Goal: Task Accomplishment & Management: Use online tool/utility

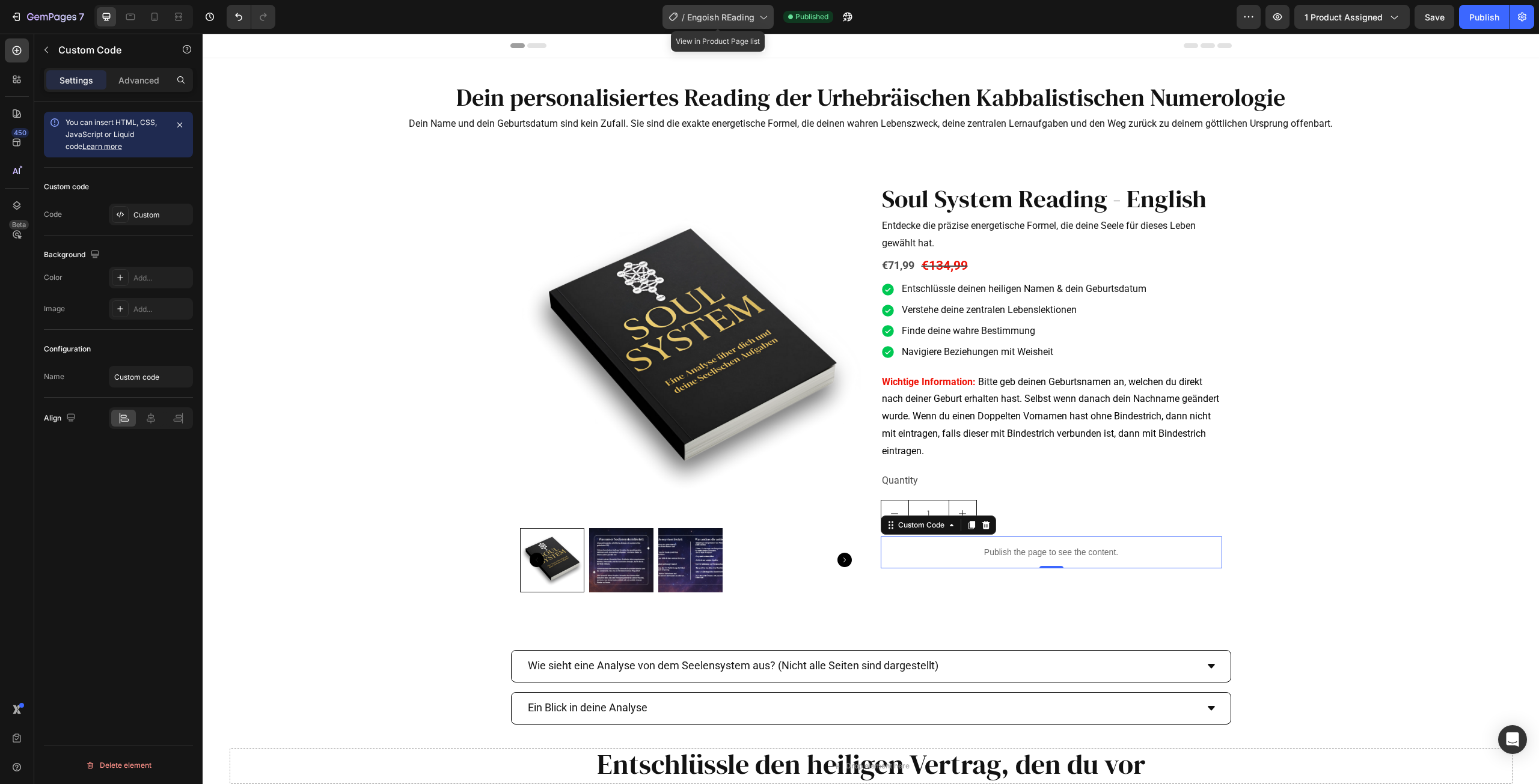
click at [730, 15] on span "Engoish REading" at bounding box center [721, 17] width 67 height 13
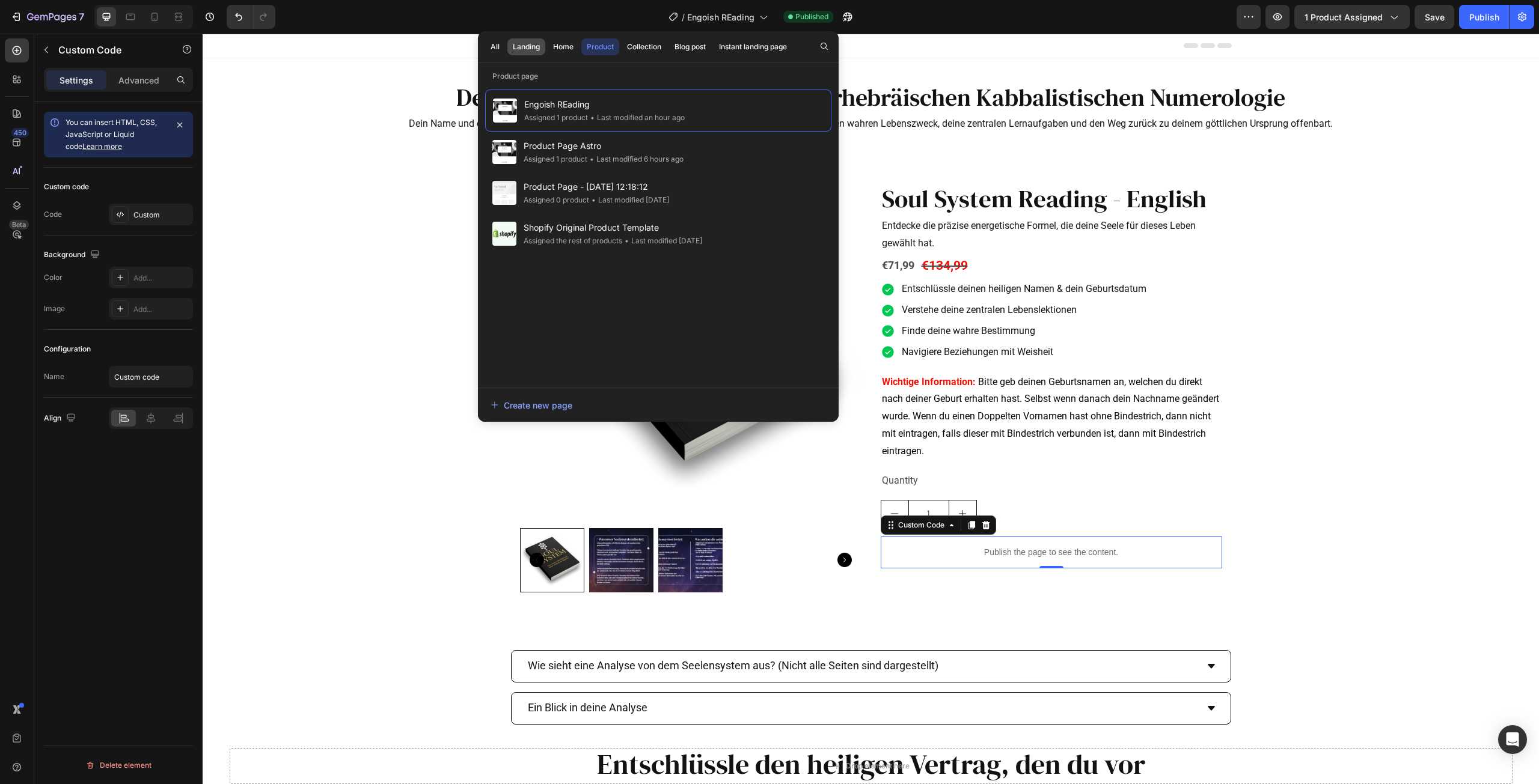
click at [535, 47] on div "Landing" at bounding box center [526, 47] width 27 height 11
click at [568, 45] on div "Home" at bounding box center [563, 47] width 20 height 11
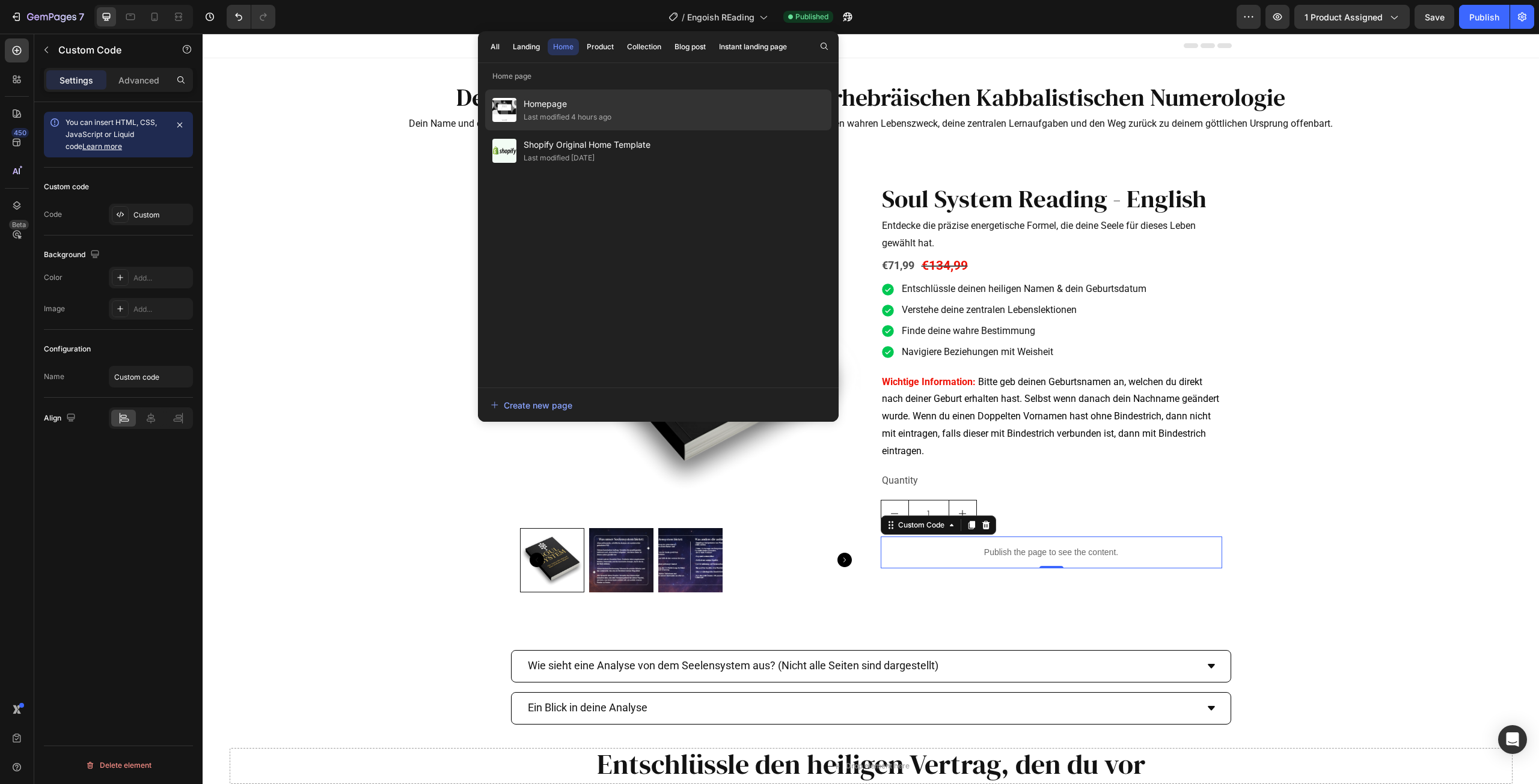
click at [551, 111] on div "Last modified 4 hours ago" at bounding box center [568, 117] width 88 height 12
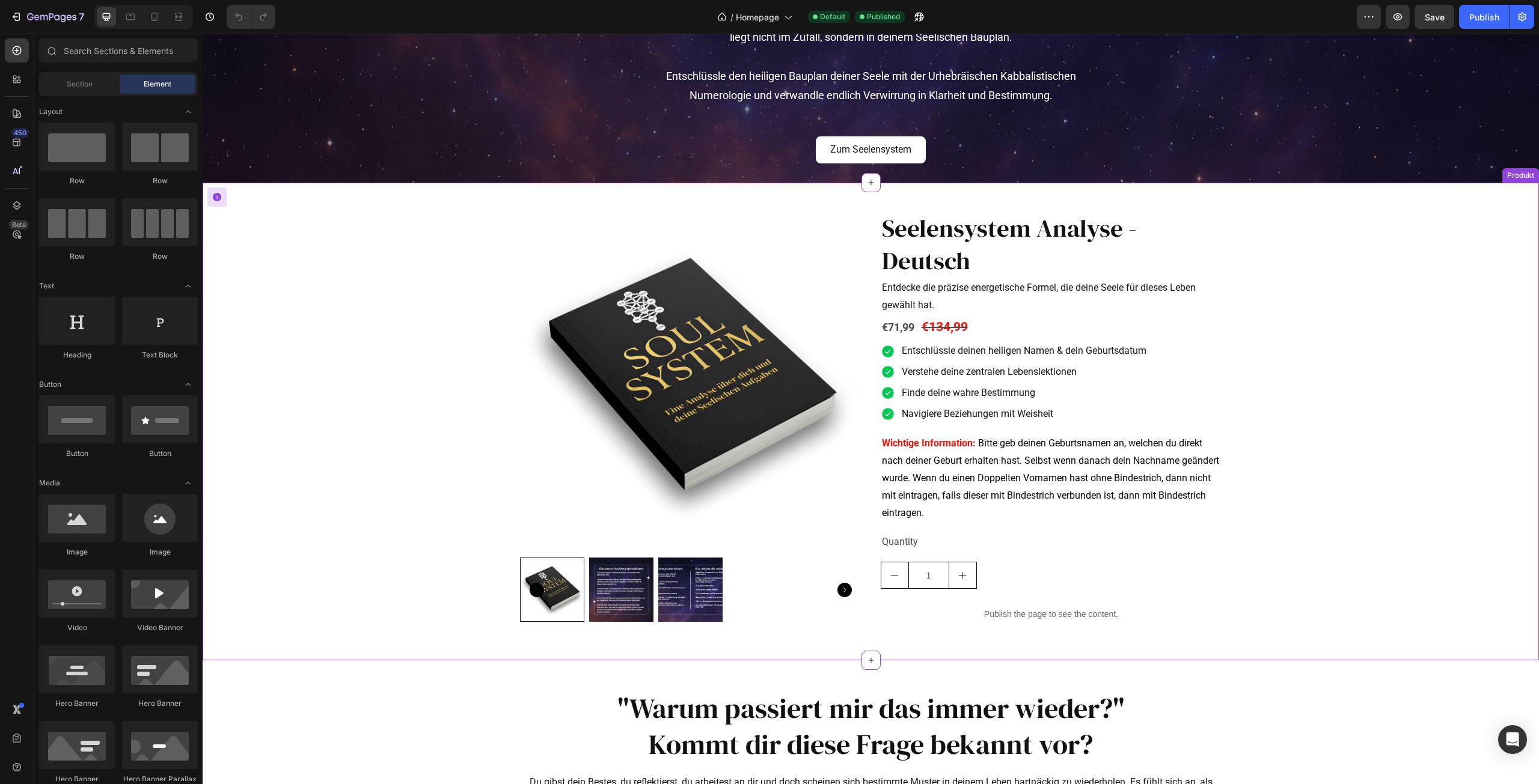
scroll to position [300, 0]
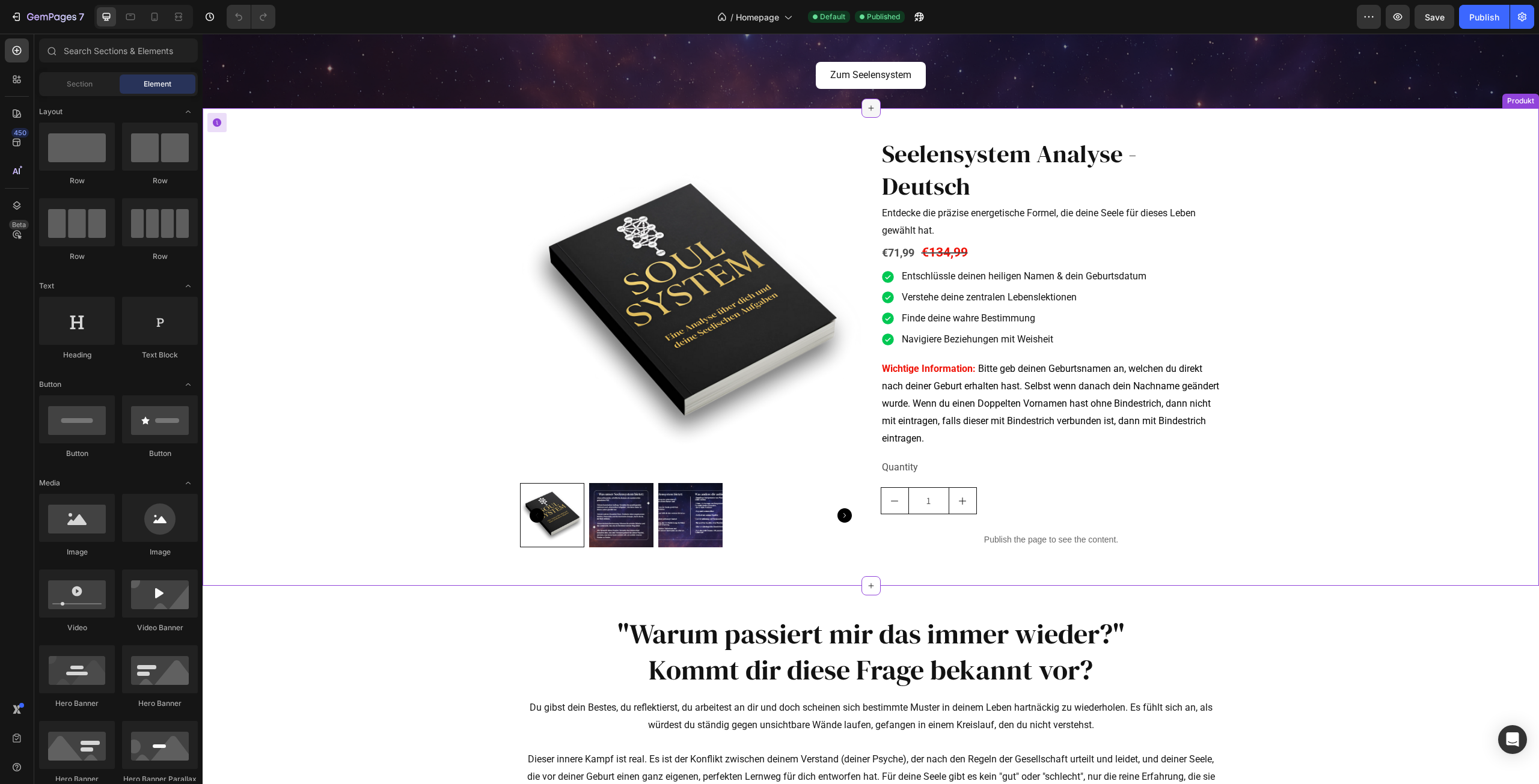
click at [866, 111] on icon at bounding box center [871, 108] width 10 height 10
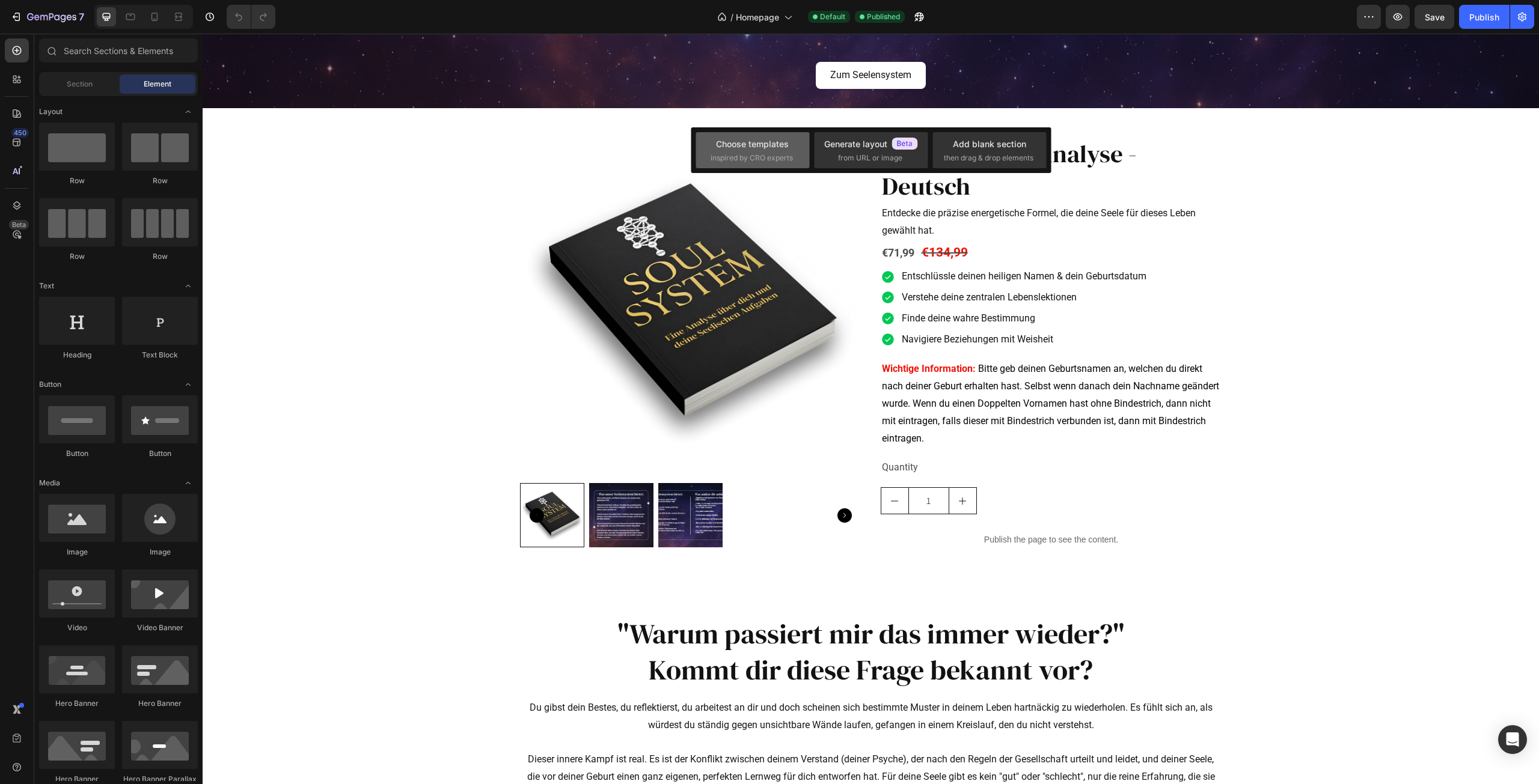
click at [782, 148] on div "Choose templates" at bounding box center [752, 144] width 73 height 13
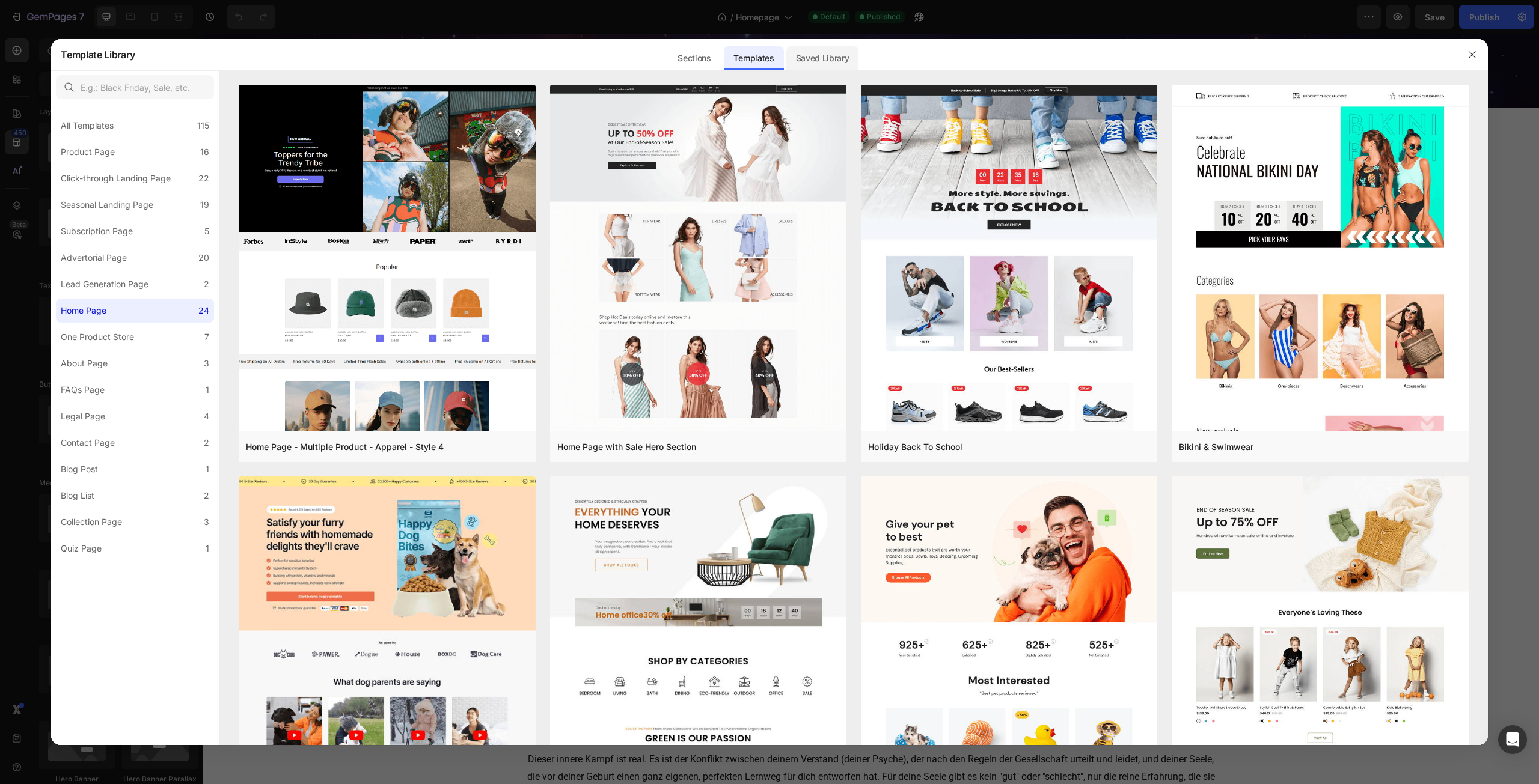
click at [810, 57] on div "Saved Library" at bounding box center [822, 58] width 73 height 24
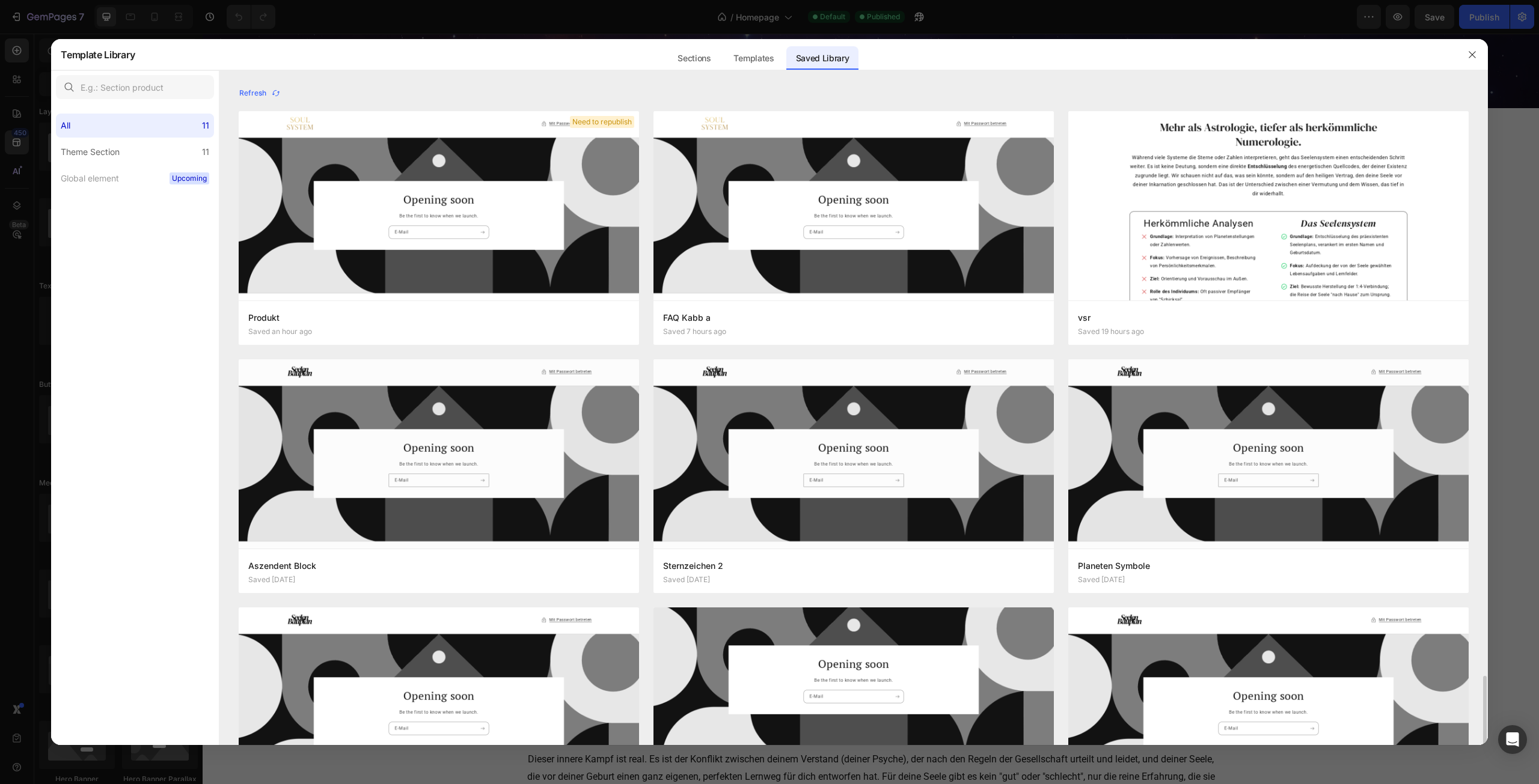
scroll to position [359, 0]
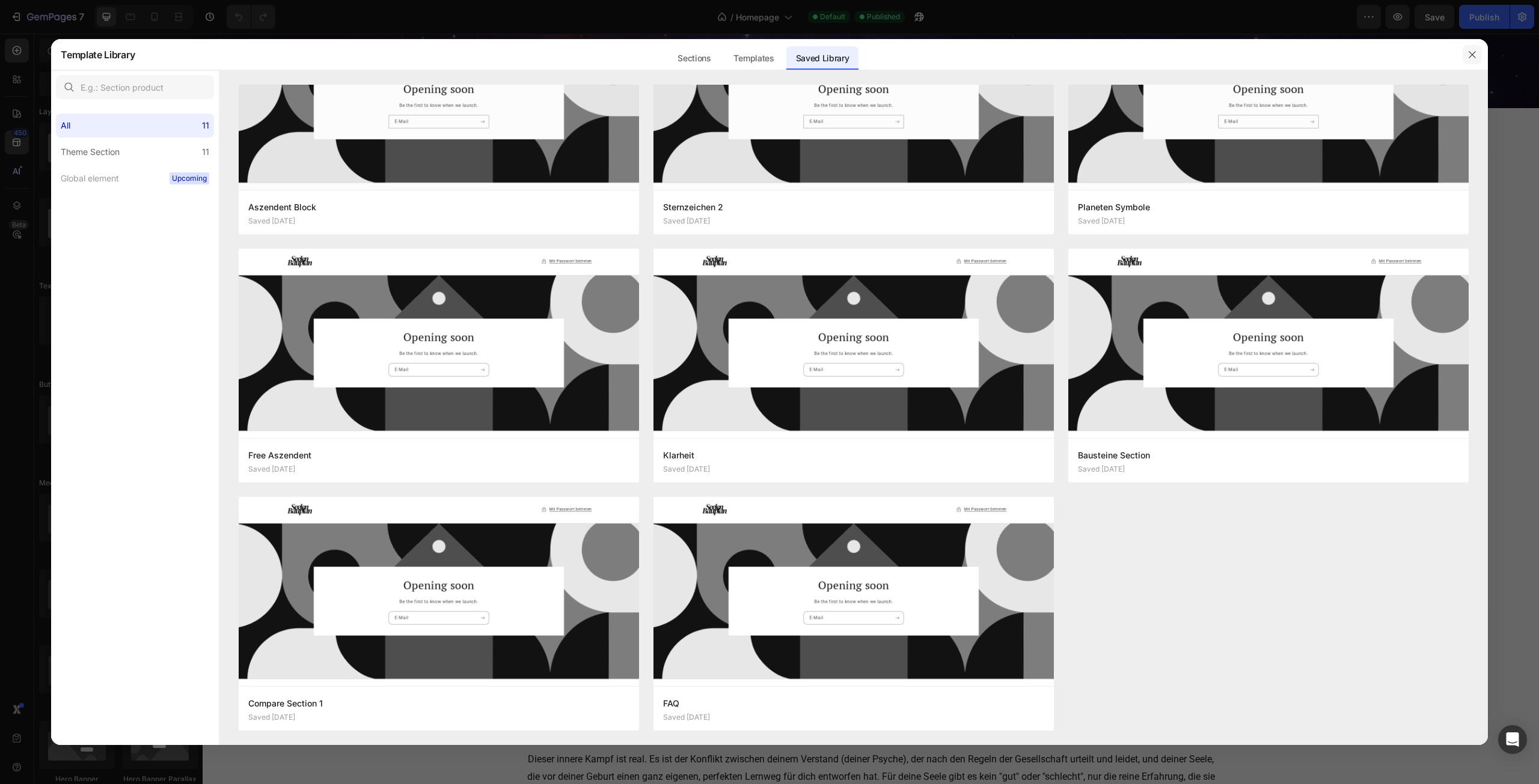
click at [1469, 56] on icon "button" at bounding box center [1472, 55] width 10 height 10
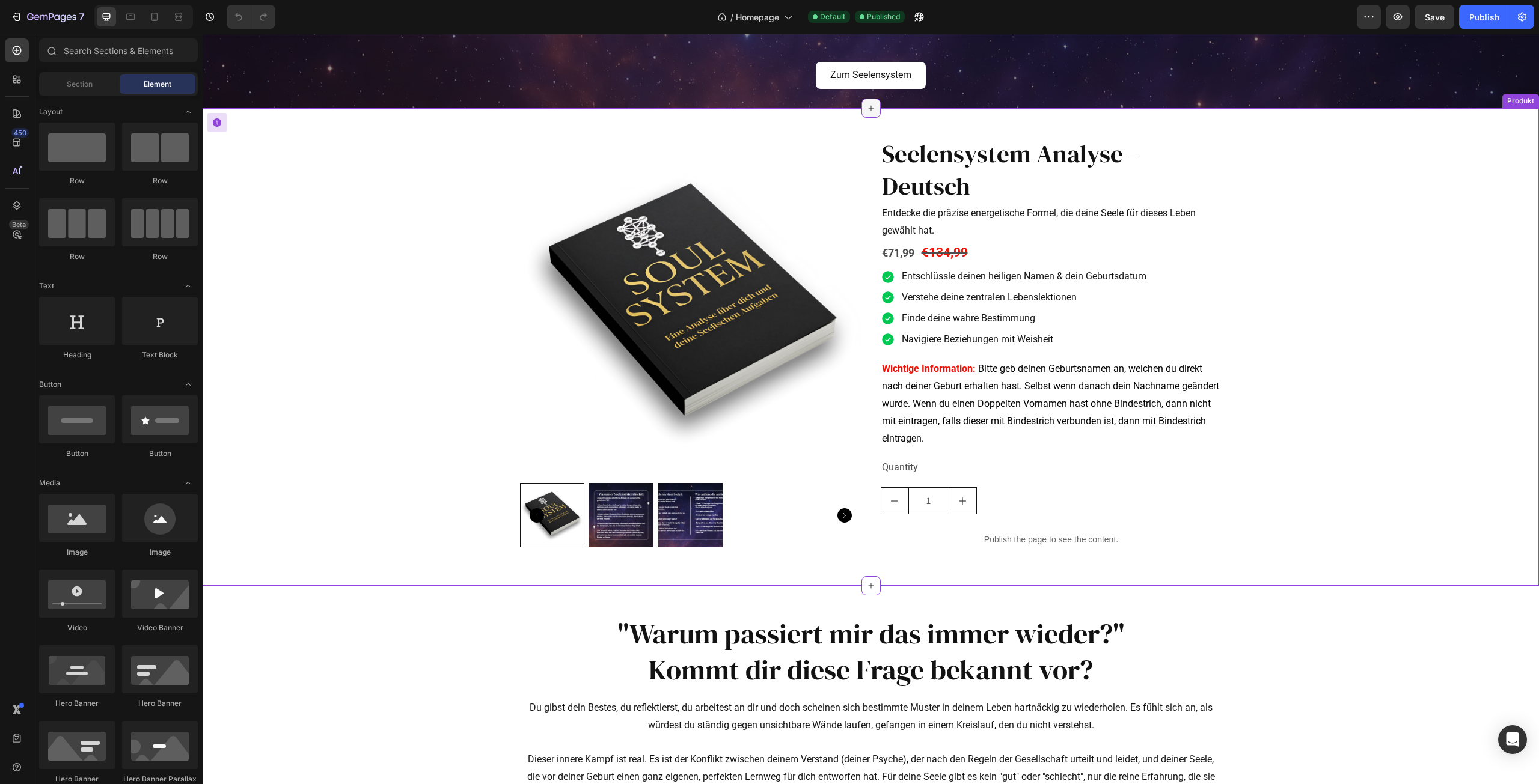
click at [867, 116] on div at bounding box center [871, 109] width 20 height 20
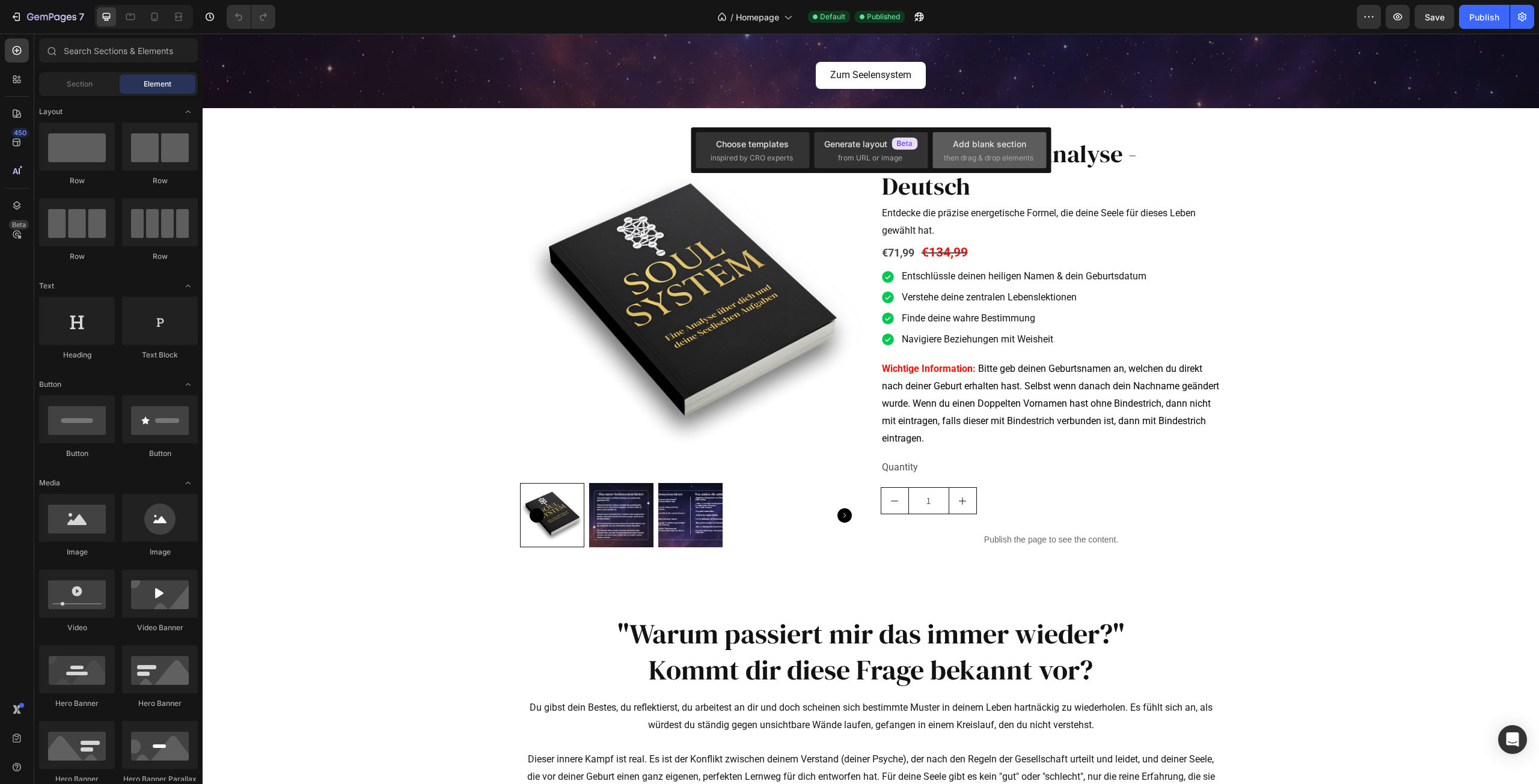
click at [982, 149] on div "Add blank section" at bounding box center [990, 144] width 73 height 13
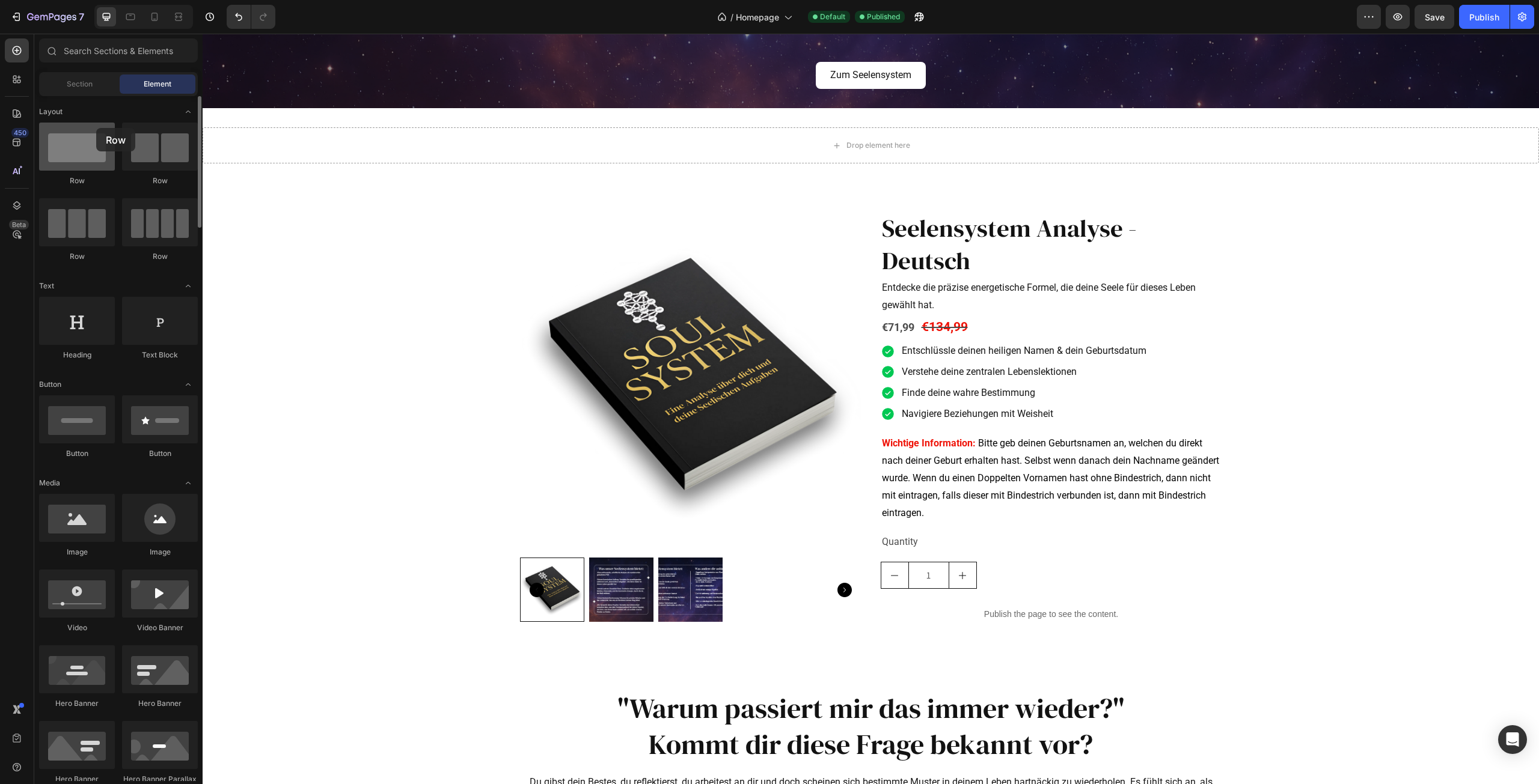
drag, startPoint x: 87, startPoint y: 131, endPoint x: 76, endPoint y: 131, distance: 11.0
click at [76, 131] on div at bounding box center [77, 146] width 76 height 48
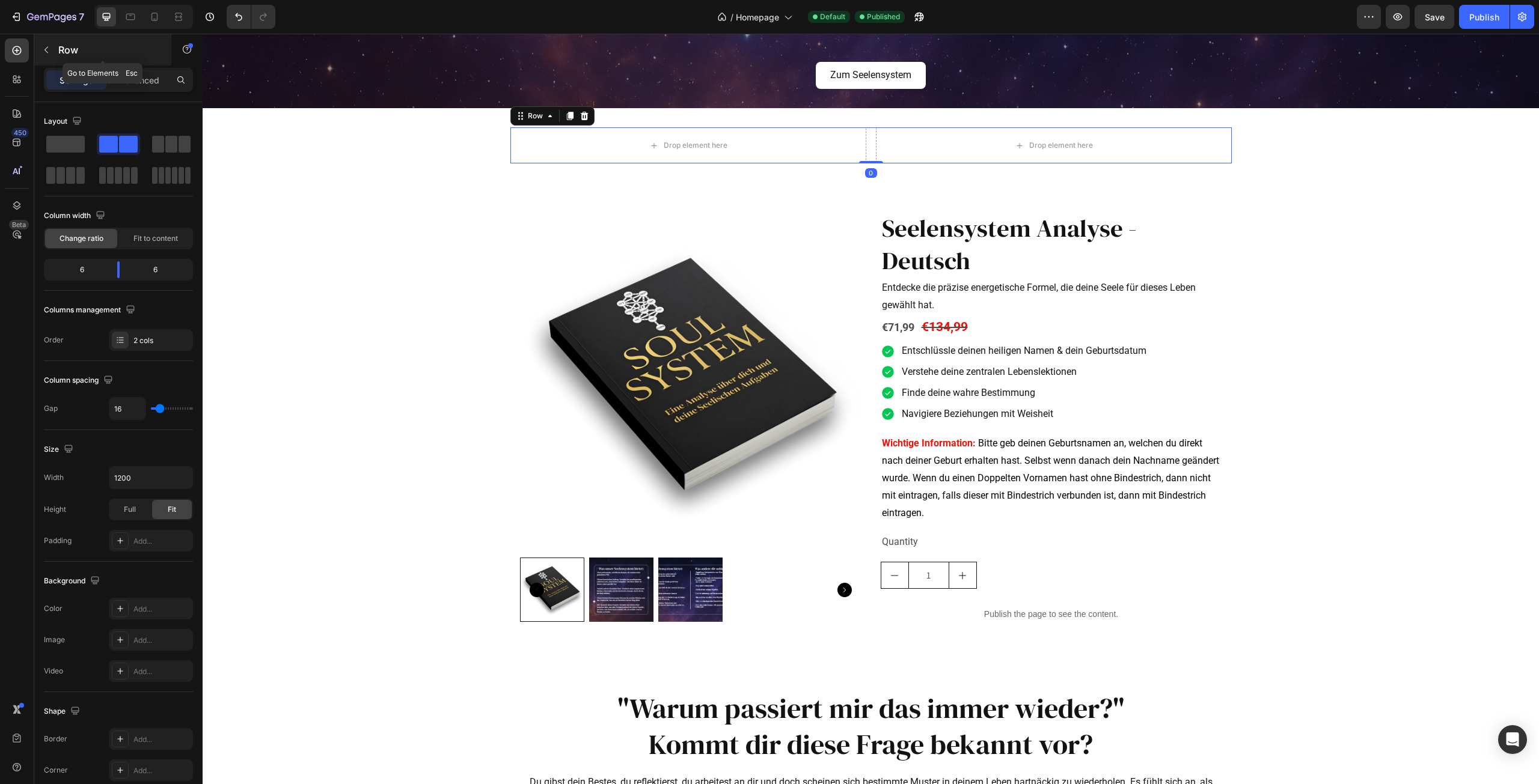
click at [46, 49] on icon "button" at bounding box center [46, 50] width 10 height 10
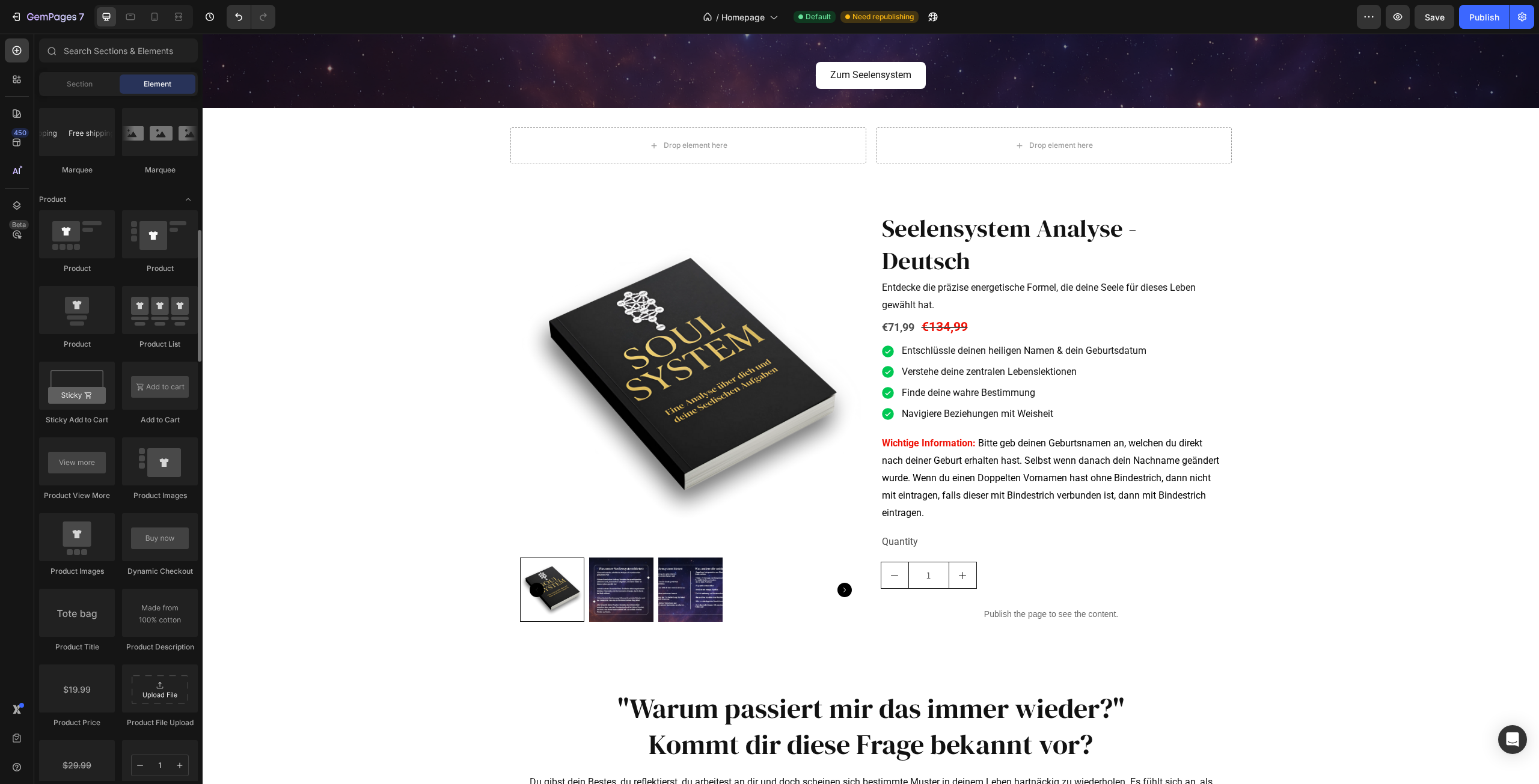
scroll to position [1322, 0]
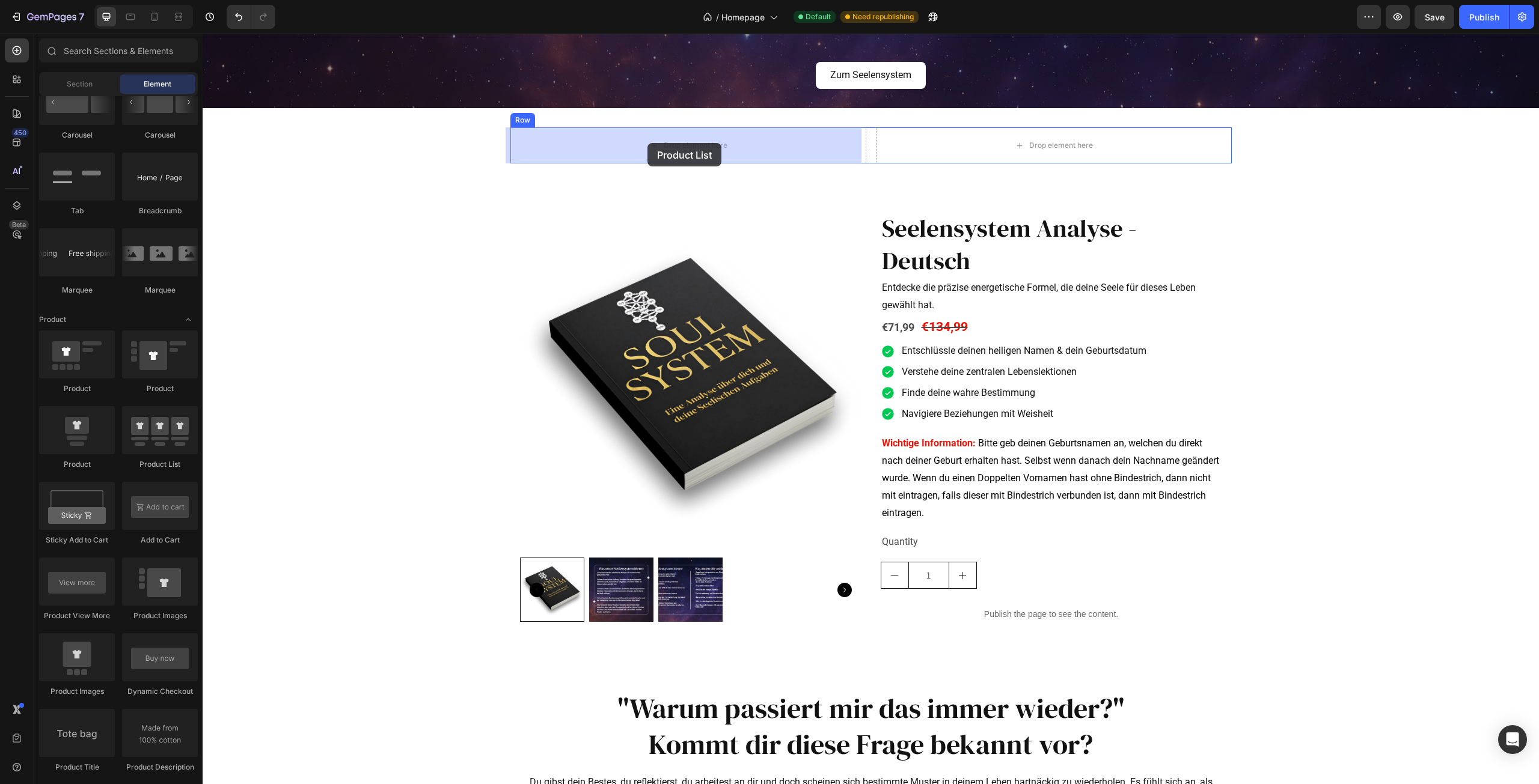
drag, startPoint x: 360, startPoint y: 480, endPoint x: 649, endPoint y: 143, distance: 443.9
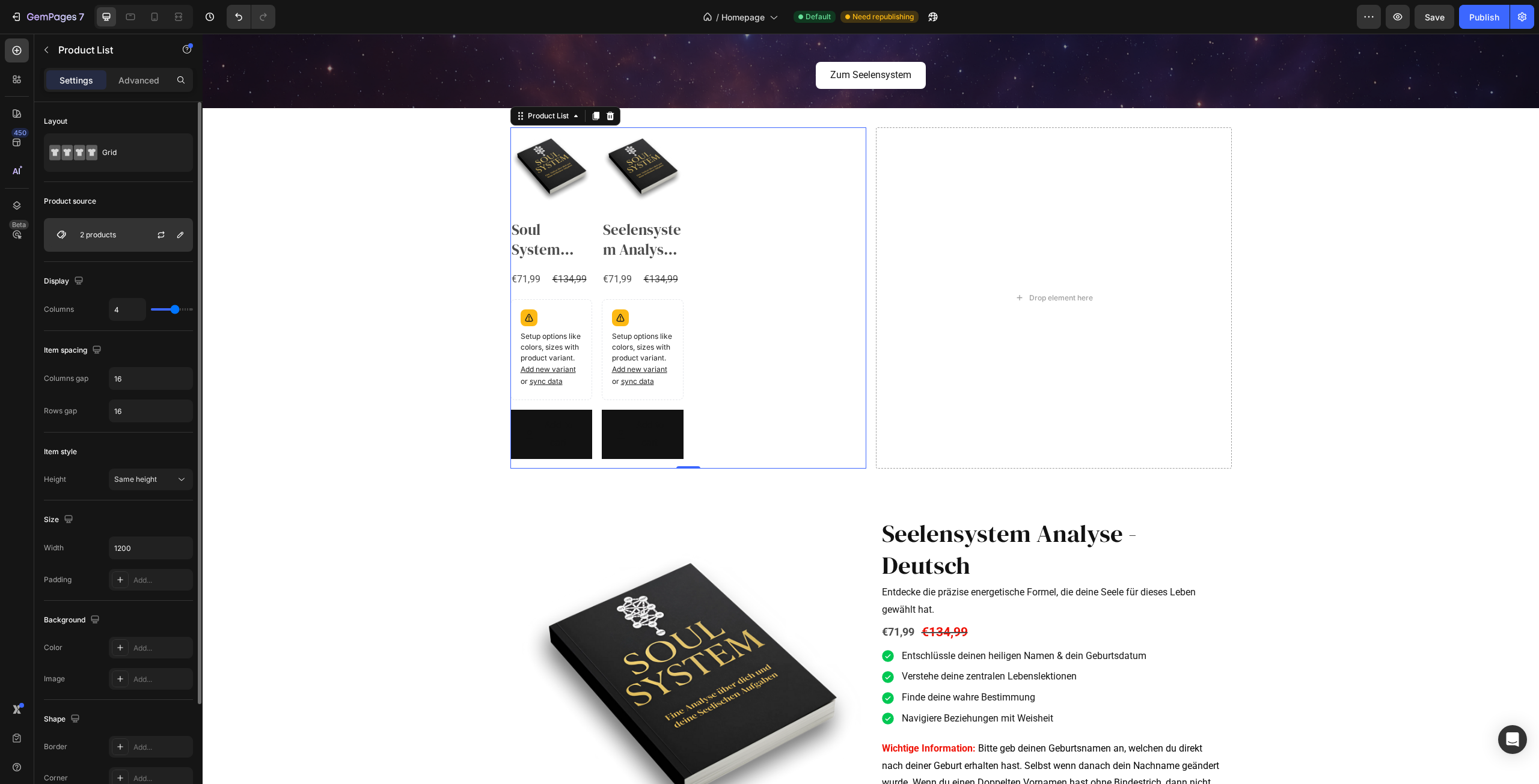
click at [151, 229] on div at bounding box center [165, 234] width 53 height 32
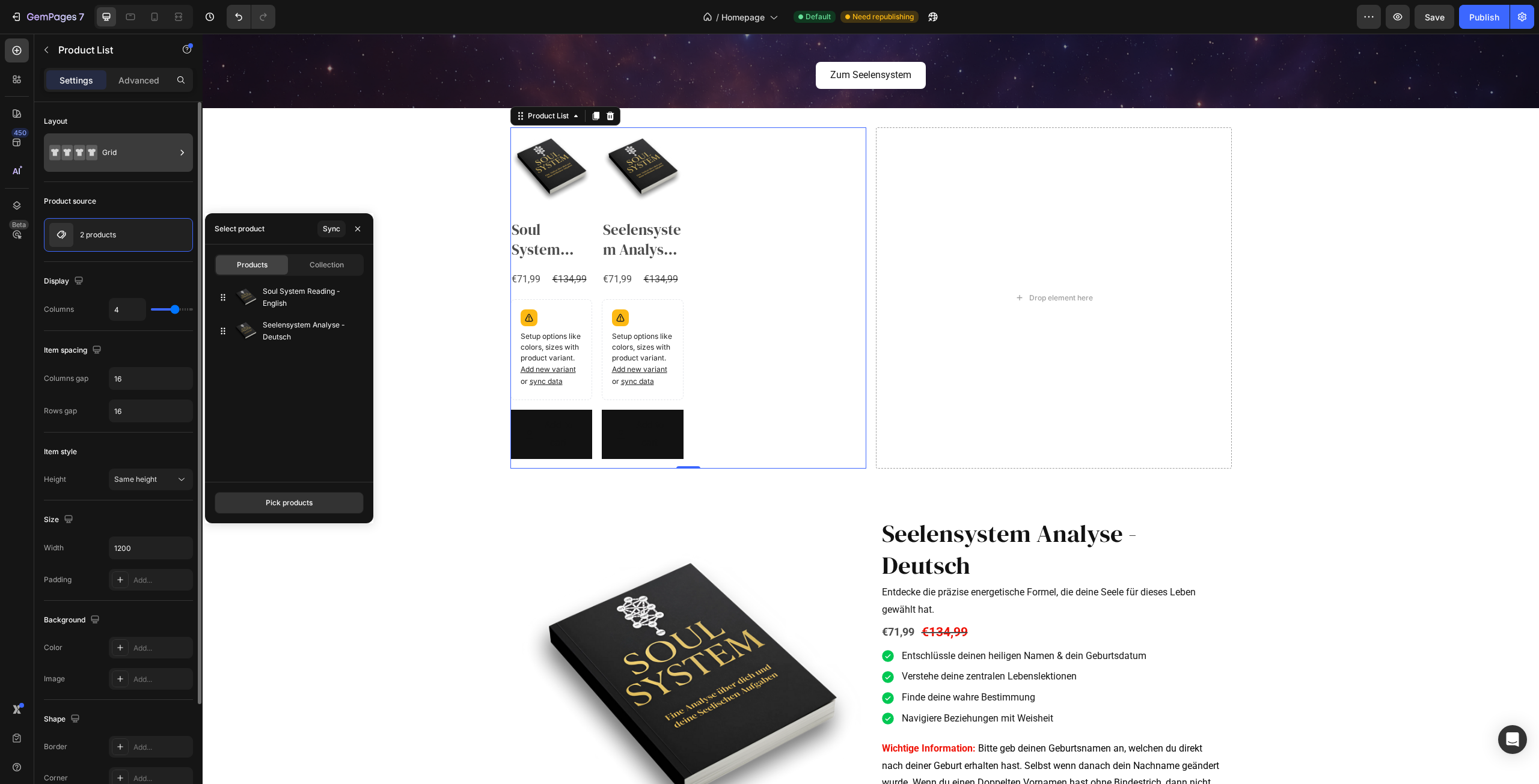
click at [145, 153] on div "Grid" at bounding box center [139, 152] width 73 height 27
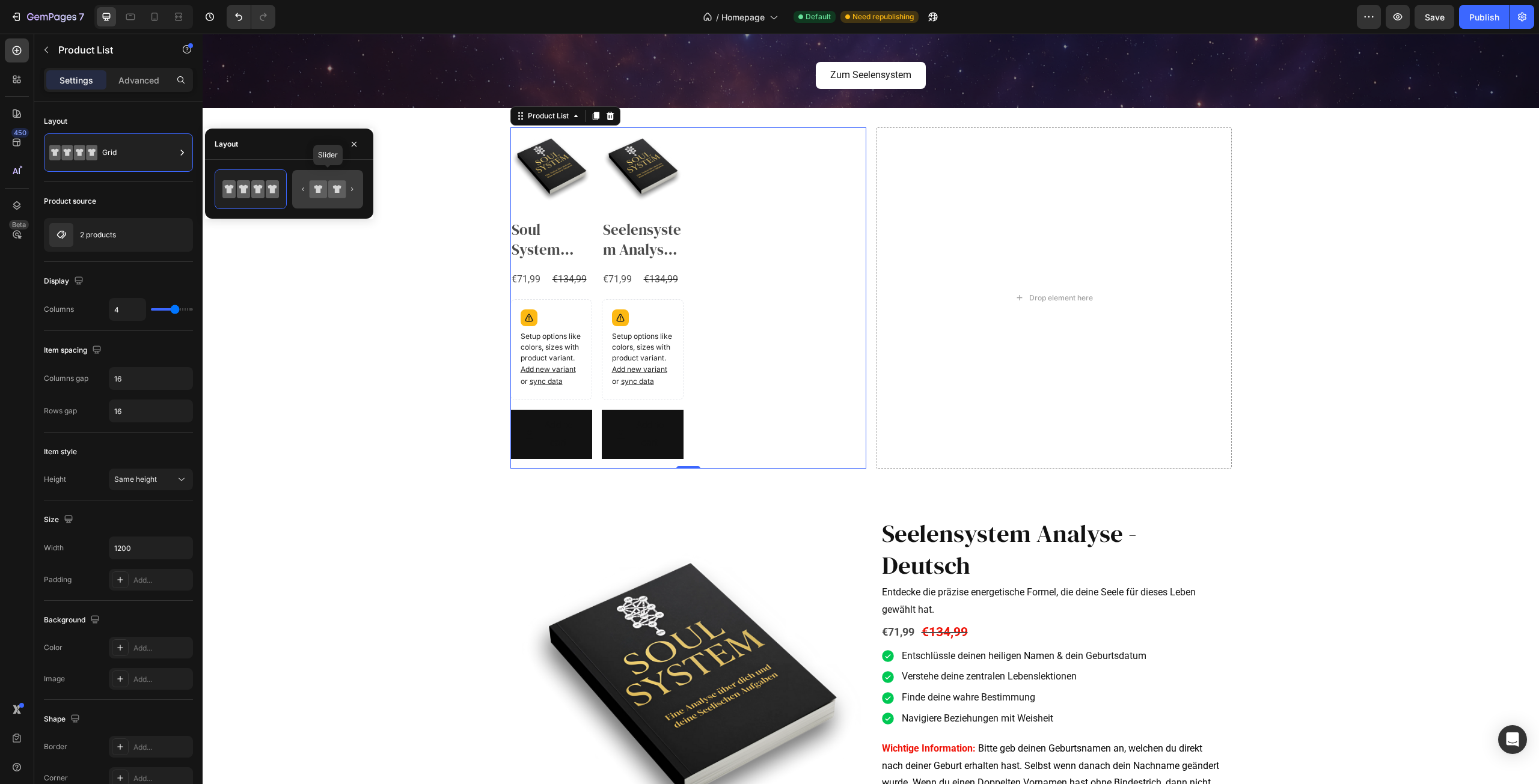
click at [305, 192] on icon at bounding box center [327, 189] width 57 height 24
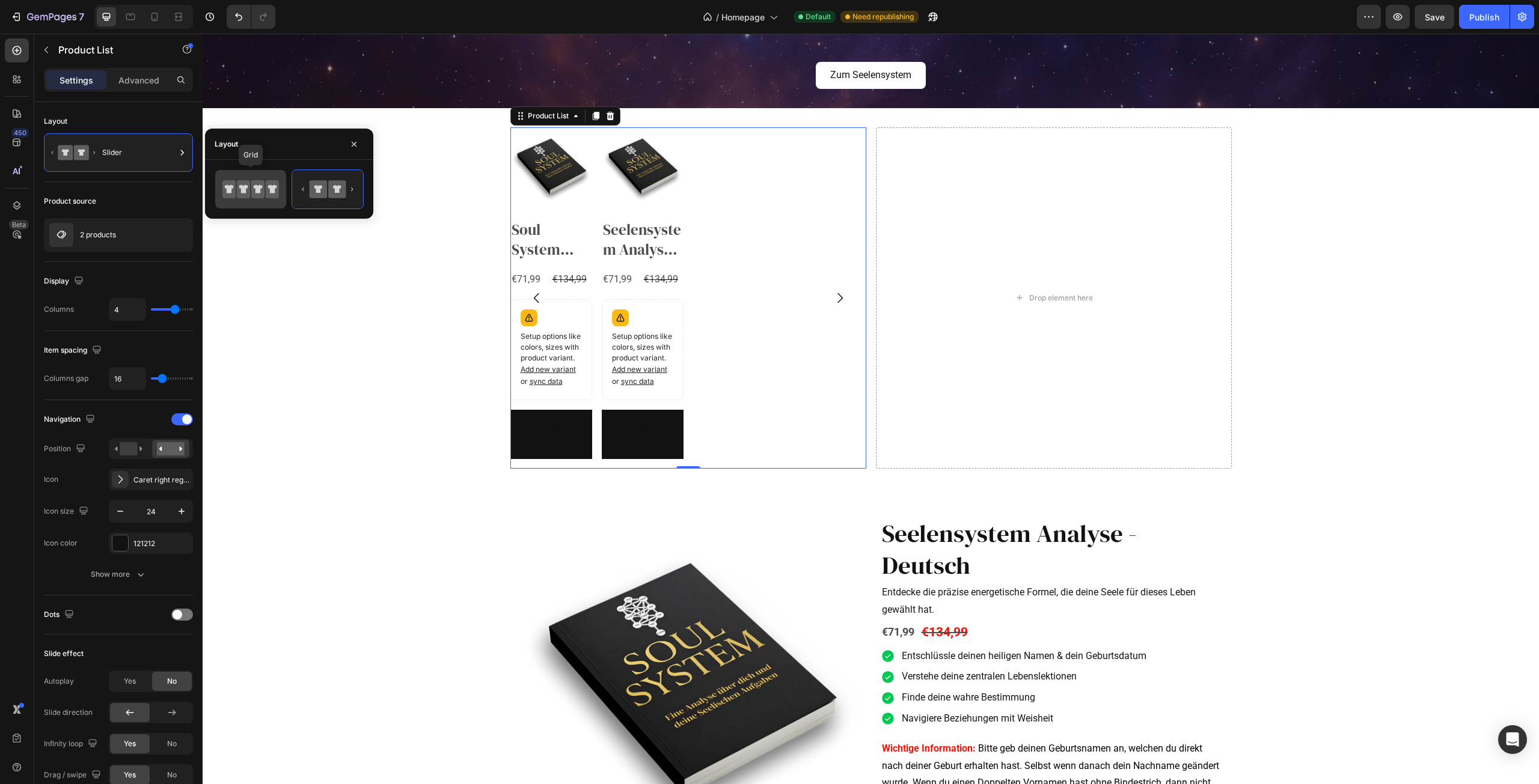
click at [261, 190] on icon at bounding box center [258, 189] width 13 height 18
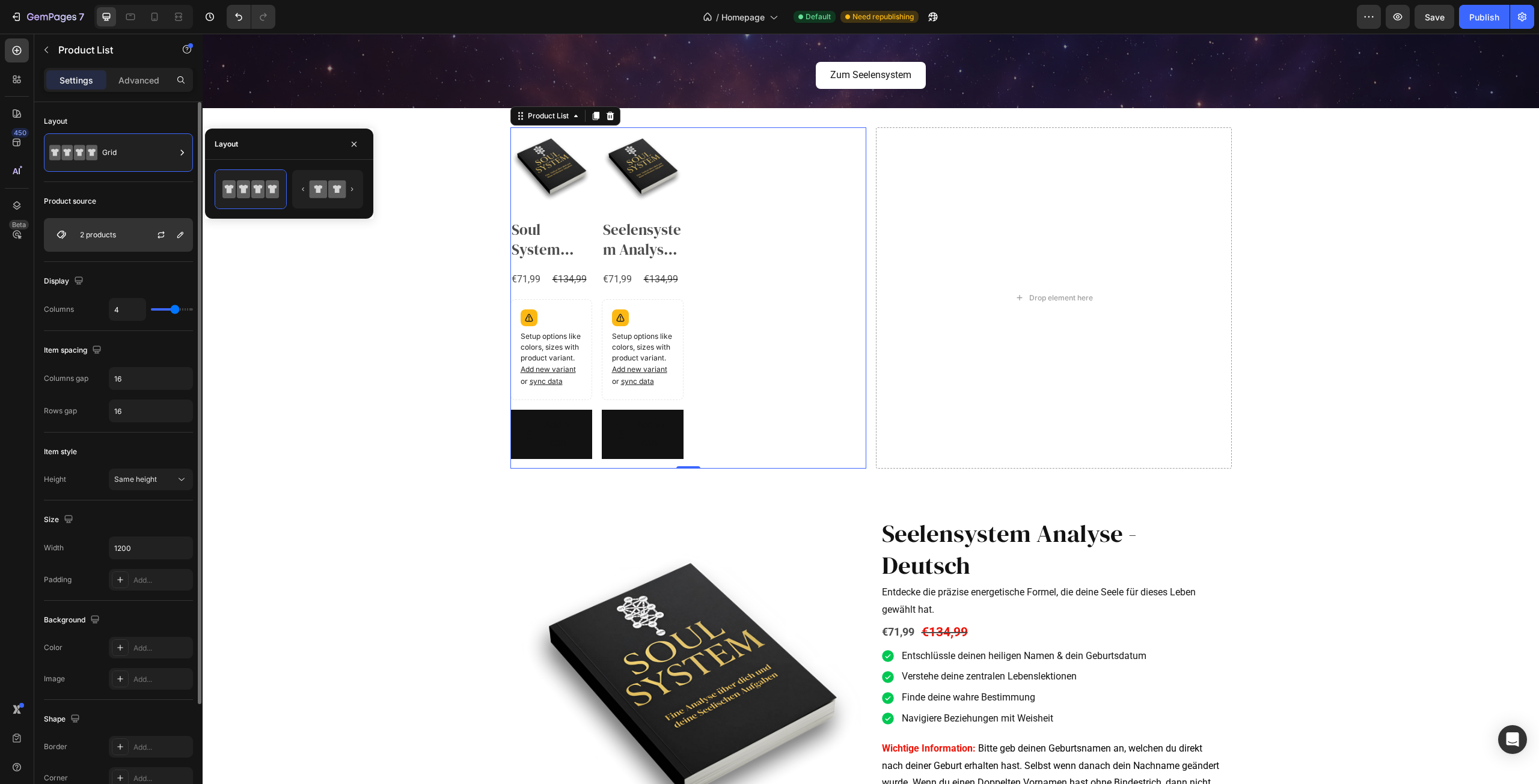
click at [139, 228] on div "2 products" at bounding box center [118, 234] width 149 height 34
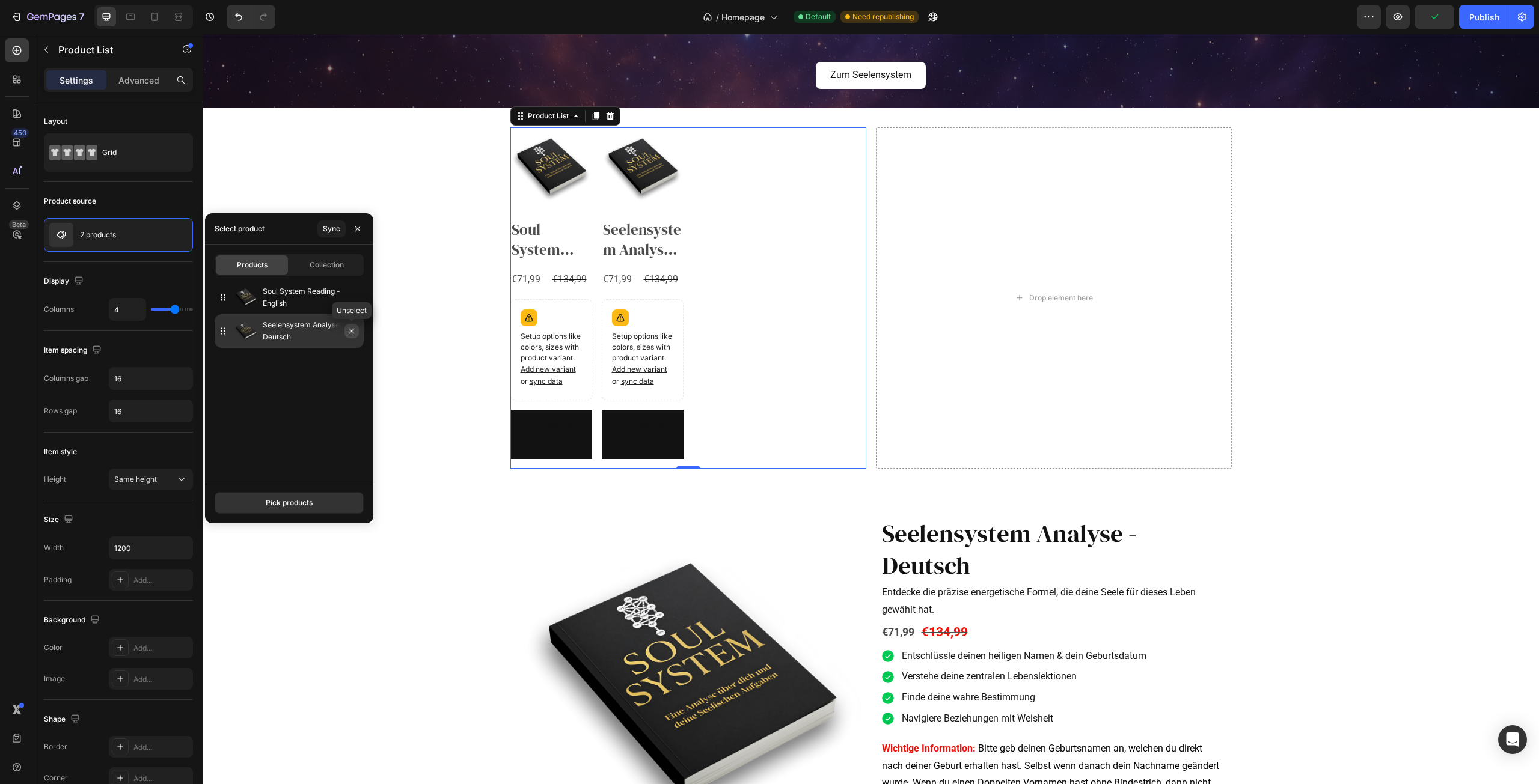
click at [357, 329] on button "button" at bounding box center [352, 331] width 15 height 15
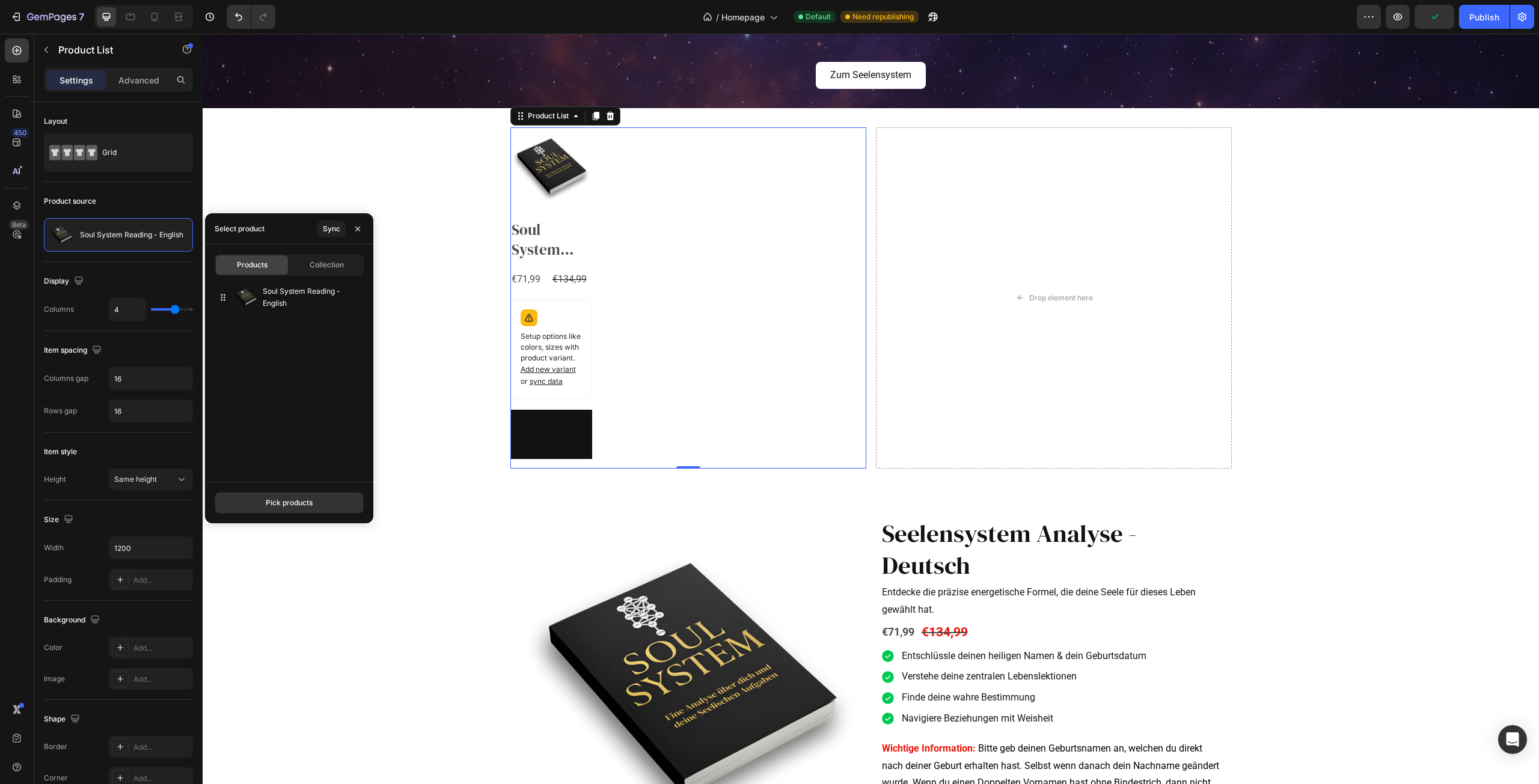
click at [723, 290] on div "Product Images Soul System Reading - English Product Title €71,99 Product Price…" at bounding box center [688, 298] width 356 height 340
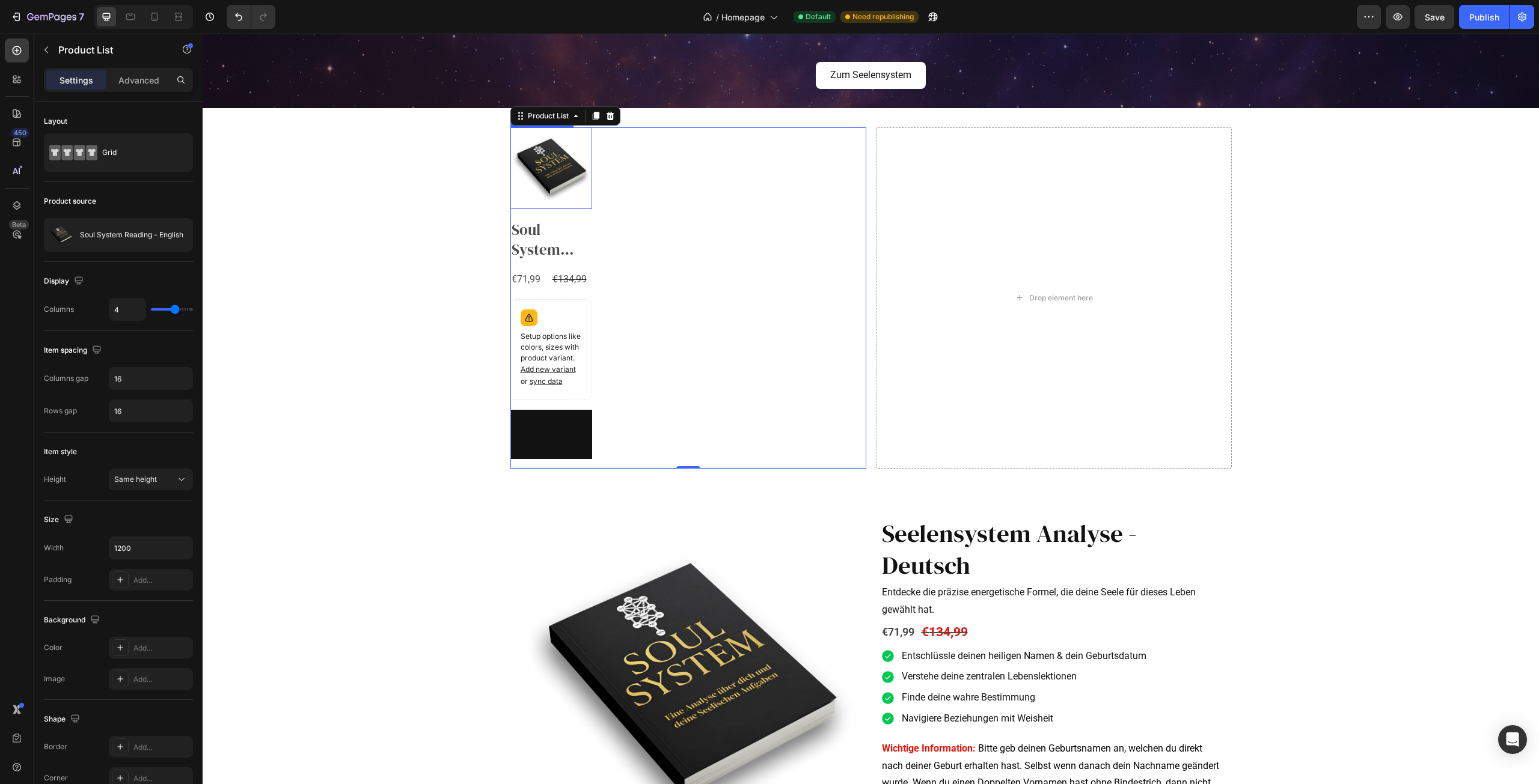
click at [564, 207] on img at bounding box center [551, 168] width 82 height 82
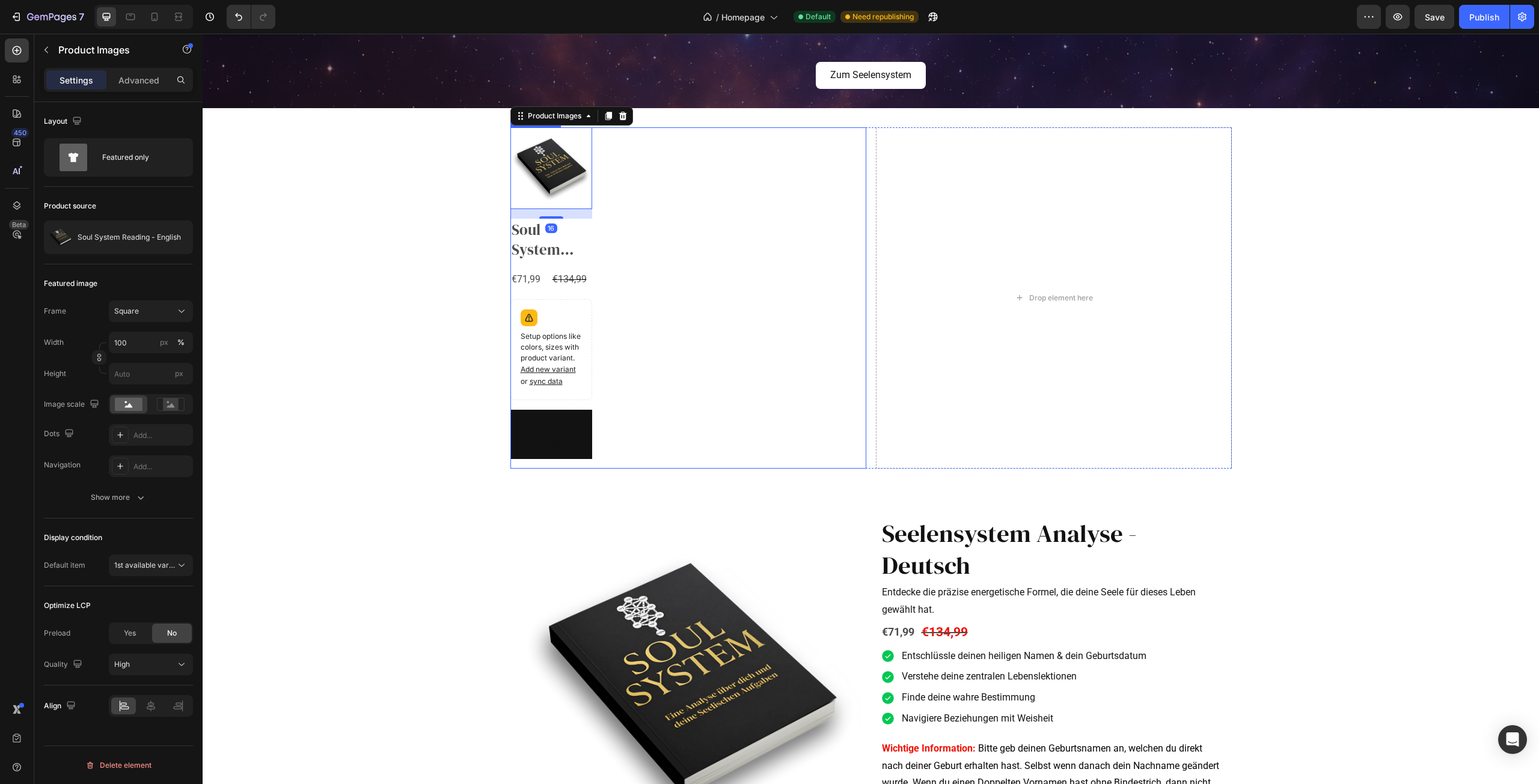
click at [642, 225] on div "Product Images 16 Soul System Reading - English Product Title €71,99 Product Pr…" at bounding box center [688, 298] width 356 height 340
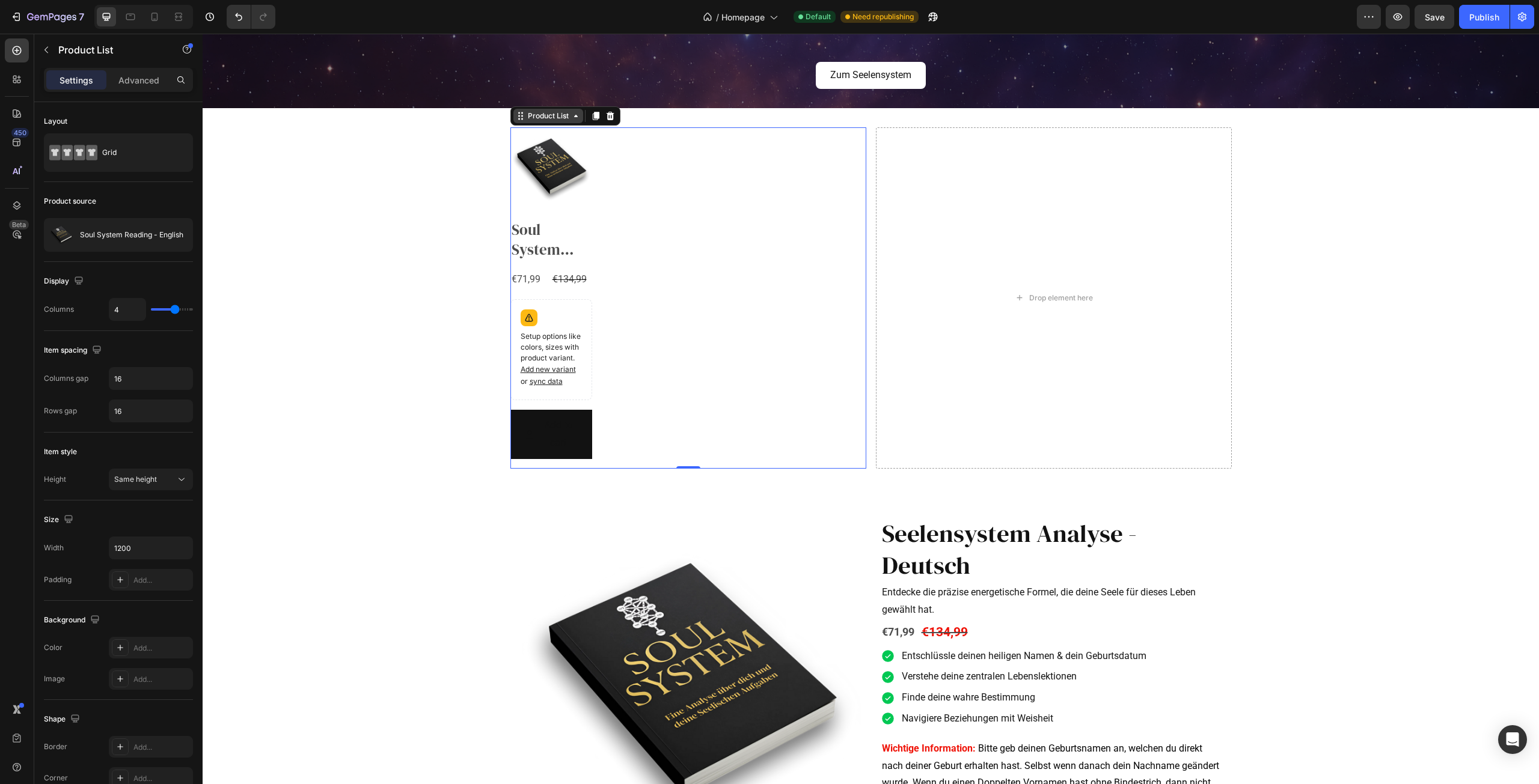
click at [546, 115] on div "Product List" at bounding box center [548, 116] width 46 height 11
click at [632, 227] on div "Product Images Soul System Reading - English Product Title €71,99 Product Price…" at bounding box center [688, 298] width 356 height 340
click at [46, 54] on icon "button" at bounding box center [46, 50] width 10 height 10
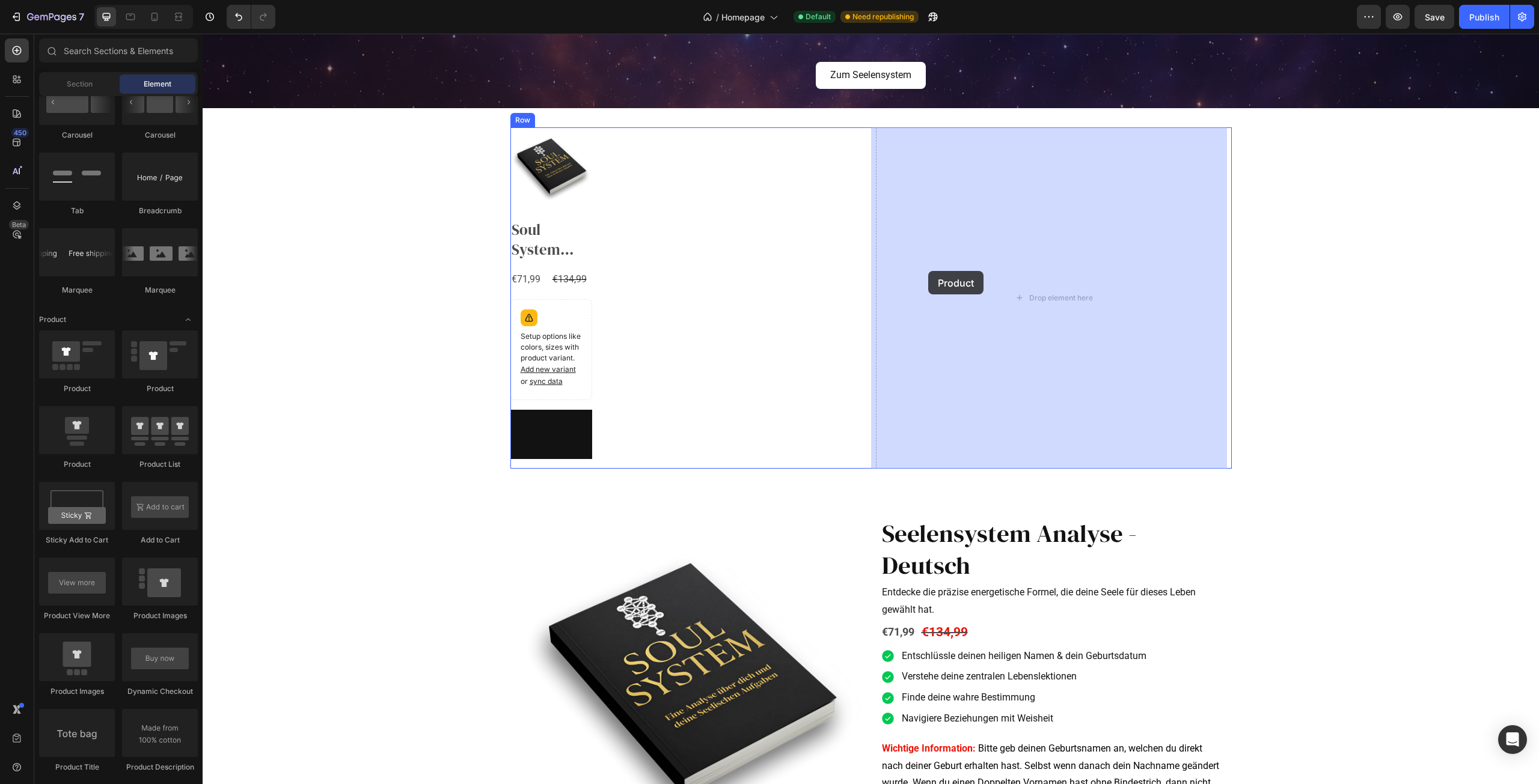
drag, startPoint x: 281, startPoint y: 399, endPoint x: 1026, endPoint y: 275, distance: 755.2
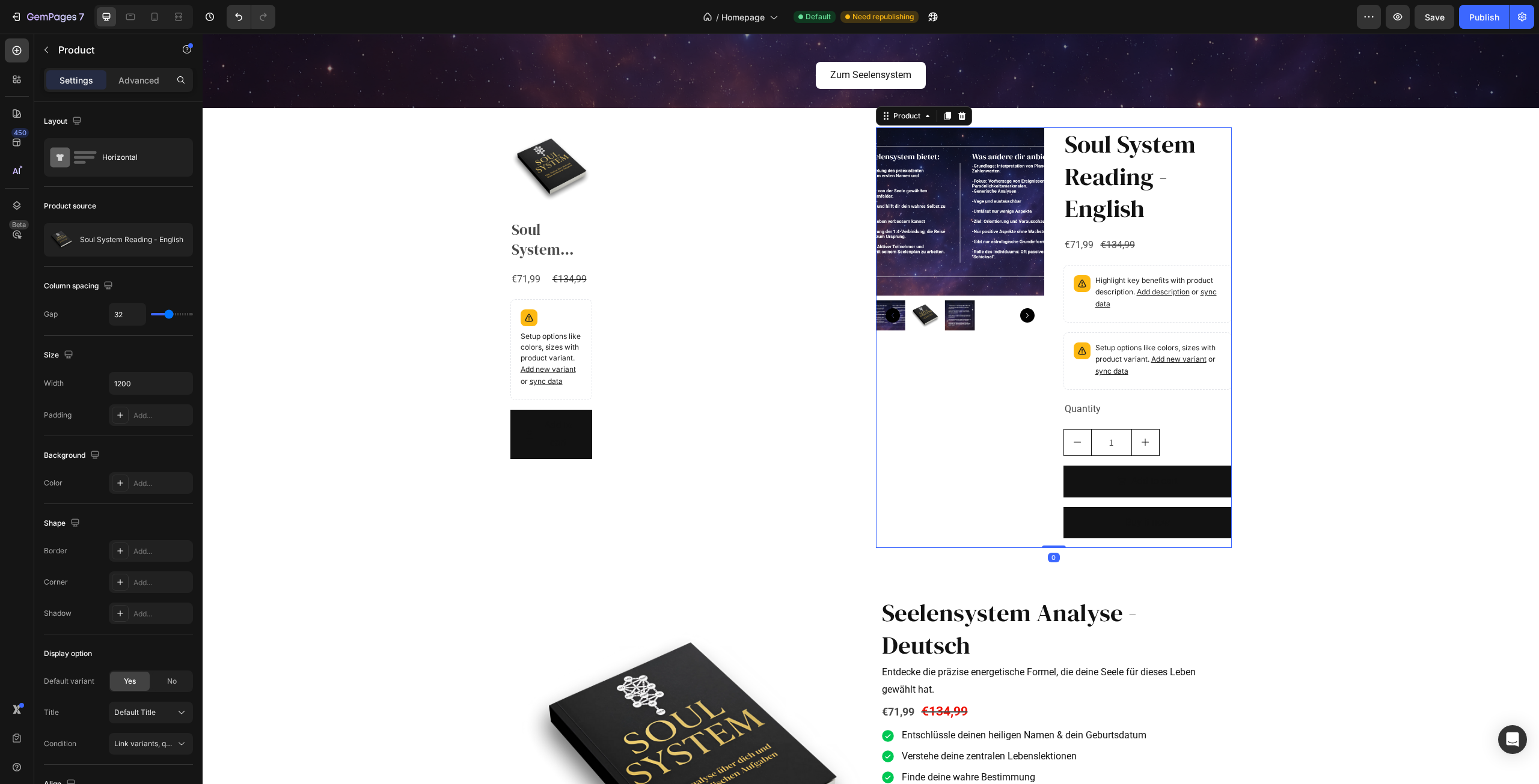
click at [925, 371] on div "Product Images" at bounding box center [960, 337] width 168 height 420
click at [963, 118] on div at bounding box center [962, 116] width 15 height 15
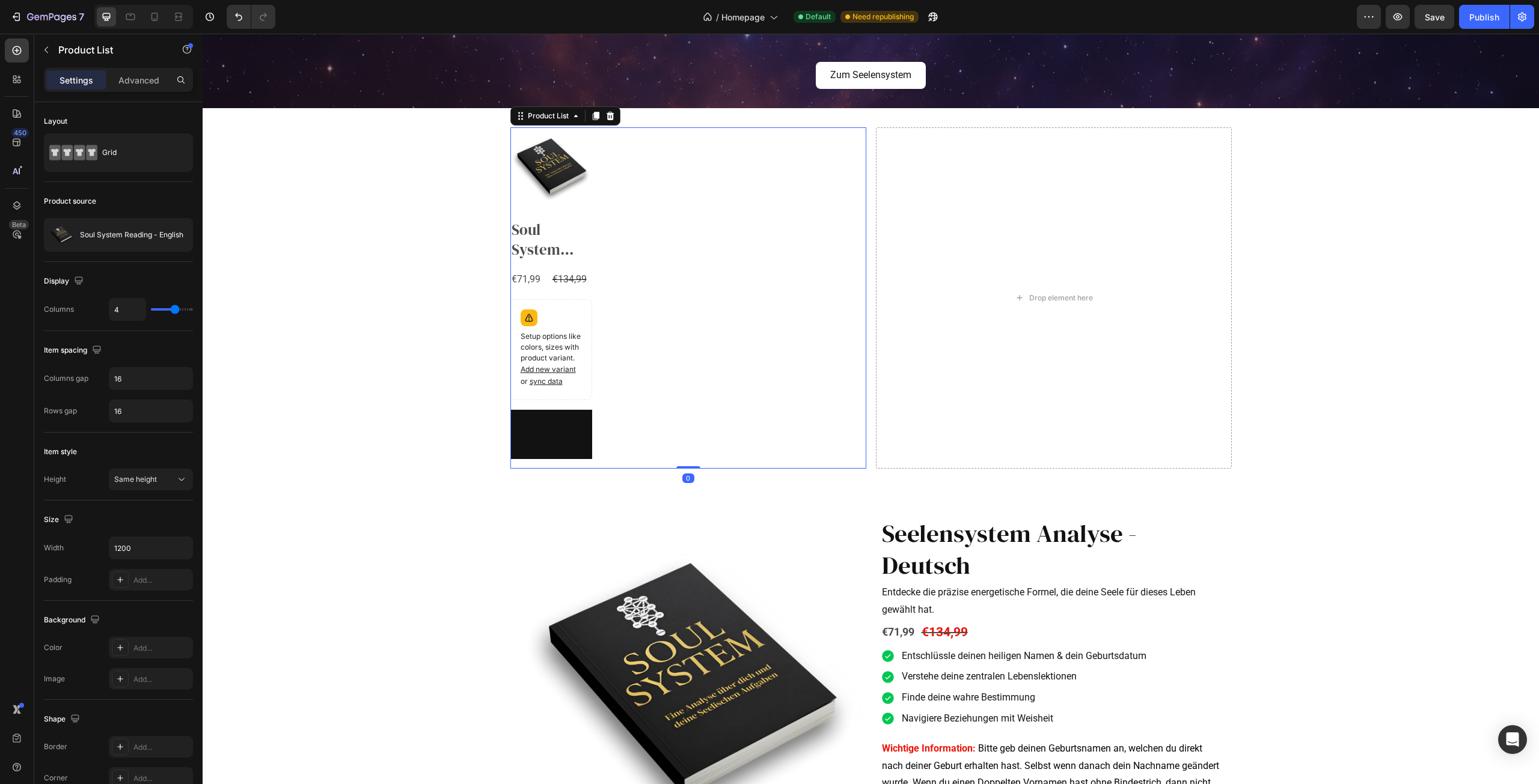
click at [670, 272] on div "Product Images Soul System Reading - English Product Title €71,99 Product Price…" at bounding box center [688, 298] width 356 height 340
click at [537, 167] on img at bounding box center [551, 168] width 82 height 82
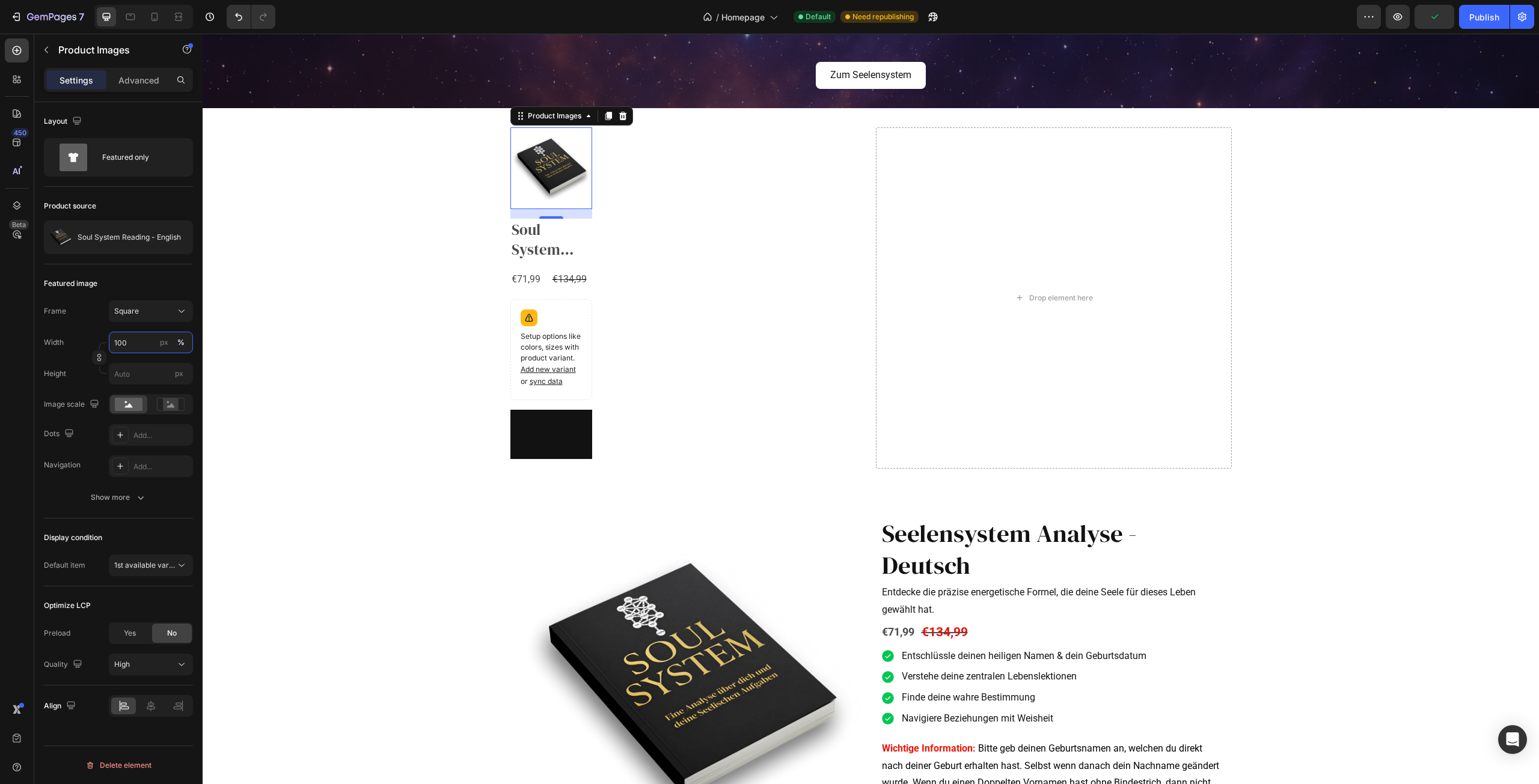
click at [139, 342] on input "100" at bounding box center [151, 342] width 84 height 21
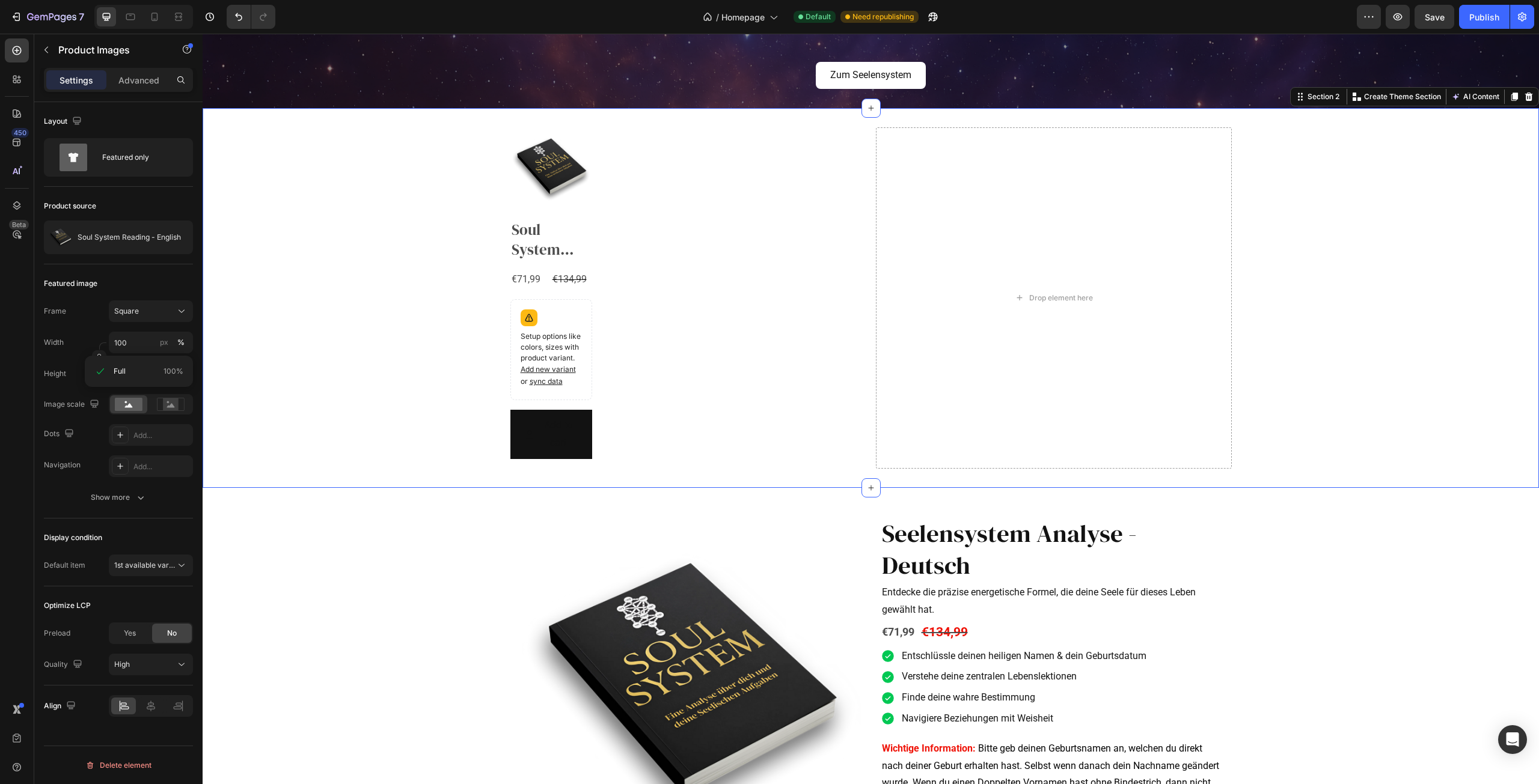
click at [269, 314] on div "Product Images Soul System Reading - English Product Title €71,99 Product Price…" at bounding box center [871, 298] width 1336 height 340
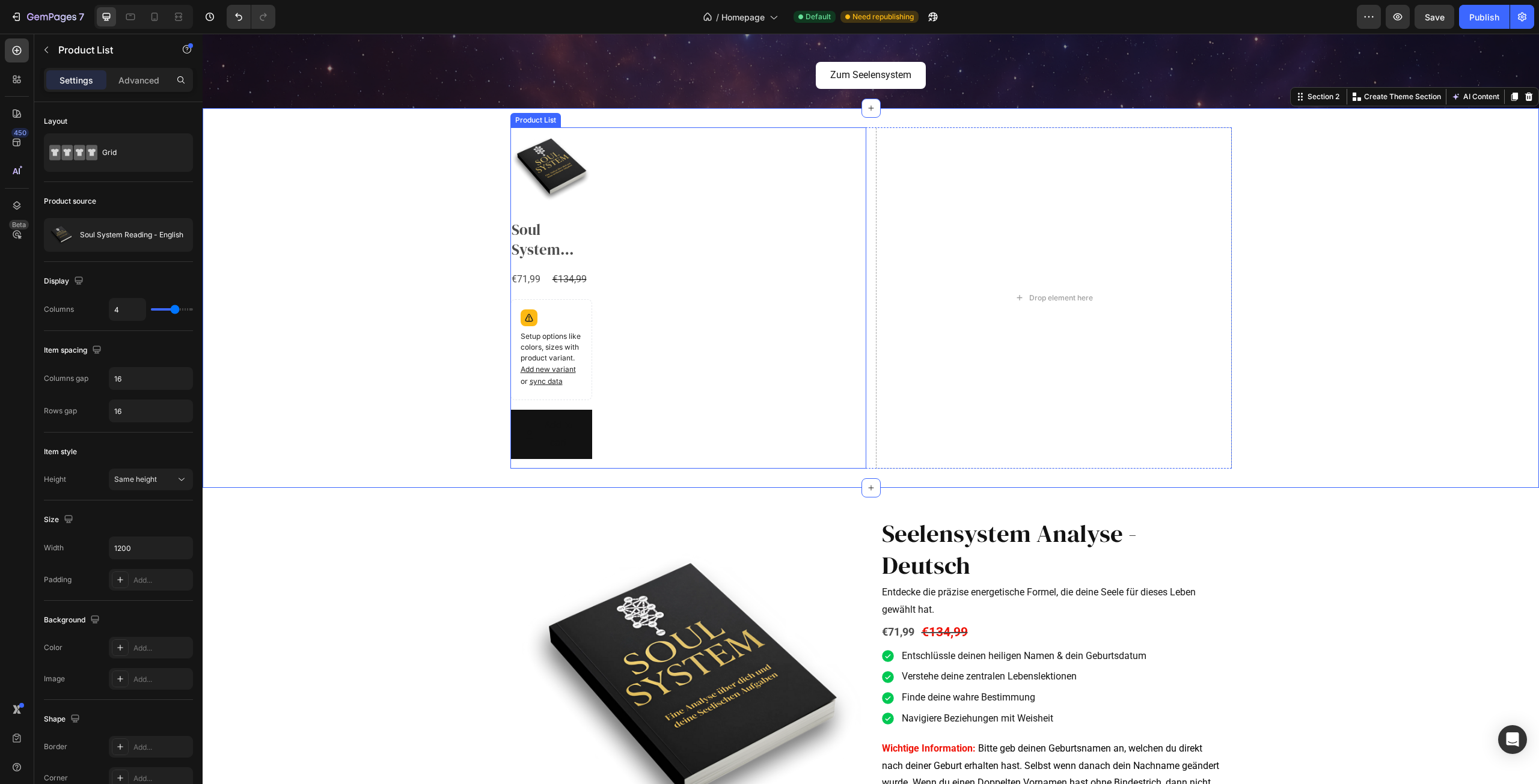
click at [754, 232] on div "Product Images Soul System Reading - English Product Title €71,99 Product Price…" at bounding box center [688, 298] width 356 height 340
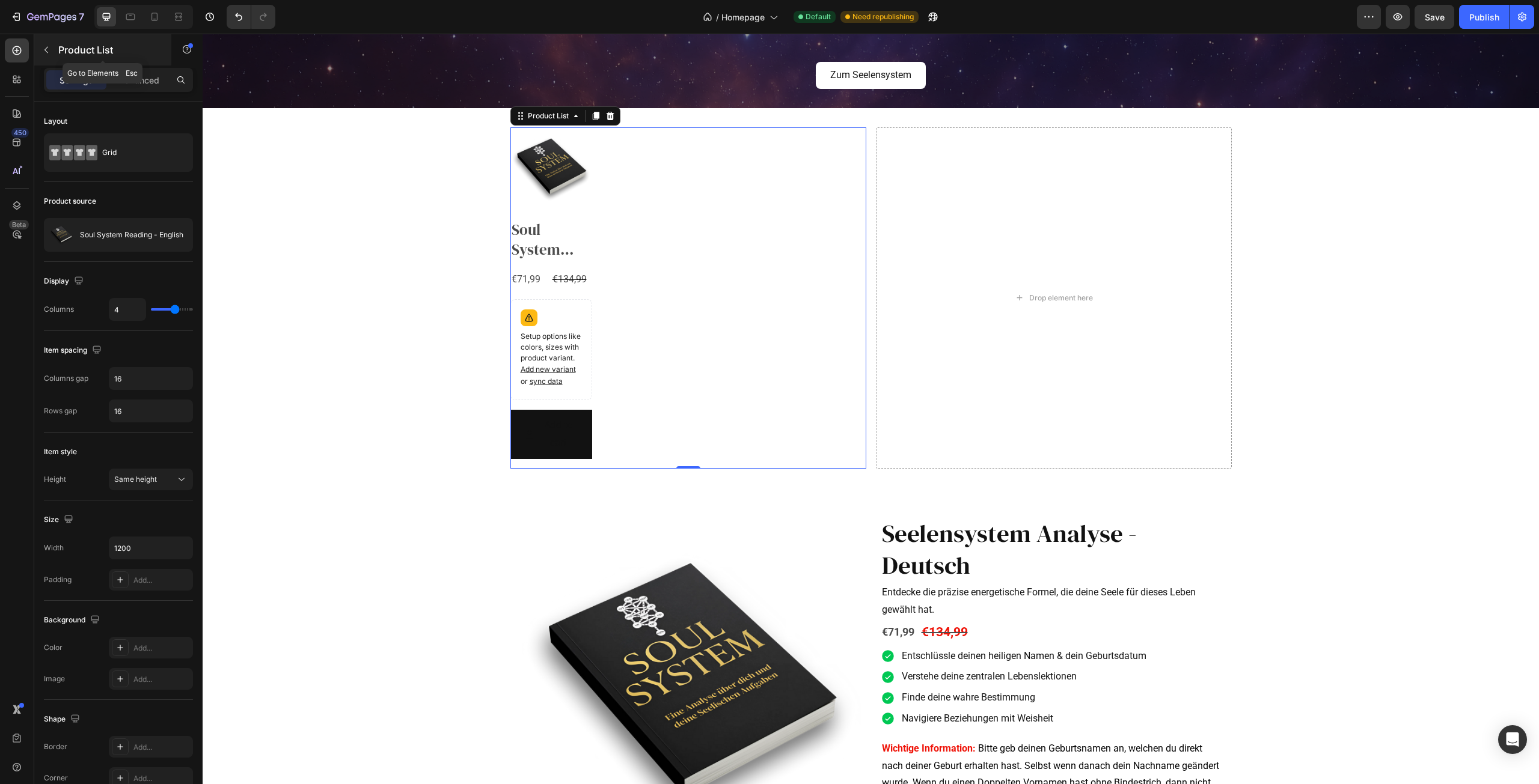
click at [47, 43] on button "button" at bounding box center [46, 50] width 20 height 20
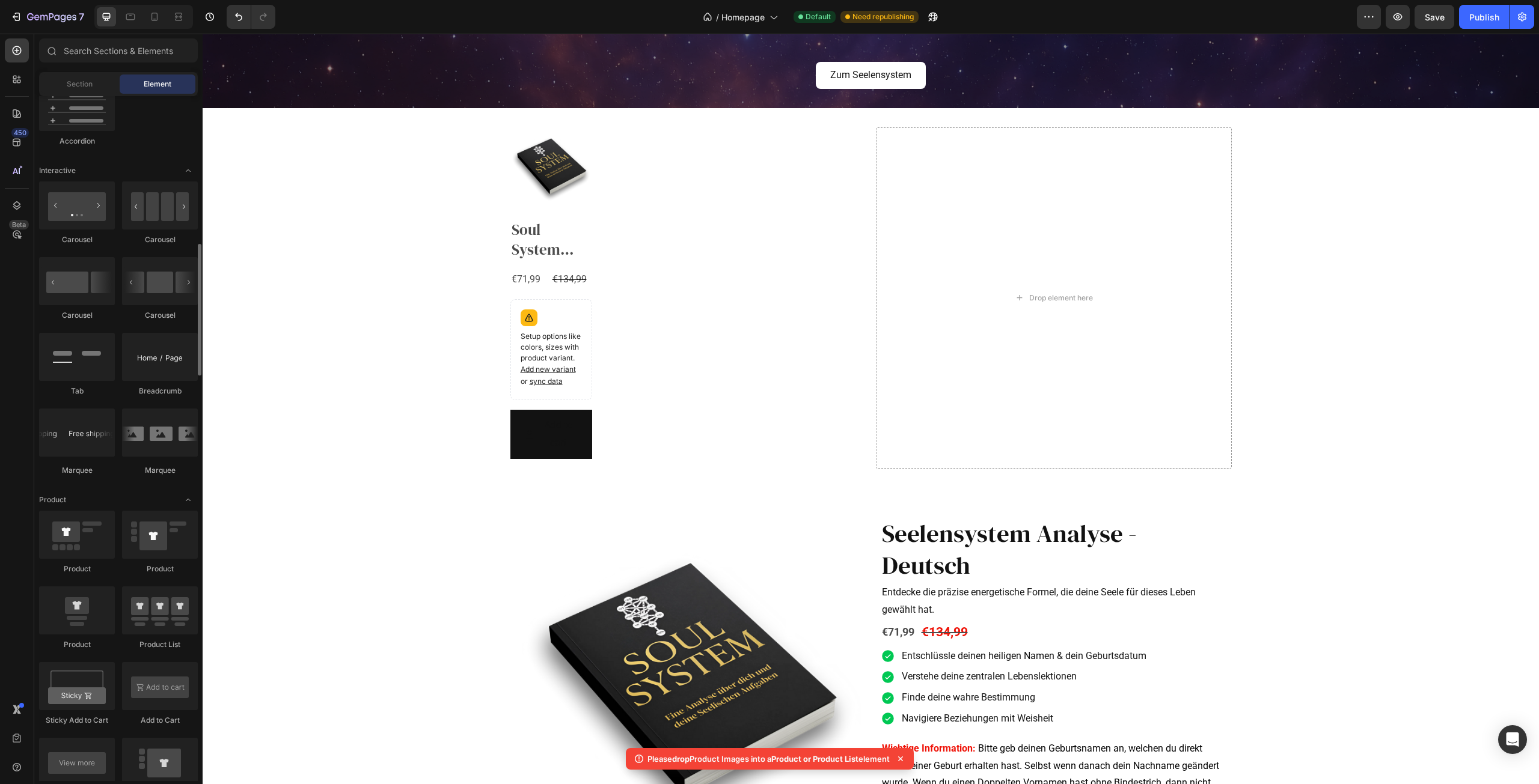
scroll to position [1021, 0]
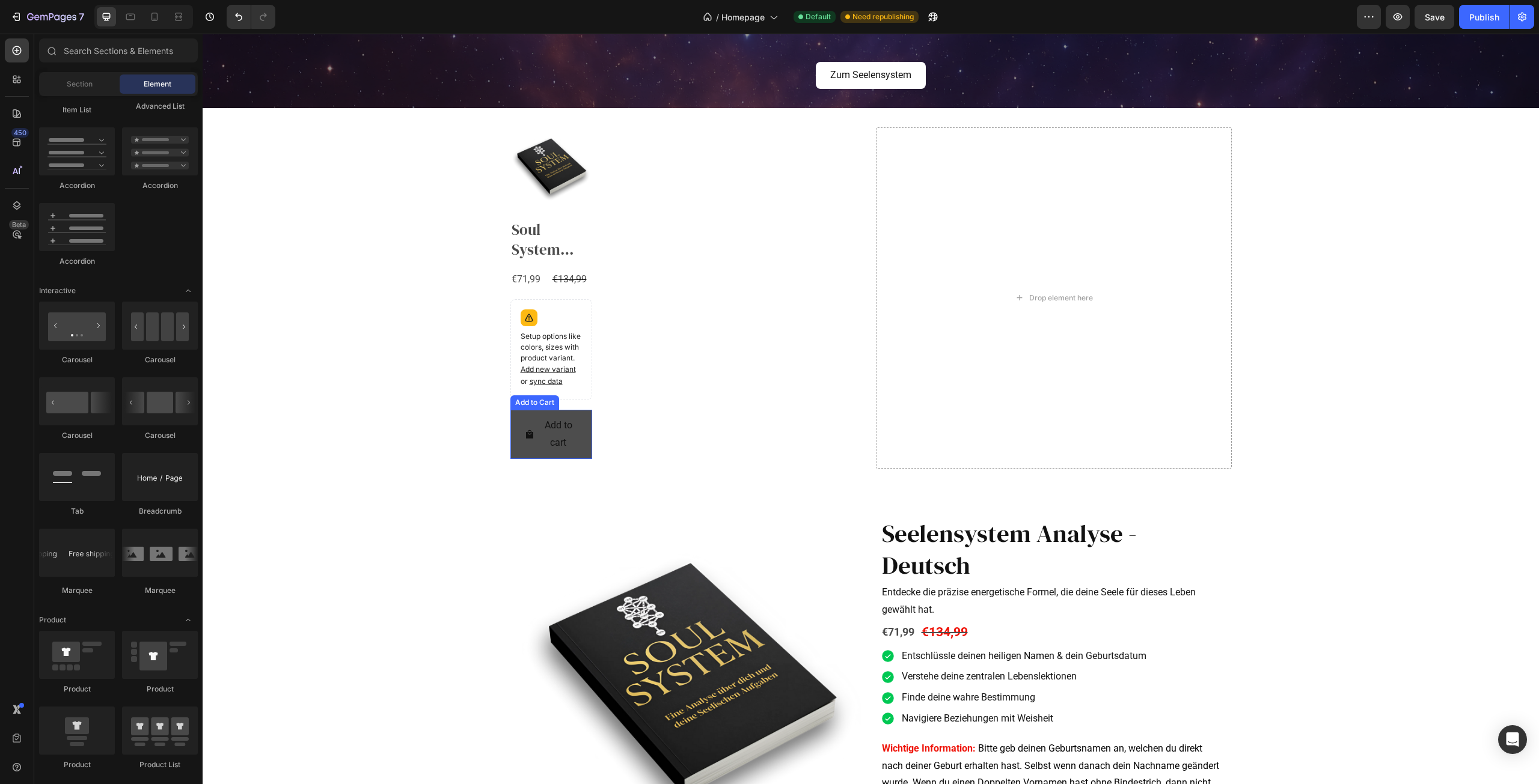
click at [583, 414] on button "Add to cart" at bounding box center [551, 434] width 82 height 49
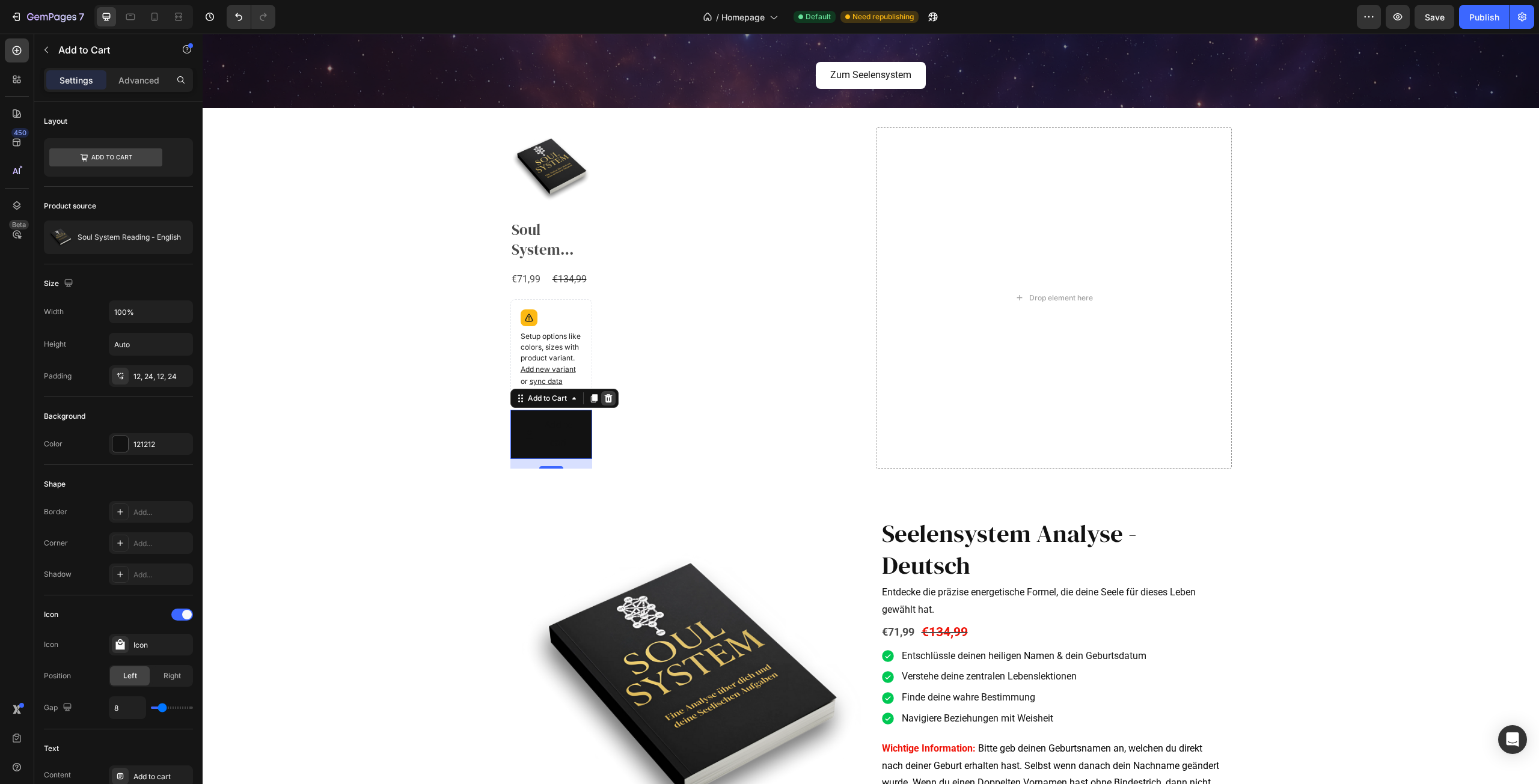
click at [605, 396] on icon at bounding box center [608, 398] width 8 height 9
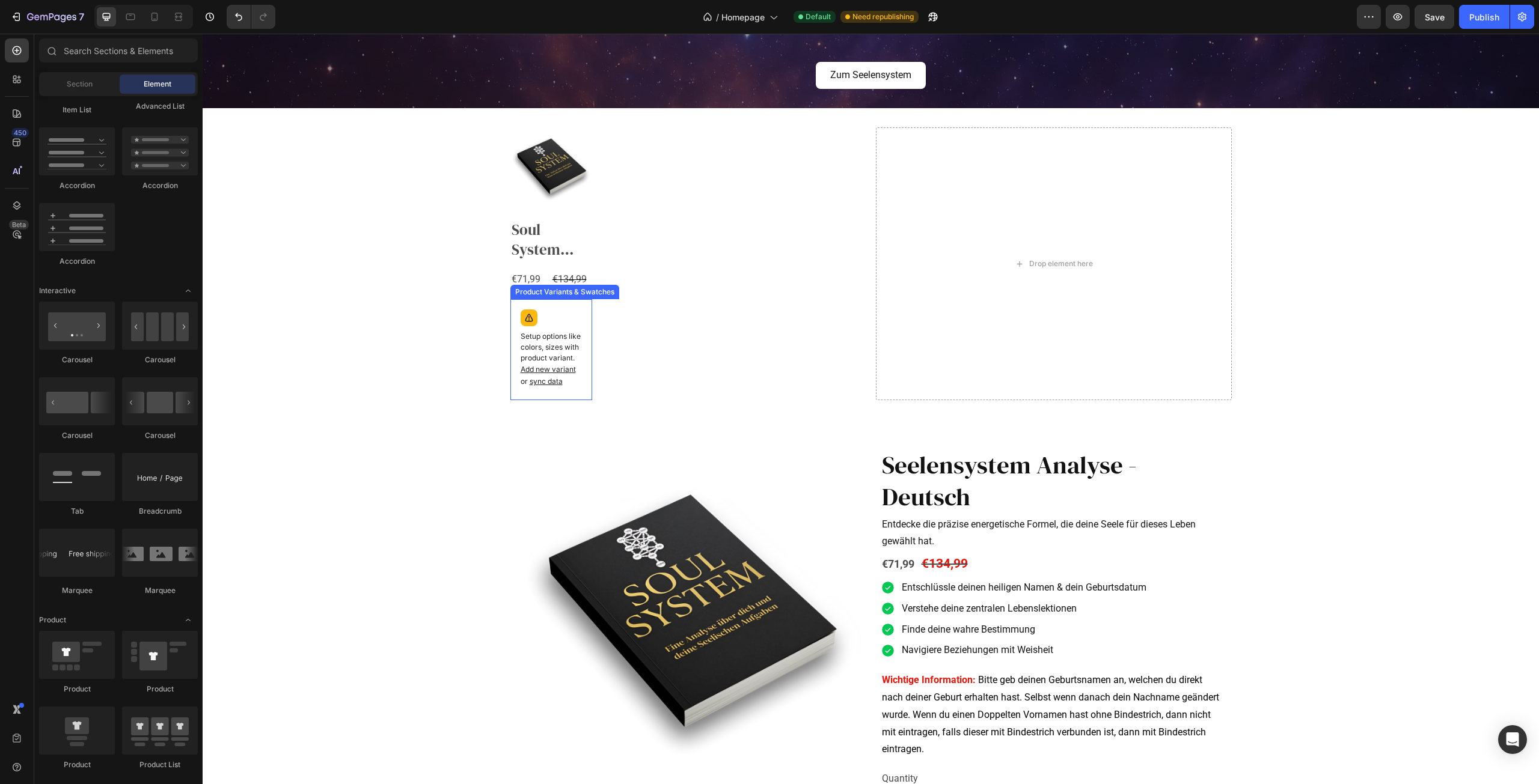
click at [574, 316] on div "Setup options like colors, sizes with product variant. Add new variant or sync …" at bounding box center [551, 350] width 71 height 90
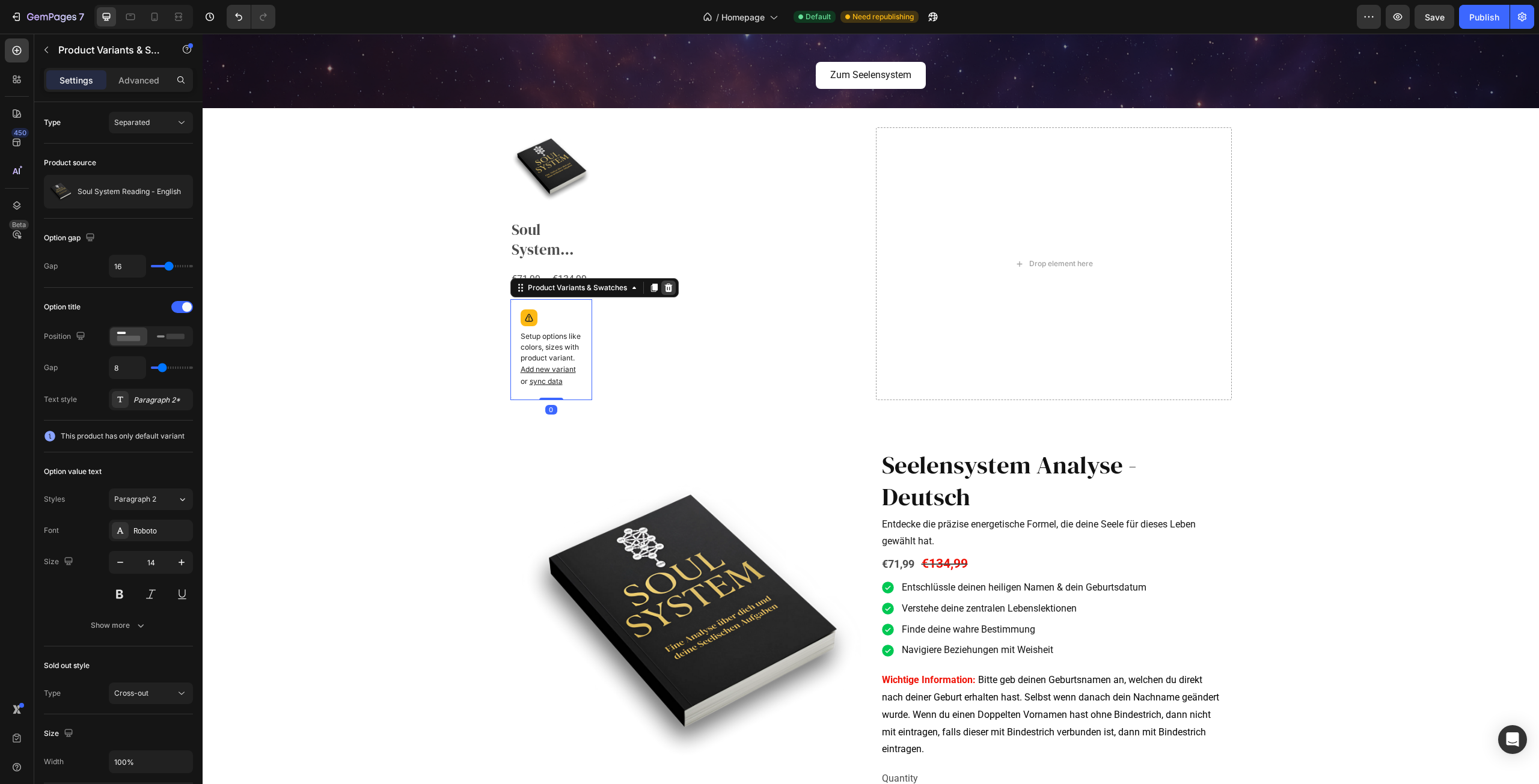
click at [666, 290] on icon at bounding box center [668, 288] width 8 height 9
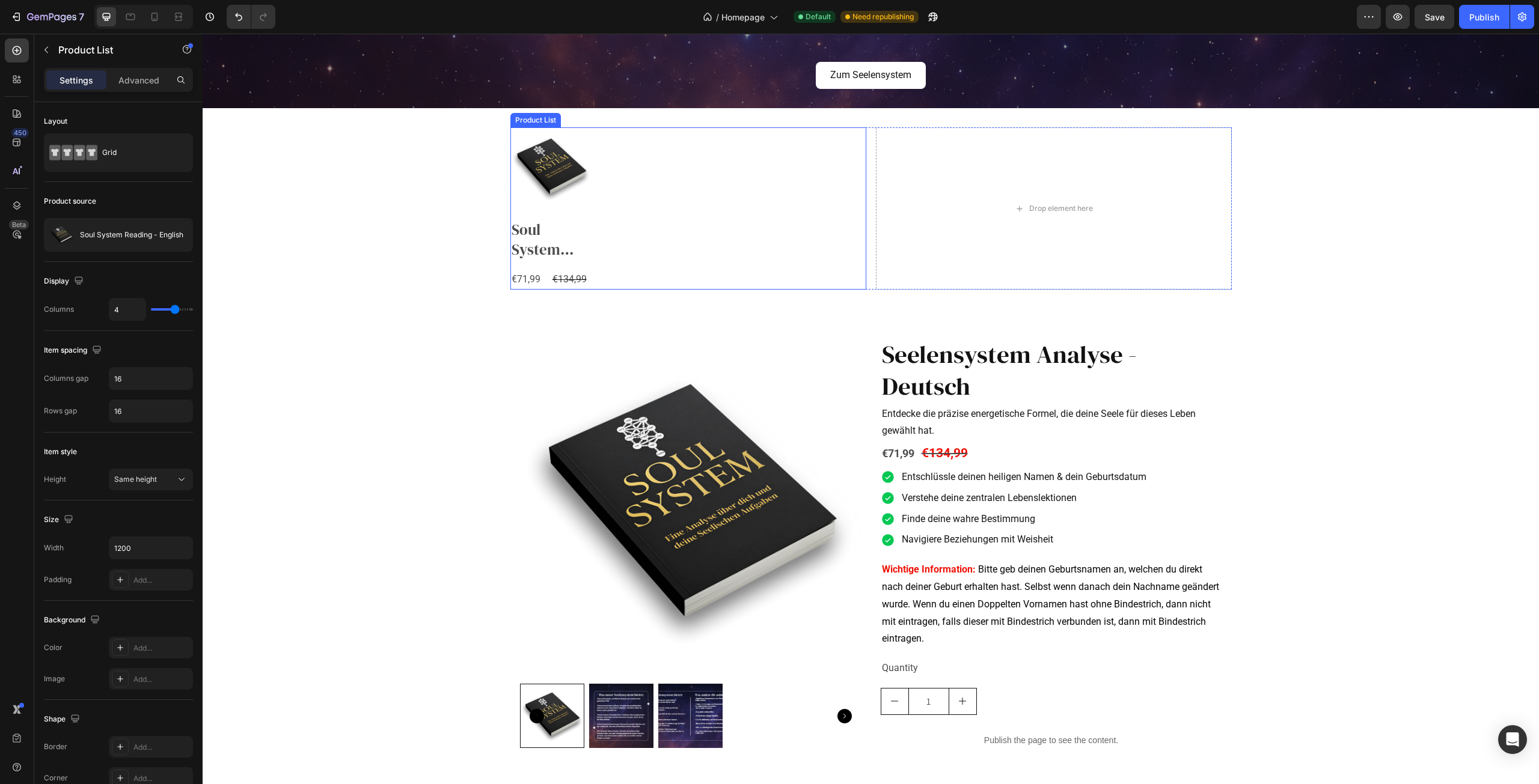
click at [599, 206] on div "Product Images Soul System Reading - English Product Title €71,99 Product Price…" at bounding box center [688, 209] width 356 height 162
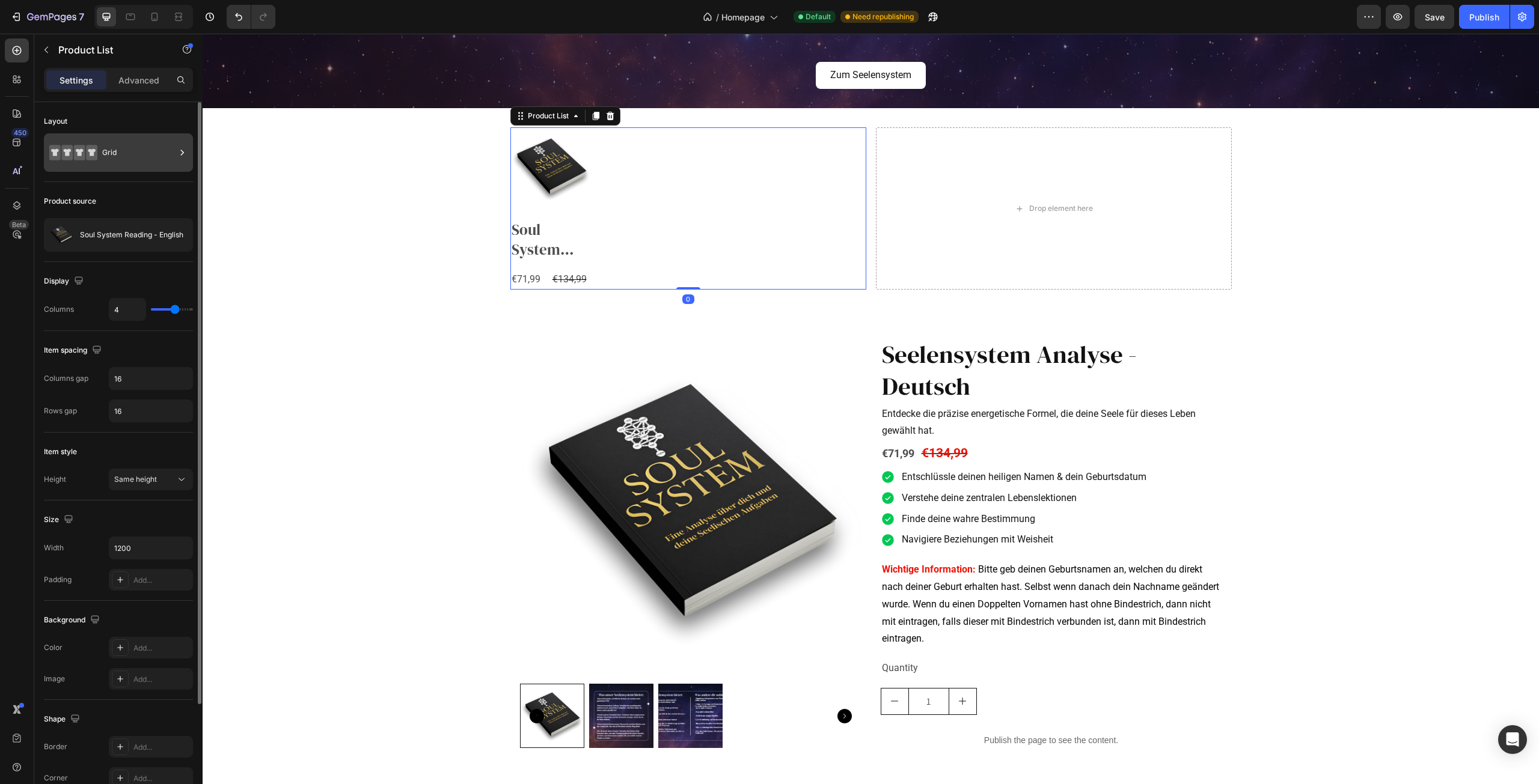
click at [121, 159] on div "Grid" at bounding box center [139, 152] width 73 height 27
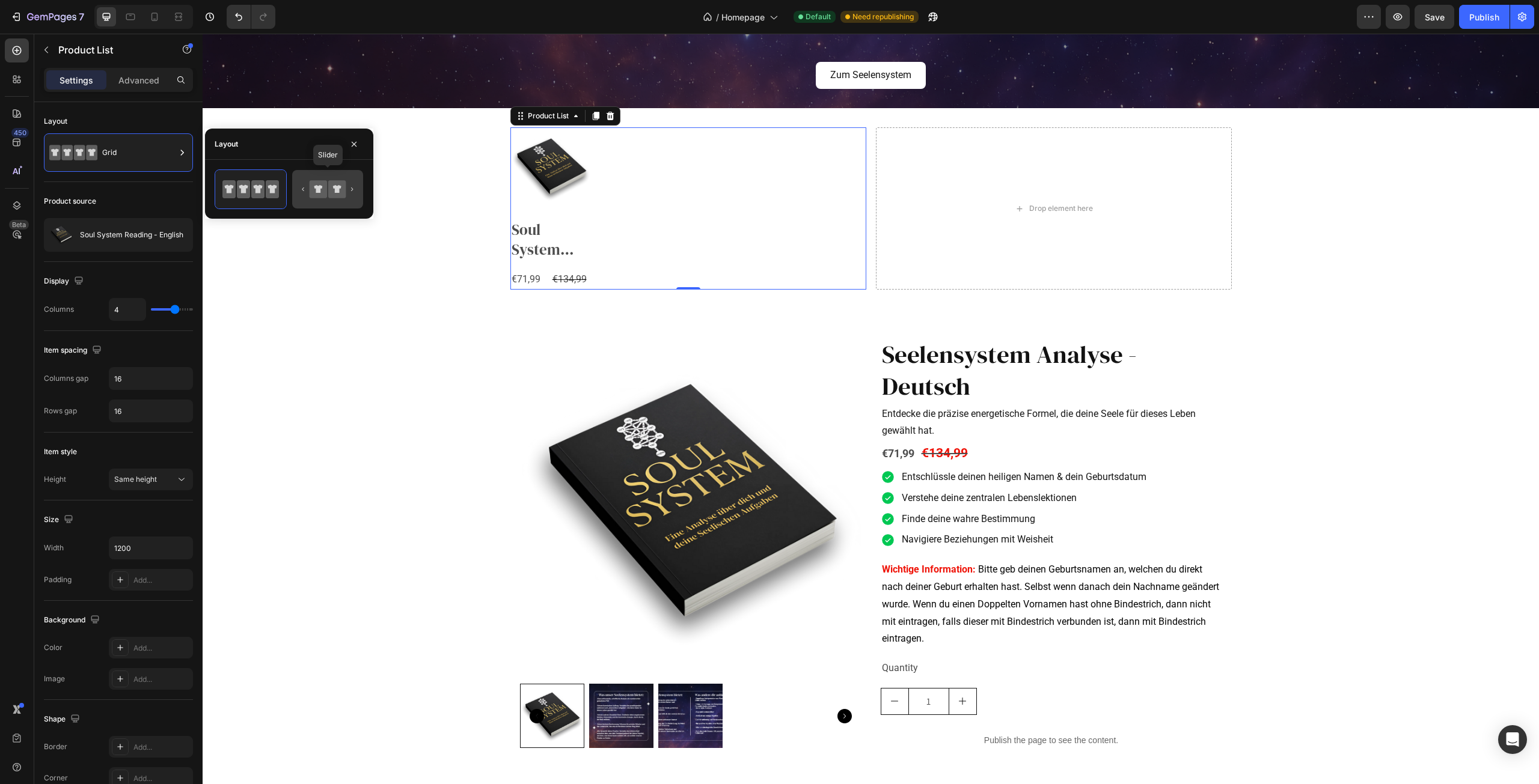
click at [332, 186] on icon at bounding box center [337, 189] width 18 height 18
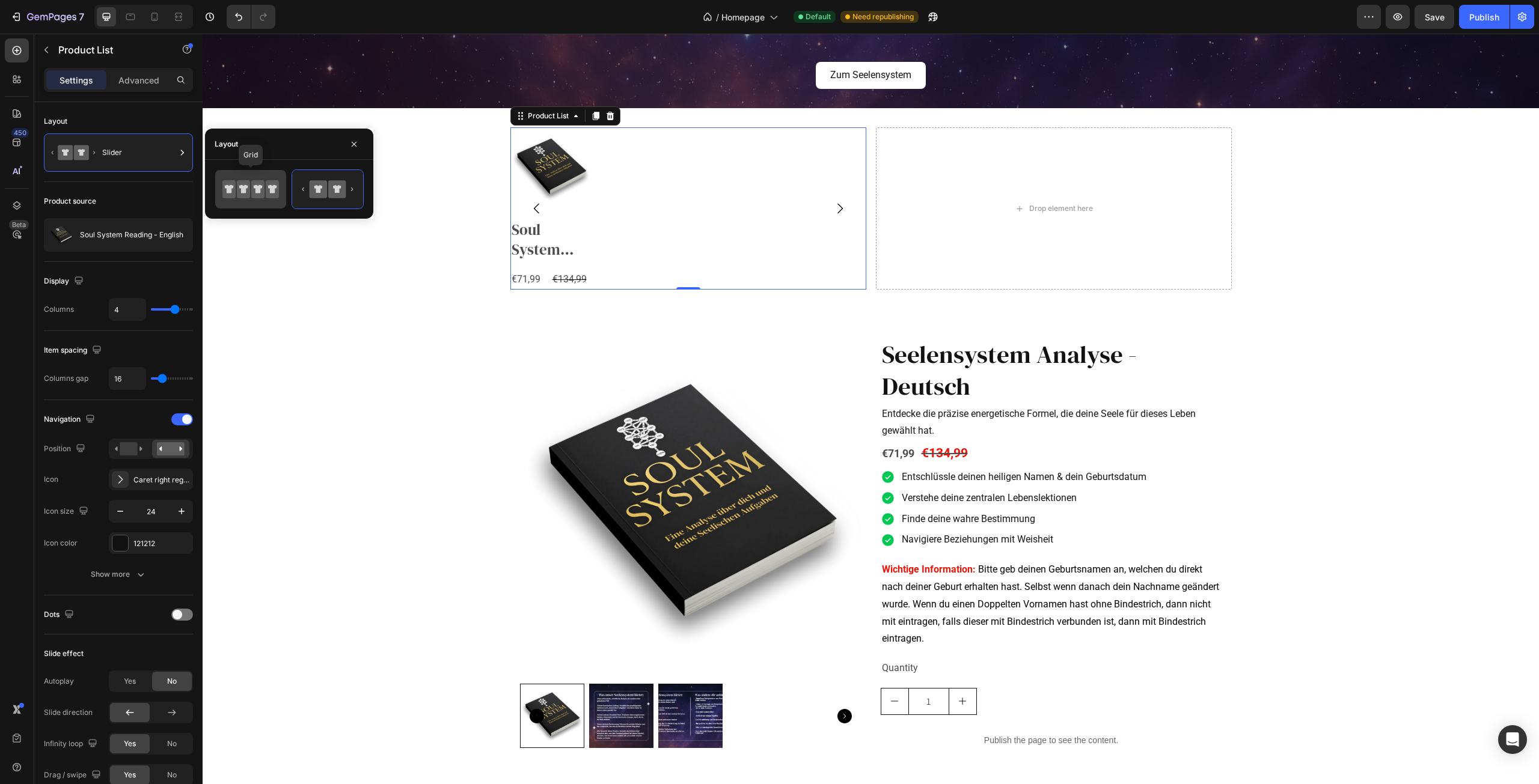
click at [257, 196] on icon at bounding box center [258, 189] width 13 height 18
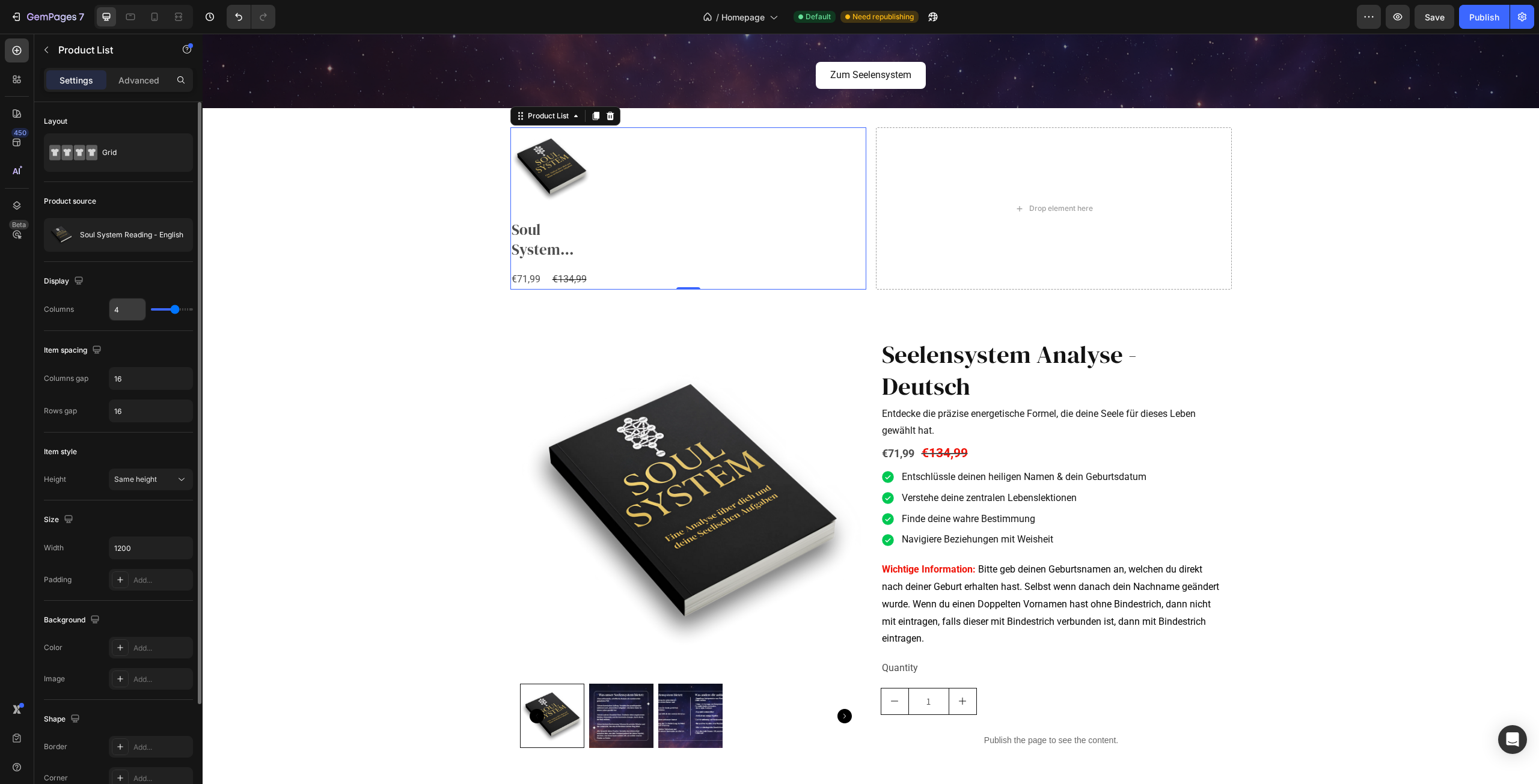
drag, startPoint x: 168, startPoint y: 312, endPoint x: 136, endPoint y: 317, distance: 32.4
click at [136, 317] on div "4" at bounding box center [151, 309] width 84 height 23
click at [155, 312] on div "4" at bounding box center [151, 309] width 84 height 23
type input "3"
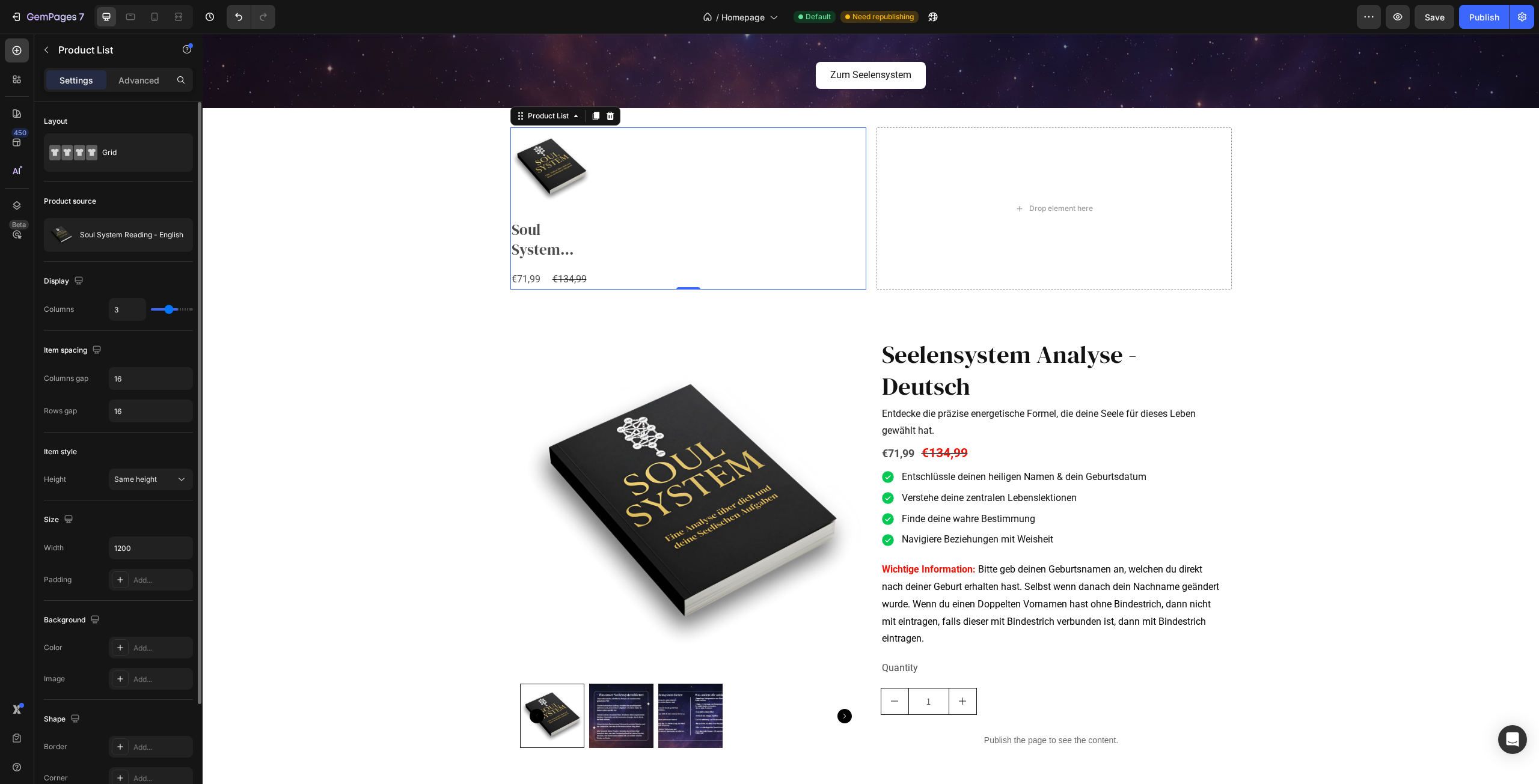
type input "2"
type input "1"
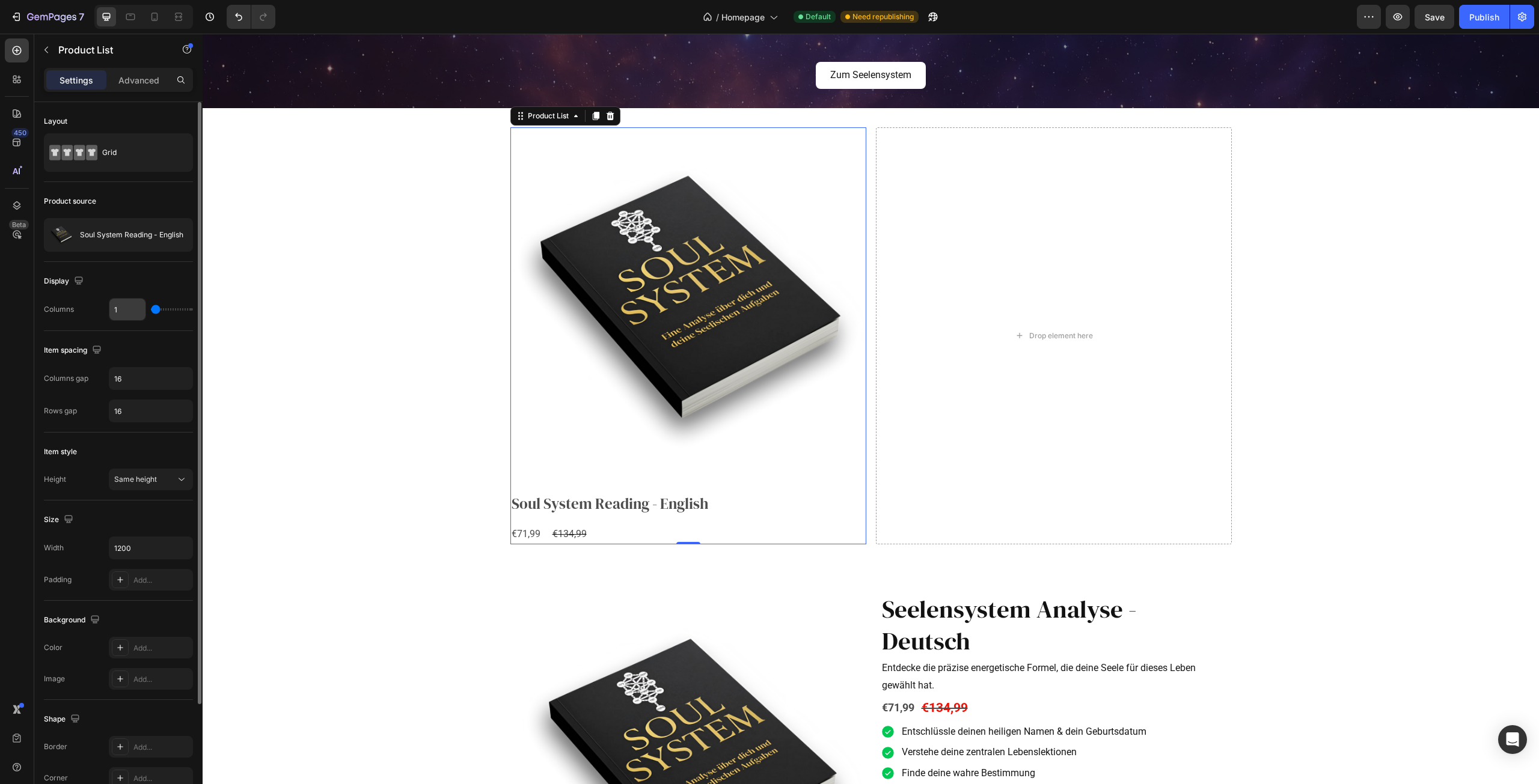
drag, startPoint x: 174, startPoint y: 309, endPoint x: 134, endPoint y: 314, distance: 40.3
type input "1"
click at [151, 311] on input "range" at bounding box center [172, 309] width 42 height 2
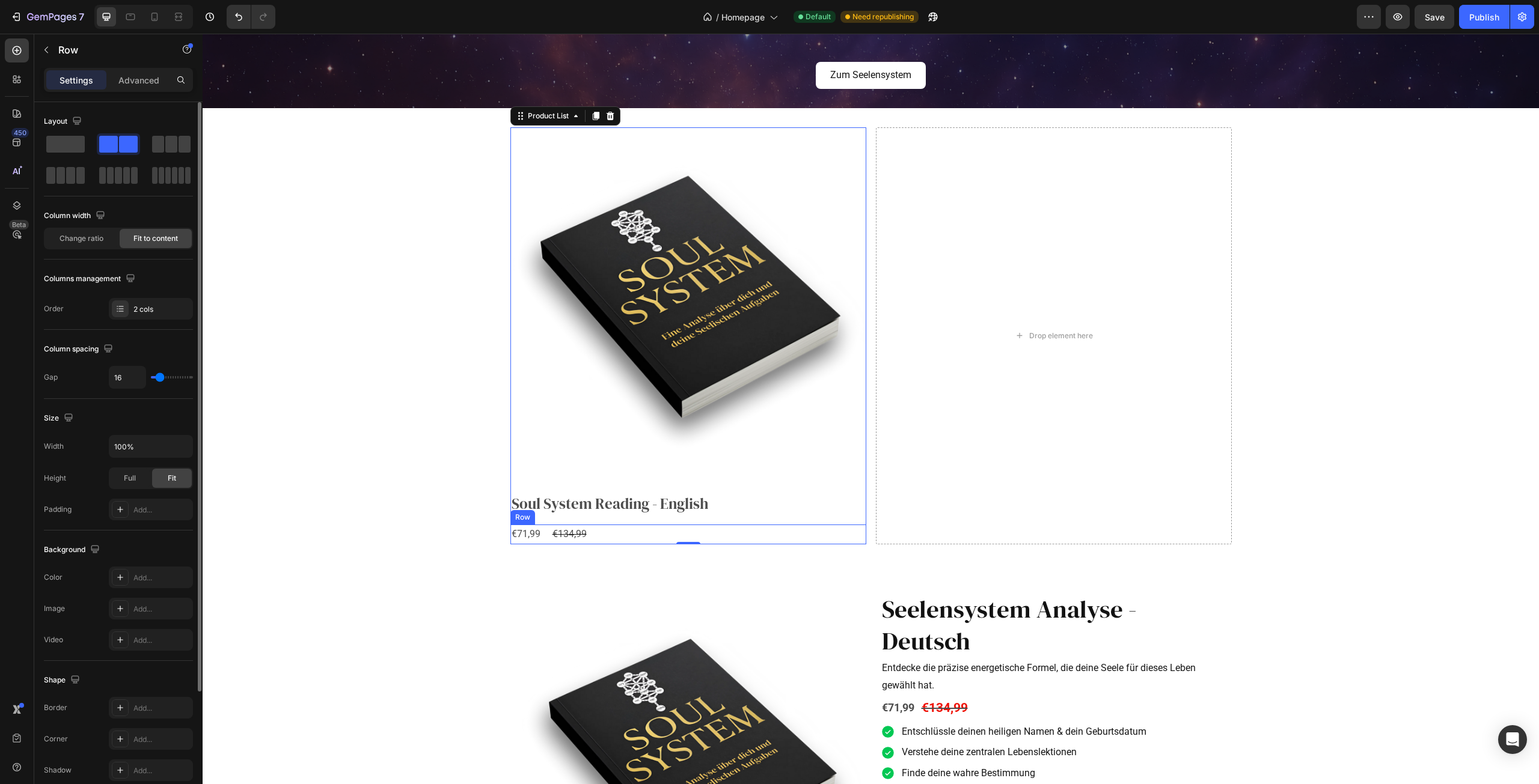
click at [595, 533] on div "€71,99 Product Price Product Price €134,99 Product Price Product Price Row" at bounding box center [688, 534] width 356 height 20
click at [43, 48] on icon "button" at bounding box center [46, 50] width 10 height 10
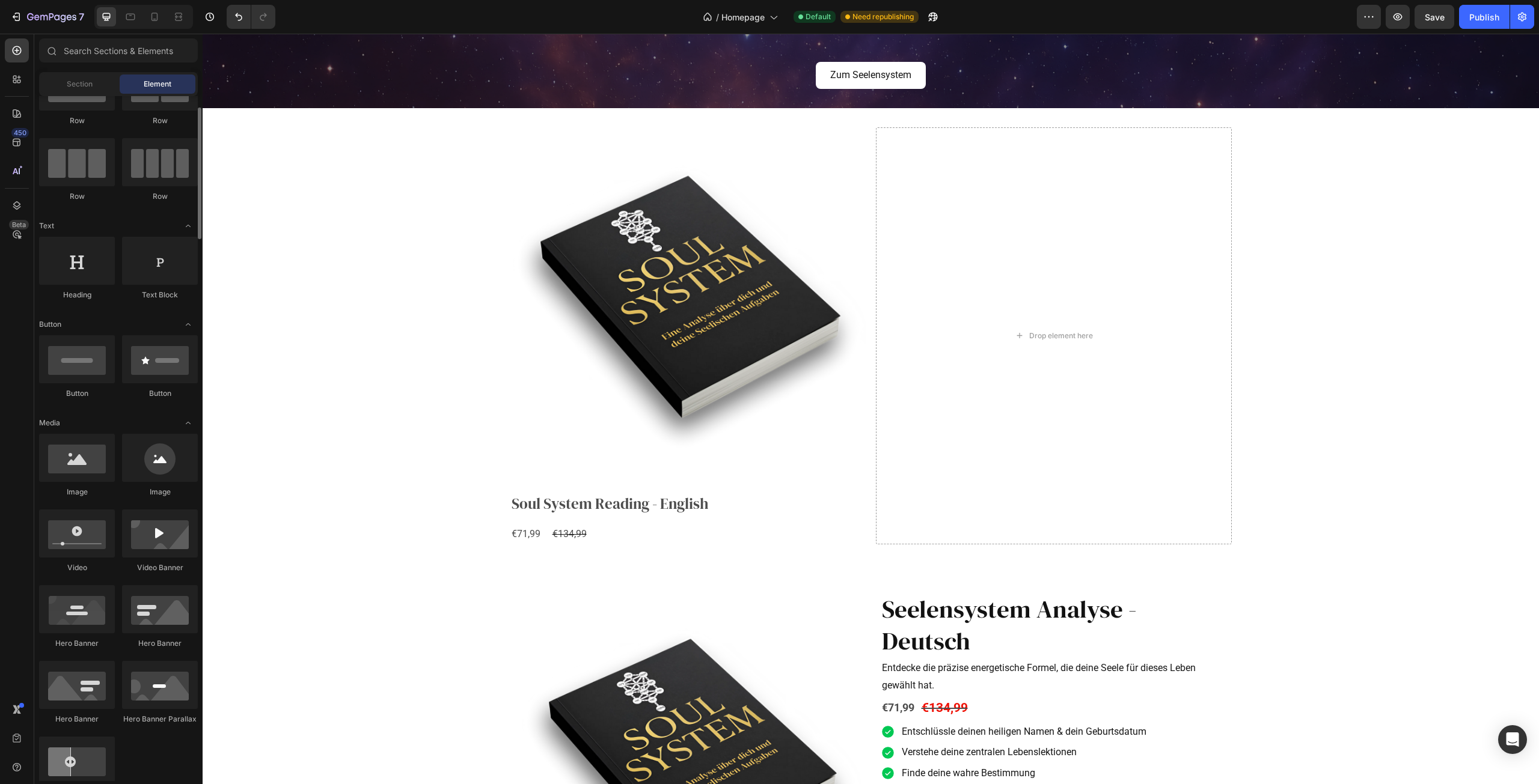
scroll to position [0, 0]
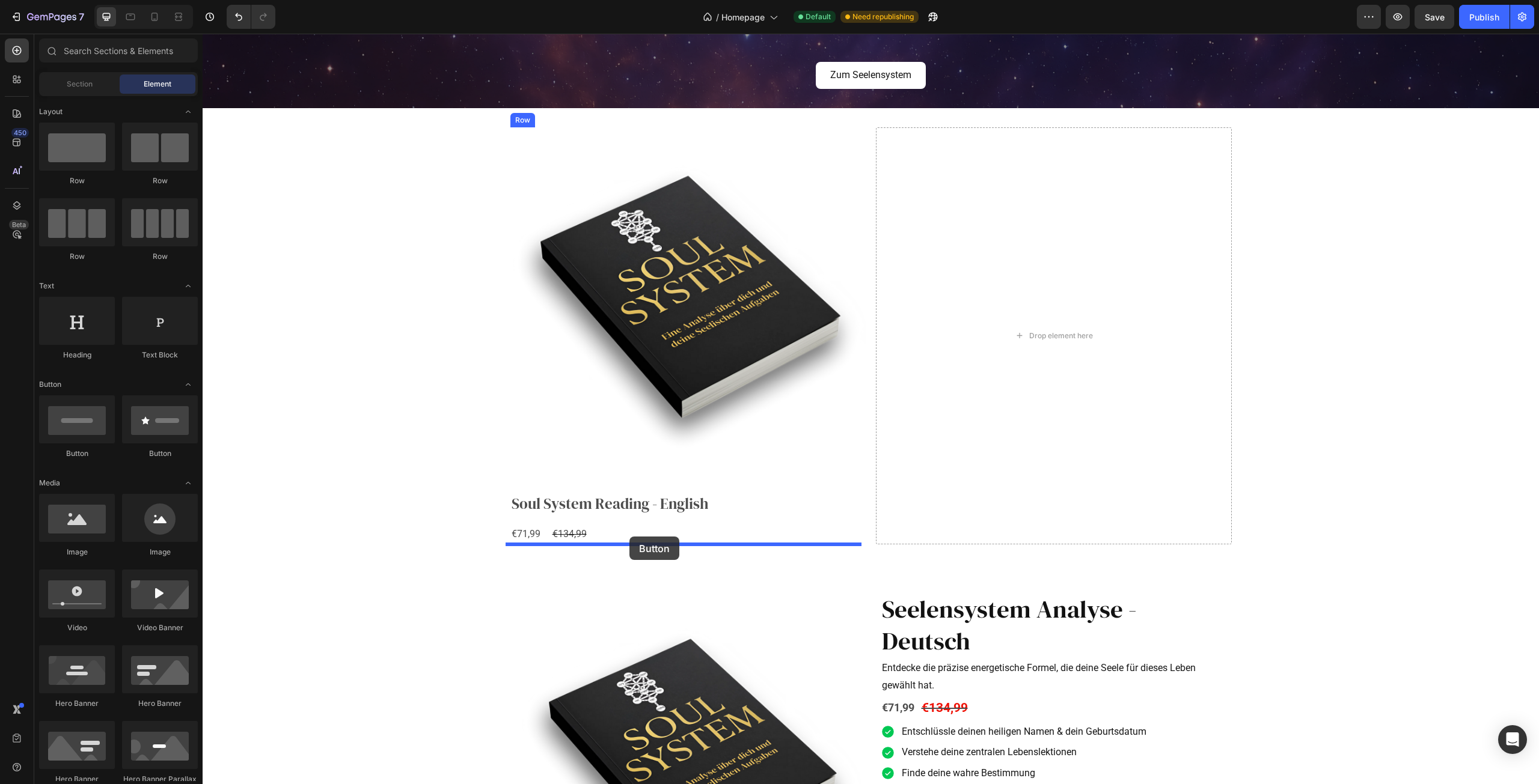
drag, startPoint x: 283, startPoint y: 449, endPoint x: 632, endPoint y: 536, distance: 359.7
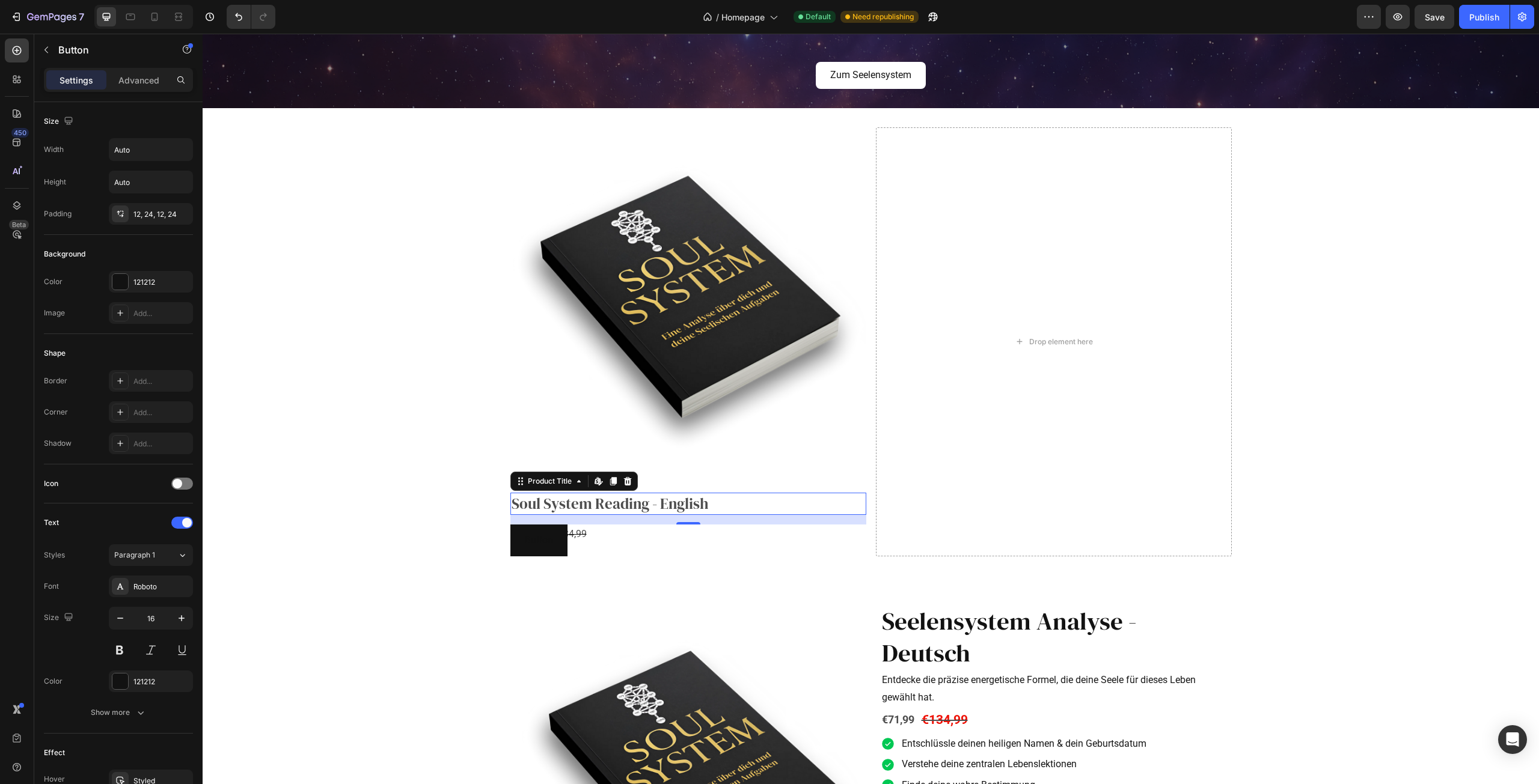
click at [650, 514] on h2 "Soul System Reading - English" at bounding box center [688, 504] width 356 height 22
click at [637, 539] on div "Button Button" at bounding box center [688, 541] width 356 height 32
click at [628, 510] on h2 "Soul System Reading - English" at bounding box center [688, 504] width 356 height 22
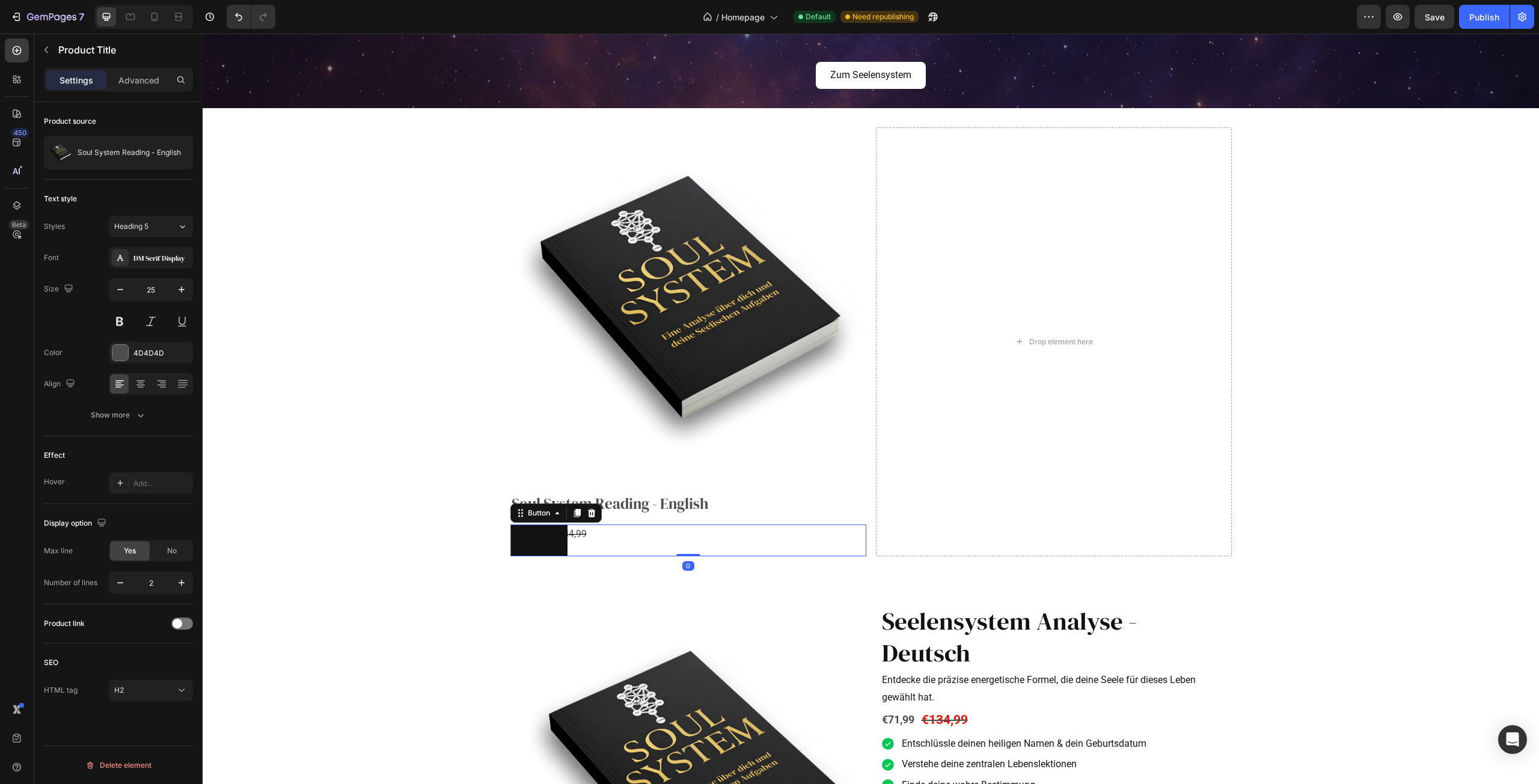
click at [611, 526] on div "Button Button 0" at bounding box center [688, 541] width 356 height 32
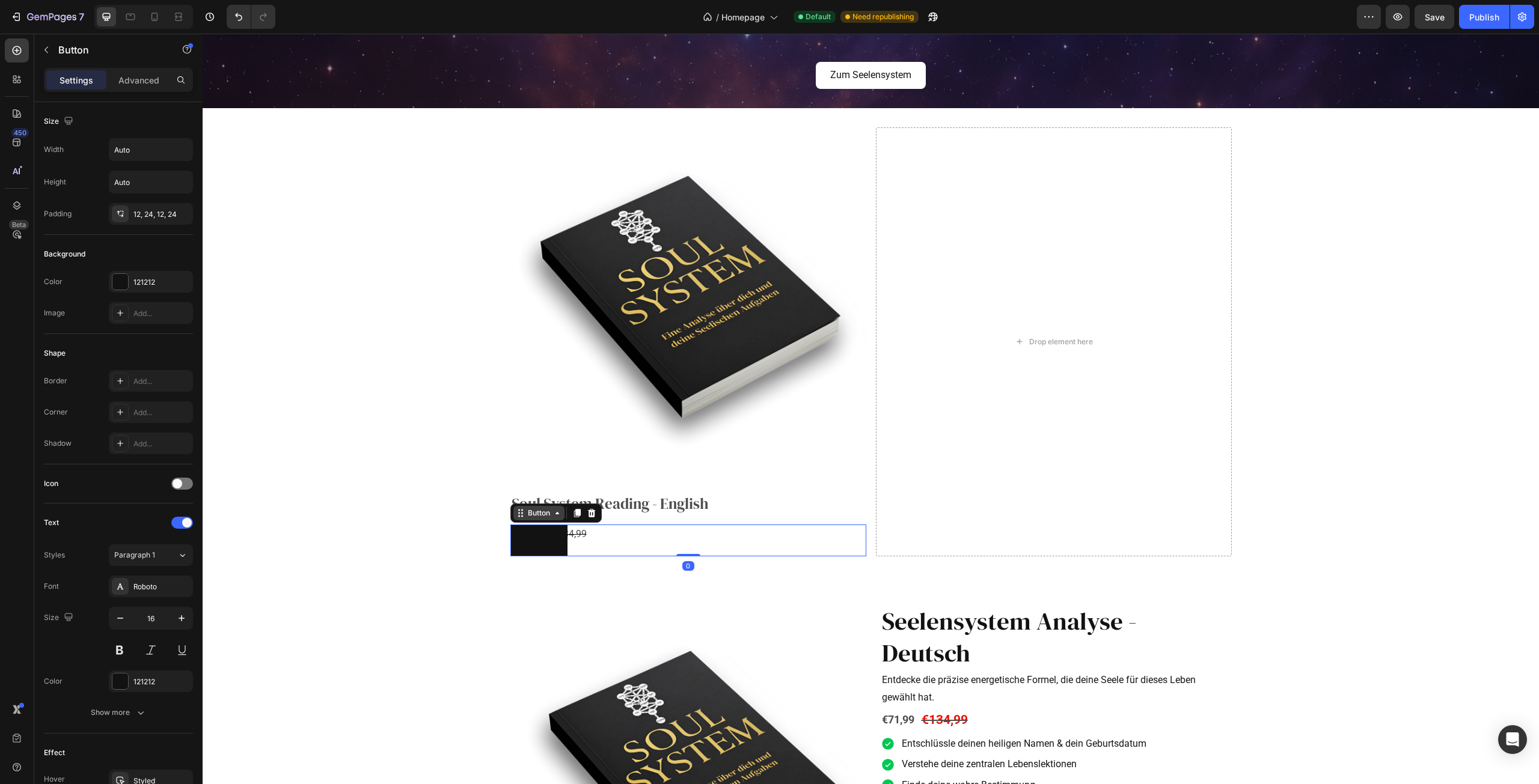
click at [526, 517] on div "Button" at bounding box center [539, 513] width 27 height 11
click at [537, 495] on div "Row 1 col" at bounding box center [534, 492] width 37 height 7
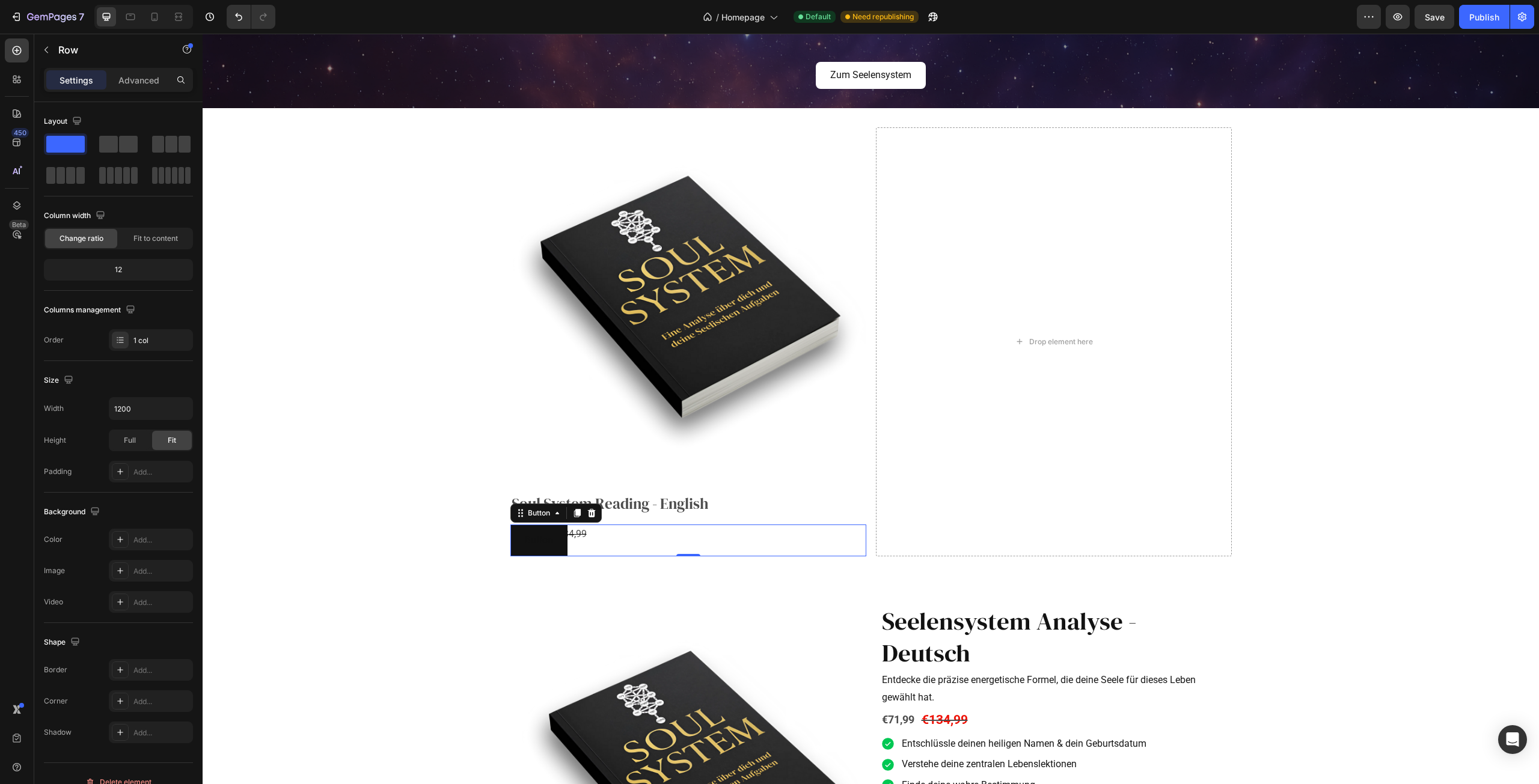
click at [605, 542] on div "Button Button 0" at bounding box center [688, 541] width 356 height 32
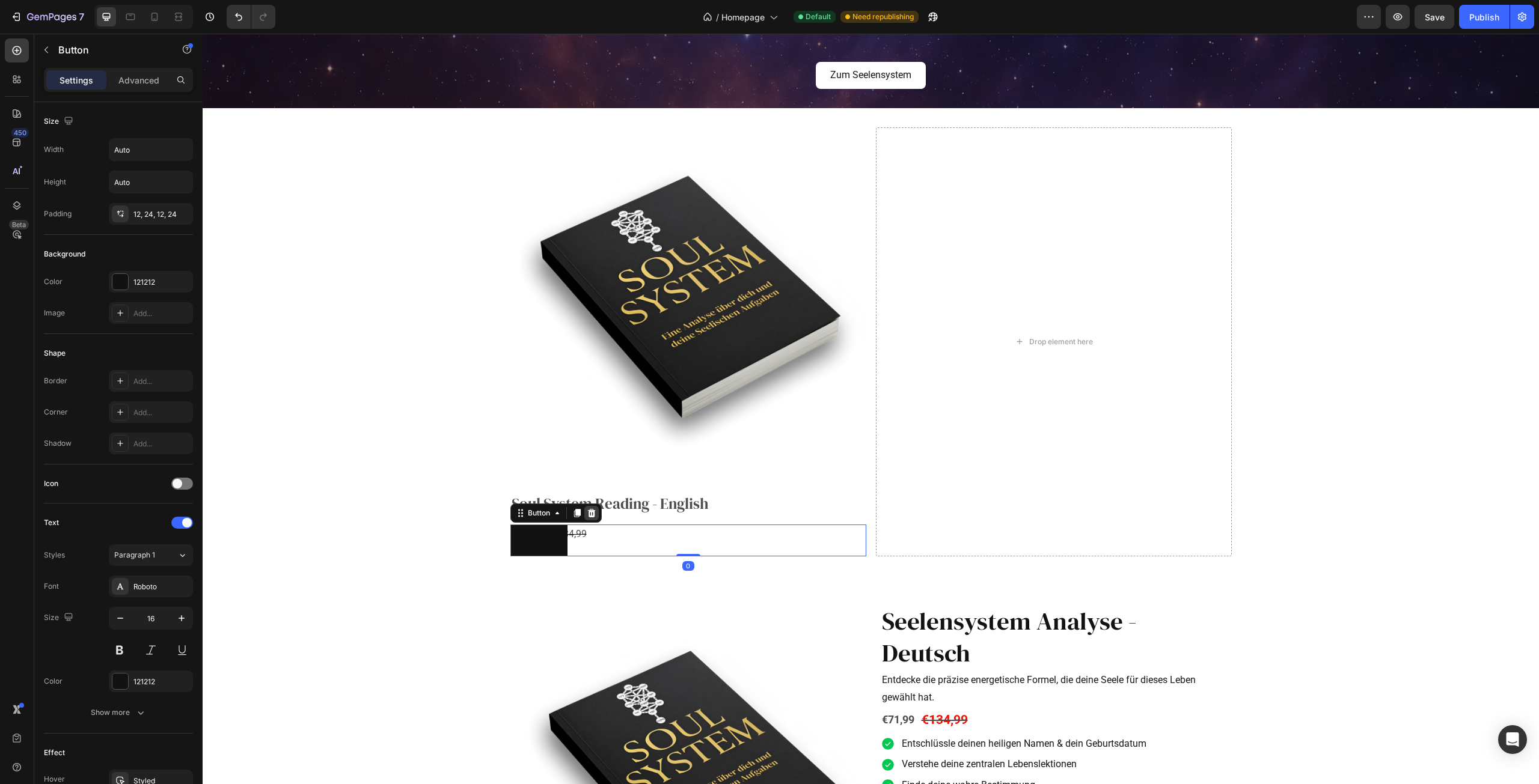
click at [589, 512] on icon at bounding box center [591, 513] width 8 height 9
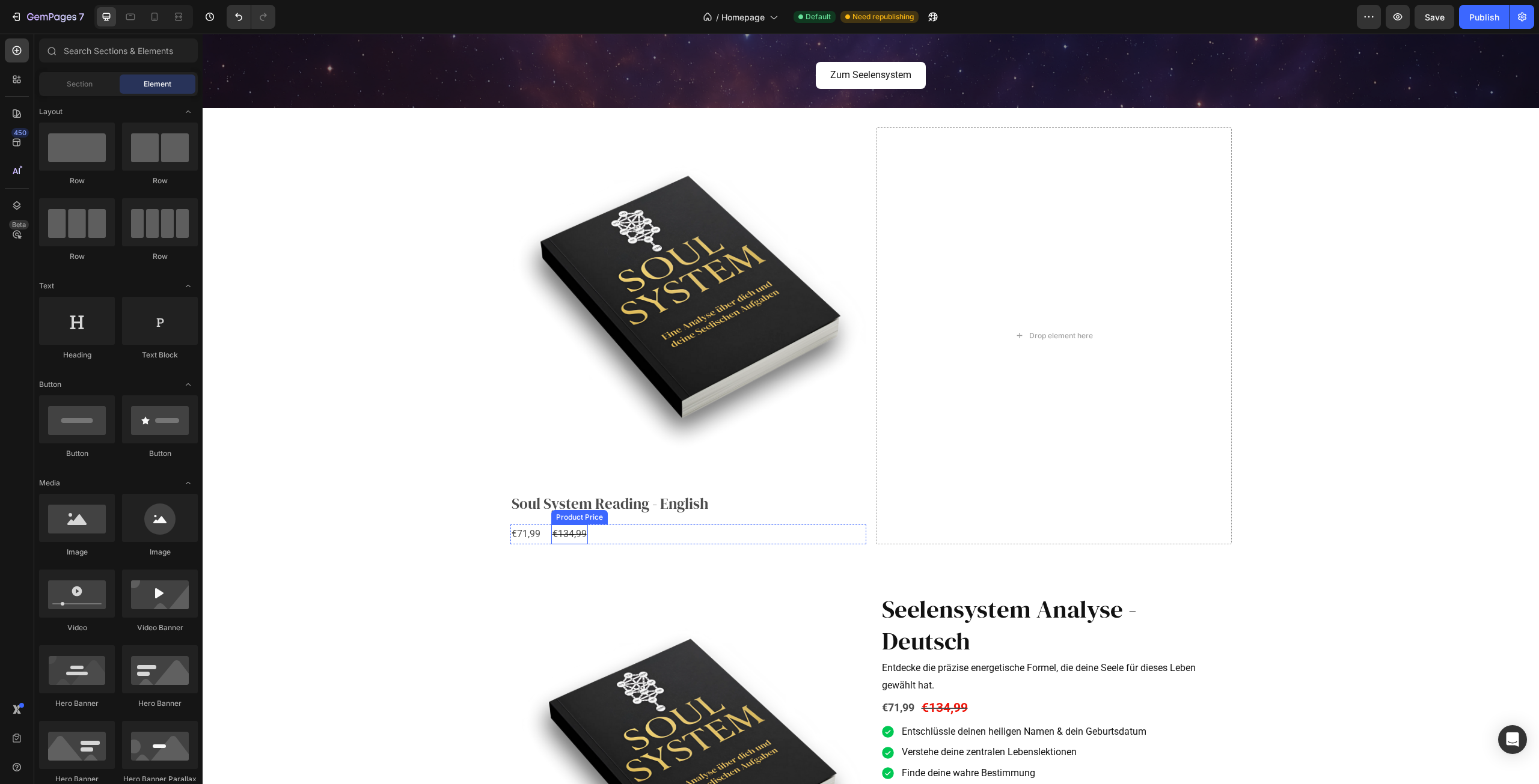
click at [568, 533] on div "€134,99" at bounding box center [570, 534] width 37 height 20
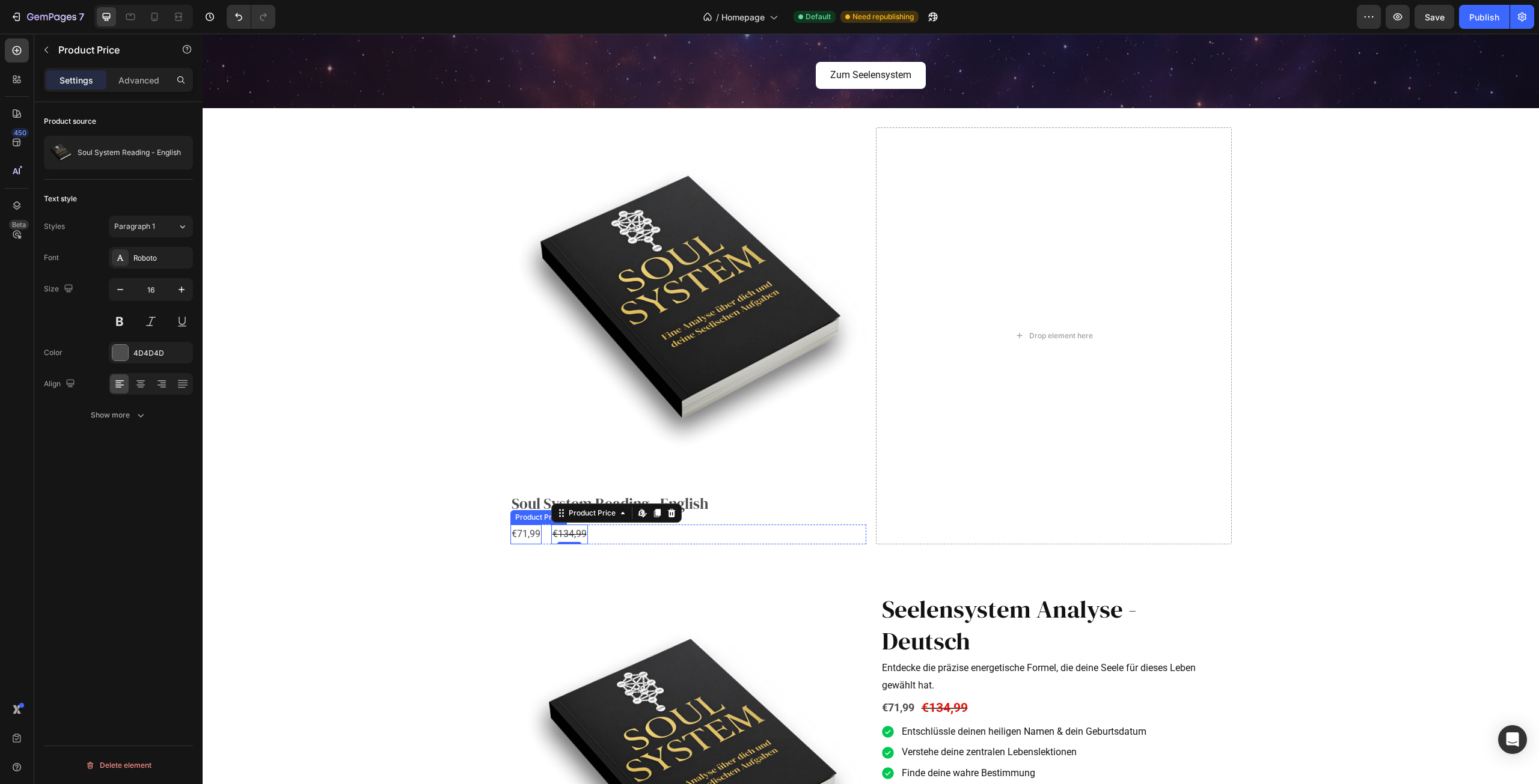
click at [530, 537] on div "€71,99" at bounding box center [526, 534] width 31 height 20
click at [610, 538] on div "€71,99 Product Price Product Price €134,99 Product Price Product Price Row 0" at bounding box center [688, 534] width 356 height 20
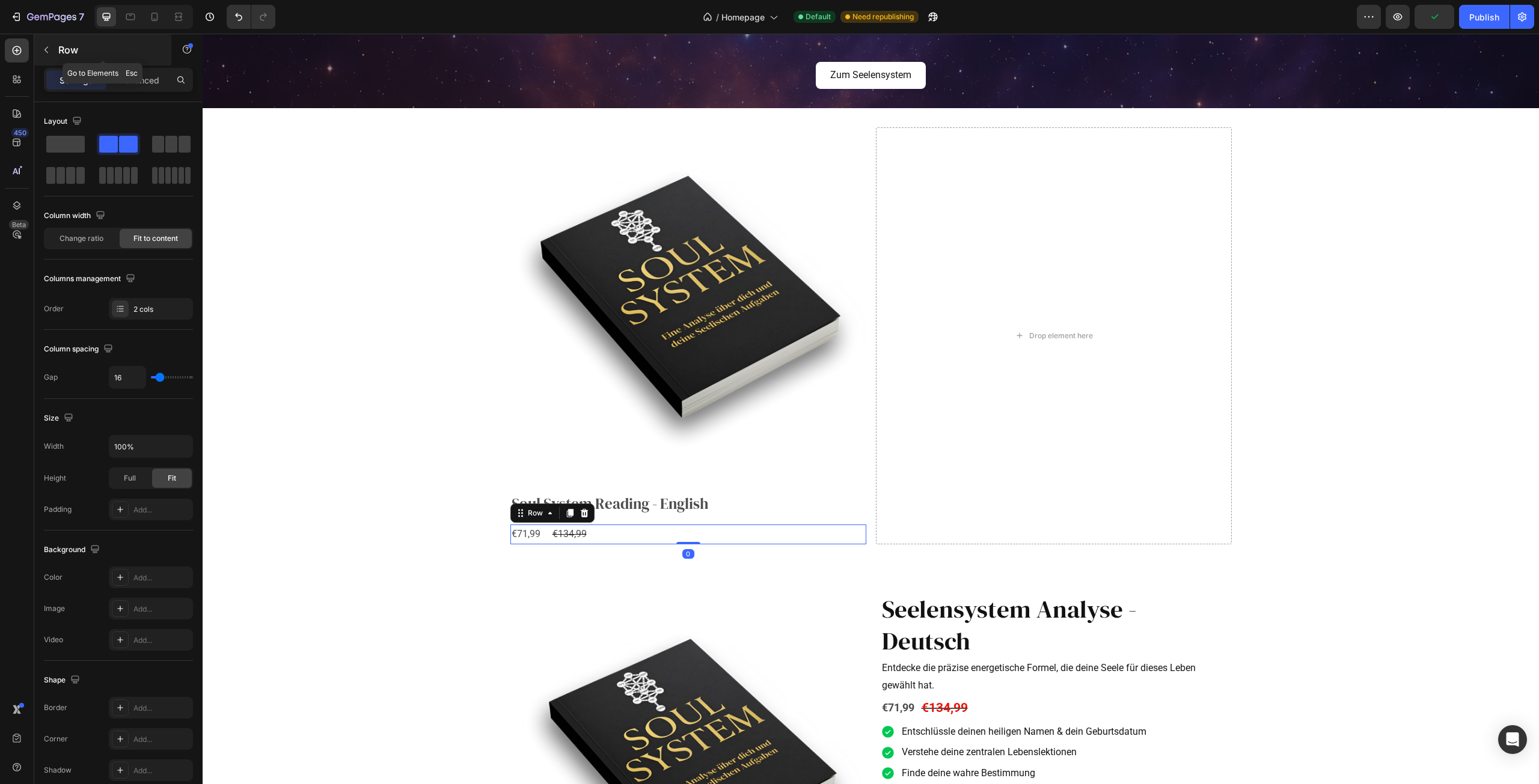
click at [45, 54] on icon "button" at bounding box center [46, 50] width 10 height 10
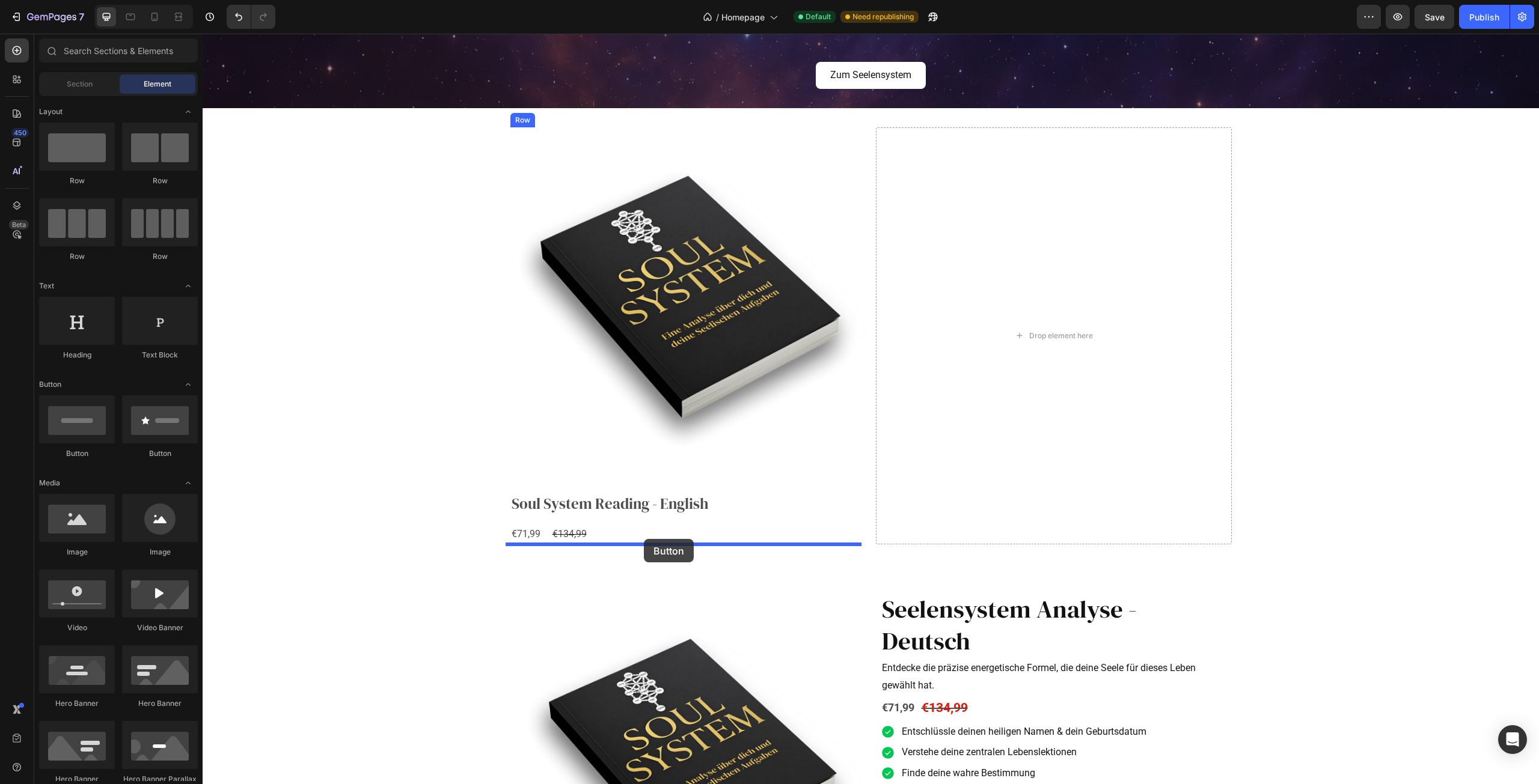
drag, startPoint x: 315, startPoint y: 465, endPoint x: 644, endPoint y: 539, distance: 337.2
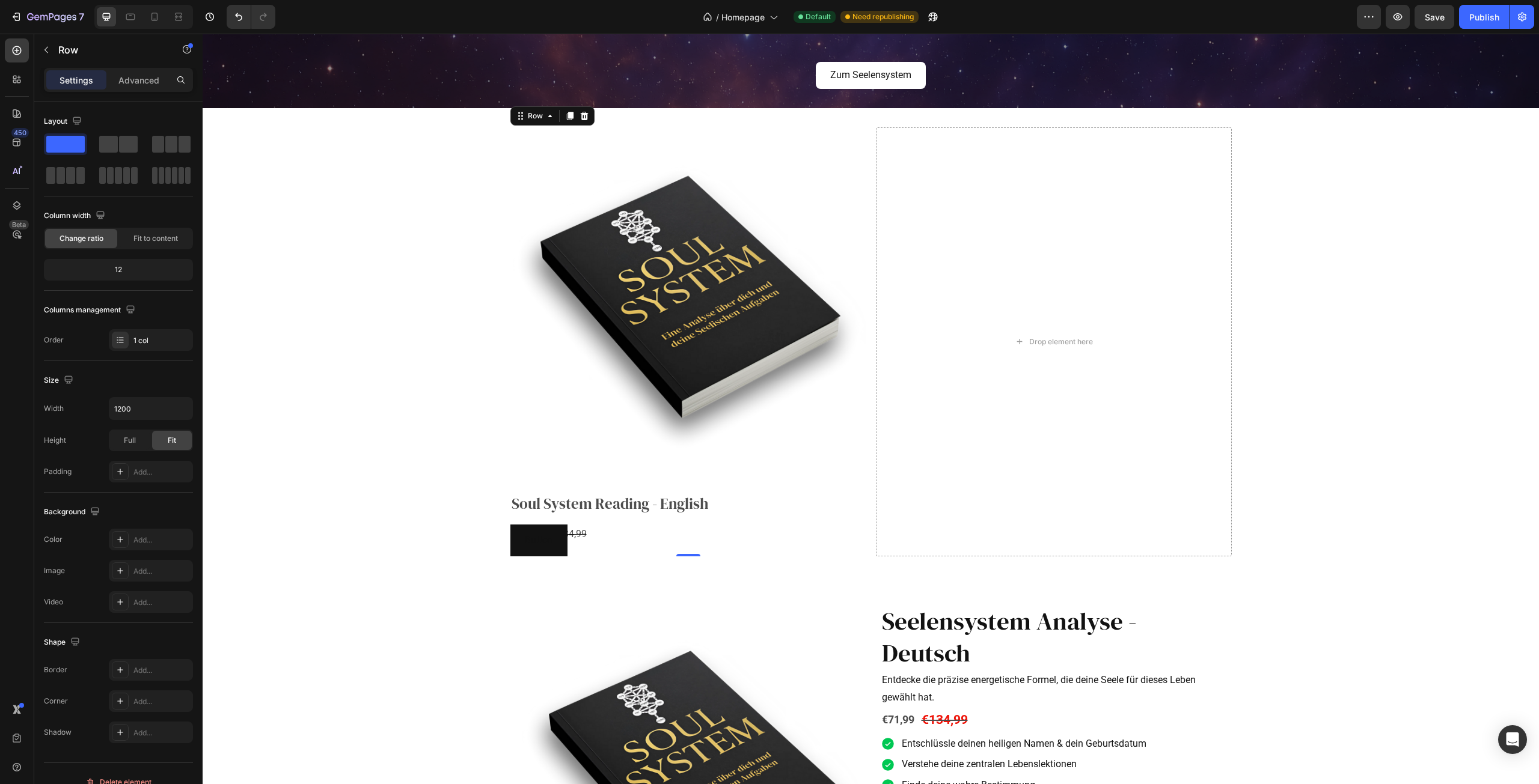
click at [621, 517] on div "Product Images Soul System Reading - English Product Title €71,99 Product Price…" at bounding box center [688, 342] width 356 height 428
click at [616, 522] on div "Product Images Soul System Reading - English Product Title €71,99 Product Price…" at bounding box center [688, 342] width 356 height 428
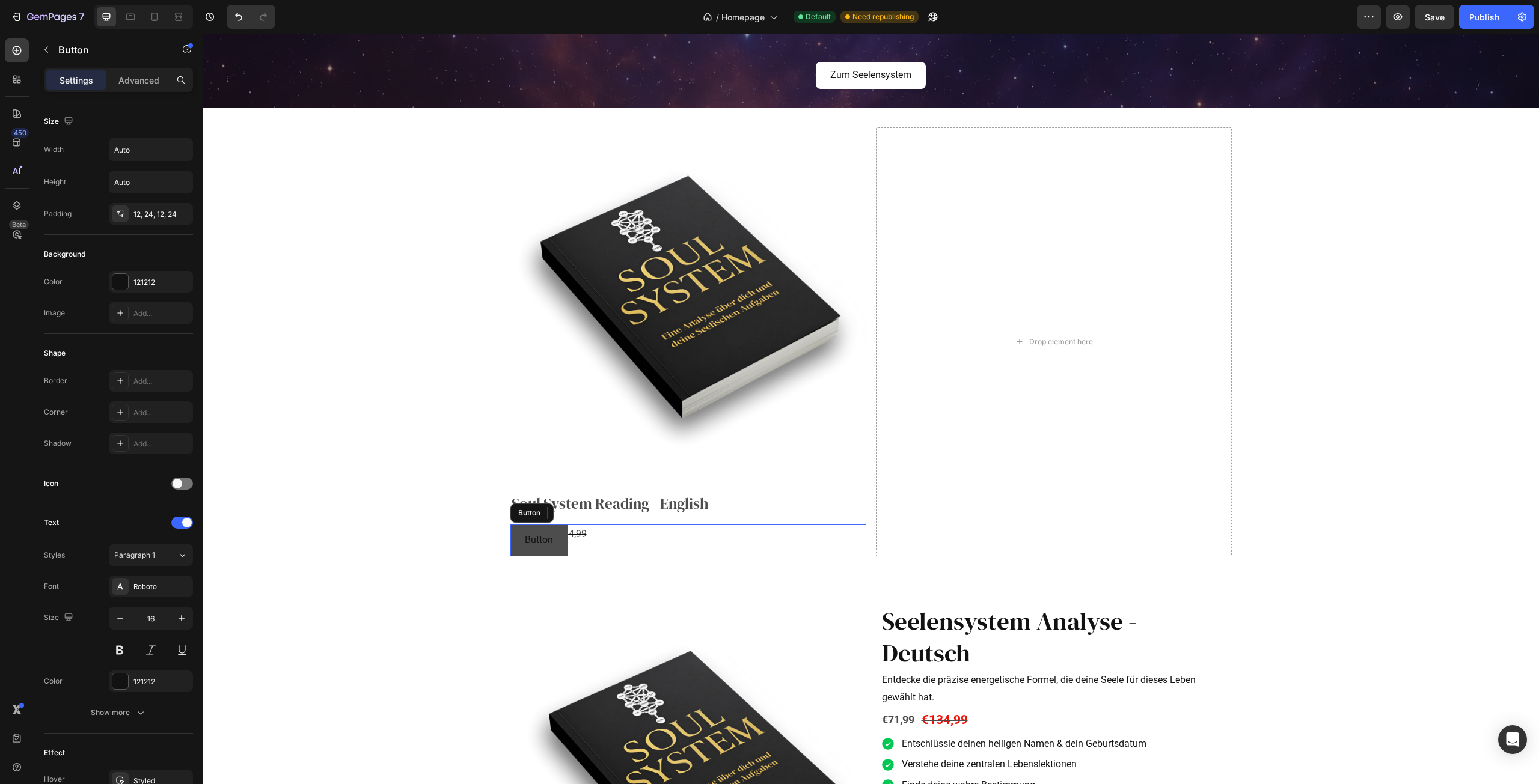
click at [529, 555] on button "Button" at bounding box center [539, 541] width 57 height 32
click at [589, 509] on icon at bounding box center [592, 513] width 10 height 10
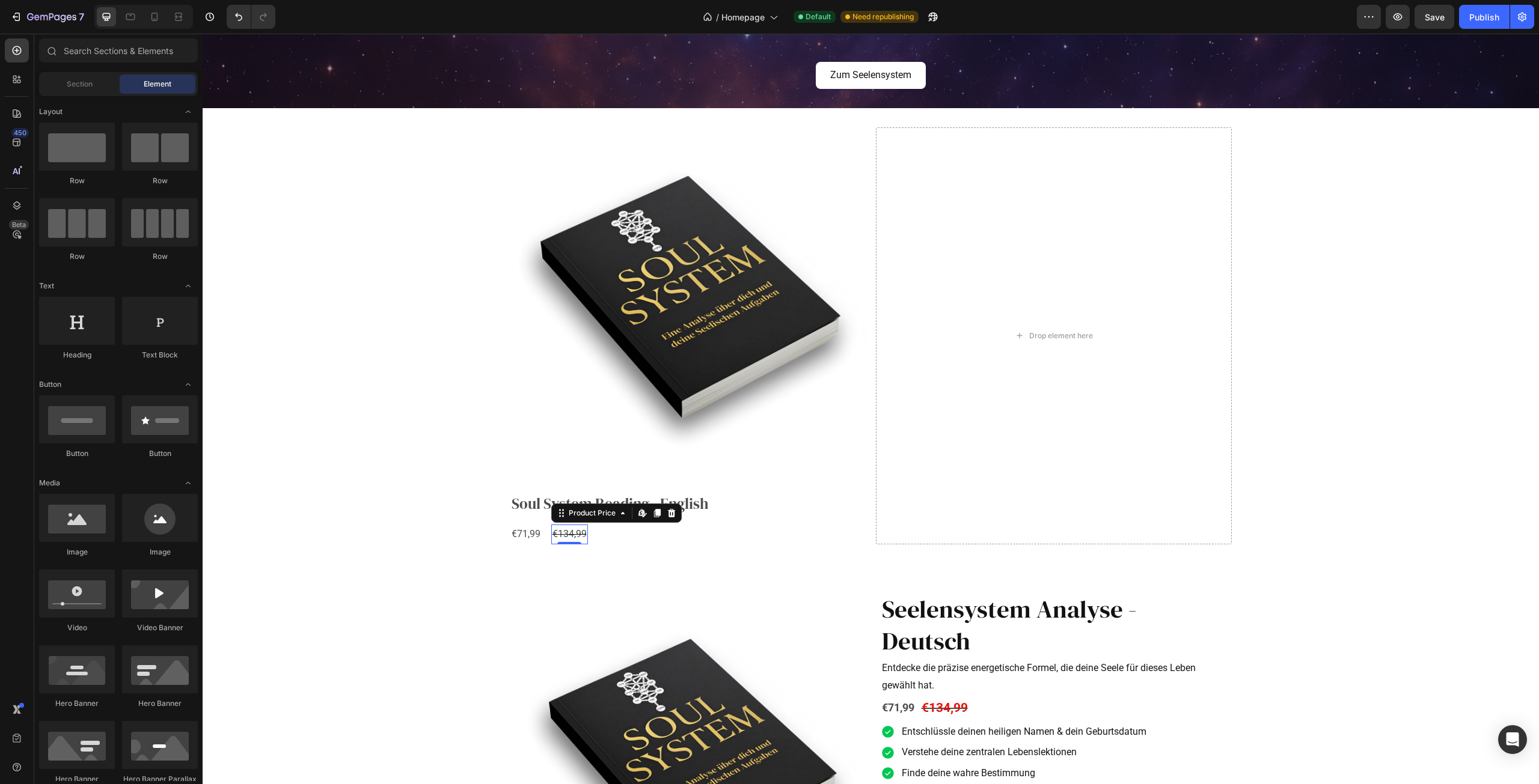
click at [570, 534] on div "€134,99" at bounding box center [570, 534] width 37 height 20
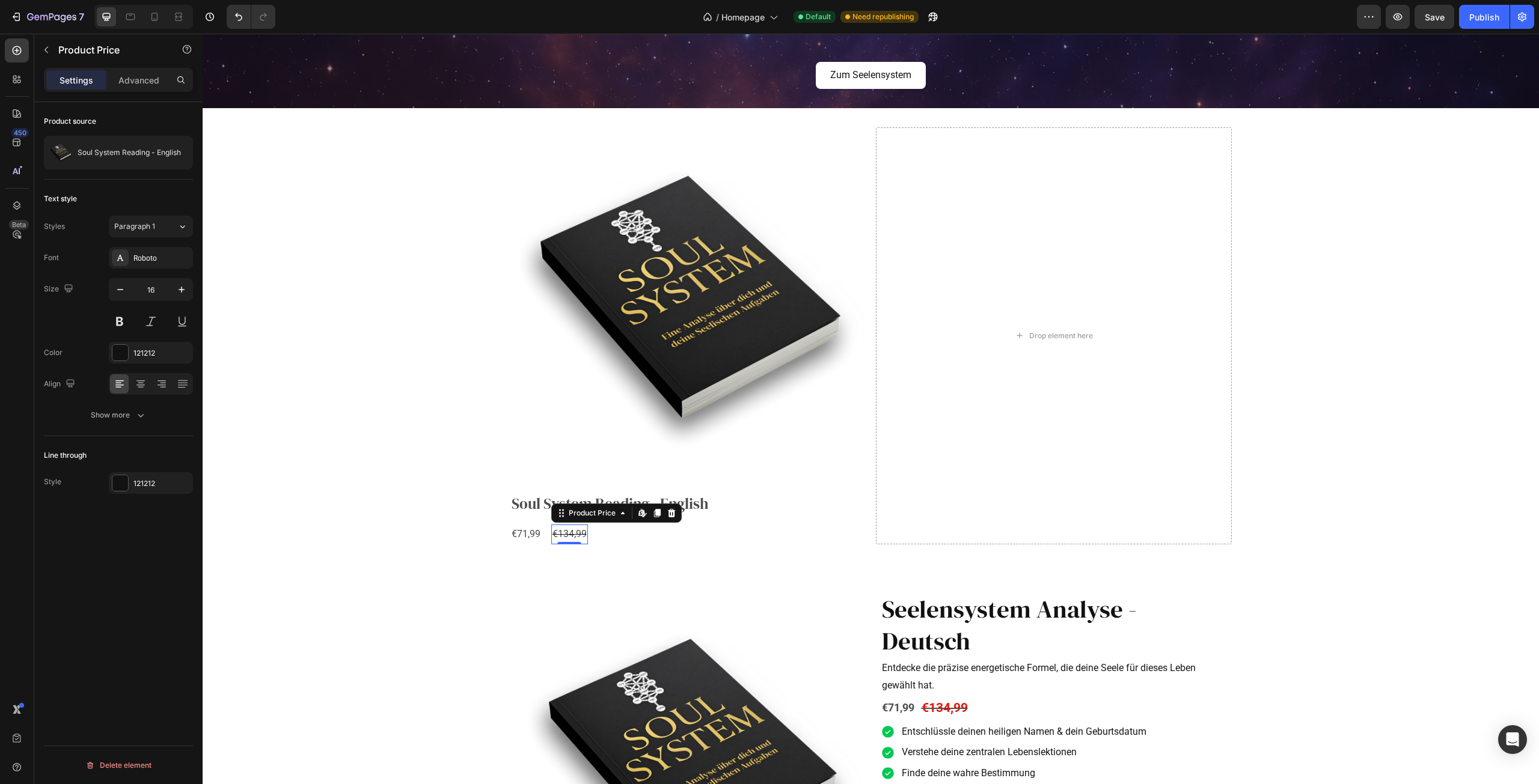
click at [537, 538] on div "€71,99 Product Price Product Price €134,99 Product Price Edit content in Shopif…" at bounding box center [688, 534] width 356 height 20
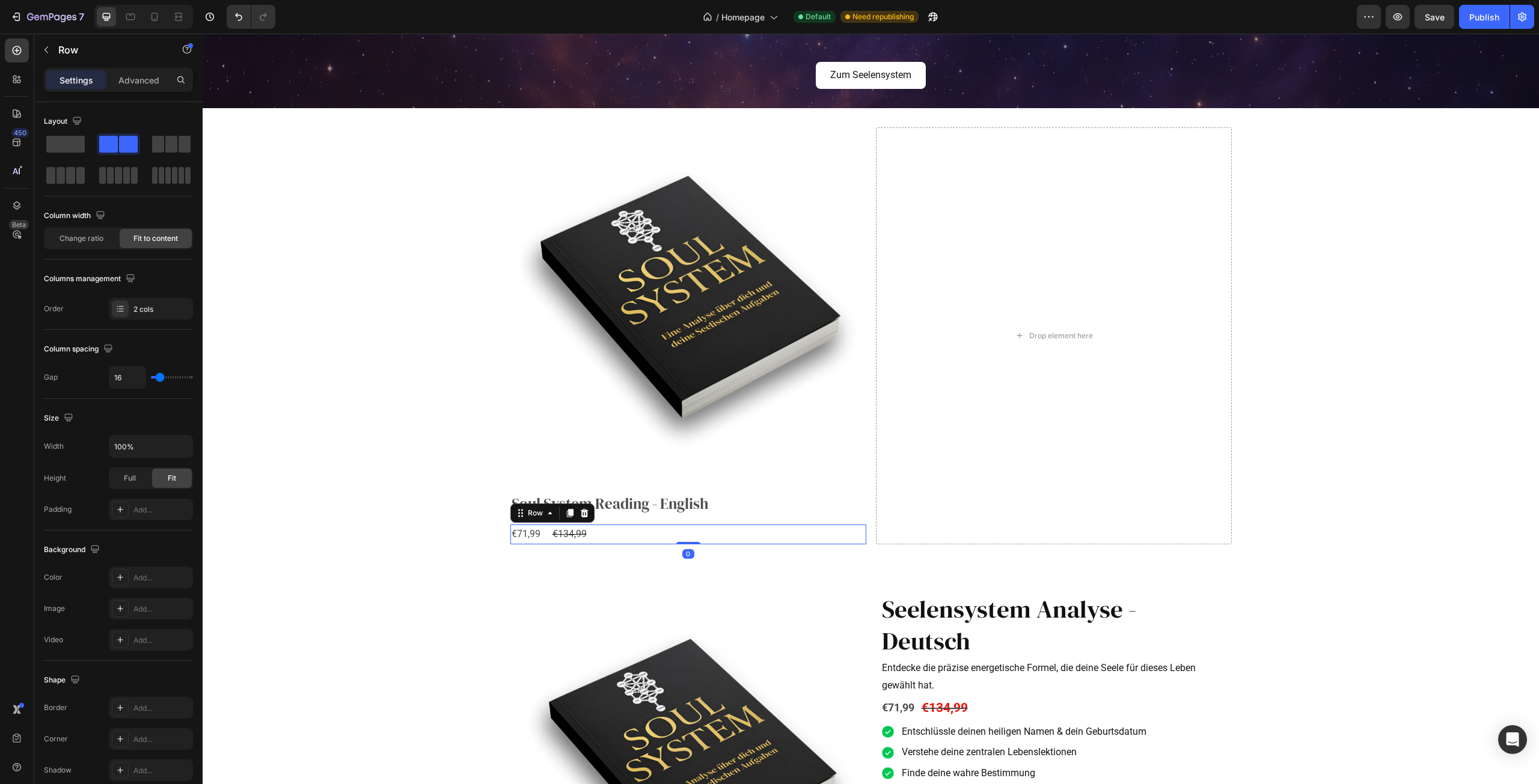
click at [605, 538] on div "€71,99 Product Price Product Price €134,99 Product Price Product Price Row 0" at bounding box center [688, 534] width 356 height 20
click at [538, 514] on div "Row" at bounding box center [535, 513] width 20 height 11
click at [533, 498] on div "Row 1 col" at bounding box center [534, 492] width 46 height 20
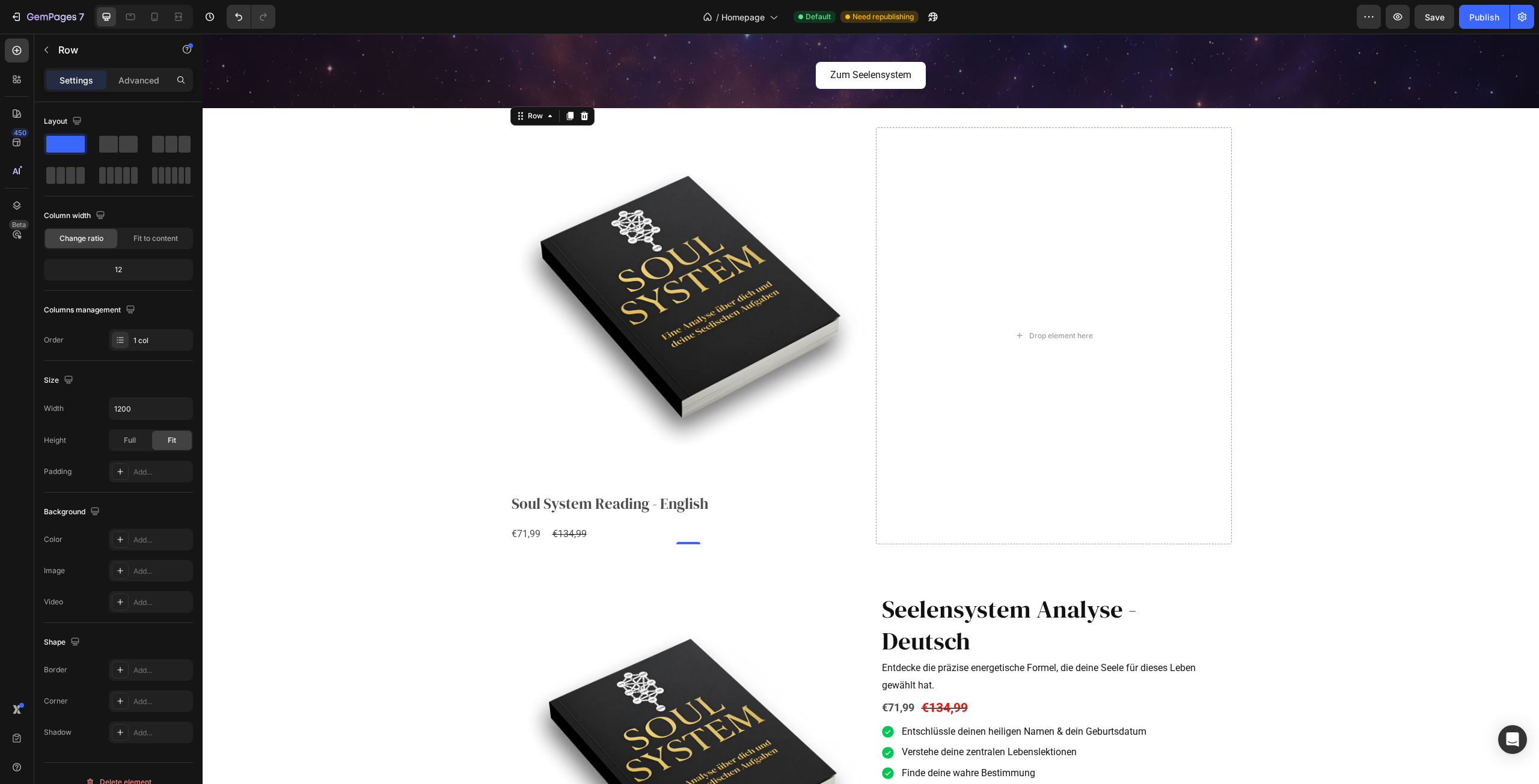
click at [626, 516] on div "Product Images Soul System Reading - English Product Title €71,99 Product Price…" at bounding box center [688, 336] width 356 height 416
click at [627, 508] on h2 "Soul System Reading - English" at bounding box center [688, 504] width 356 height 22
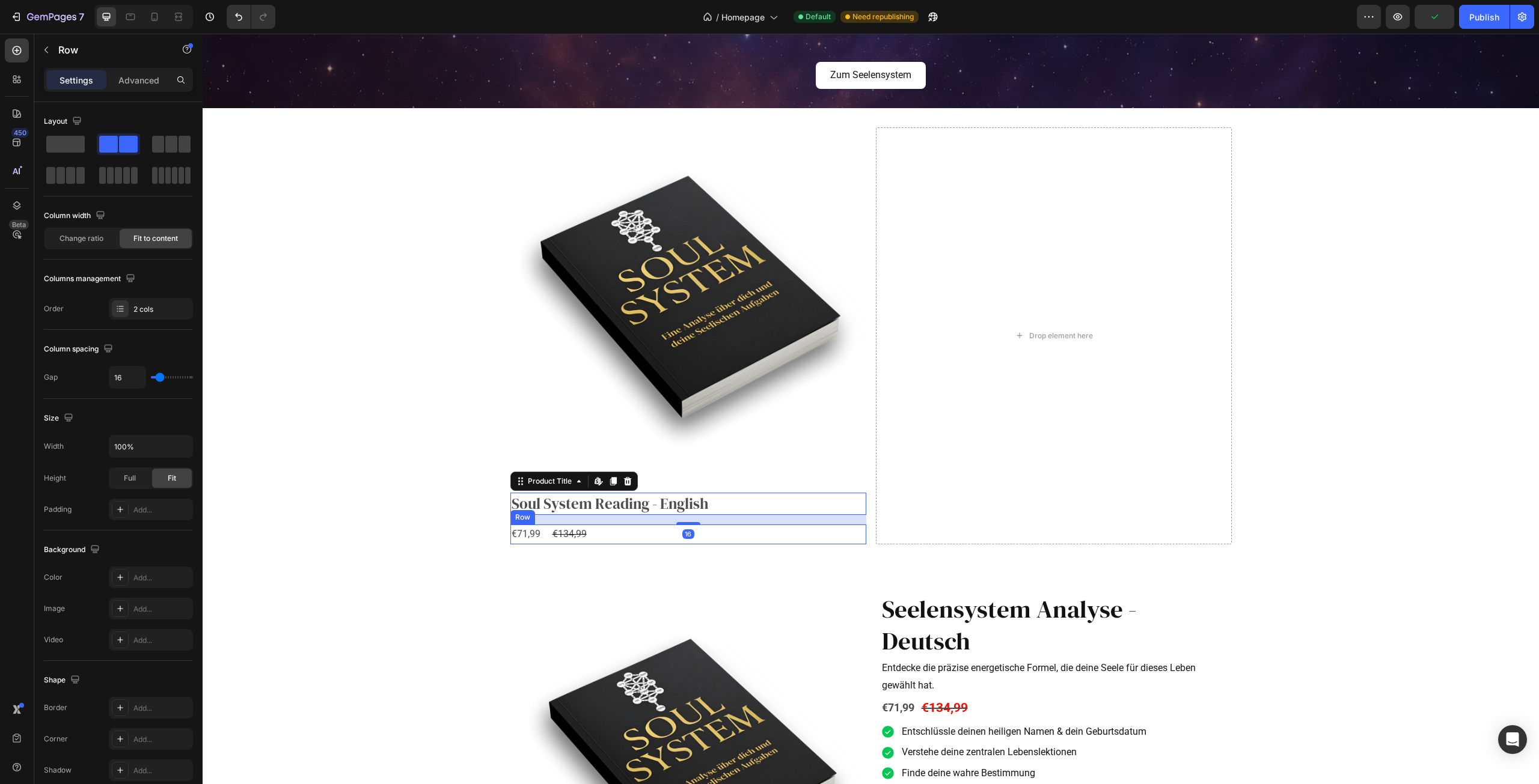
click at [634, 534] on div "€71,99 Product Price Product Price €134,99 Product Price Product Price Row" at bounding box center [688, 534] width 356 height 20
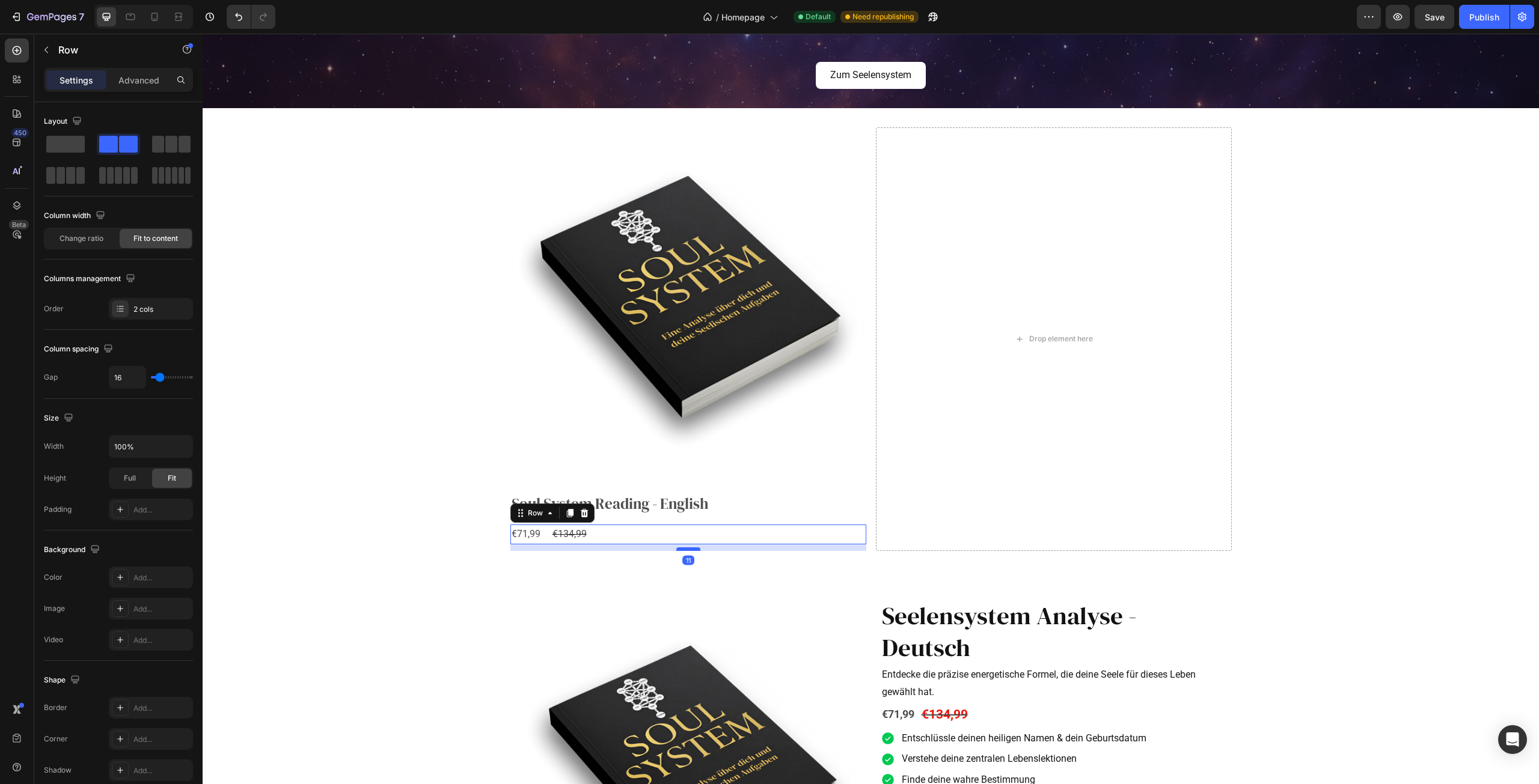
drag, startPoint x: 681, startPoint y: 541, endPoint x: 681, endPoint y: 548, distance: 7.0
click at [681, 548] on div at bounding box center [688, 549] width 24 height 4
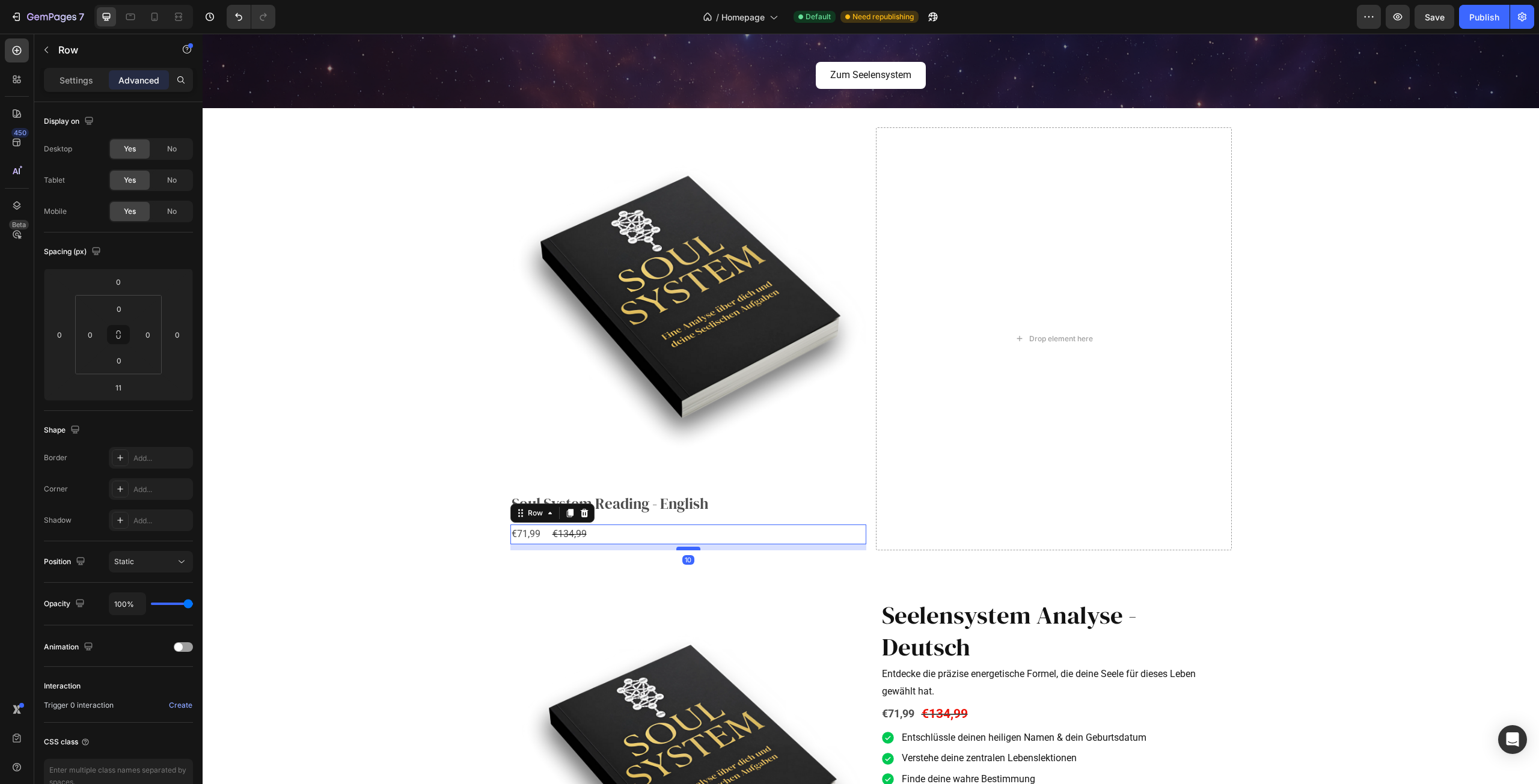
click at [681, 547] on div at bounding box center [688, 548] width 24 height 4
type input "10"
click at [42, 52] on icon "button" at bounding box center [46, 50] width 10 height 10
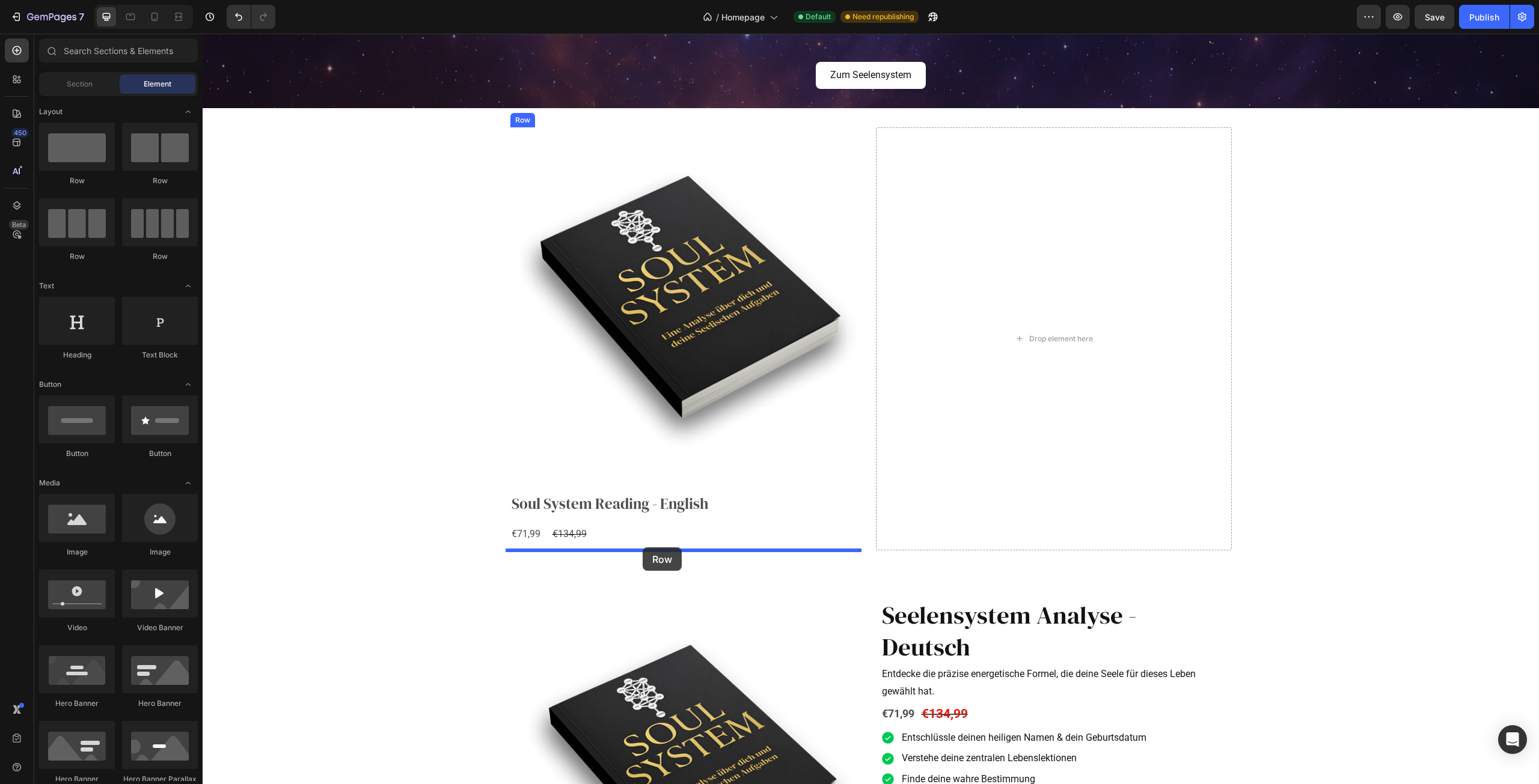
drag, startPoint x: 305, startPoint y: 227, endPoint x: 643, endPoint y: 547, distance: 465.5
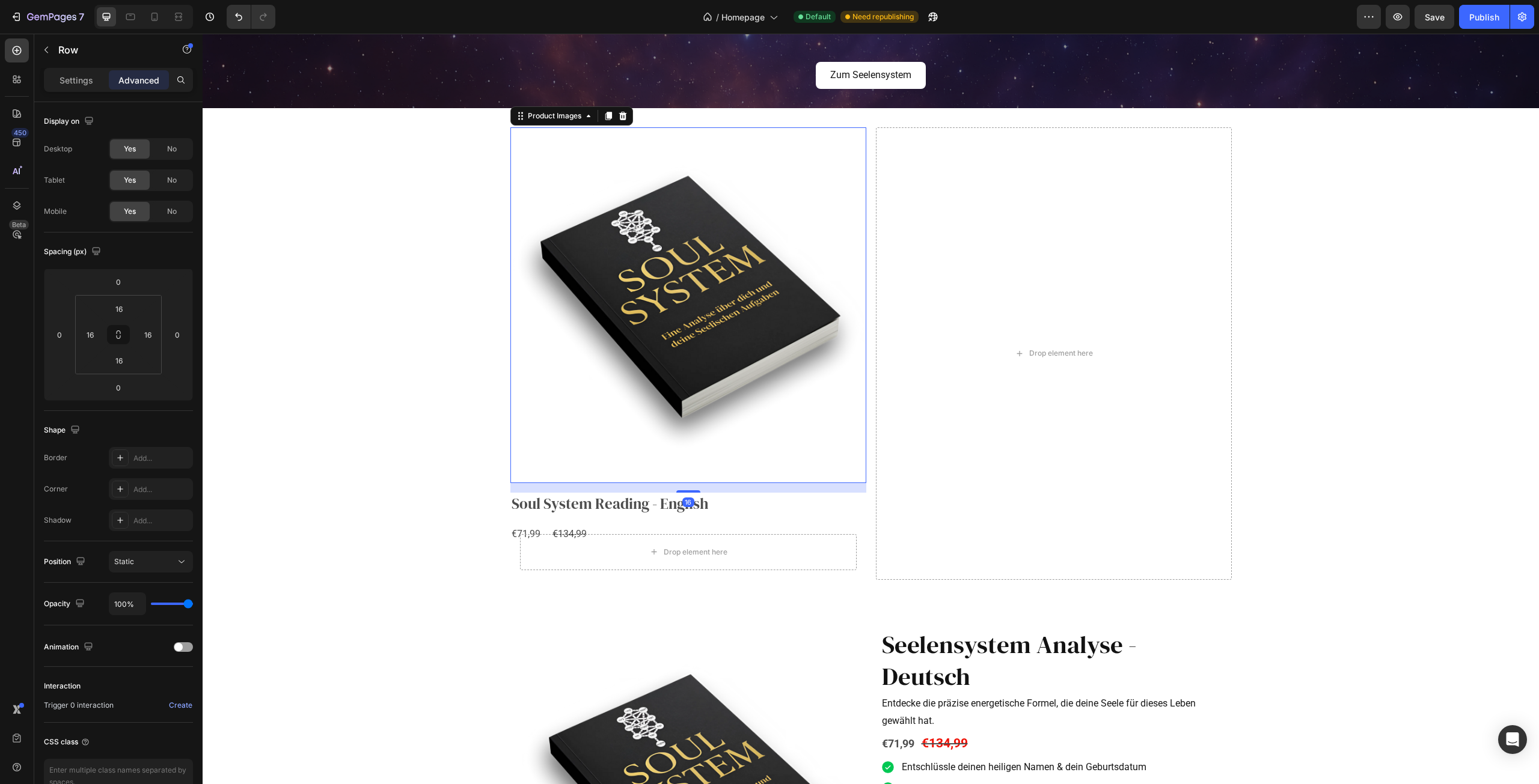
click at [639, 475] on img at bounding box center [688, 305] width 356 height 356
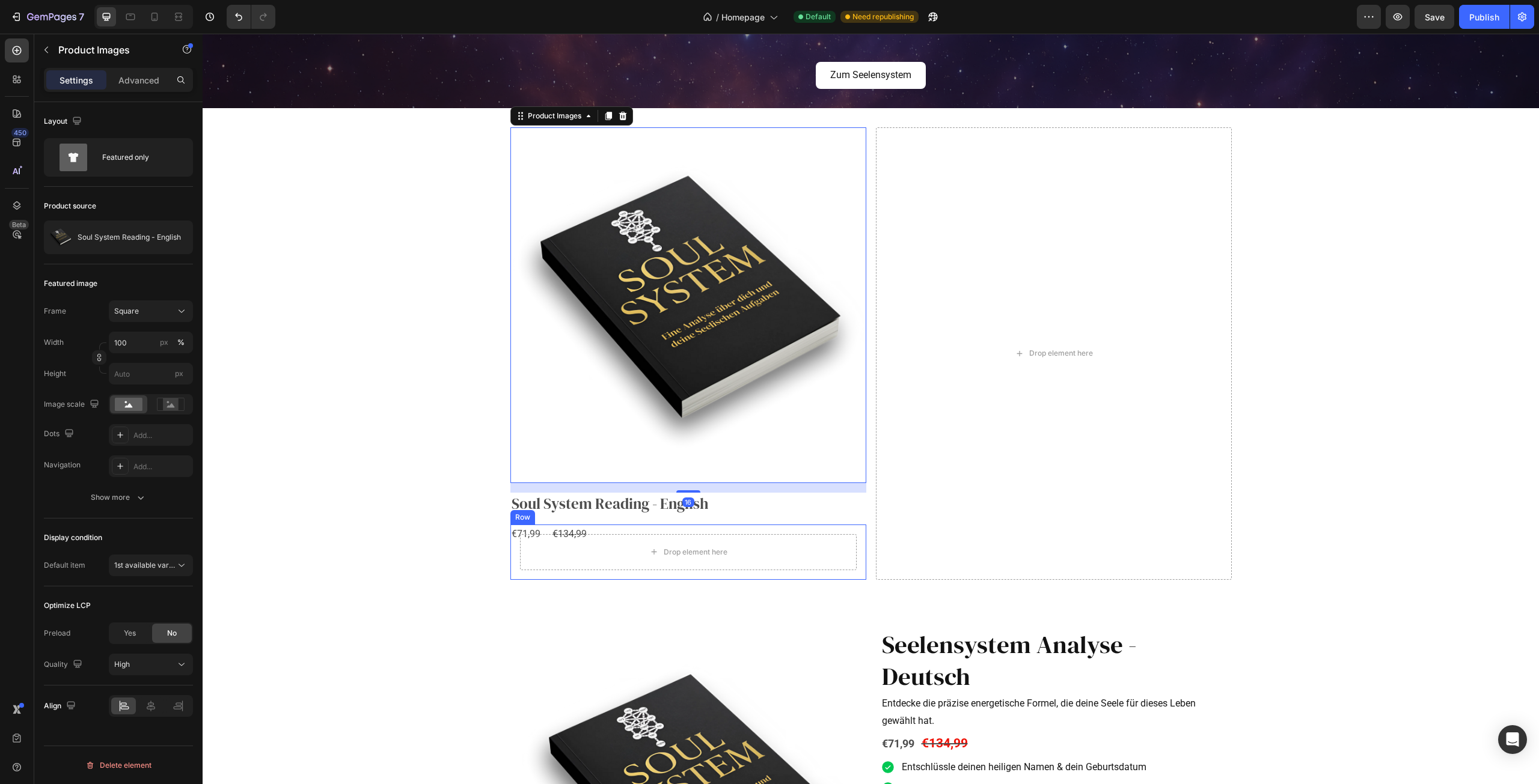
click at [578, 525] on div "Drop element here Row" at bounding box center [688, 552] width 356 height 56
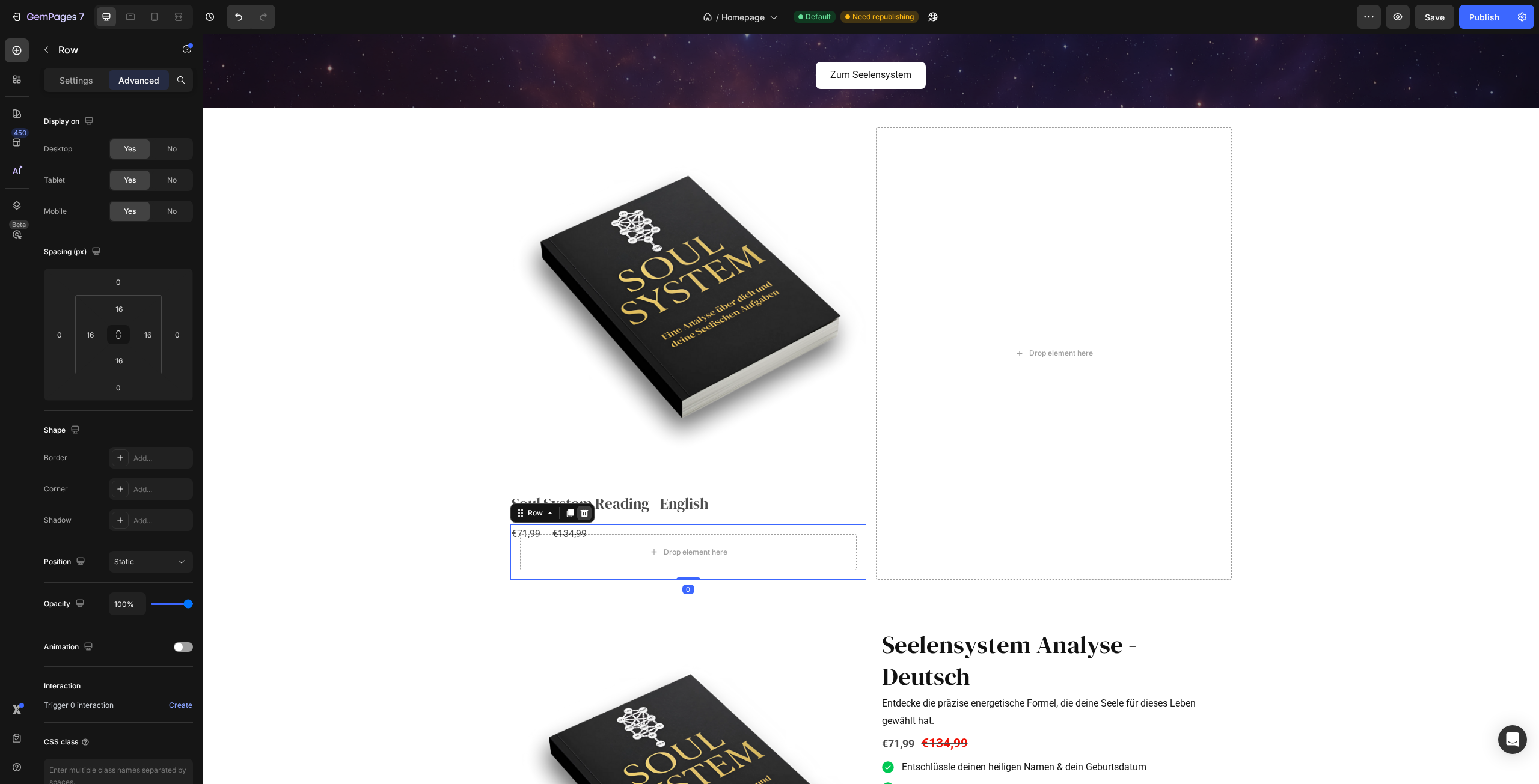
click at [580, 511] on icon at bounding box center [584, 513] width 8 height 9
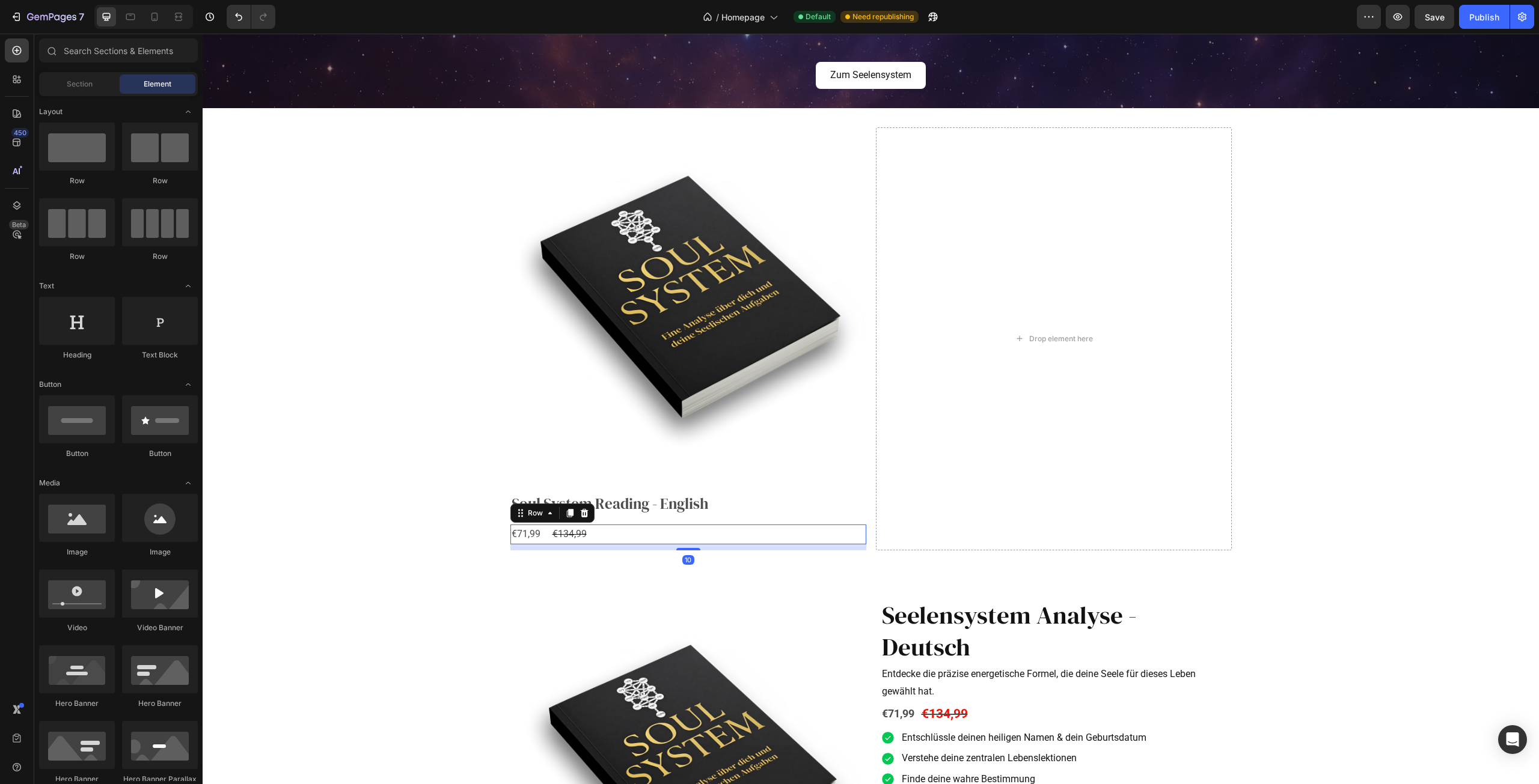
click at [596, 531] on div "€71,99 Product Price Product Price €134,99 Product Price Product Price Row 10" at bounding box center [688, 534] width 356 height 20
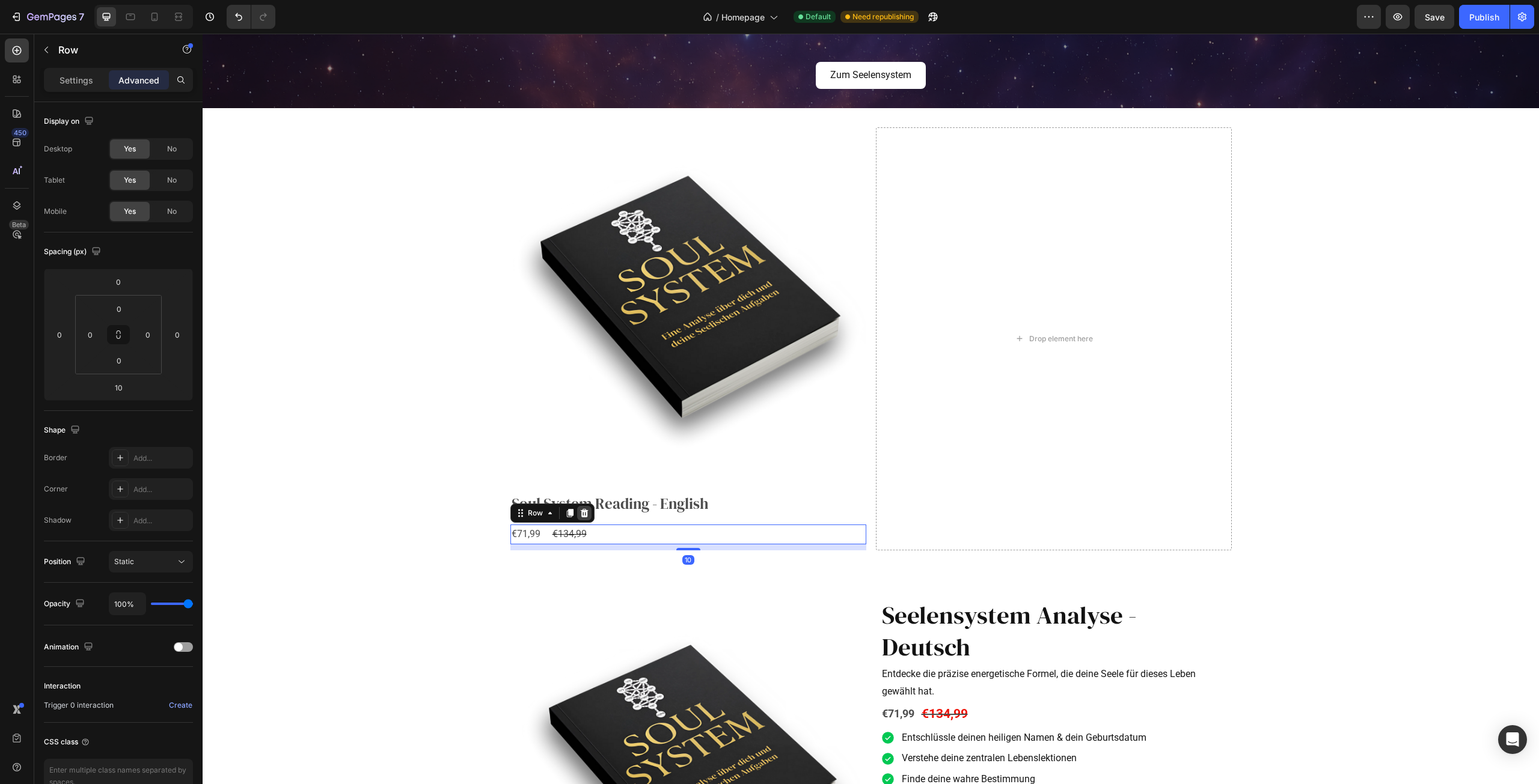
click at [580, 514] on icon at bounding box center [584, 513] width 10 height 10
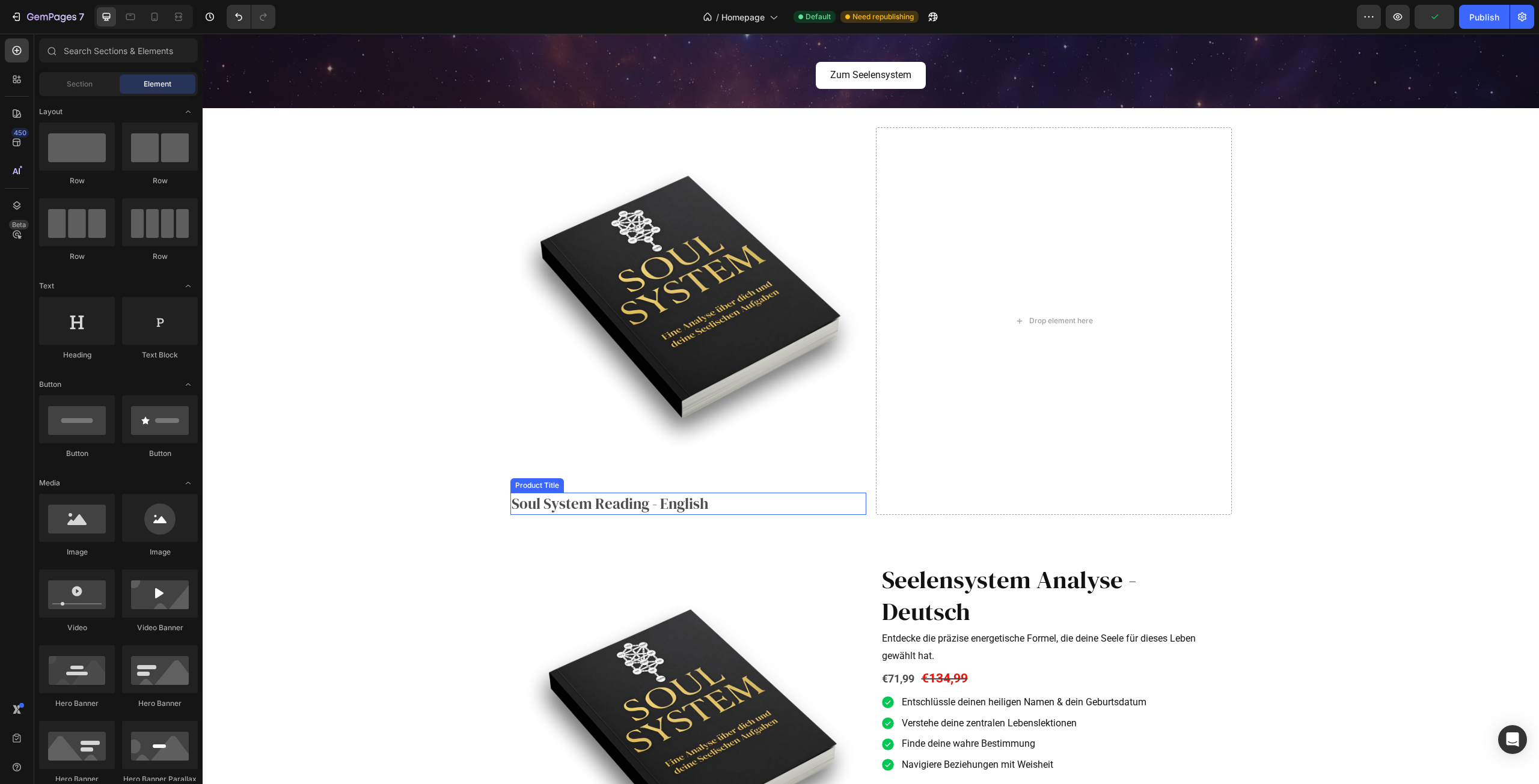
click at [603, 512] on h2 "Soul System Reading - English" at bounding box center [688, 504] width 356 height 22
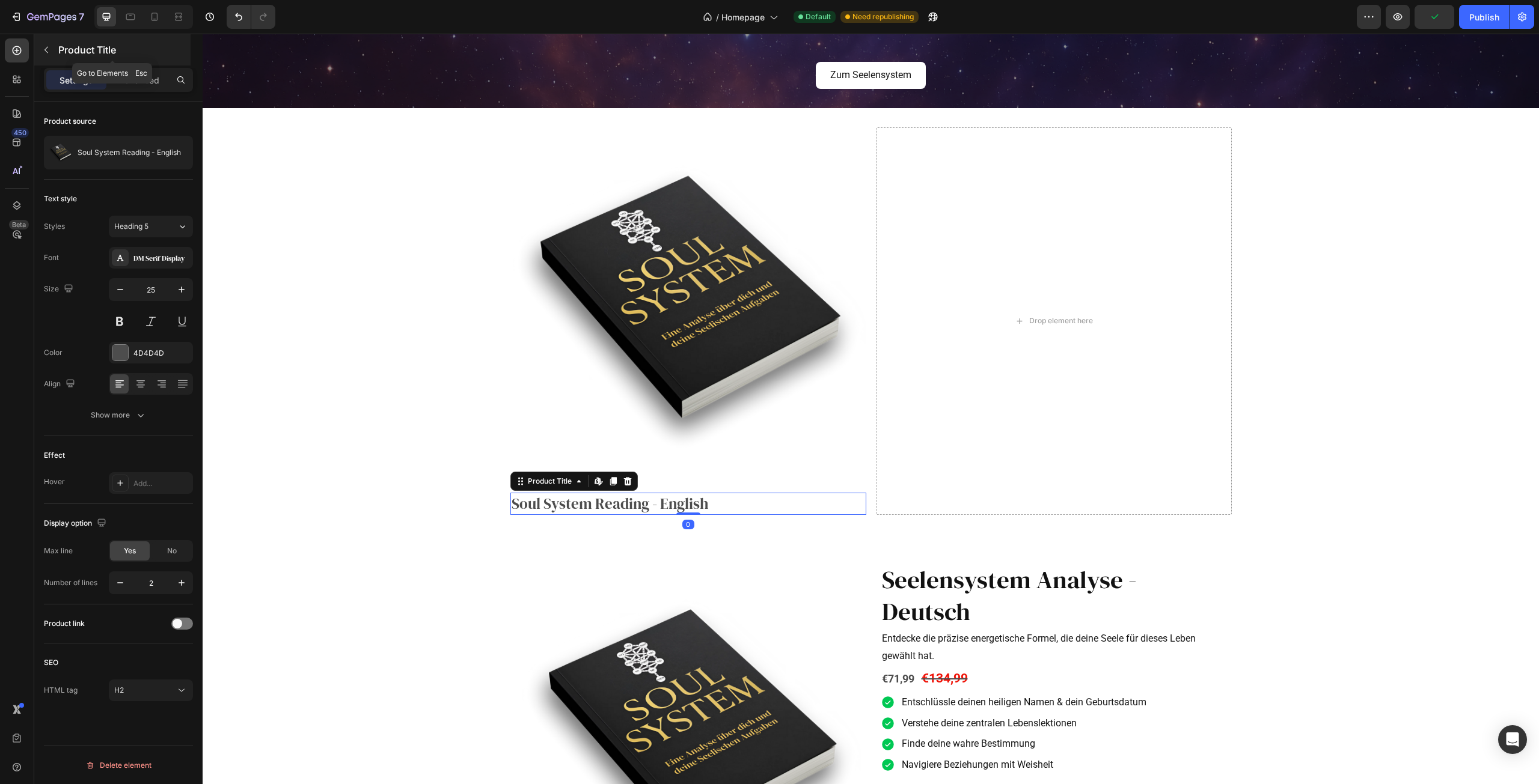
click at [44, 51] on icon "button" at bounding box center [46, 50] width 10 height 10
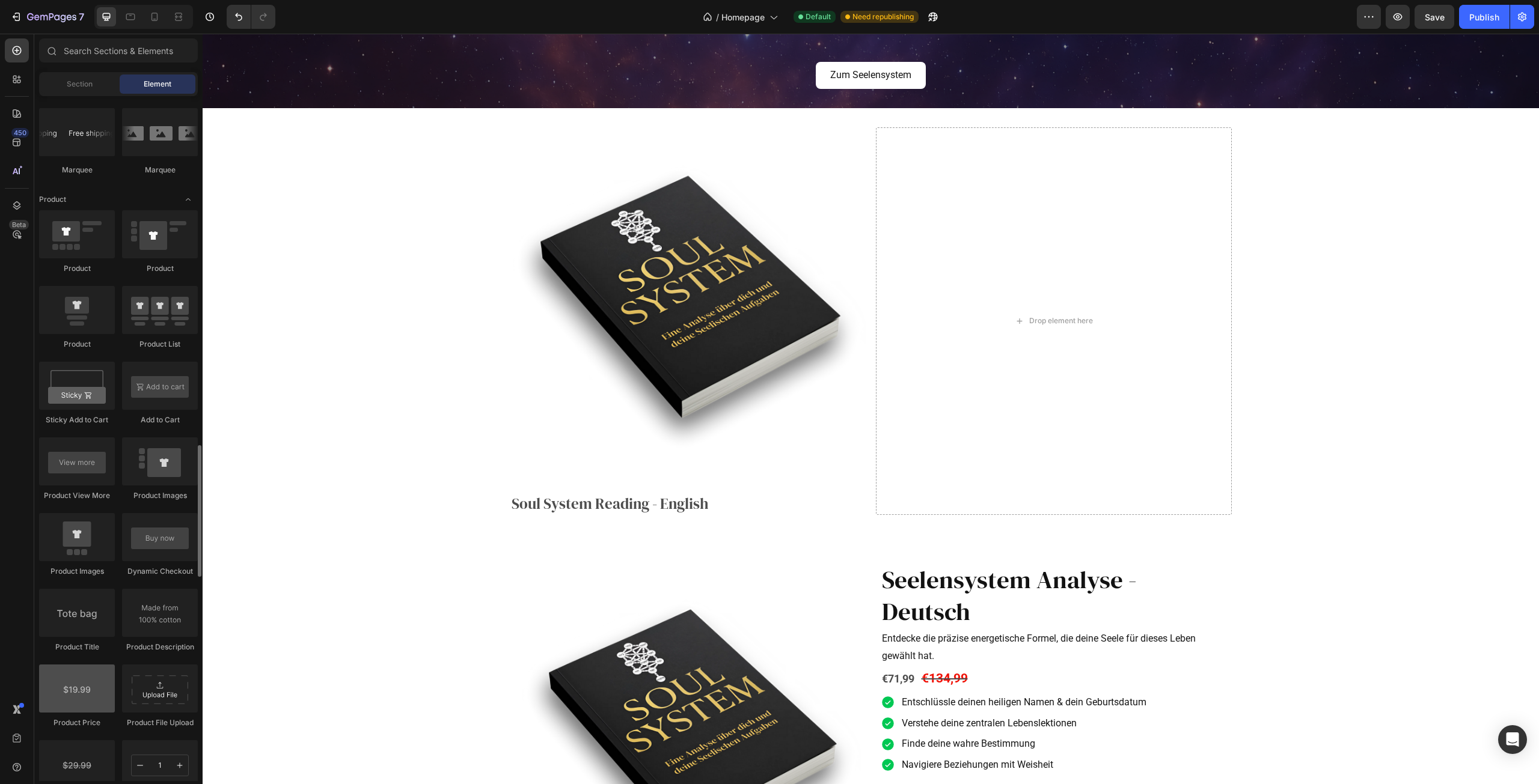
scroll to position [1502, 0]
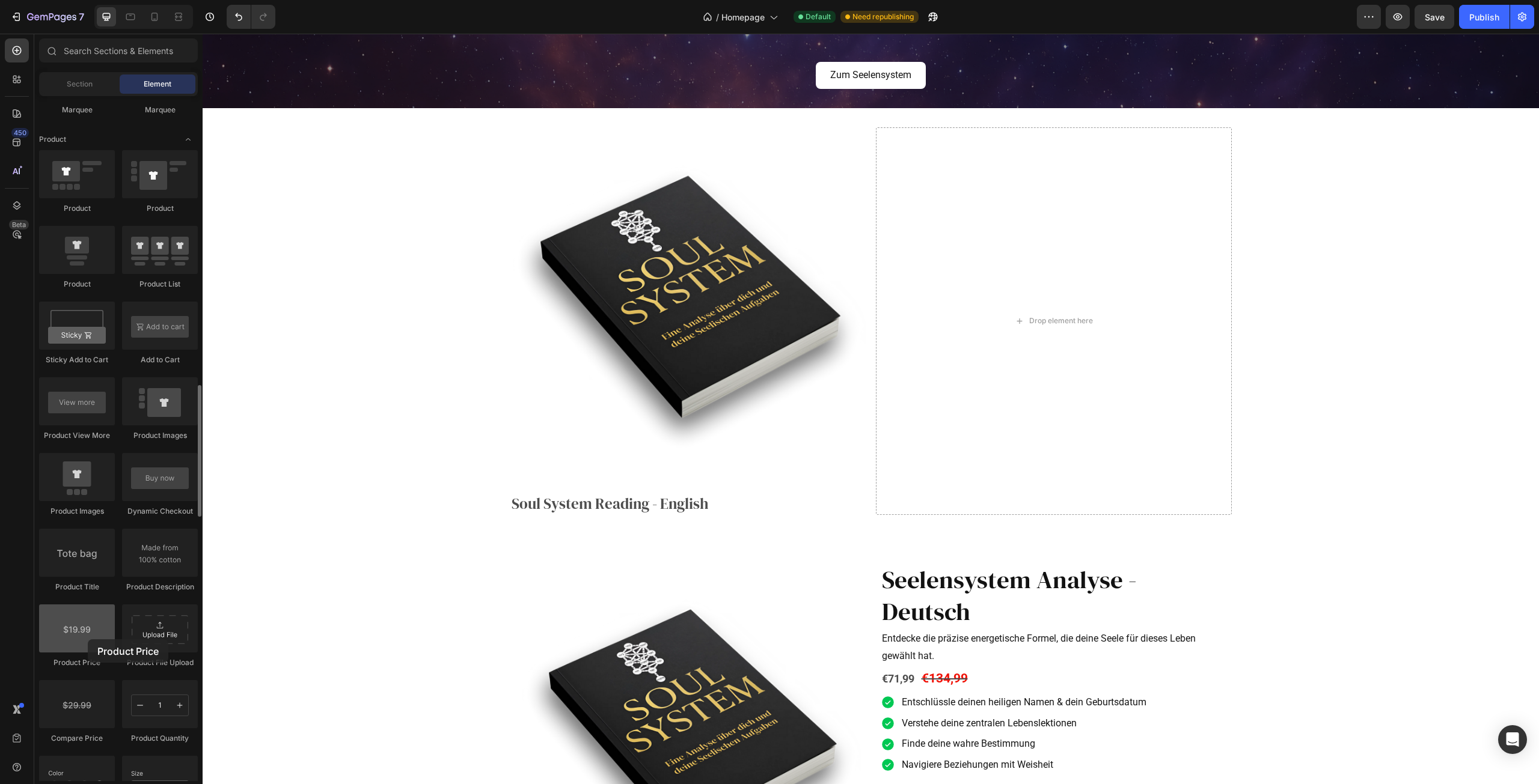
drag, startPoint x: 85, startPoint y: 630, endPoint x: 74, endPoint y: 626, distance: 11.7
click at [76, 628] on div at bounding box center [77, 628] width 76 height 48
click at [73, 91] on div "Section" at bounding box center [79, 84] width 76 height 20
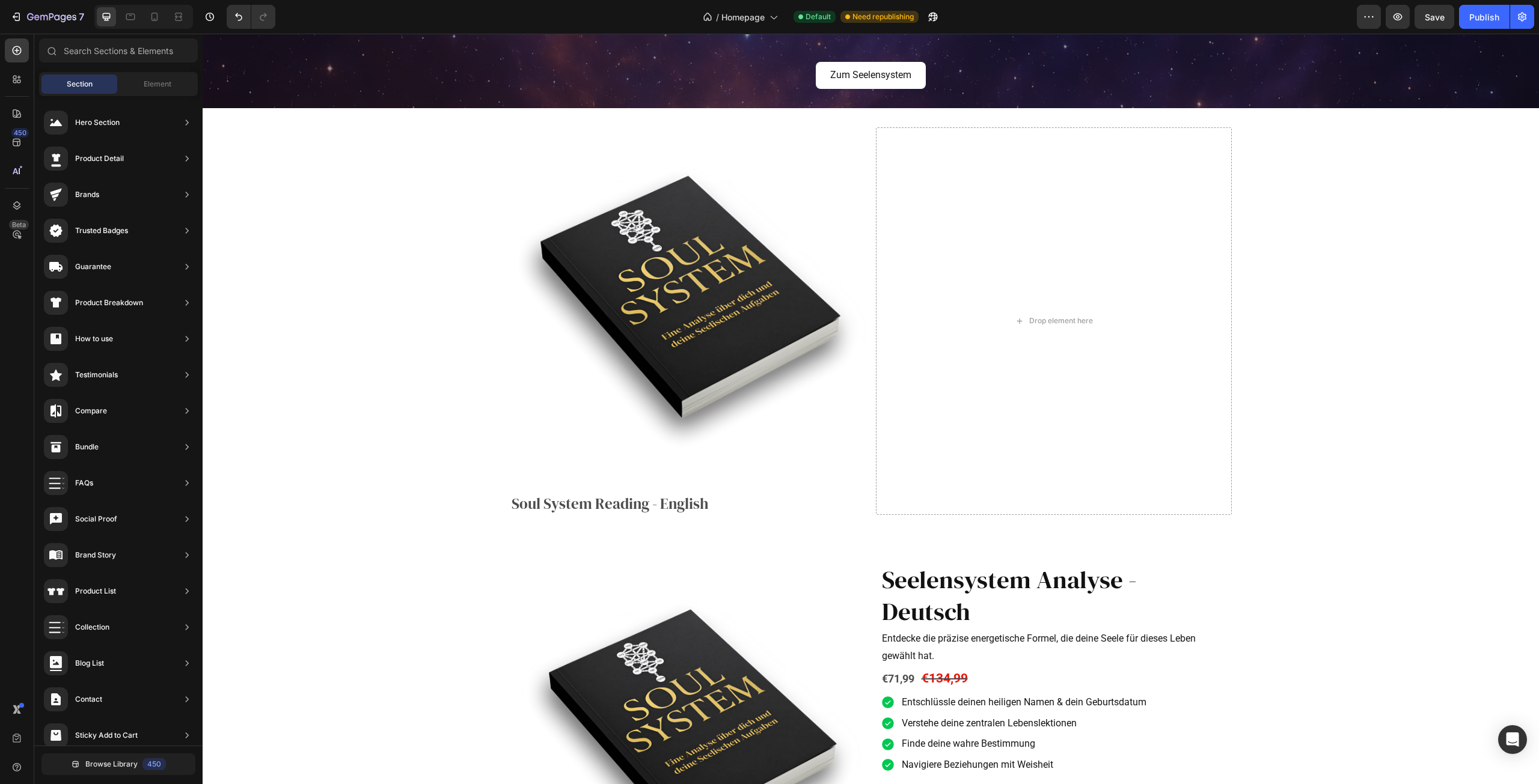
click at [118, 78] on div "Section Element" at bounding box center [118, 84] width 159 height 24
click at [136, 82] on div "Element" at bounding box center [158, 84] width 76 height 20
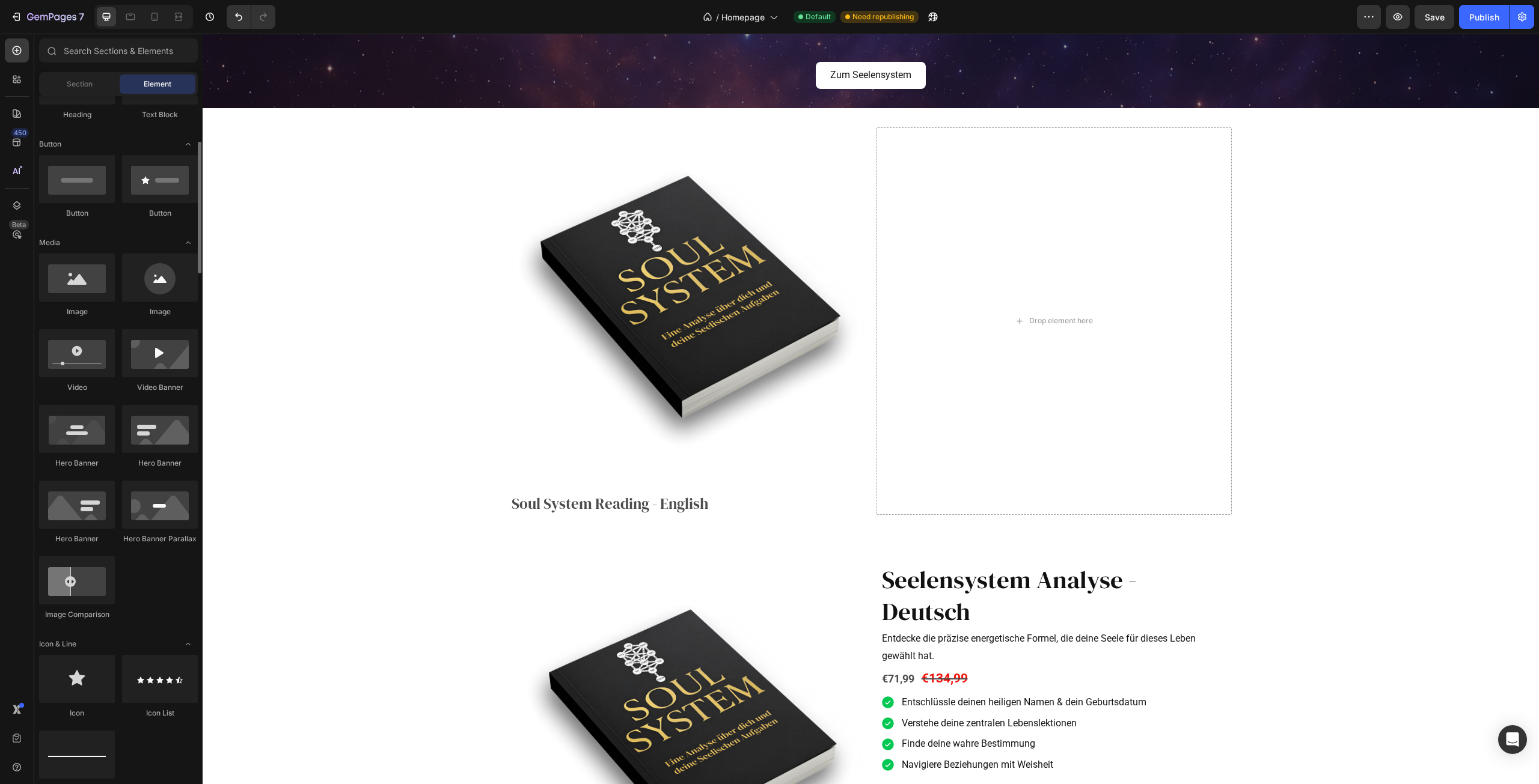
scroll to position [0, 0]
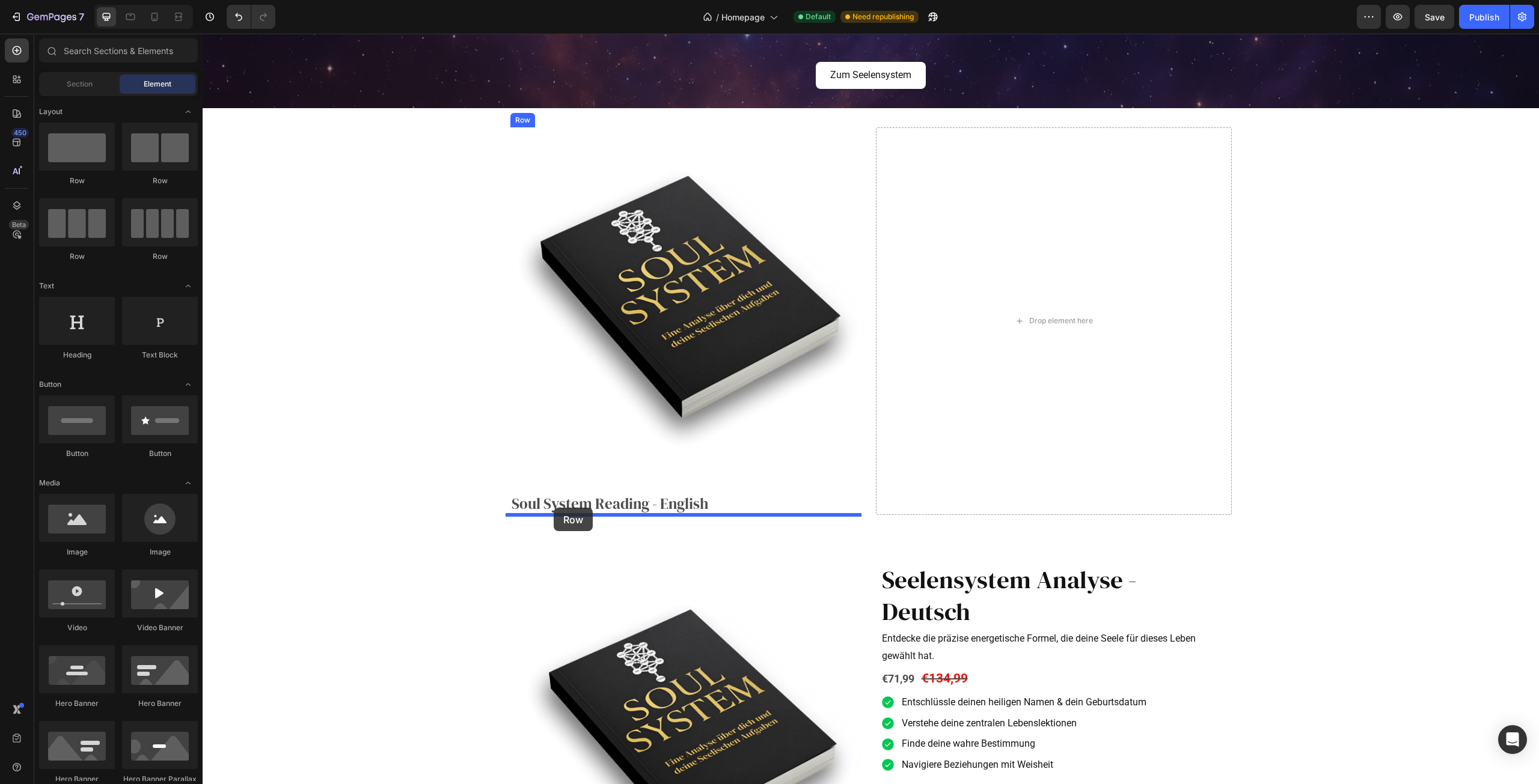
drag, startPoint x: 396, startPoint y: 230, endPoint x: 554, endPoint y: 509, distance: 320.6
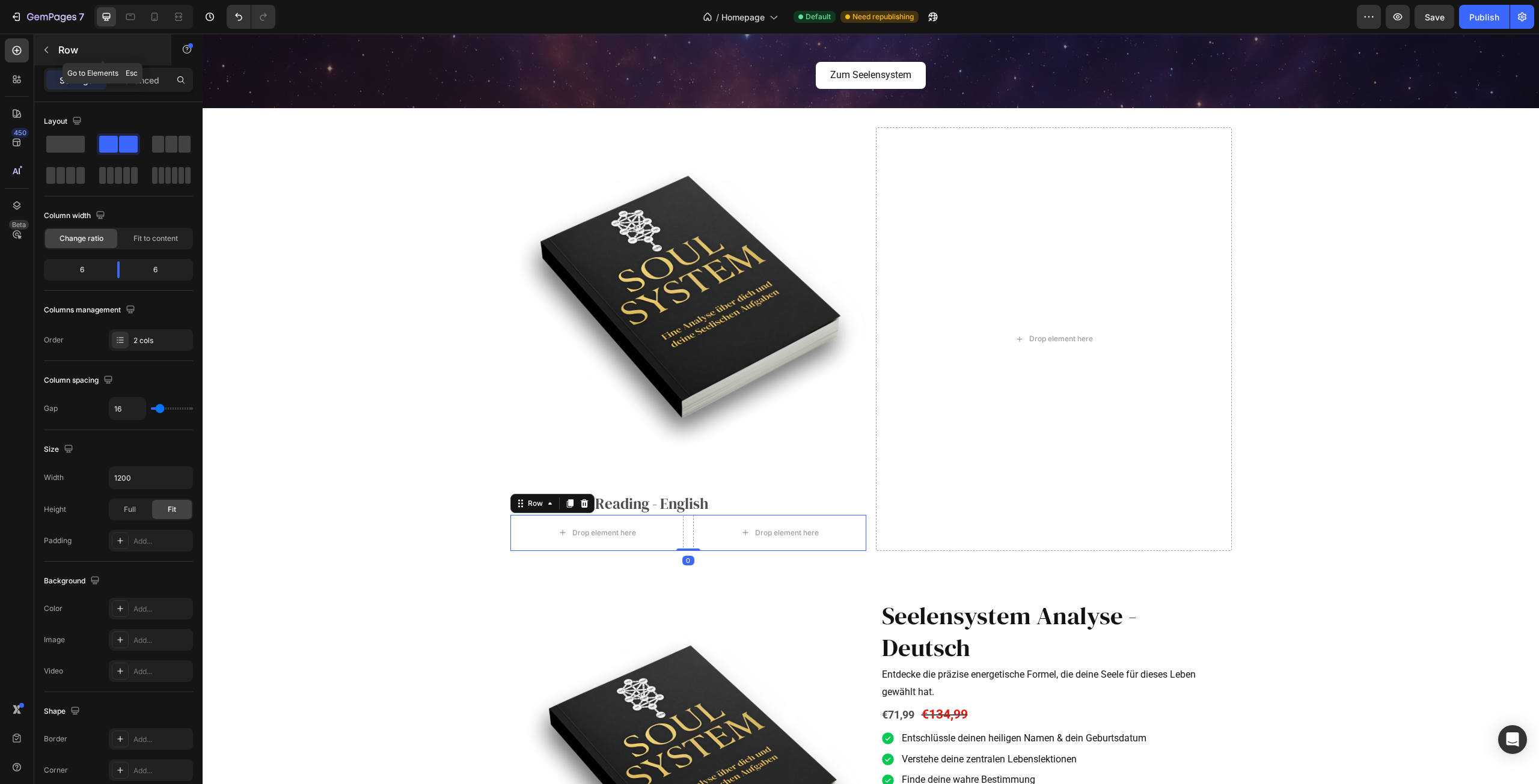
click at [49, 47] on icon "button" at bounding box center [46, 50] width 10 height 10
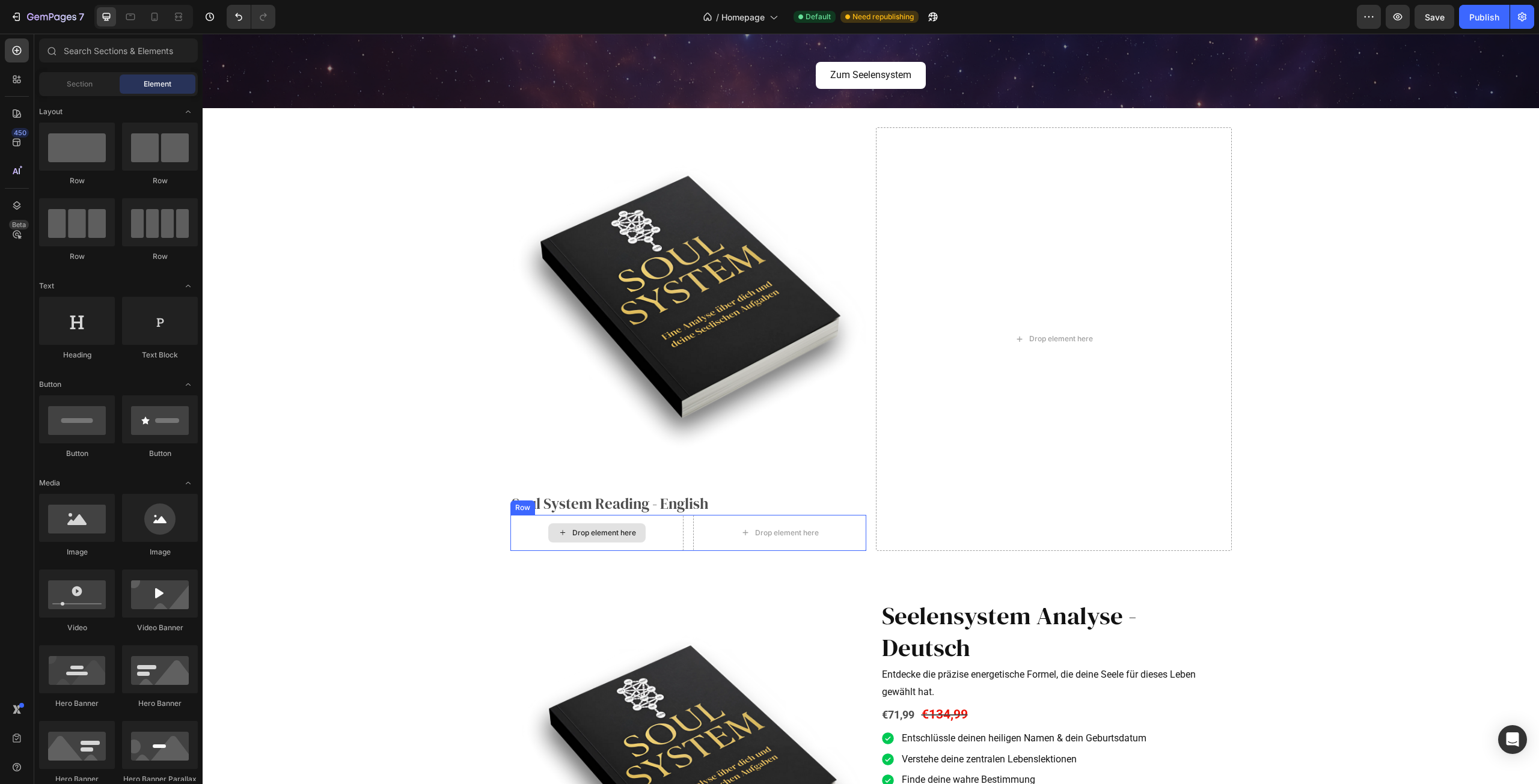
click at [528, 533] on div "Drop element here" at bounding box center [597, 533] width 173 height 36
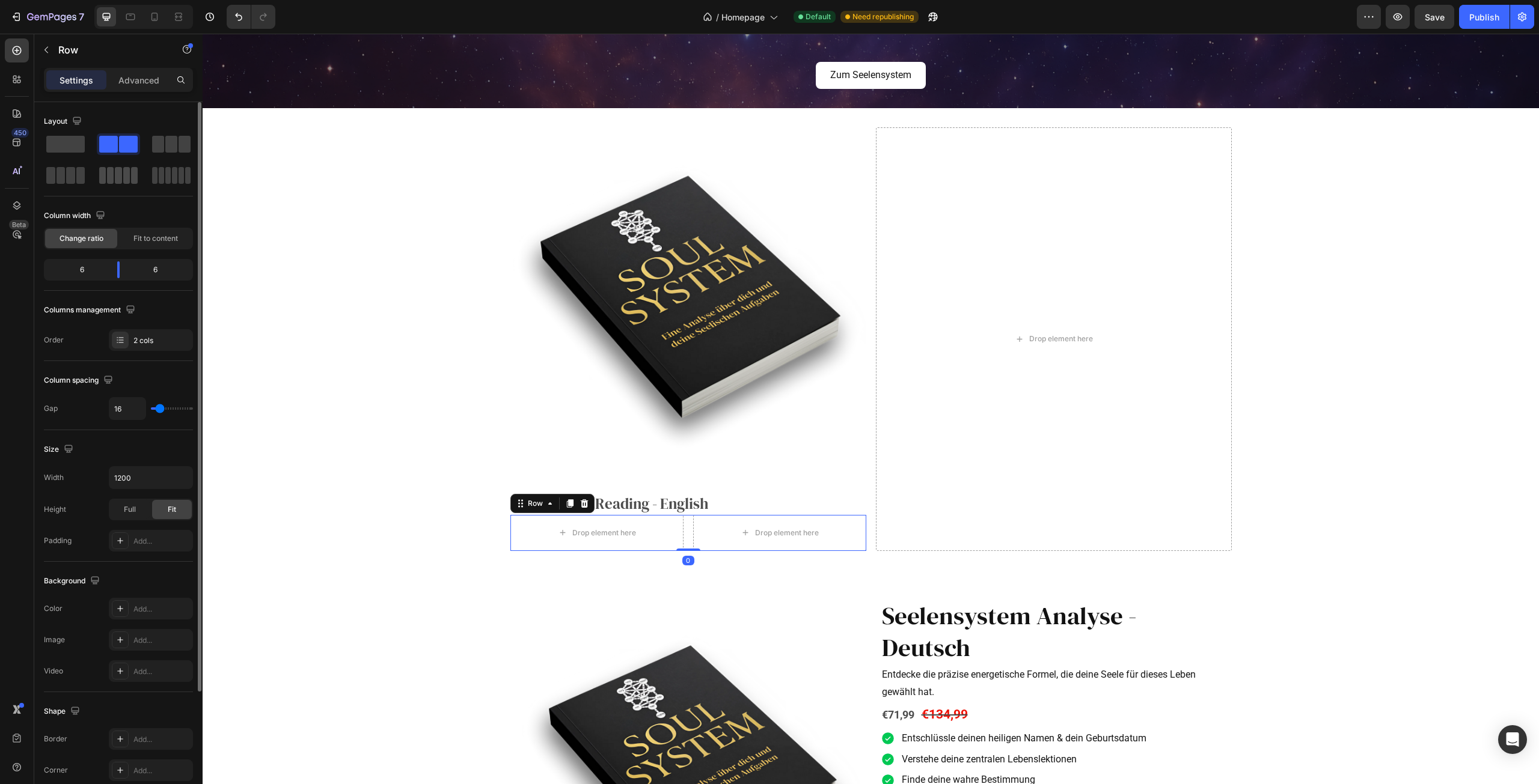
click at [118, 174] on span at bounding box center [118, 176] width 7 height 17
click at [115, 150] on span at bounding box center [108, 145] width 19 height 17
click at [173, 180] on span at bounding box center [175, 176] width 5 height 17
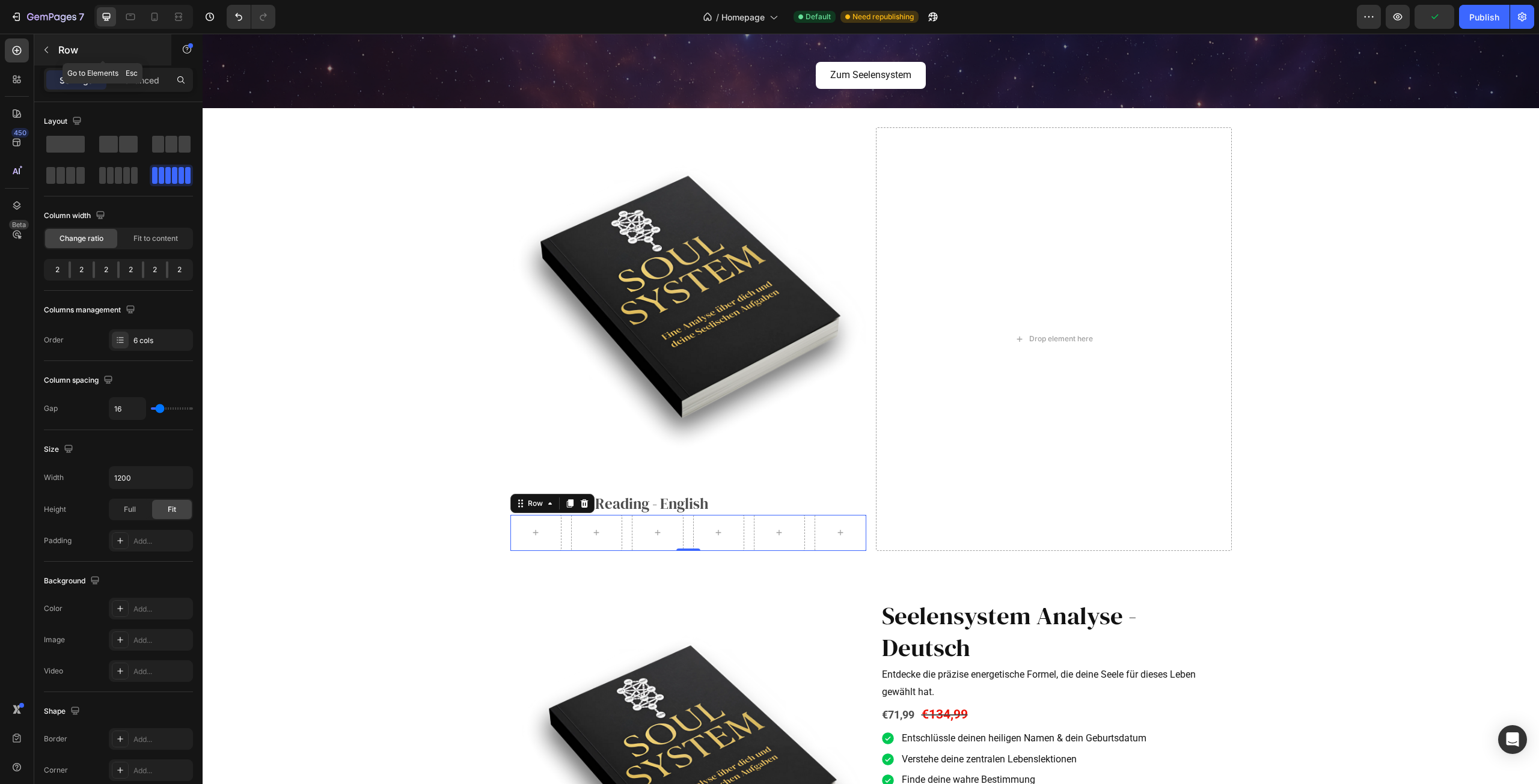
click at [43, 55] on button "button" at bounding box center [46, 50] width 20 height 20
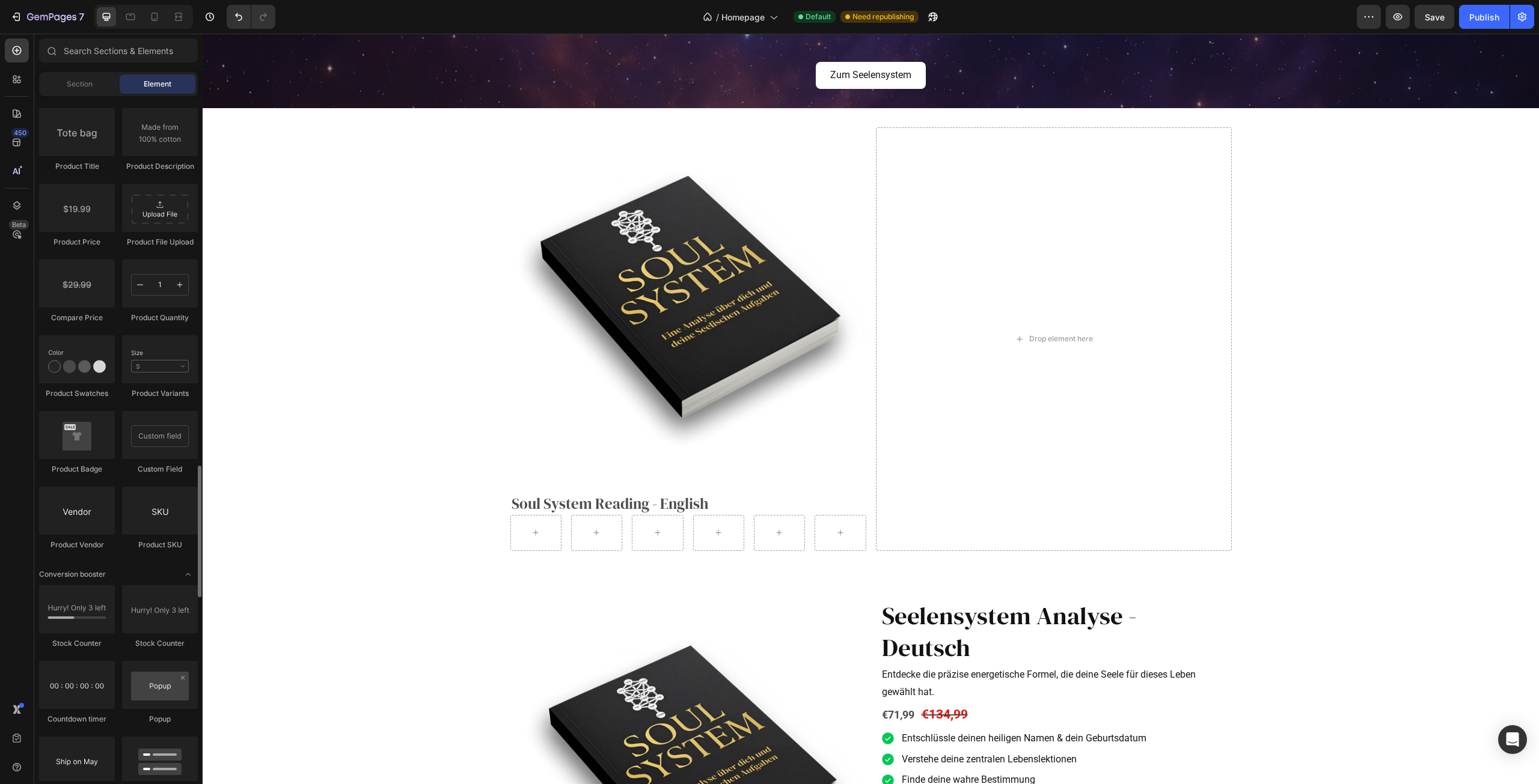
scroll to position [1742, 0]
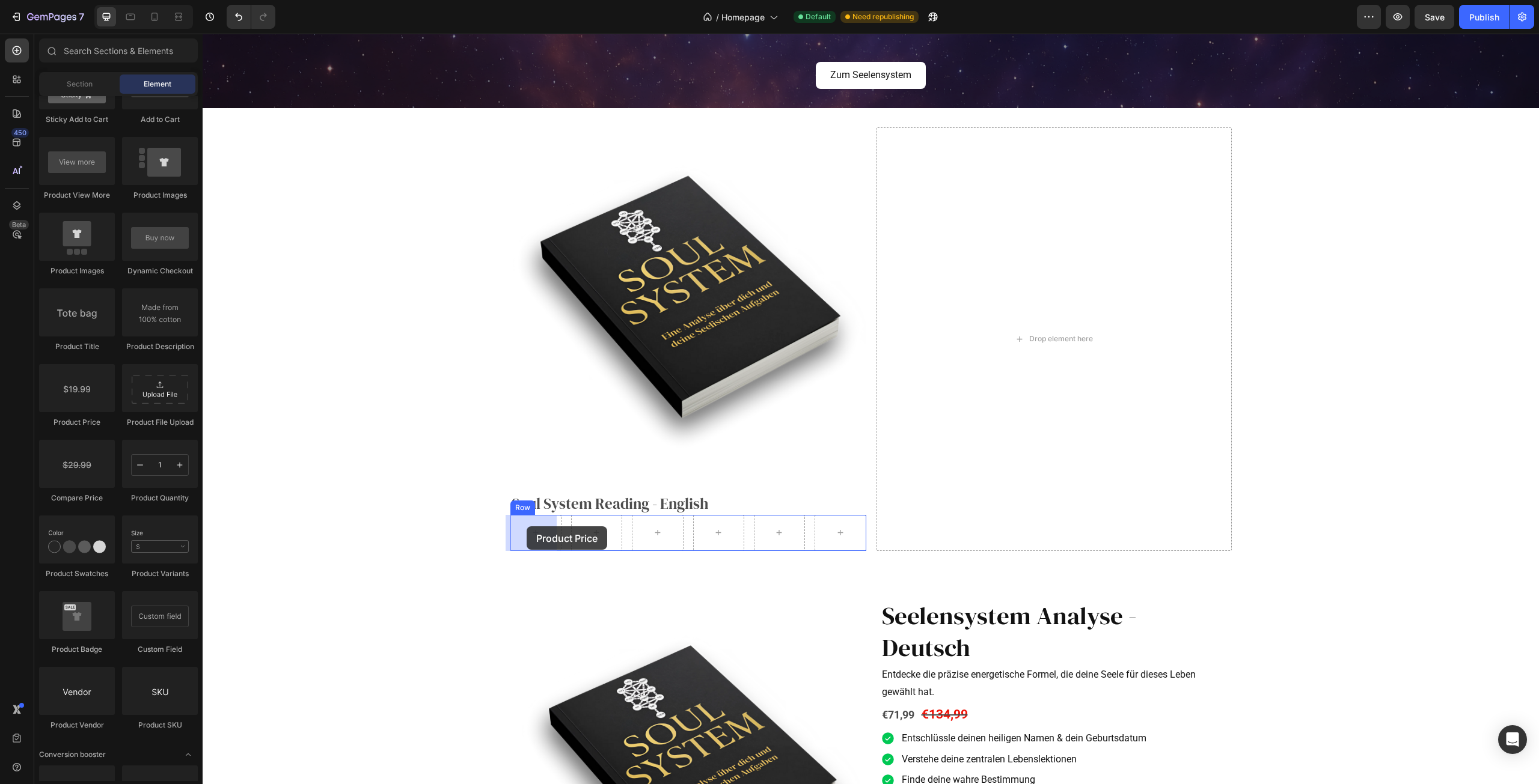
drag, startPoint x: 288, startPoint y: 430, endPoint x: 529, endPoint y: 528, distance: 260.2
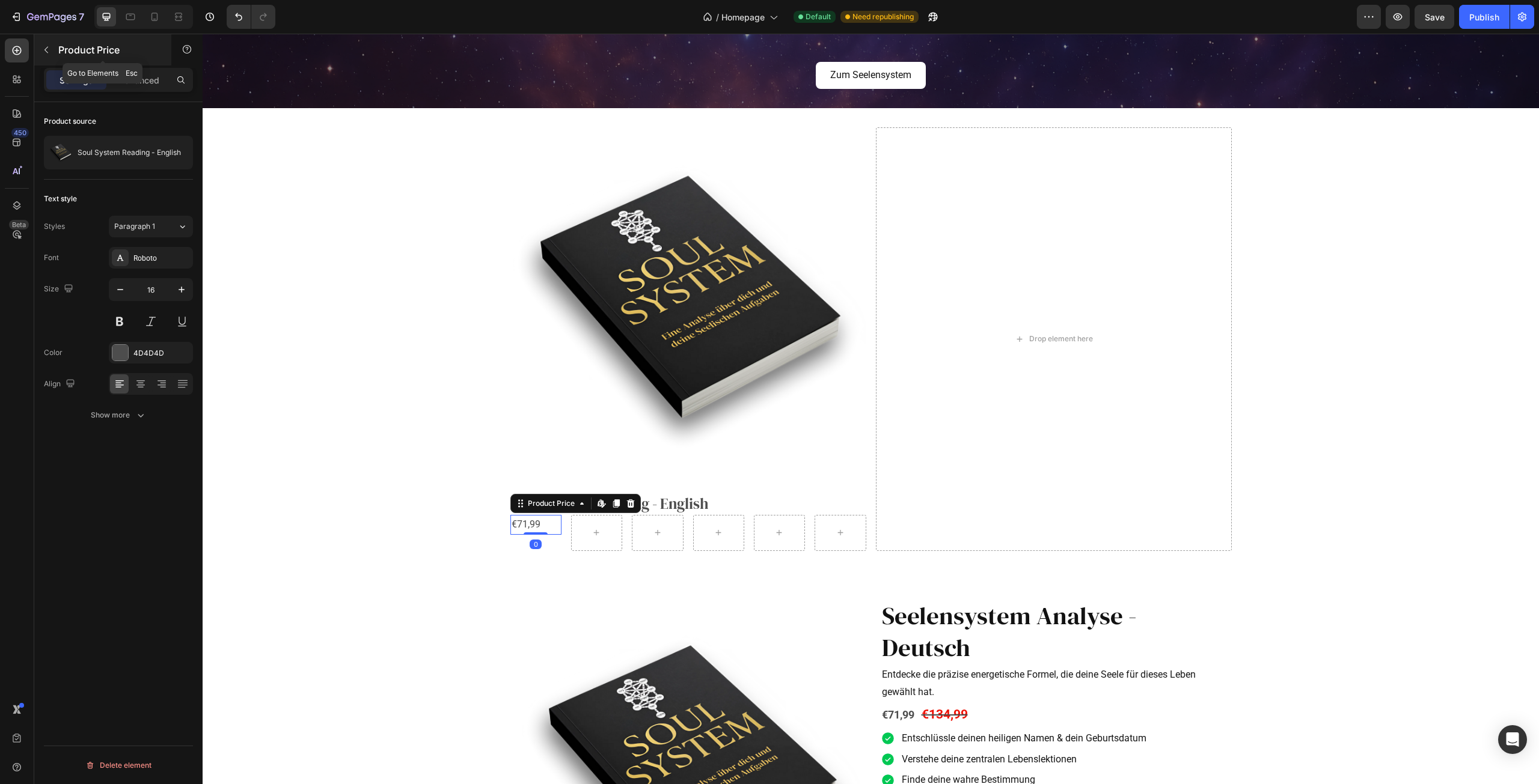
click at [45, 54] on icon "button" at bounding box center [46, 50] width 10 height 10
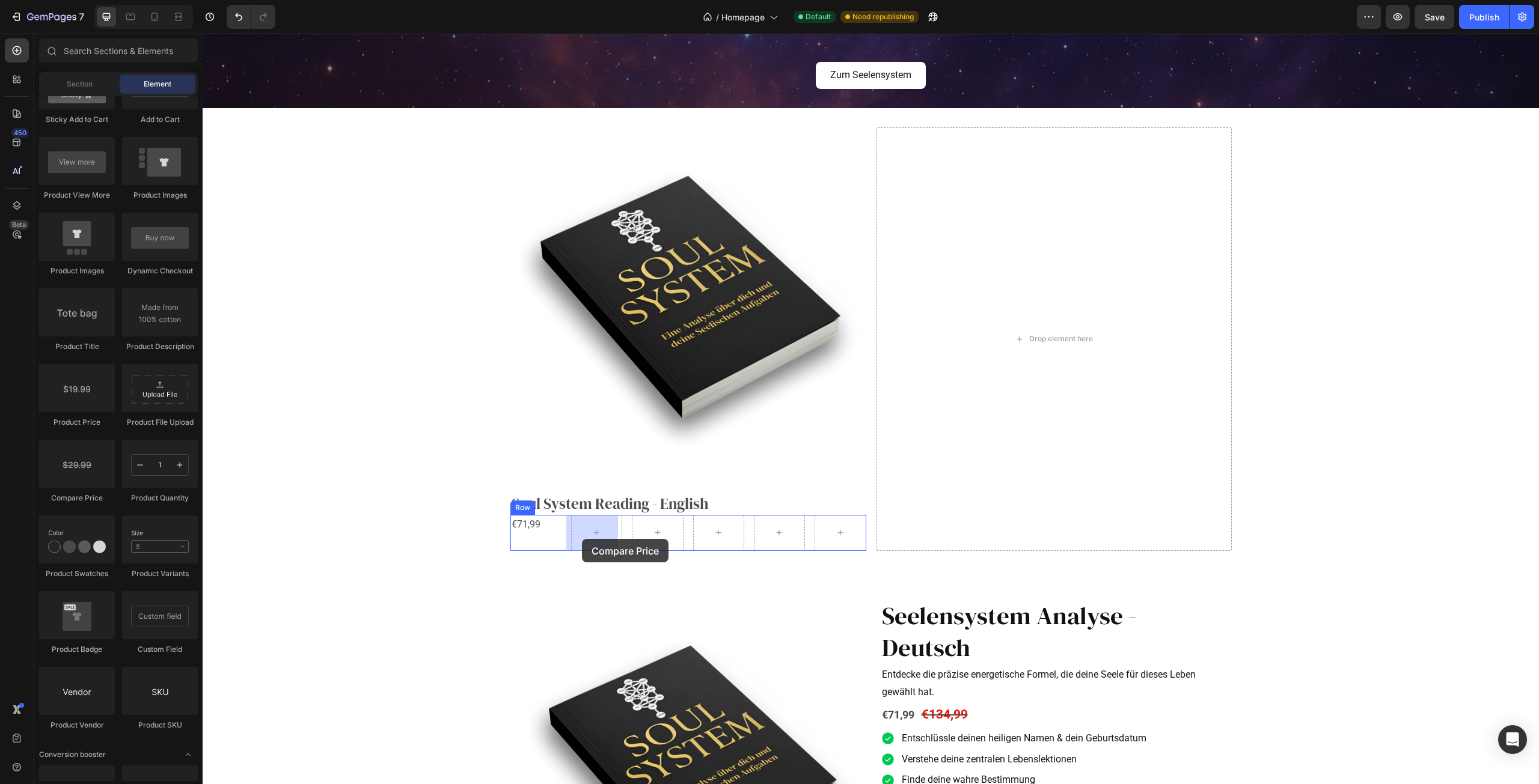
drag, startPoint x: 287, startPoint y: 499, endPoint x: 585, endPoint y: 539, distance: 300.7
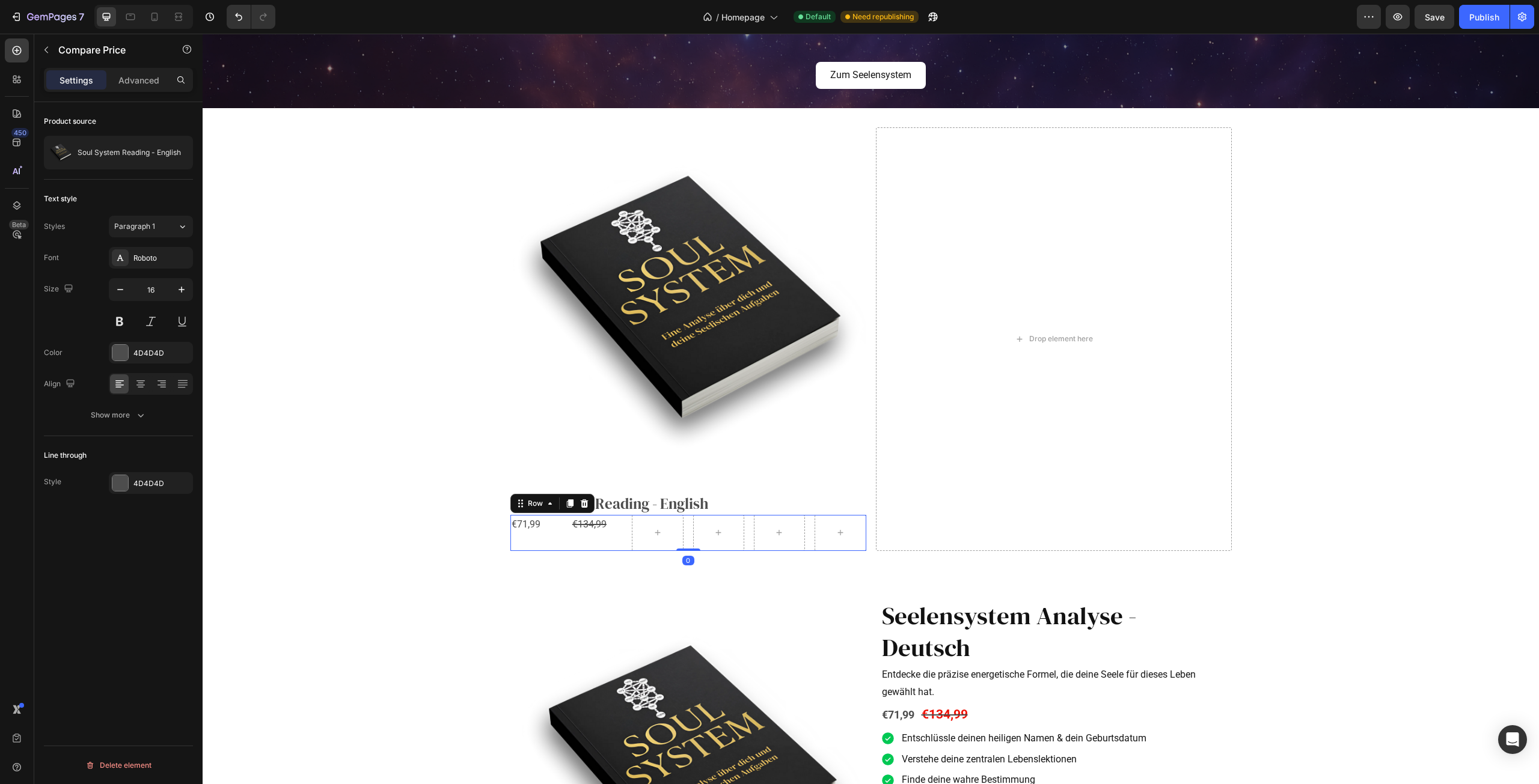
click at [553, 541] on div "€71,99 Product Price Product Price" at bounding box center [536, 533] width 51 height 36
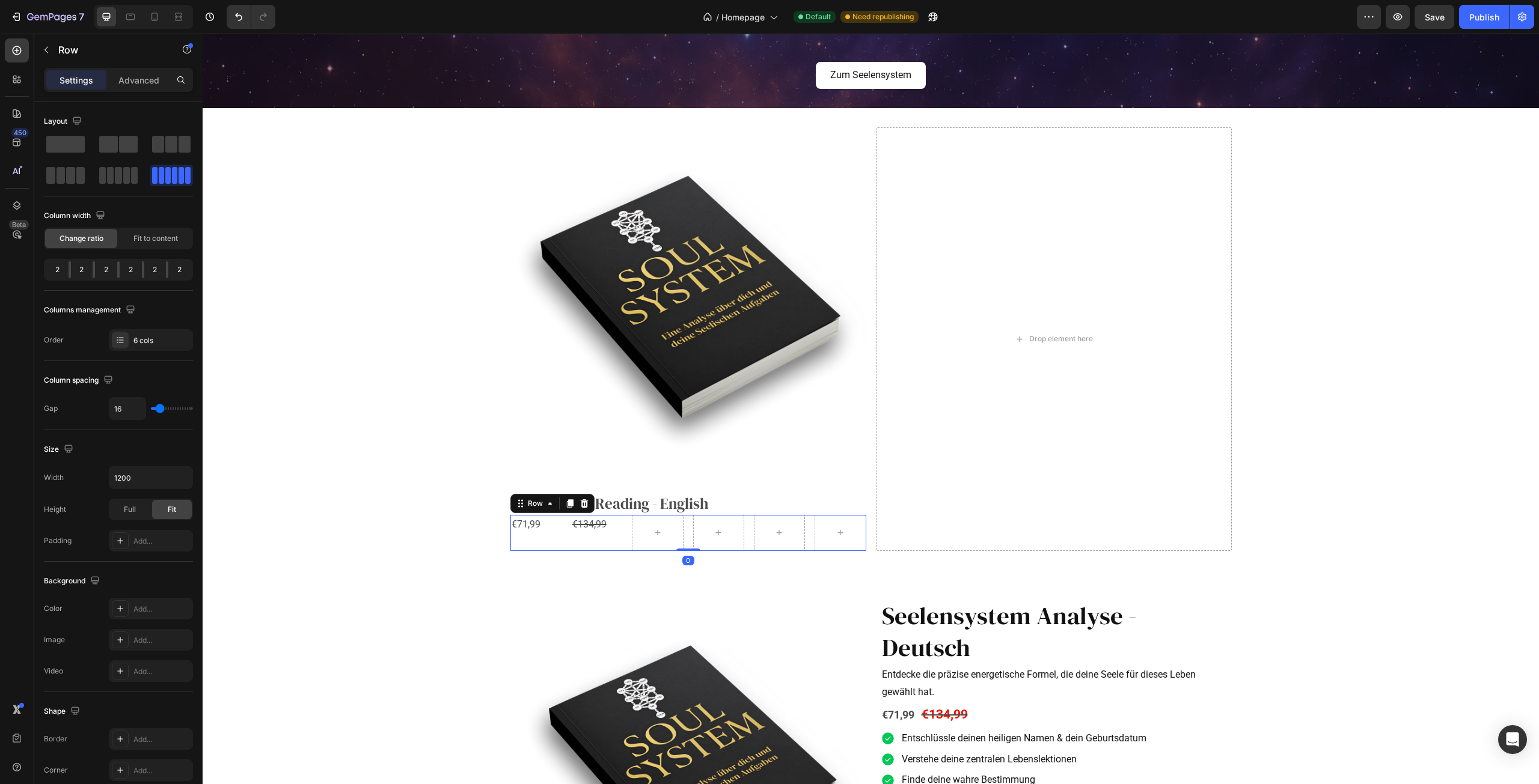
click at [571, 527] on div "€134,99" at bounding box center [597, 525] width 51 height 20
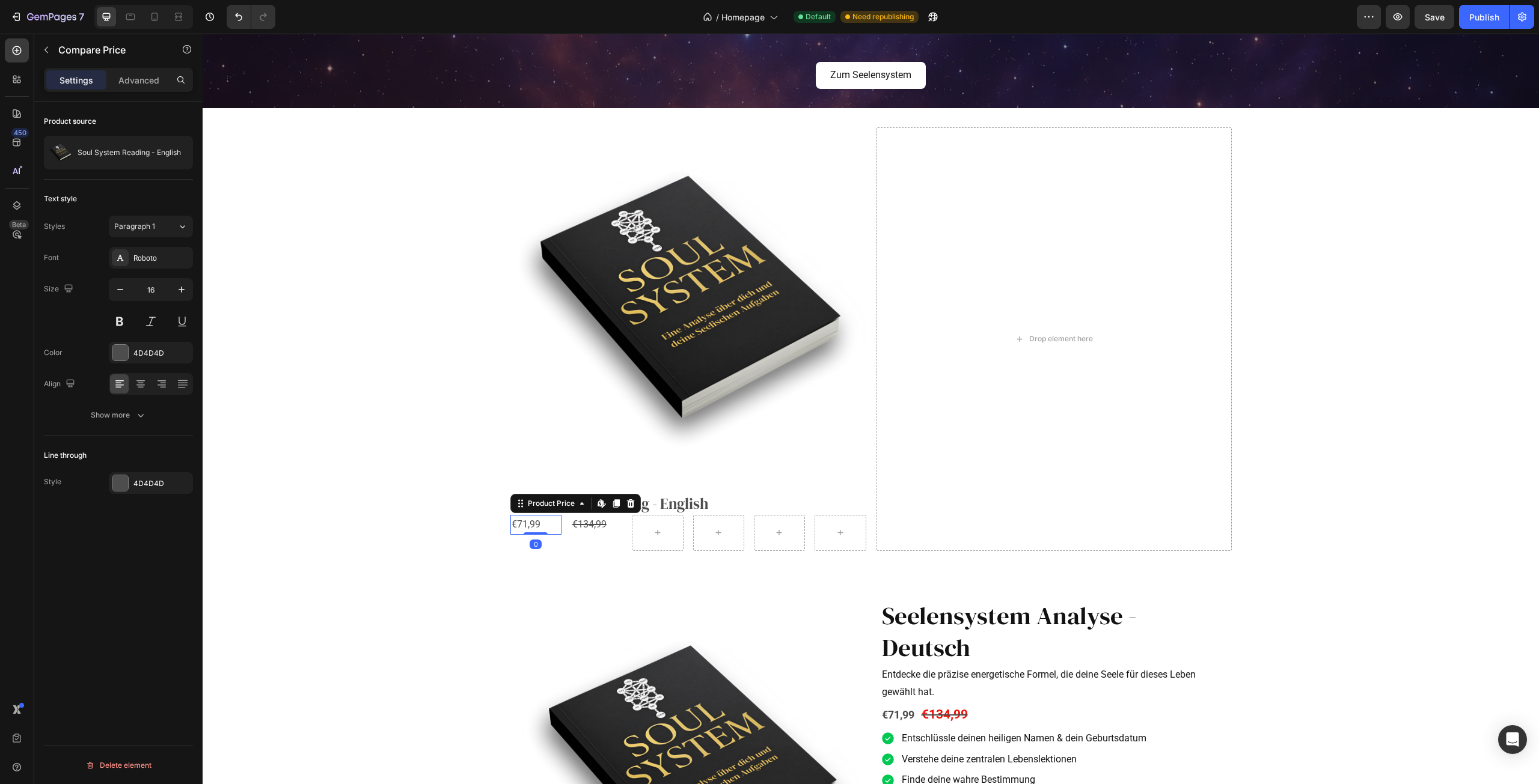
click at [555, 527] on div "€71,99" at bounding box center [536, 525] width 51 height 20
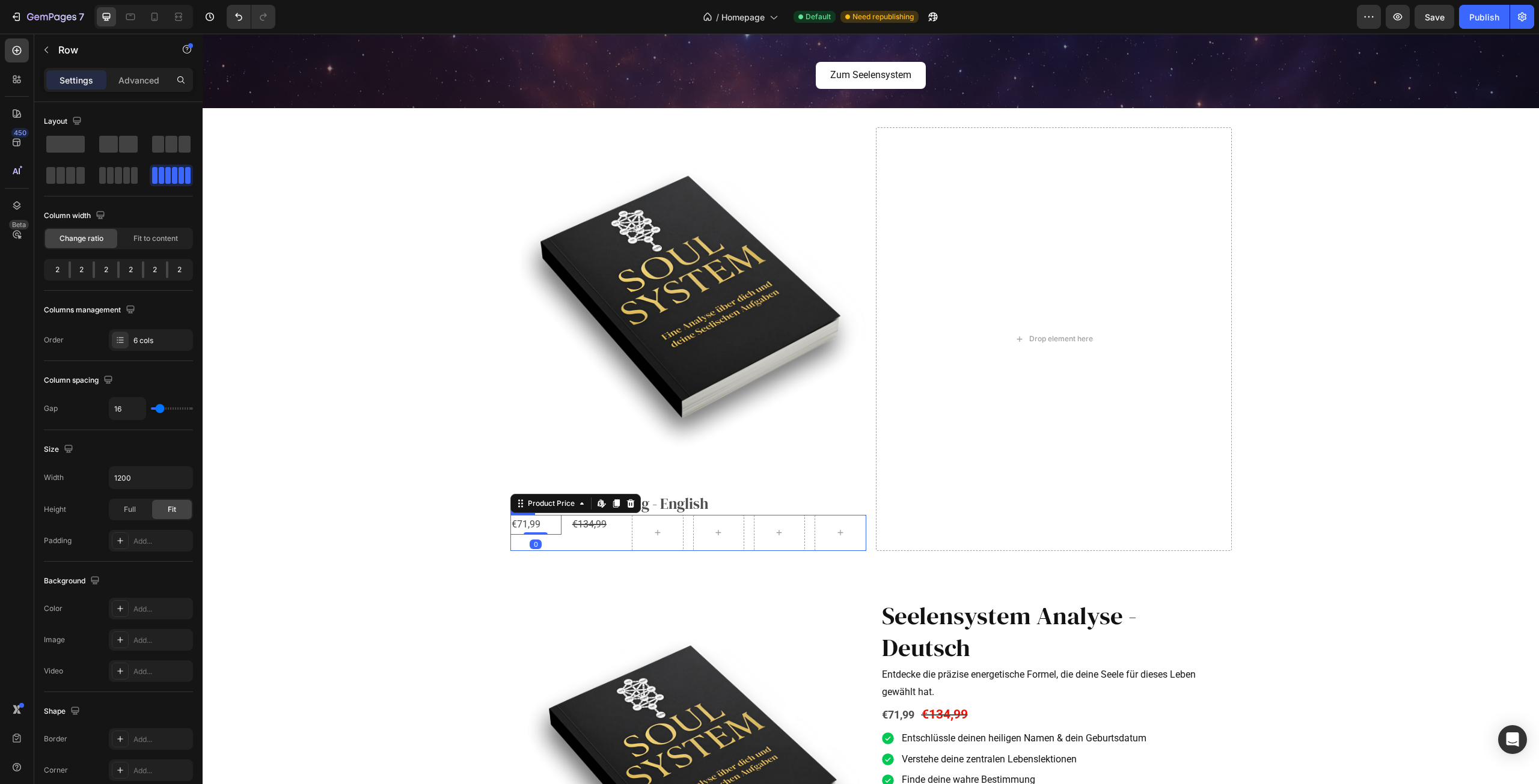
click at [564, 529] on div "€71,99 Product Price Edit content in Shopify 0 Product Price Edit content in Sh…" at bounding box center [688, 533] width 356 height 36
type input "4"
type input "2"
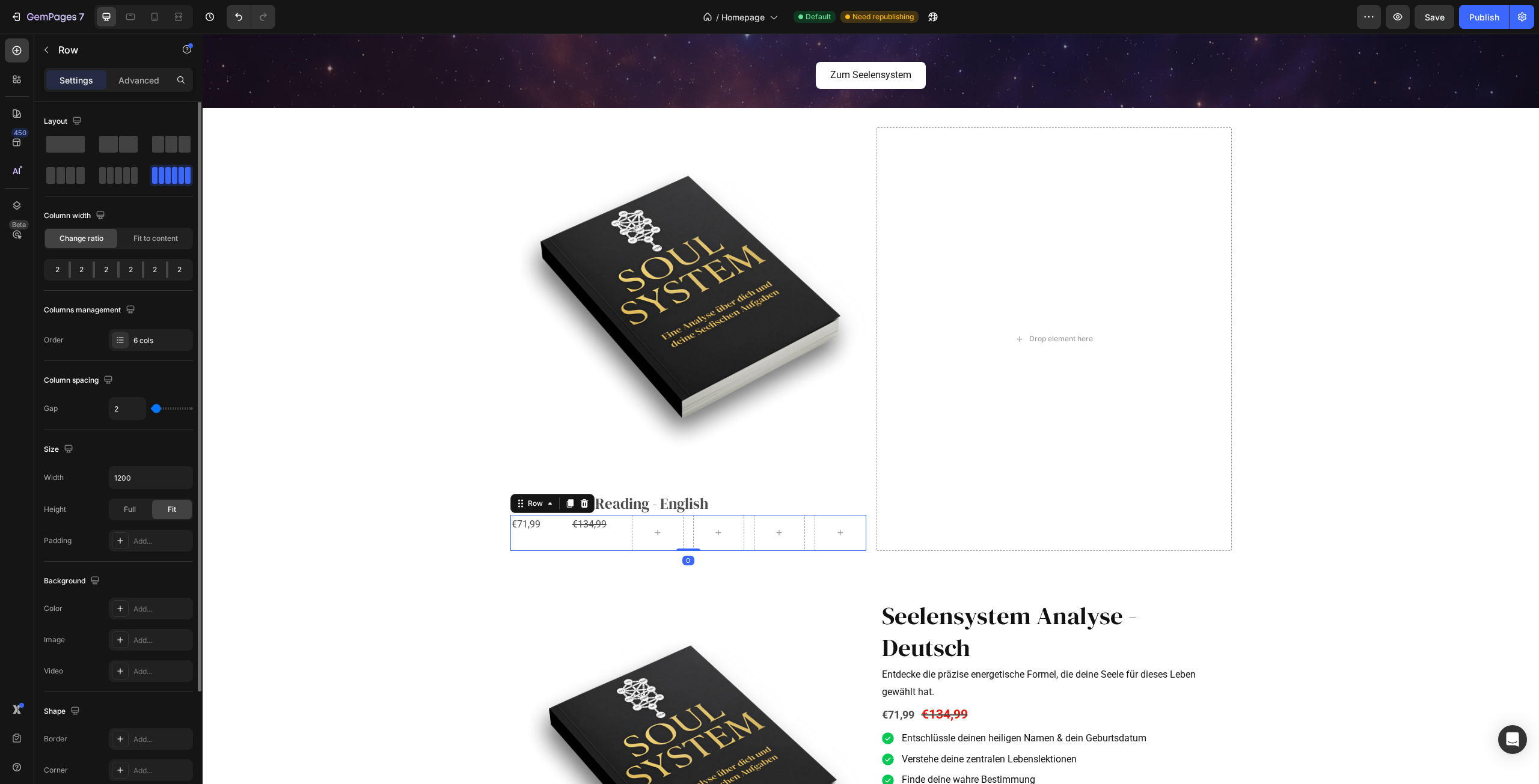
type input "0"
drag, startPoint x: 158, startPoint y: 409, endPoint x: 124, endPoint y: 412, distance: 34.1
type input "0"
click at [151, 410] on input "range" at bounding box center [172, 409] width 42 height 2
click at [539, 524] on div "€71,99" at bounding box center [540, 525] width 59 height 20
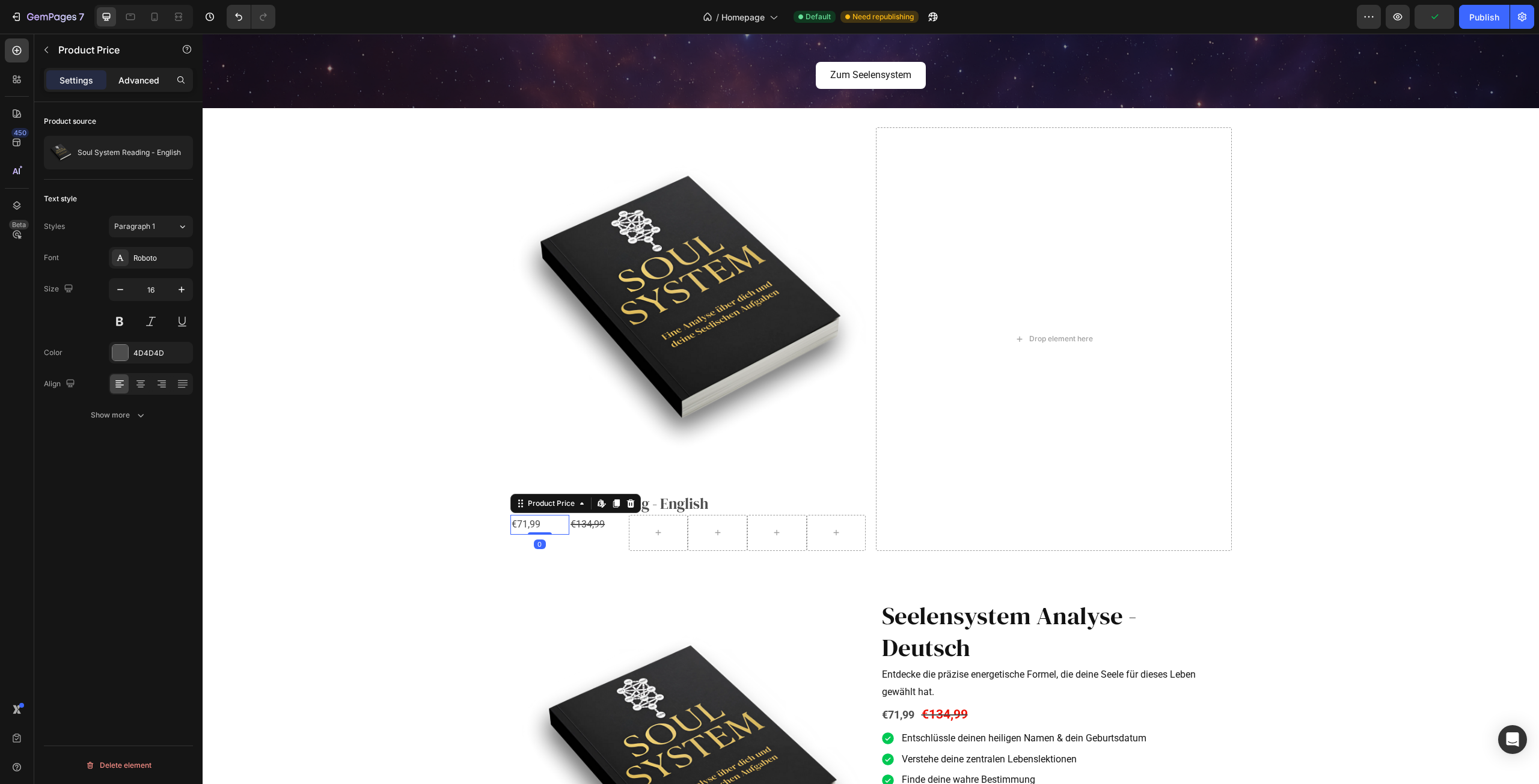
click at [134, 76] on p "Advanced" at bounding box center [139, 80] width 41 height 13
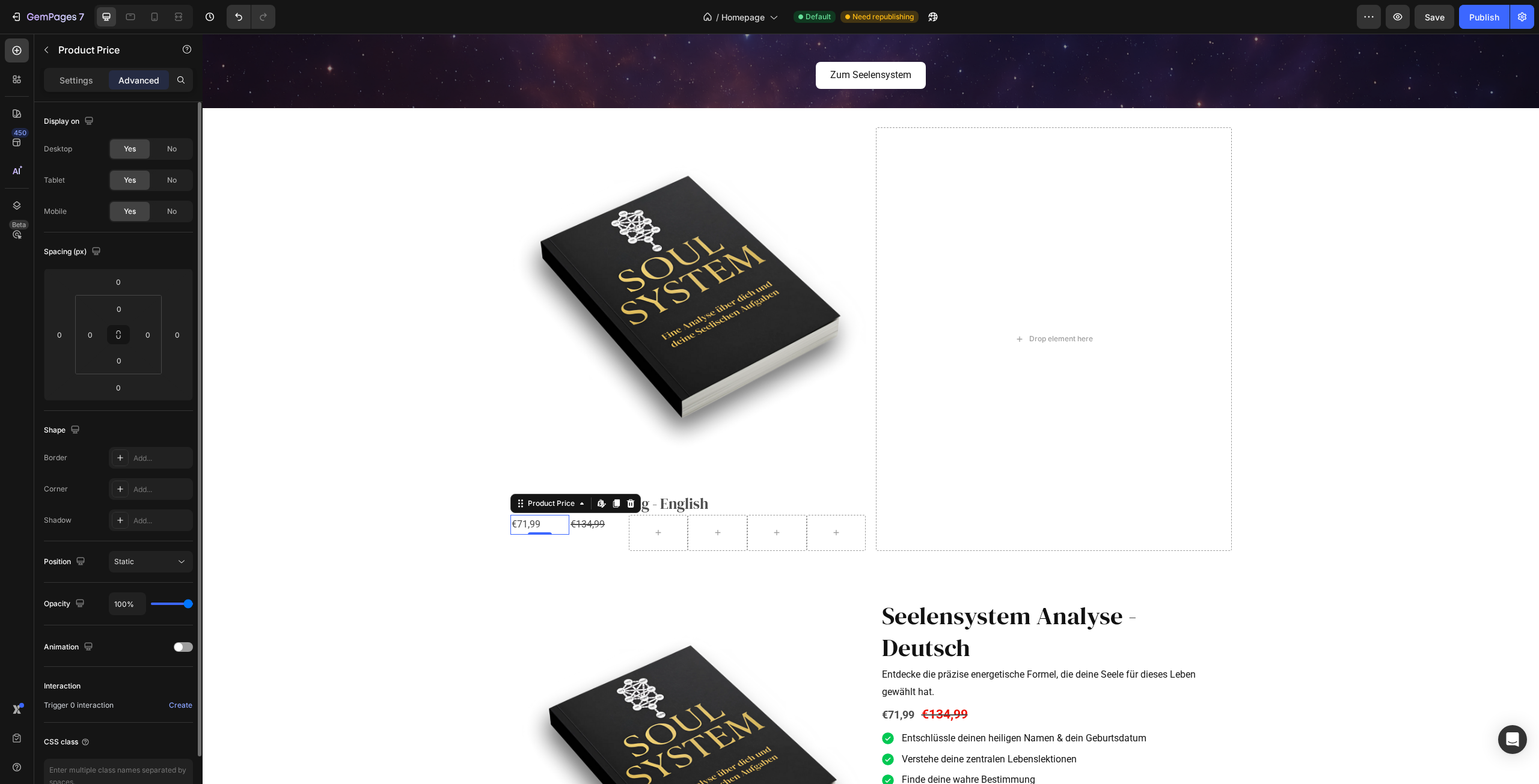
scroll to position [60, 0]
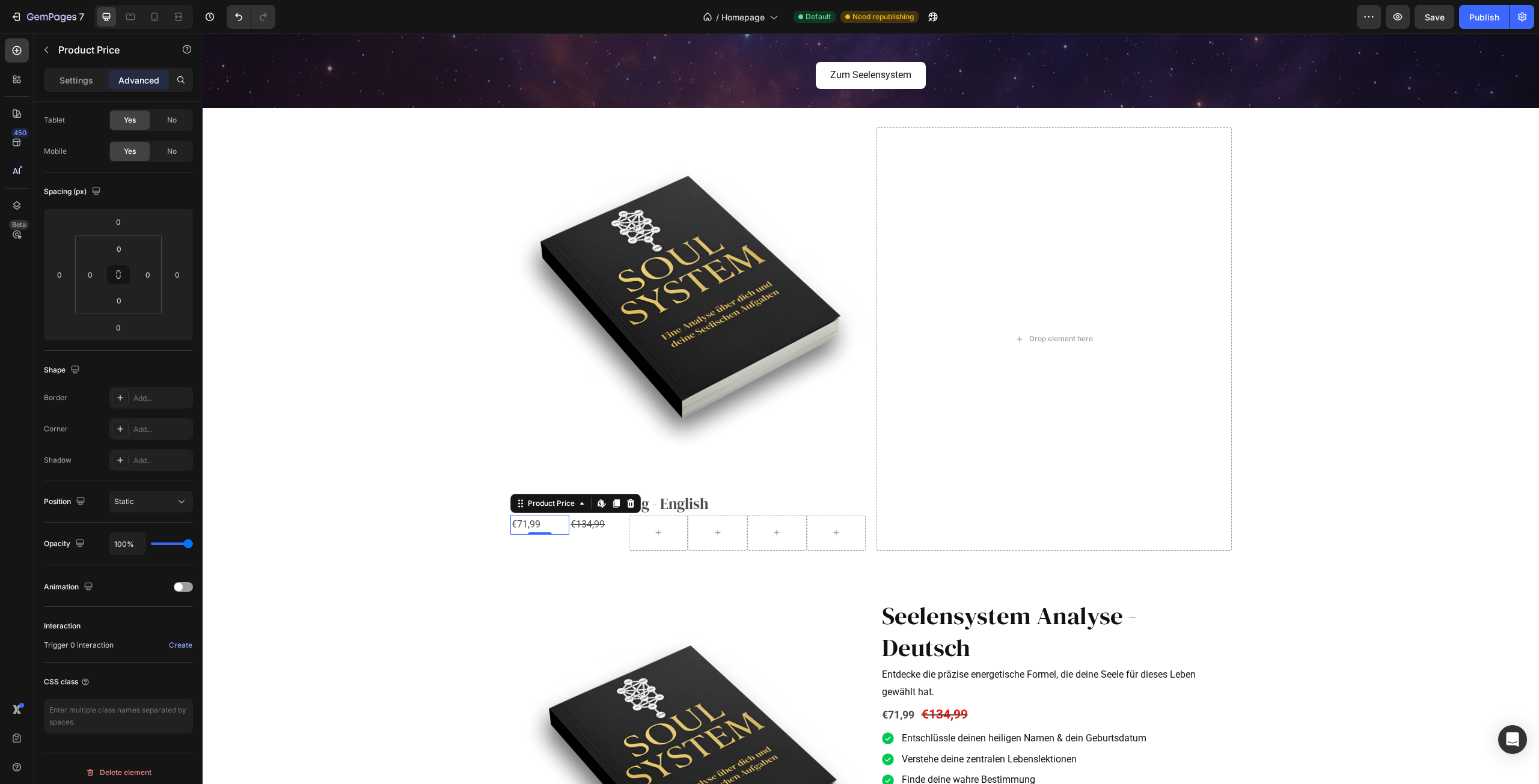
click at [554, 522] on div "€71,99" at bounding box center [540, 525] width 59 height 20
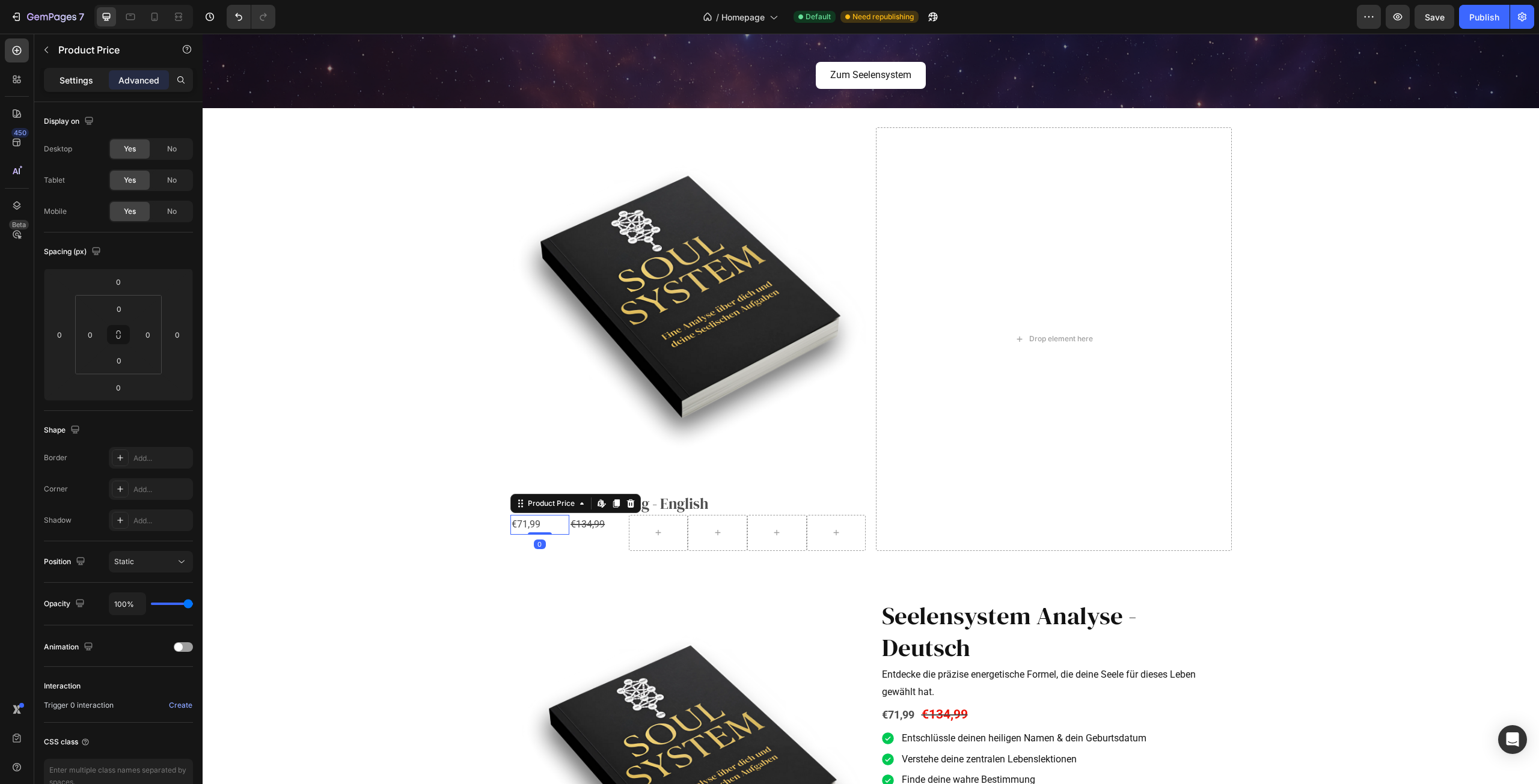
click at [81, 70] on div "Settings" at bounding box center [76, 80] width 60 height 20
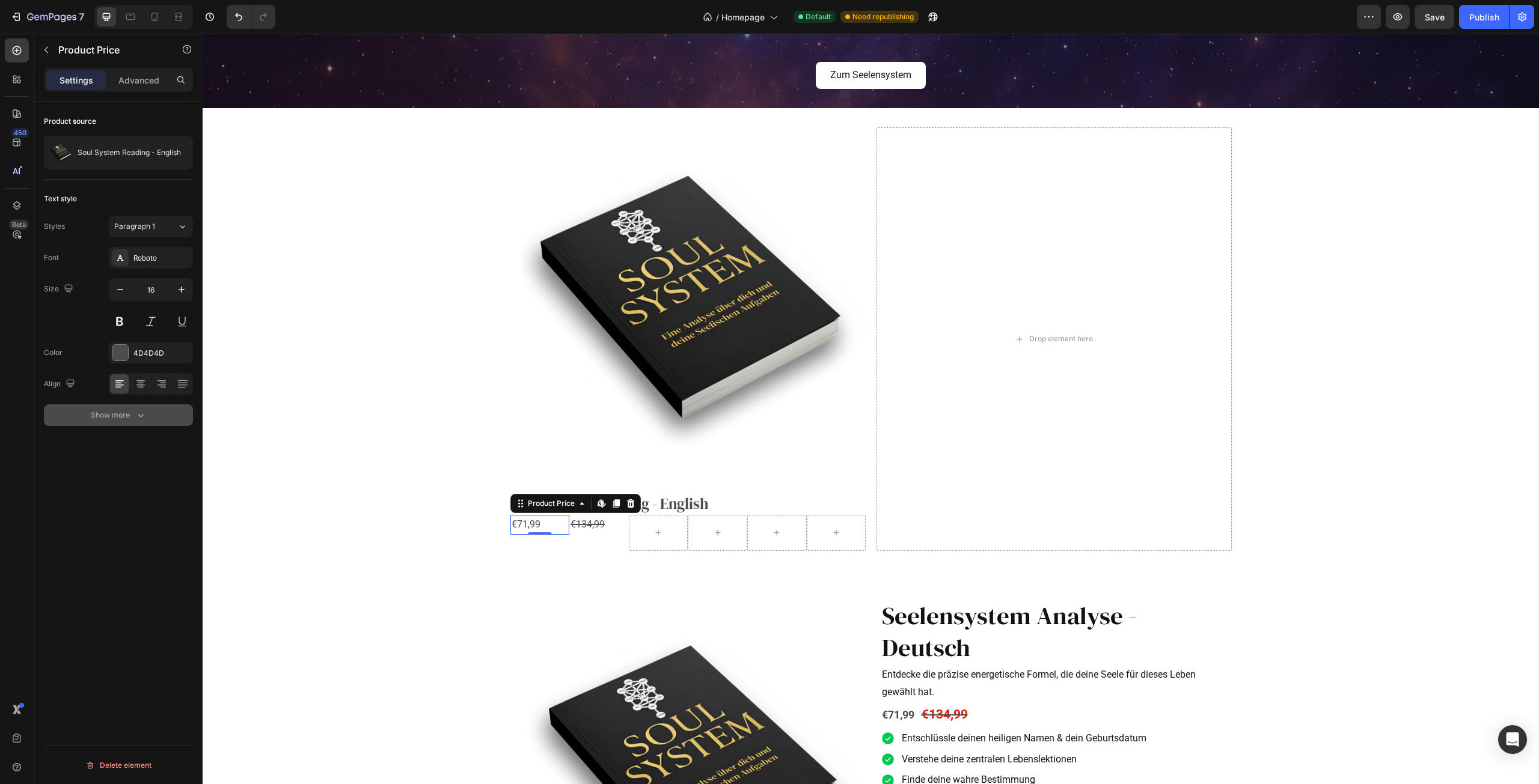
click at [132, 423] on button "Show more" at bounding box center [118, 415] width 149 height 21
click at [150, 446] on input "180%" at bounding box center [151, 447] width 83 height 21
click at [188, 448] on button "button" at bounding box center [181, 447] width 21 height 21
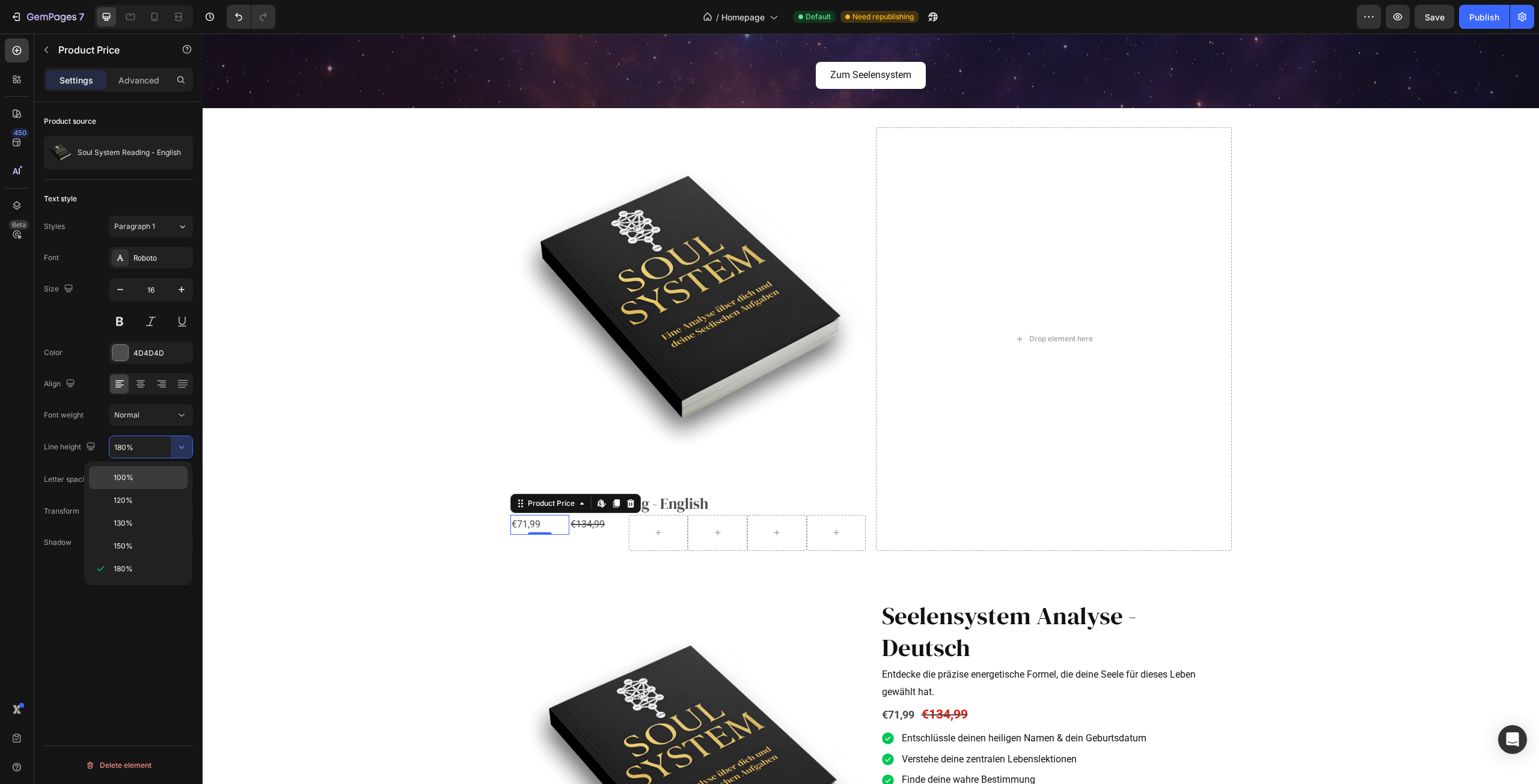
click at [148, 473] on p "100%" at bounding box center [148, 478] width 68 height 11
click at [162, 446] on input "100%" at bounding box center [151, 447] width 83 height 21
click at [186, 451] on icon "button" at bounding box center [182, 447] width 12 height 12
click at [143, 564] on p "180%" at bounding box center [148, 569] width 68 height 11
type input "180%"
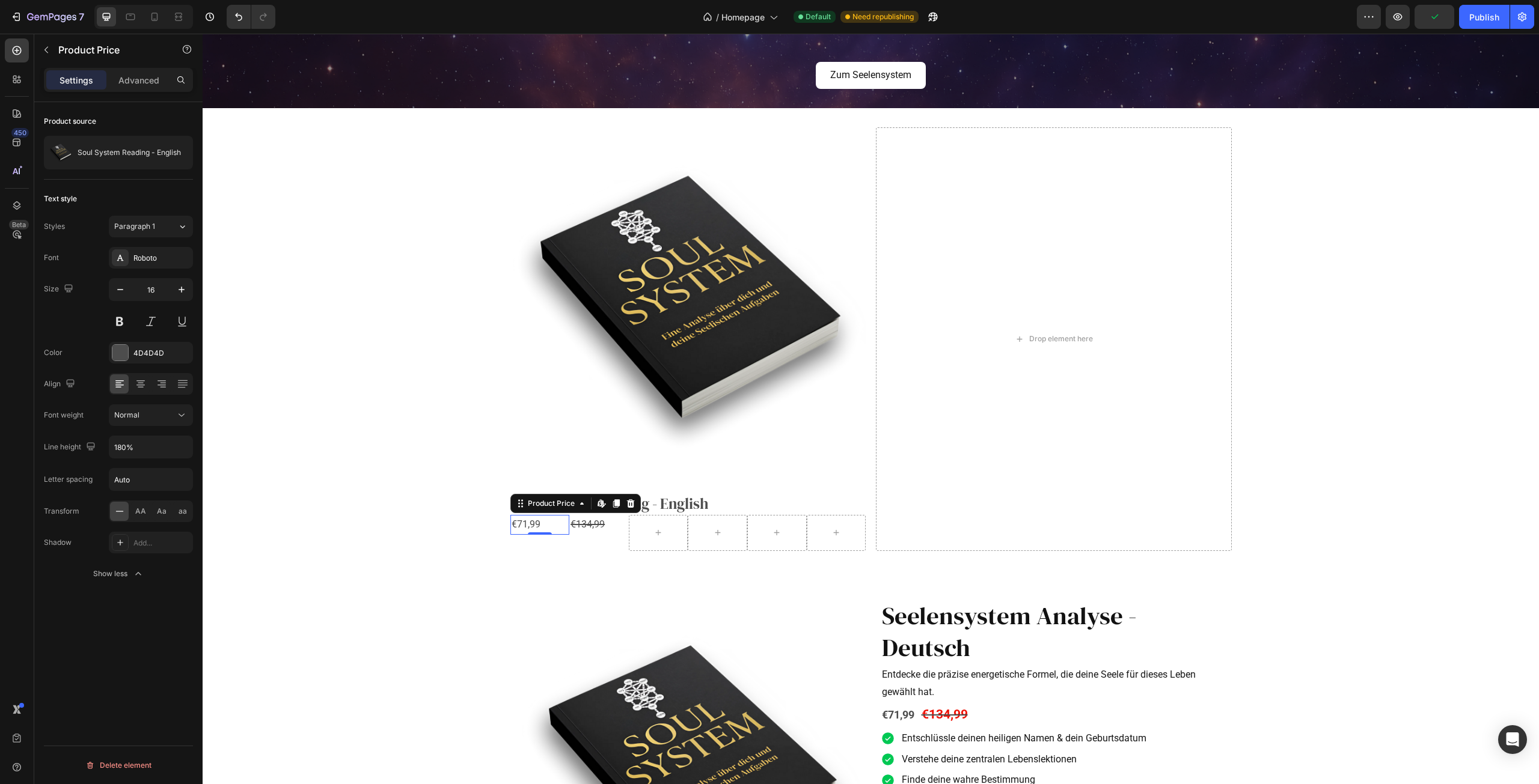
click at [555, 527] on div "€71,99" at bounding box center [540, 525] width 59 height 20
click at [604, 555] on div "Product Images Soul System Reading - English Product Title €71,99 Product Price…" at bounding box center [871, 339] width 1336 height 462
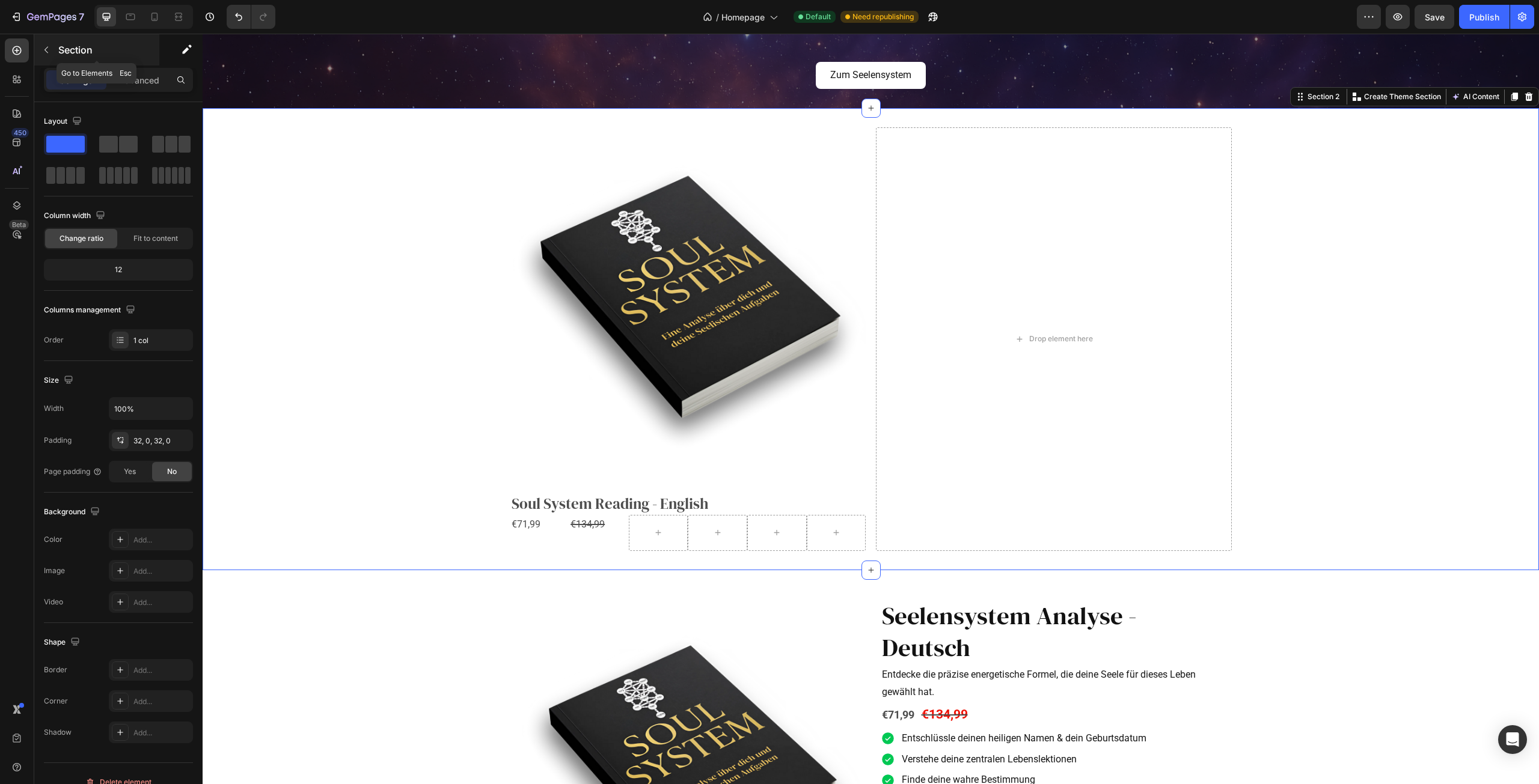
click at [45, 47] on icon "button" at bounding box center [46, 50] width 10 height 10
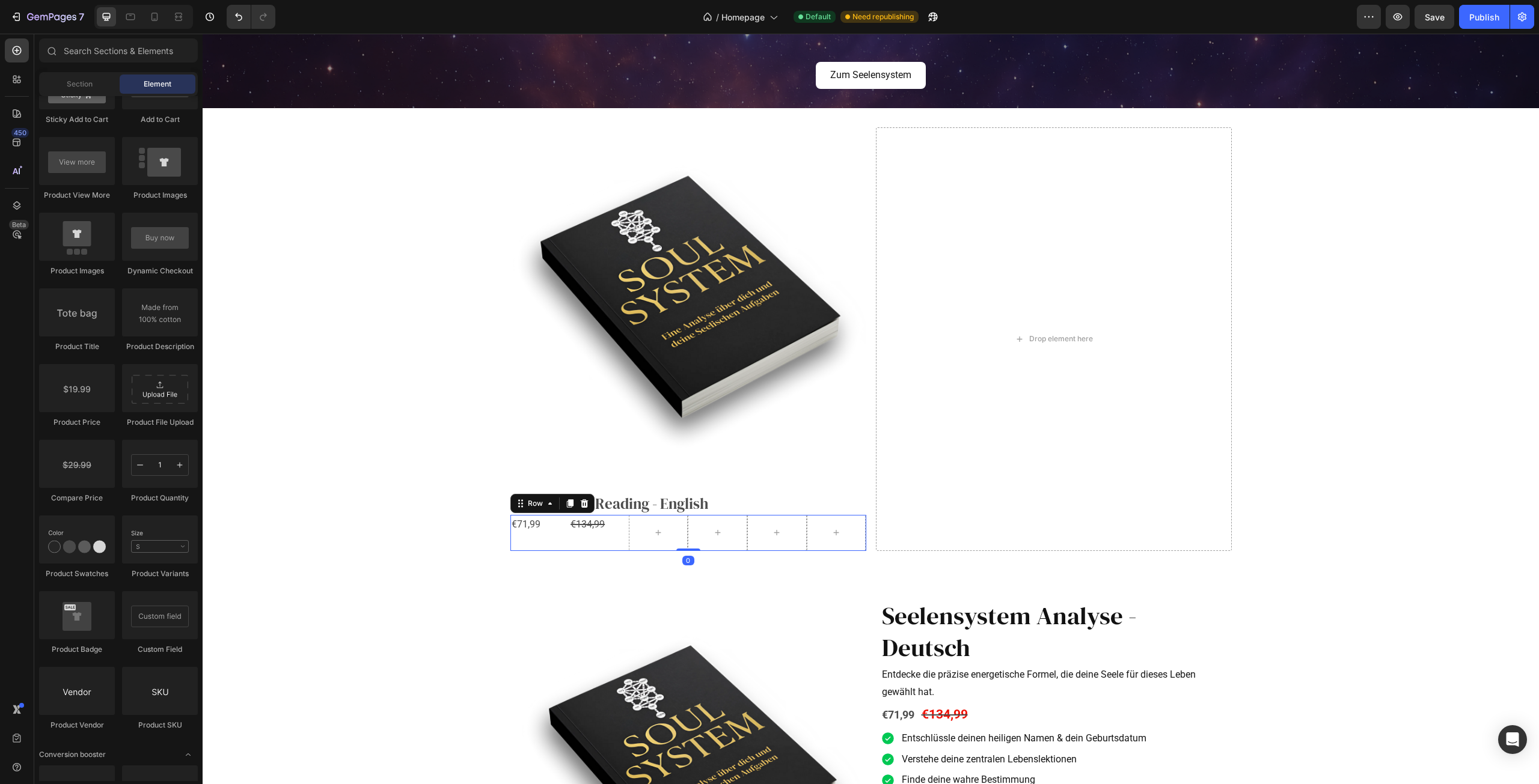
click at [587, 545] on div "€134,99 Compare Price Compare Price" at bounding box center [599, 533] width 59 height 36
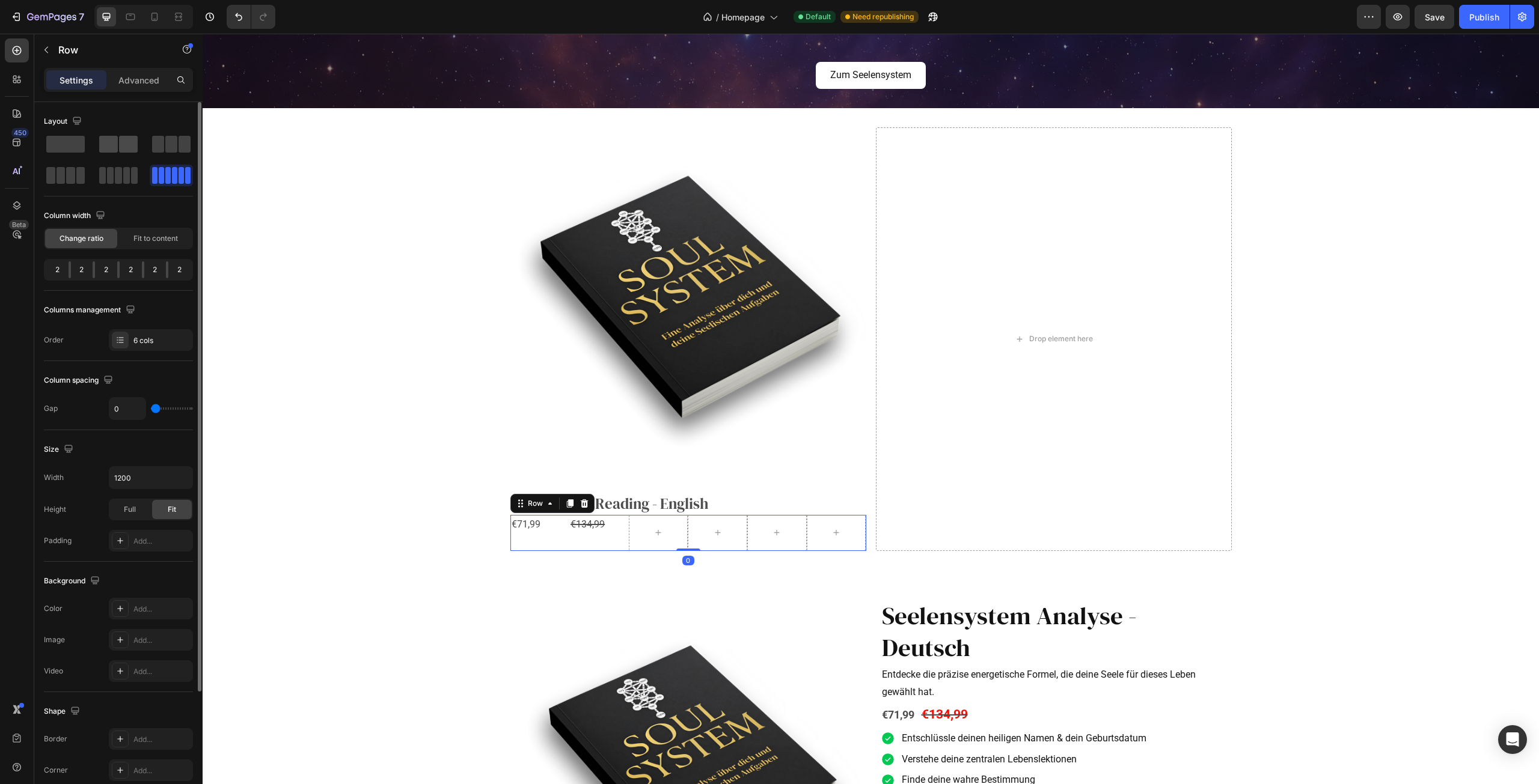
click at [102, 146] on span at bounding box center [108, 145] width 19 height 17
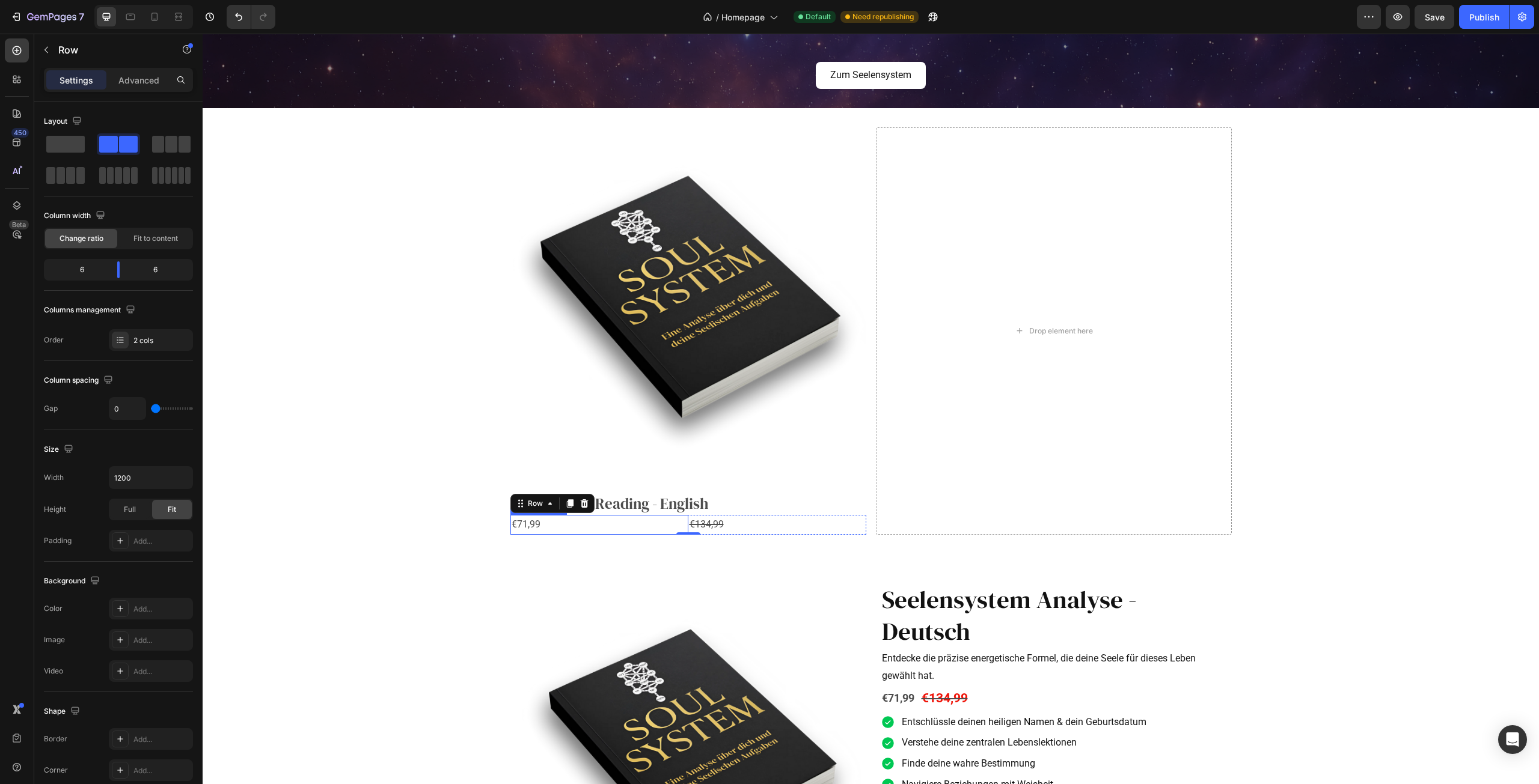
click at [569, 528] on div "€71,99" at bounding box center [599, 525] width 178 height 20
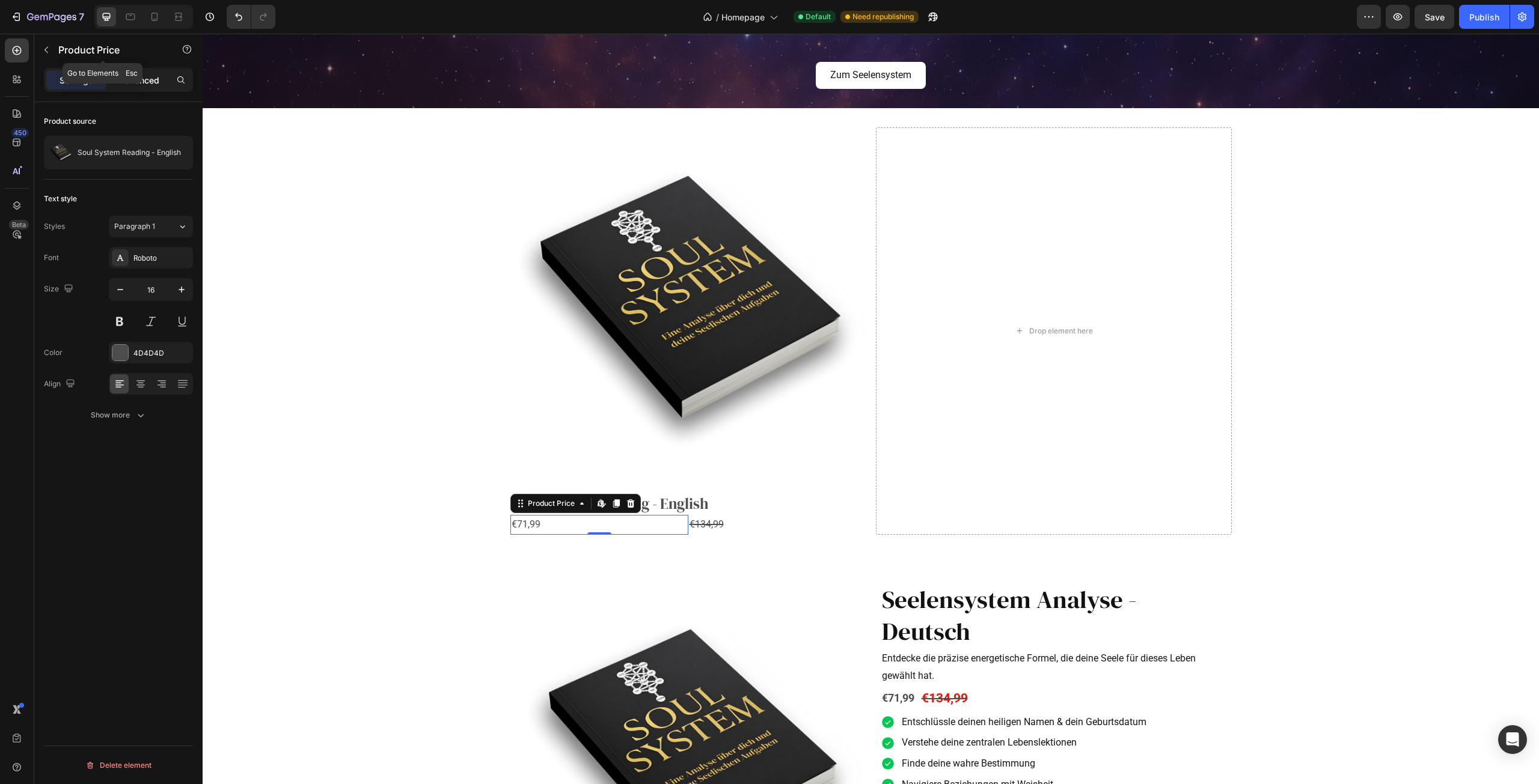
click at [126, 80] on p "Advanced" at bounding box center [139, 80] width 41 height 13
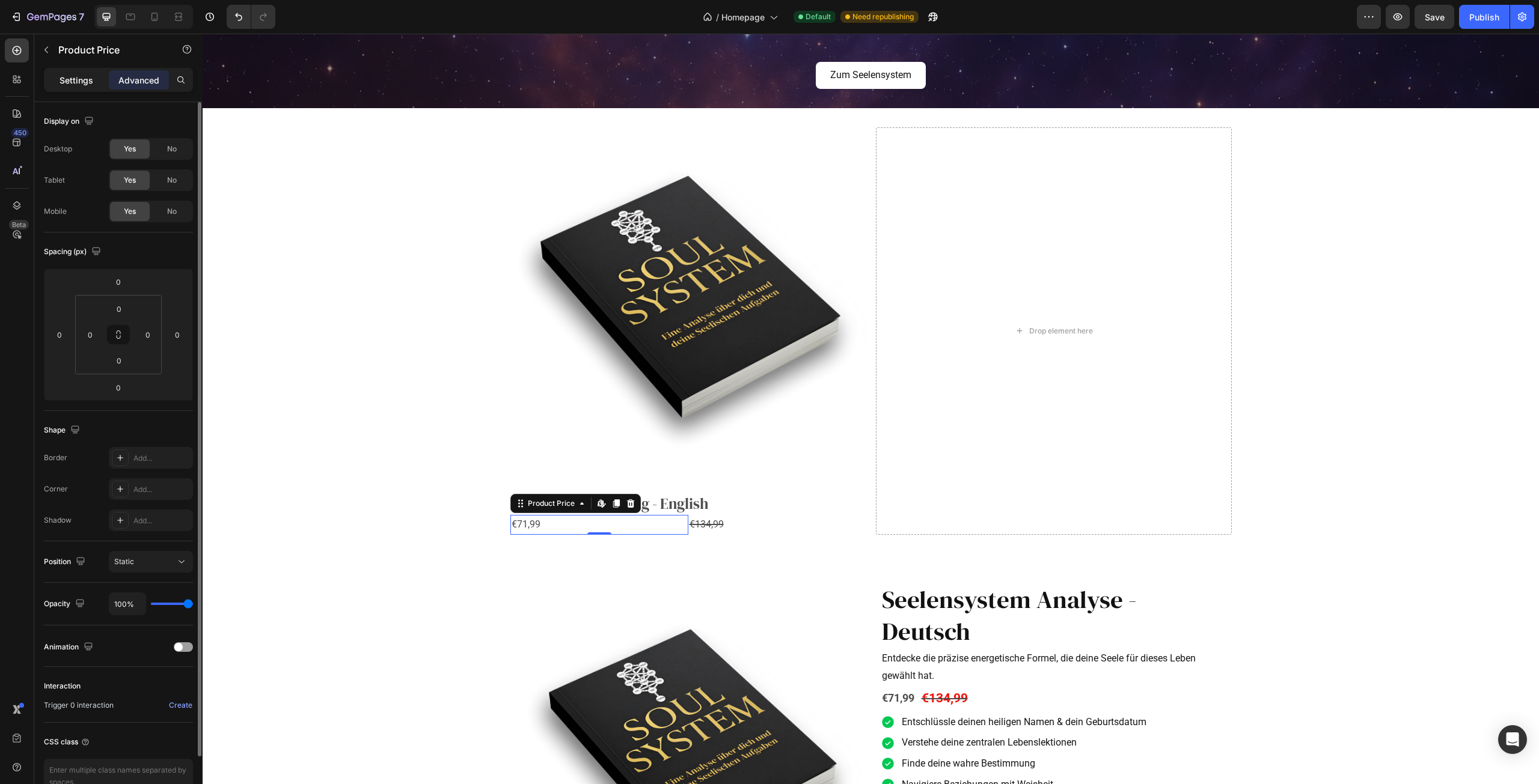
click at [67, 79] on p "Settings" at bounding box center [76, 80] width 34 height 13
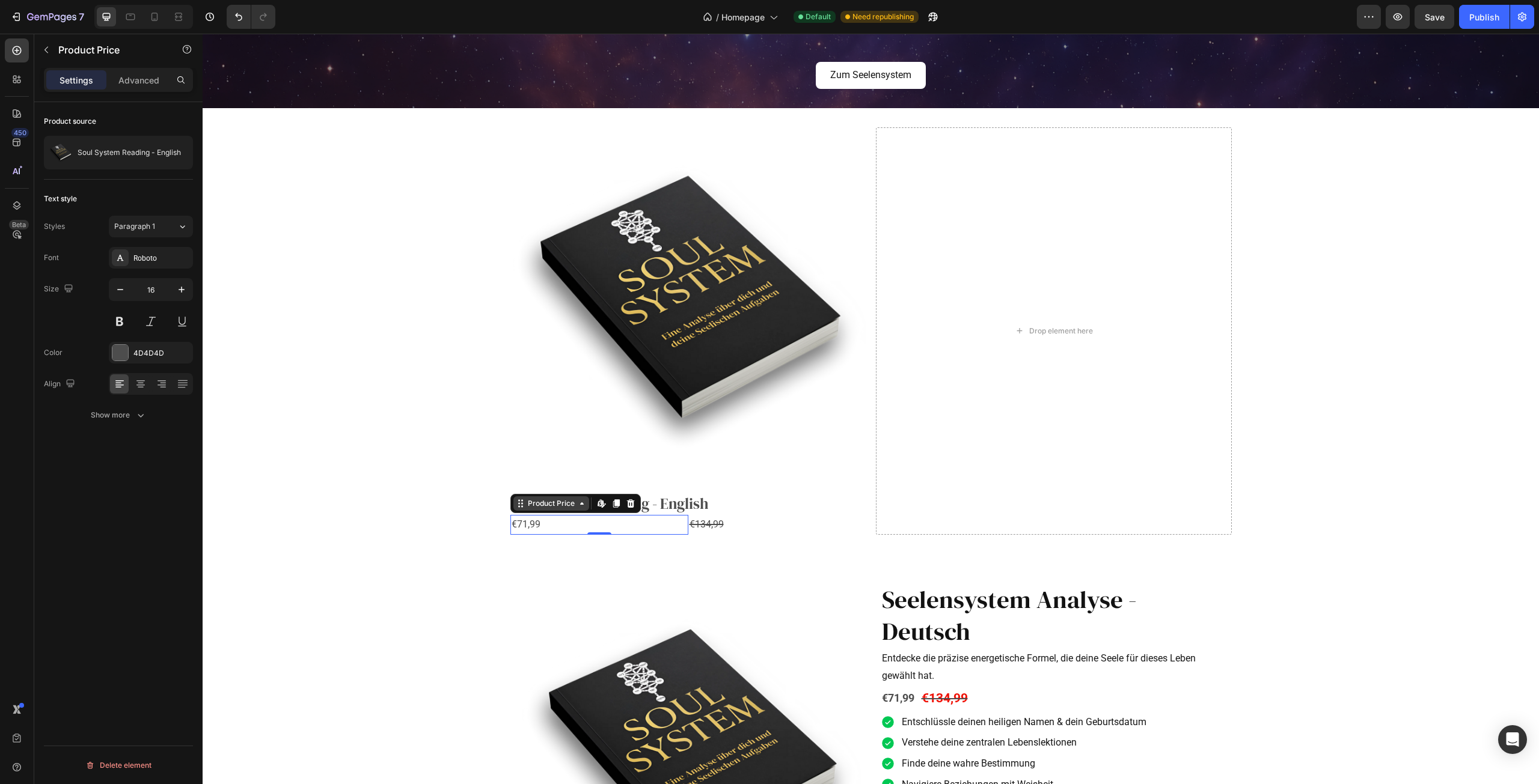
click at [553, 502] on div "Product Price" at bounding box center [551, 503] width 52 height 11
click at [543, 489] on div "Row 2 cols" at bounding box center [537, 483] width 51 height 20
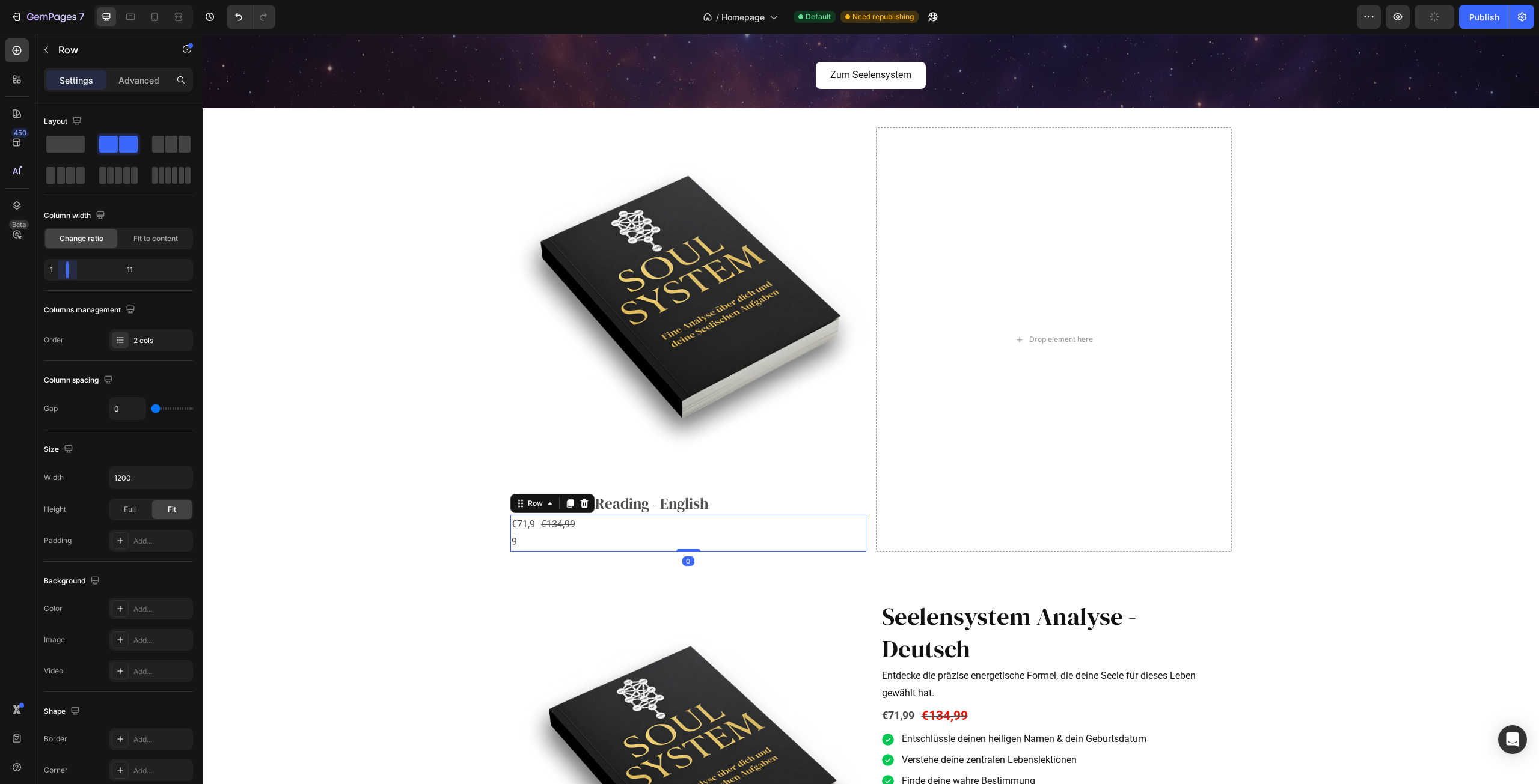
drag, startPoint x: 120, startPoint y: 268, endPoint x: 51, endPoint y: 280, distance: 70.0
click at [51, 0] on body "7 Version history / Homepage Default Need republishing Preview Publish 450 Beta…" at bounding box center [769, 0] width 1539 height 0
click at [152, 174] on span at bounding box center [154, 176] width 5 height 17
click at [164, 173] on span at bounding box center [161, 176] width 5 height 17
click at [68, 268] on div at bounding box center [70, 270] width 2 height 17
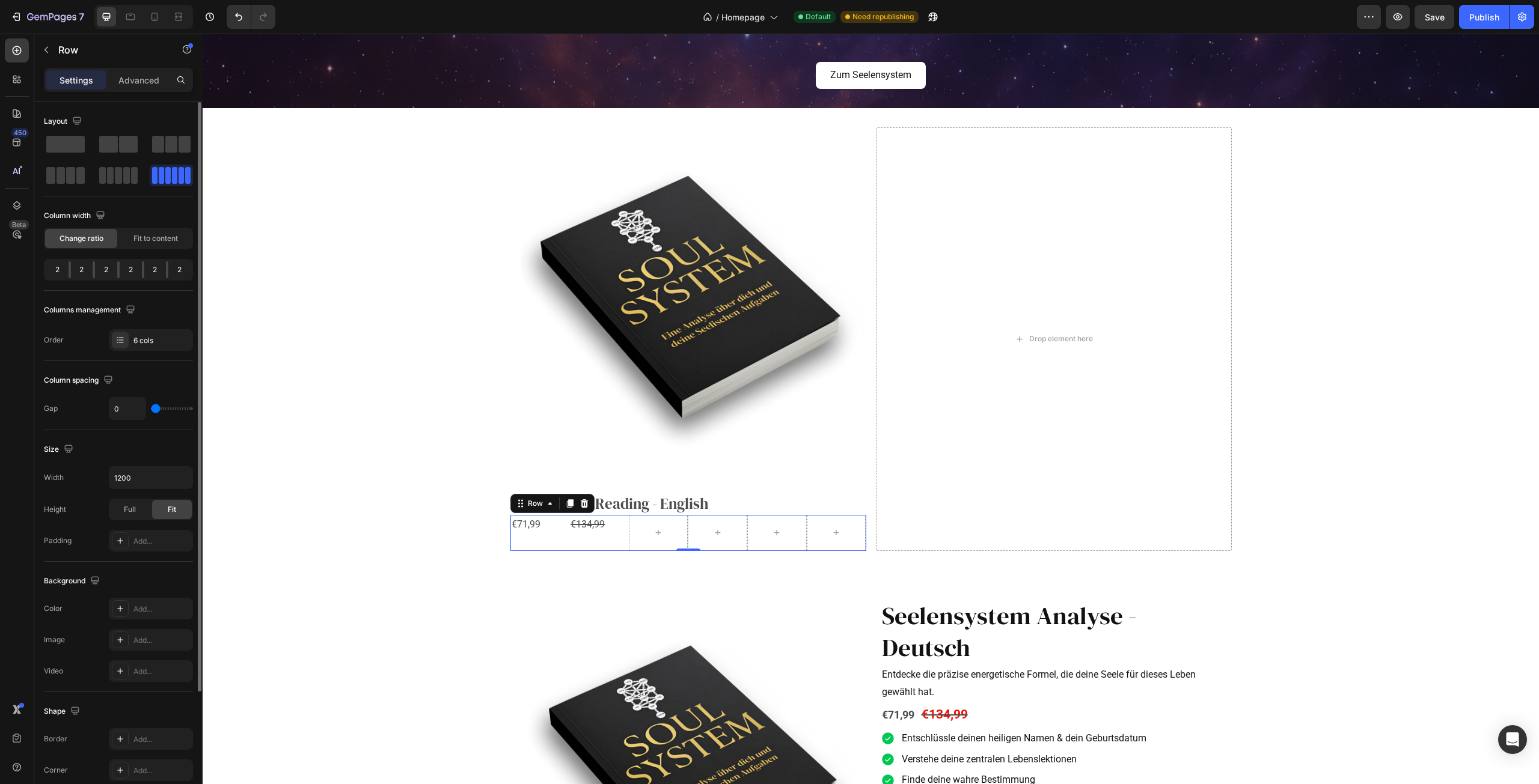
click at [69, 269] on div at bounding box center [70, 270] width 2 height 17
click at [73, 270] on div "2" at bounding box center [82, 270] width 22 height 17
click at [95, 273] on div at bounding box center [94, 270] width 2 height 17
click at [107, 274] on div "2" at bounding box center [106, 270] width 22 height 17
click at [160, 240] on span "Fit to content" at bounding box center [156, 239] width 45 height 11
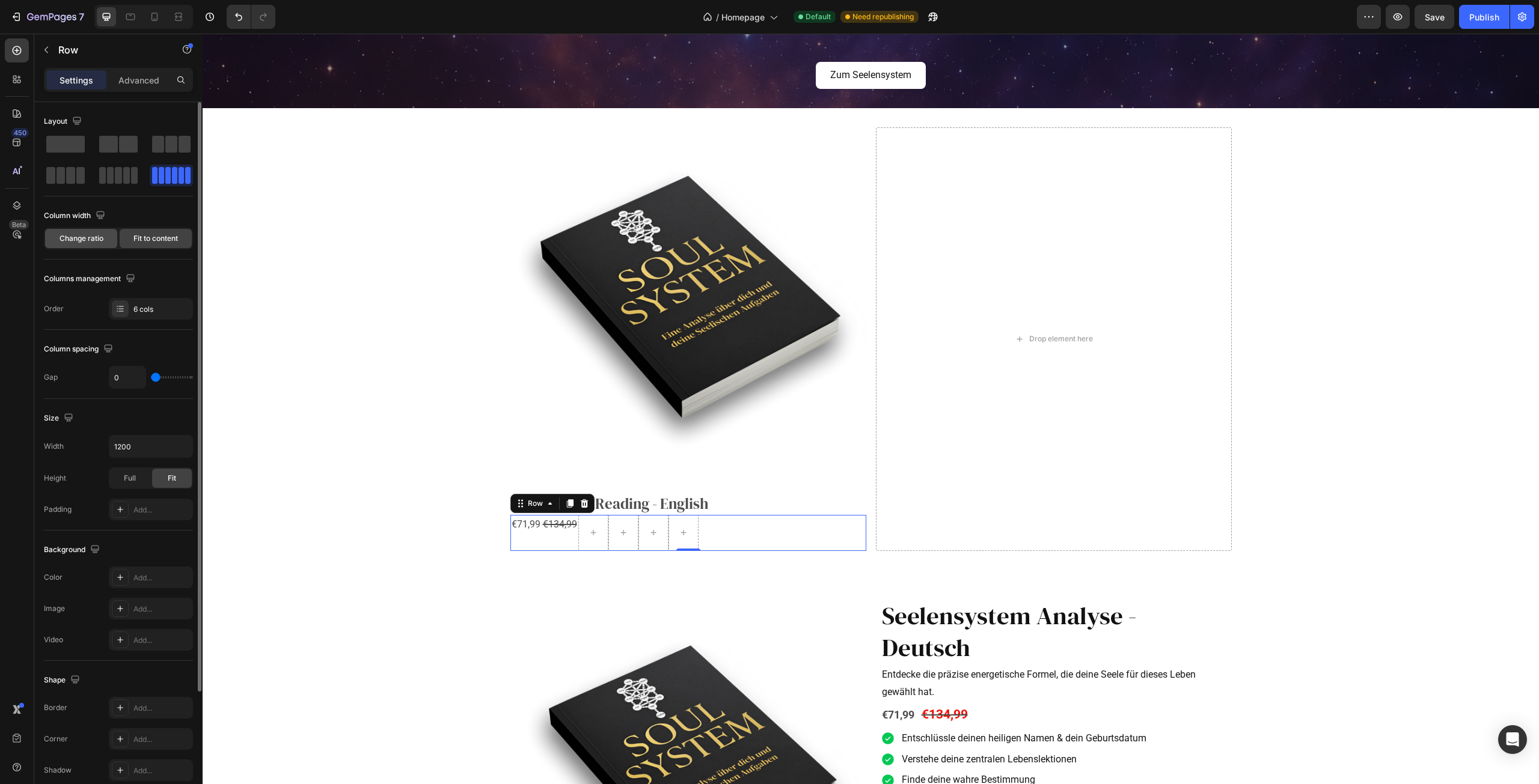
click at [89, 237] on span "Change ratio" at bounding box center [81, 239] width 44 height 11
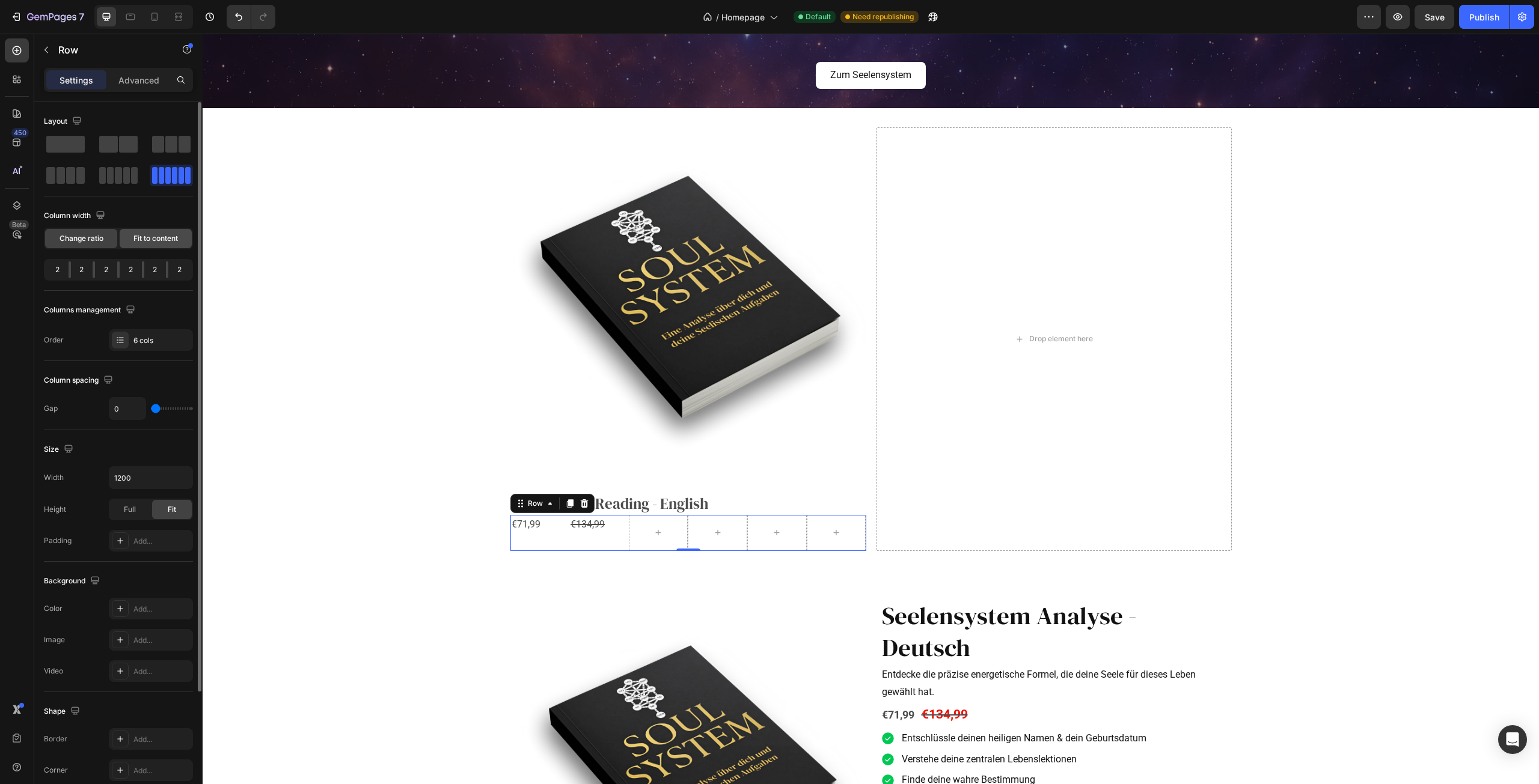
drag, startPoint x: 156, startPoint y: 237, endPoint x: 143, endPoint y: 294, distance: 58.5
click at [156, 237] on span "Fit to content" at bounding box center [156, 239] width 45 height 11
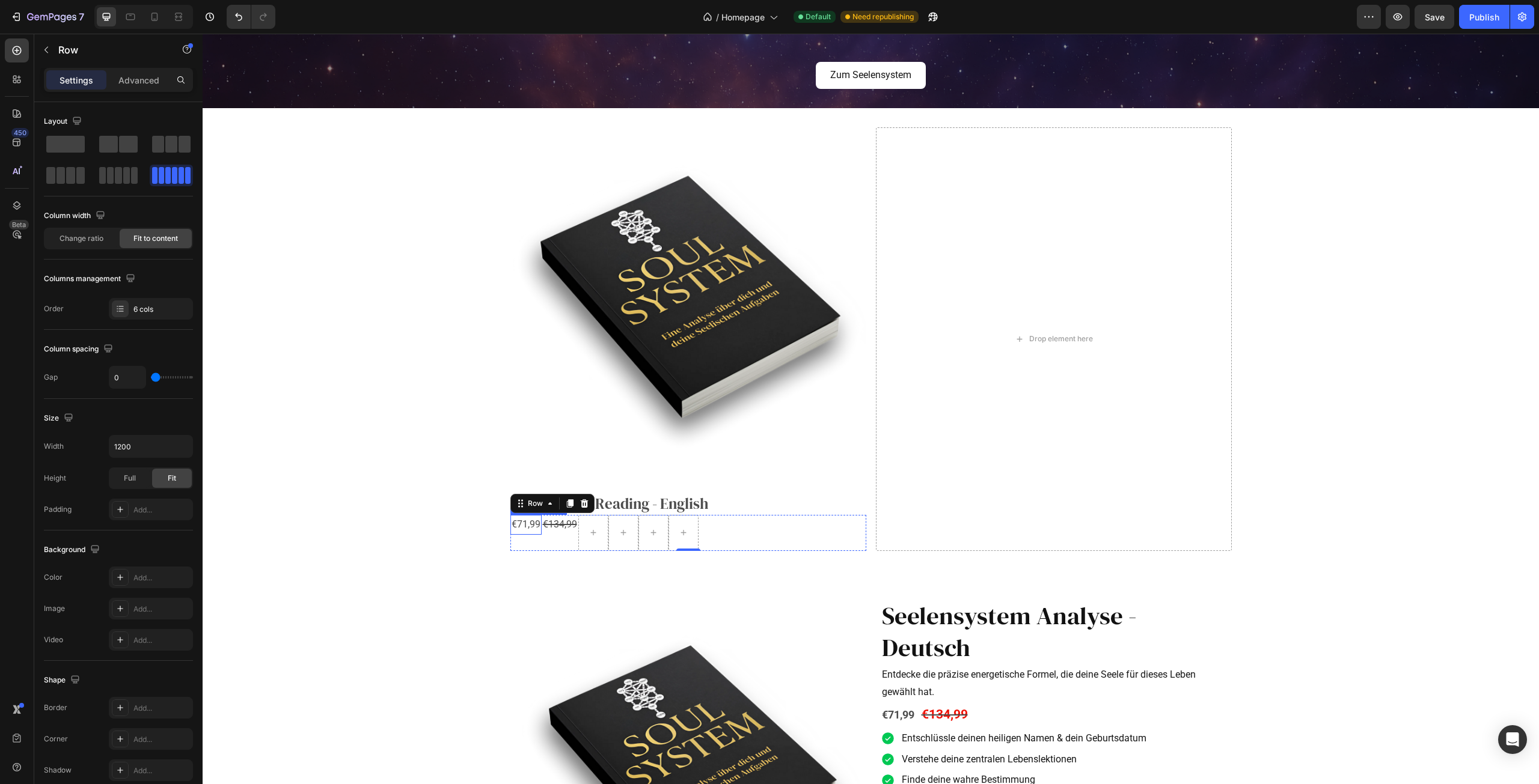
click at [527, 527] on div "€71,99" at bounding box center [526, 525] width 31 height 20
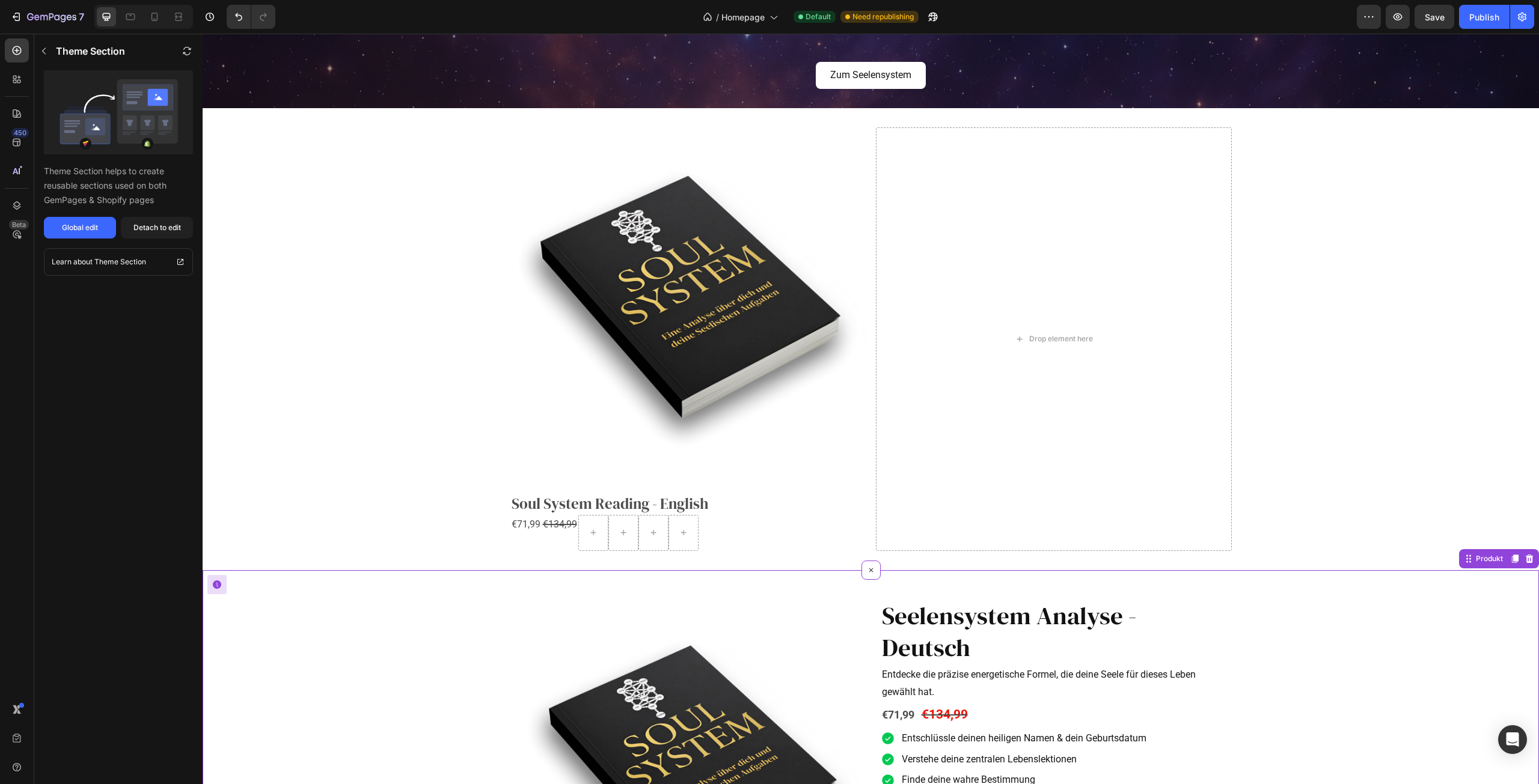
click at [697, 620] on img at bounding box center [690, 769] width 341 height 341
click at [615, 465] on img at bounding box center [688, 305] width 356 height 356
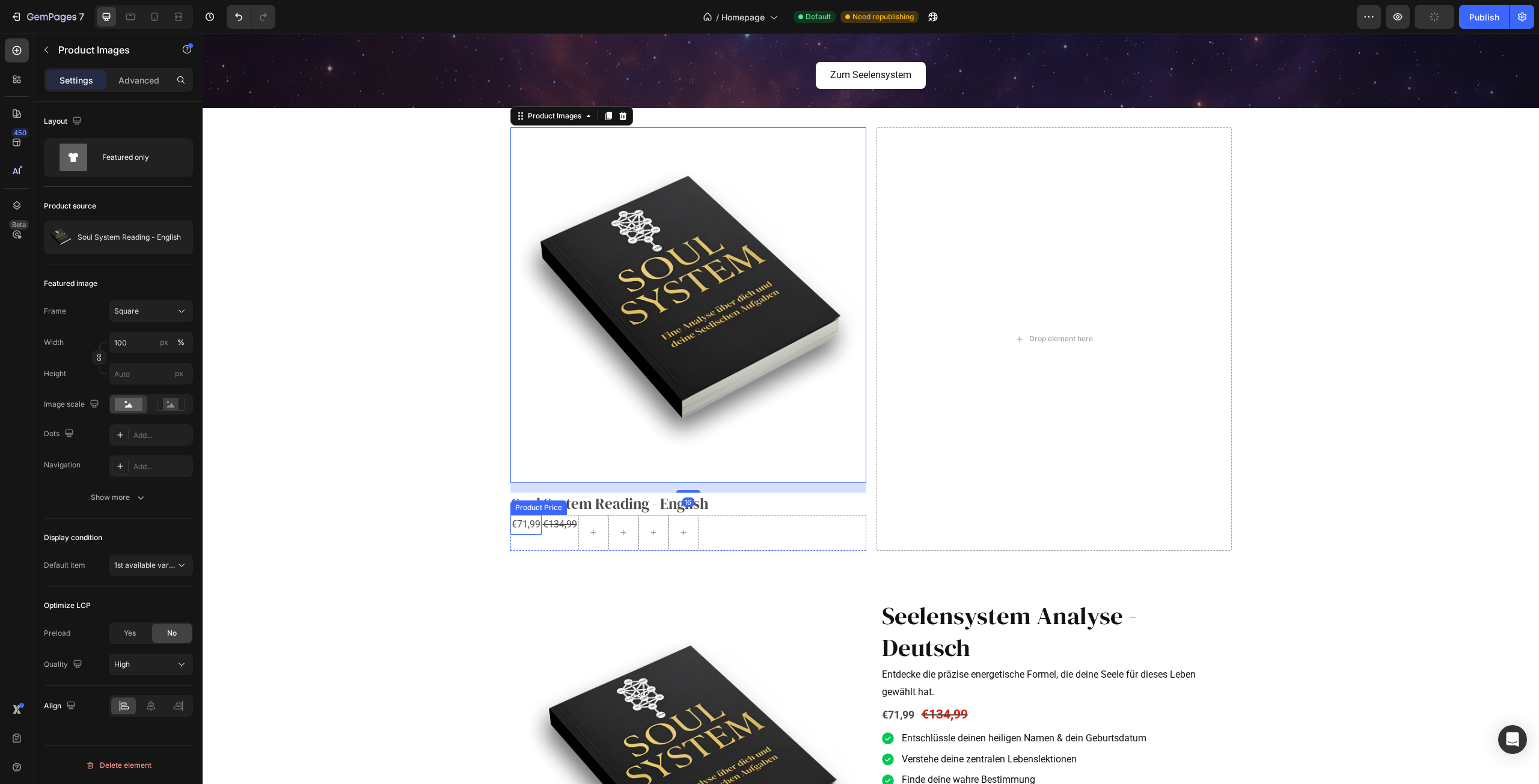
click at [515, 526] on div "€71,99" at bounding box center [526, 525] width 31 height 20
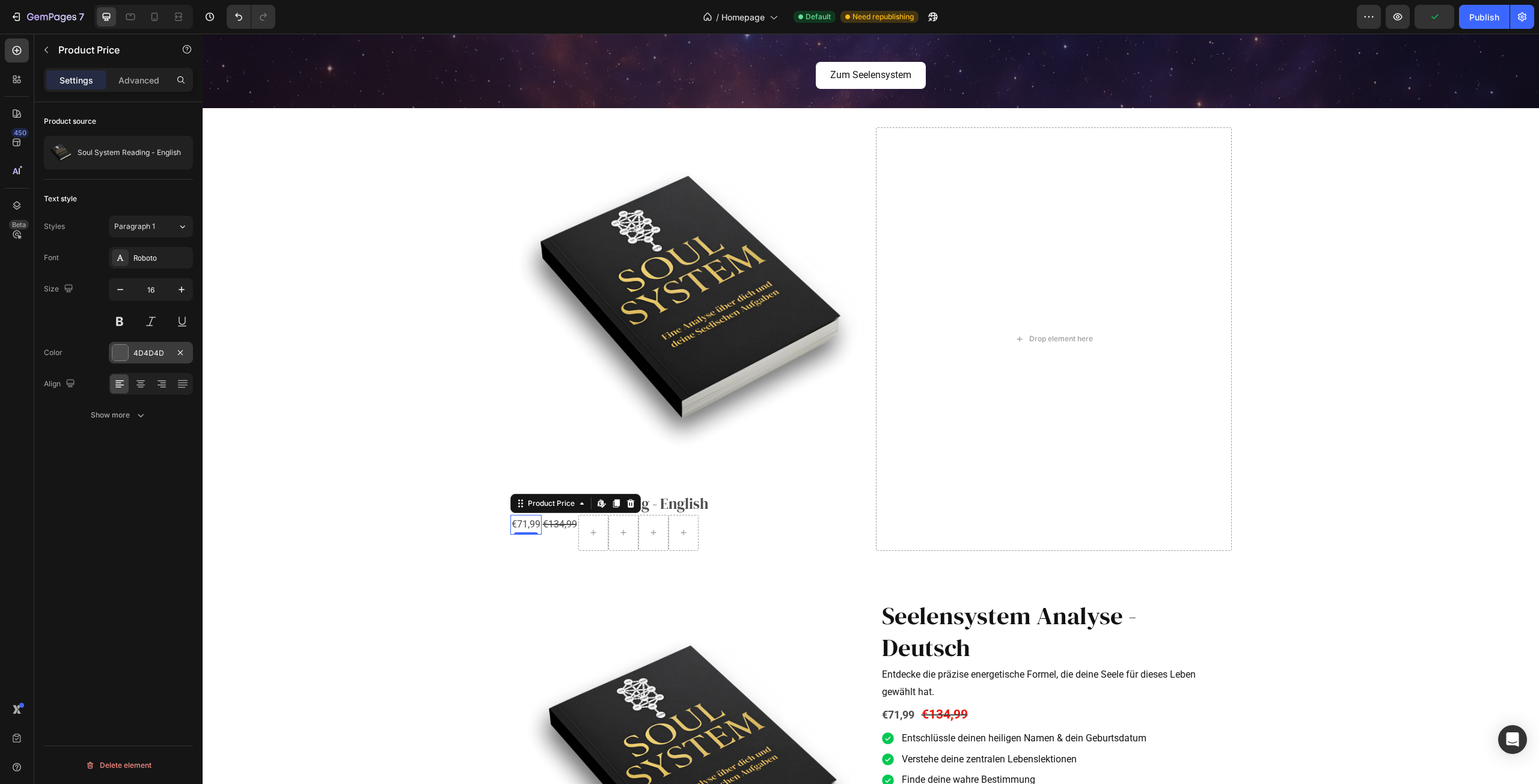
click at [126, 347] on div at bounding box center [120, 353] width 16 height 16
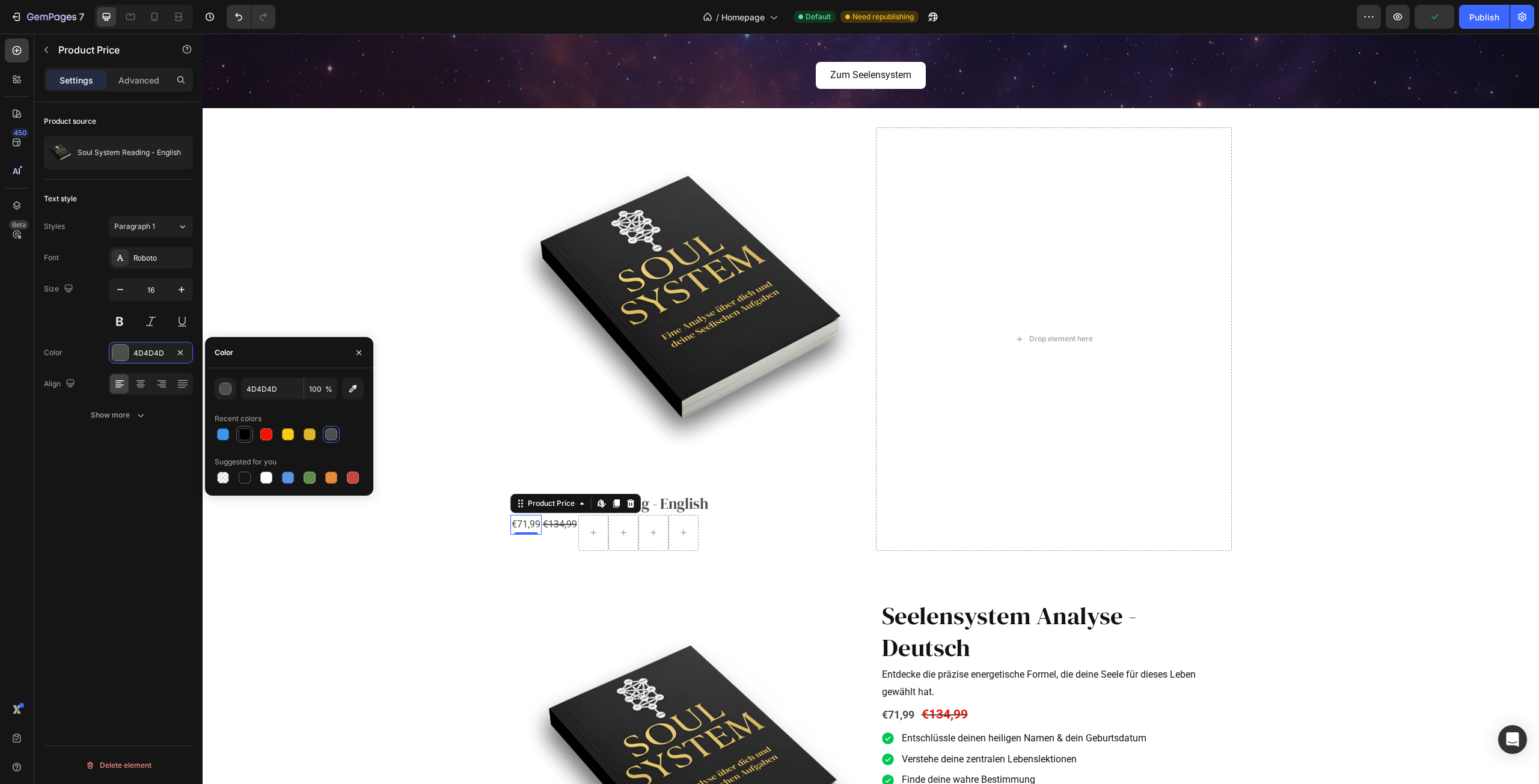
click at [244, 436] on div at bounding box center [245, 434] width 12 height 12
type input "000000"
click at [563, 527] on div "€134,99" at bounding box center [560, 525] width 37 height 20
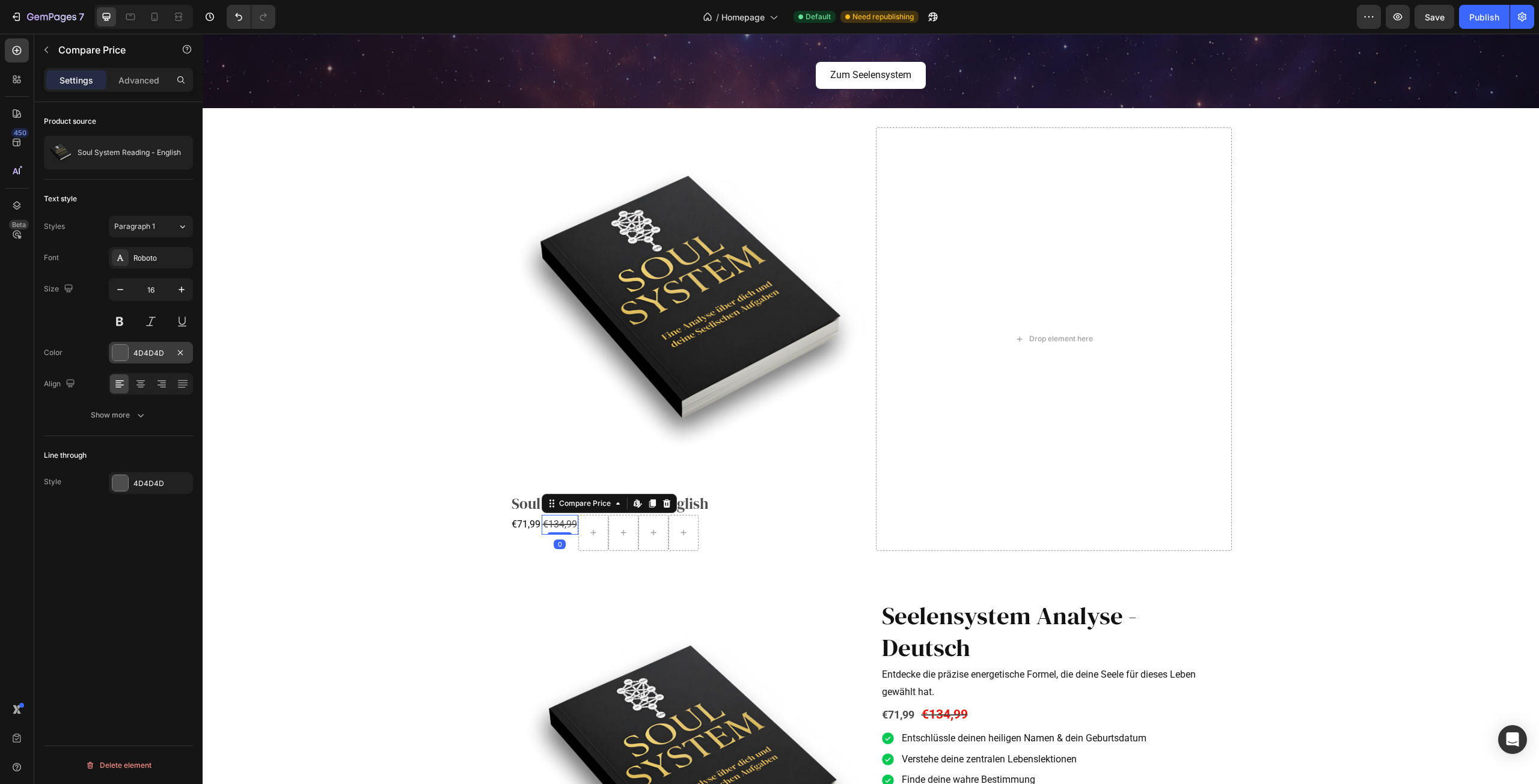
click at [120, 348] on div at bounding box center [120, 353] width 16 height 16
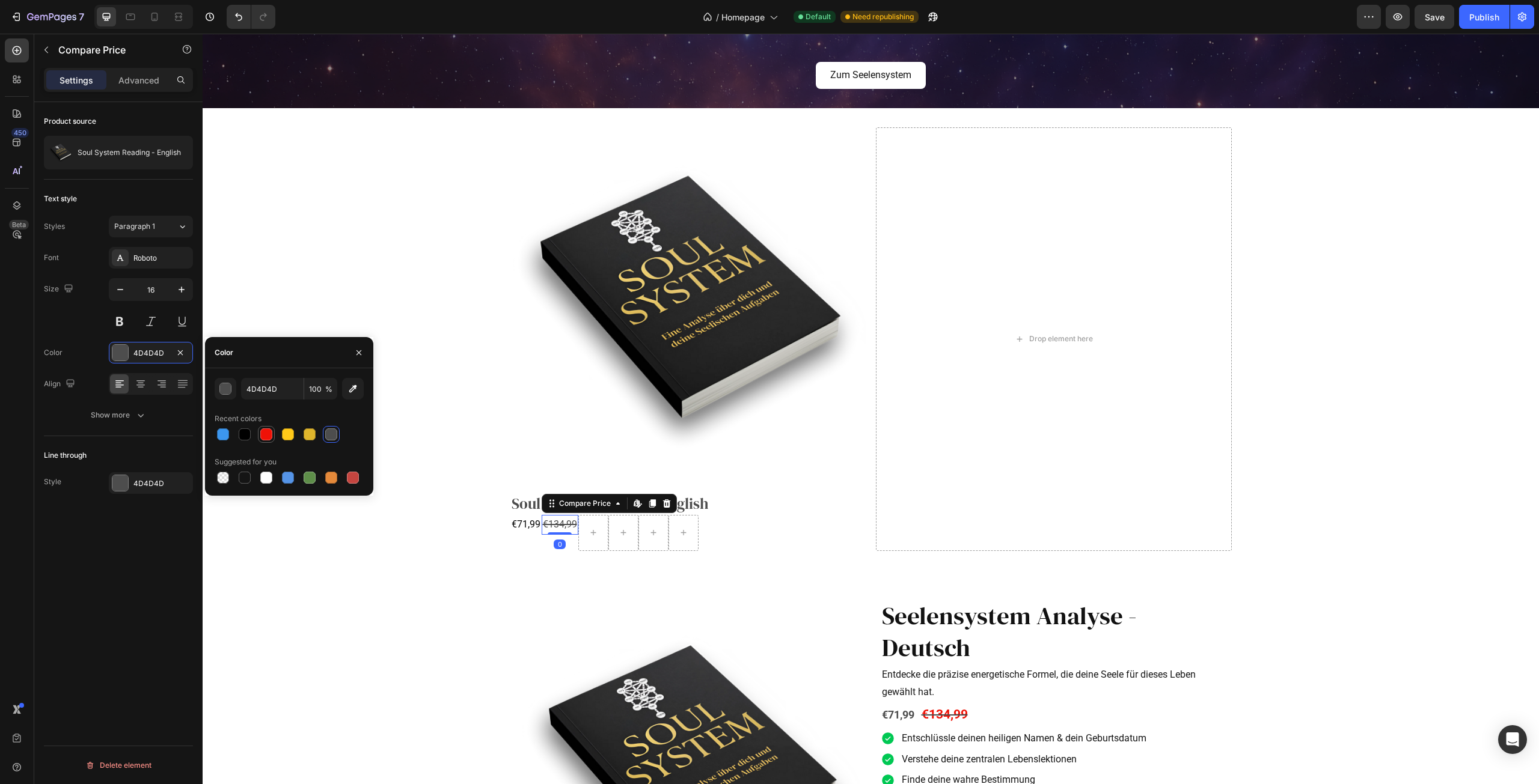
click at [267, 437] on div at bounding box center [266, 434] width 12 height 12
type input "EF1207"
click at [179, 287] on icon "button" at bounding box center [182, 290] width 12 height 12
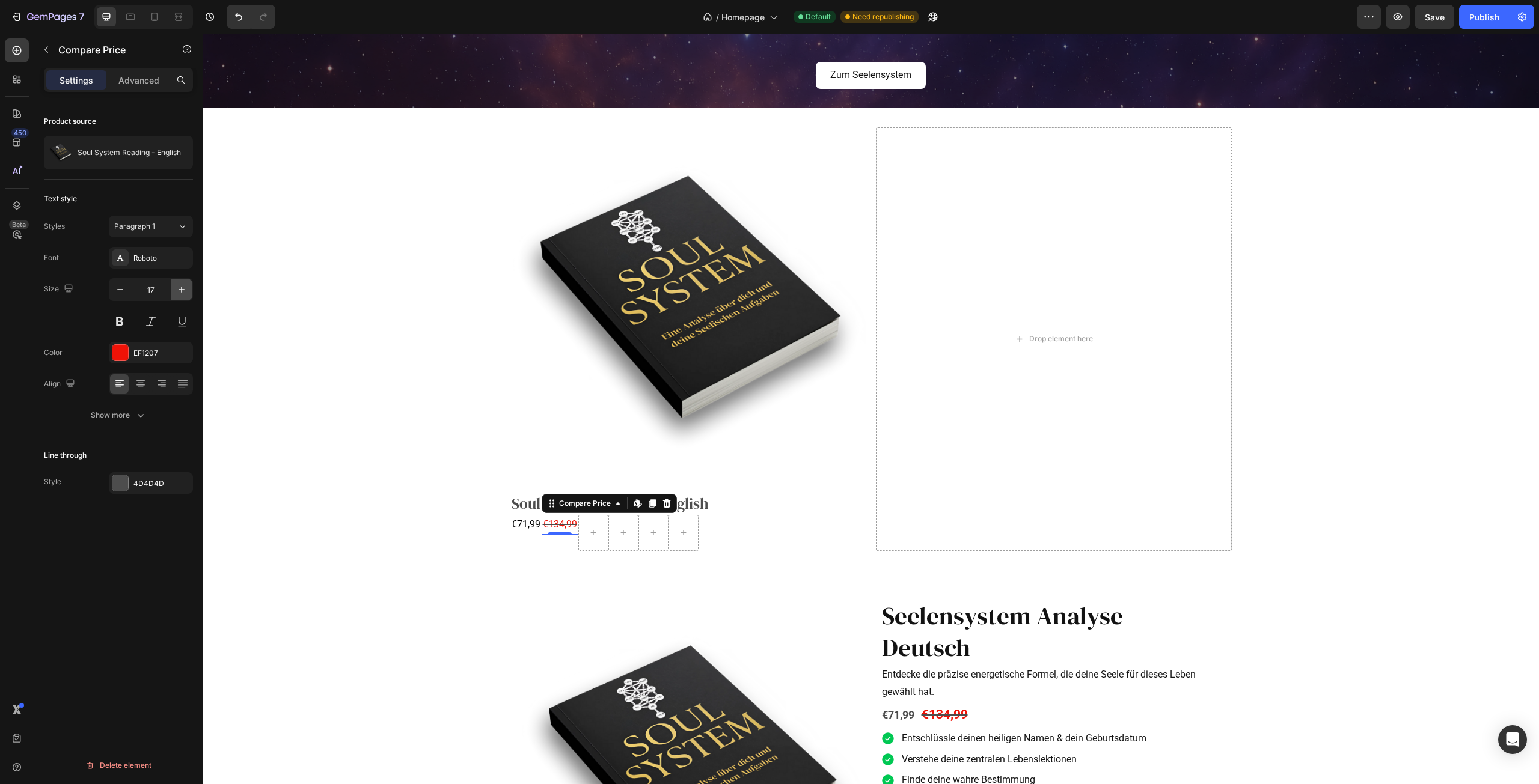
click at [179, 287] on icon "button" at bounding box center [182, 290] width 12 height 12
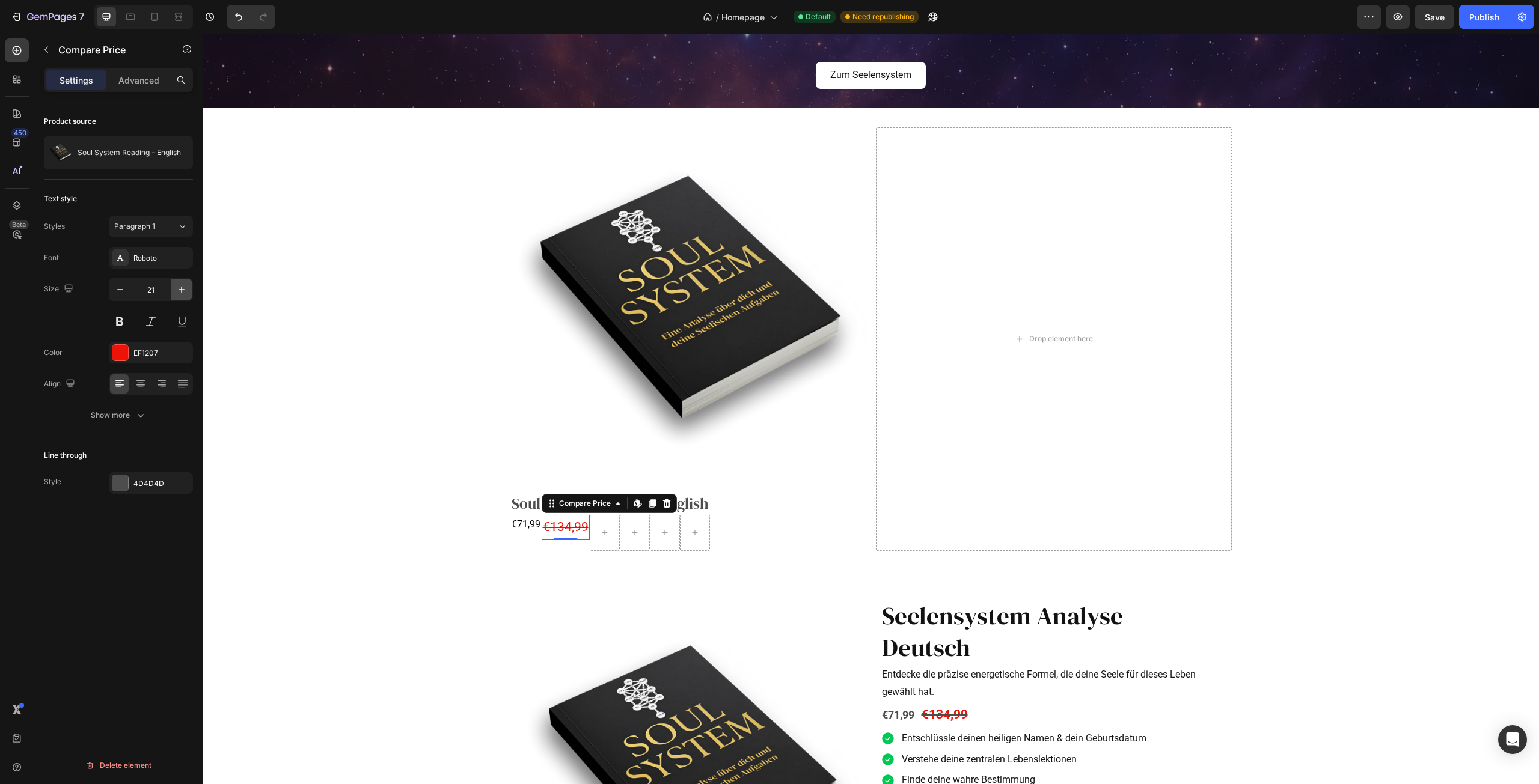
click at [179, 287] on icon "button" at bounding box center [182, 290] width 12 height 12
click at [120, 293] on icon "button" at bounding box center [120, 290] width 12 height 12
type input "22"
click at [117, 320] on button at bounding box center [119, 321] width 21 height 21
click at [516, 520] on div "€71,99" at bounding box center [526, 525] width 31 height 20
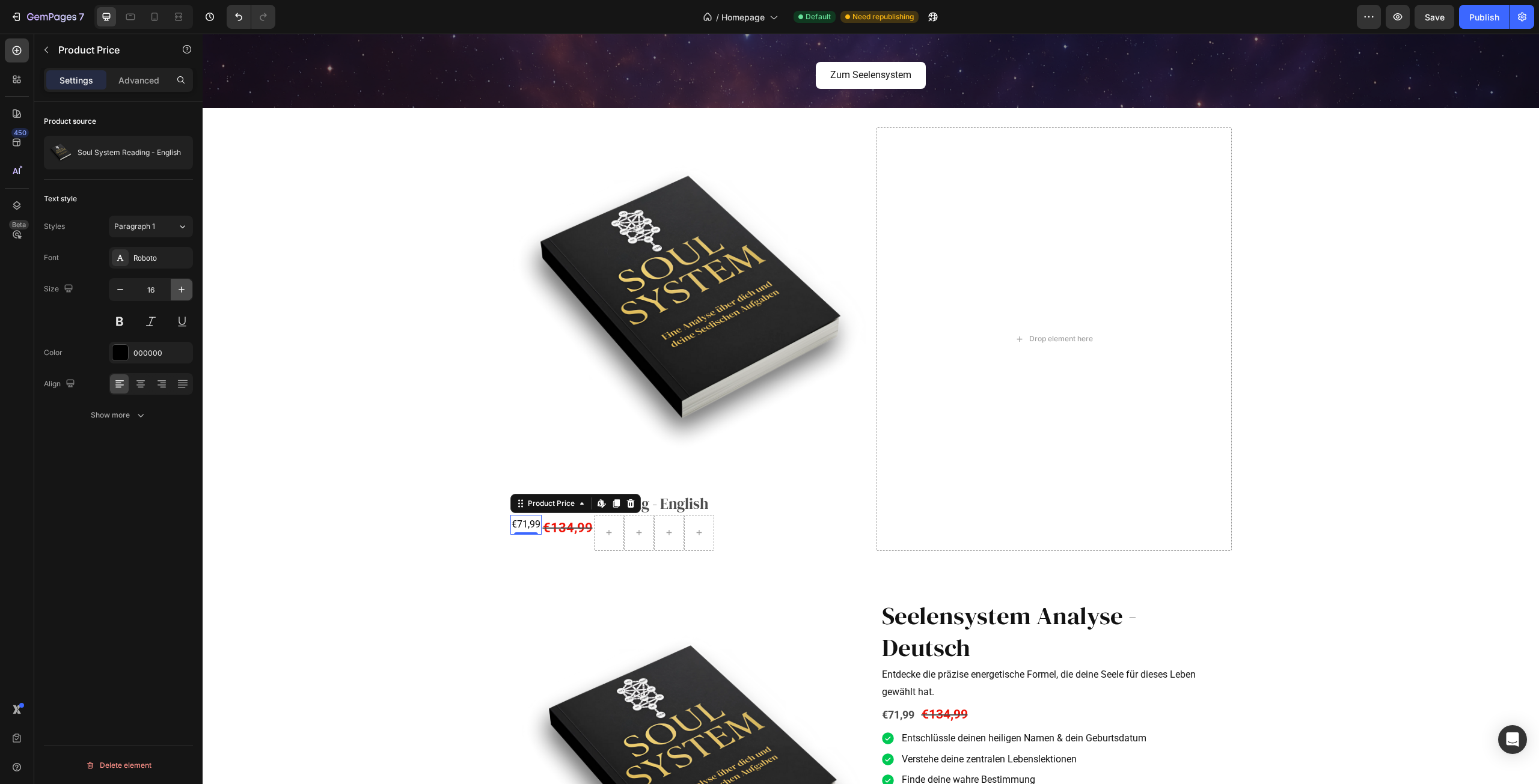
click at [179, 294] on icon "button" at bounding box center [182, 290] width 12 height 12
click at [180, 293] on icon "button" at bounding box center [182, 290] width 12 height 12
type input "20"
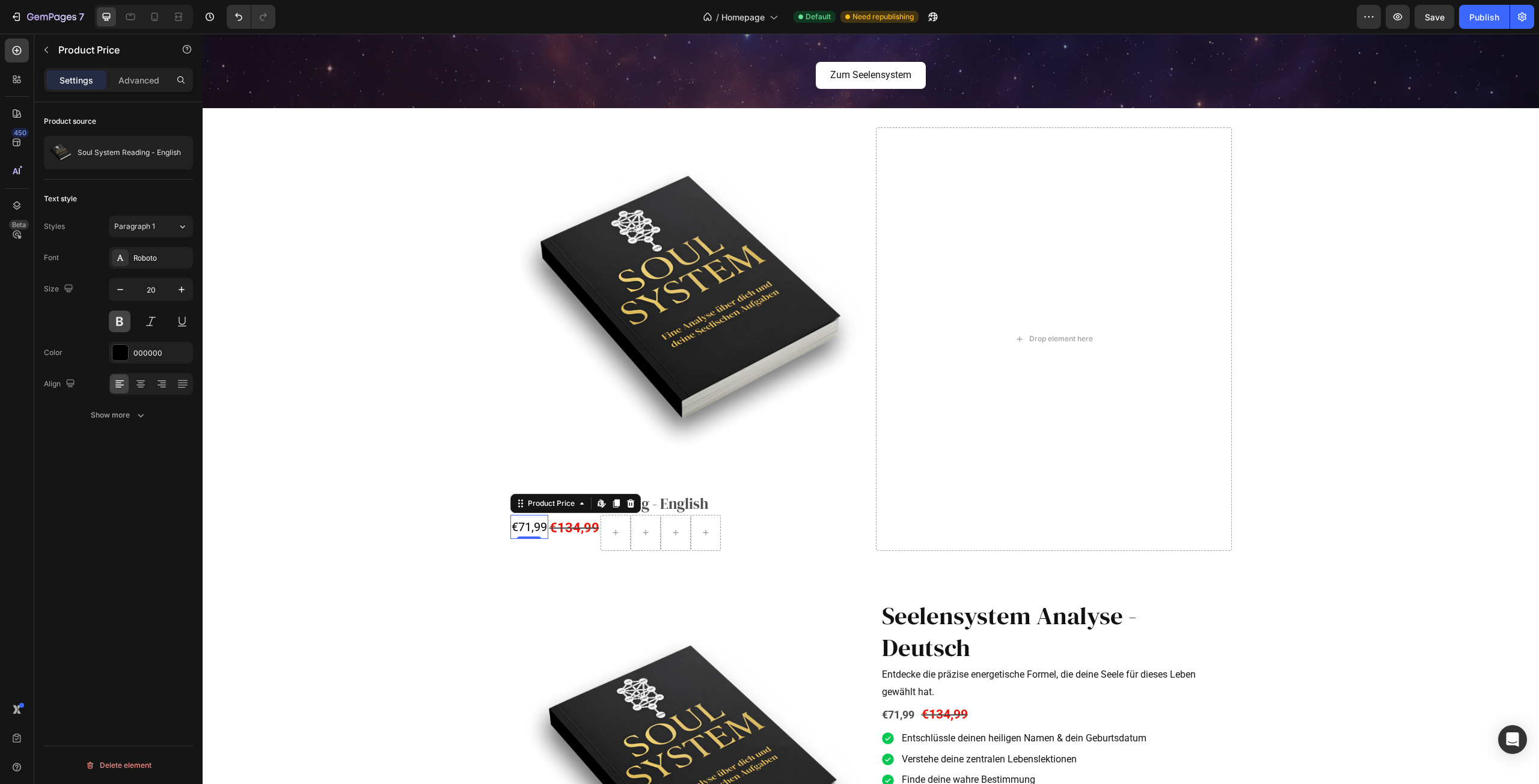
click at [118, 323] on button at bounding box center [119, 321] width 21 height 21
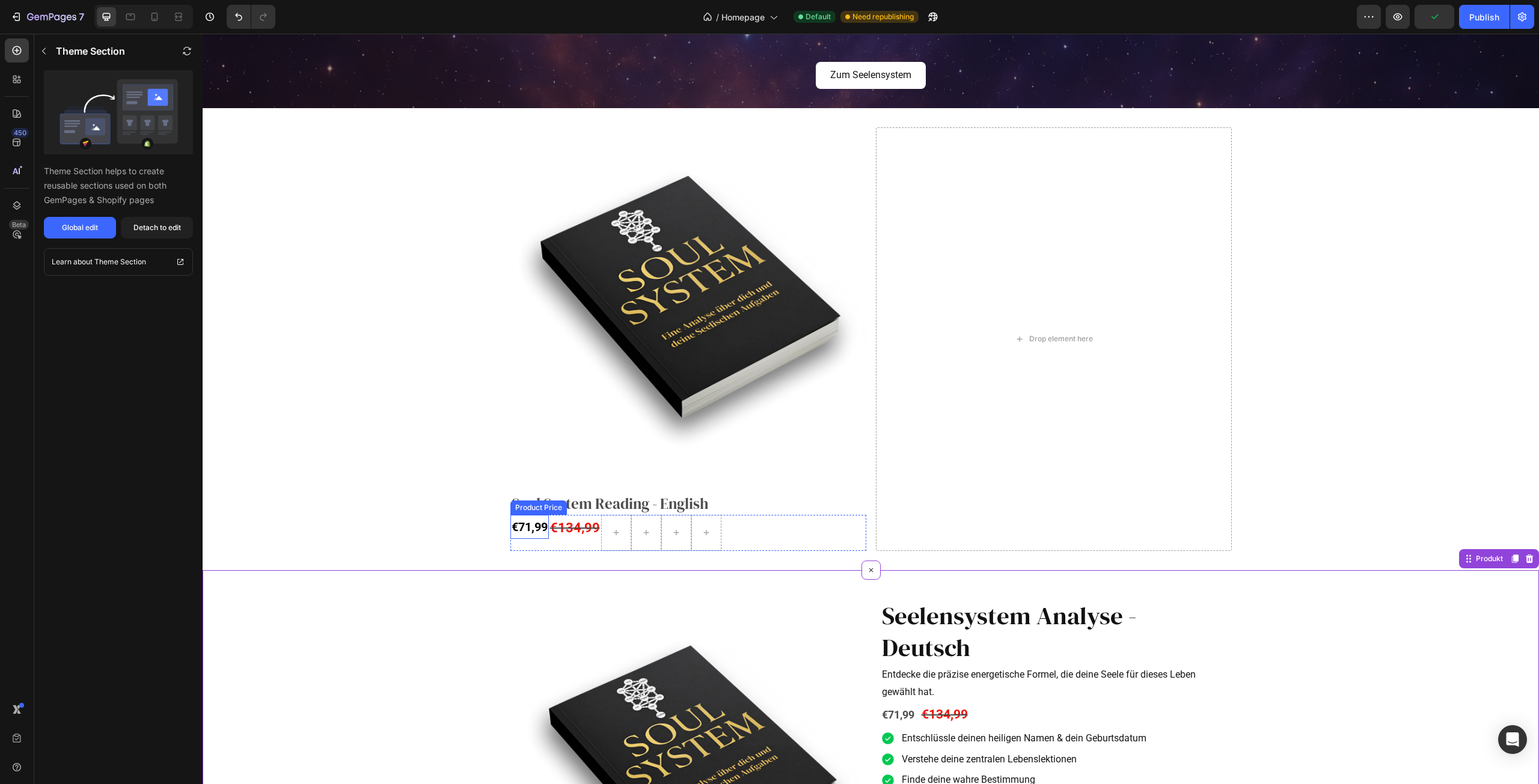
click at [527, 530] on div "€71,99" at bounding box center [529, 527] width 38 height 24
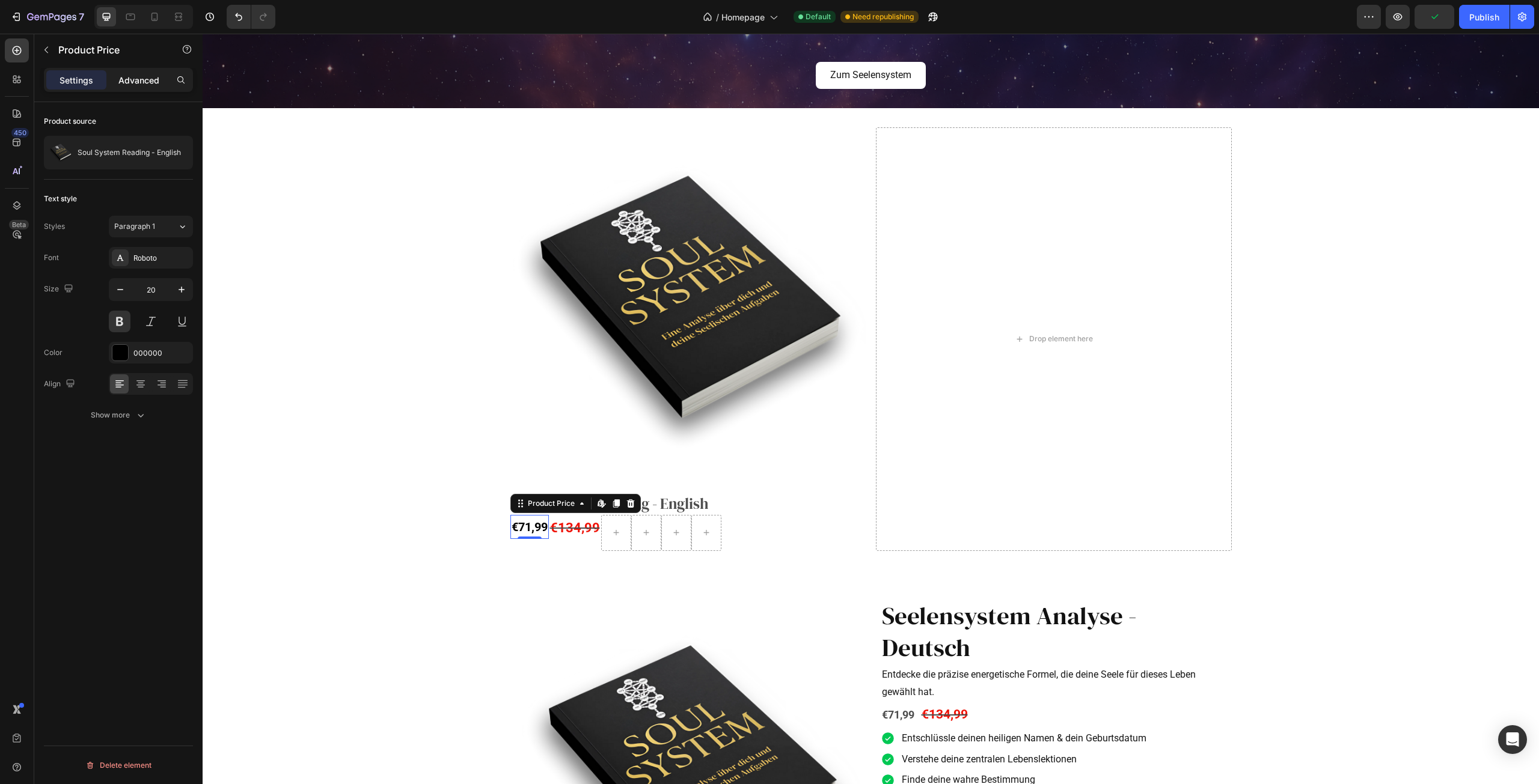
click at [140, 74] on p "Advanced" at bounding box center [139, 80] width 41 height 13
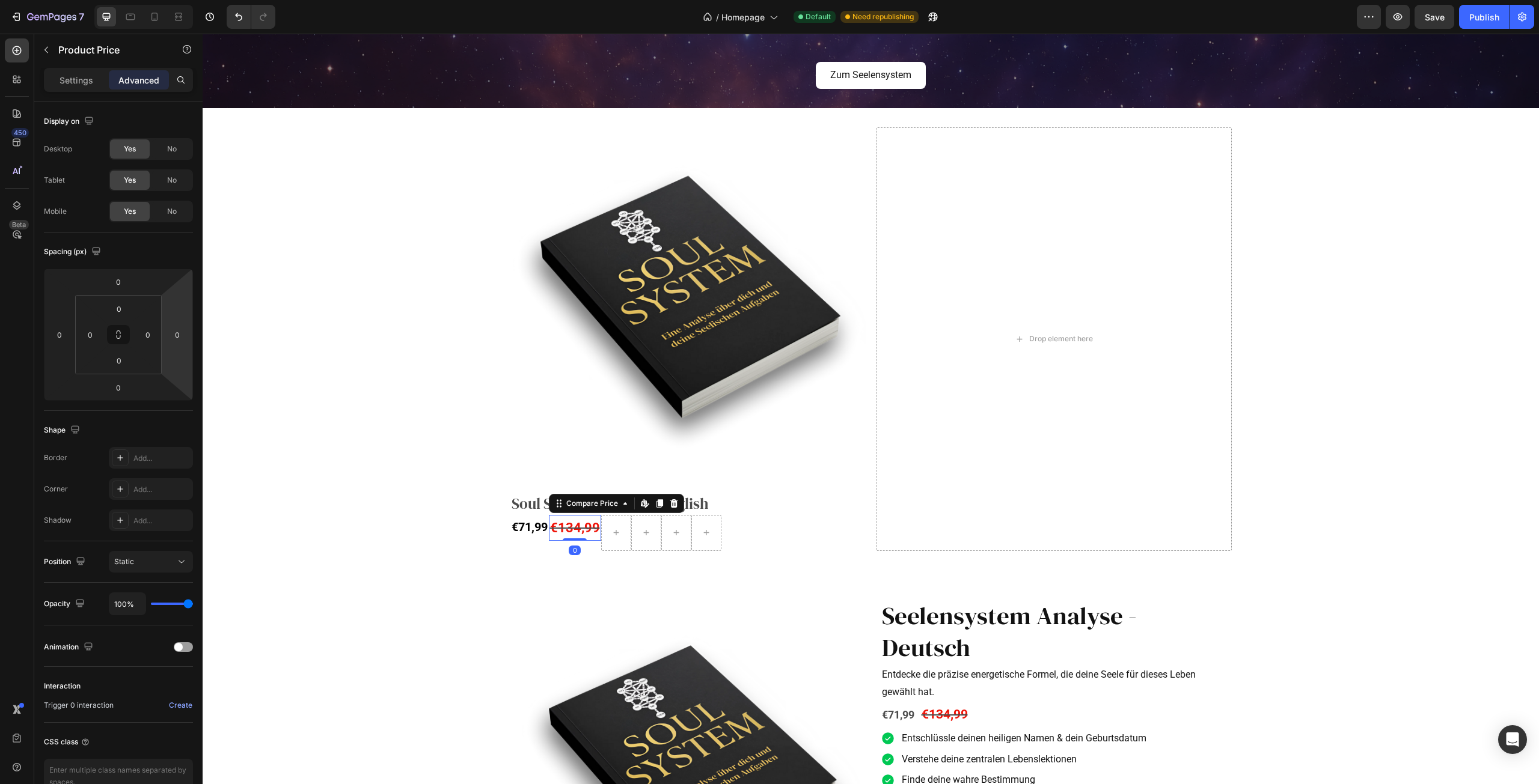
click at [569, 536] on div "€134,99" at bounding box center [575, 528] width 53 height 26
click at [582, 502] on div "Compare Price" at bounding box center [592, 503] width 57 height 11
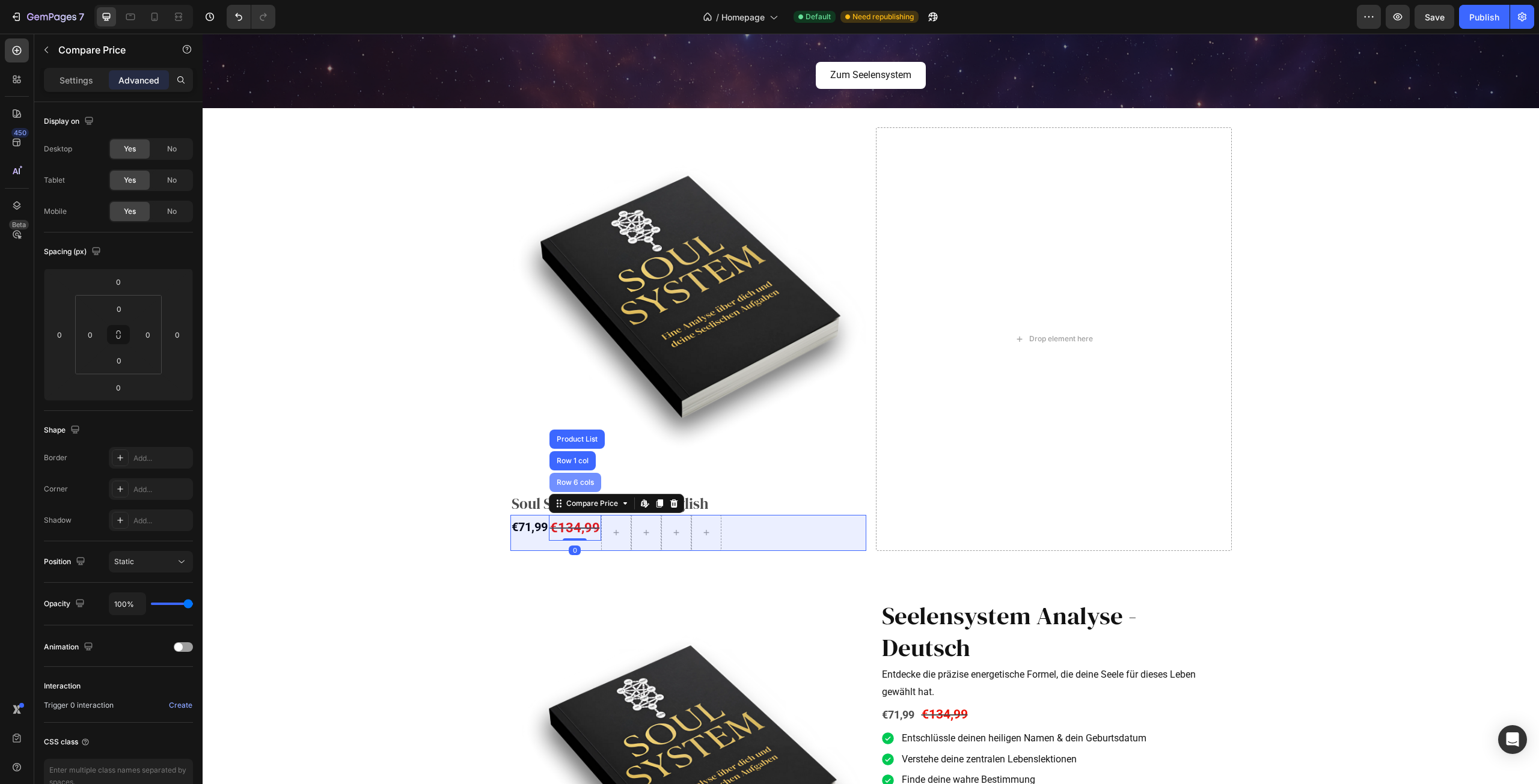
click at [574, 483] on div "Row 6 cols" at bounding box center [575, 483] width 42 height 7
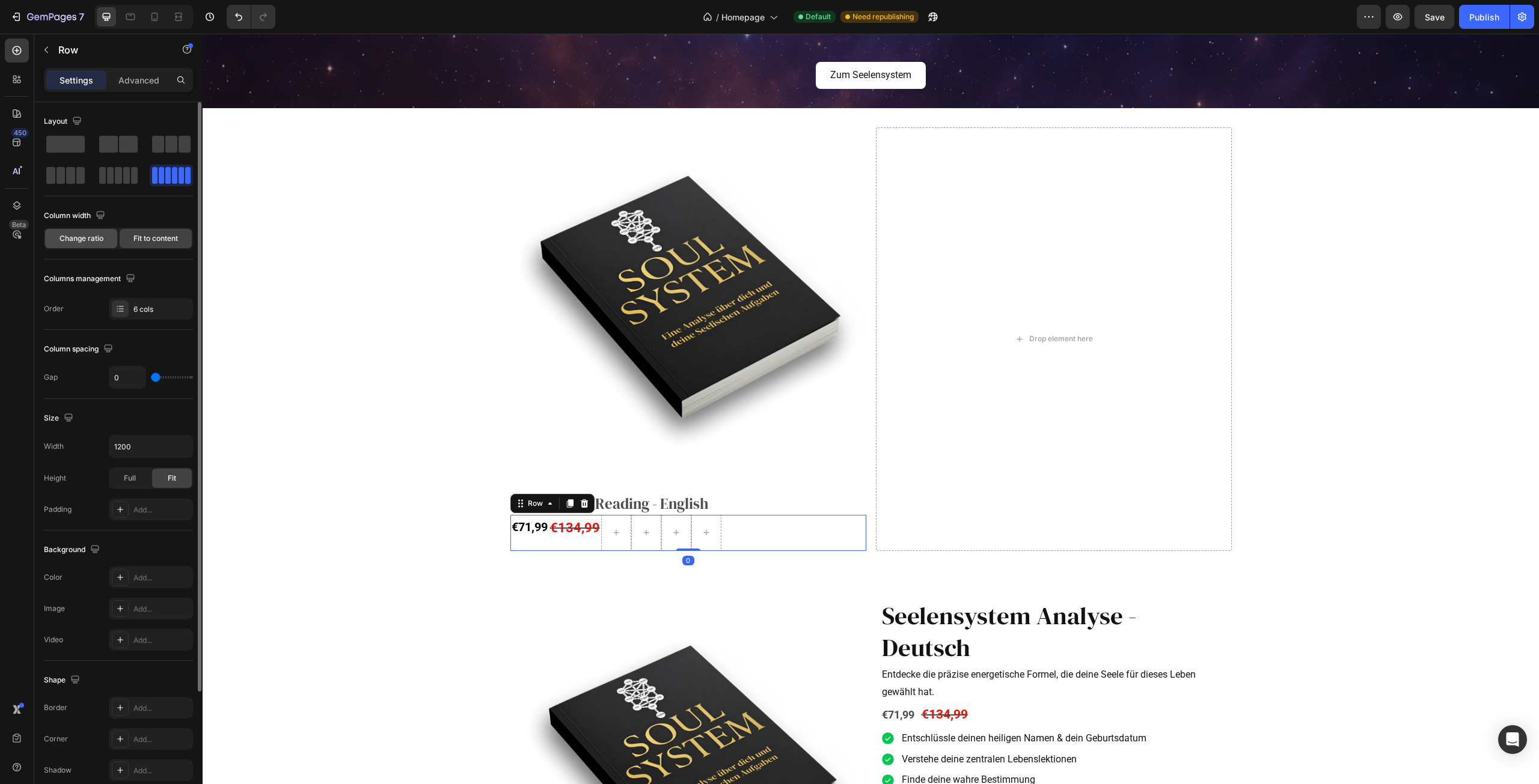
click at [104, 239] on div "Change ratio" at bounding box center [81, 239] width 72 height 20
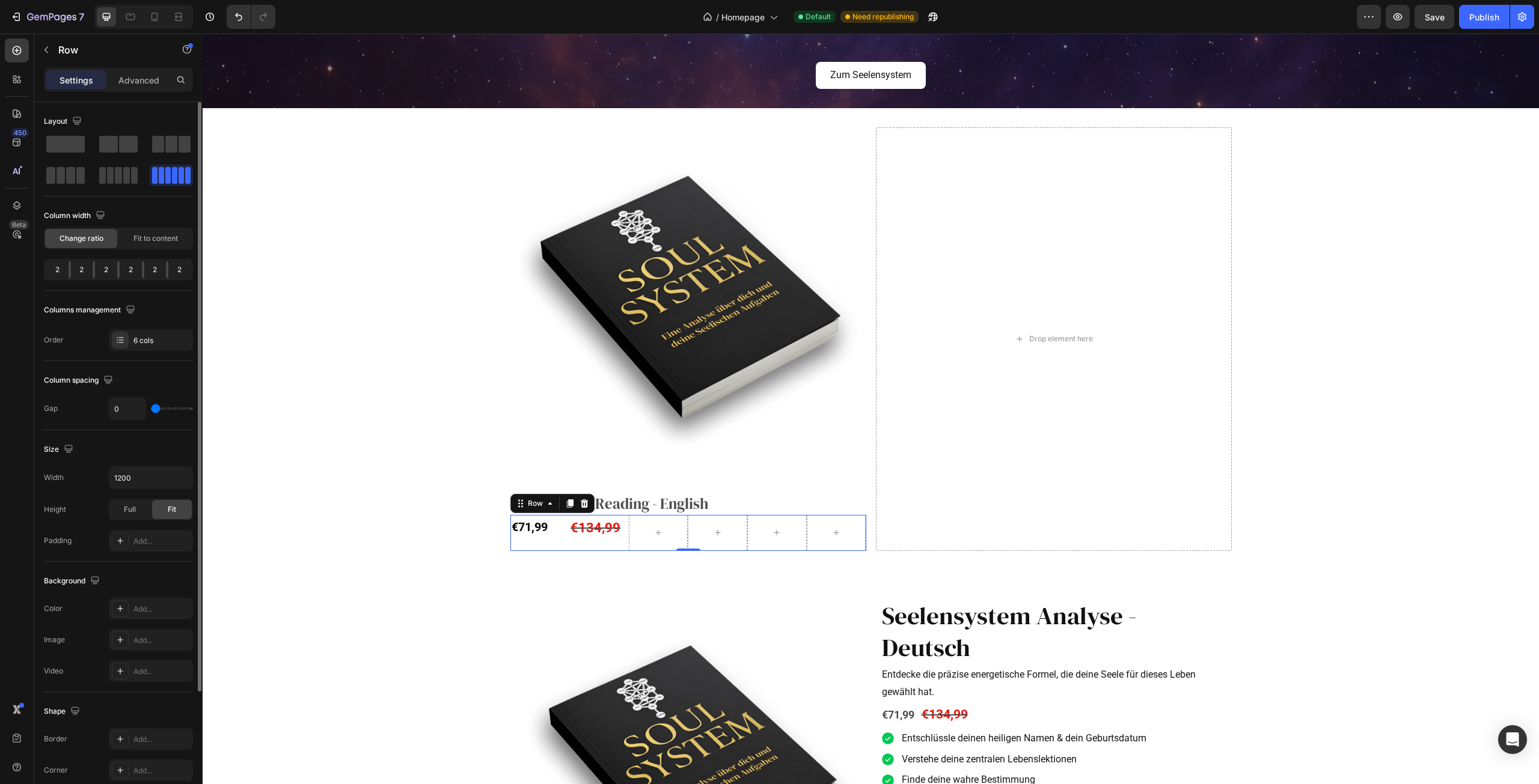
click at [65, 270] on div "2" at bounding box center [57, 270] width 22 height 17
click at [77, 179] on span at bounding box center [81, 176] width 9 height 17
drag, startPoint x: 79, startPoint y: 274, endPoint x: 65, endPoint y: 281, distance: 15.7
click at [65, 0] on body "7 Version history / Homepage Default Need republishing Preview Save Publish 450…" at bounding box center [769, 0] width 1539 height 0
drag, startPoint x: 118, startPoint y: 270, endPoint x: 101, endPoint y: 276, distance: 18.0
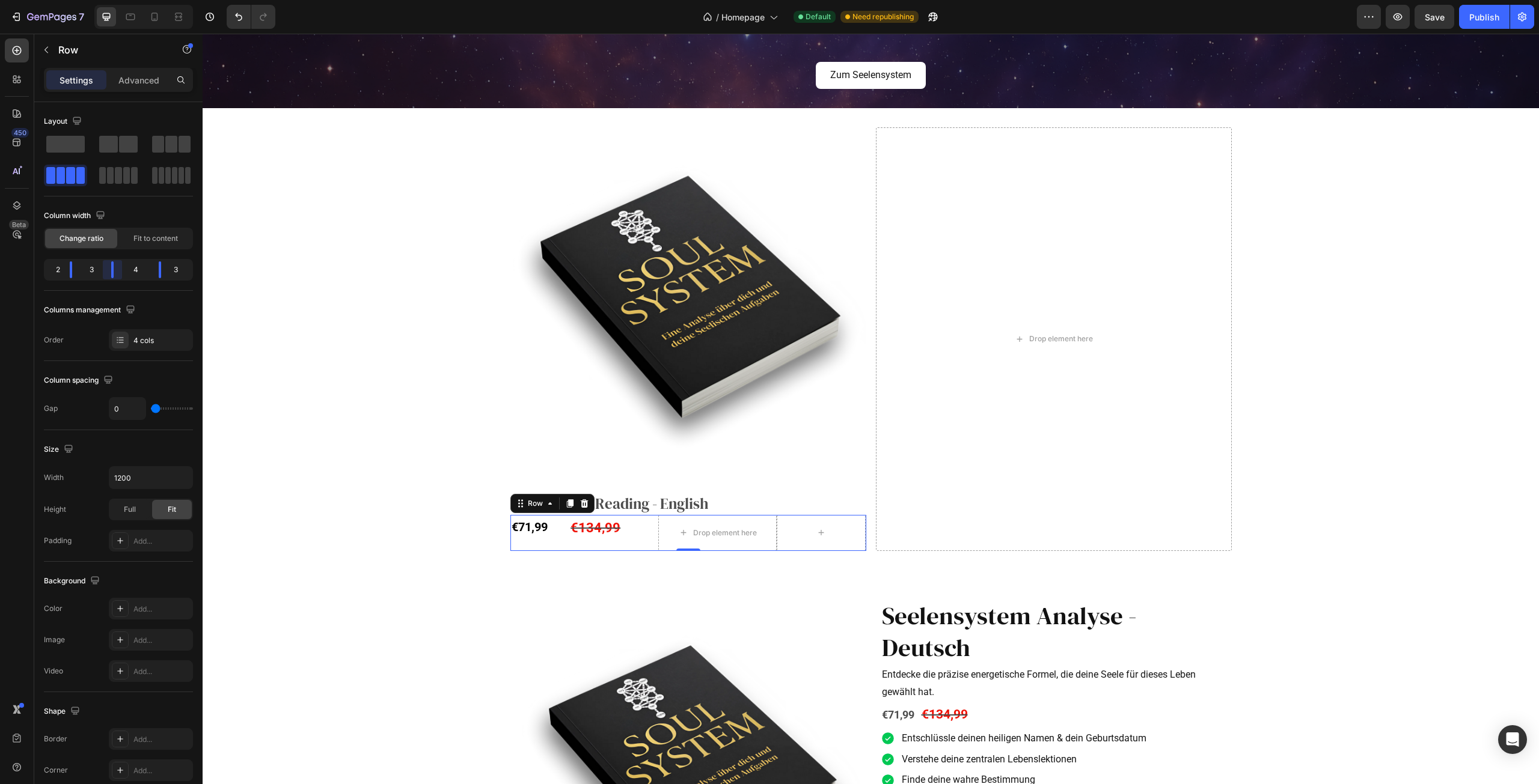
click at [101, 0] on body "7 Version history / Homepage Default Need republishing Preview Save Publish 450…" at bounding box center [769, 0] width 1539 height 0
click at [554, 530] on div "€71,99" at bounding box center [540, 527] width 59 height 24
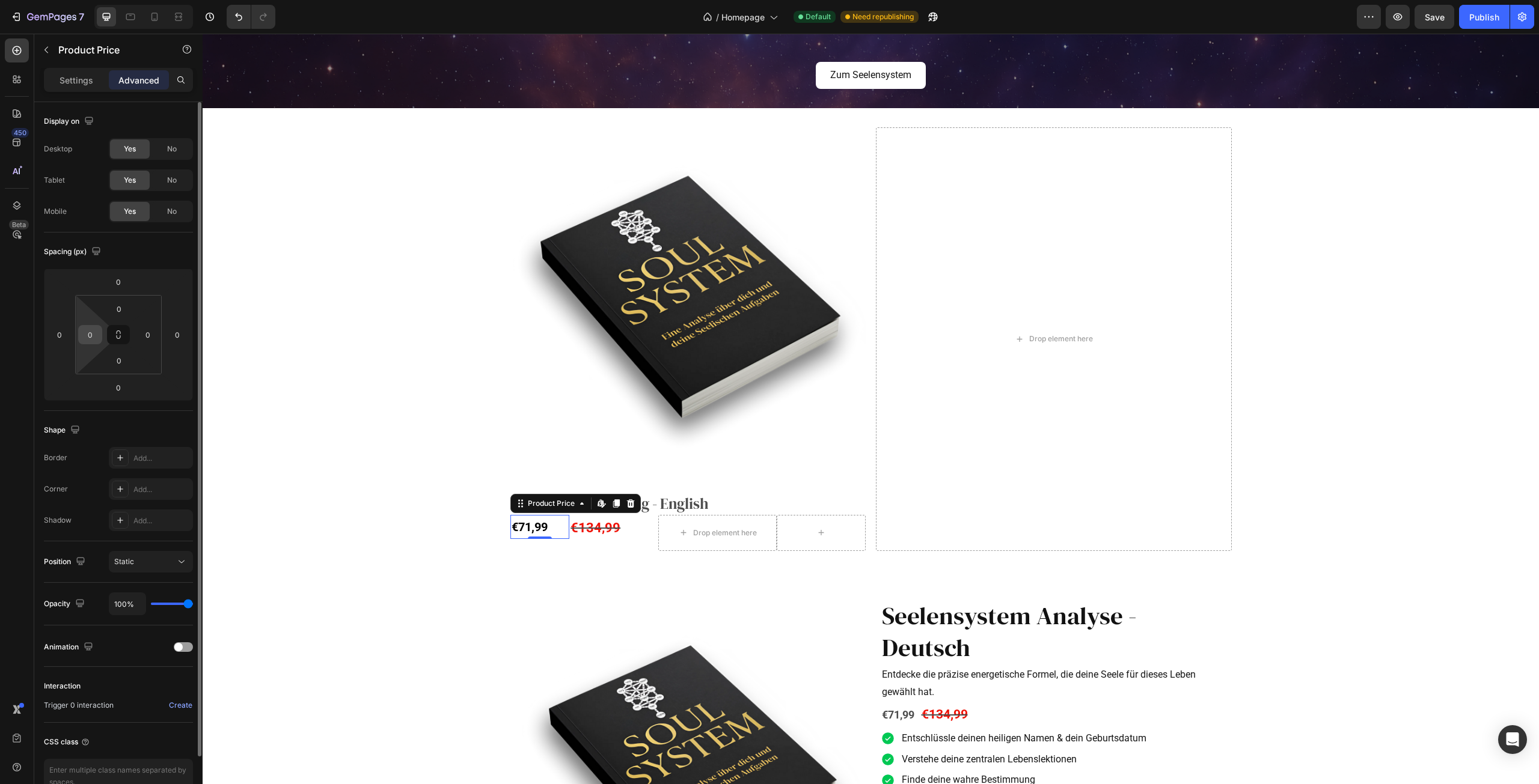
click at [95, 336] on input "0" at bounding box center [90, 335] width 18 height 18
type input "1"
type input "20"
click at [326, 549] on div "Product Images Soul System Reading - English Product Title €71,99 Product Price…" at bounding box center [871, 339] width 1336 height 423
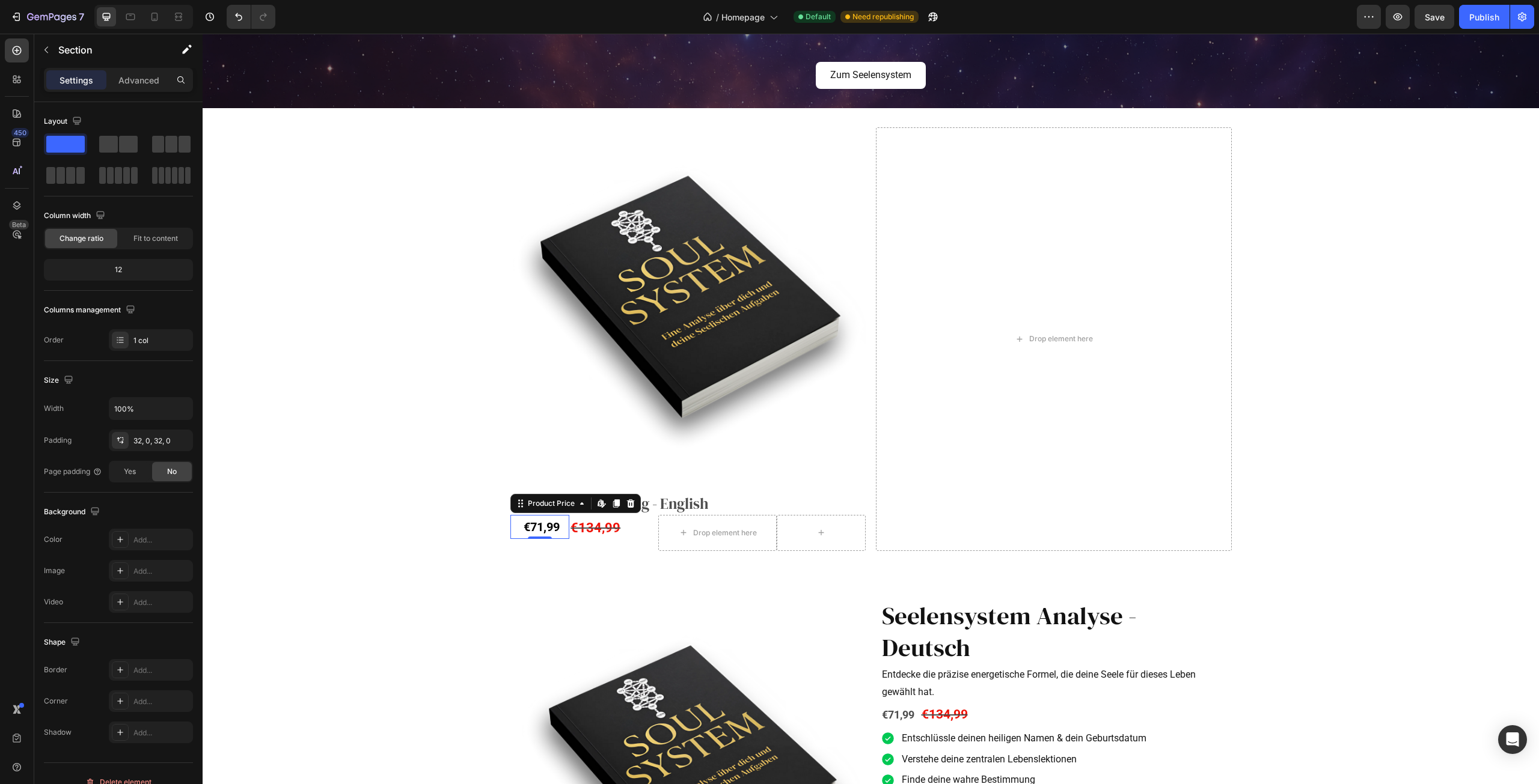
click at [523, 527] on div "€71,99" at bounding box center [546, 527] width 48 height 24
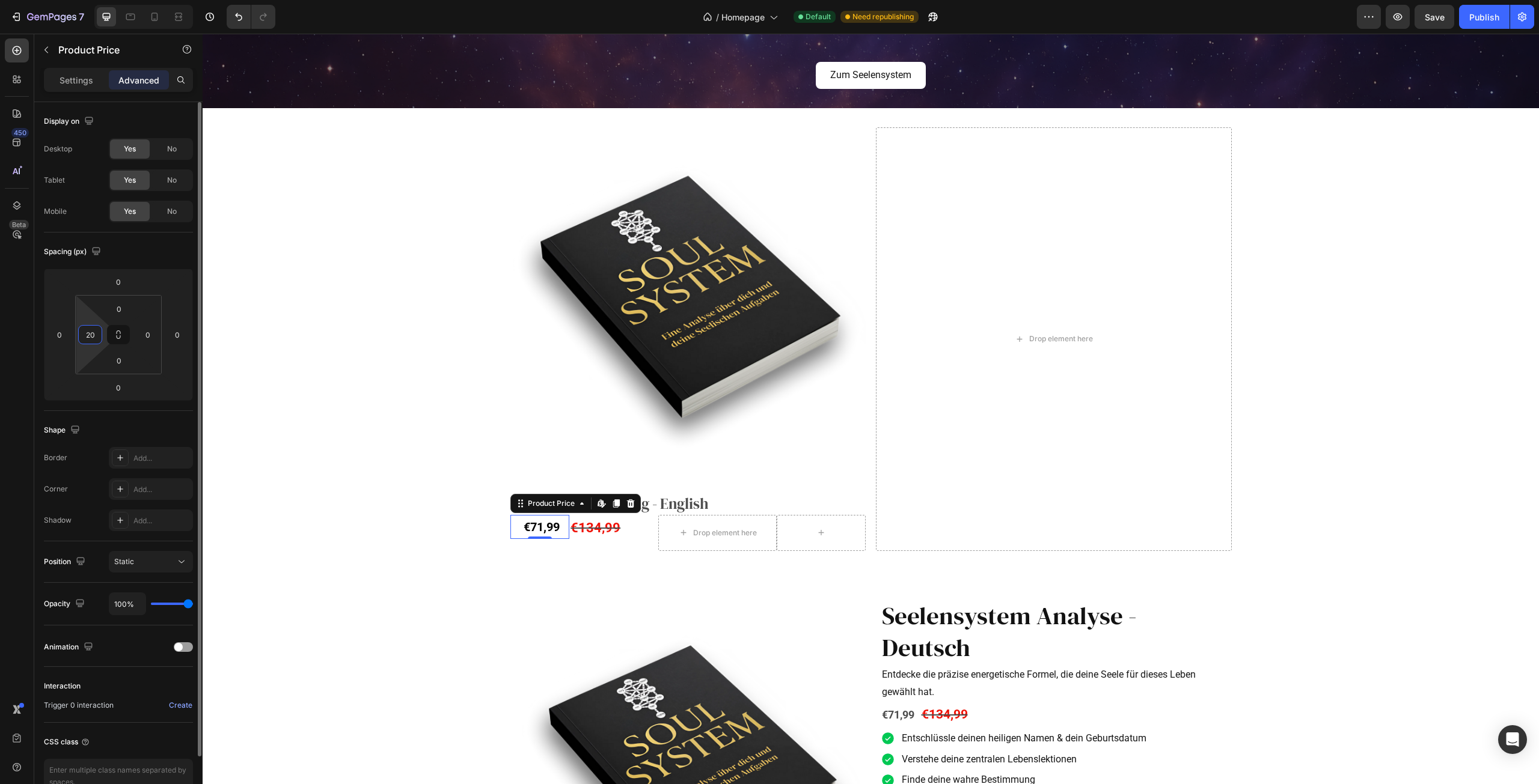
click at [94, 340] on input "20" at bounding box center [90, 335] width 18 height 18
type input "0"
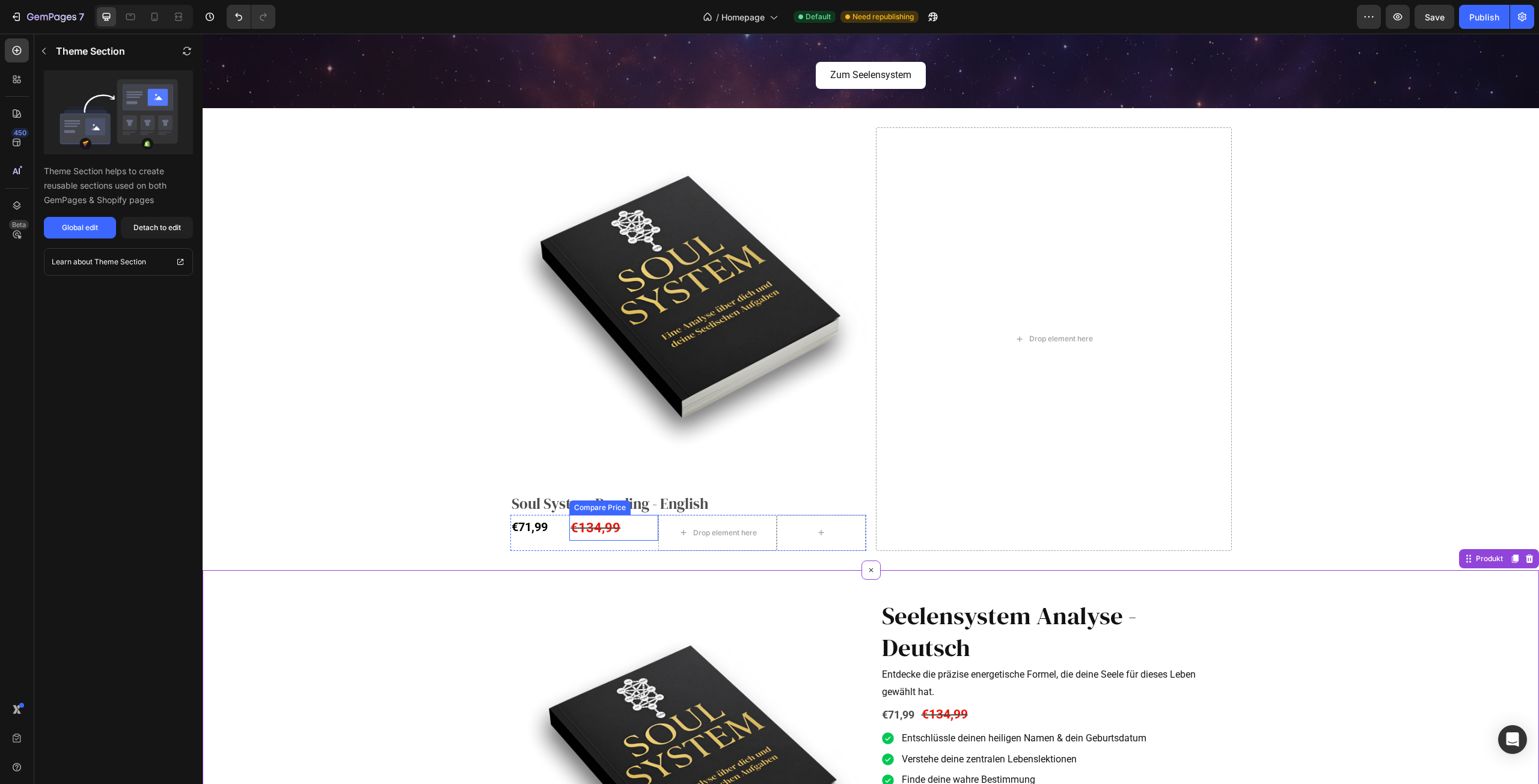
click at [596, 530] on div "€134,99" at bounding box center [614, 528] width 89 height 26
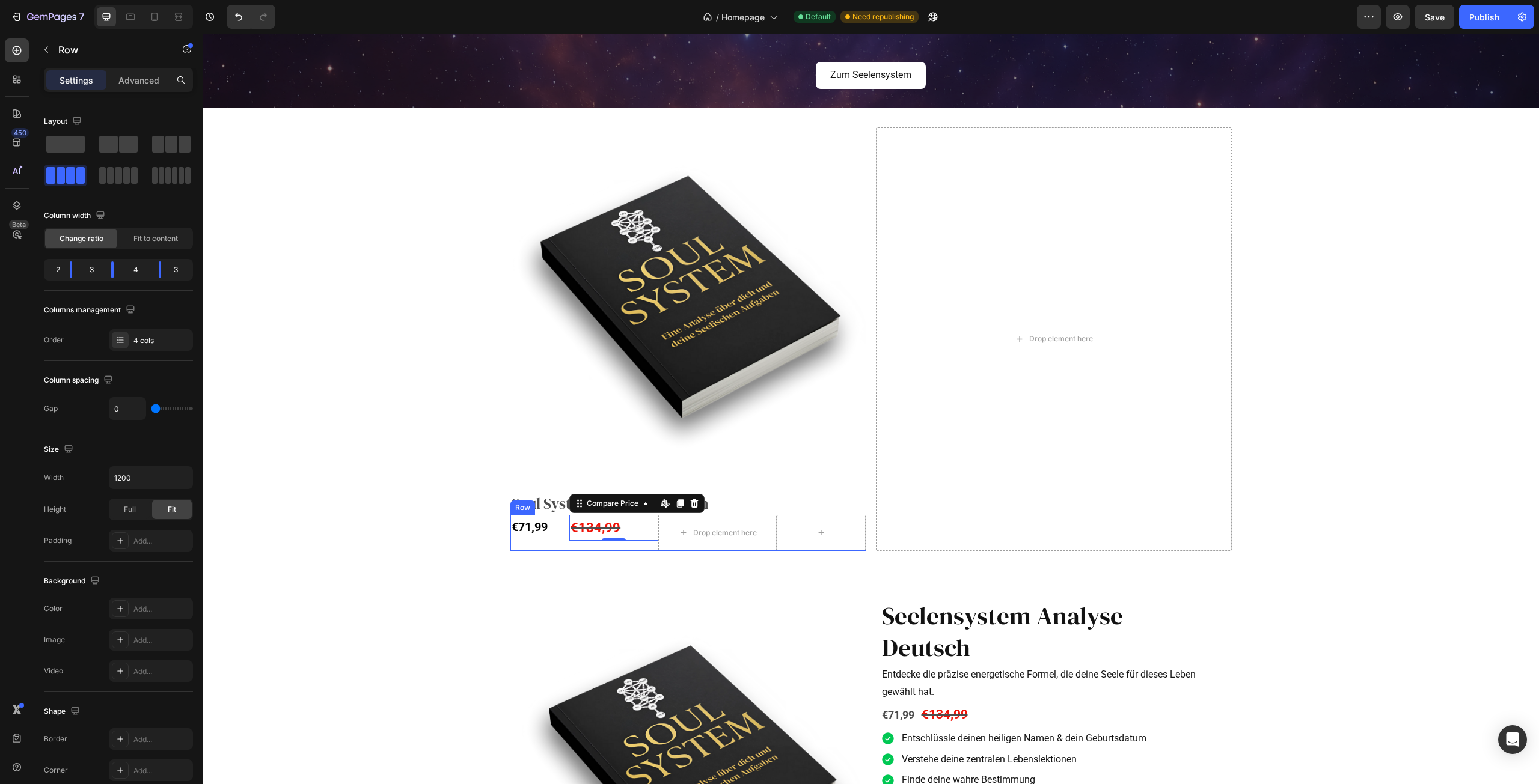
click at [560, 543] on div "€71,99 Product Price Product Price" at bounding box center [540, 533] width 59 height 36
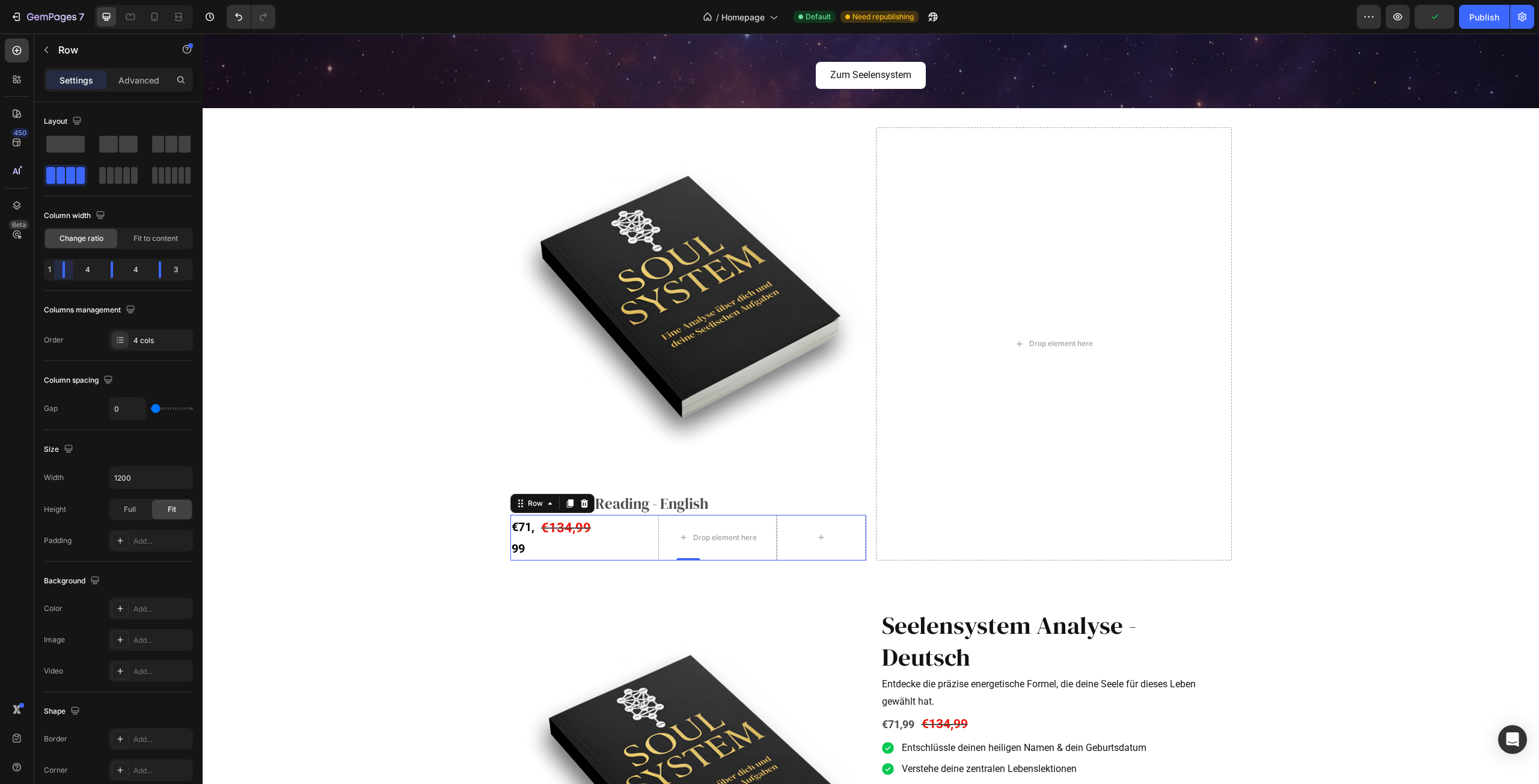
drag, startPoint x: 74, startPoint y: 273, endPoint x: 59, endPoint y: 273, distance: 15.0
click at [59, 0] on body "7 Version history / Homepage Default Need republishing Preview Publish 450 Beta…" at bounding box center [769, 0] width 1539 height 0
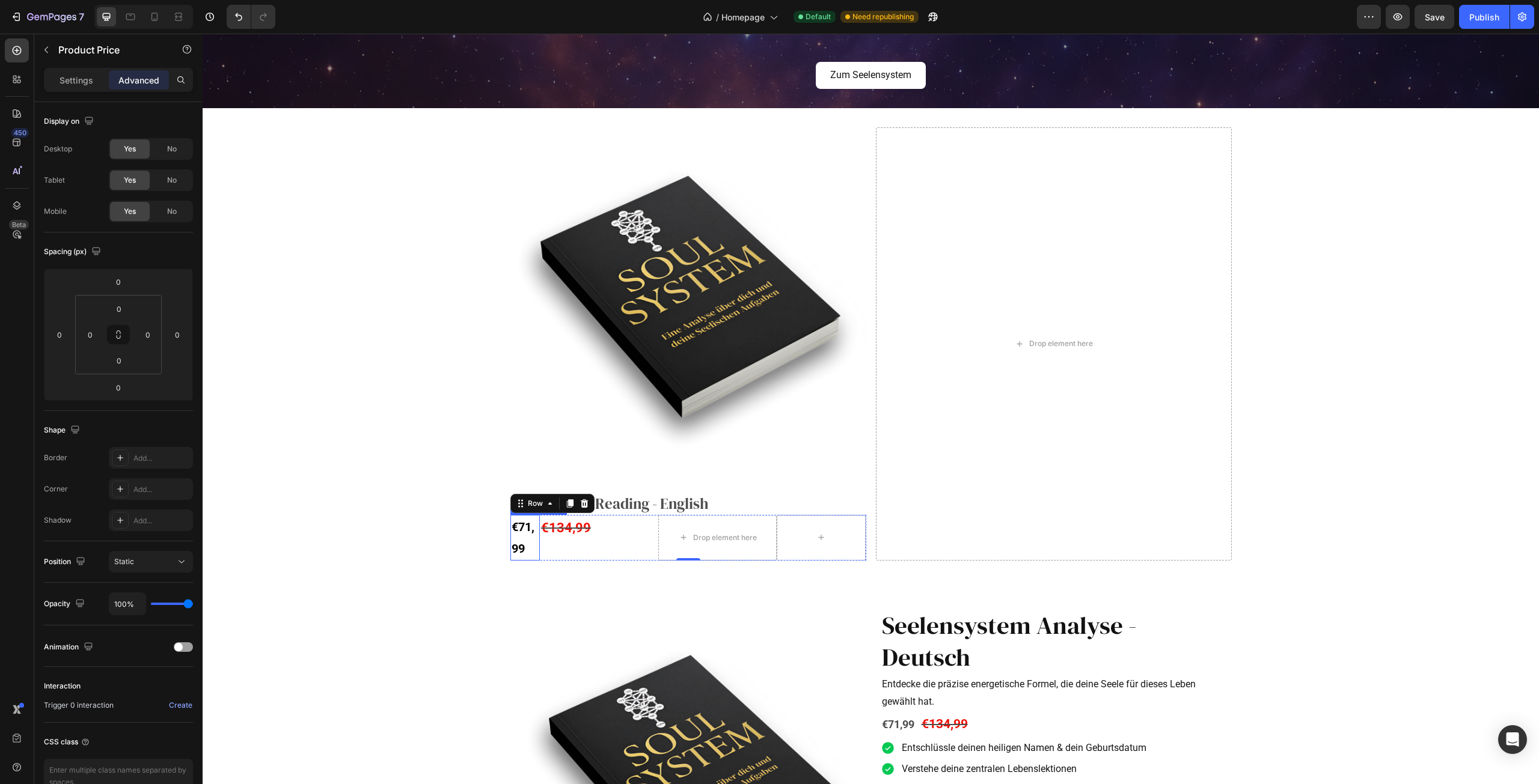
click at [516, 528] on div "€71,99" at bounding box center [525, 538] width 29 height 46
click at [47, 46] on icon "button" at bounding box center [46, 50] width 10 height 10
click at [516, 539] on div "€71,99" at bounding box center [525, 538] width 29 height 46
click at [83, 84] on p "Settings" at bounding box center [76, 80] width 34 height 13
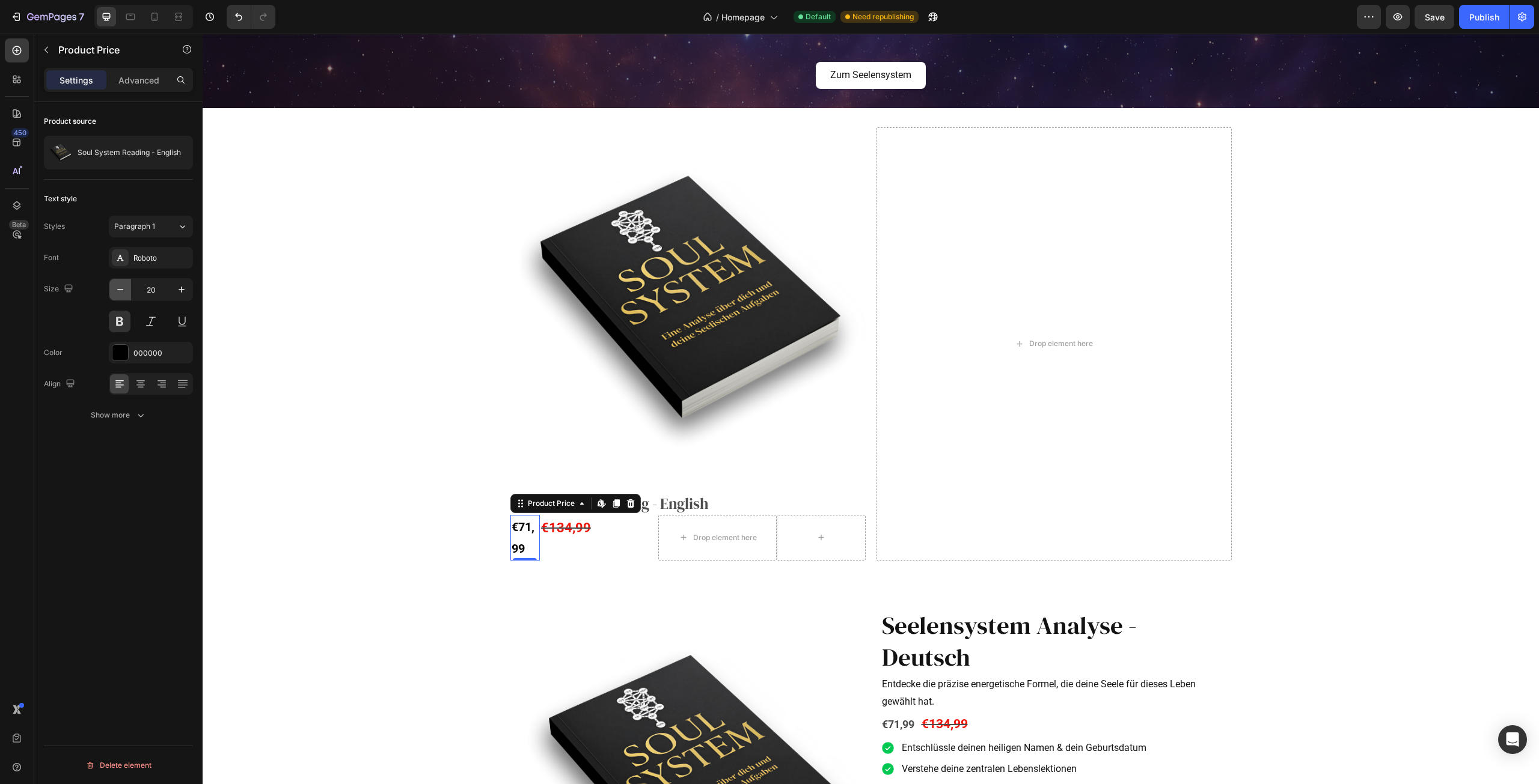
click at [120, 282] on button "button" at bounding box center [120, 289] width 21 height 21
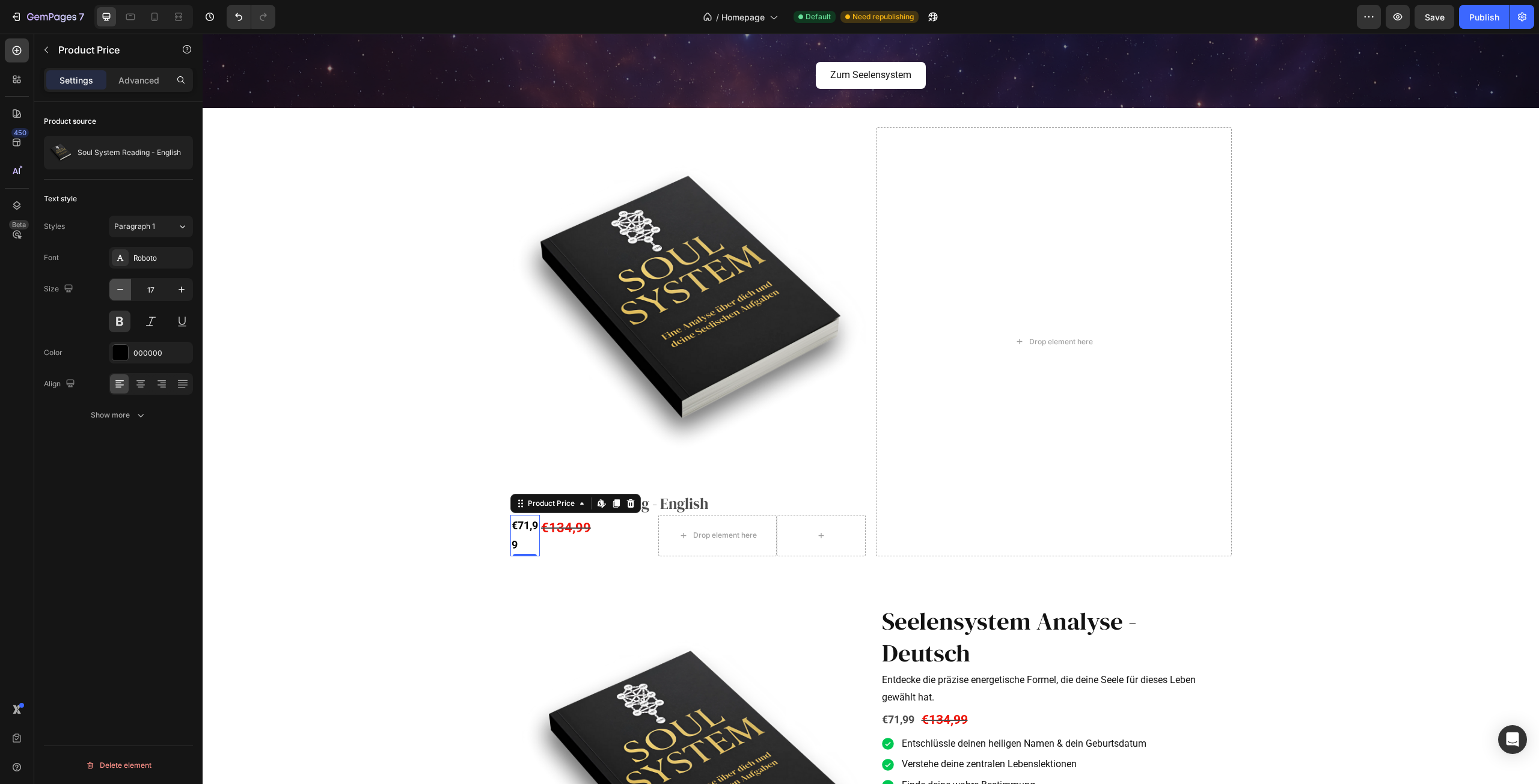
click at [119, 282] on button "button" at bounding box center [120, 289] width 21 height 21
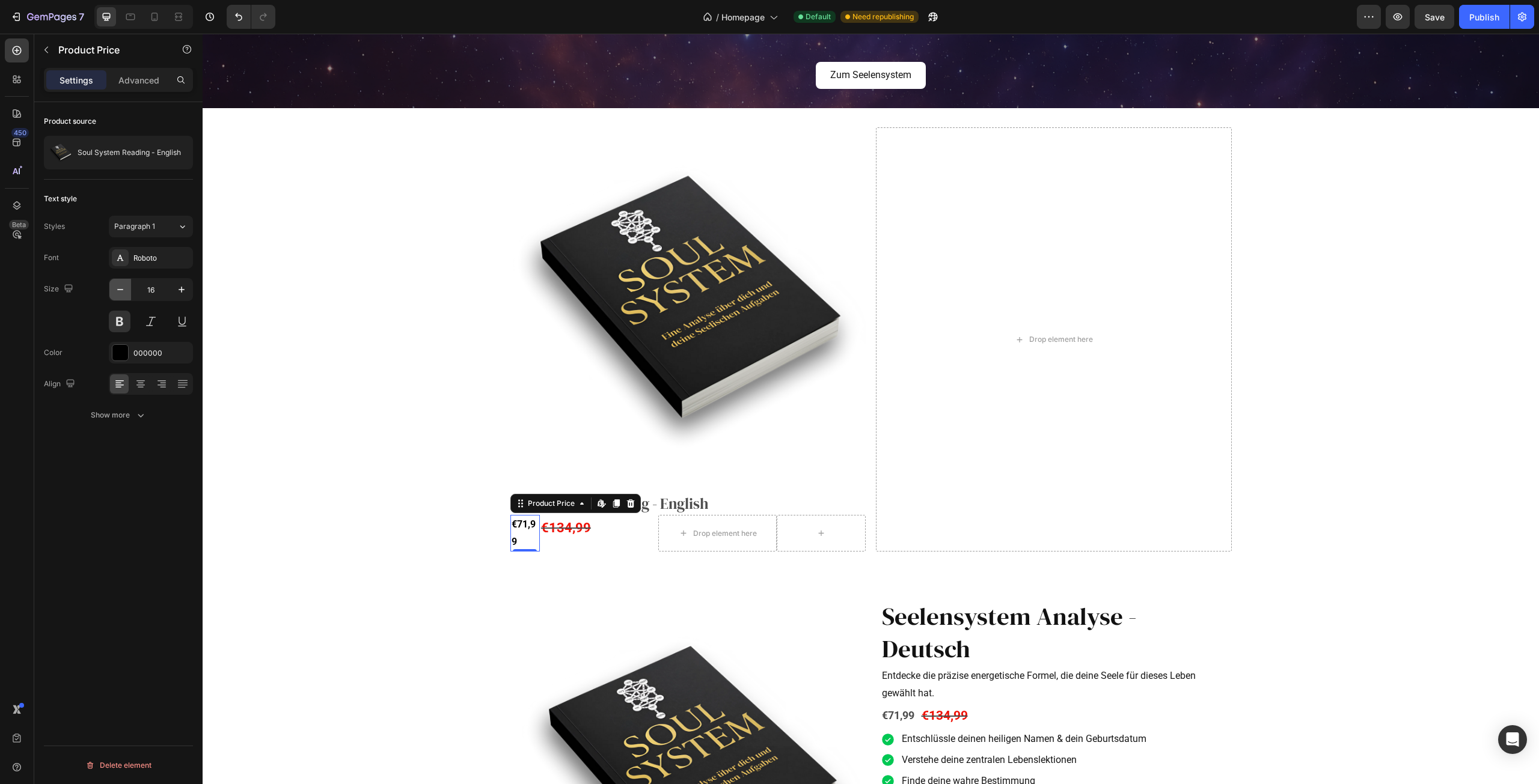
click at [119, 282] on button "button" at bounding box center [120, 289] width 21 height 21
type input "14"
click at [565, 529] on div "€134,99" at bounding box center [599, 528] width 118 height 26
click at [515, 530] on div "€71,99 Product Price Product Price" at bounding box center [525, 523] width 29 height 18
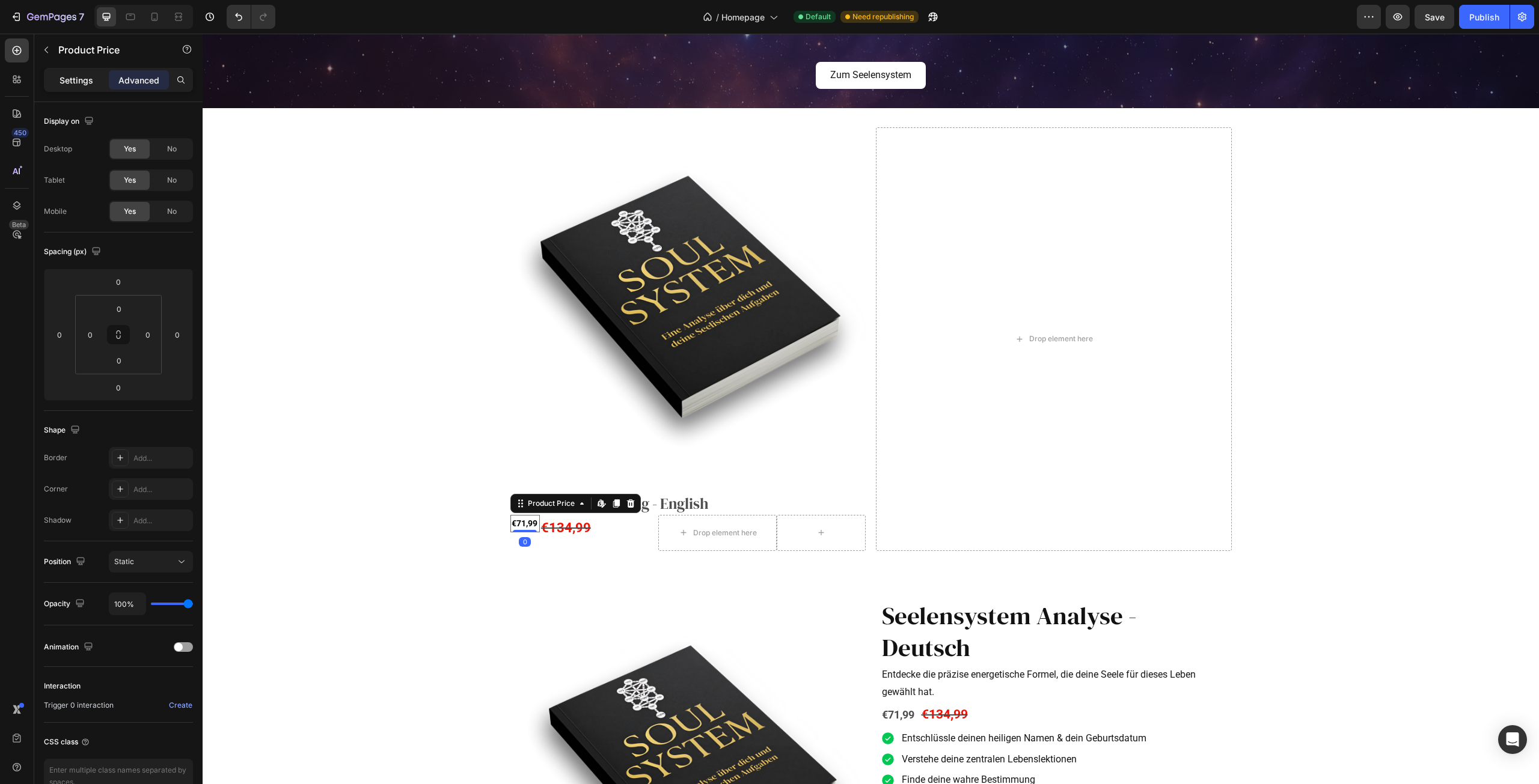
click at [93, 74] on div "Settings" at bounding box center [76, 80] width 60 height 20
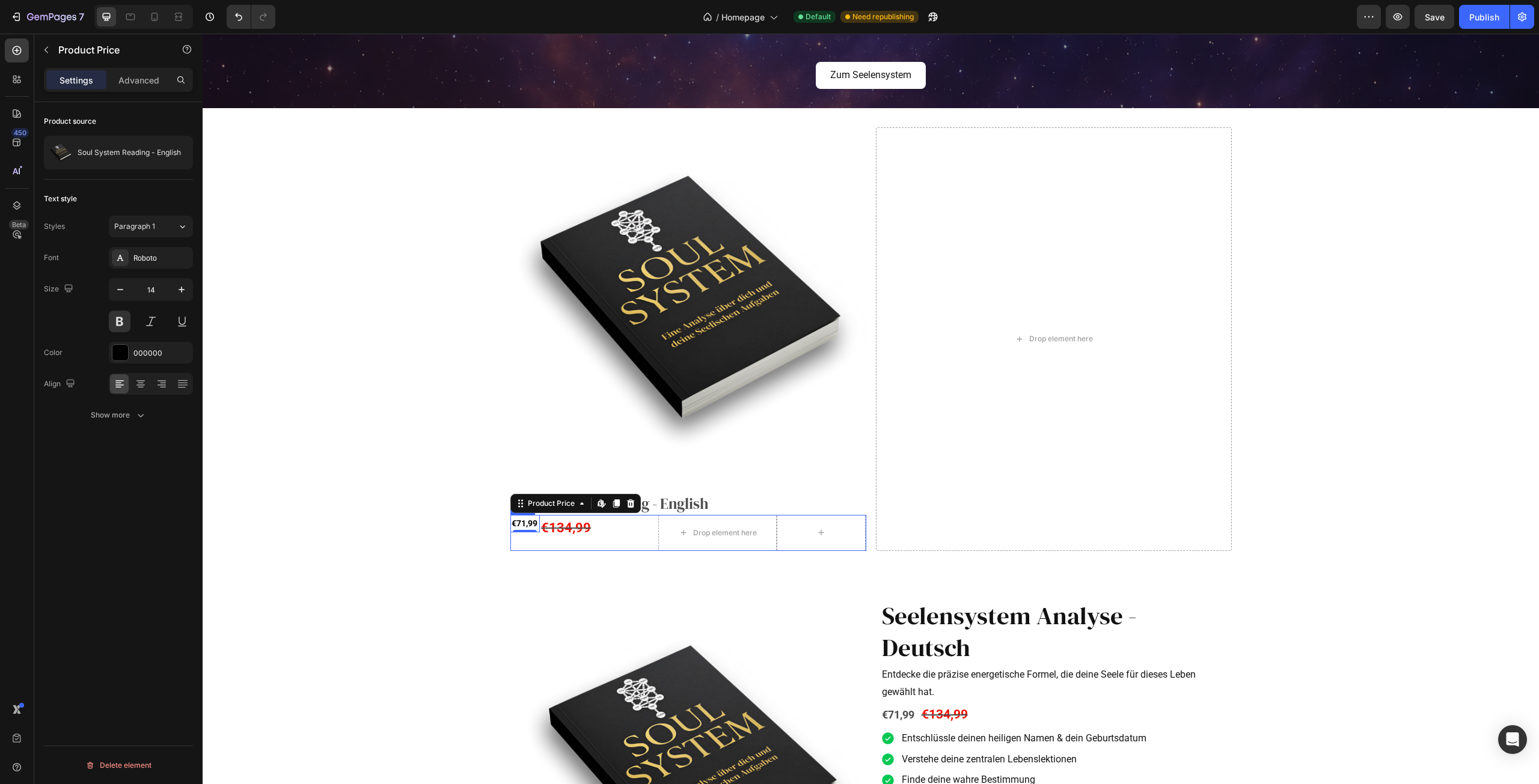
click at [557, 544] on div "€134,99 Compare Price Compare Price" at bounding box center [599, 533] width 118 height 36
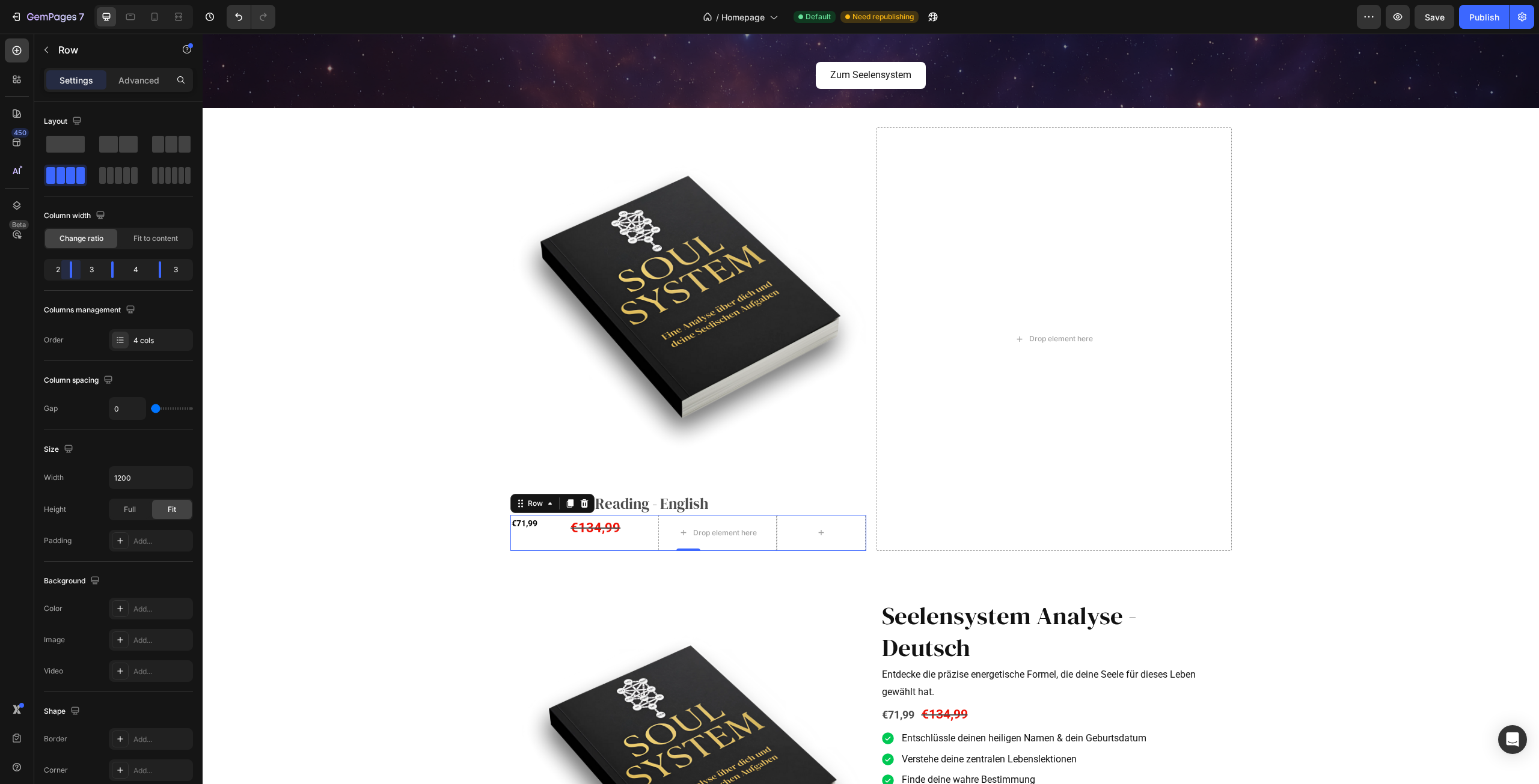
drag, startPoint x: 62, startPoint y: 273, endPoint x: 70, endPoint y: 275, distance: 8.2
click at [70, 0] on body "7 Version history / Homepage Default Need republishing Preview Save Publish 450…" at bounding box center [769, 0] width 1539 height 0
click at [158, 240] on span "Fit to content" at bounding box center [156, 239] width 45 height 11
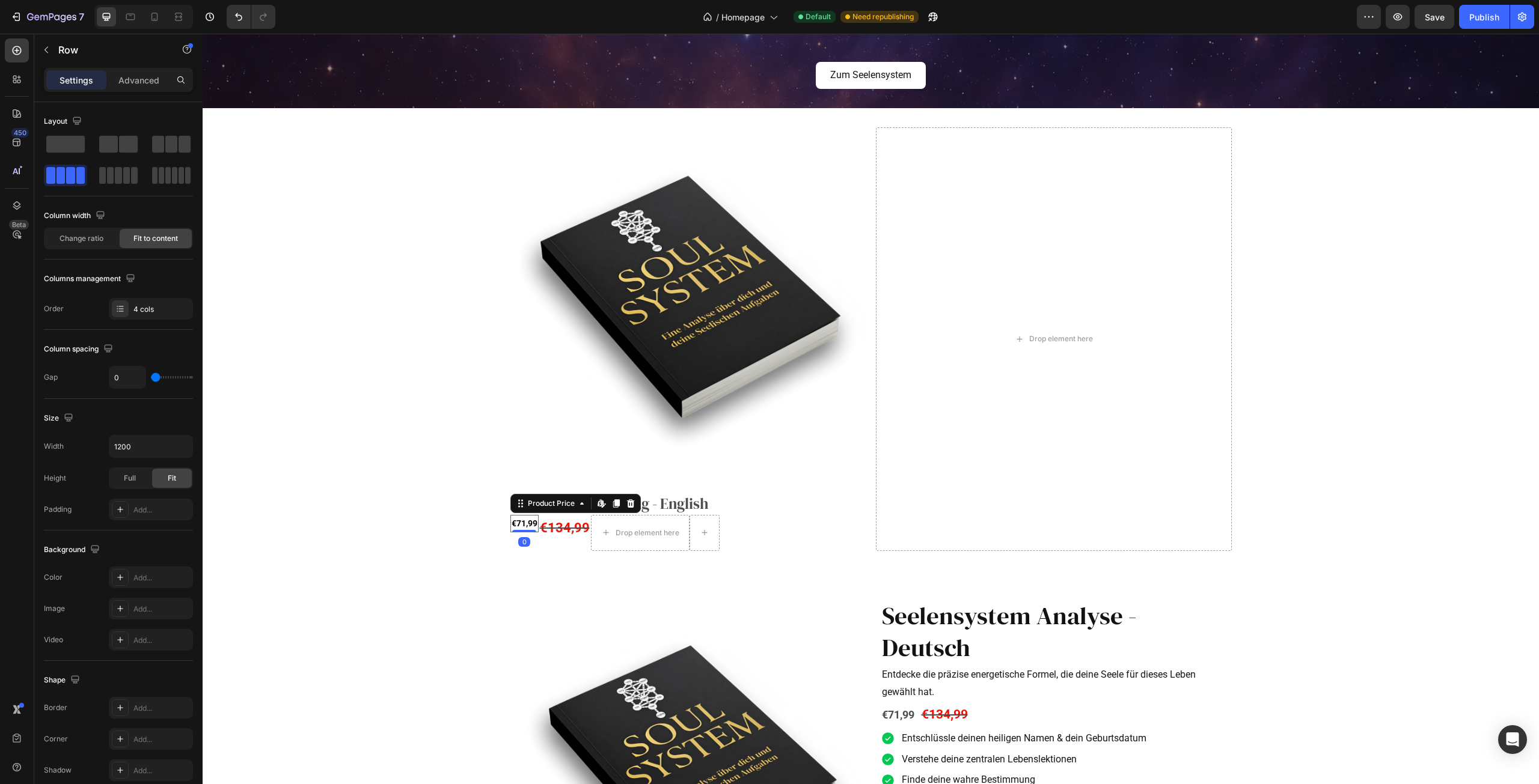
click at [519, 527] on div "€71,99" at bounding box center [524, 523] width 28 height 18
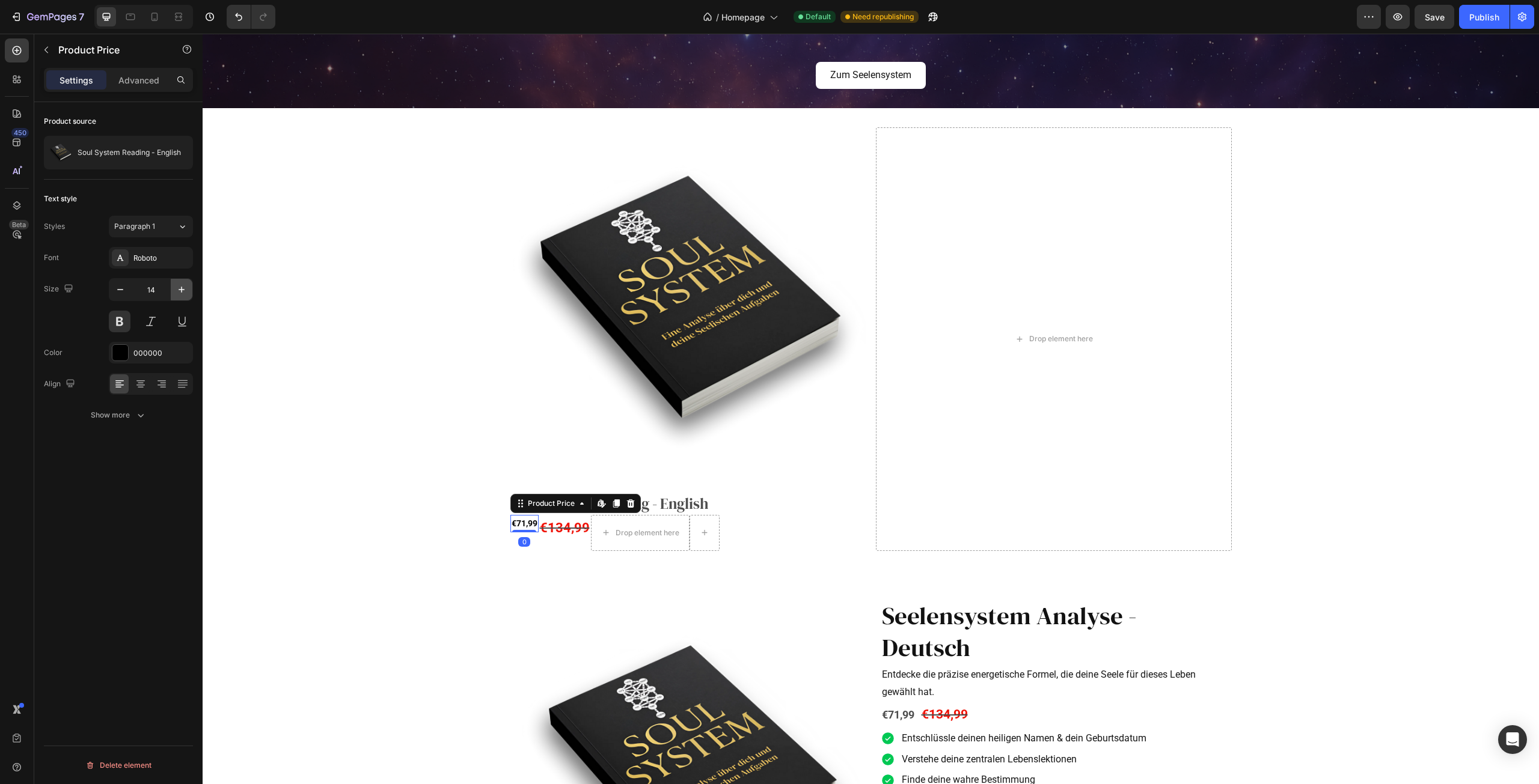
click at [187, 281] on button "button" at bounding box center [181, 289] width 21 height 21
click at [186, 281] on button "button" at bounding box center [181, 289] width 21 height 21
click at [185, 281] on button "button" at bounding box center [181, 289] width 21 height 21
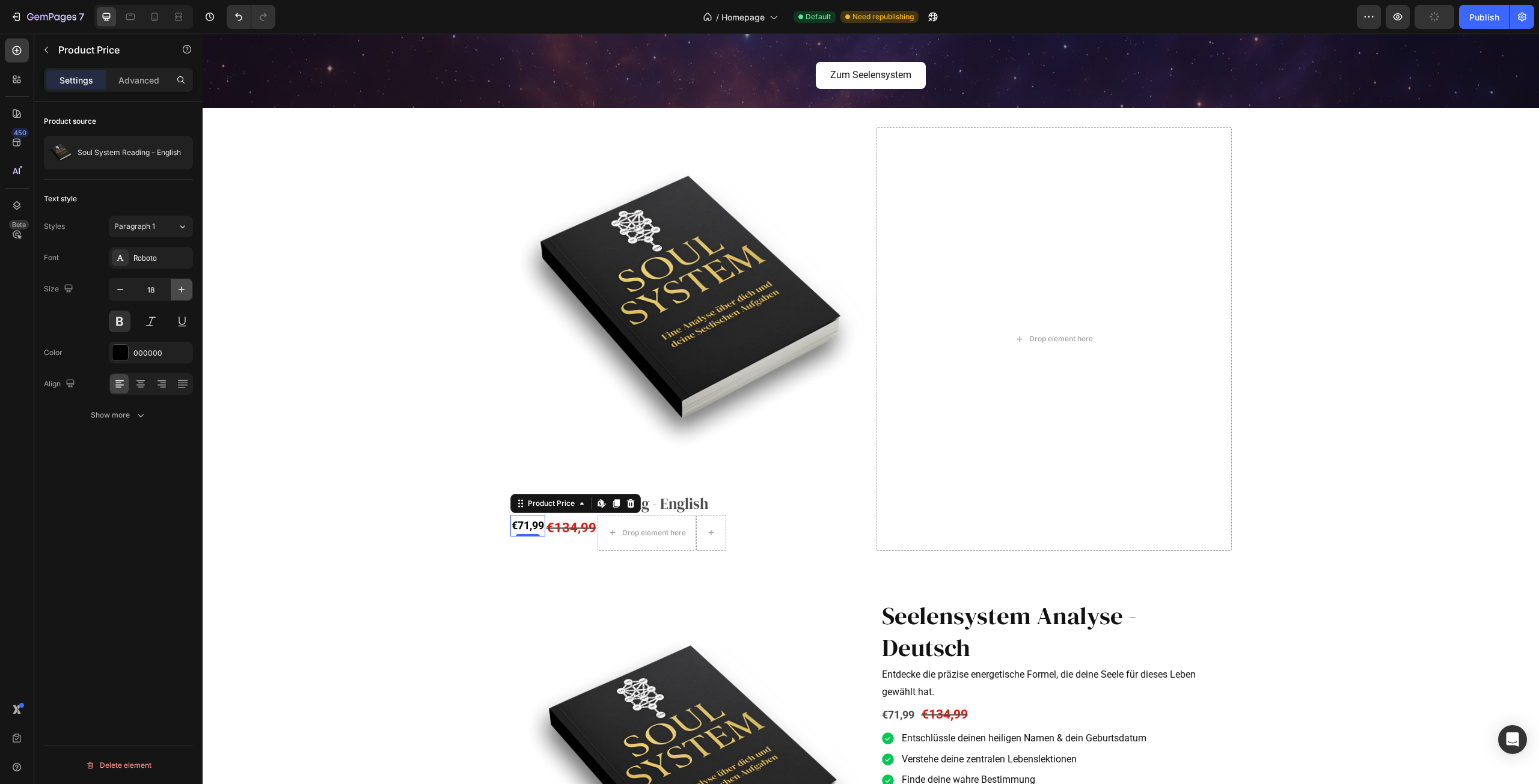
type input "19"
click at [141, 382] on icon at bounding box center [141, 384] width 12 height 12
click at [129, 383] on div at bounding box center [151, 384] width 84 height 21
click at [121, 383] on icon at bounding box center [120, 384] width 12 height 12
click at [161, 386] on icon at bounding box center [162, 384] width 12 height 12
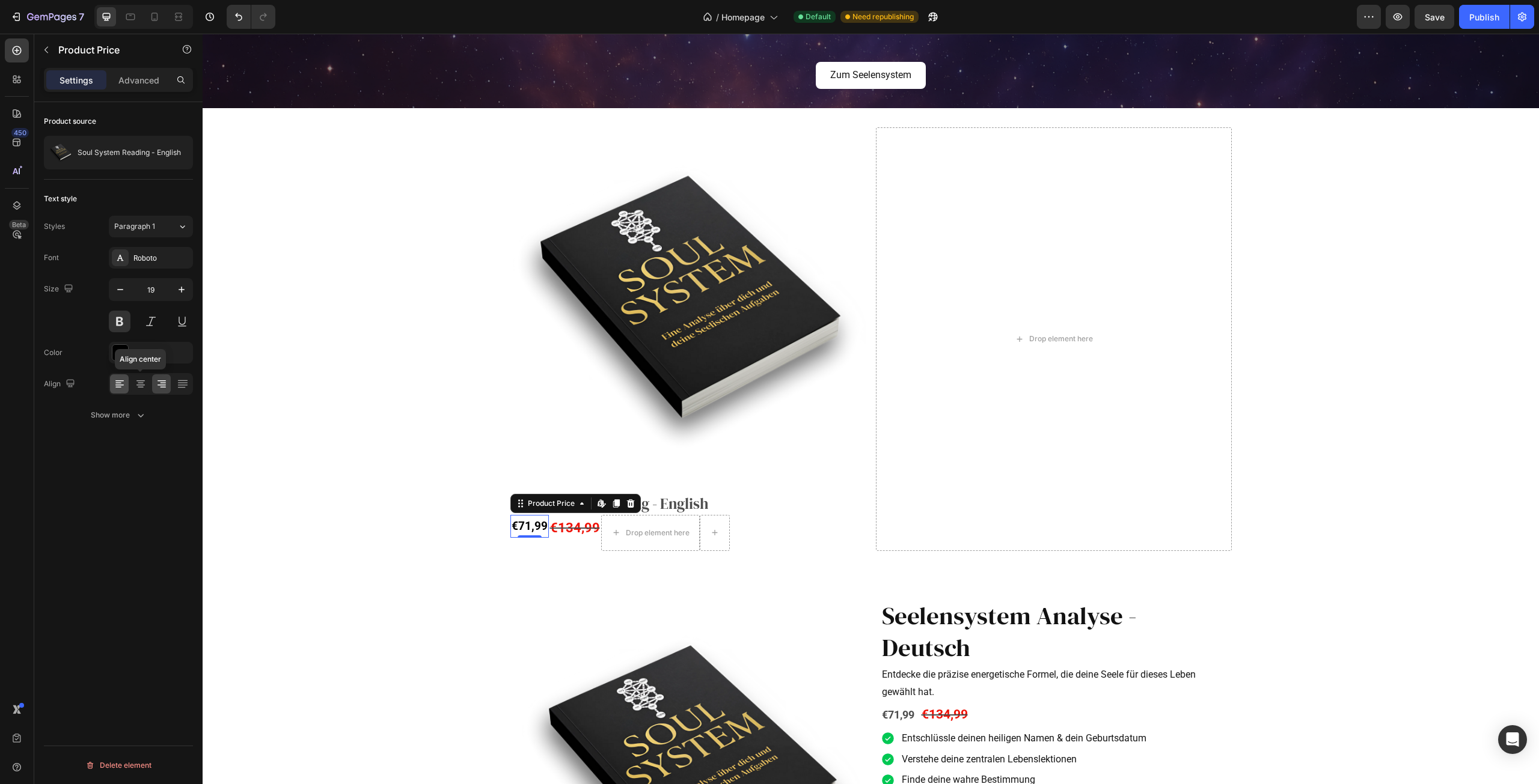
click at [120, 383] on icon at bounding box center [118, 383] width 6 height 1
click at [40, 50] on button "button" at bounding box center [46, 50] width 20 height 20
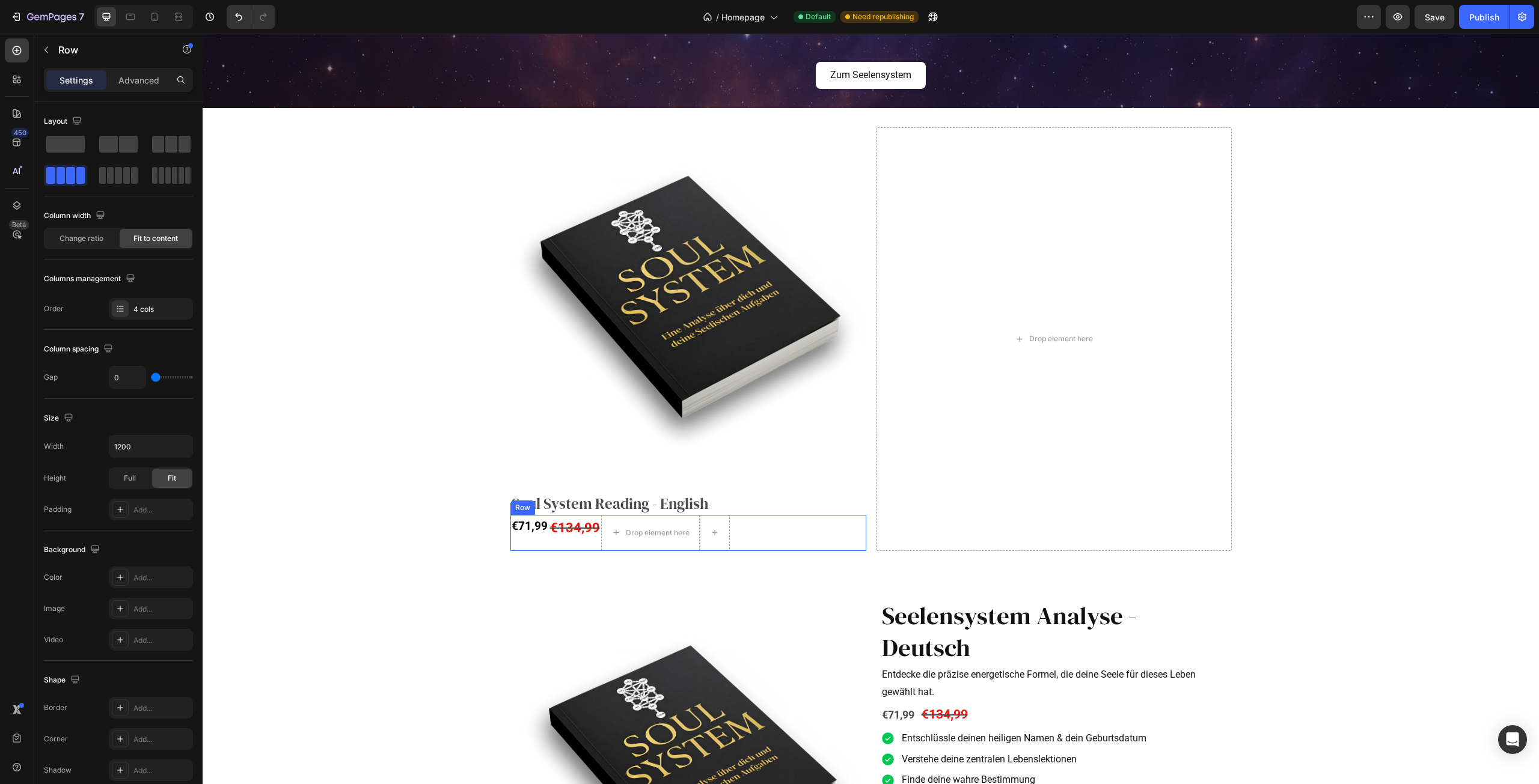
click at [561, 542] on div "€134,99 Compare Price Compare Price" at bounding box center [575, 533] width 53 height 36
click at [104, 228] on div "Change ratio Fit to content" at bounding box center [118, 238] width 149 height 21
click at [103, 238] on span "Change ratio" at bounding box center [81, 239] width 44 height 11
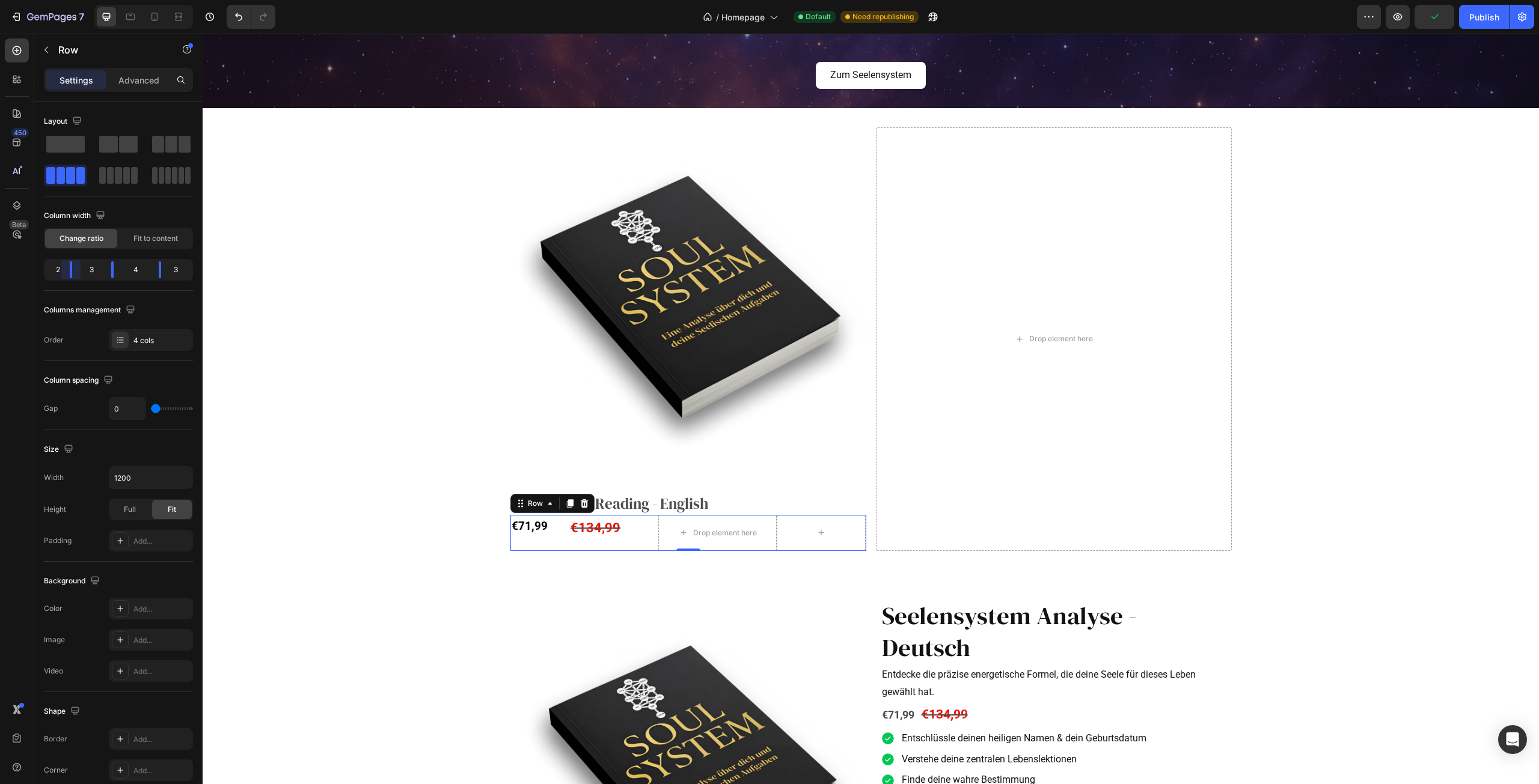
drag, startPoint x: 68, startPoint y: 270, endPoint x: 73, endPoint y: 274, distance: 6.4
click at [73, 0] on body "7 Version history / Homepage Default Need republishing Preview Publish 450 Beta…" at bounding box center [769, 0] width 1539 height 0
drag, startPoint x: 109, startPoint y: 271, endPoint x: 99, endPoint y: 273, distance: 10.2
click at [99, 0] on body "7 Version history / Homepage Default Need republishing Preview Save Publish 450…" at bounding box center [769, 0] width 1539 height 0
click at [520, 532] on div "€71,99" at bounding box center [540, 526] width 59 height 23
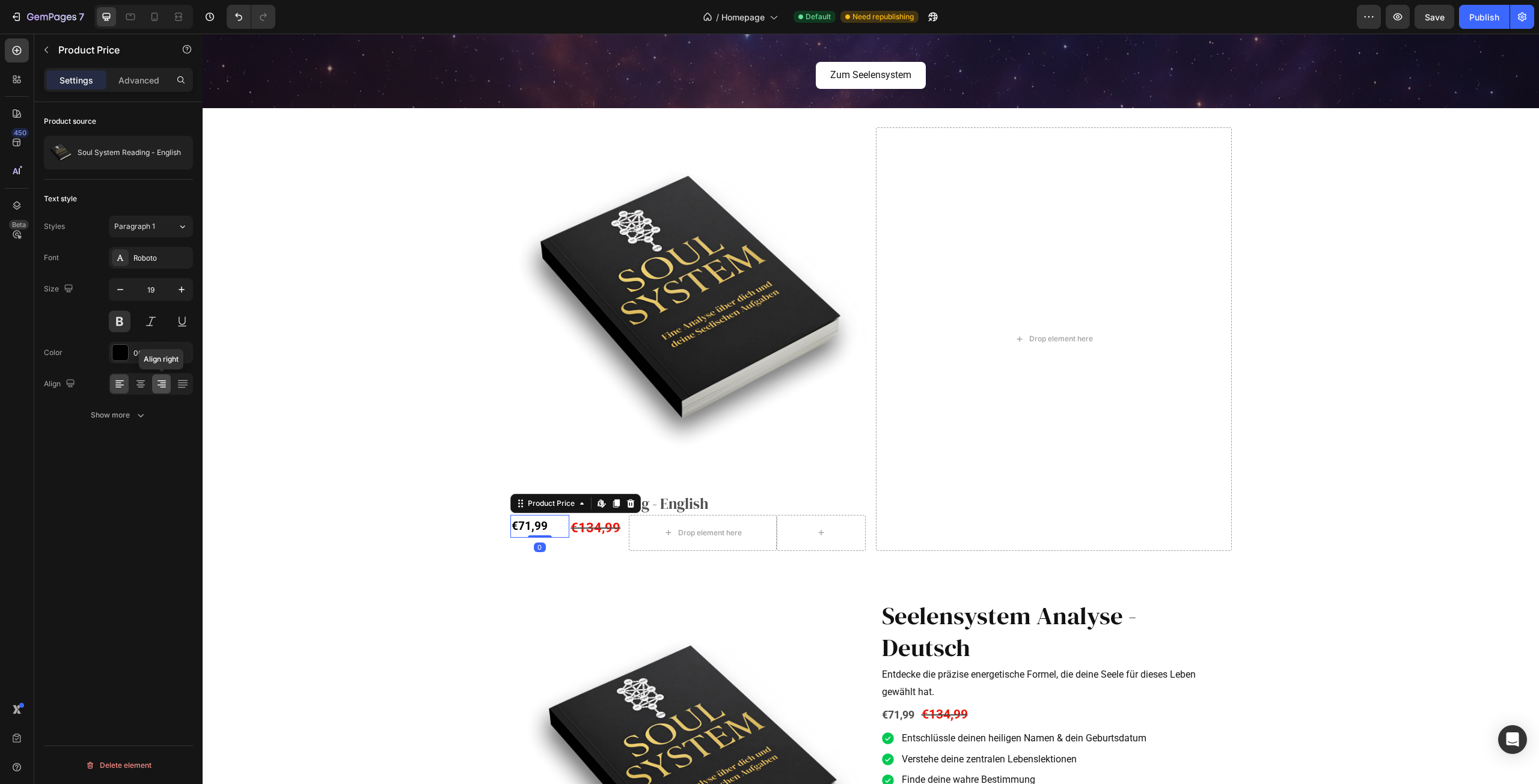
click at [158, 385] on icon at bounding box center [162, 385] width 9 height 1
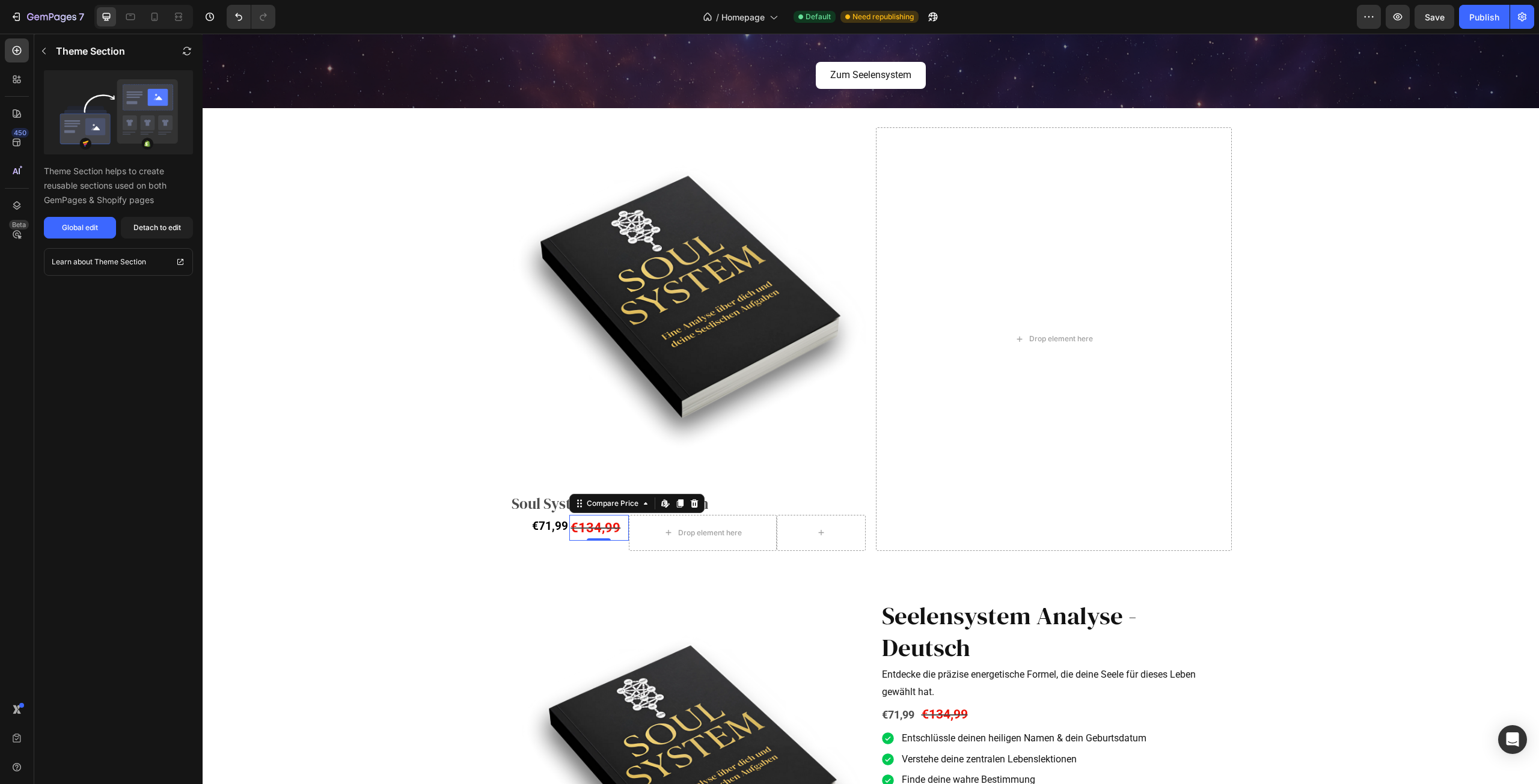
click at [592, 530] on div "€134,99" at bounding box center [599, 528] width 59 height 26
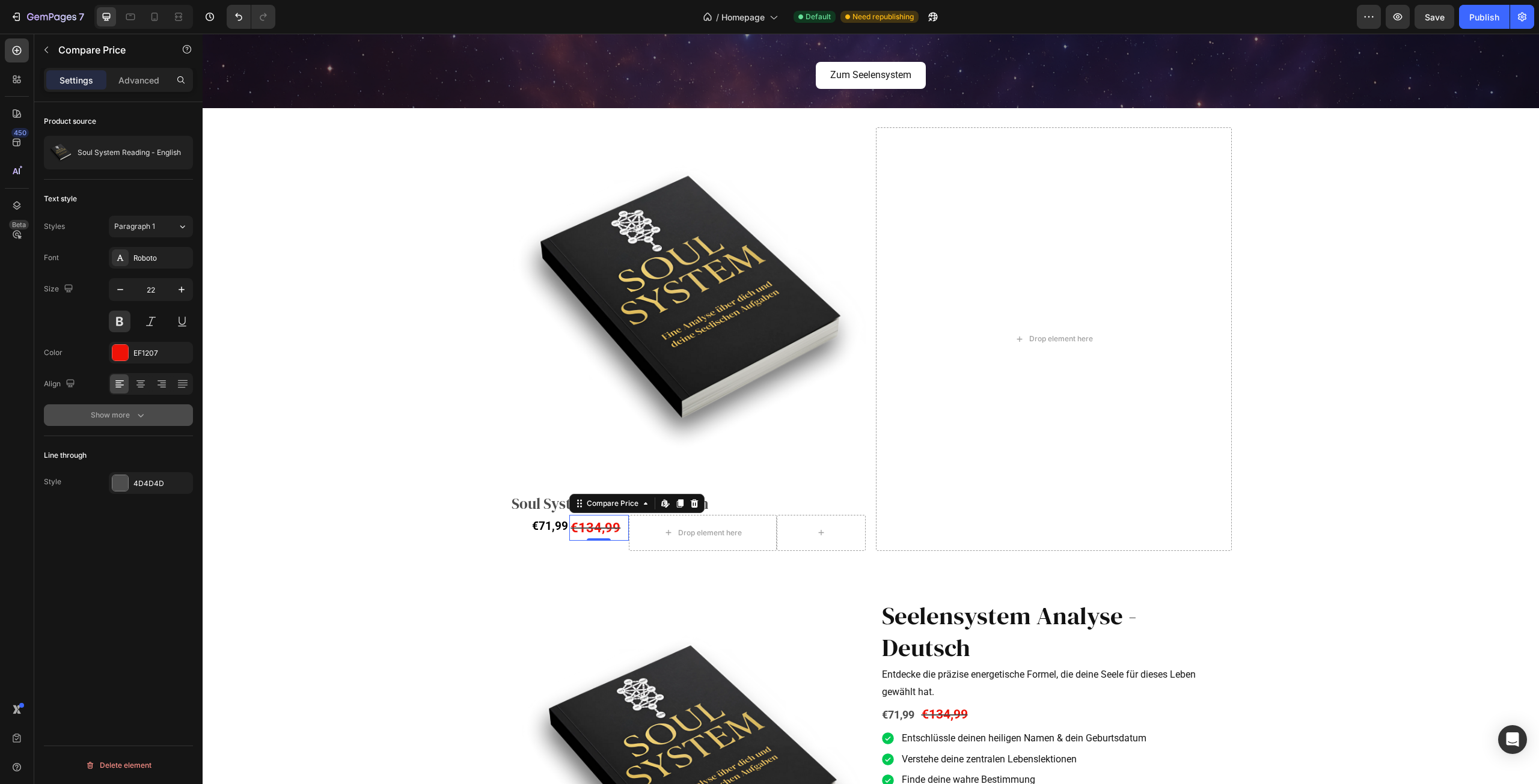
click at [138, 408] on button "Show more" at bounding box center [118, 415] width 149 height 21
click at [143, 450] on input "180%" at bounding box center [151, 447] width 83 height 21
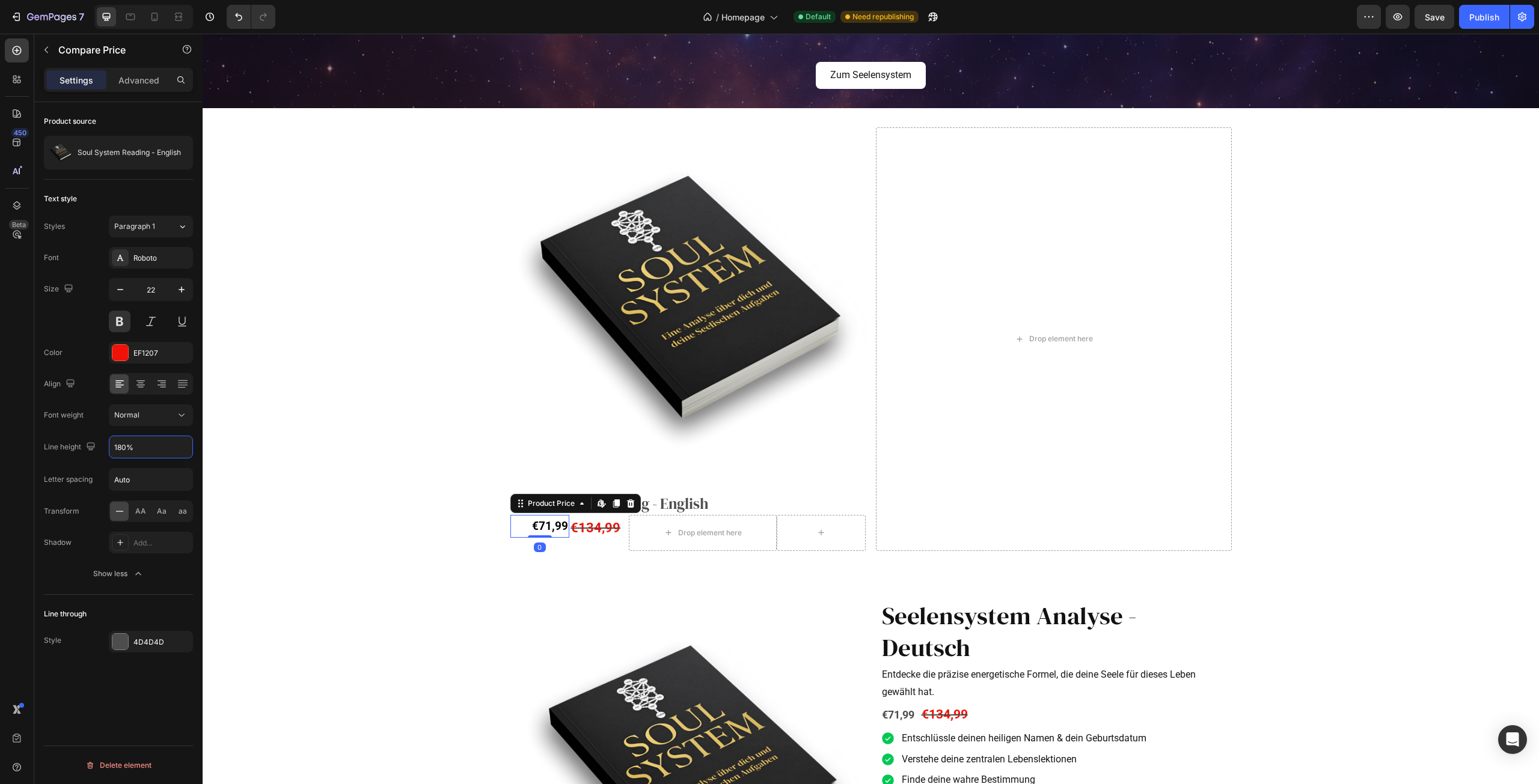
click at [543, 528] on div "€71,99" at bounding box center [540, 526] width 59 height 23
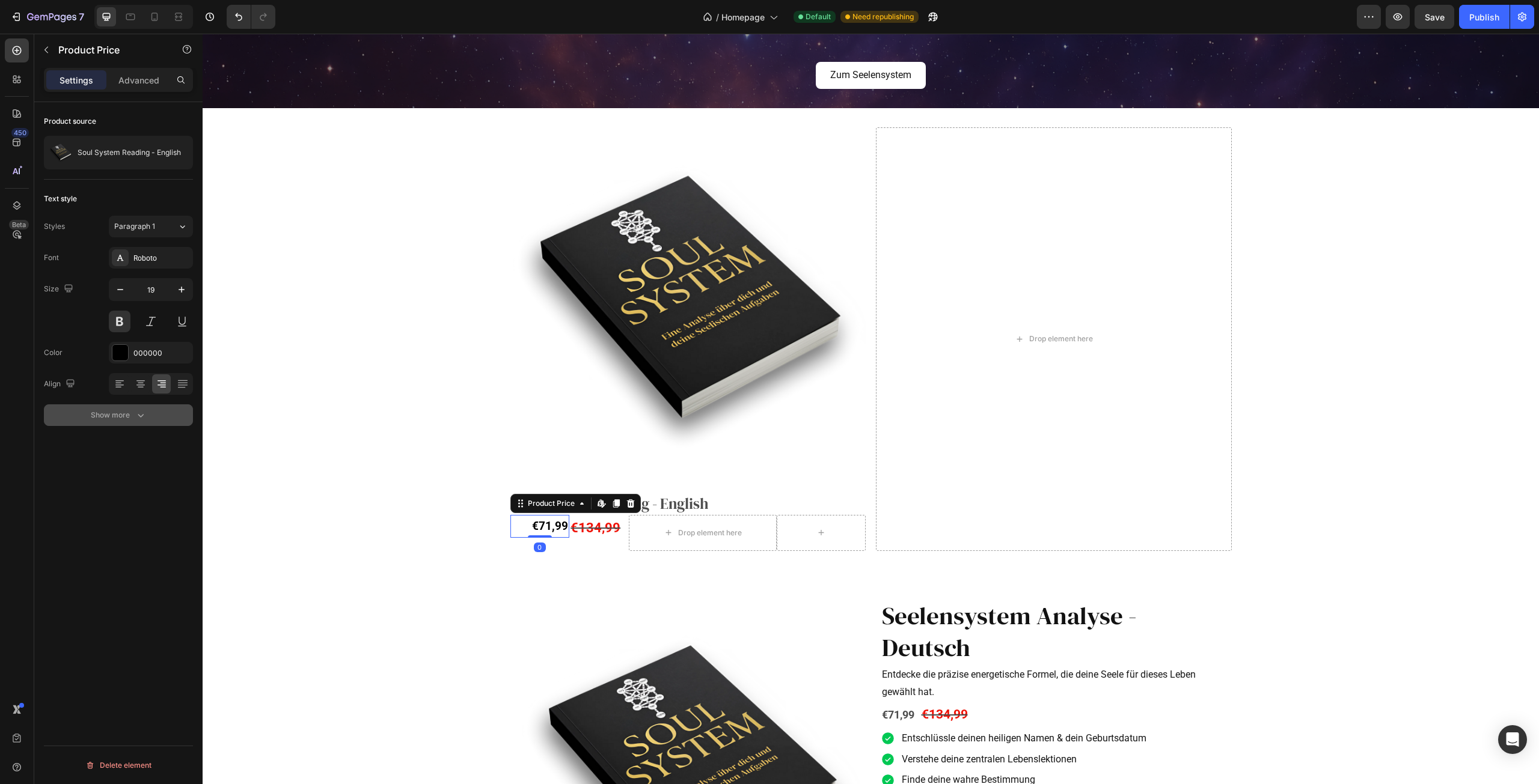
click at [111, 407] on button "Show more" at bounding box center [118, 415] width 149 height 21
click at [582, 527] on div "€134,99" at bounding box center [599, 528] width 59 height 26
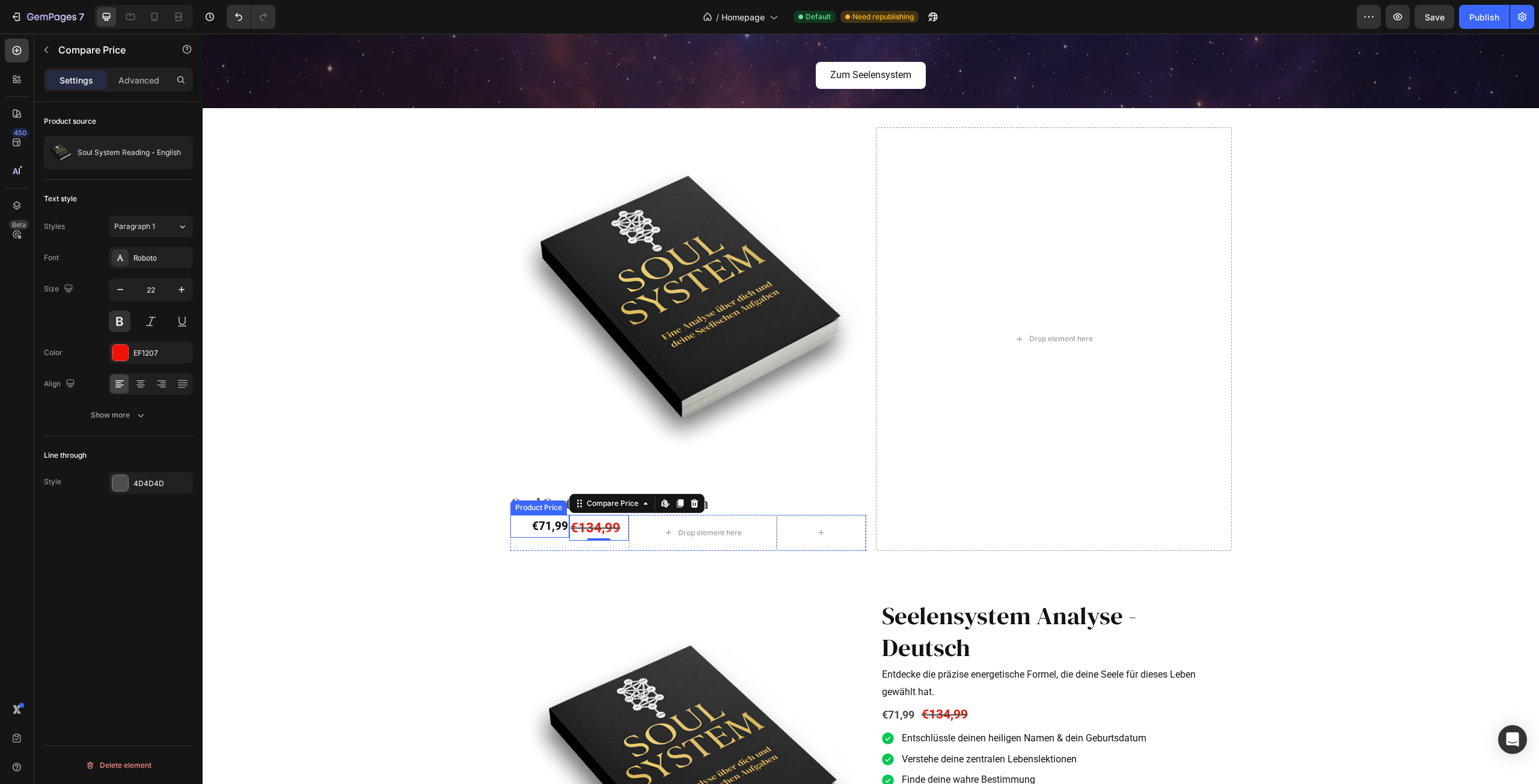
click at [552, 528] on div "€71,99" at bounding box center [540, 526] width 59 height 23
click at [185, 289] on icon "button" at bounding box center [182, 290] width 12 height 12
click at [184, 287] on icon "button" at bounding box center [182, 290] width 12 height 12
type input "21"
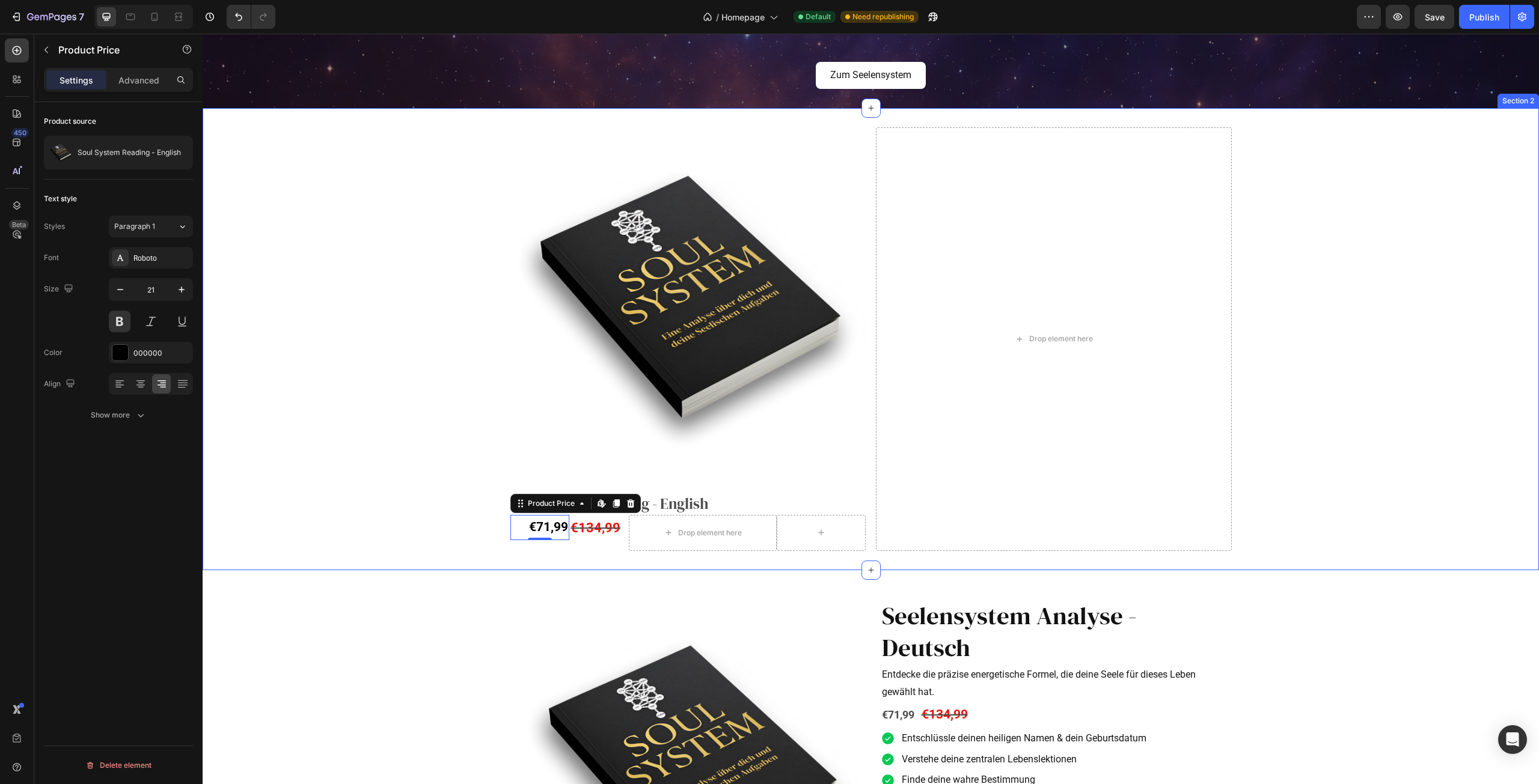
click at [534, 526] on div "€71,99" at bounding box center [540, 527] width 59 height 25
click at [181, 289] on icon "button" at bounding box center [181, 290] width 6 height 6
type input "22"
click at [139, 389] on icon at bounding box center [141, 384] width 12 height 12
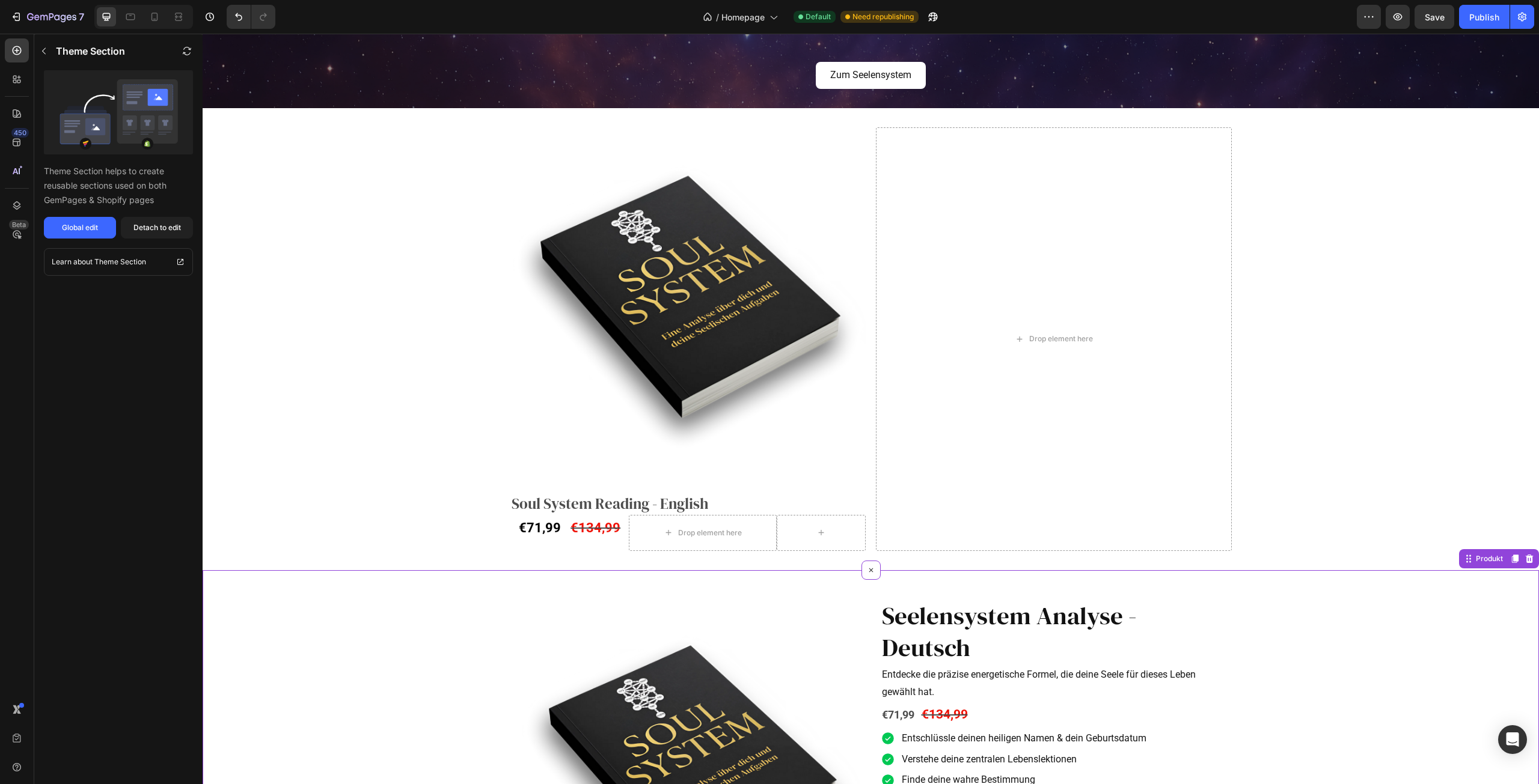
click at [647, 602] on img at bounding box center [690, 769] width 341 height 341
click at [1341, 446] on div "Product Images Soul System Reading - English Product Title €71,99 Product Price…" at bounding box center [871, 339] width 1336 height 423
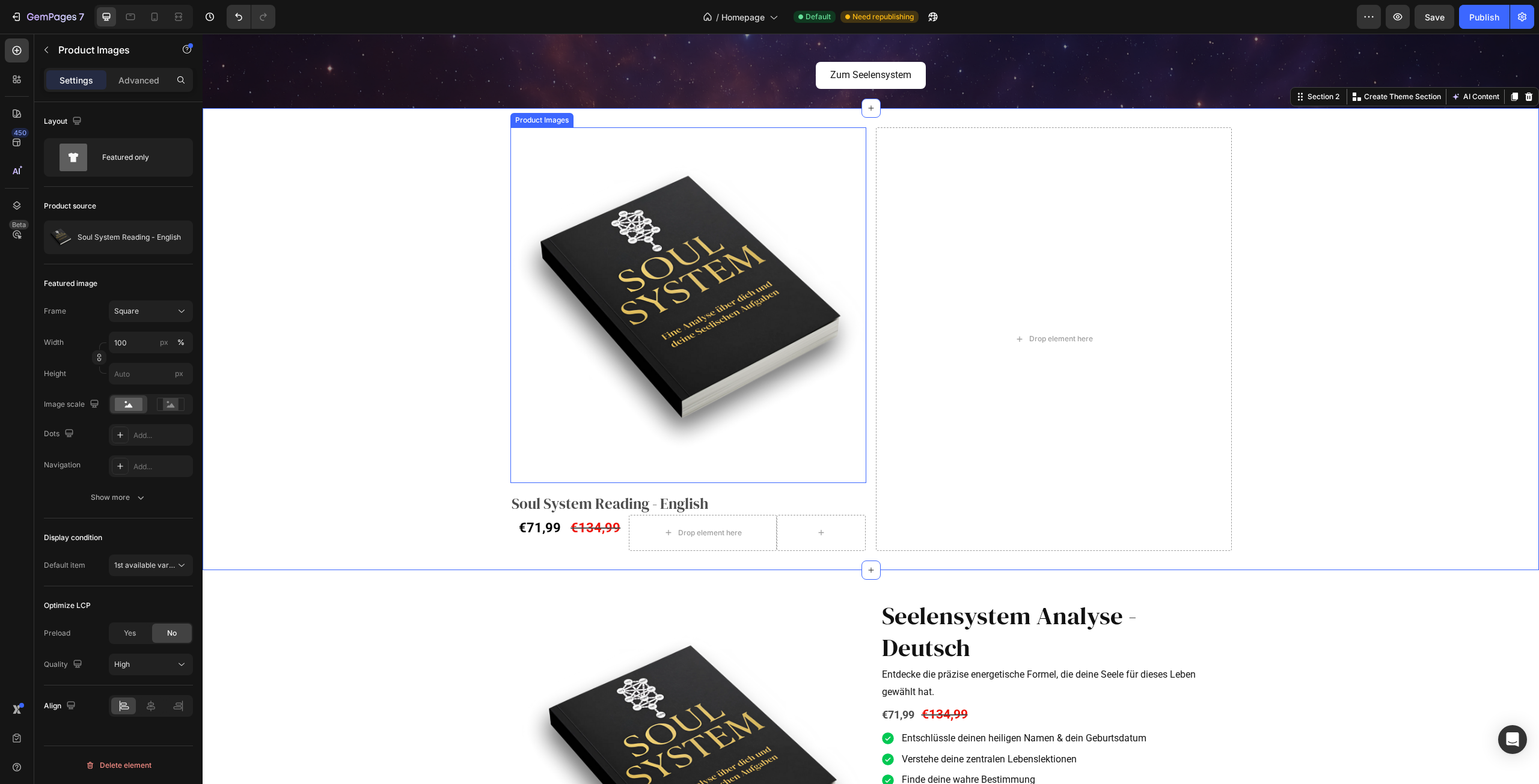
click at [549, 123] on div "Product Images" at bounding box center [542, 120] width 59 height 11
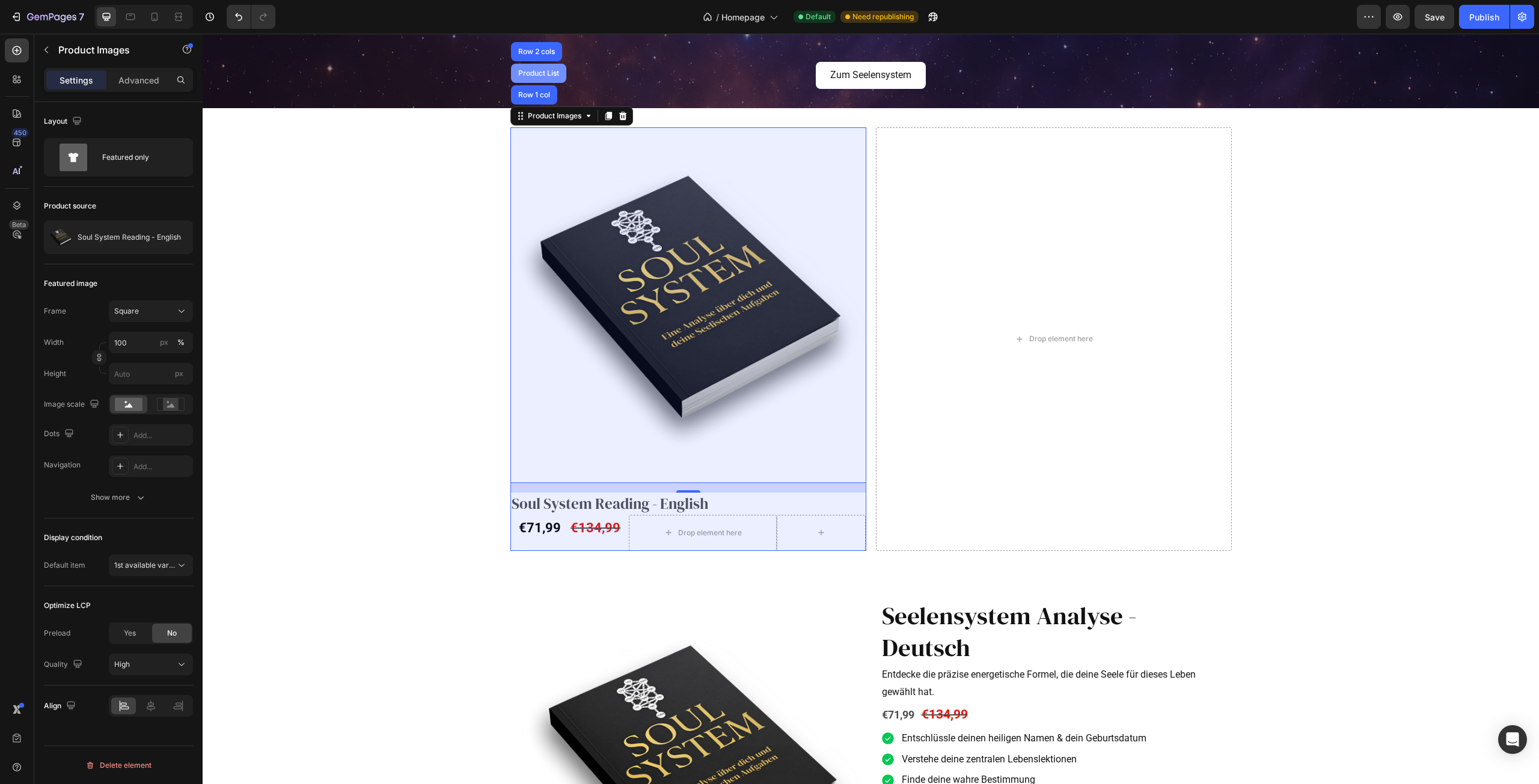
click at [541, 75] on div "Product List" at bounding box center [538, 73] width 46 height 7
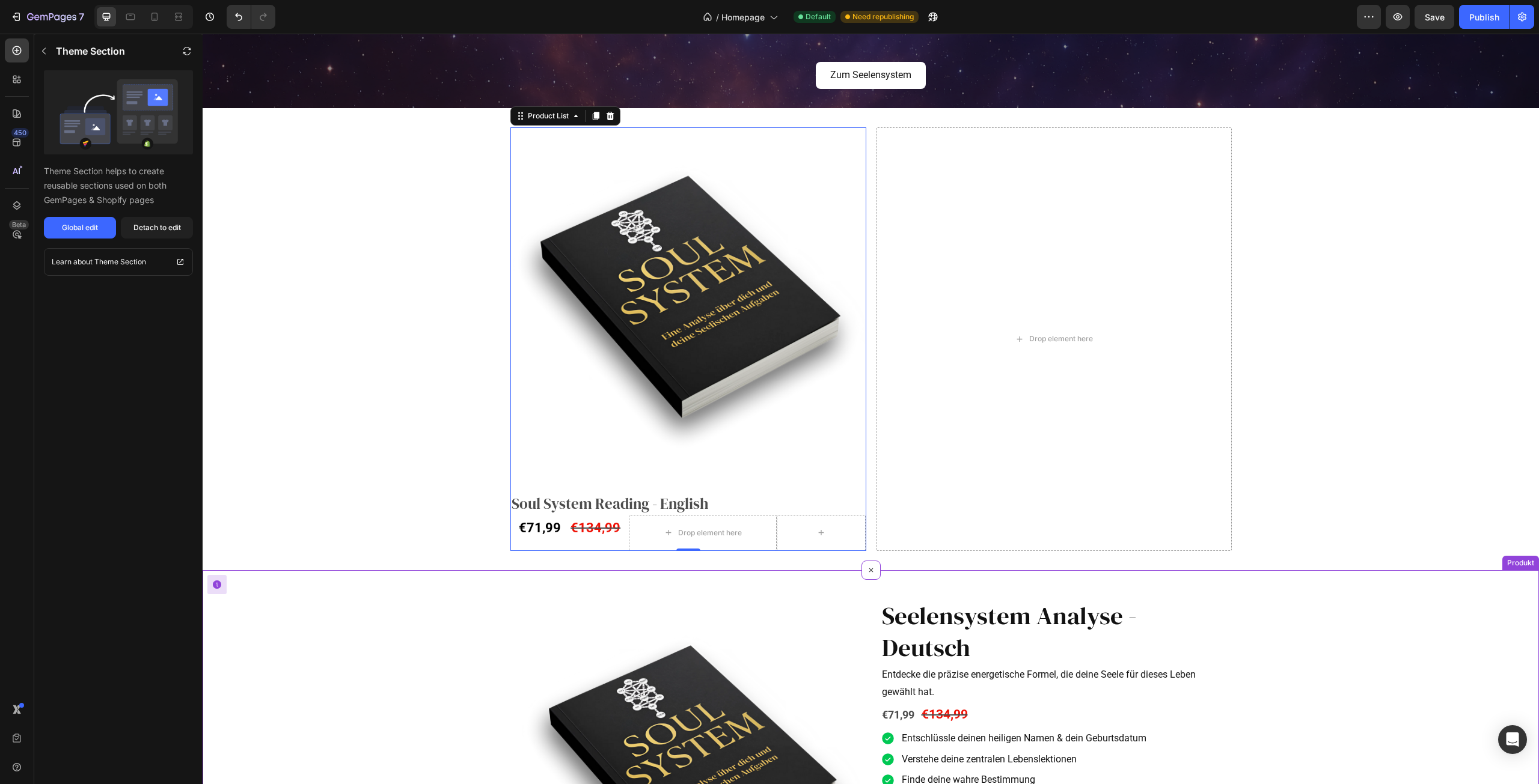
click at [572, 613] on img at bounding box center [690, 769] width 341 height 341
click at [595, 500] on h2 "Soul System Reading - English" at bounding box center [688, 504] width 356 height 22
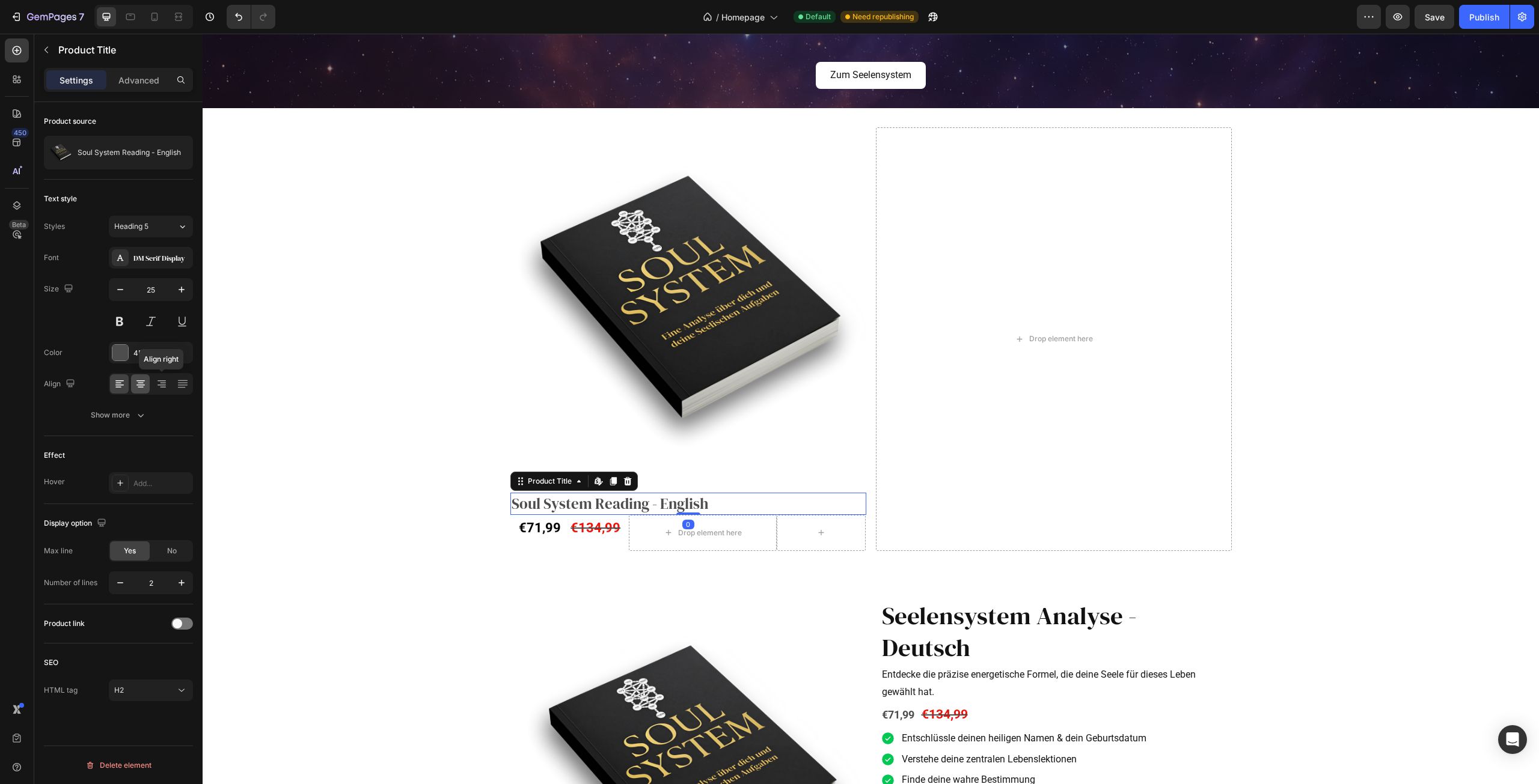
click at [141, 380] on icon at bounding box center [141, 381] width 9 height 1
click at [584, 548] on div "€134,99 Compare Price Compare Price" at bounding box center [599, 533] width 59 height 36
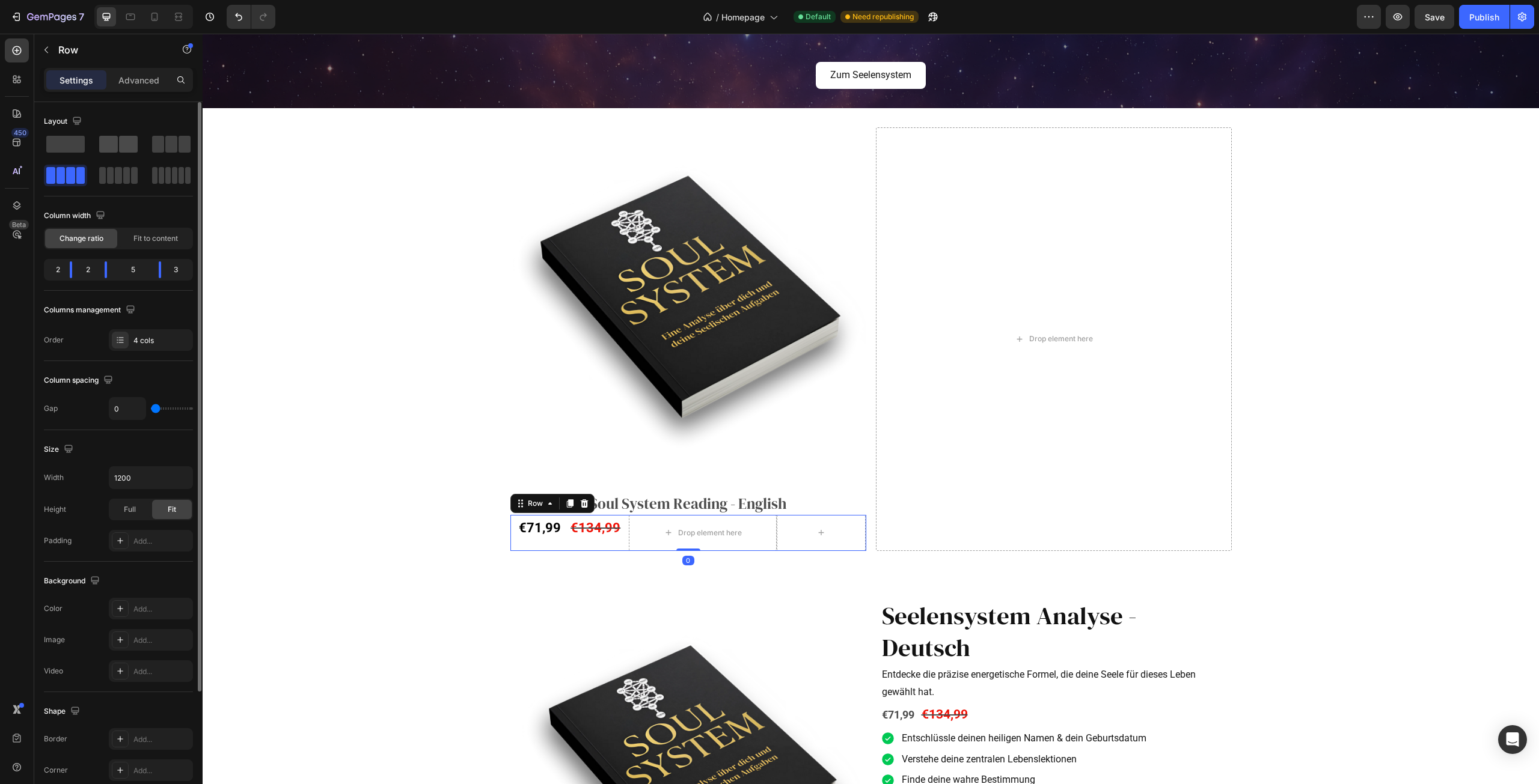
click at [116, 143] on span at bounding box center [108, 145] width 19 height 17
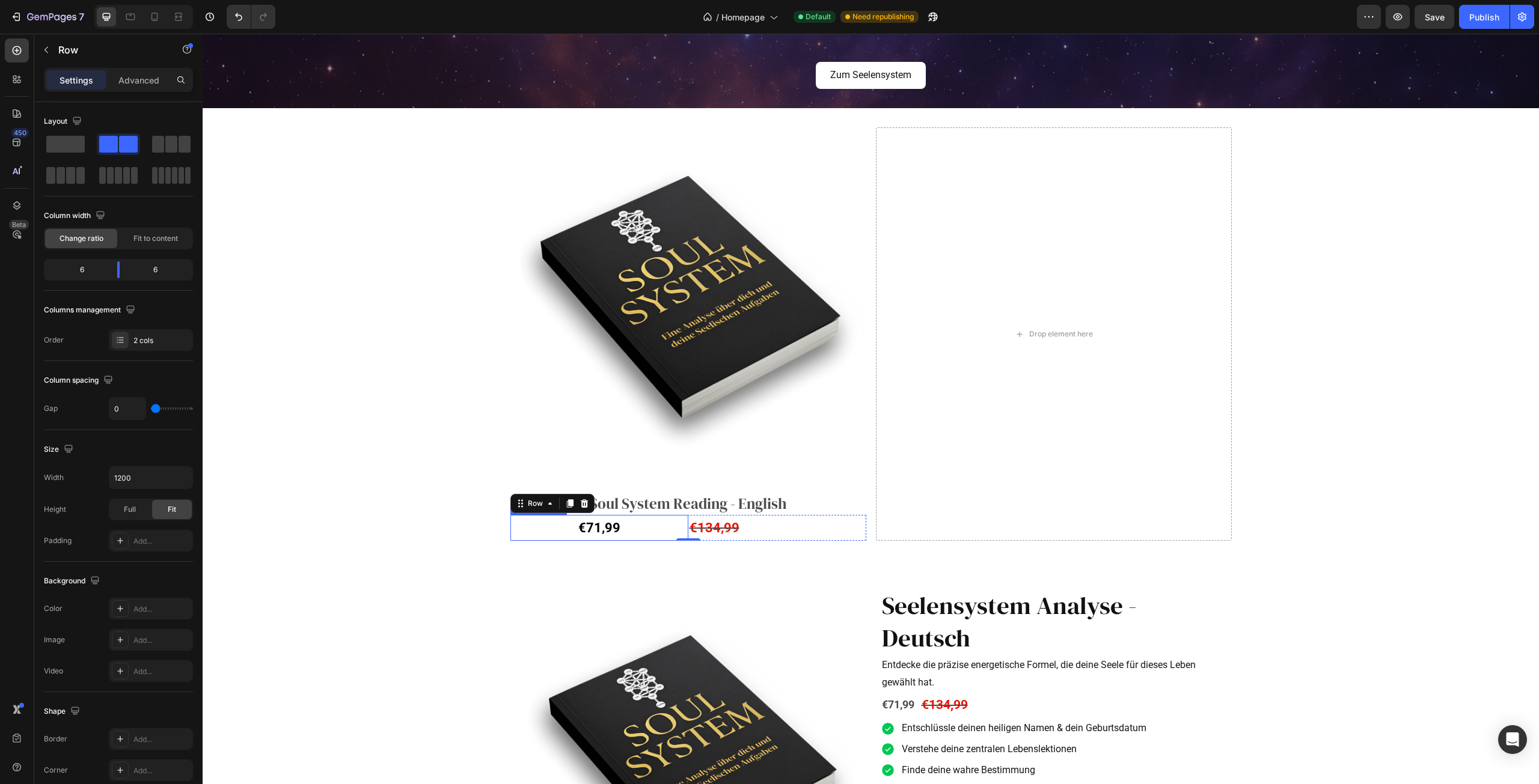
click at [558, 528] on div "€71,99" at bounding box center [599, 528] width 178 height 26
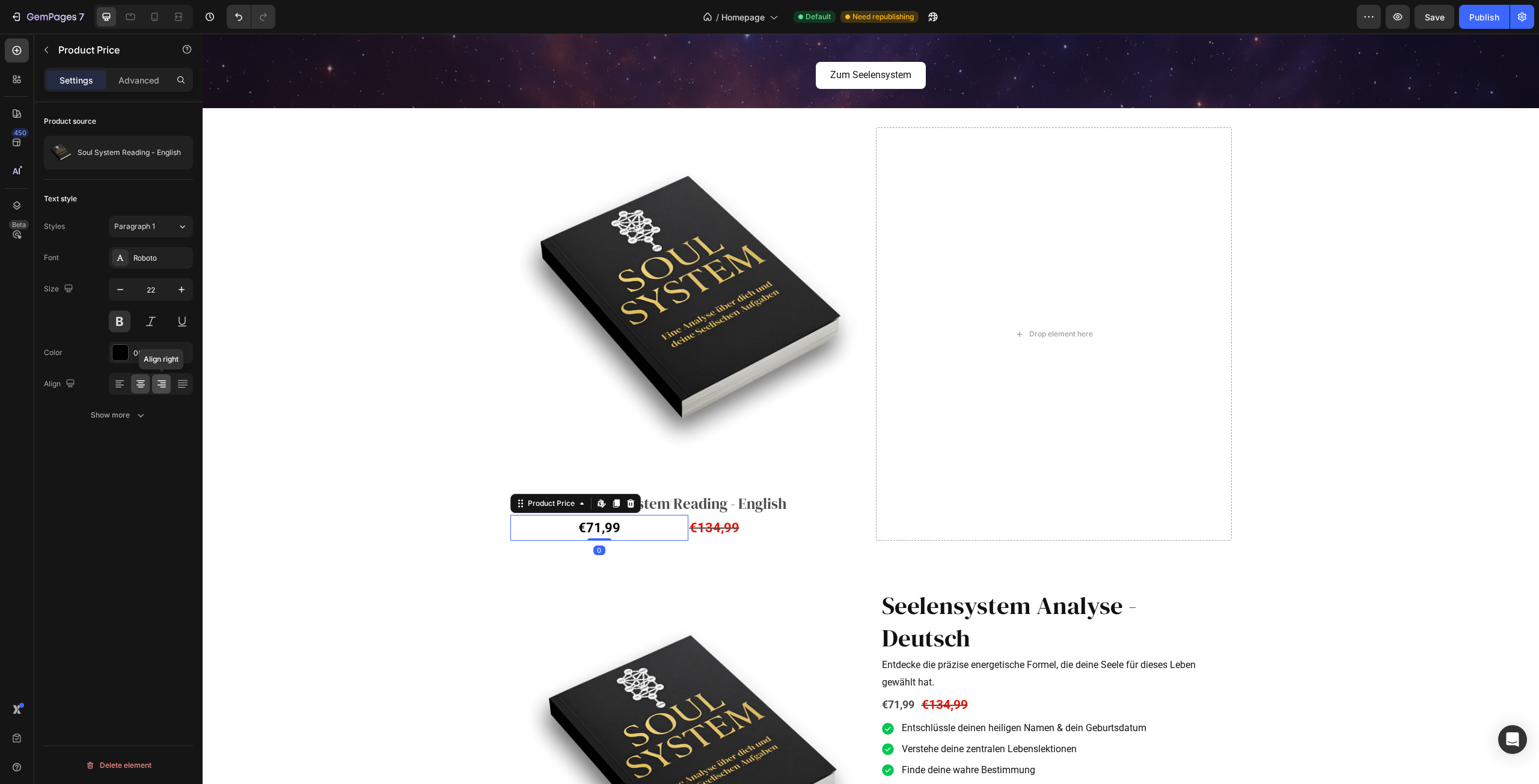
click at [167, 385] on icon at bounding box center [162, 384] width 12 height 12
click at [751, 573] on div "Product Images Seelensystem Analyse - Deutsch Product Title Entdecke die präzis…" at bounding box center [871, 799] width 1336 height 478
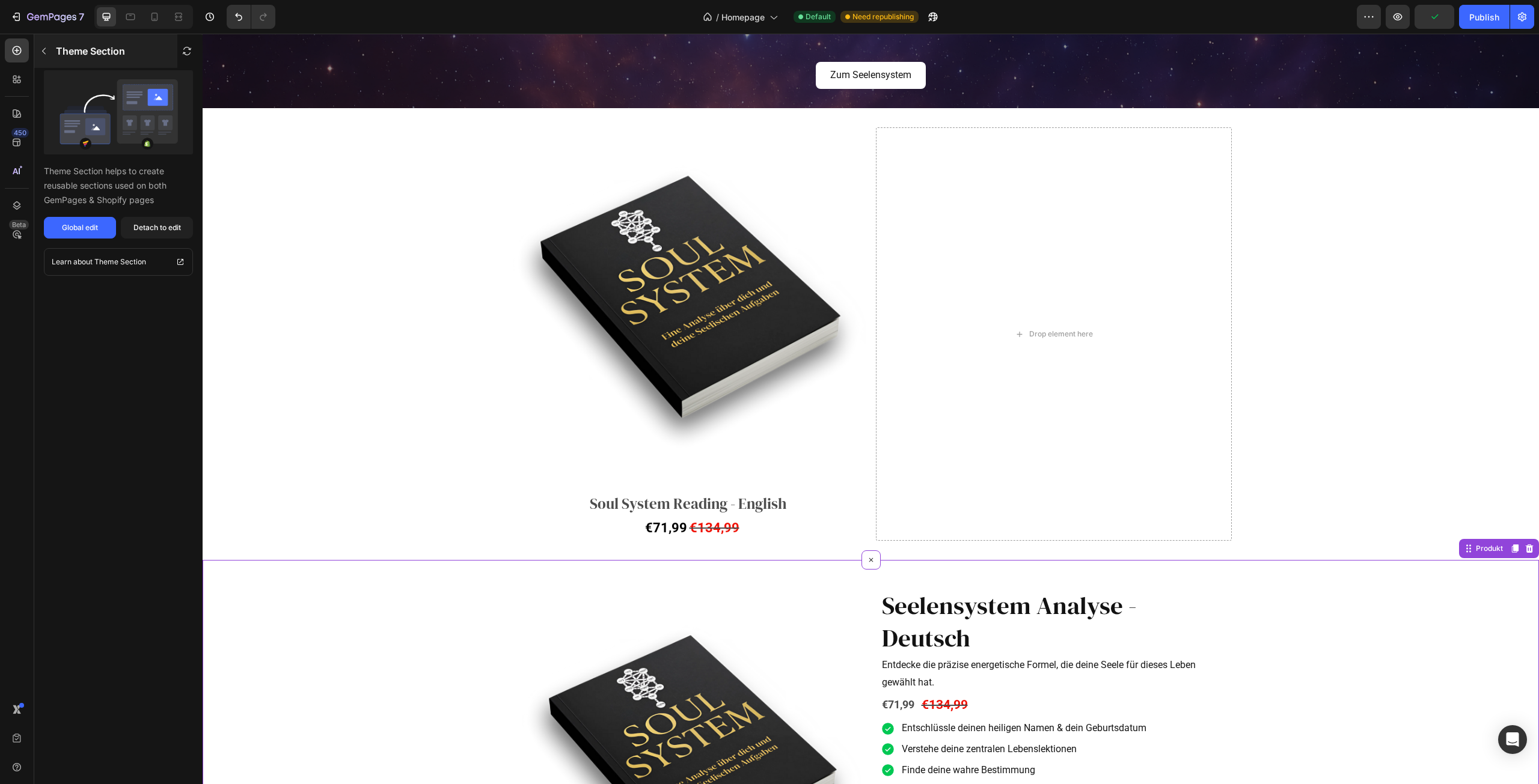
click at [42, 49] on icon "button" at bounding box center [44, 51] width 10 height 10
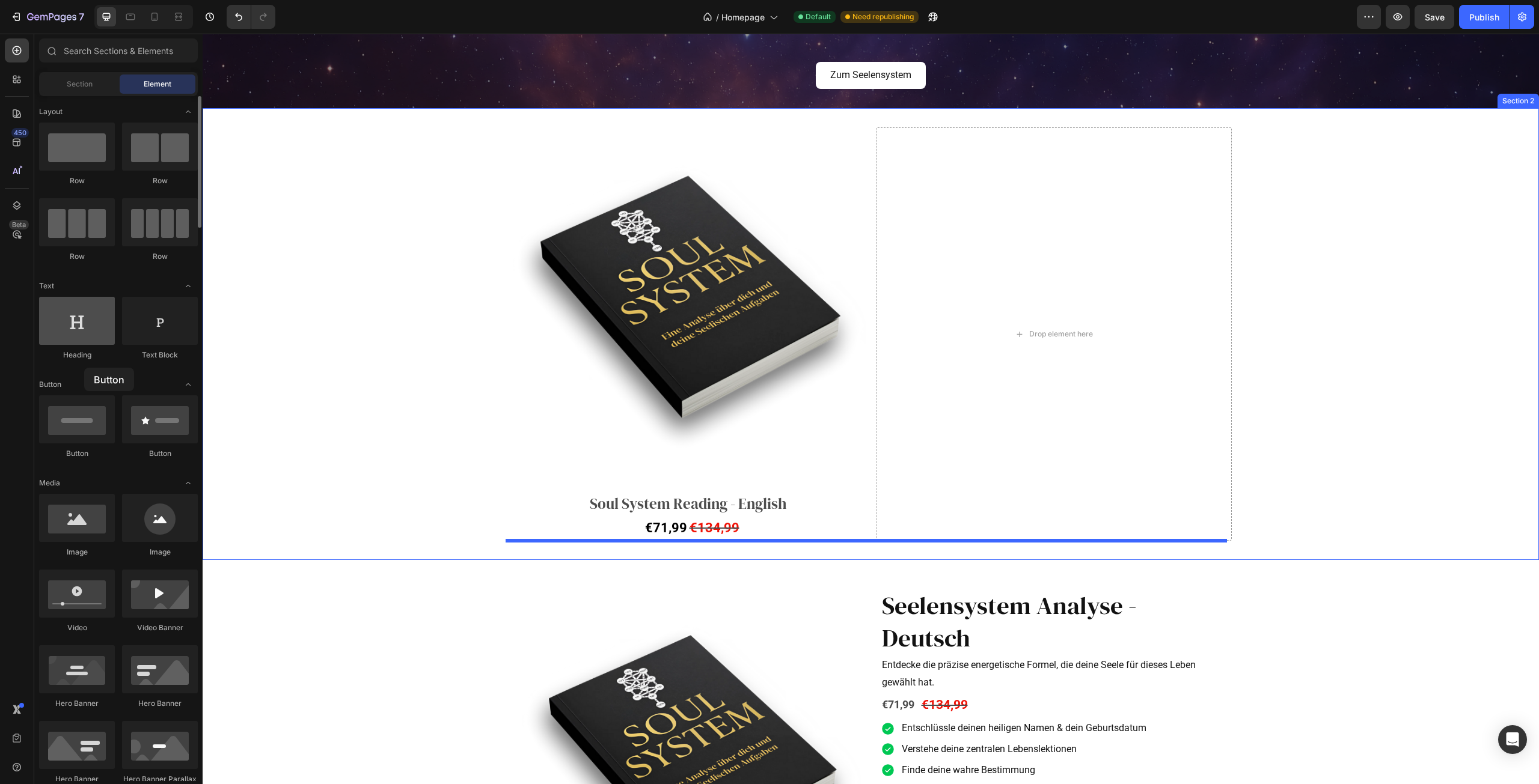
drag, startPoint x: 78, startPoint y: 425, endPoint x: 74, endPoint y: 329, distance: 96.1
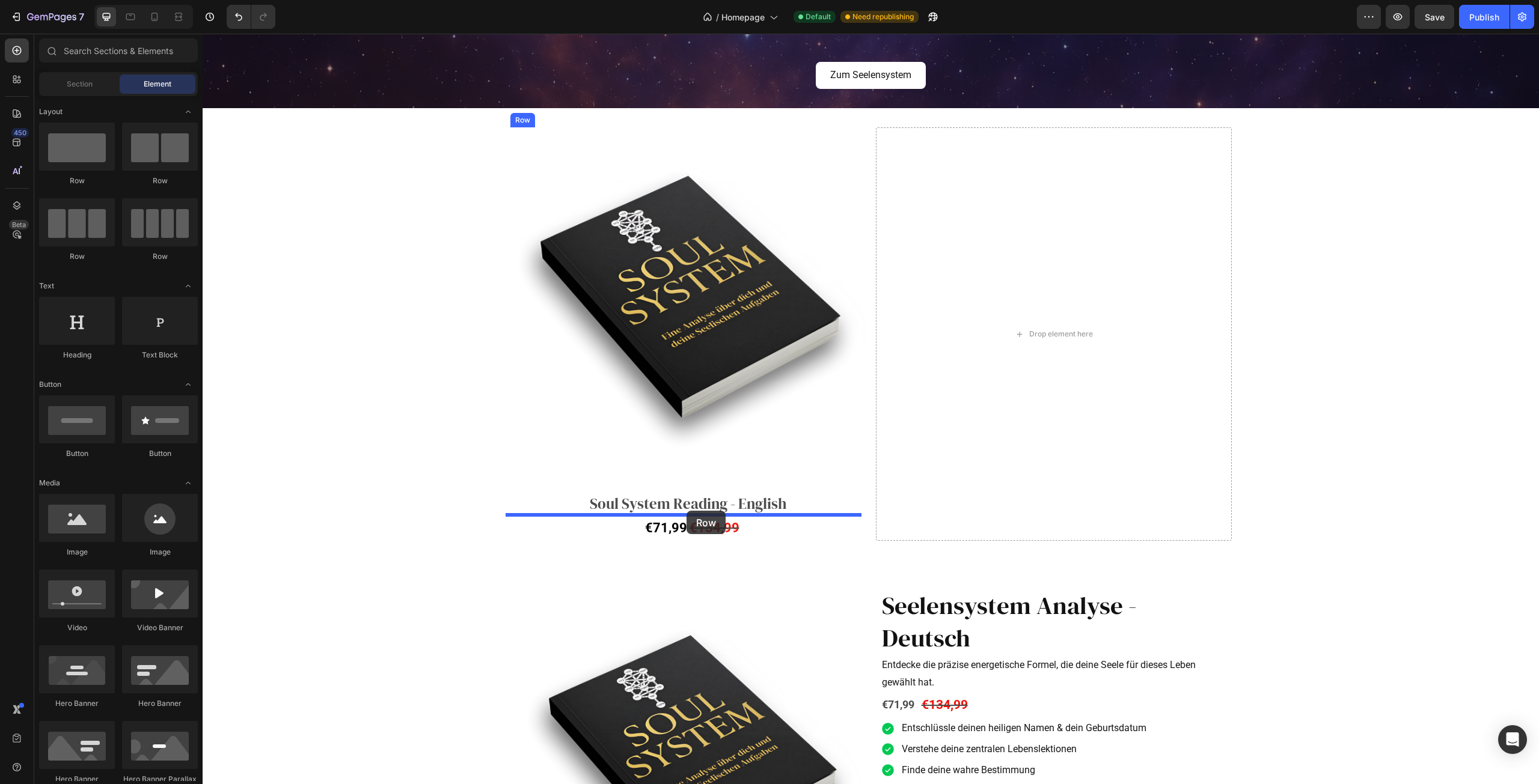
drag, startPoint x: 287, startPoint y: 181, endPoint x: 687, endPoint y: 511, distance: 518.6
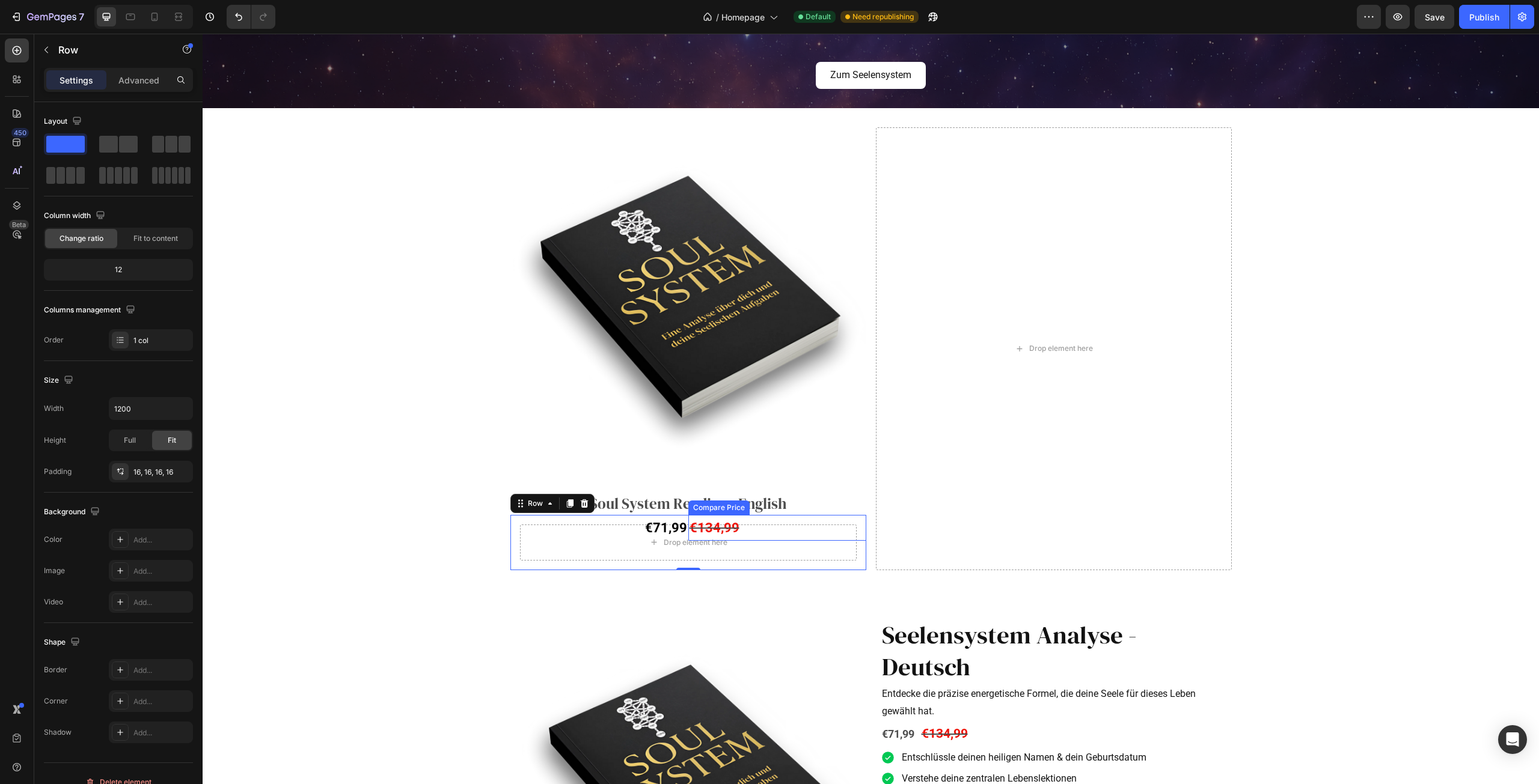
click at [733, 523] on div "€134,99" at bounding box center [778, 528] width 178 height 26
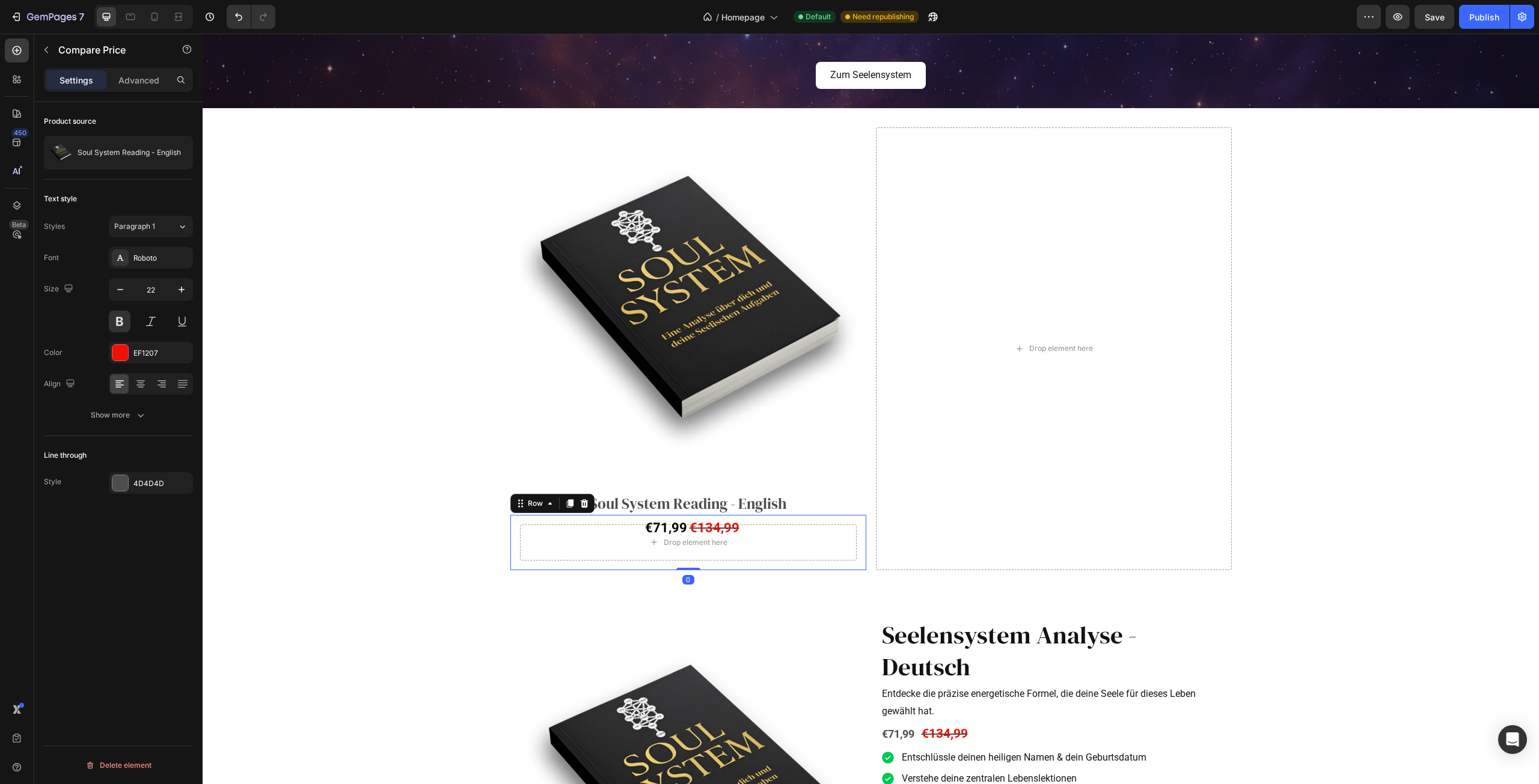
click at [618, 556] on div "€71,99 Product Price Product Price" at bounding box center [599, 542] width 178 height 56
click at [772, 517] on div "€134,99" at bounding box center [778, 528] width 178 height 26
click at [770, 544] on div at bounding box center [777, 542] width 24 height 4
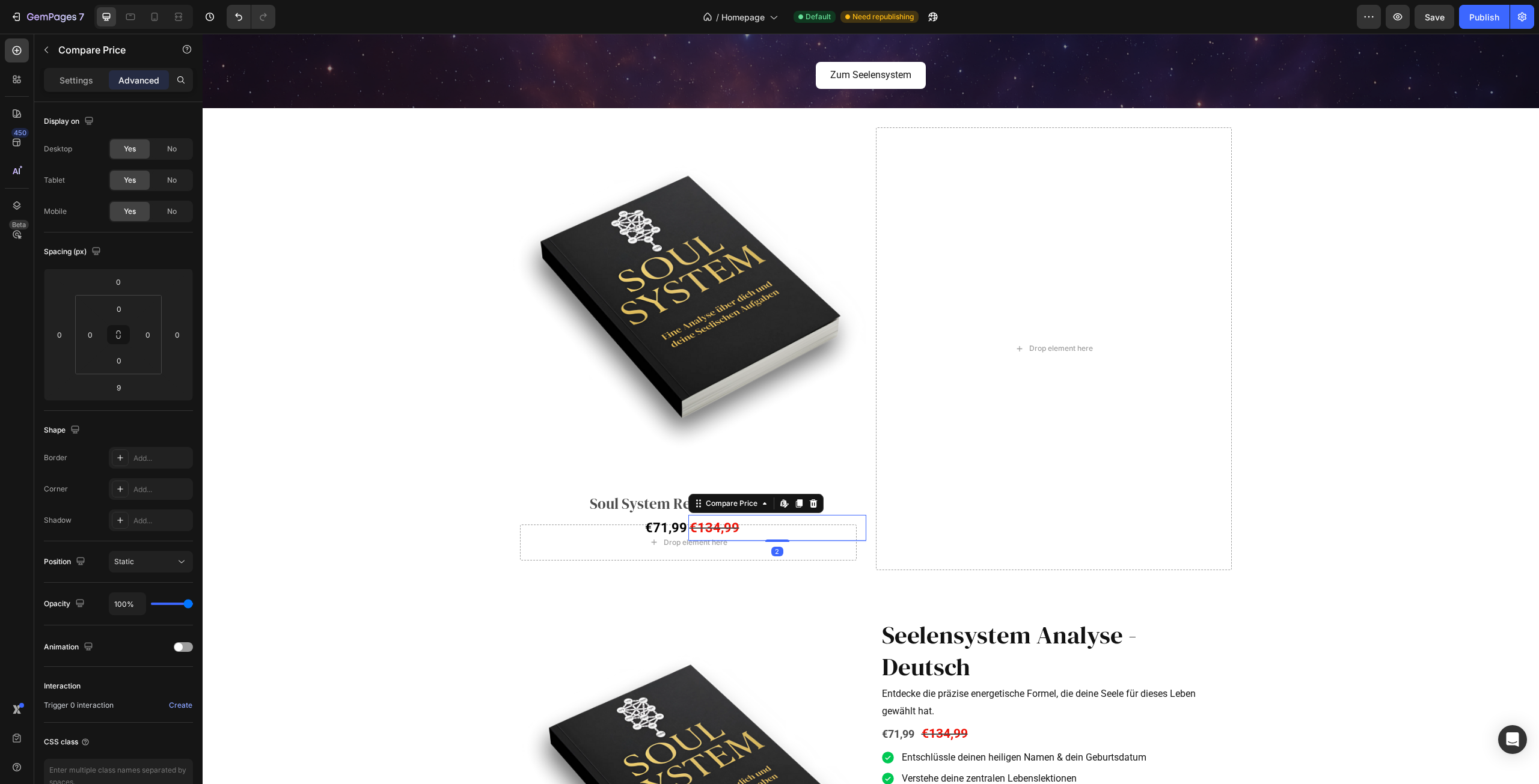
drag, startPoint x: 773, startPoint y: 544, endPoint x: 773, endPoint y: 535, distance: 9.0
click at [773, 536] on div "€134,99 Compare Price Edit content in Shopify 2 Compare Price Edit content in S…" at bounding box center [778, 528] width 178 height 26
type input "0"
click at [766, 553] on div "€134,99 Compare Price Compare Price" at bounding box center [778, 542] width 178 height 56
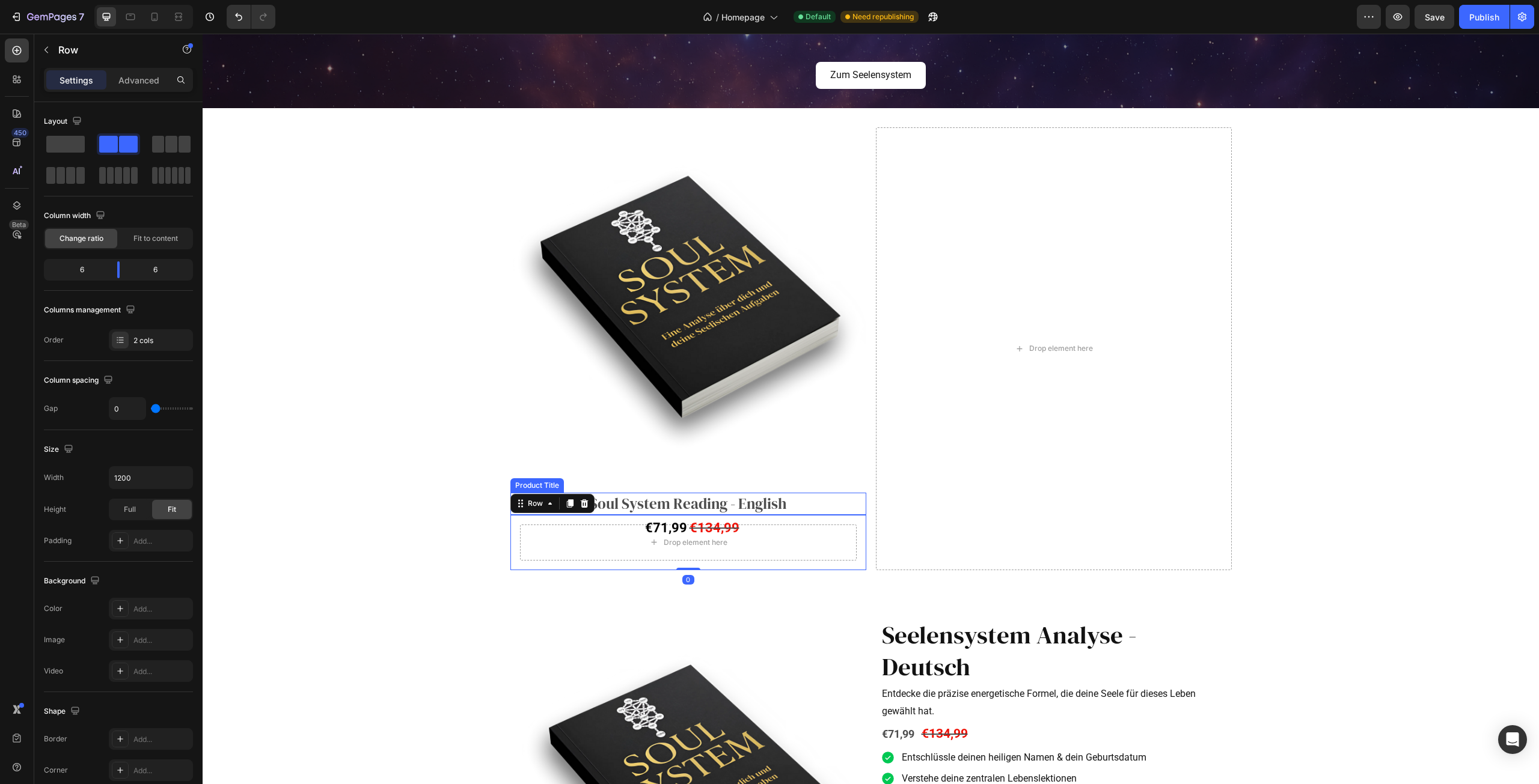
click at [678, 507] on h2 "Soul System Reading - English" at bounding box center [688, 504] width 356 height 22
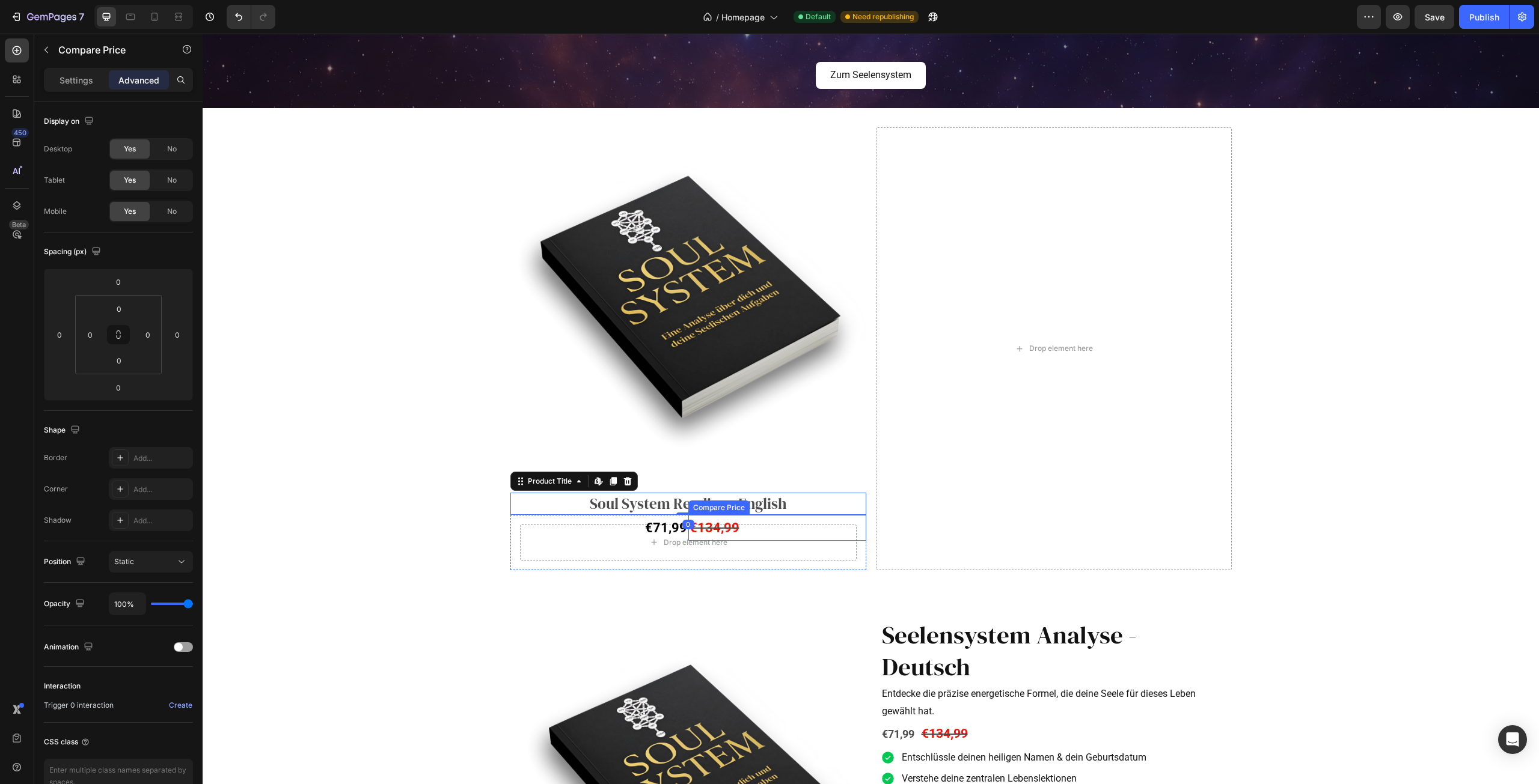
click at [203, 34] on div "Product Images Soul System Reading - English Product Title Edit content in Shop…" at bounding box center [203, 34] width 0 height 0
click at [675, 508] on h2 "Soul System Reading - English" at bounding box center [688, 504] width 356 height 22
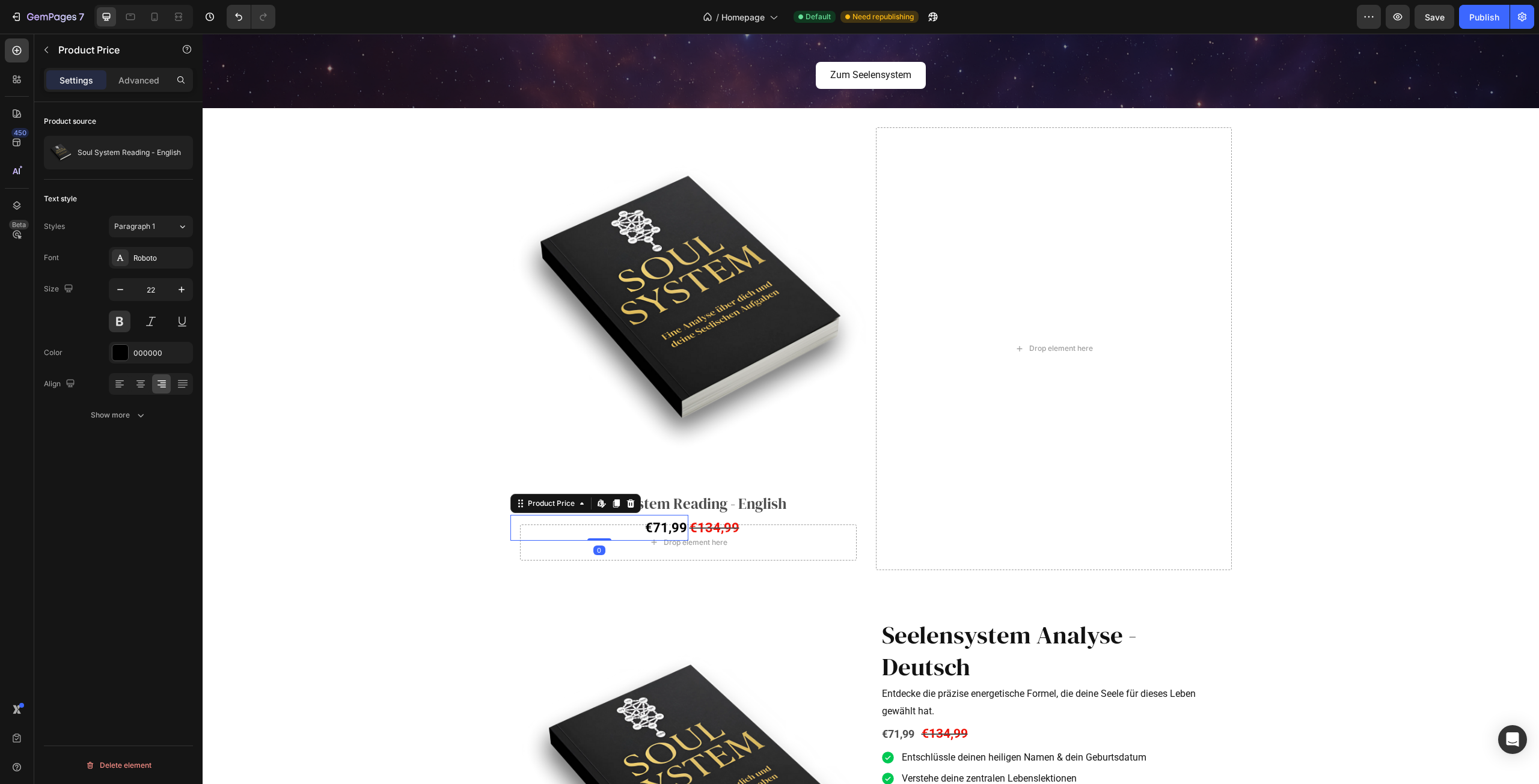
click at [683, 515] on div "€71,99" at bounding box center [599, 528] width 178 height 26
click at [683, 508] on h2 "Soul System Reading - English" at bounding box center [688, 504] width 356 height 22
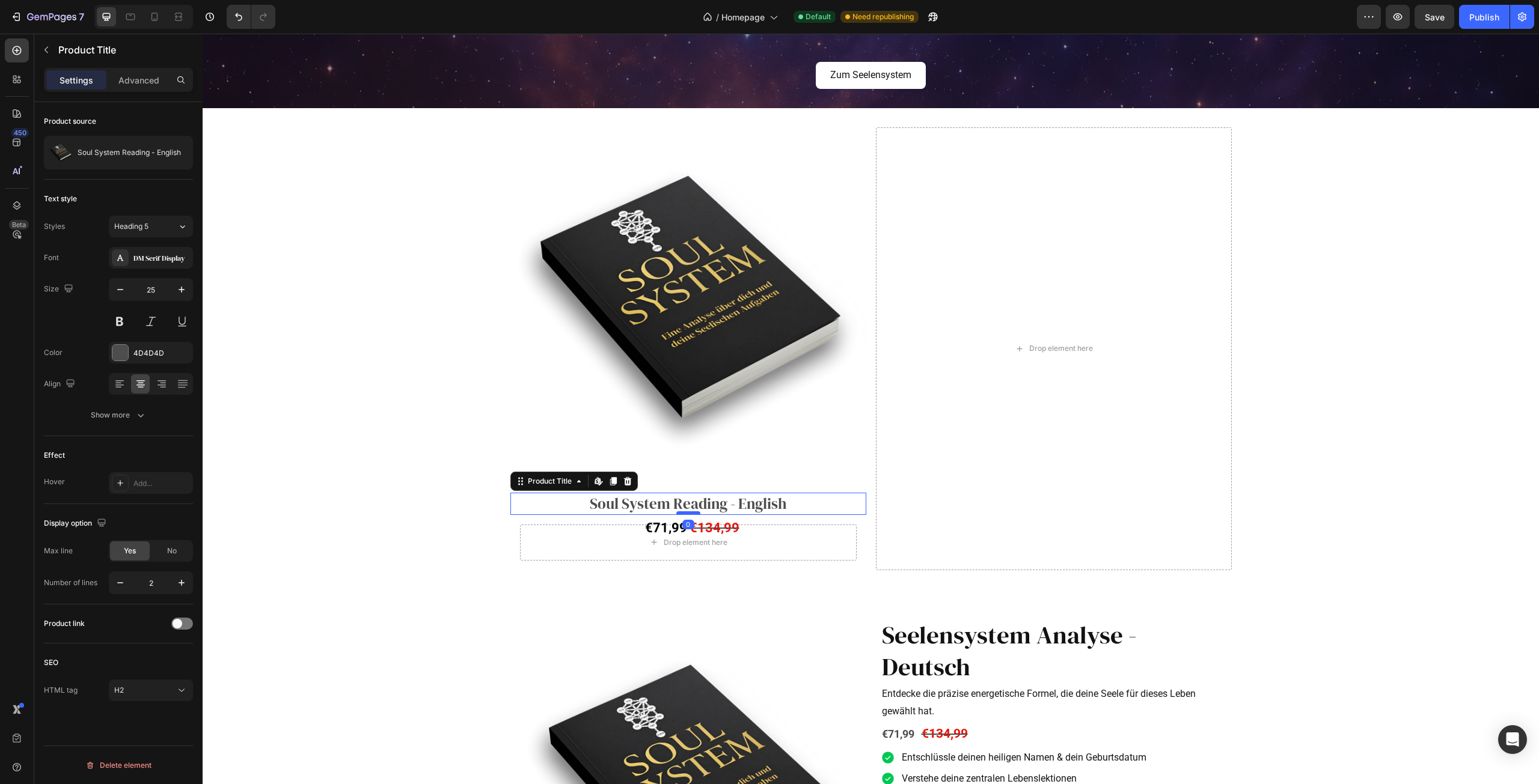
click at [683, 512] on div at bounding box center [688, 513] width 24 height 4
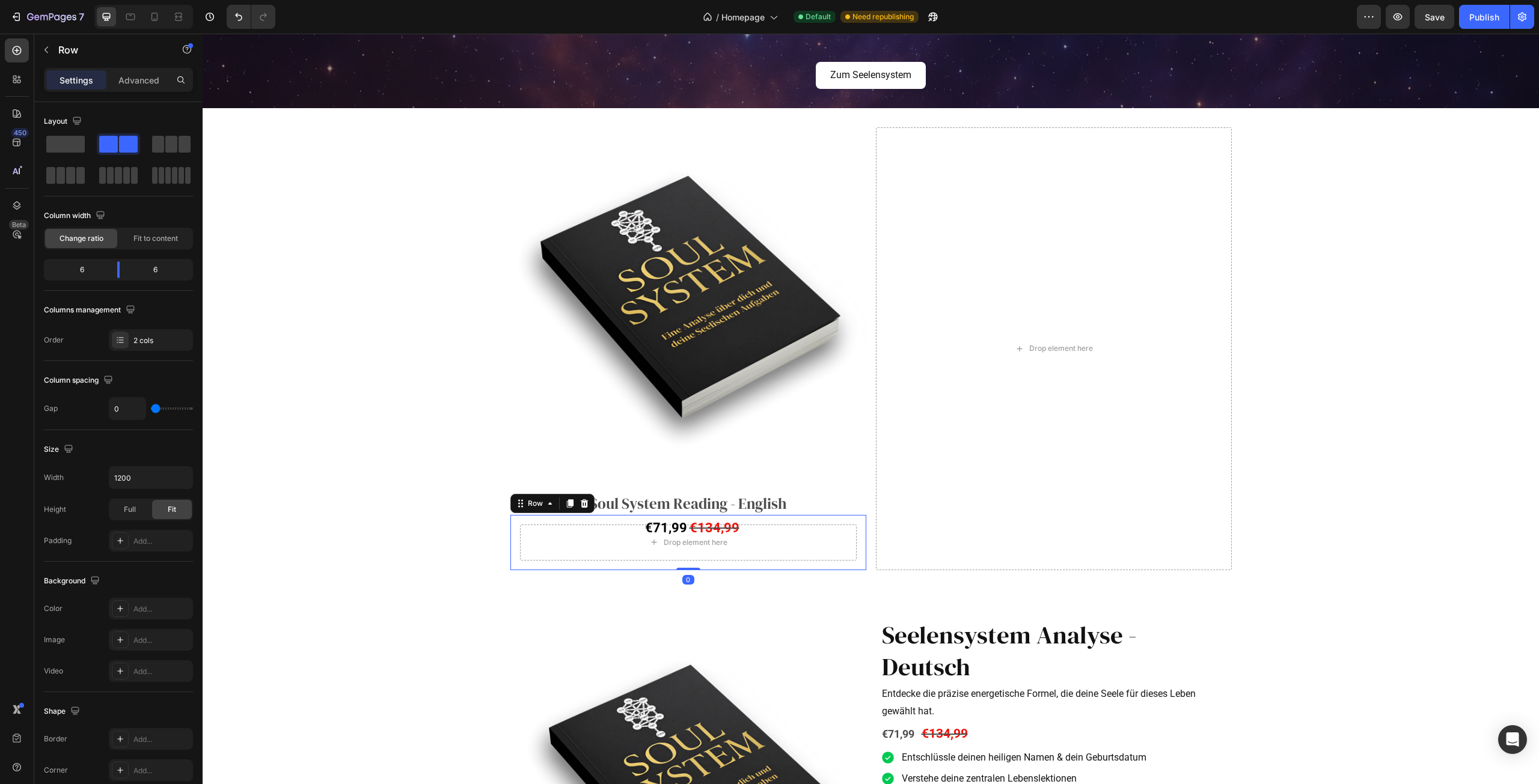
click at [683, 550] on div "€71,99 Product Price Product Price" at bounding box center [599, 542] width 178 height 56
click at [579, 505] on icon at bounding box center [584, 503] width 10 height 10
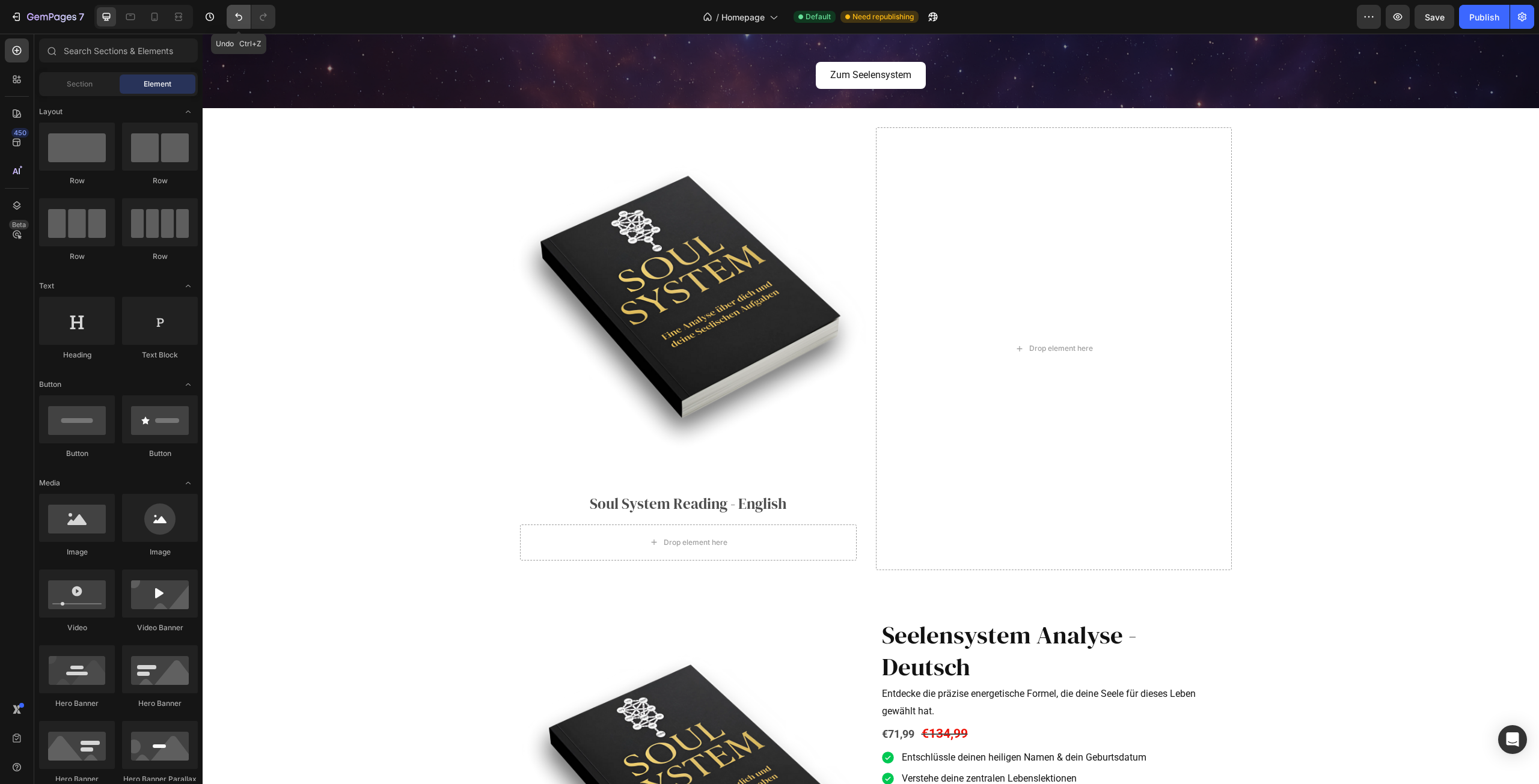
drag, startPoint x: 236, startPoint y: 13, endPoint x: 75, endPoint y: 21, distance: 161.2
click at [236, 13] on icon "Undo/Redo" at bounding box center [239, 17] width 12 height 12
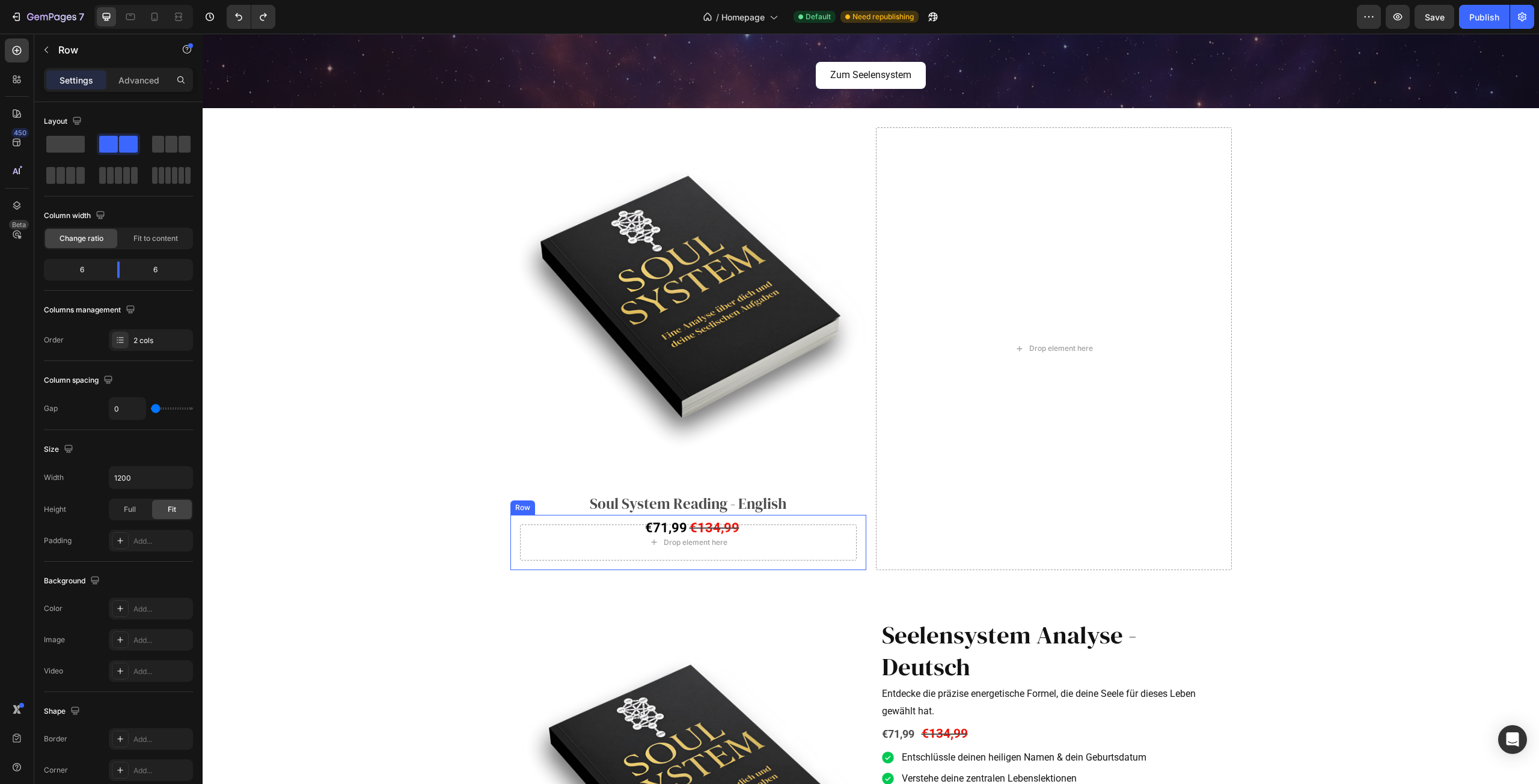
click at [580, 550] on div "€71,99 Product Price Product Price" at bounding box center [599, 542] width 178 height 56
click at [584, 507] on icon at bounding box center [584, 503] width 10 height 10
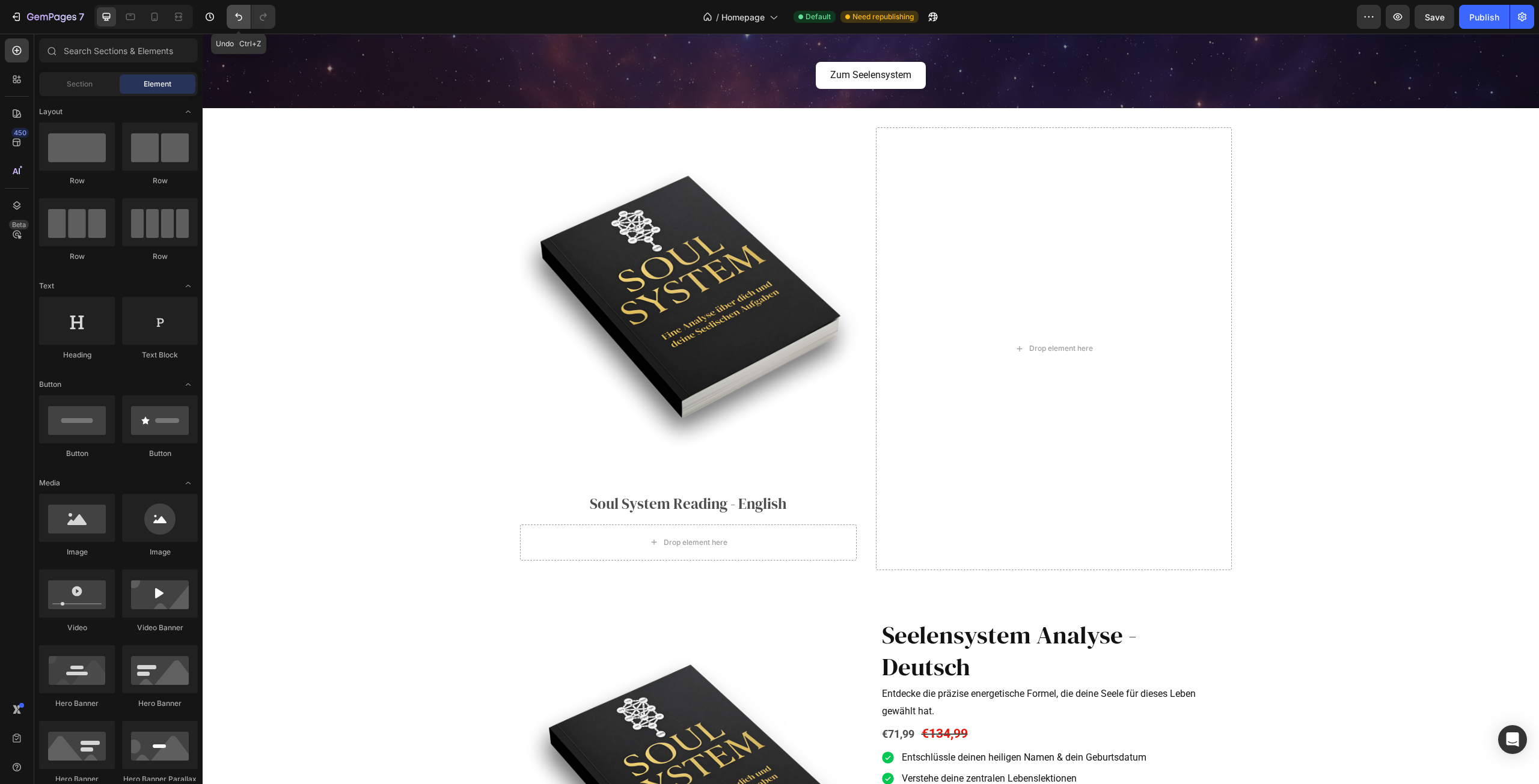
click at [242, 12] on icon "Undo/Redo" at bounding box center [239, 17] width 12 height 12
click at [548, 553] on div "€71,99 Product Price Product Price" at bounding box center [599, 542] width 178 height 56
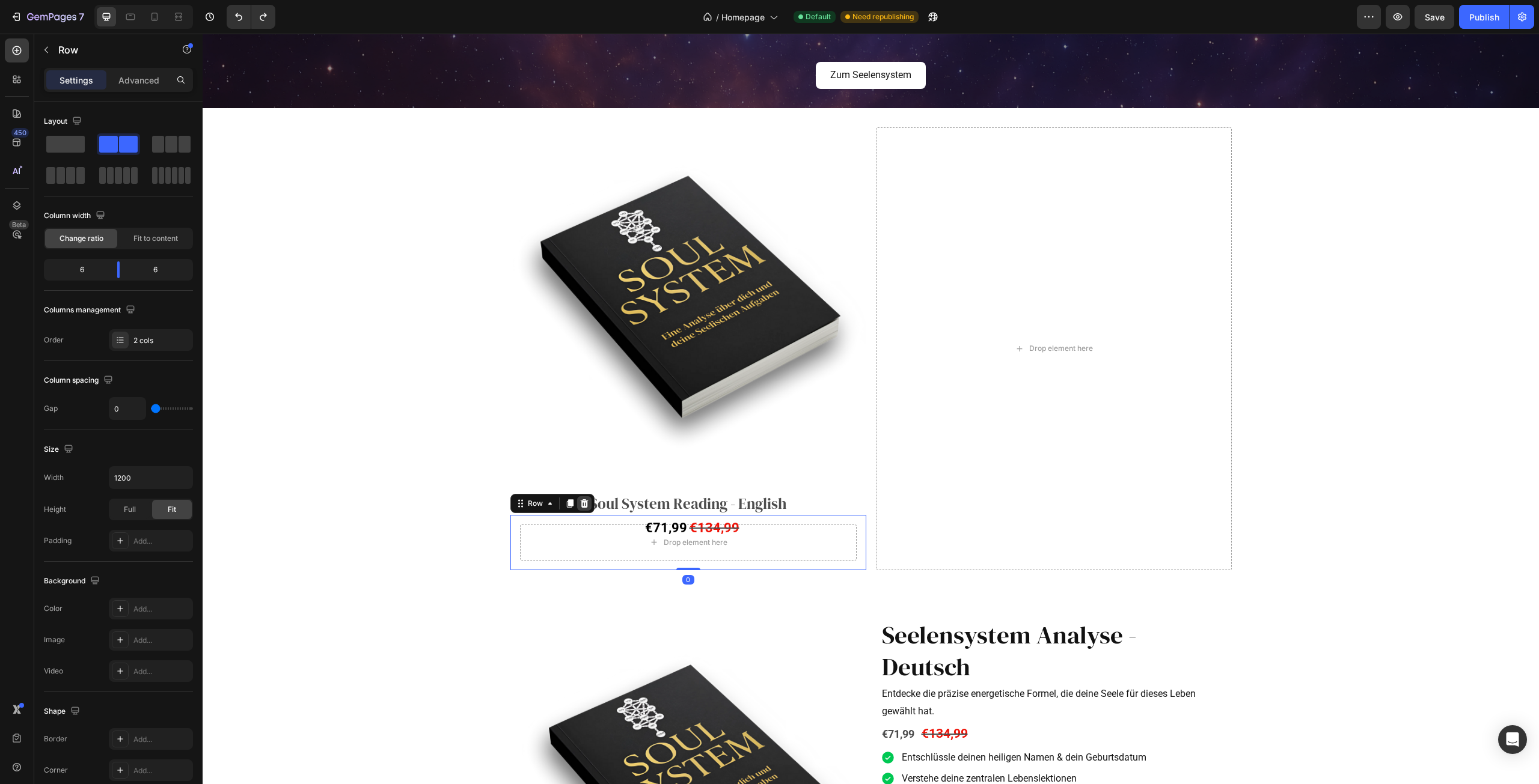
click at [579, 504] on icon at bounding box center [584, 503] width 10 height 10
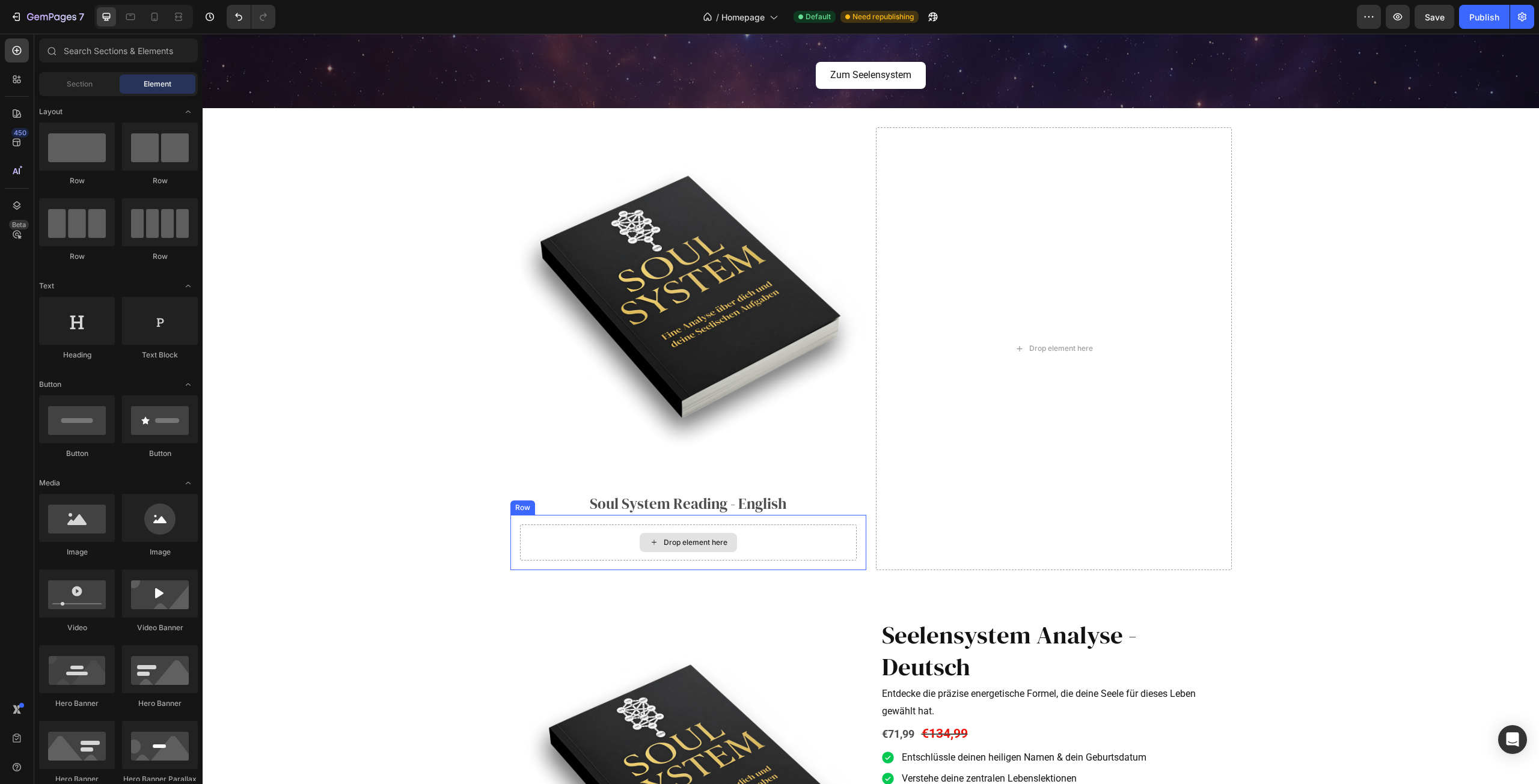
click at [583, 539] on div "Drop element here" at bounding box center [689, 542] width 337 height 36
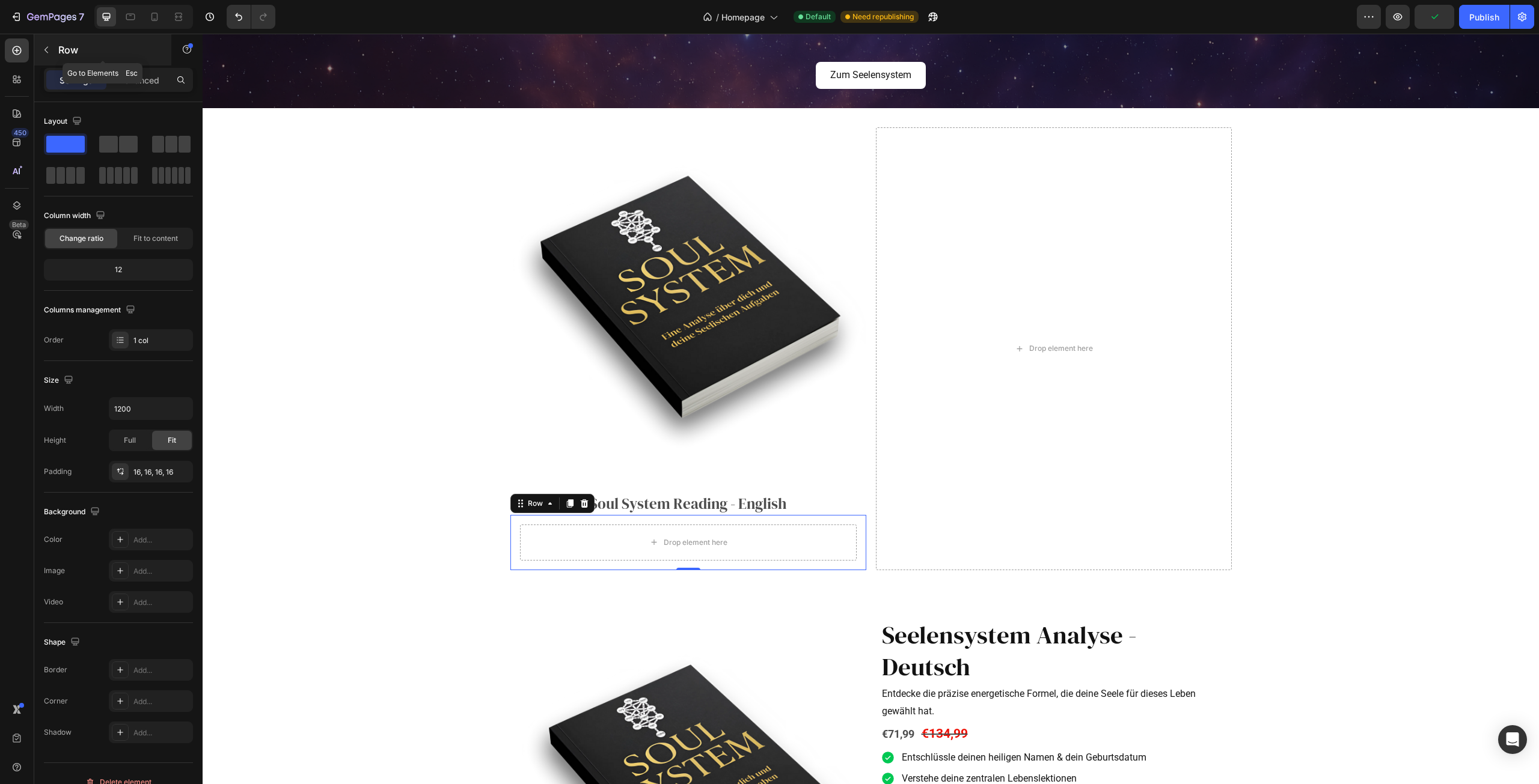
click at [43, 51] on icon "button" at bounding box center [46, 50] width 10 height 10
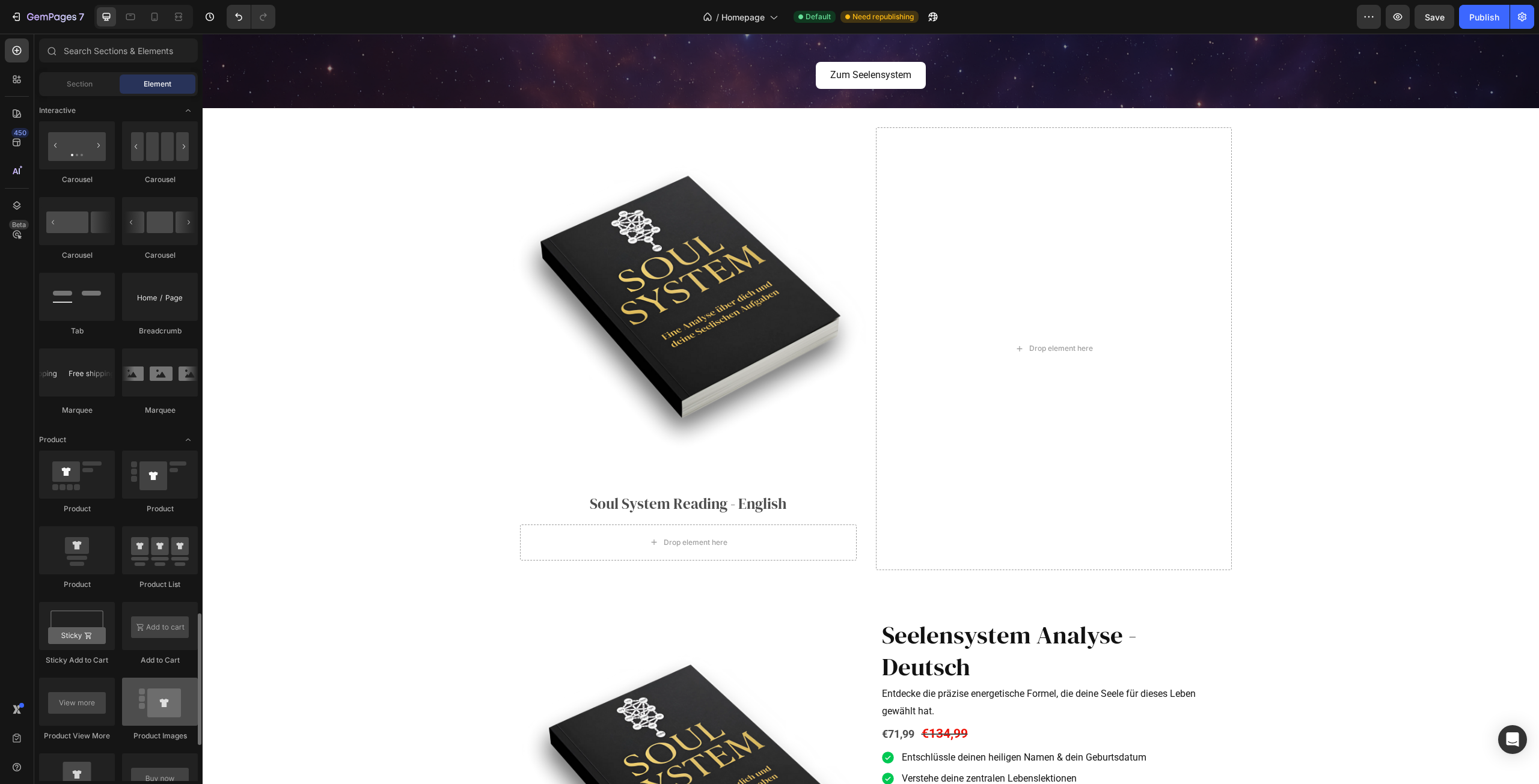
scroll to position [1502, 0]
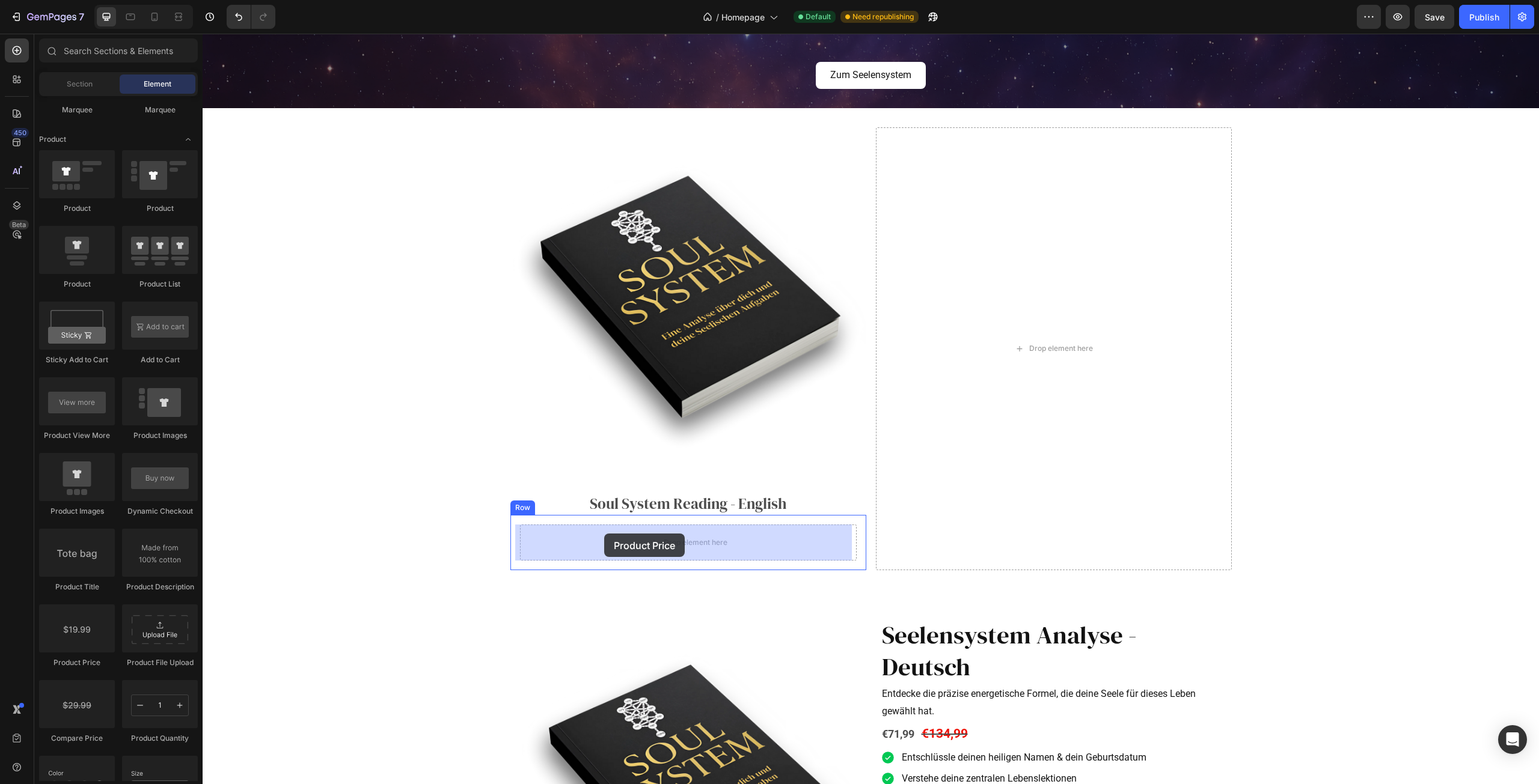
drag, startPoint x: 285, startPoint y: 675, endPoint x: 604, endPoint y: 534, distance: 348.8
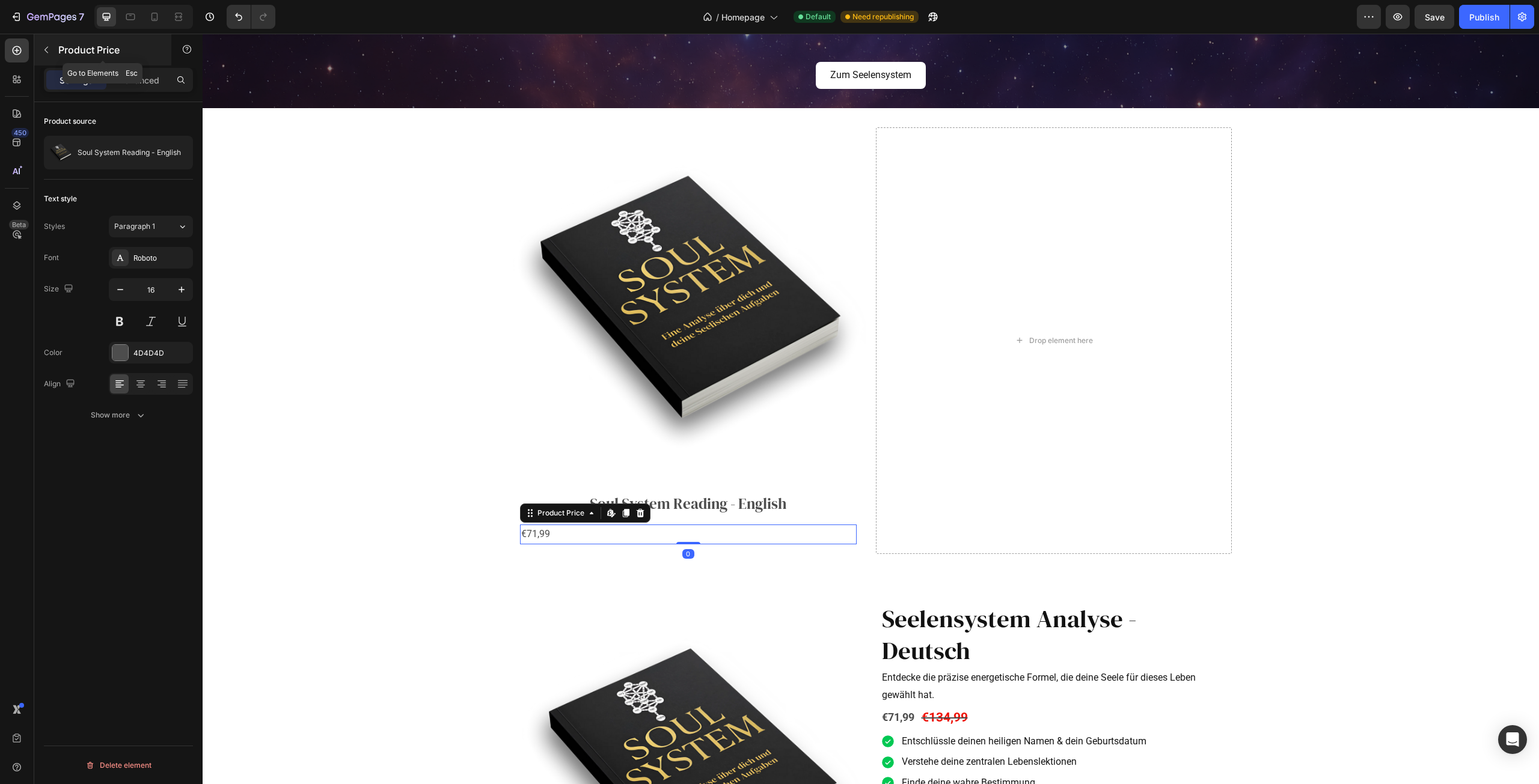
click at [47, 48] on icon "button" at bounding box center [46, 50] width 4 height 7
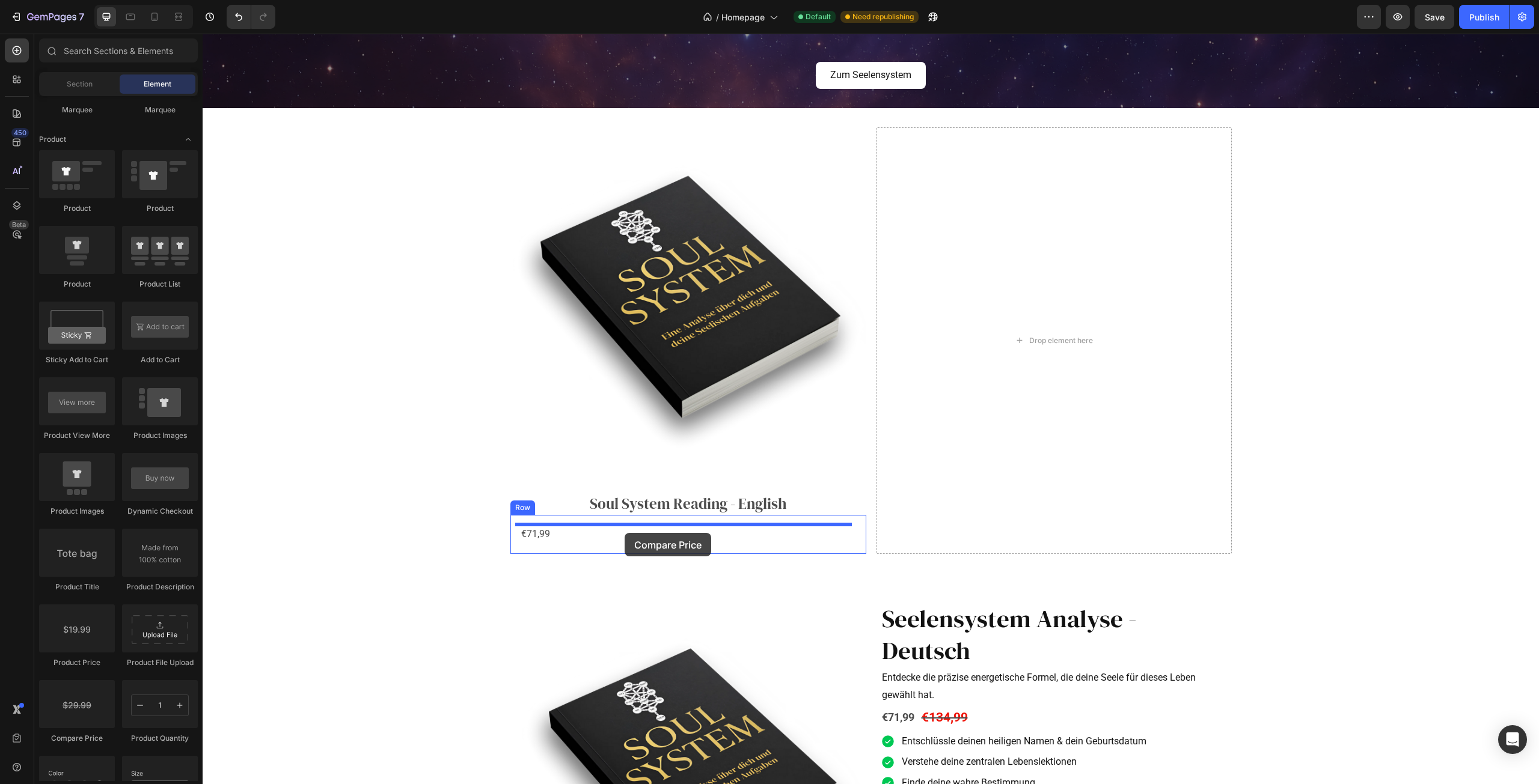
drag, startPoint x: 281, startPoint y: 747, endPoint x: 625, endPoint y: 533, distance: 405.1
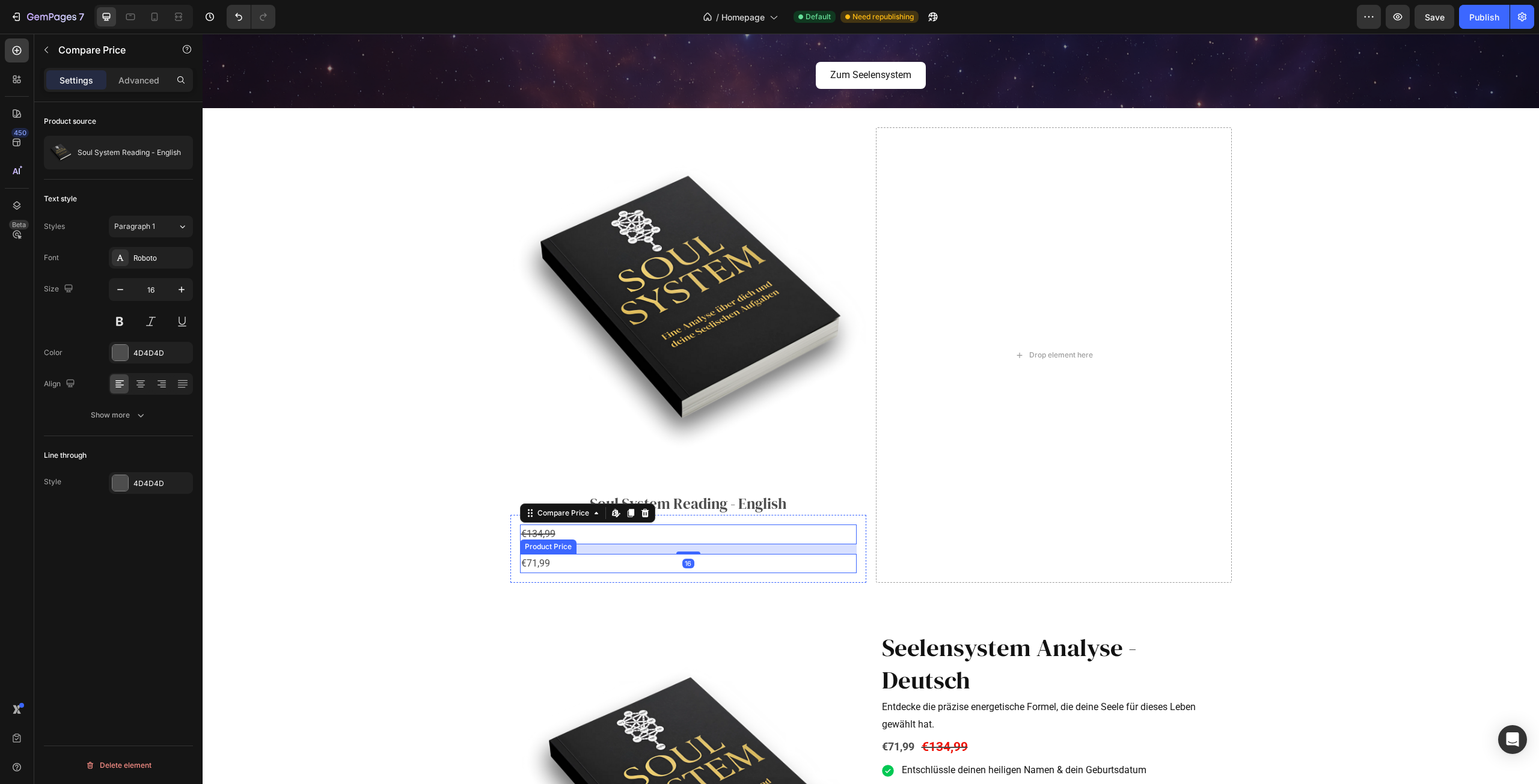
click at [588, 569] on div "€71,99" at bounding box center [689, 564] width 337 height 20
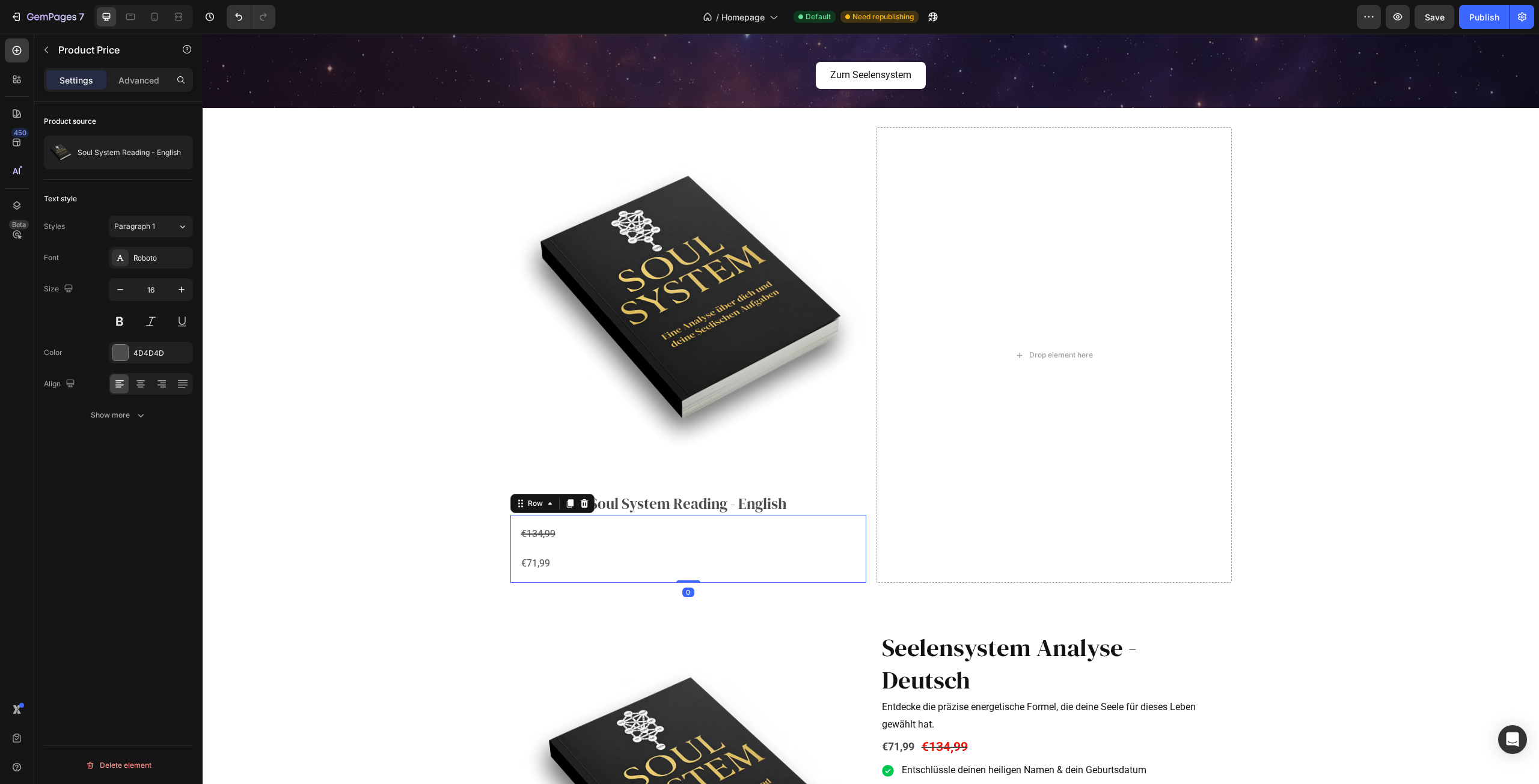
click at [710, 520] on div "€134,99 Compare Price Compare Price €71,99 Product Price Product Price Row 0" at bounding box center [688, 549] width 356 height 68
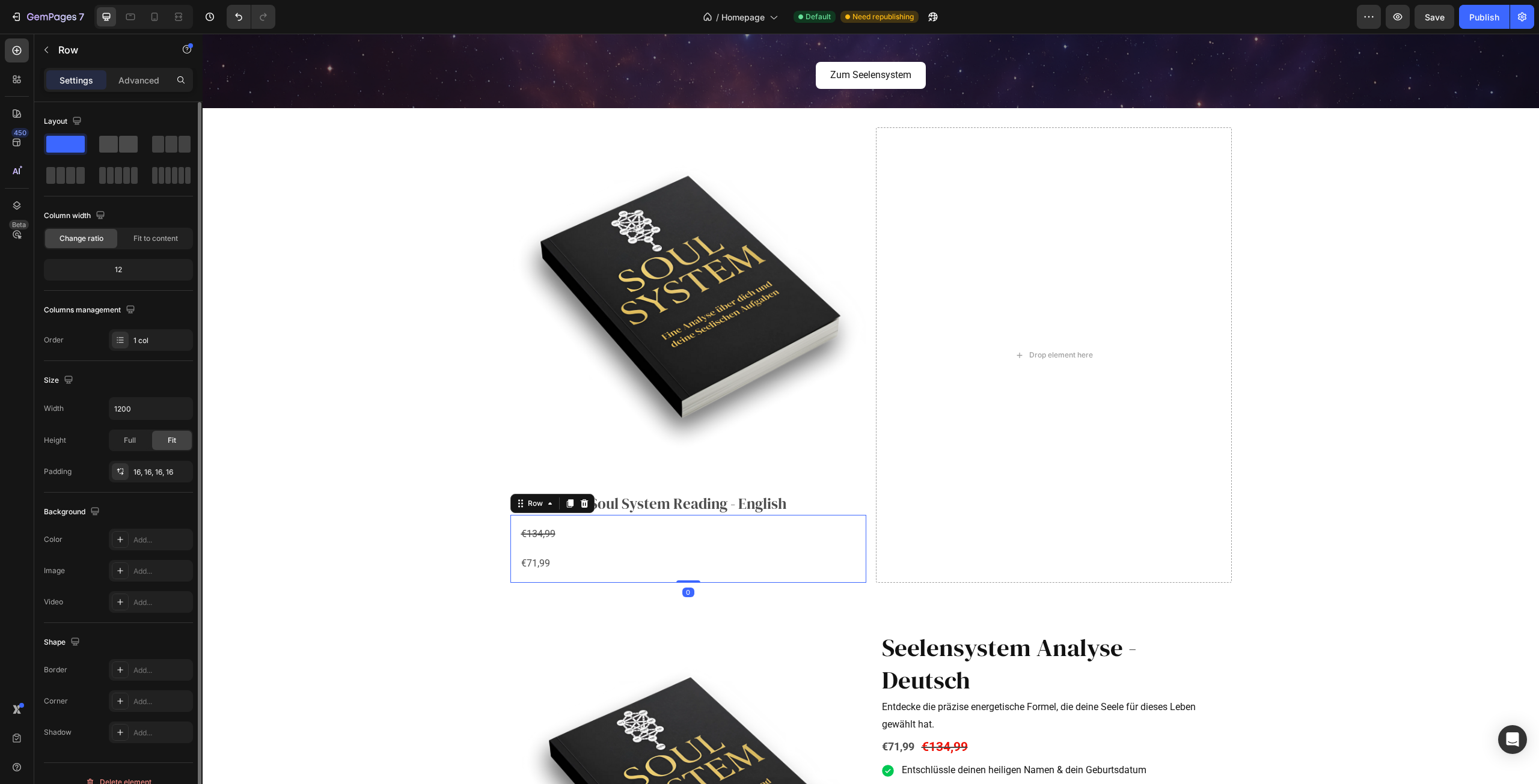
click at [116, 140] on span at bounding box center [108, 145] width 19 height 17
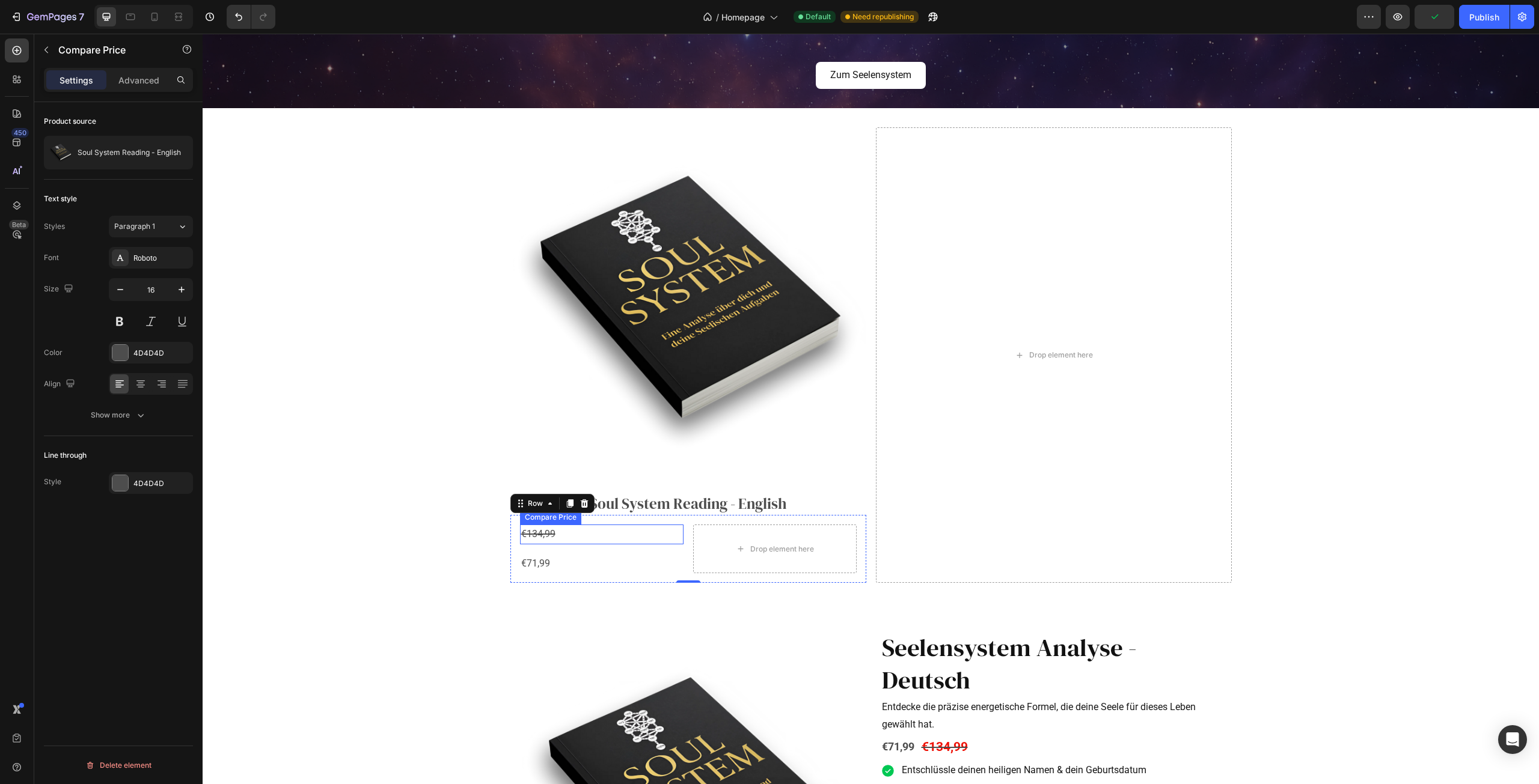
click at [530, 530] on div "€134,99" at bounding box center [602, 534] width 164 height 20
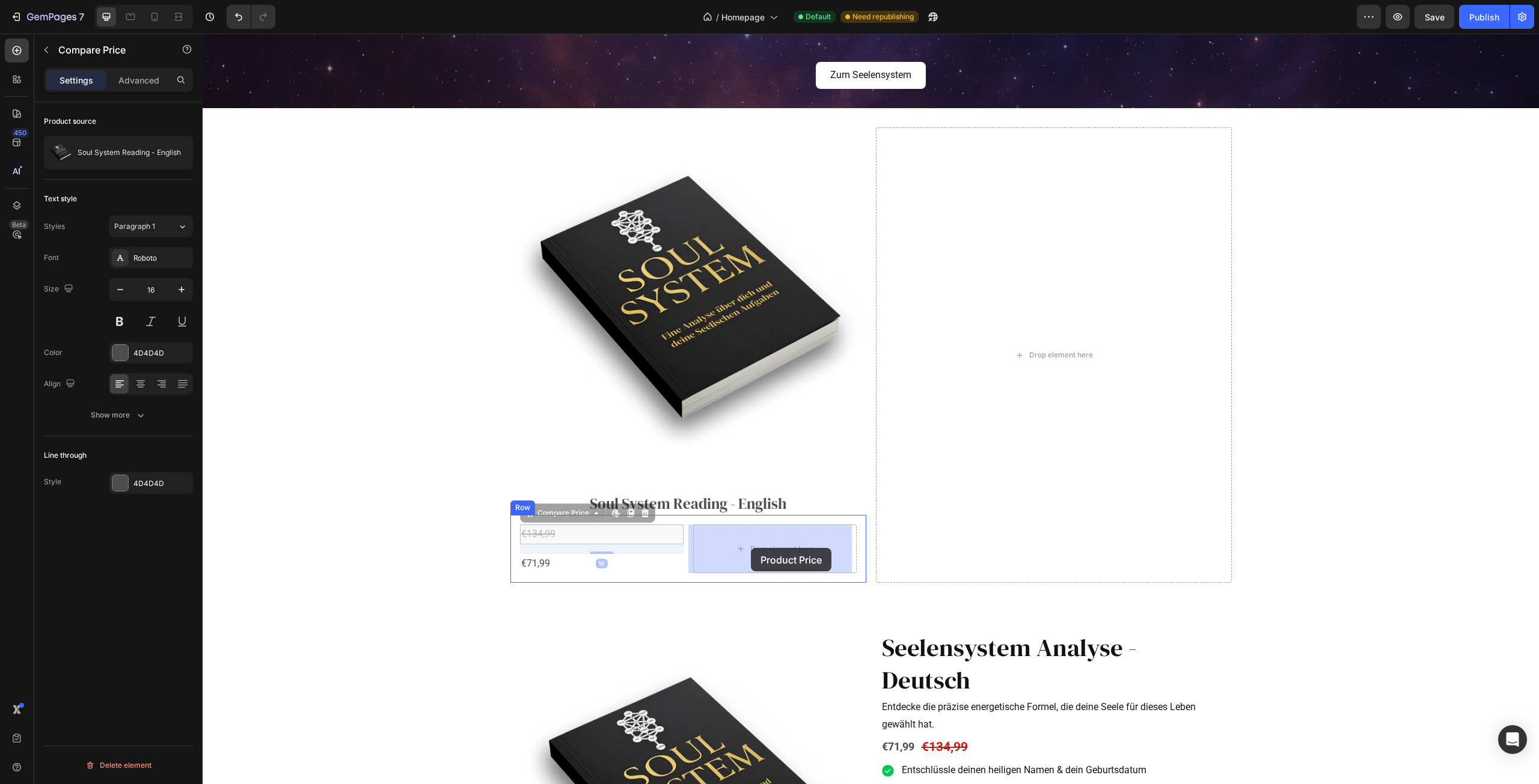
drag, startPoint x: 524, startPoint y: 518, endPoint x: 750, endPoint y: 547, distance: 227.9
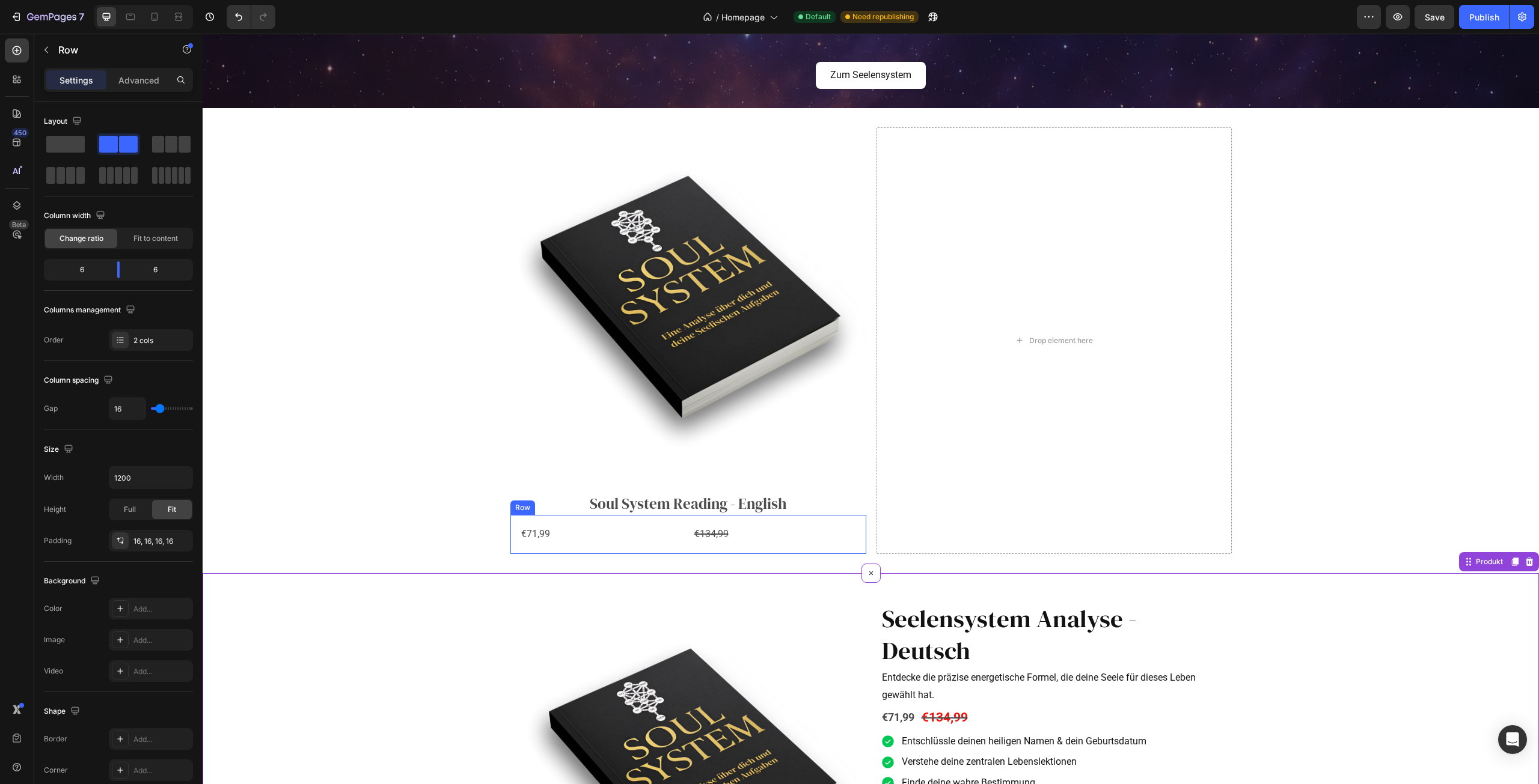
click at [686, 552] on div "€71,99 Product Price Product Price €134,99 Compare Price Compare Price Row" at bounding box center [688, 534] width 356 height 39
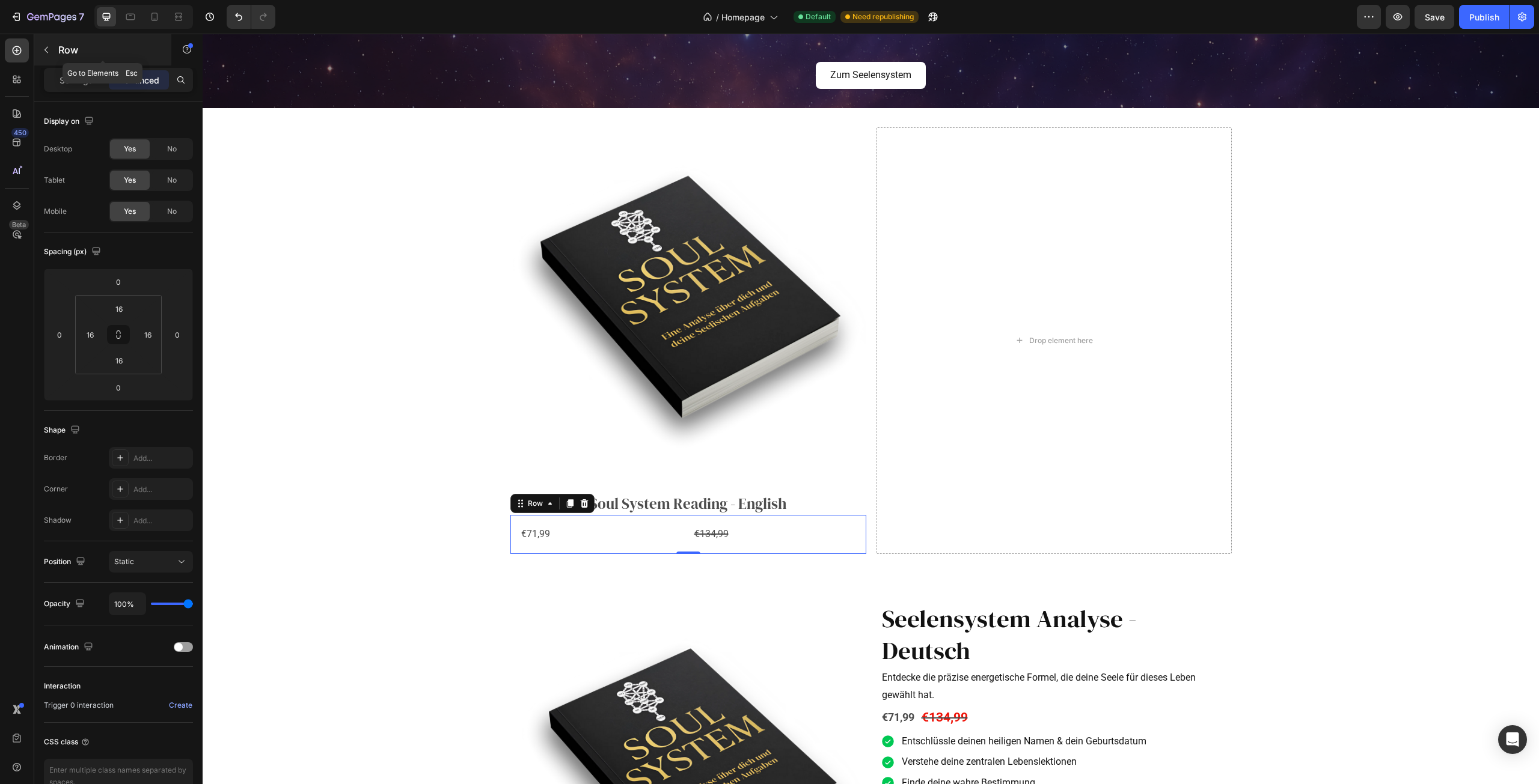
click at [51, 48] on button "button" at bounding box center [46, 50] width 20 height 20
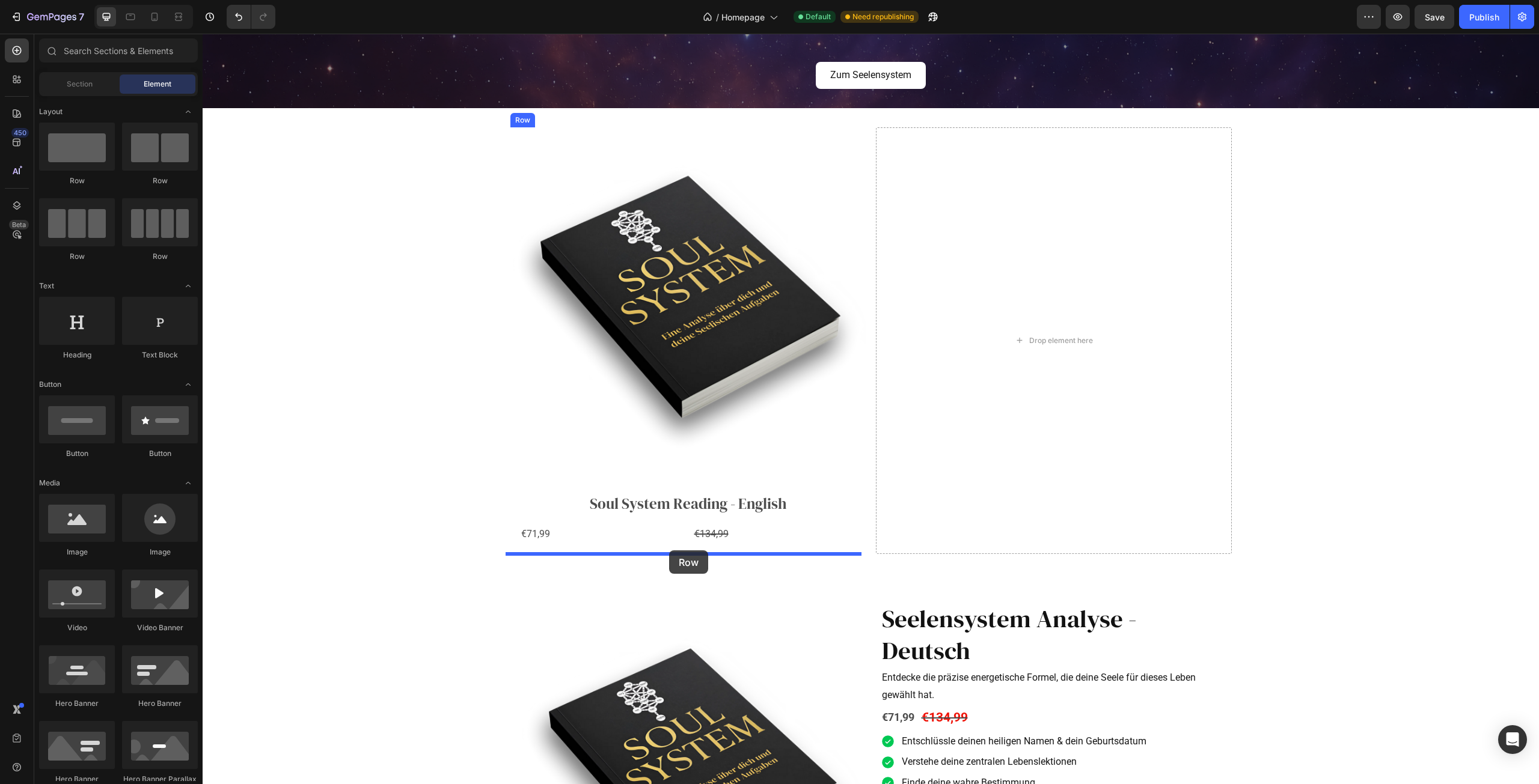
drag, startPoint x: 277, startPoint y: 179, endPoint x: 670, endPoint y: 551, distance: 541.1
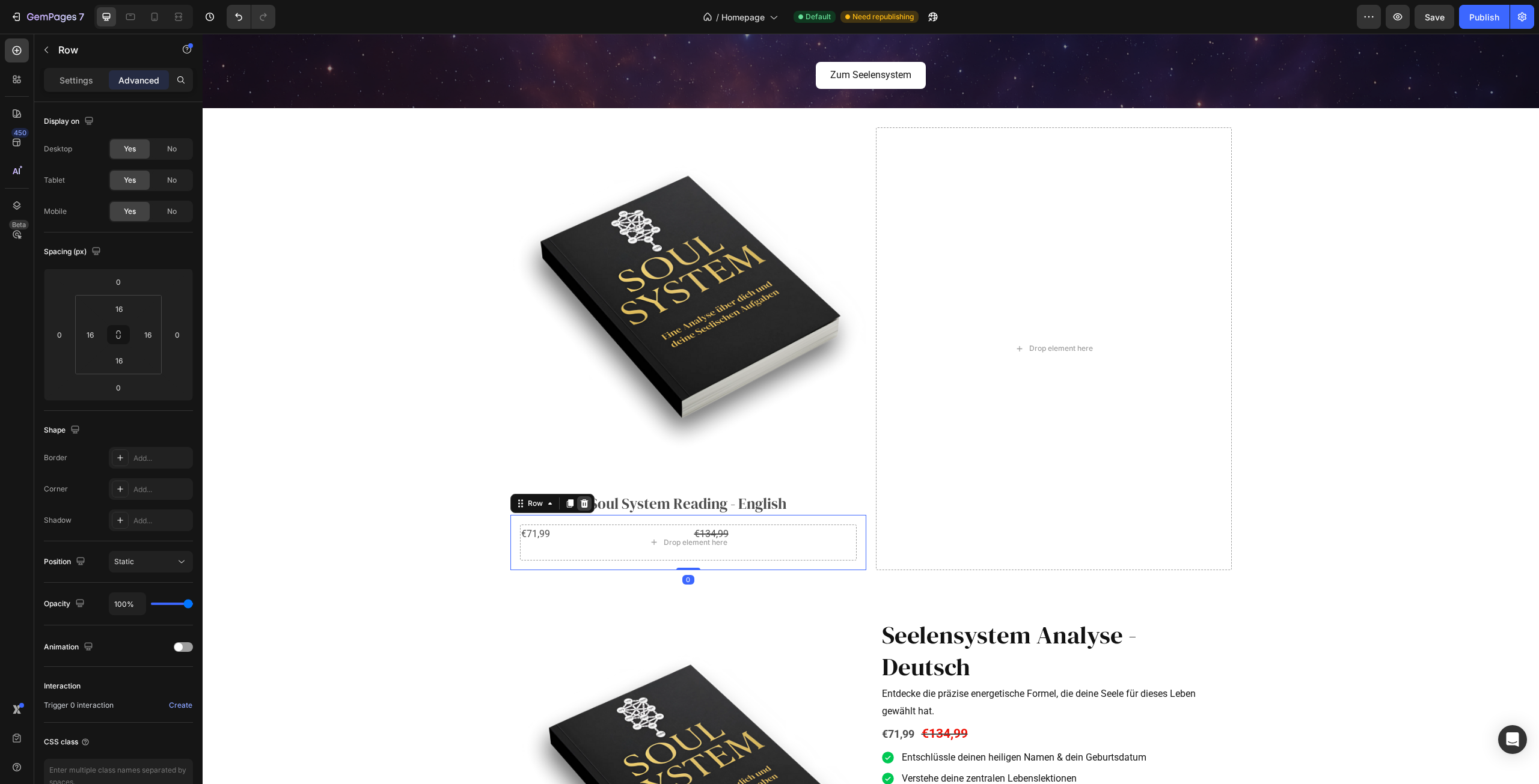
click at [584, 499] on icon at bounding box center [584, 503] width 10 height 10
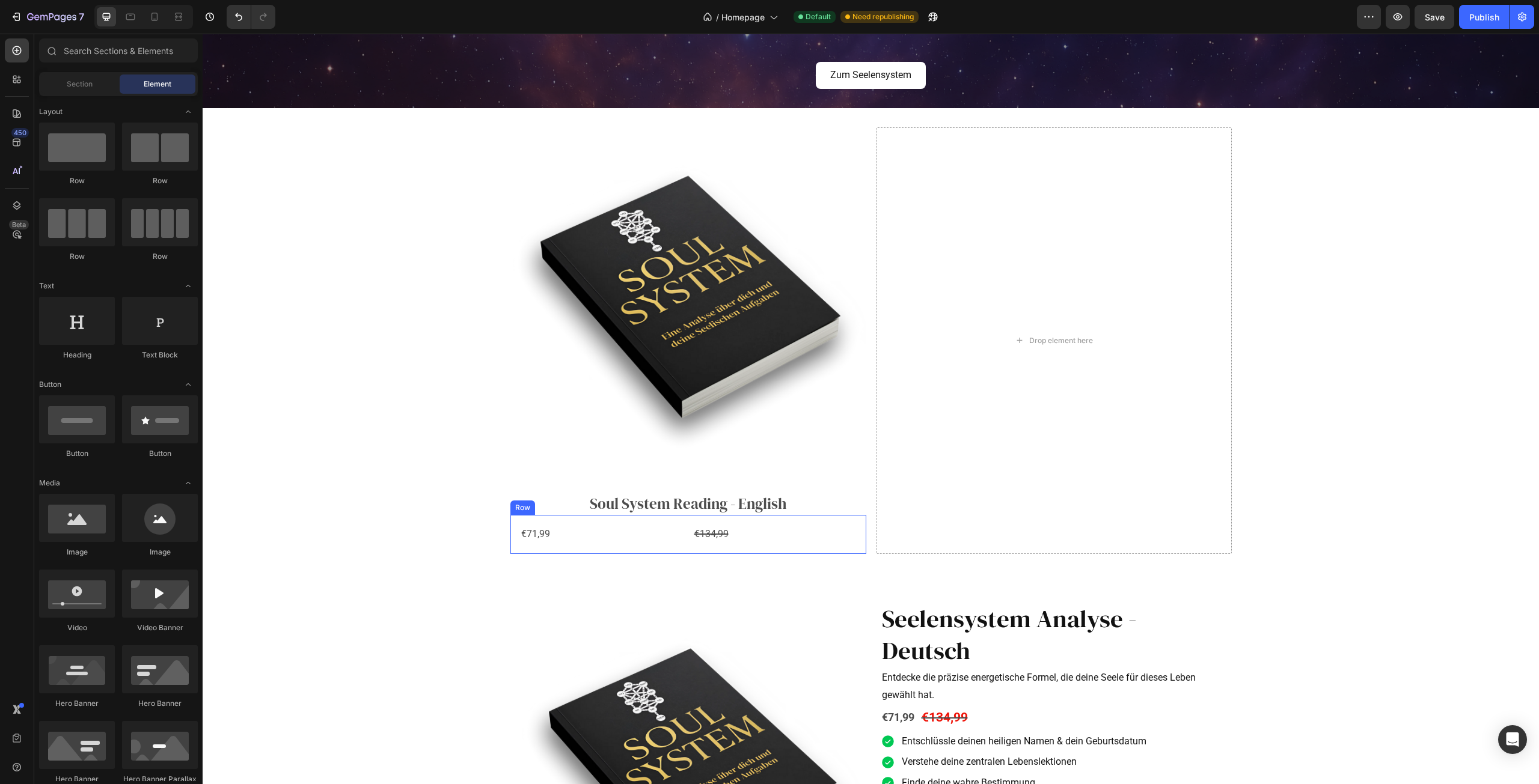
click at [656, 519] on div "€71,99 Product Price Product Price €134,99 Compare Price Compare Price Row" at bounding box center [688, 534] width 356 height 39
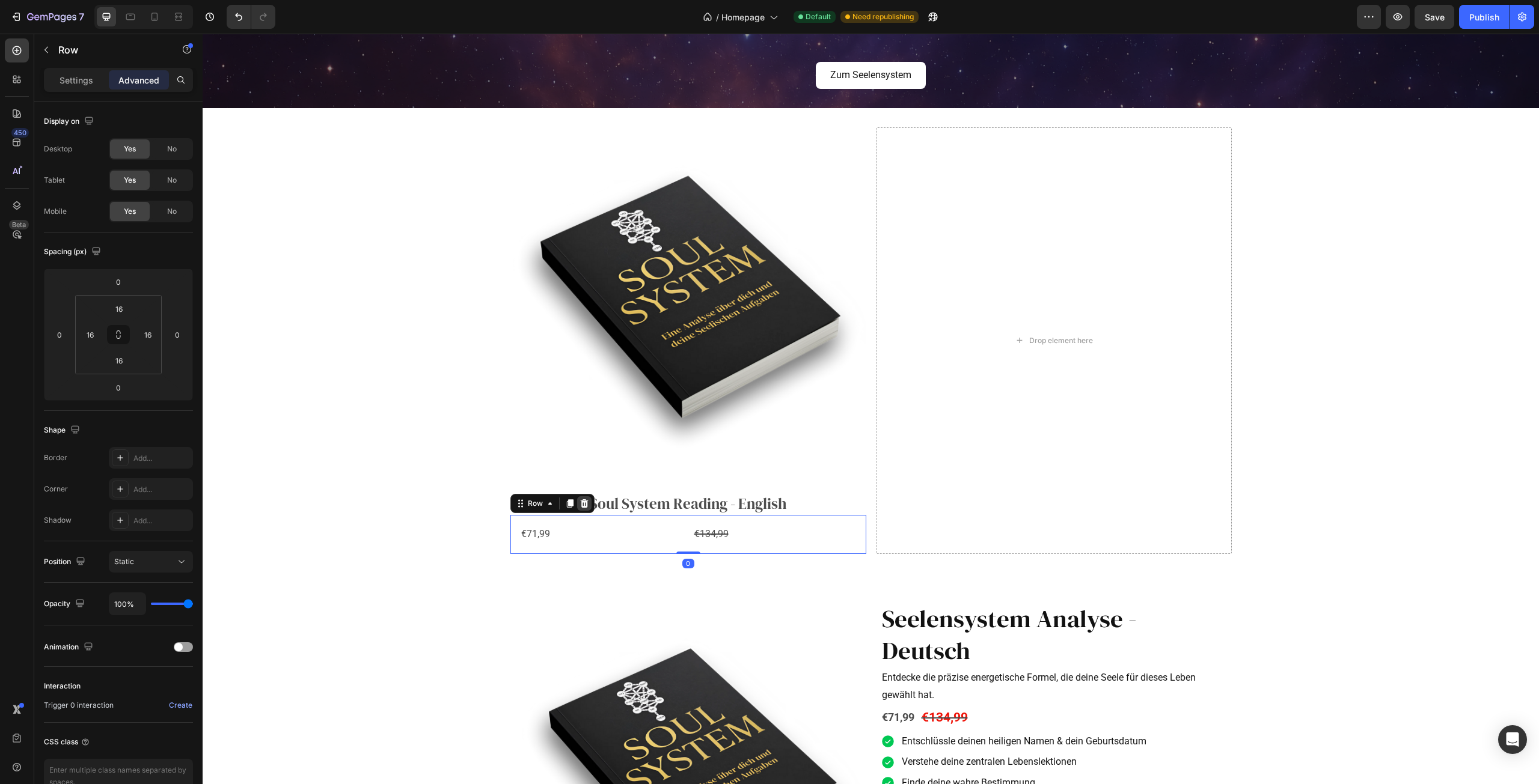
click at [579, 501] on icon at bounding box center [584, 503] width 10 height 10
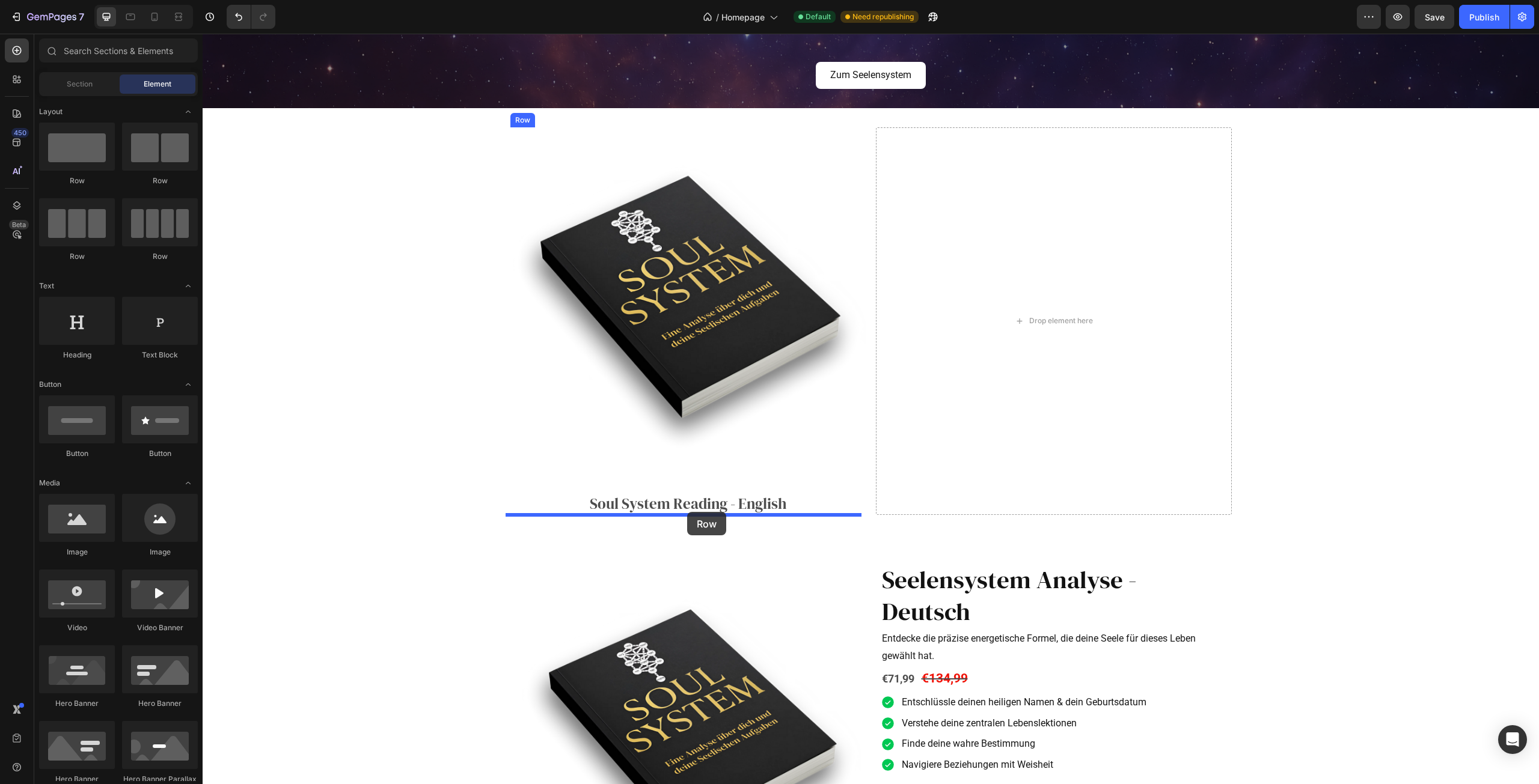
drag, startPoint x: 361, startPoint y: 234, endPoint x: 687, endPoint y: 512, distance: 428.4
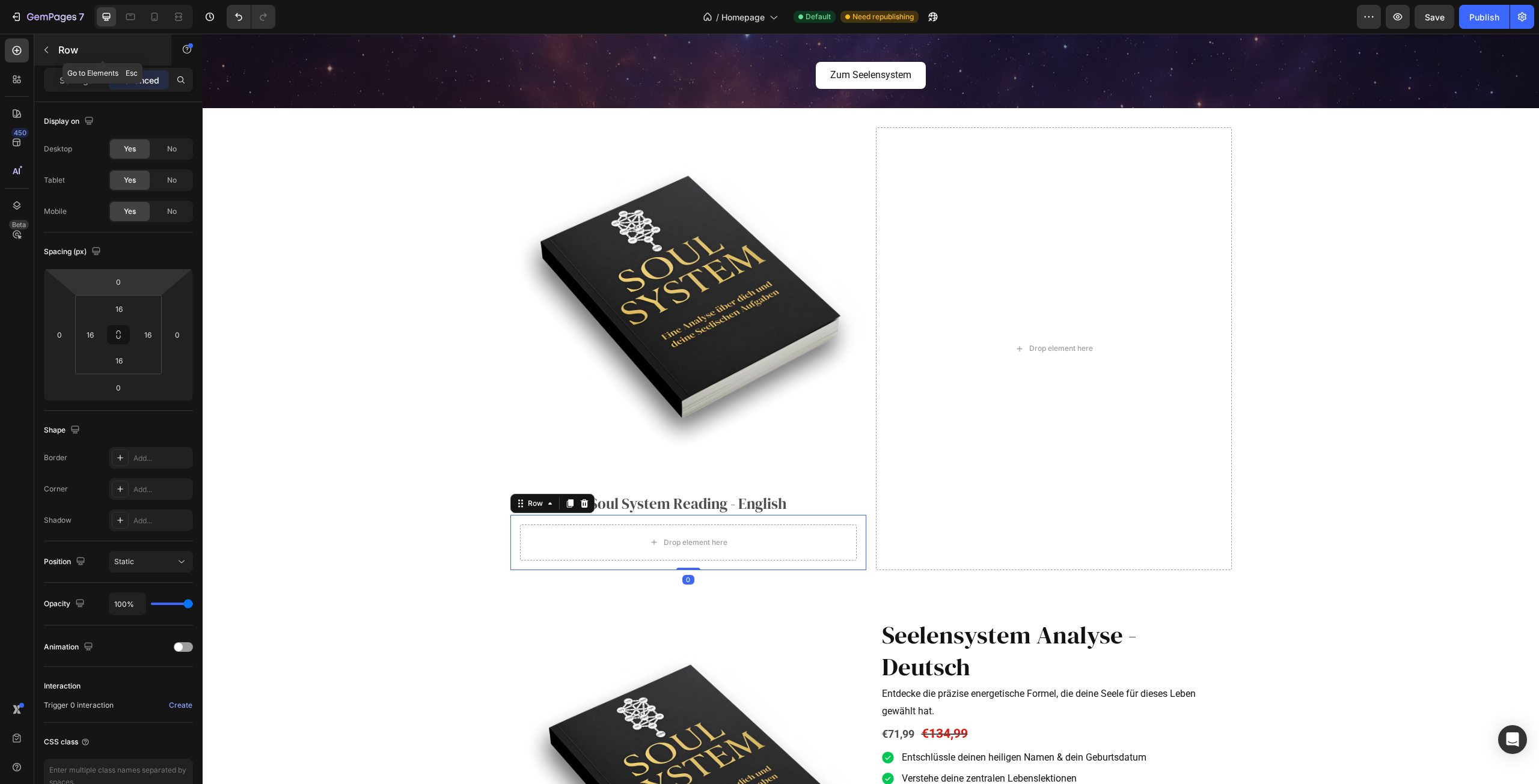
click at [42, 47] on icon "button" at bounding box center [46, 50] width 10 height 10
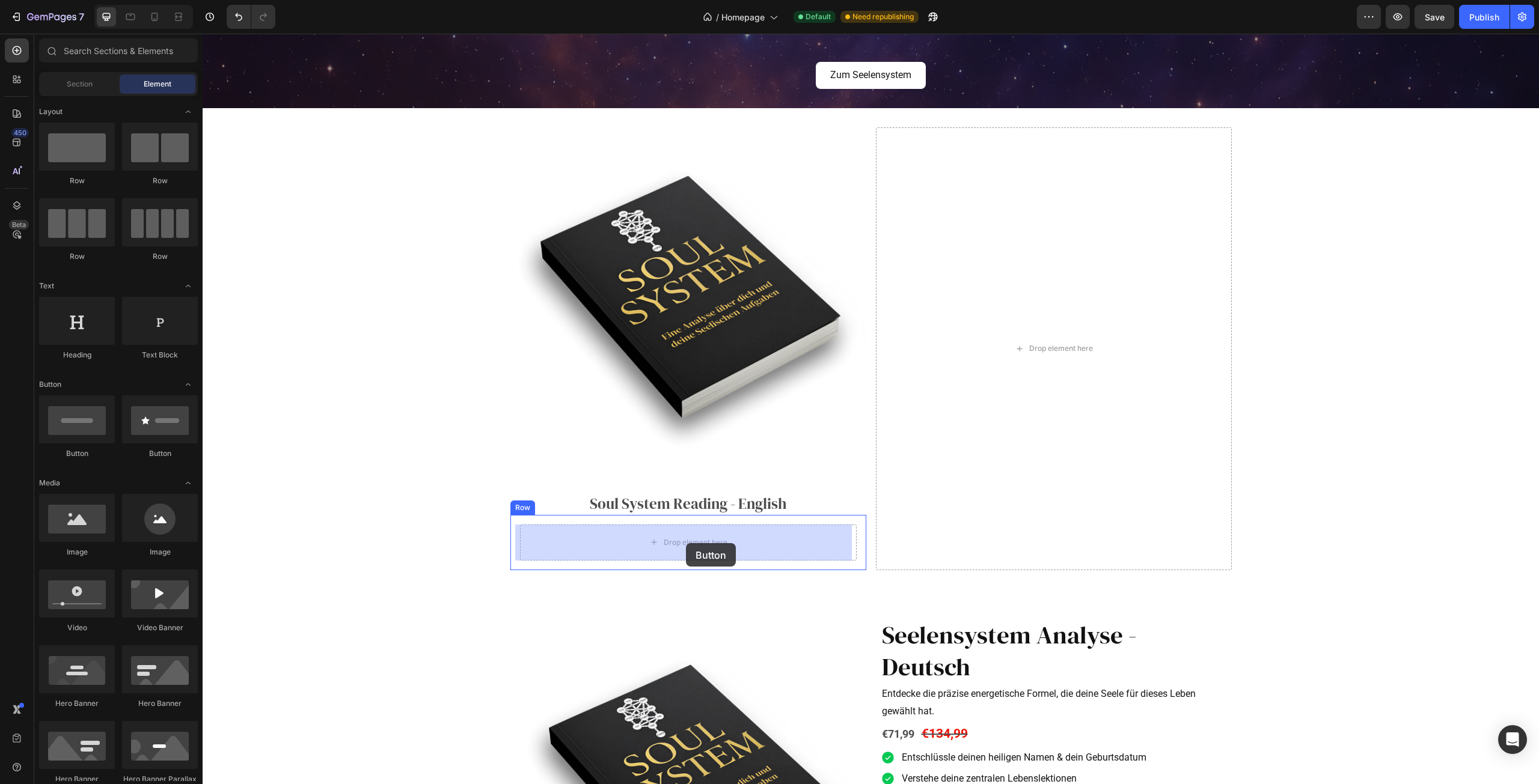
drag, startPoint x: 297, startPoint y: 472, endPoint x: 686, endPoint y: 543, distance: 395.4
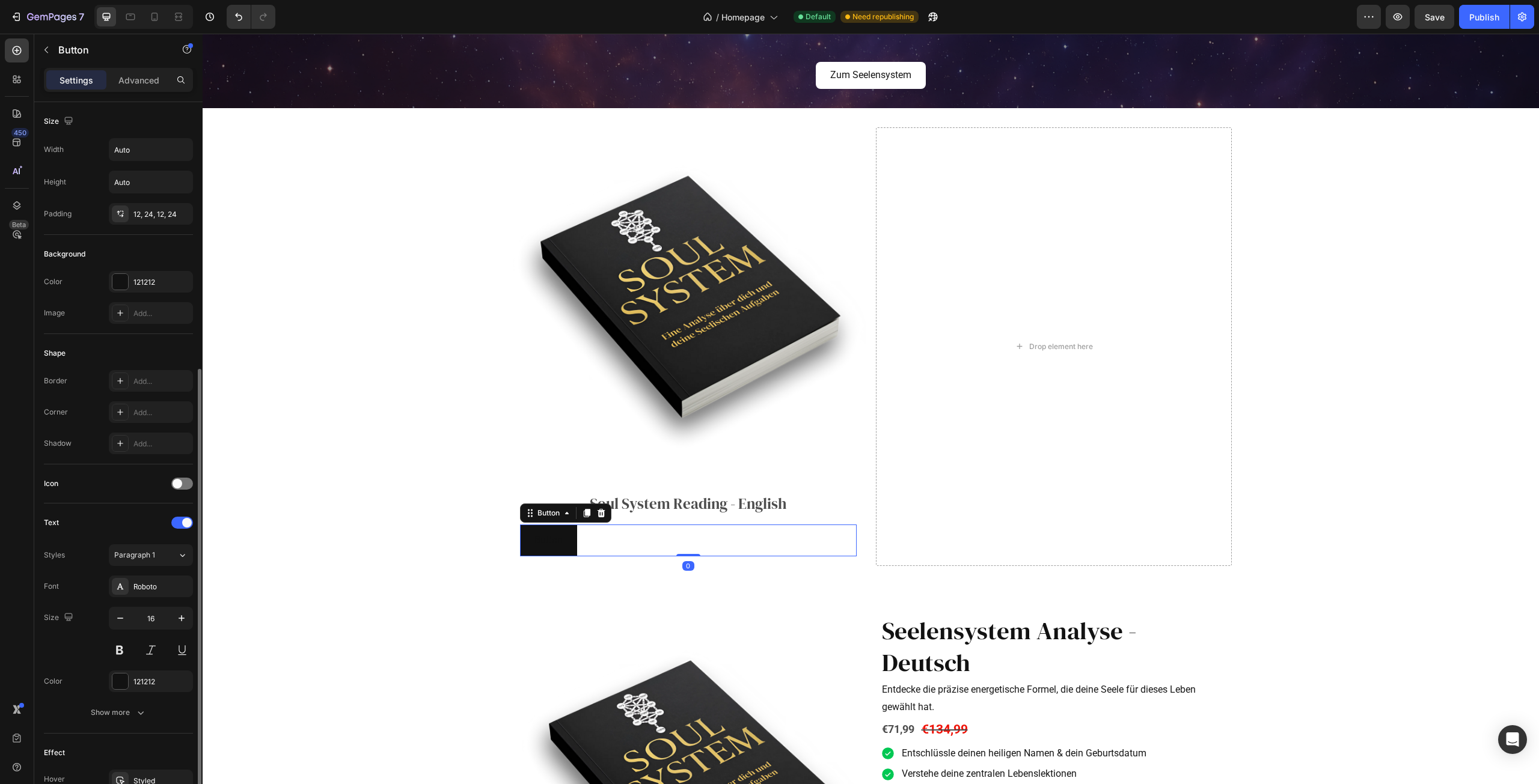
scroll to position [145, 0]
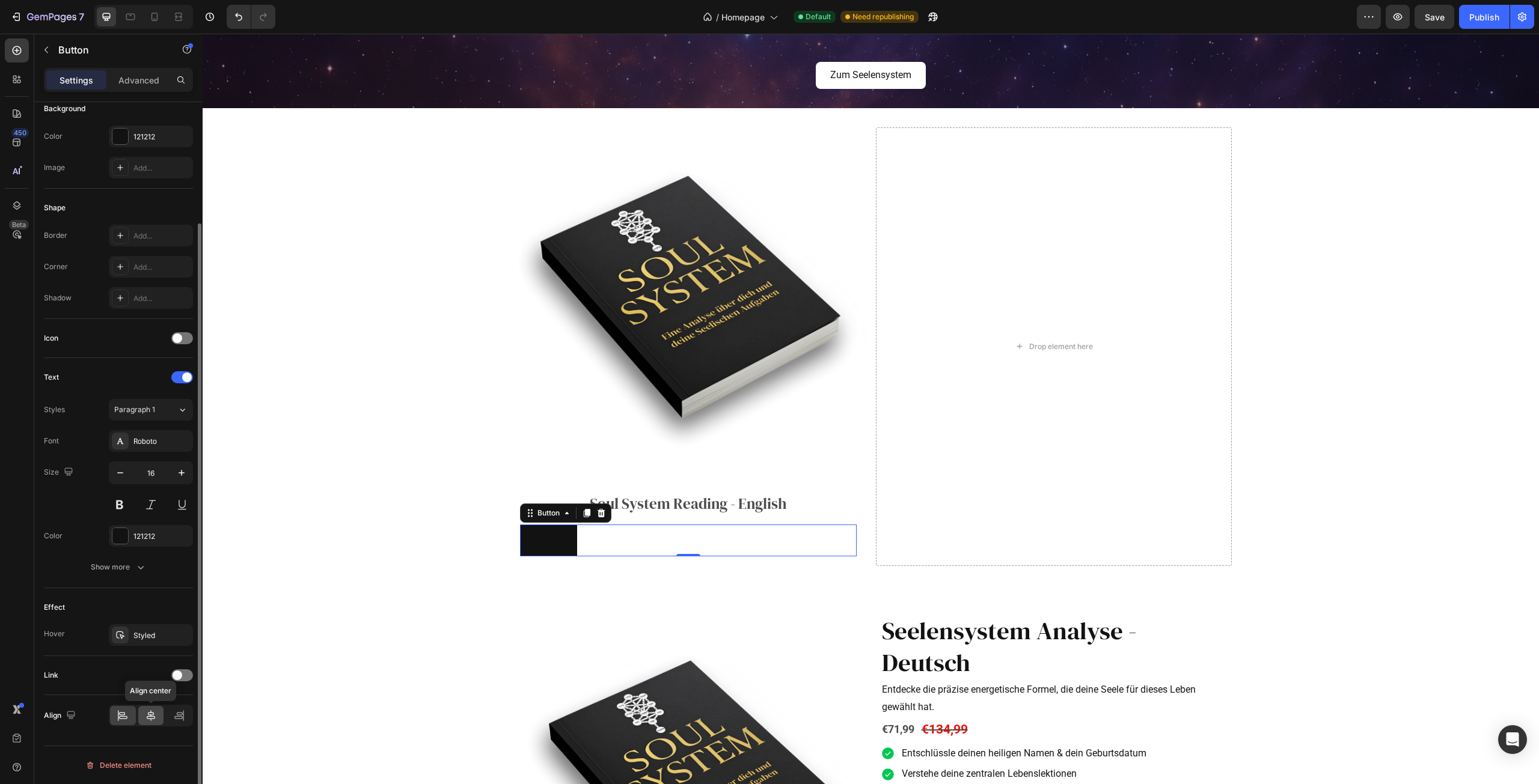
click at [159, 715] on div at bounding box center [151, 716] width 26 height 20
click at [122, 268] on icon at bounding box center [120, 267] width 10 height 10
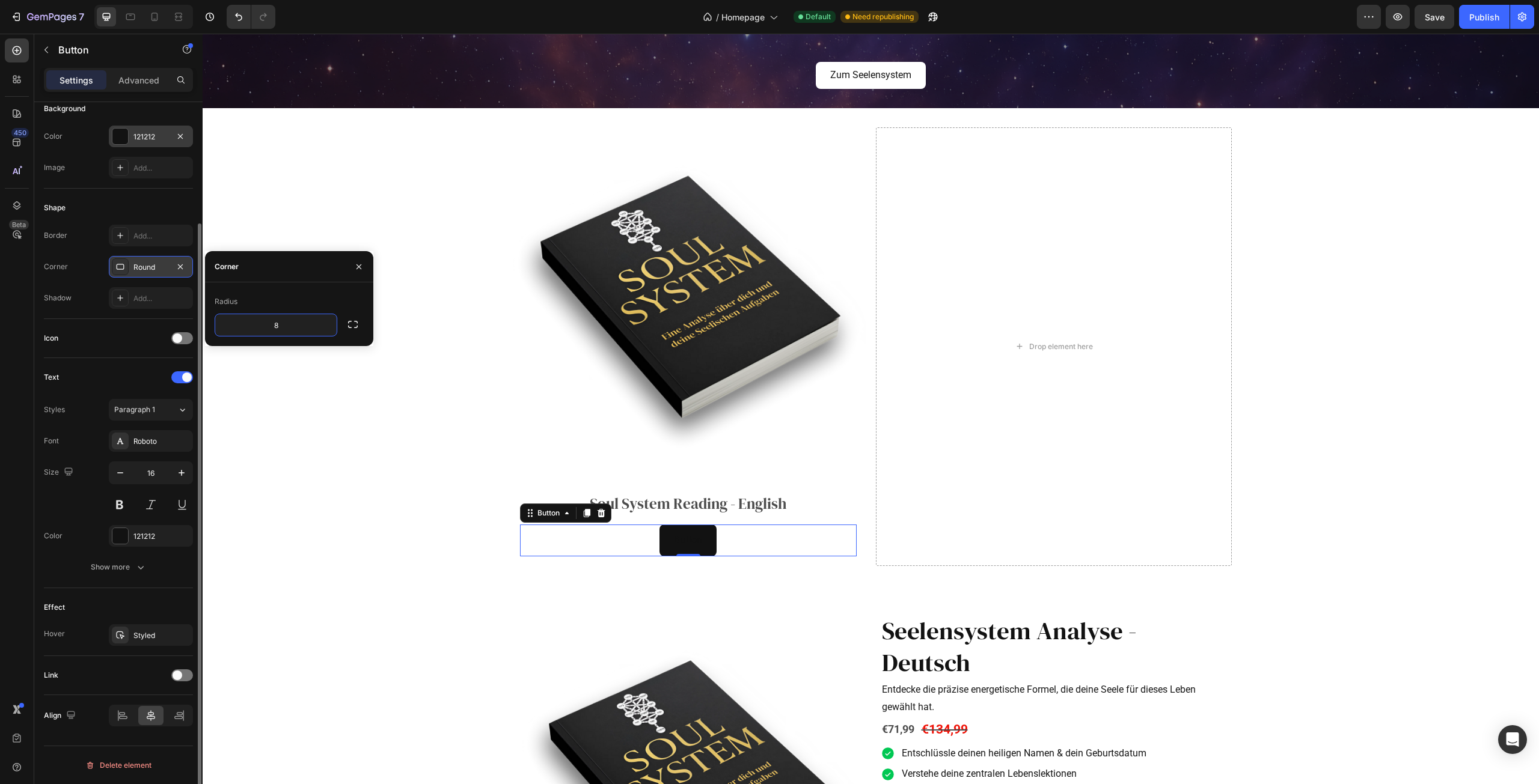
click at [114, 137] on div at bounding box center [120, 137] width 16 height 16
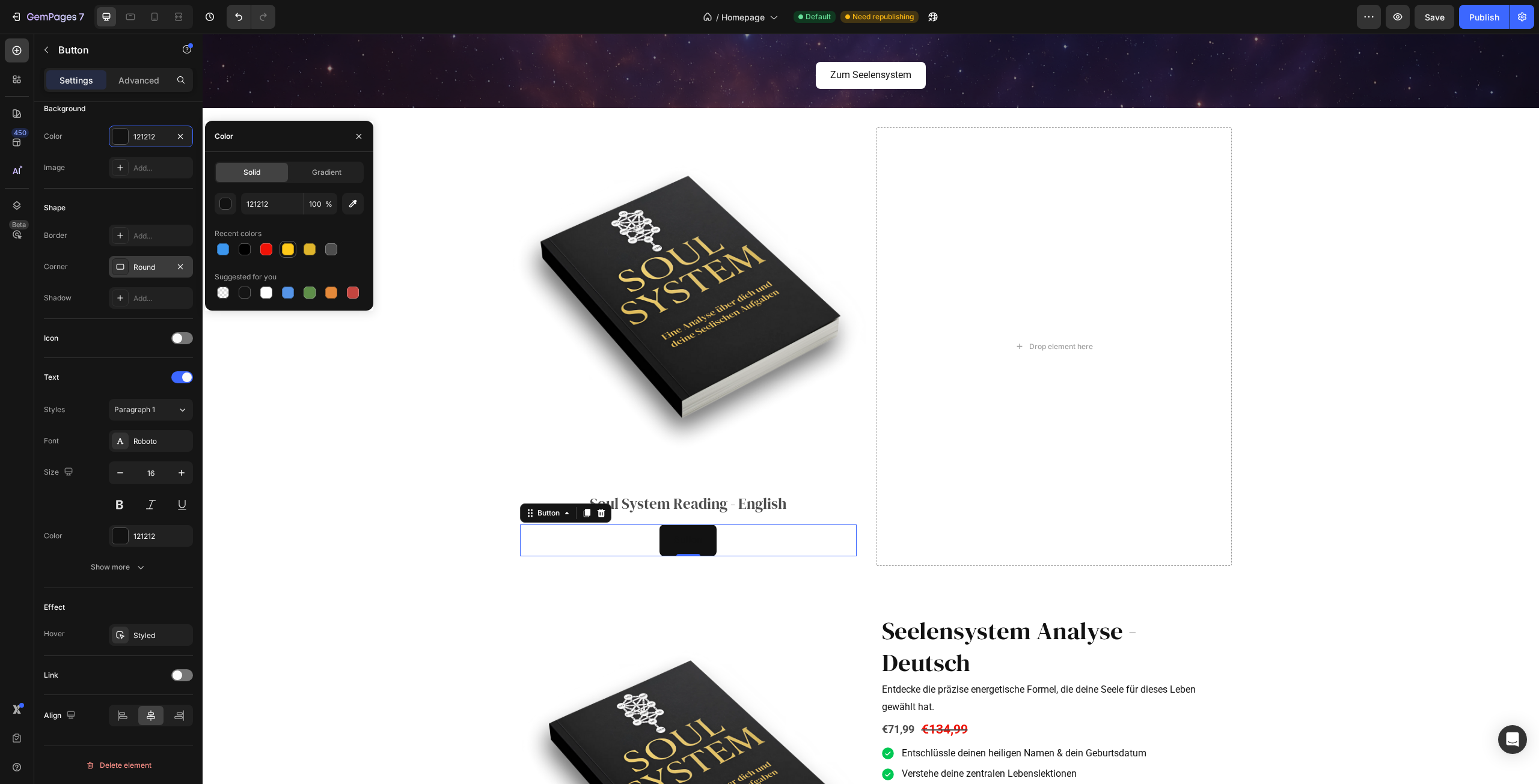
click at [288, 252] on div at bounding box center [288, 250] width 12 height 12
type input "FFC919"
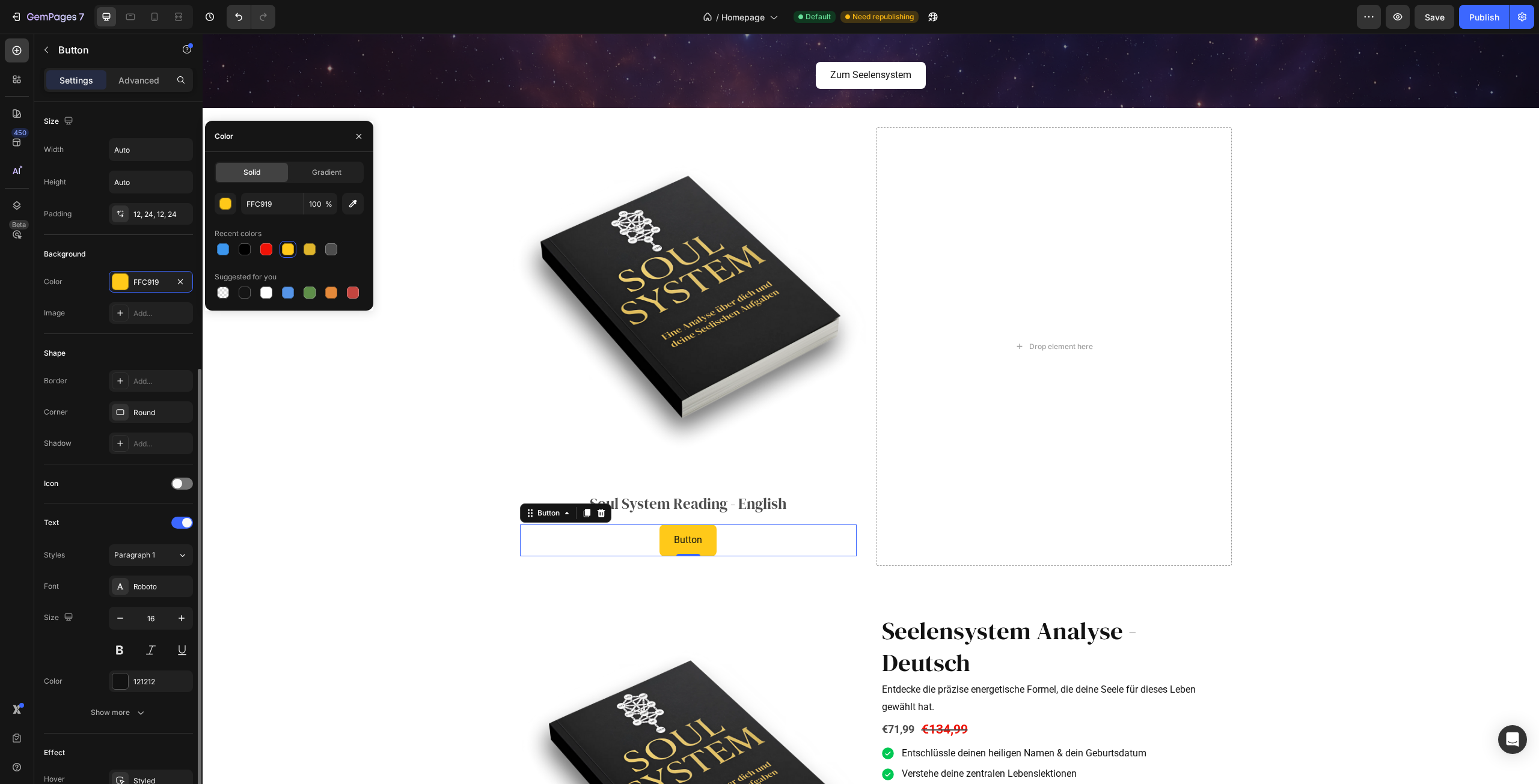
scroll to position [145, 0]
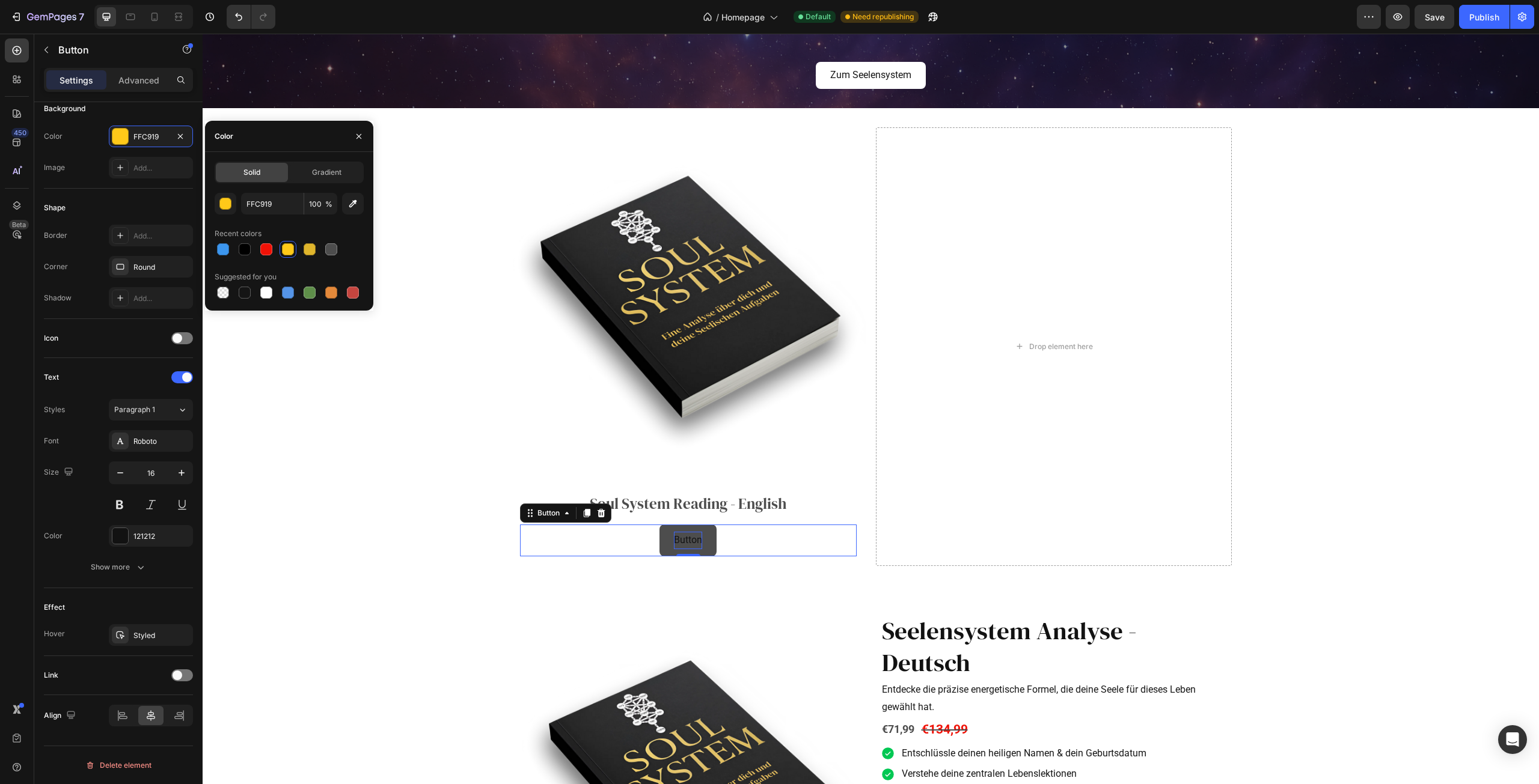
click at [693, 538] on p "Button" at bounding box center [688, 541] width 28 height 18
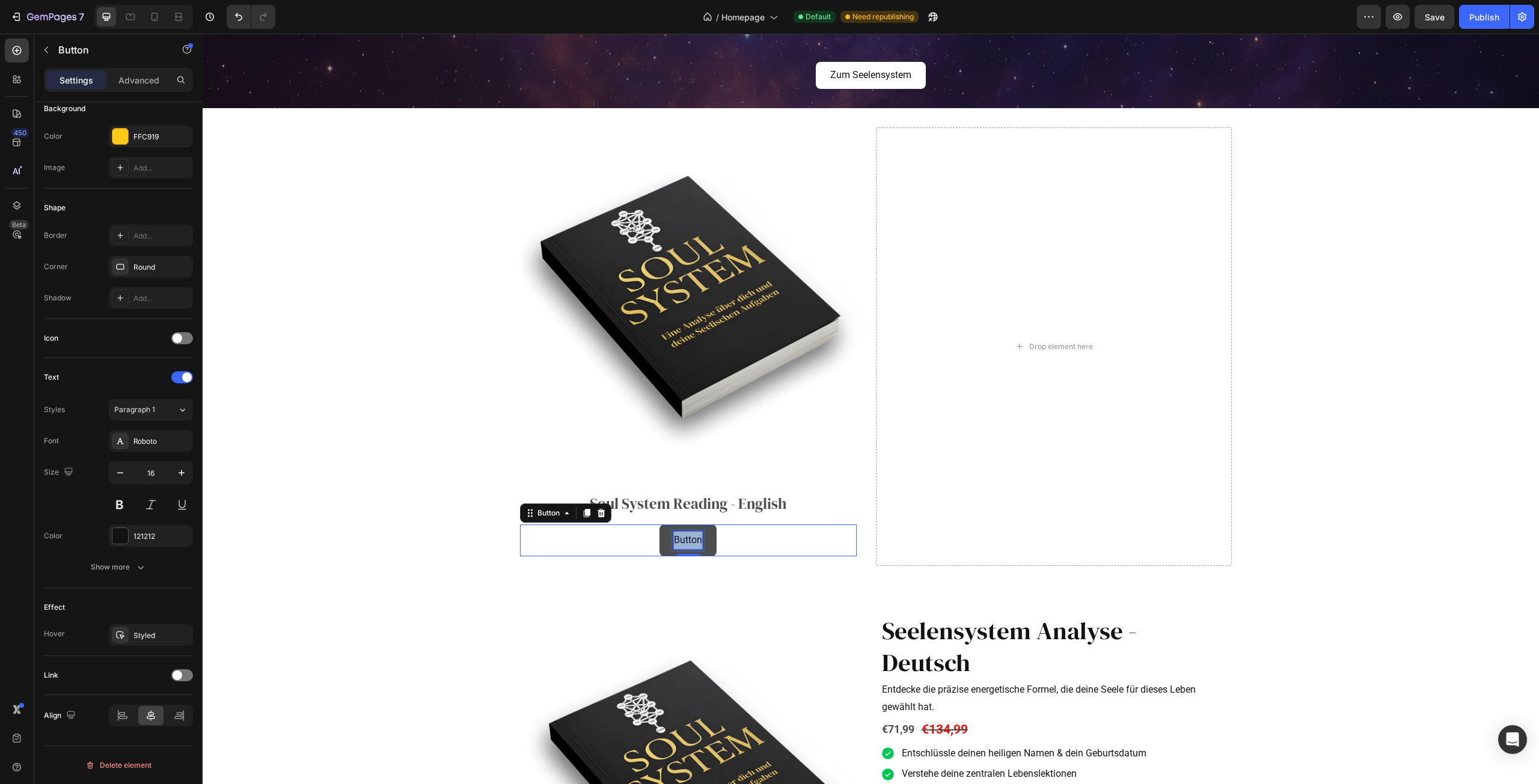
click at [693, 538] on p "Button" at bounding box center [688, 541] width 28 height 18
click at [667, 525] on button "Get" at bounding box center [688, 541] width 43 height 32
click at [656, 525] on button "Get your" at bounding box center [687, 541] width 64 height 32
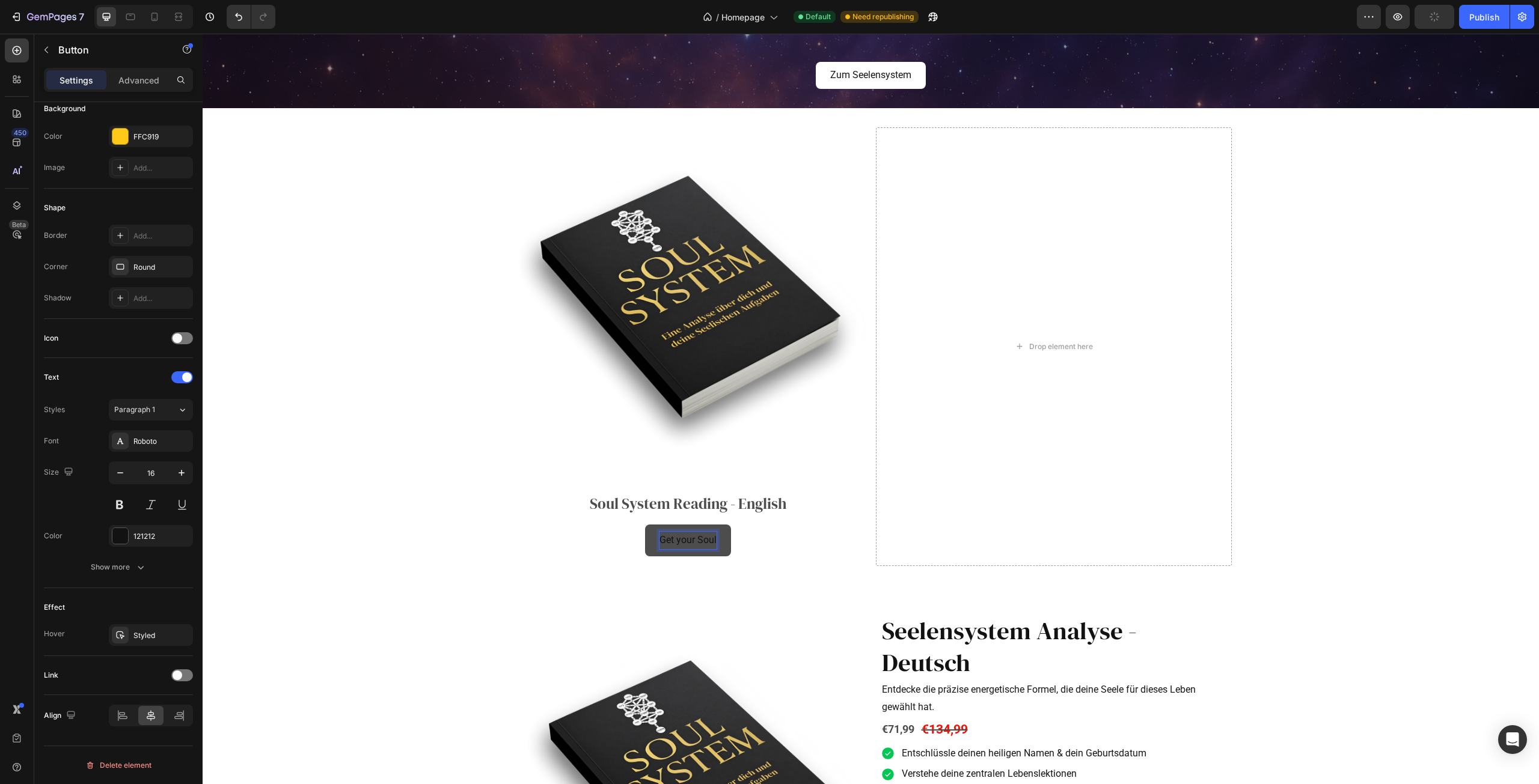
click at [645, 525] on button "Get your Soul" at bounding box center [688, 541] width 86 height 32
click at [628, 525] on button "Get your Soul System" at bounding box center [688, 541] width 120 height 32
drag, startPoint x: 648, startPoint y: 574, endPoint x: 637, endPoint y: 564, distance: 14.9
click at [648, 574] on div "Product Images Soul System Reading - English Product Title Get your Soul System…" at bounding box center [871, 346] width 1336 height 477
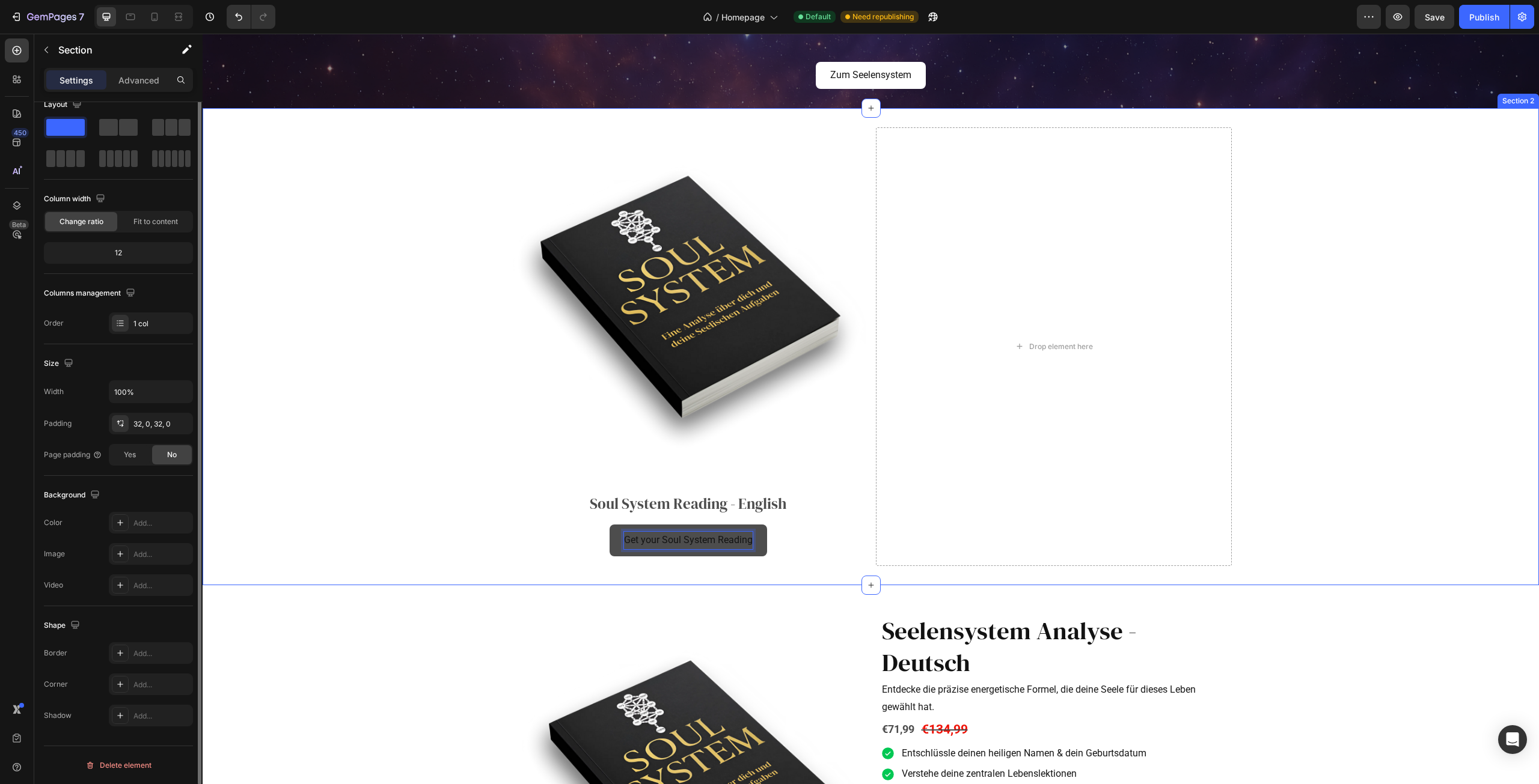
scroll to position [0, 0]
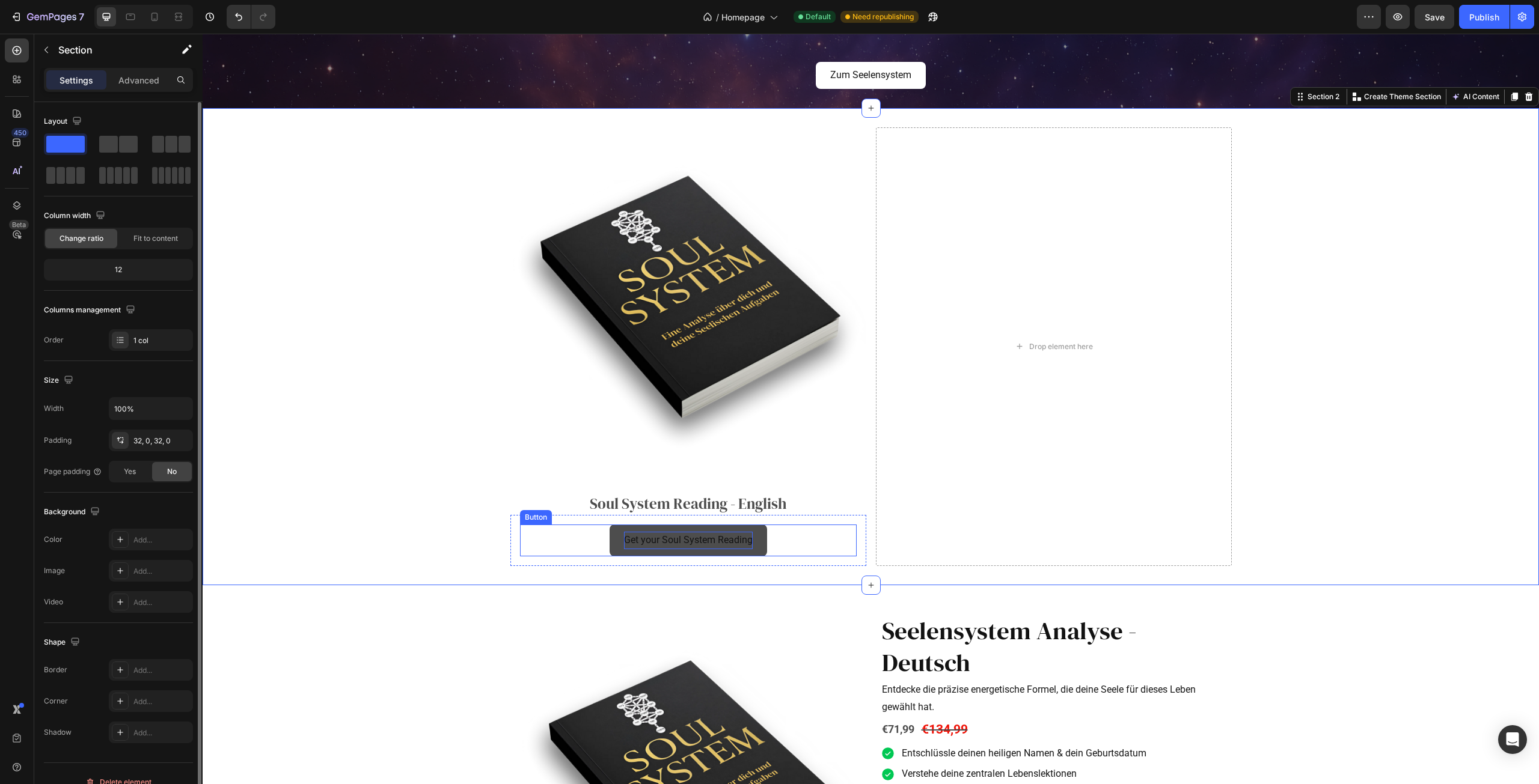
click at [614, 549] on button "Get your Soul System Reading" at bounding box center [689, 541] width 158 height 32
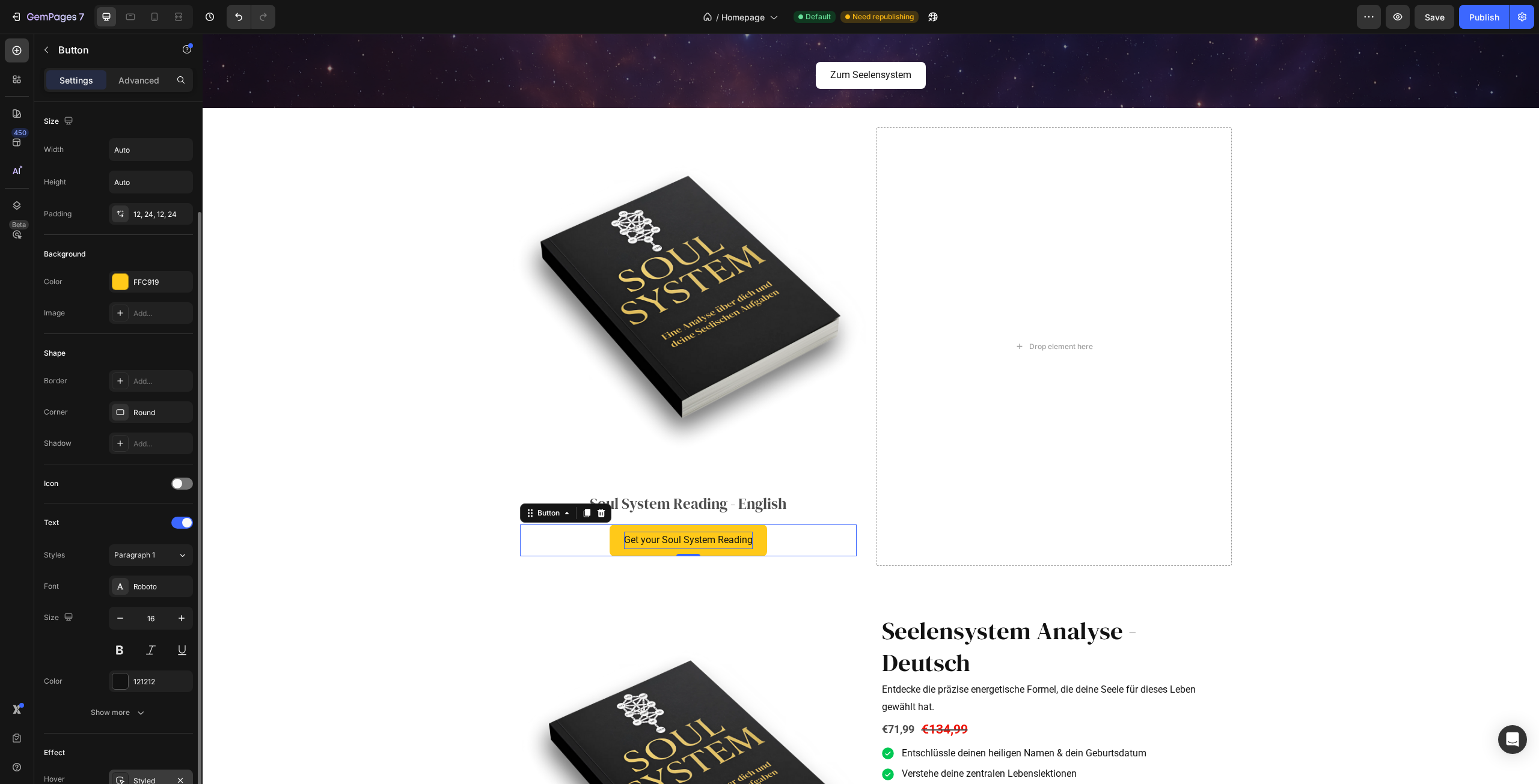
scroll to position [145, 0]
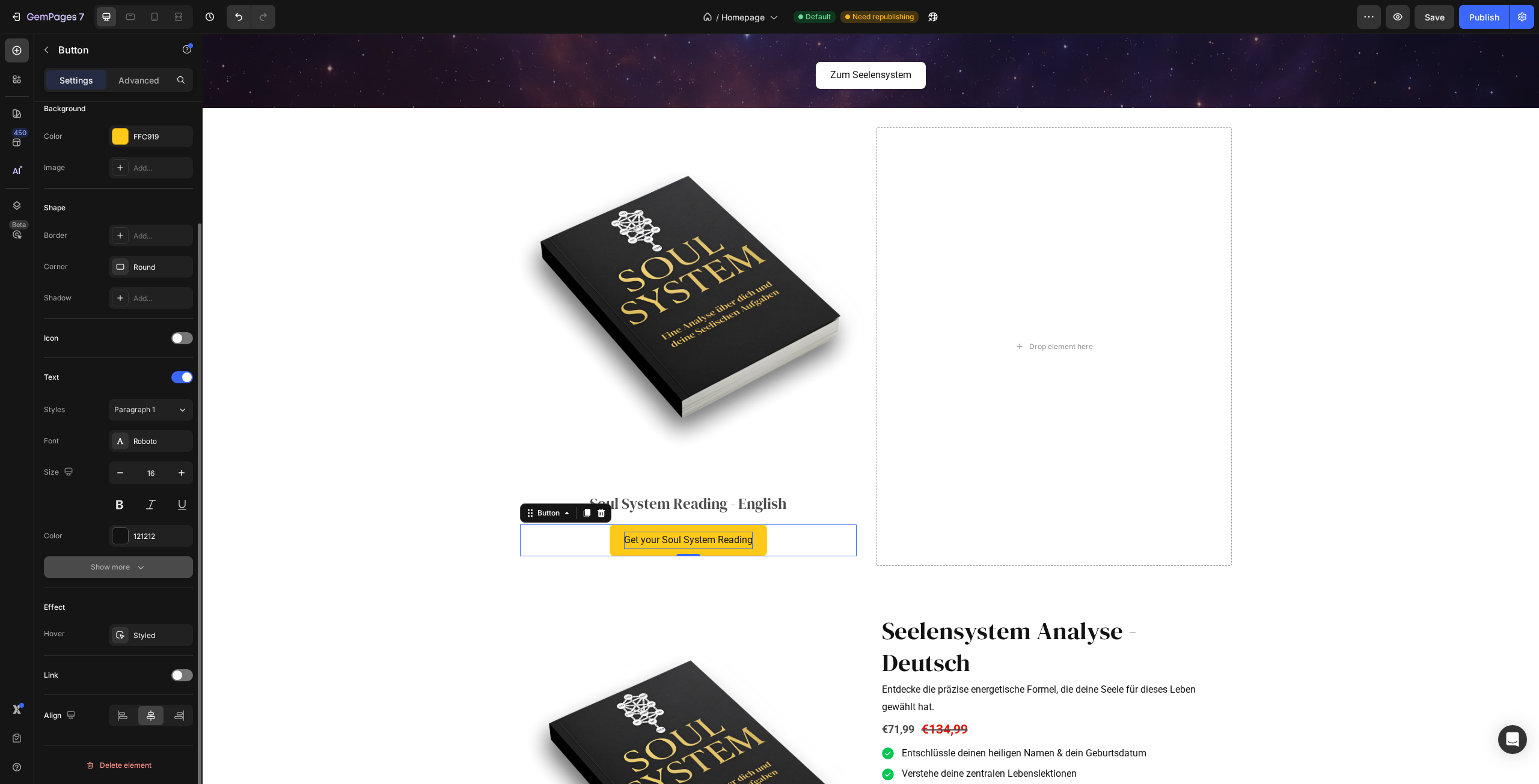
click at [126, 566] on div "Show more" at bounding box center [119, 567] width 56 height 12
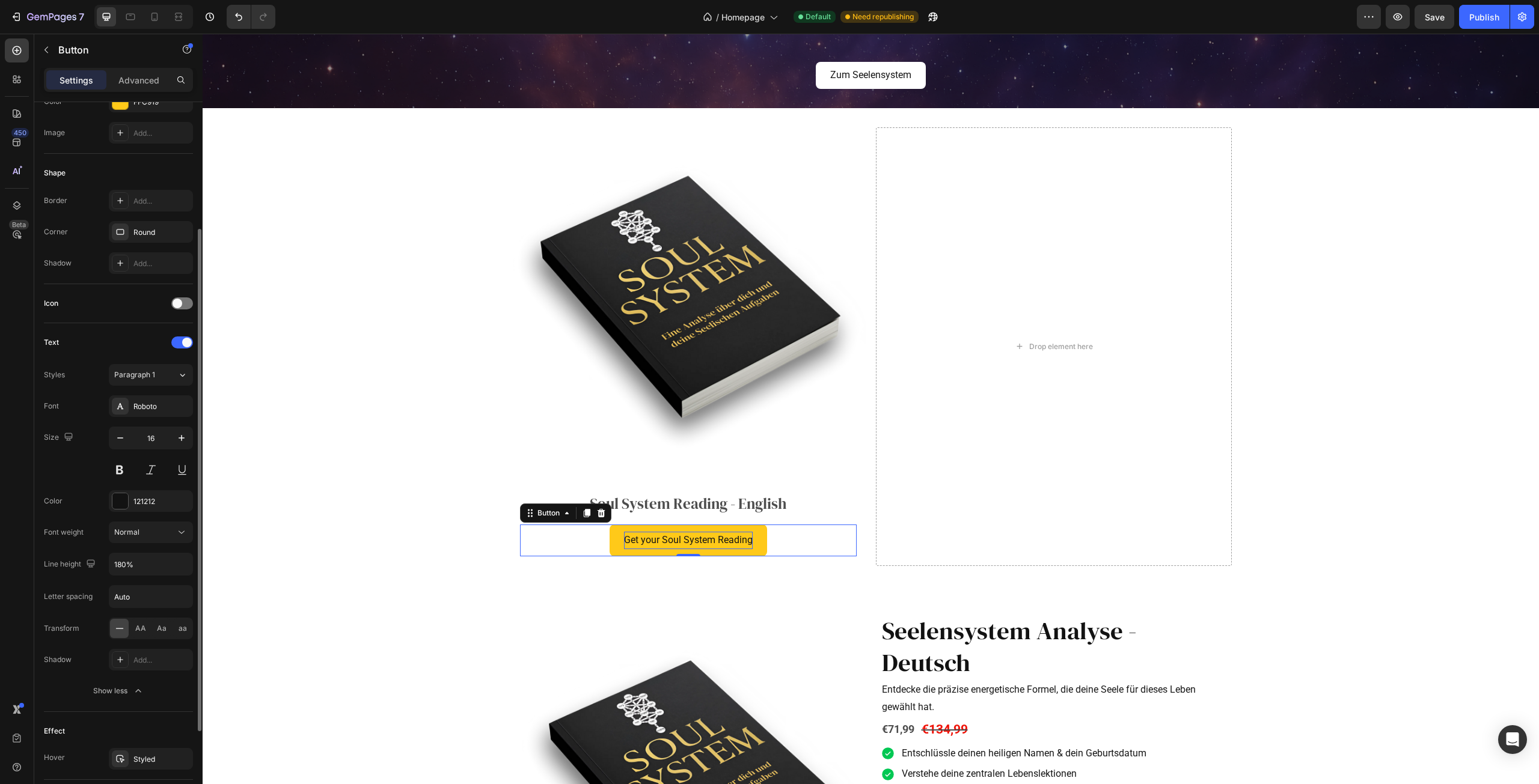
scroll to position [304, 0]
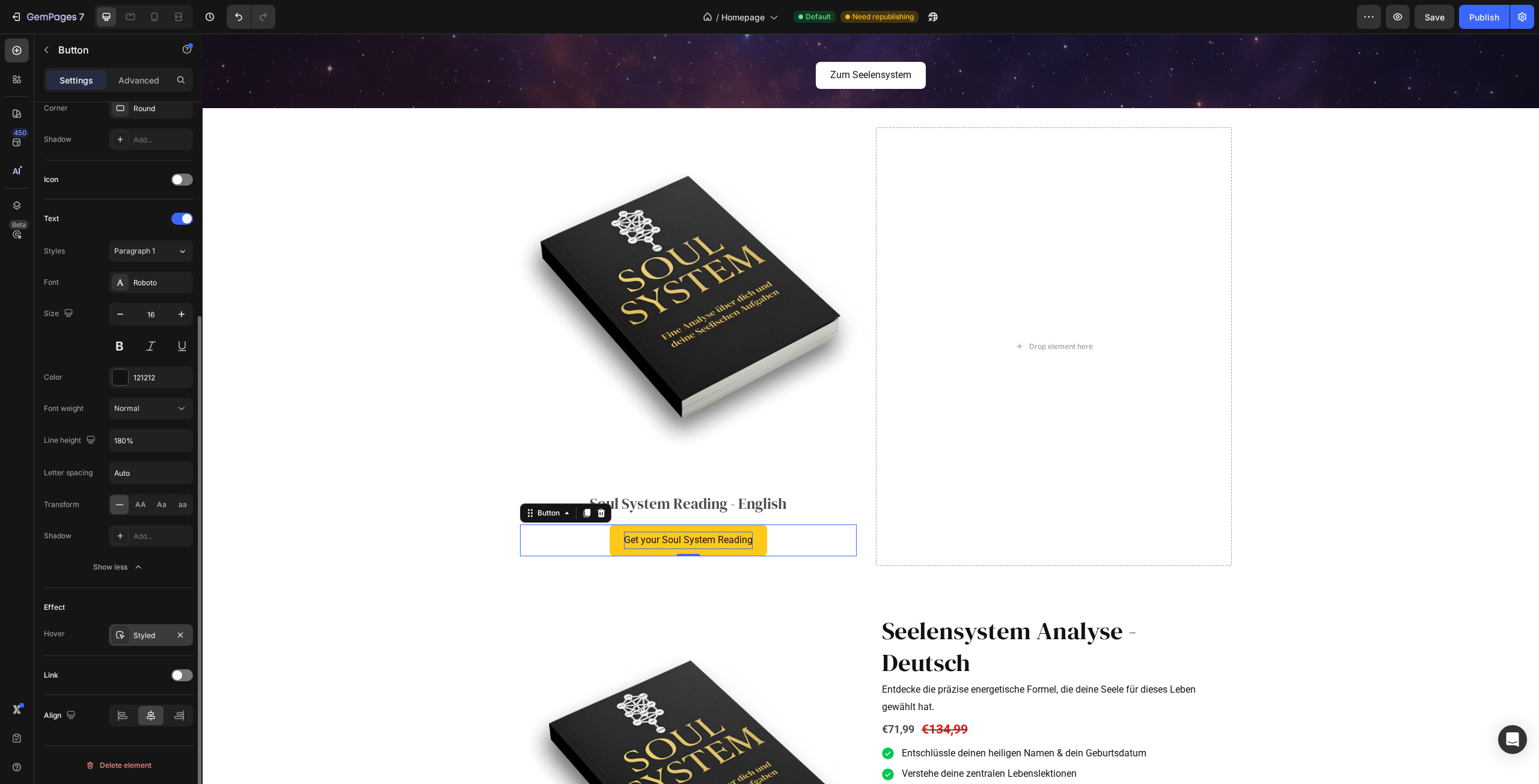
click at [145, 646] on div "Styled" at bounding box center [151, 635] width 84 height 21
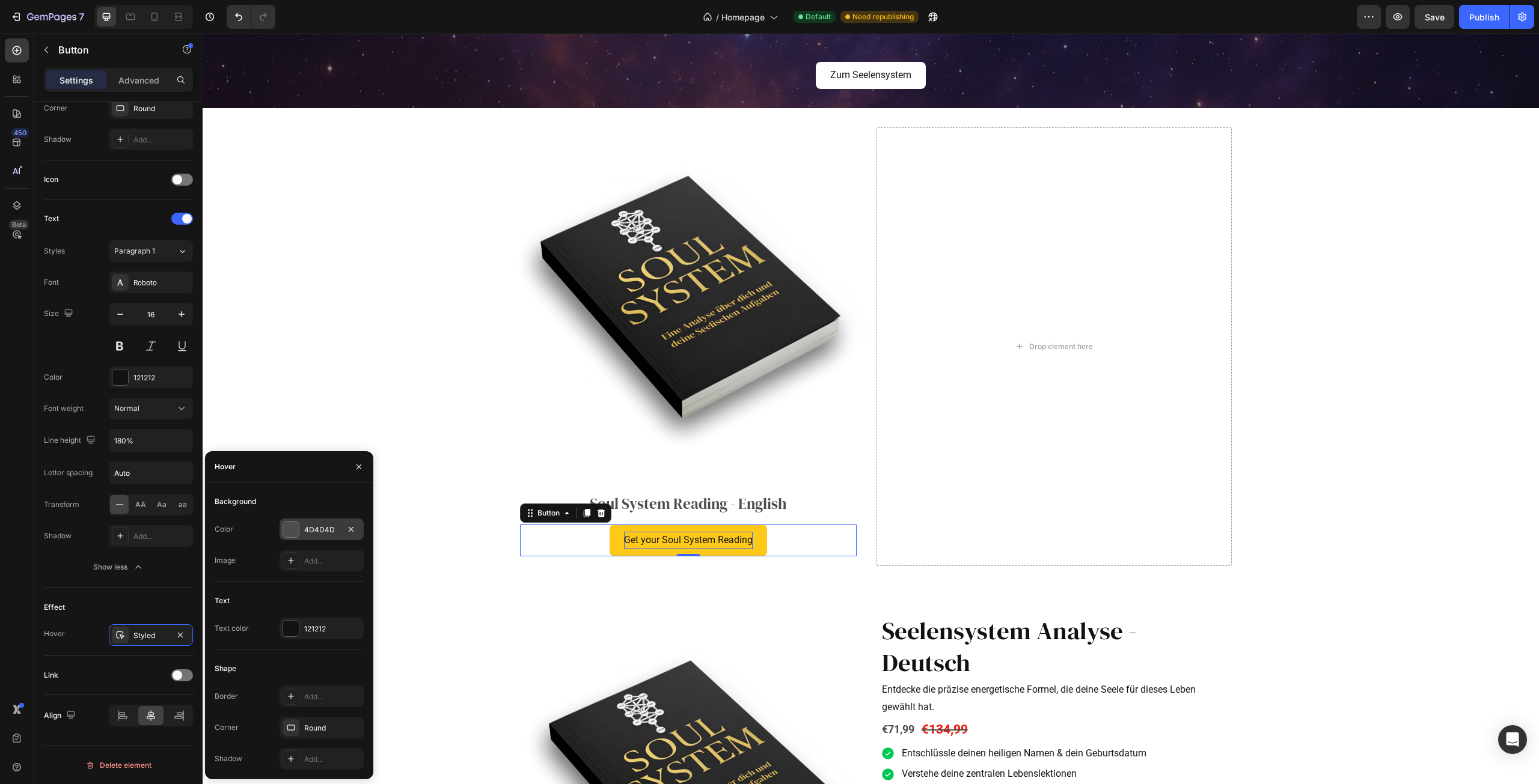
click at [290, 531] on div at bounding box center [291, 530] width 16 height 16
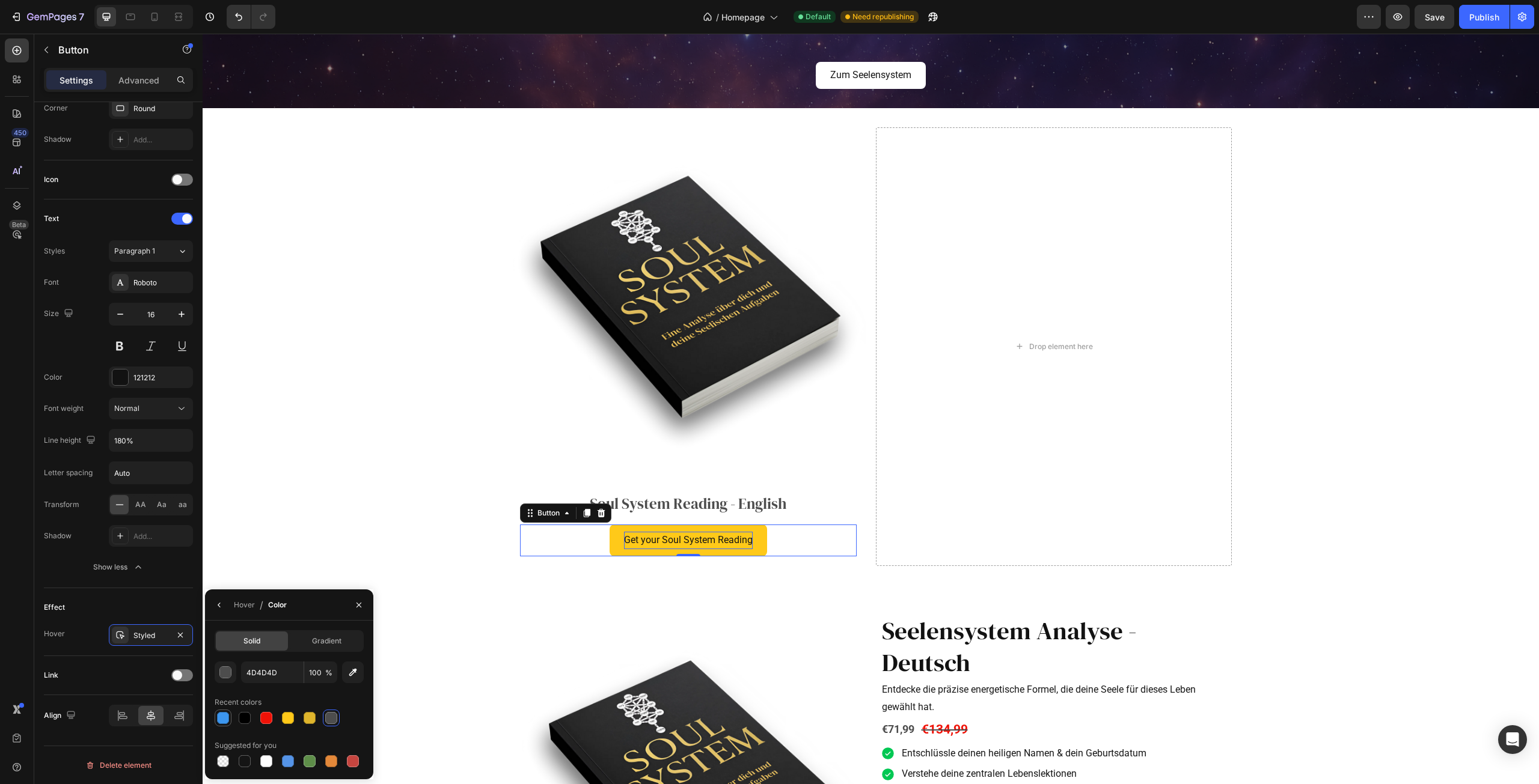
click at [220, 717] on div at bounding box center [223, 718] width 12 height 12
type input "3C96EE"
click at [361, 606] on icon "button" at bounding box center [359, 605] width 10 height 10
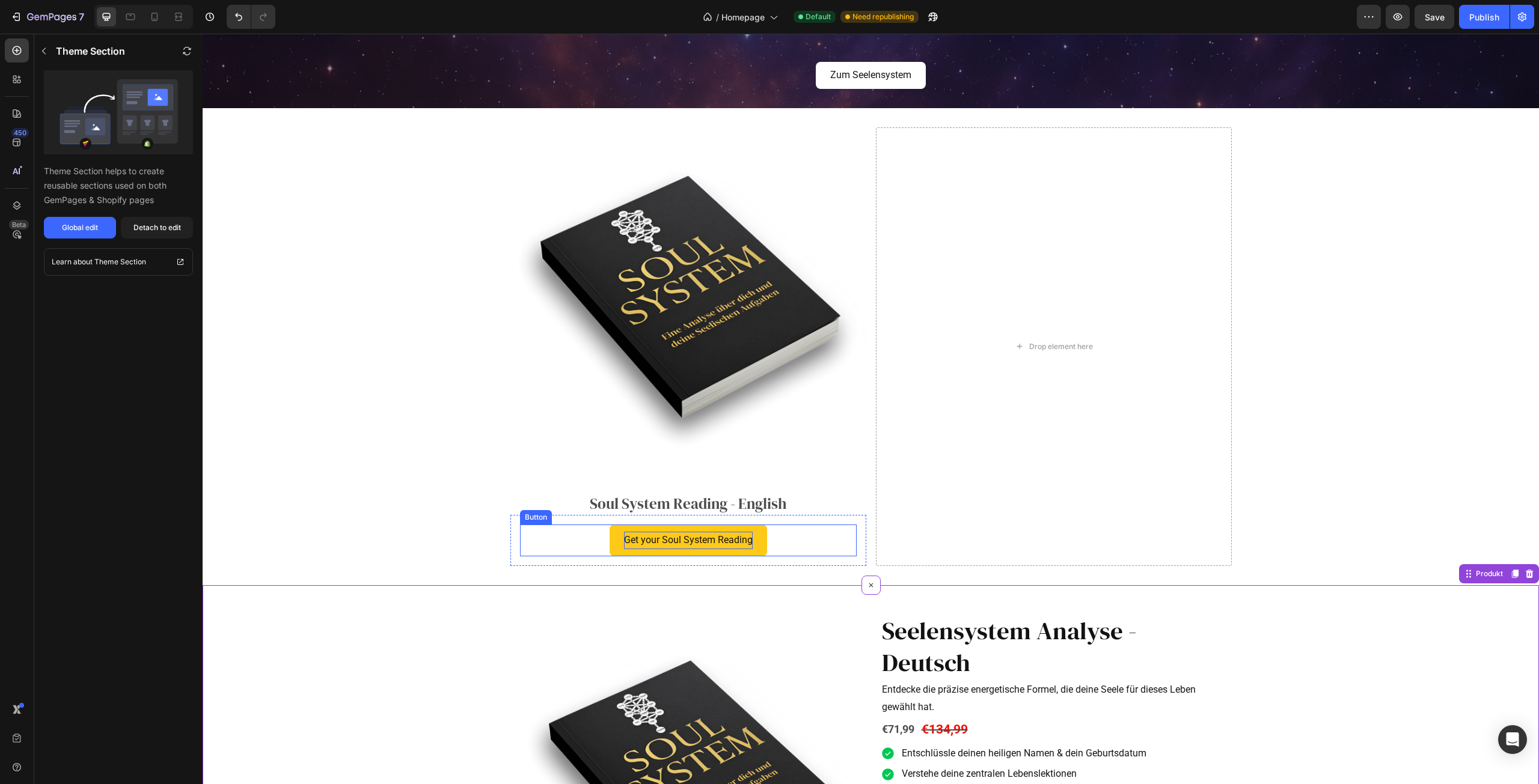
click at [741, 542] on p "Get your Soul System Reading" at bounding box center [688, 541] width 129 height 18
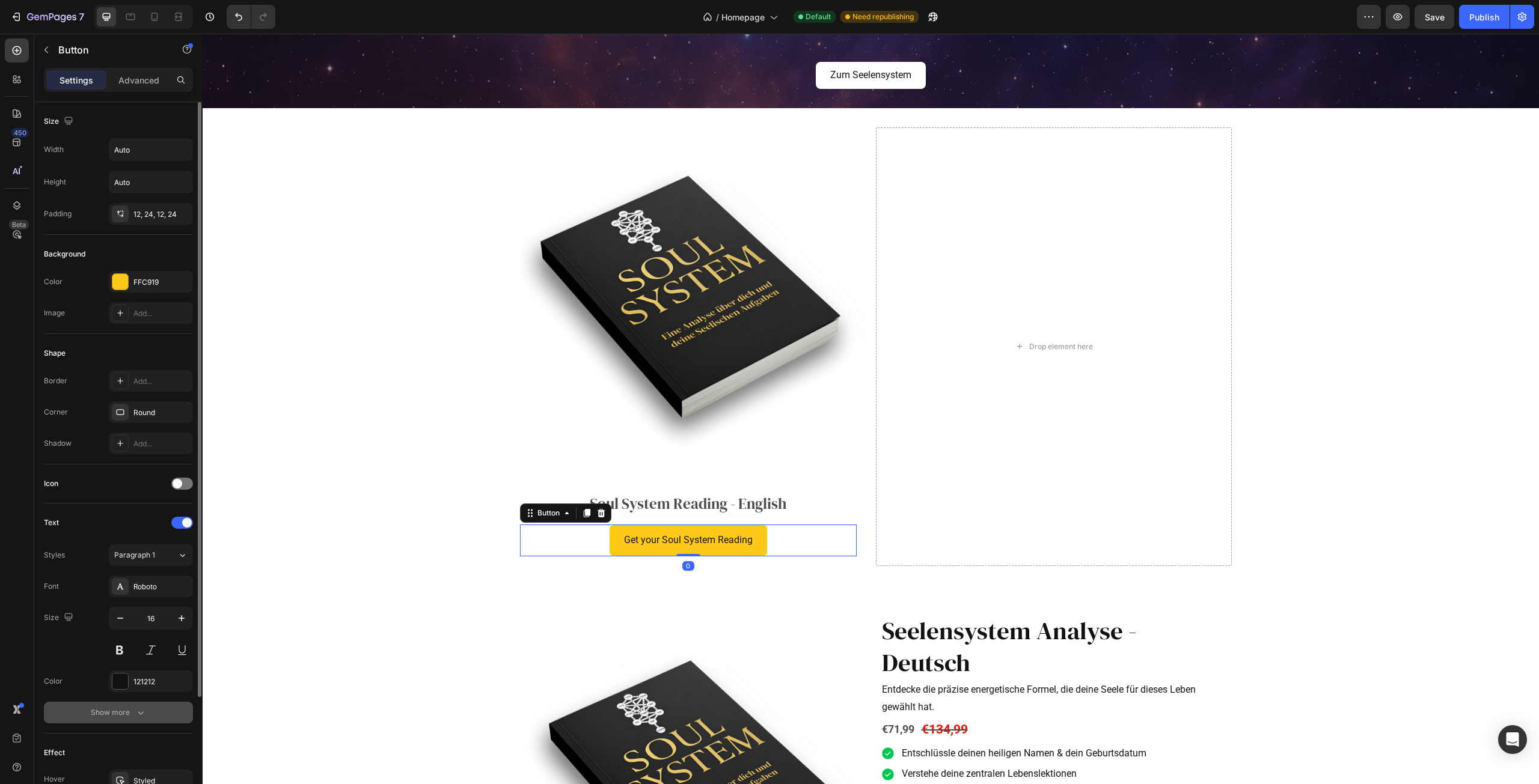
scroll to position [145, 0]
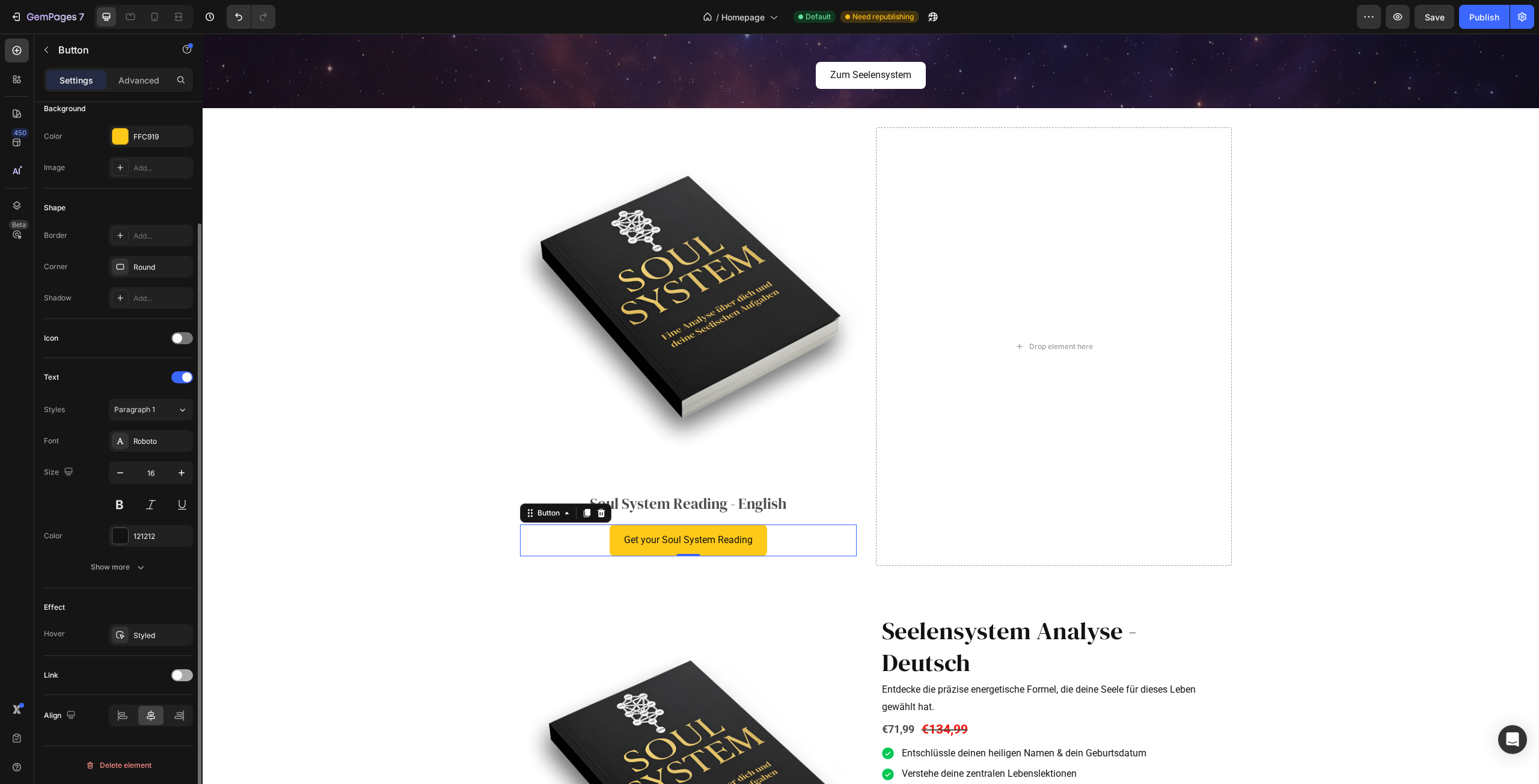
click at [175, 669] on div "Link" at bounding box center [118, 675] width 149 height 20
click at [178, 674] on span at bounding box center [178, 675] width 10 height 10
click at [161, 718] on div "After click Open page Page/link Add..." at bounding box center [118, 721] width 149 height 53
click at [158, 732] on div "Add..." at bounding box center [151, 736] width 84 height 21
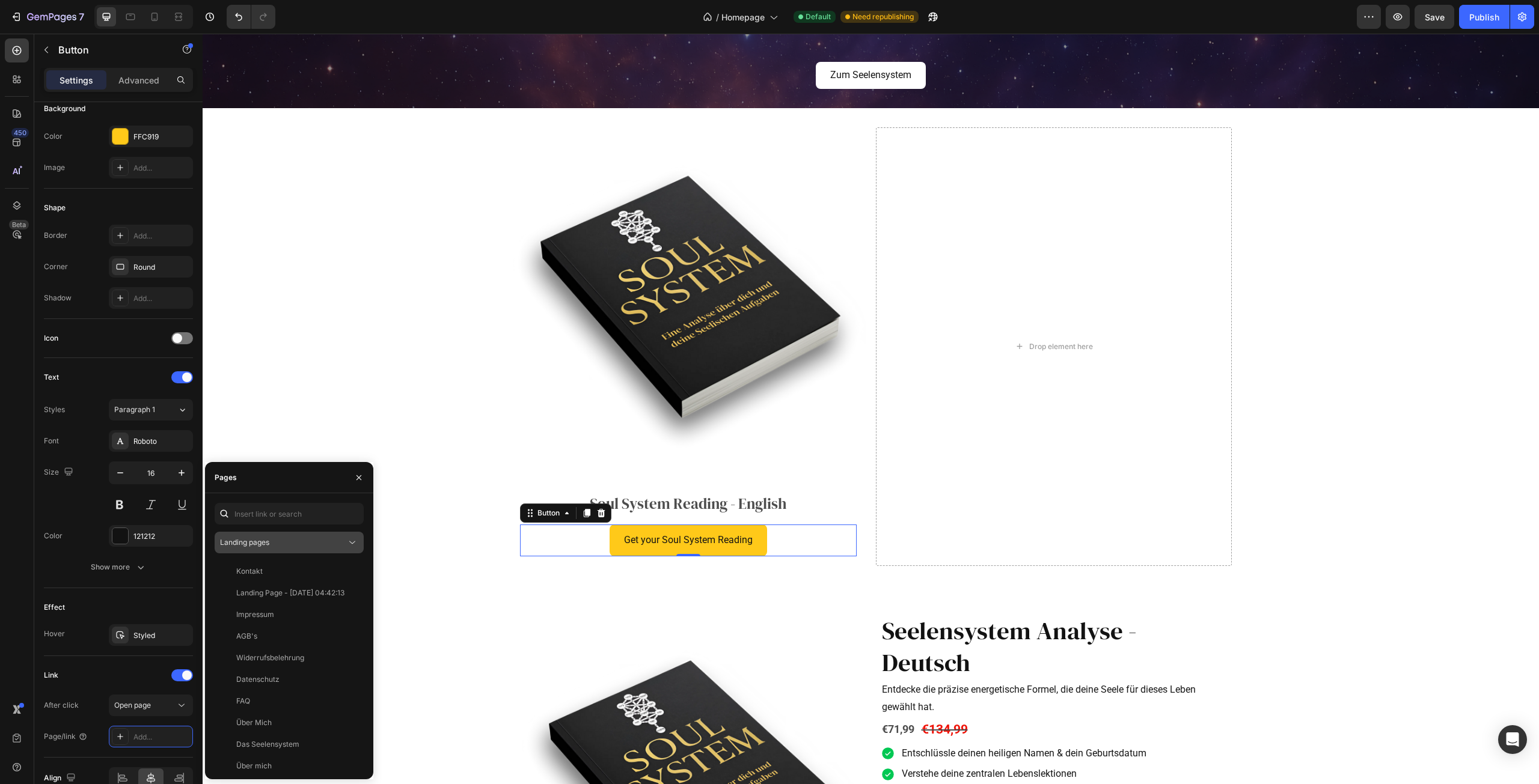
click at [283, 548] on div "Landing pages" at bounding box center [289, 542] width 139 height 12
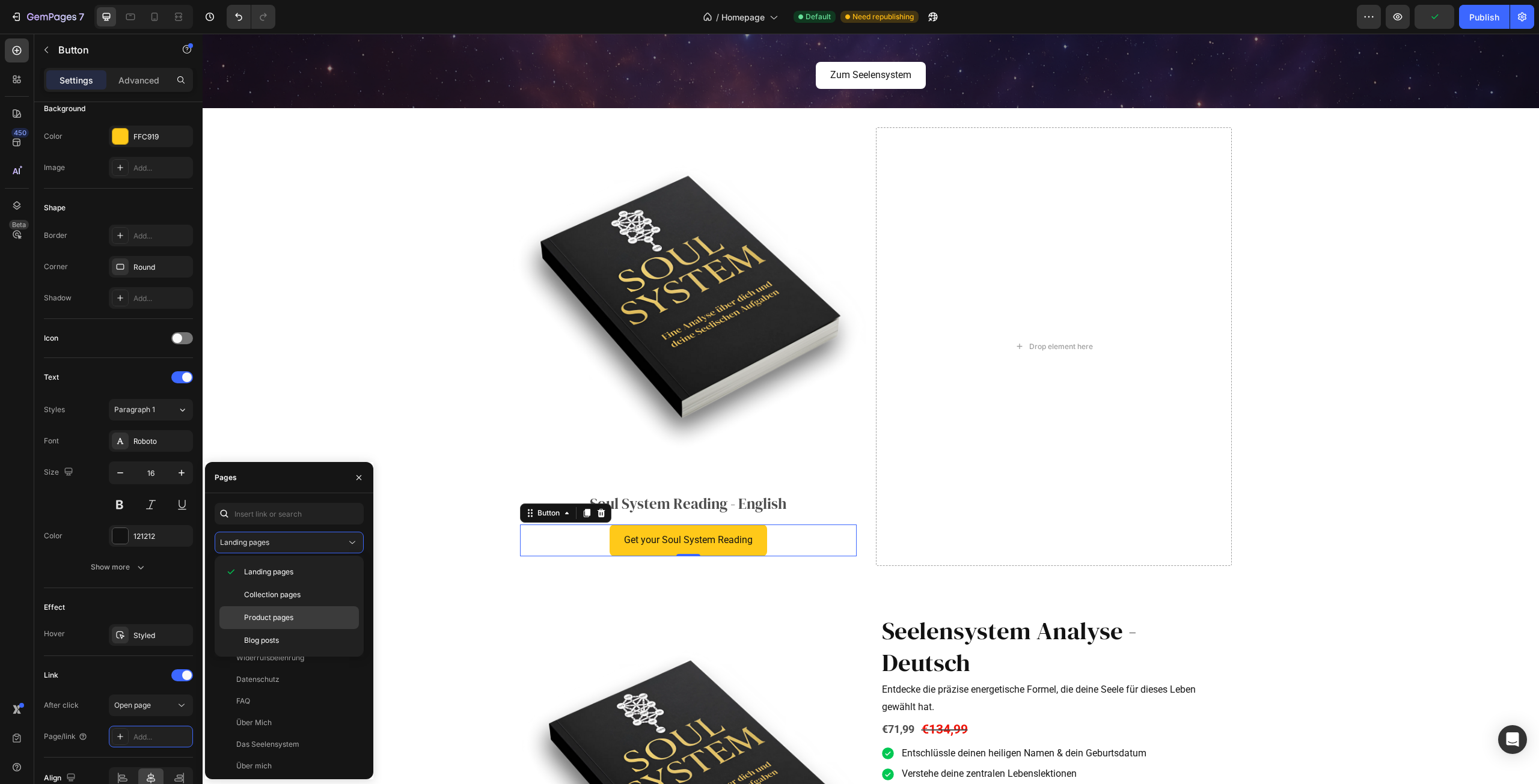
click at [278, 622] on span "Product pages" at bounding box center [269, 618] width 49 height 11
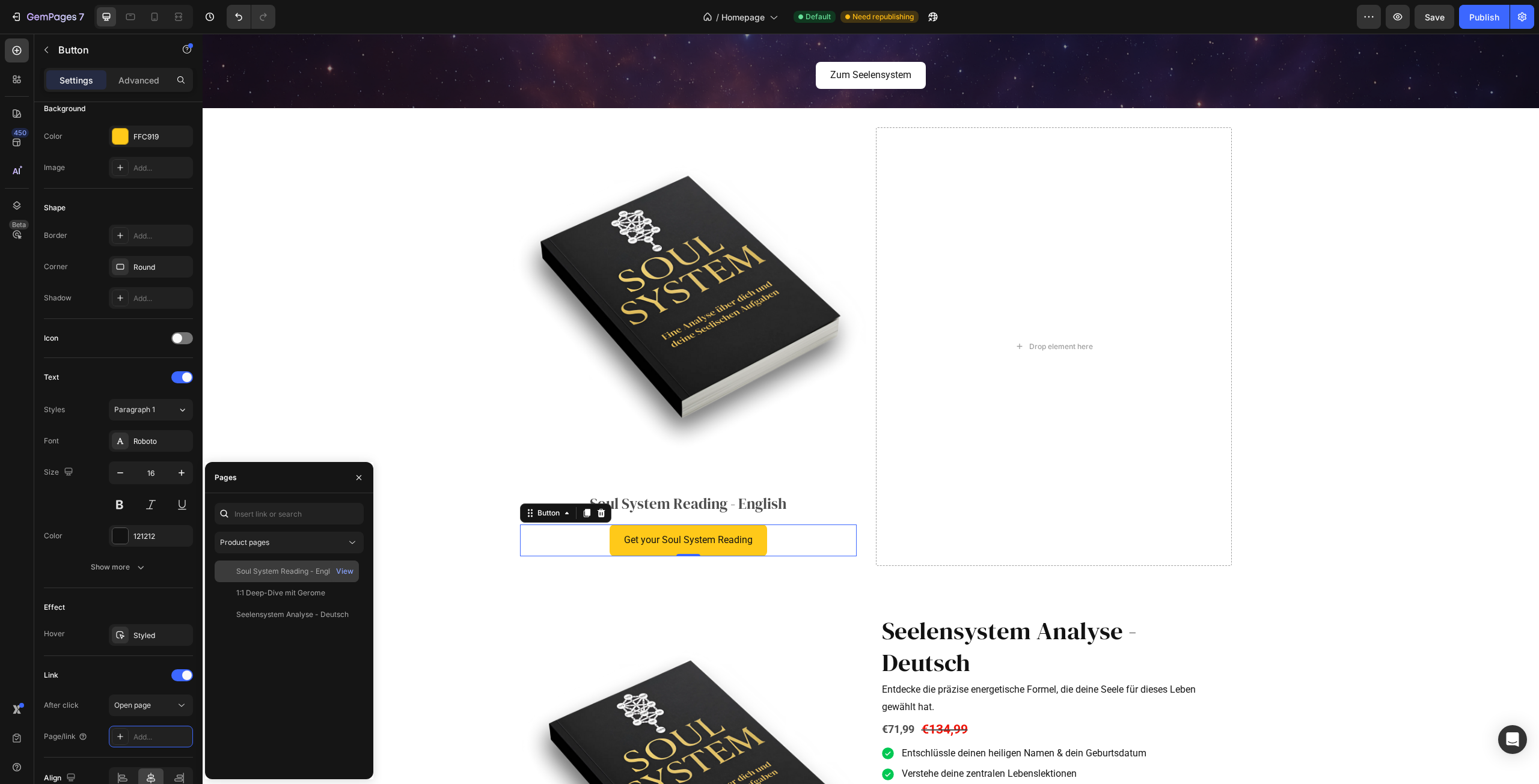
click at [303, 570] on div "Soul System Reading - English" at bounding box center [288, 572] width 103 height 11
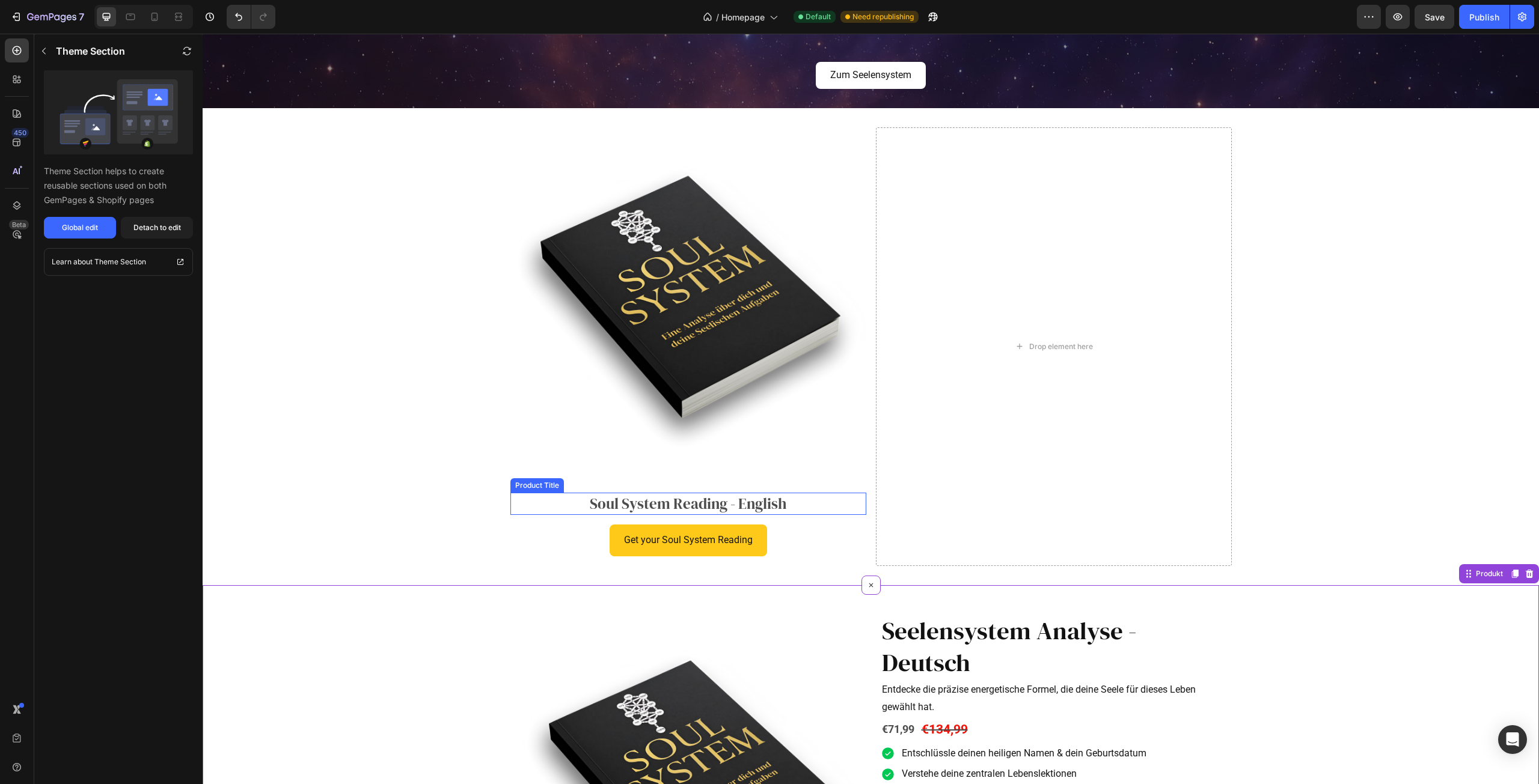
click at [736, 503] on h2 "Soul System Reading - English" at bounding box center [688, 504] width 356 height 22
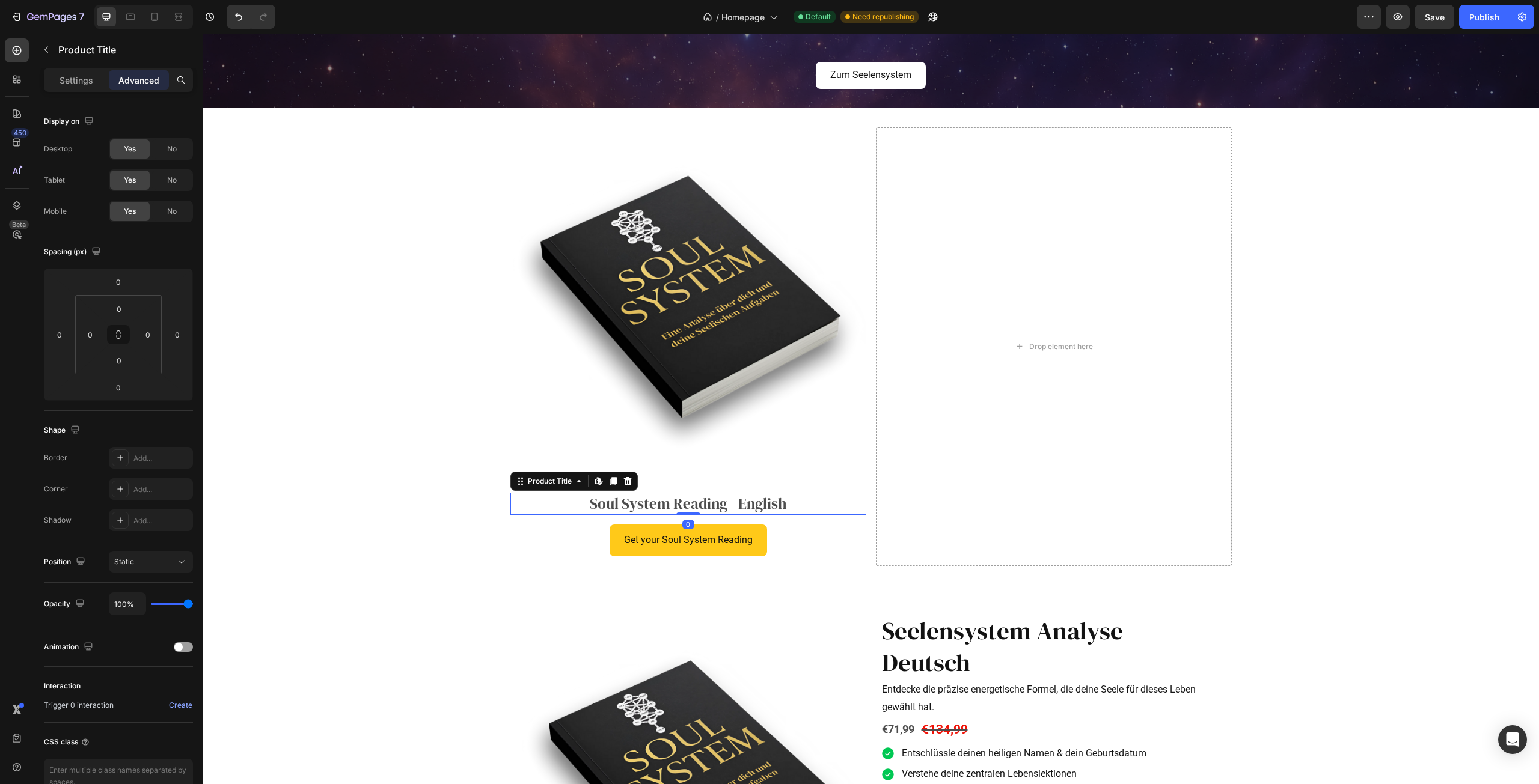
click at [736, 503] on h2 "Soul System Reading - English" at bounding box center [688, 504] width 356 height 22
click at [733, 504] on h2 "Soul System Reading - English" at bounding box center [688, 504] width 356 height 22
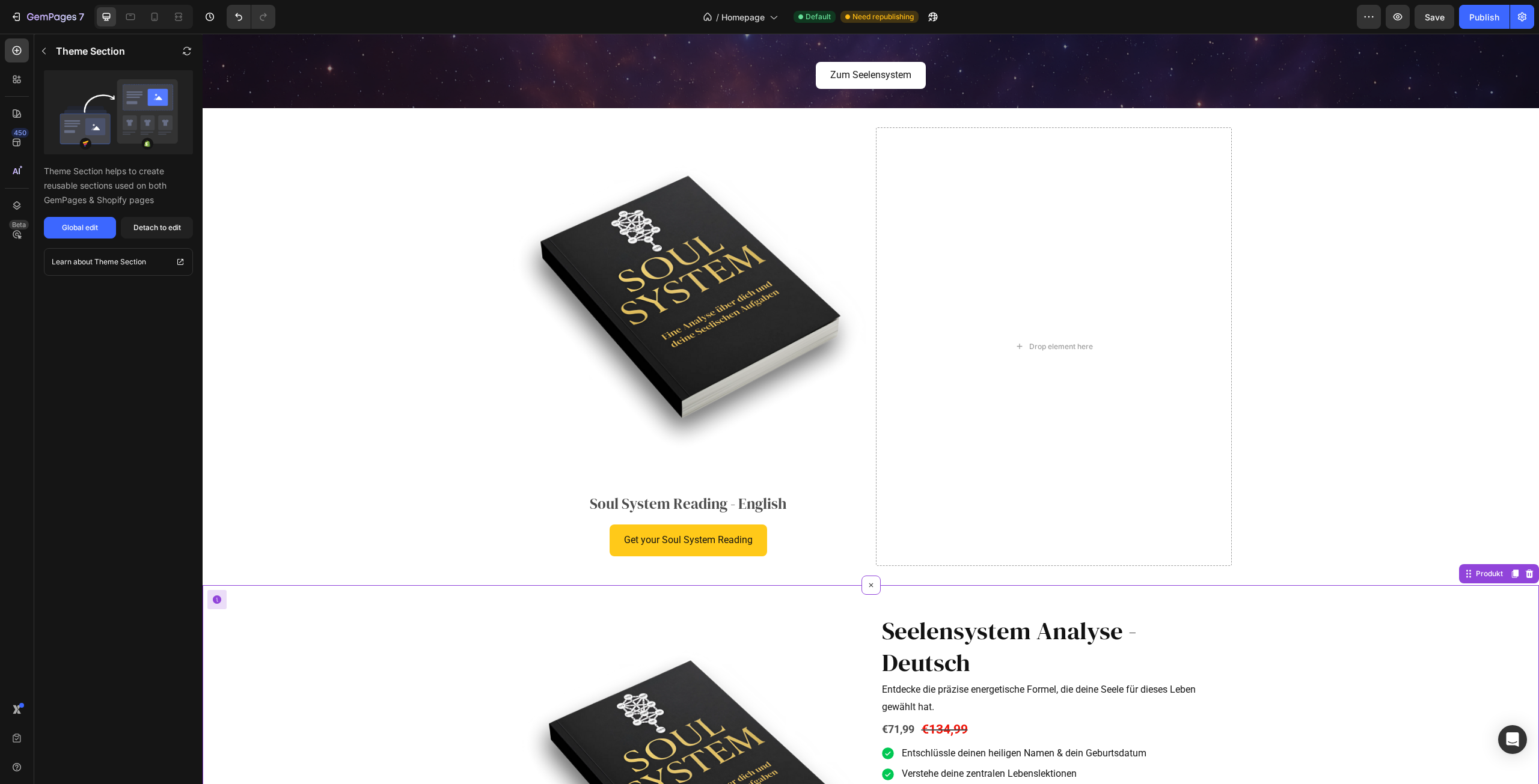
click at [625, 504] on h2 "Soul System Reading - English" at bounding box center [688, 504] width 356 height 22
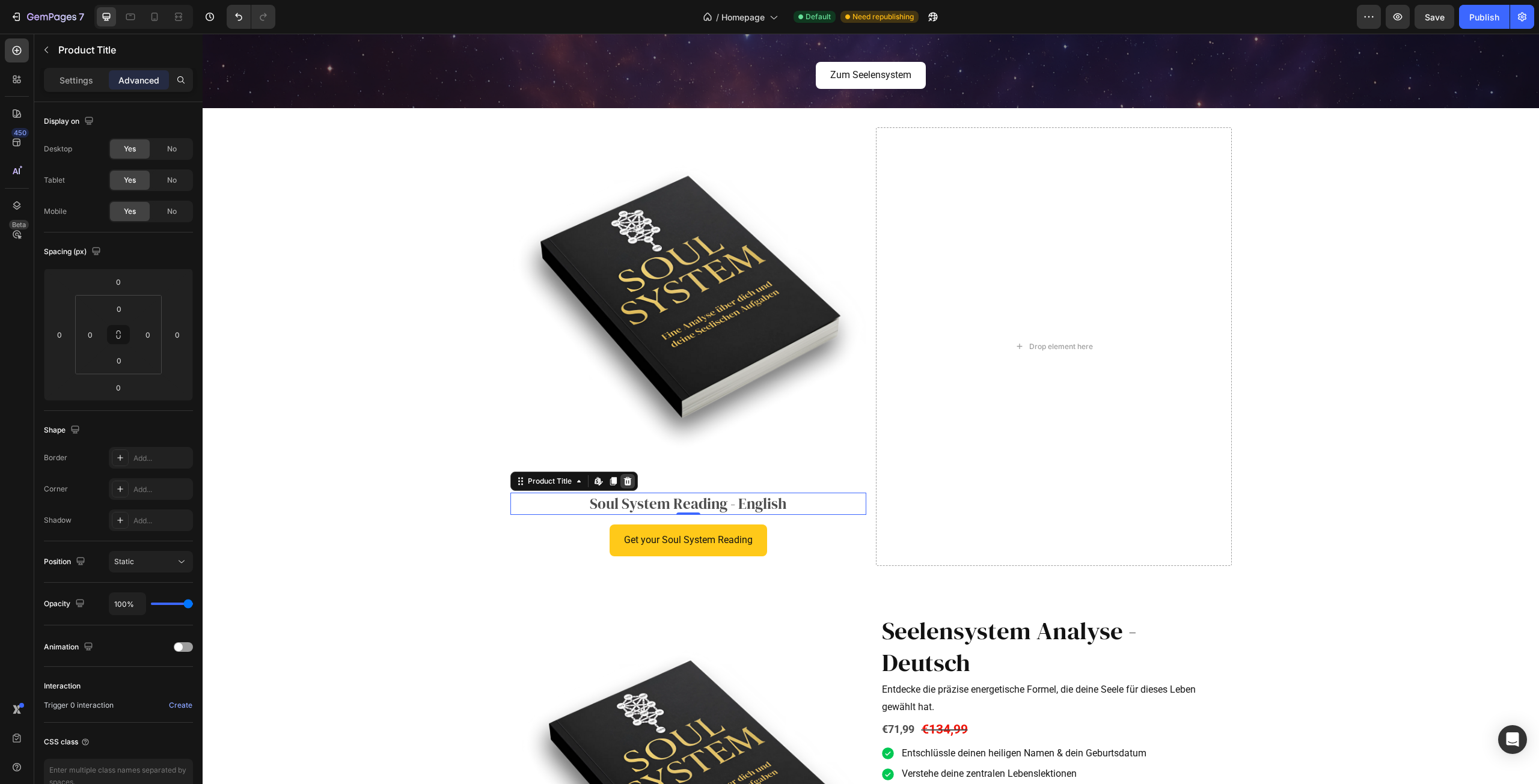
click at [623, 487] on div at bounding box center [628, 481] width 15 height 15
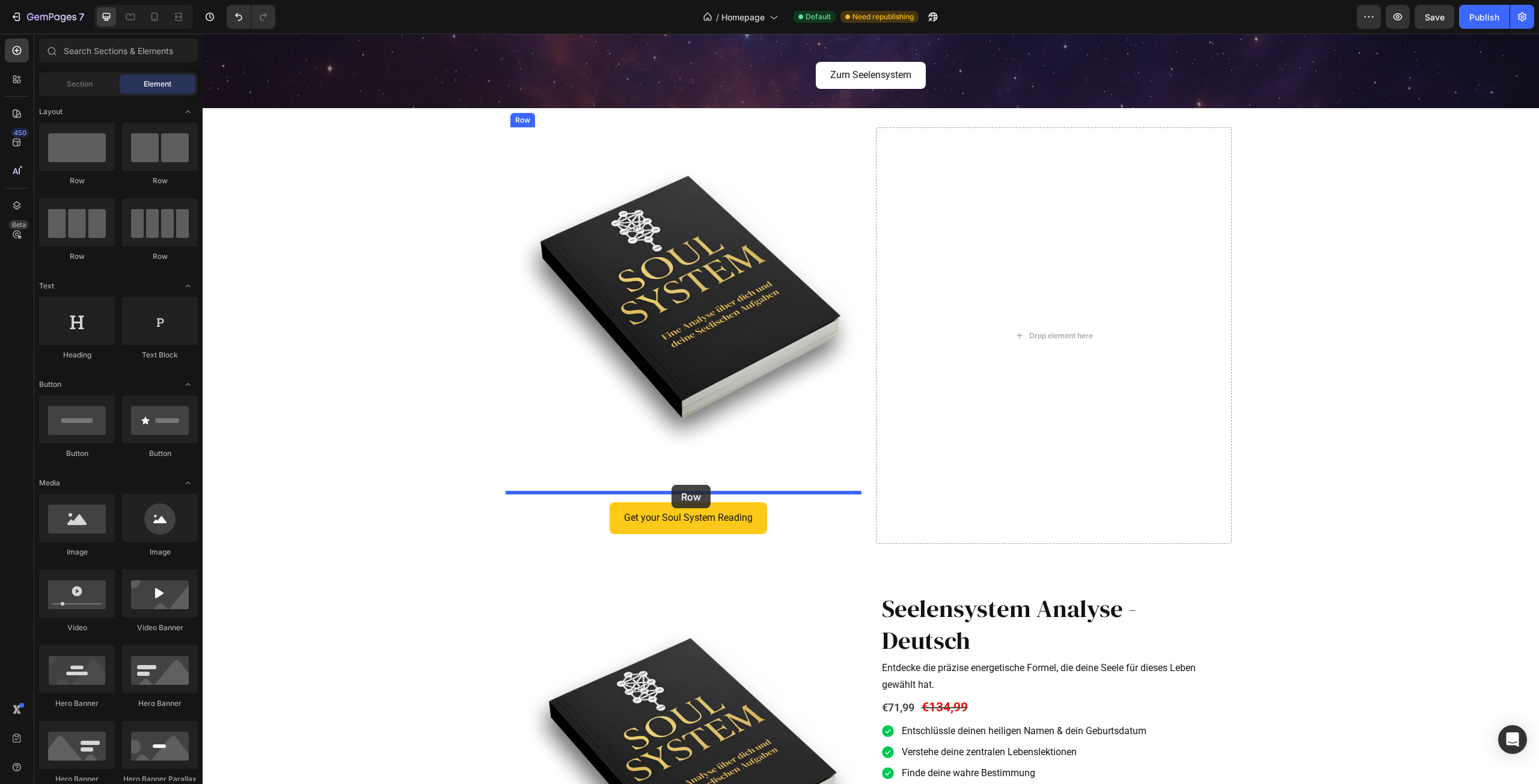
drag, startPoint x: 279, startPoint y: 179, endPoint x: 672, endPoint y: 485, distance: 498.1
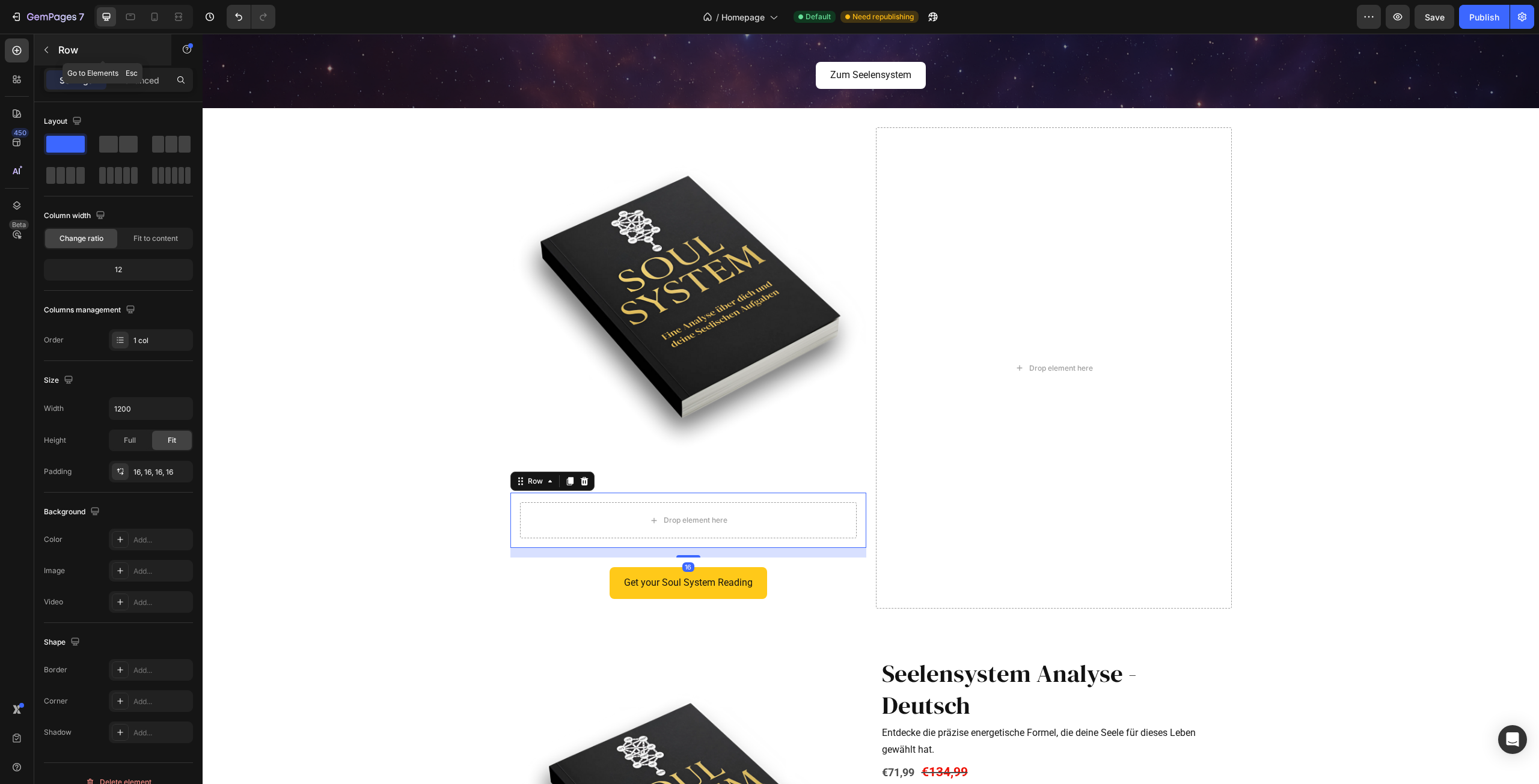
click at [46, 48] on icon "button" at bounding box center [46, 50] width 10 height 10
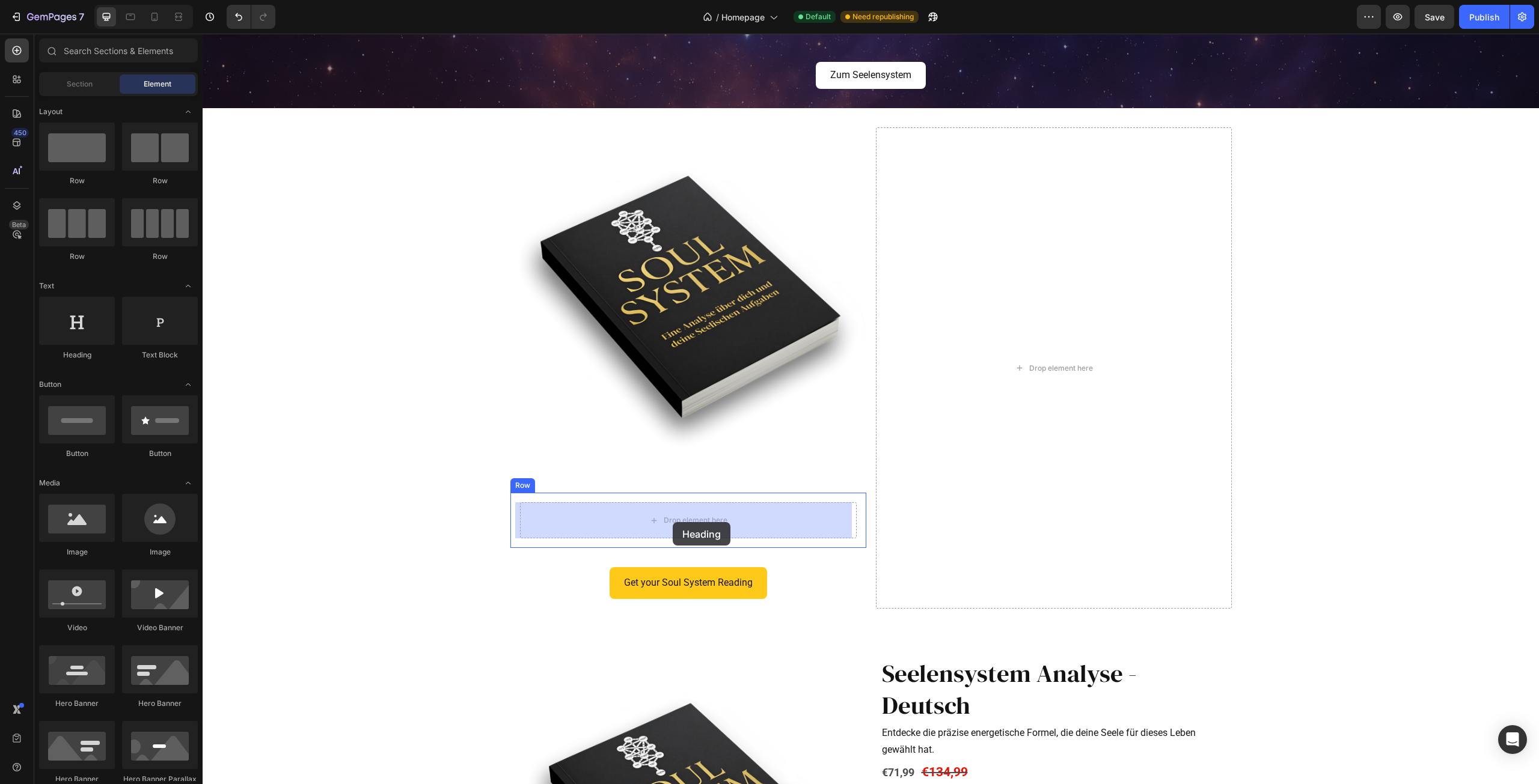
drag, startPoint x: 289, startPoint y: 354, endPoint x: 673, endPoint y: 522, distance: 419.1
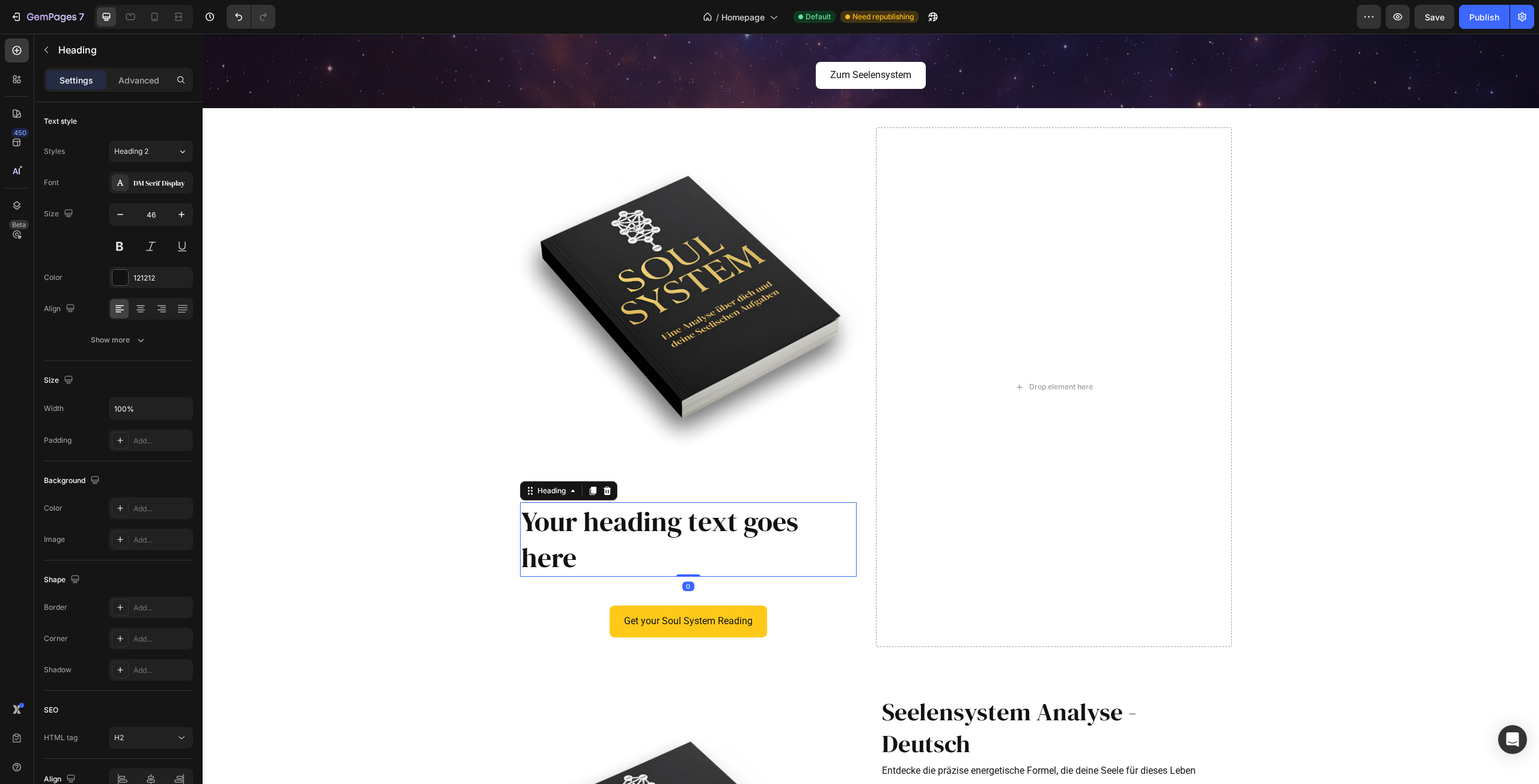
click at [645, 539] on h2 "Your heading text goes here" at bounding box center [689, 539] width 337 height 74
click at [643, 538] on p "Your heading text goes here" at bounding box center [689, 539] width 335 height 72
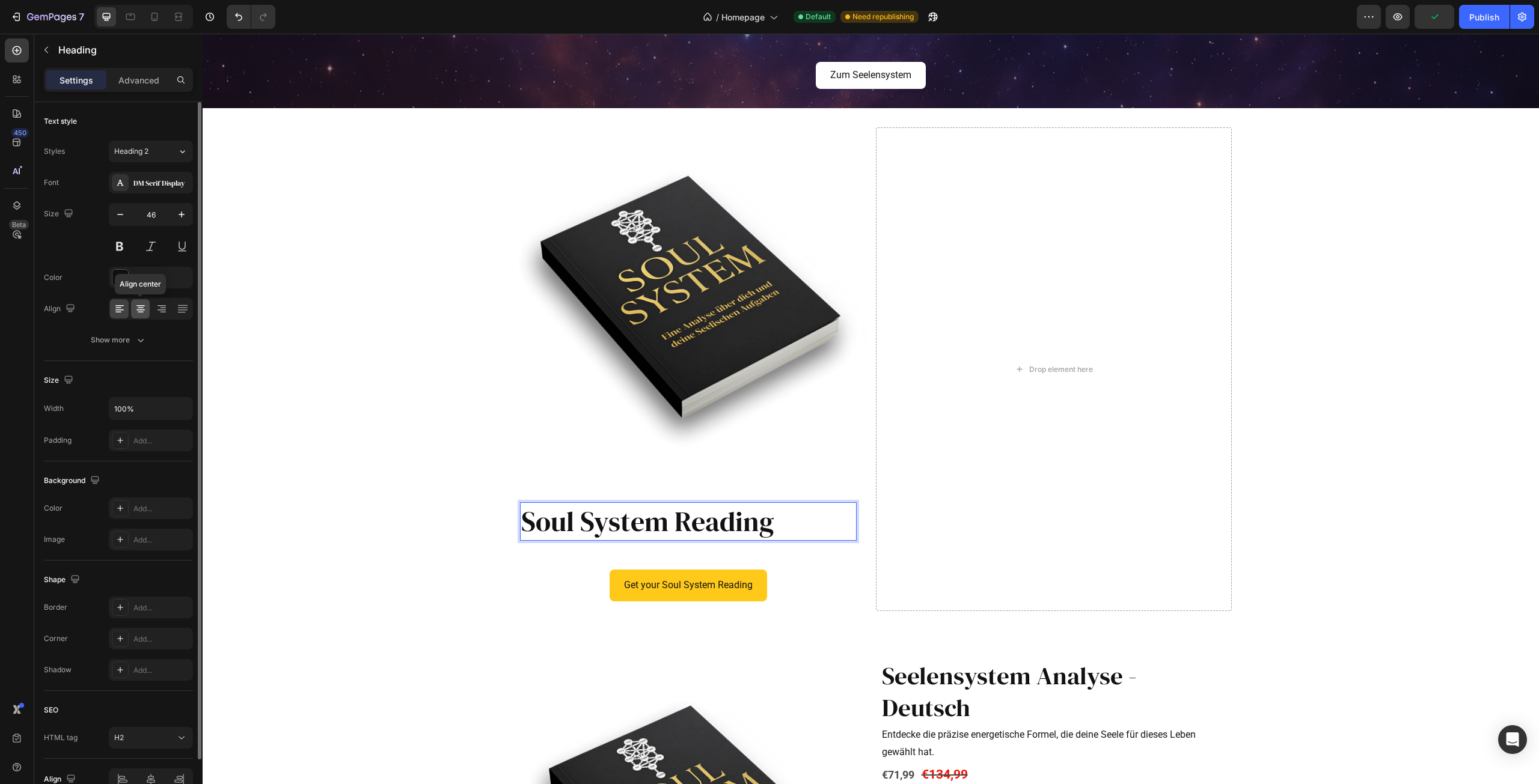
click at [141, 310] on icon at bounding box center [141, 310] width 9 height 1
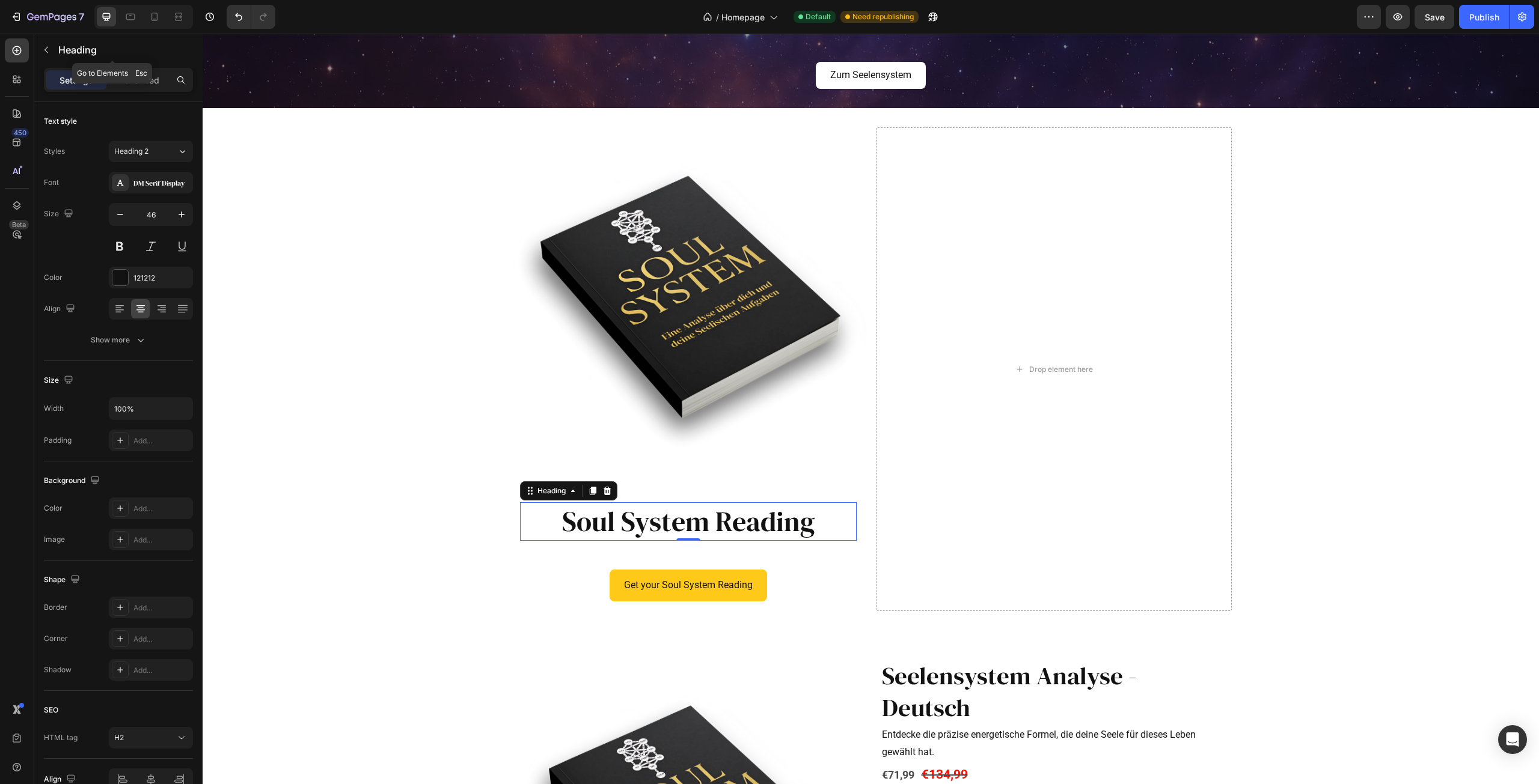
click at [42, 48] on icon "button" at bounding box center [46, 50] width 10 height 10
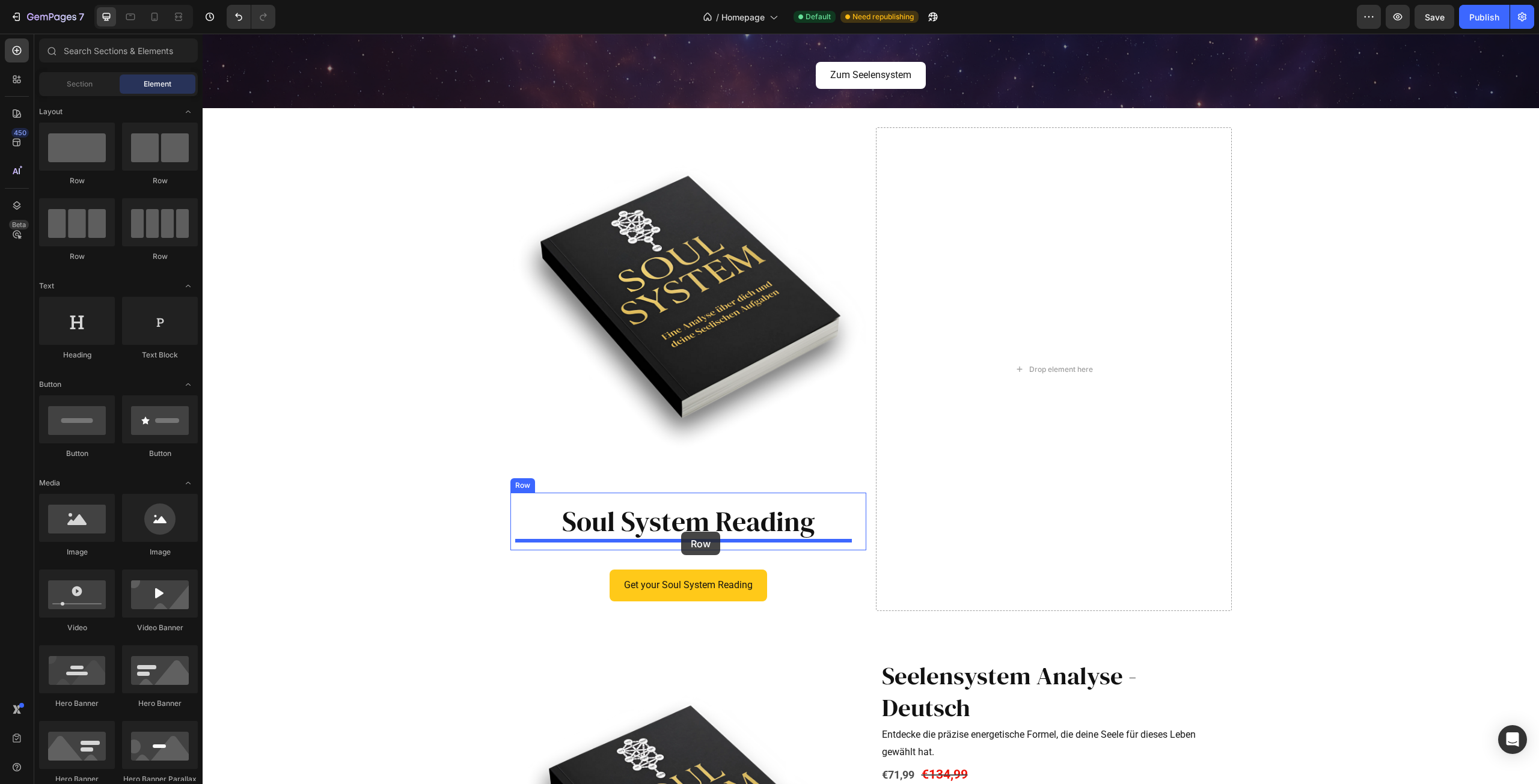
drag, startPoint x: 290, startPoint y: 189, endPoint x: 681, endPoint y: 532, distance: 520.1
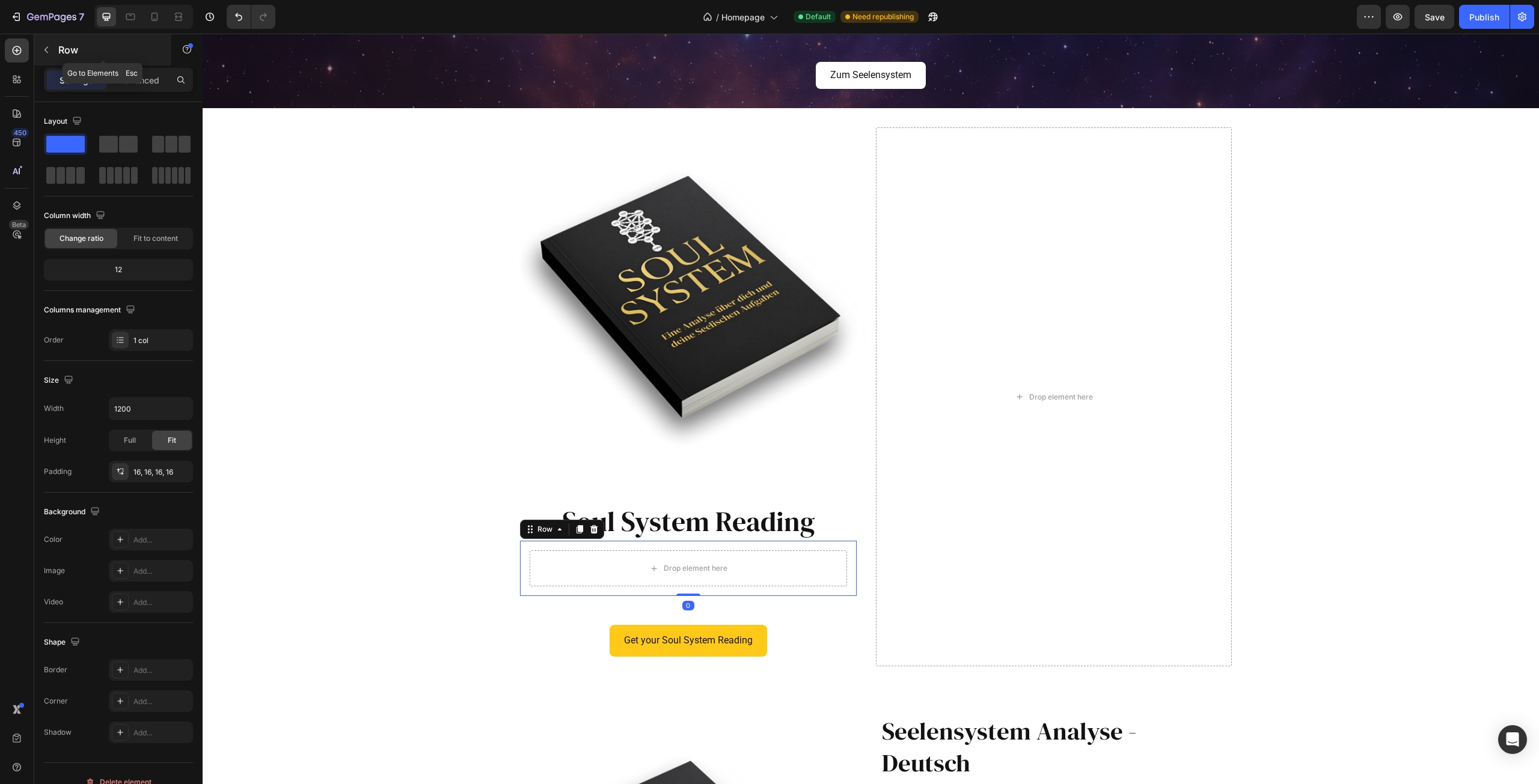
click at [49, 48] on icon "button" at bounding box center [46, 50] width 10 height 10
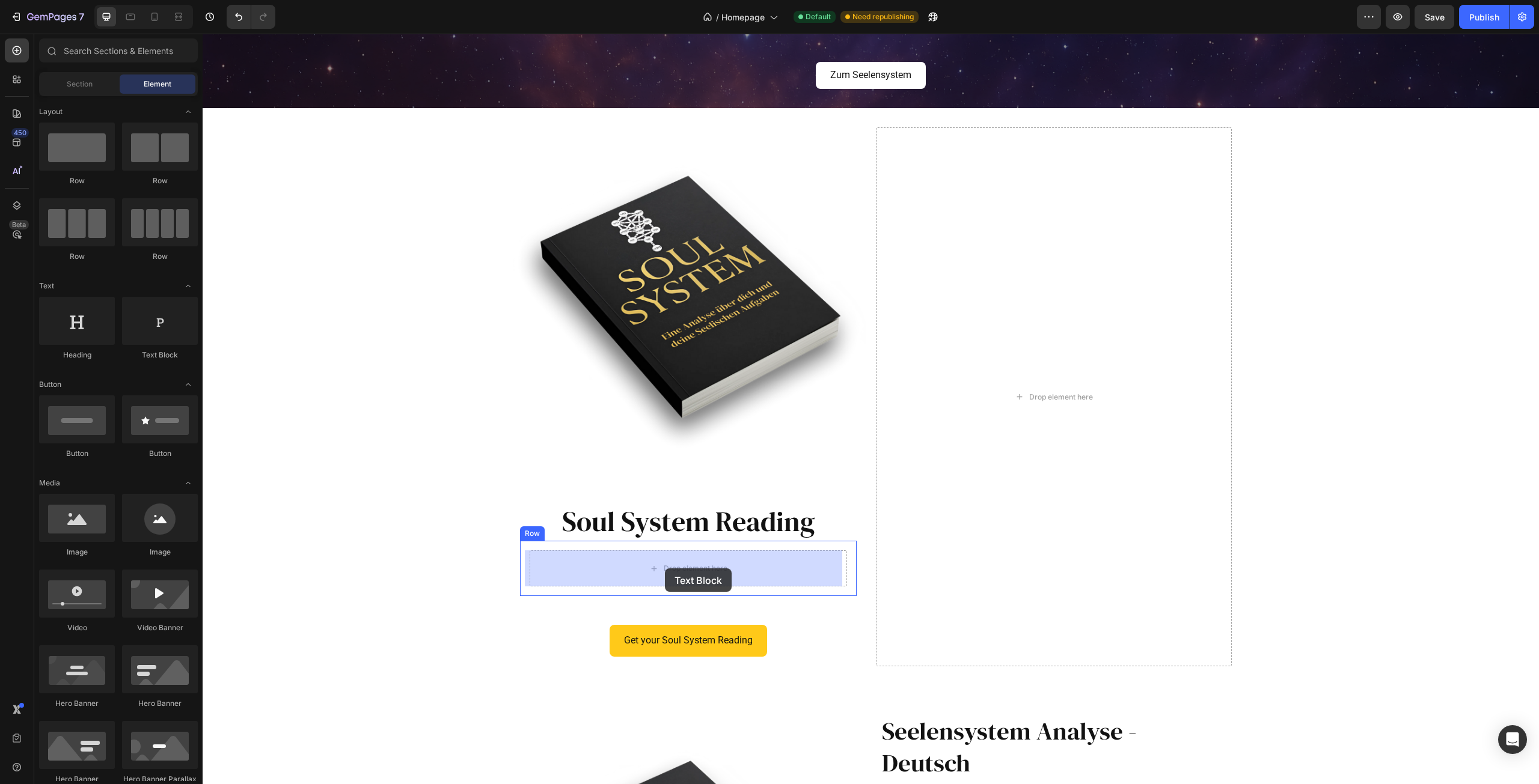
drag, startPoint x: 370, startPoint y: 361, endPoint x: 664, endPoint y: 569, distance: 360.1
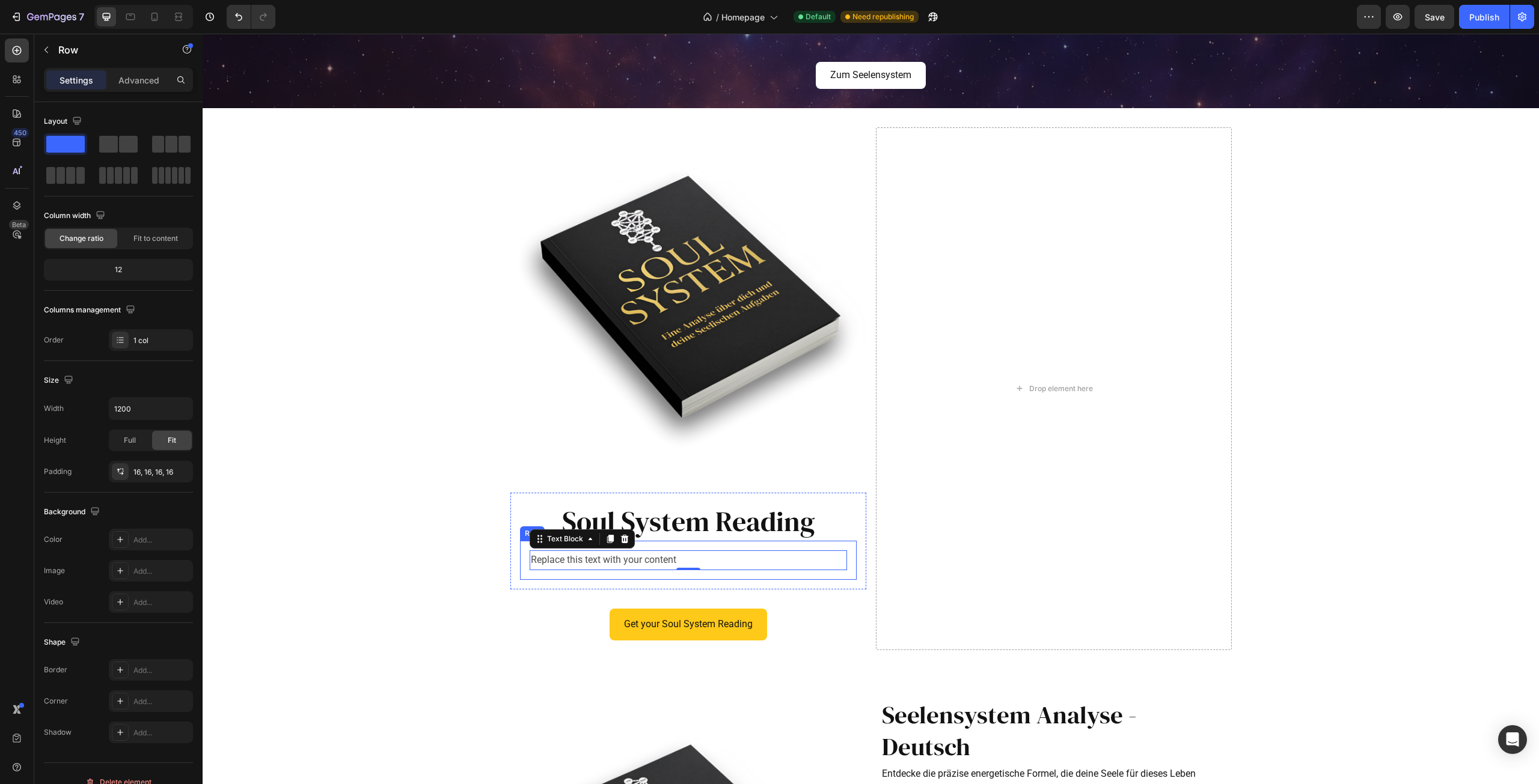
click at [709, 548] on div "Replace this text with your content Text Block 0 Row" at bounding box center [689, 560] width 337 height 39
drag, startPoint x: 550, startPoint y: 522, endPoint x: 682, endPoint y: 516, distance: 132.1
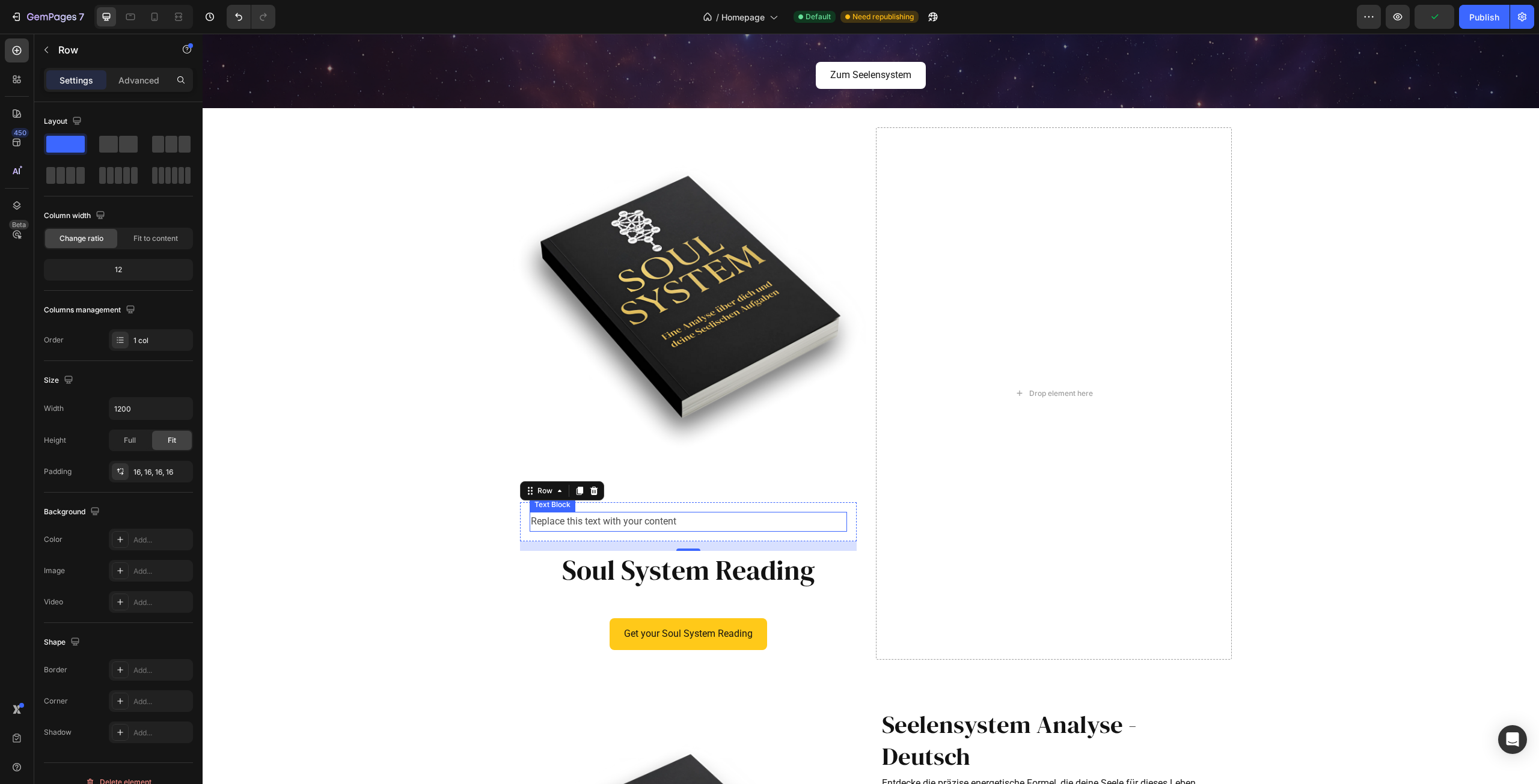
click at [670, 522] on div "Replace this text with your content" at bounding box center [689, 522] width 317 height 20
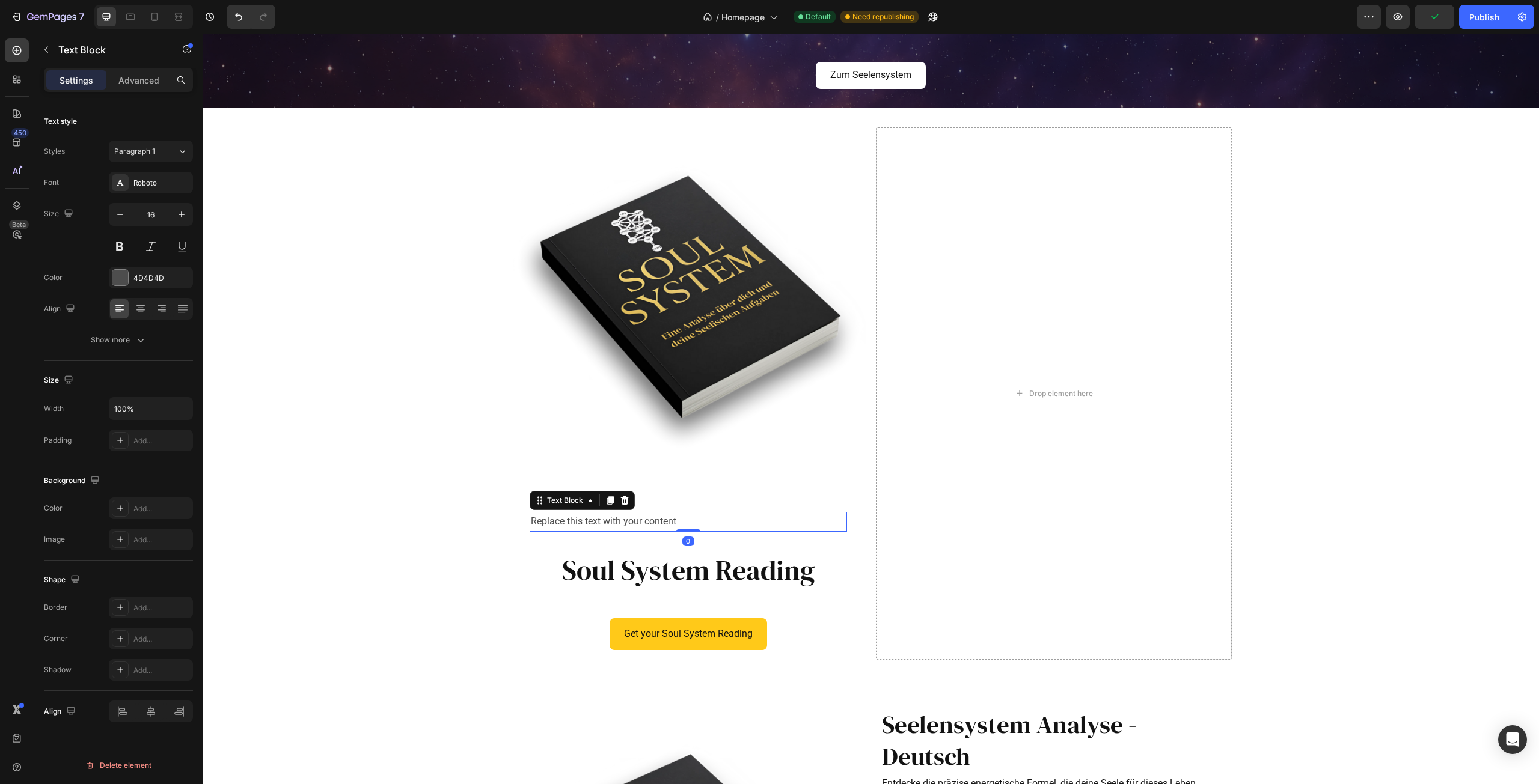
click at [669, 522] on div "Replace this text with your content" at bounding box center [689, 522] width 317 height 20
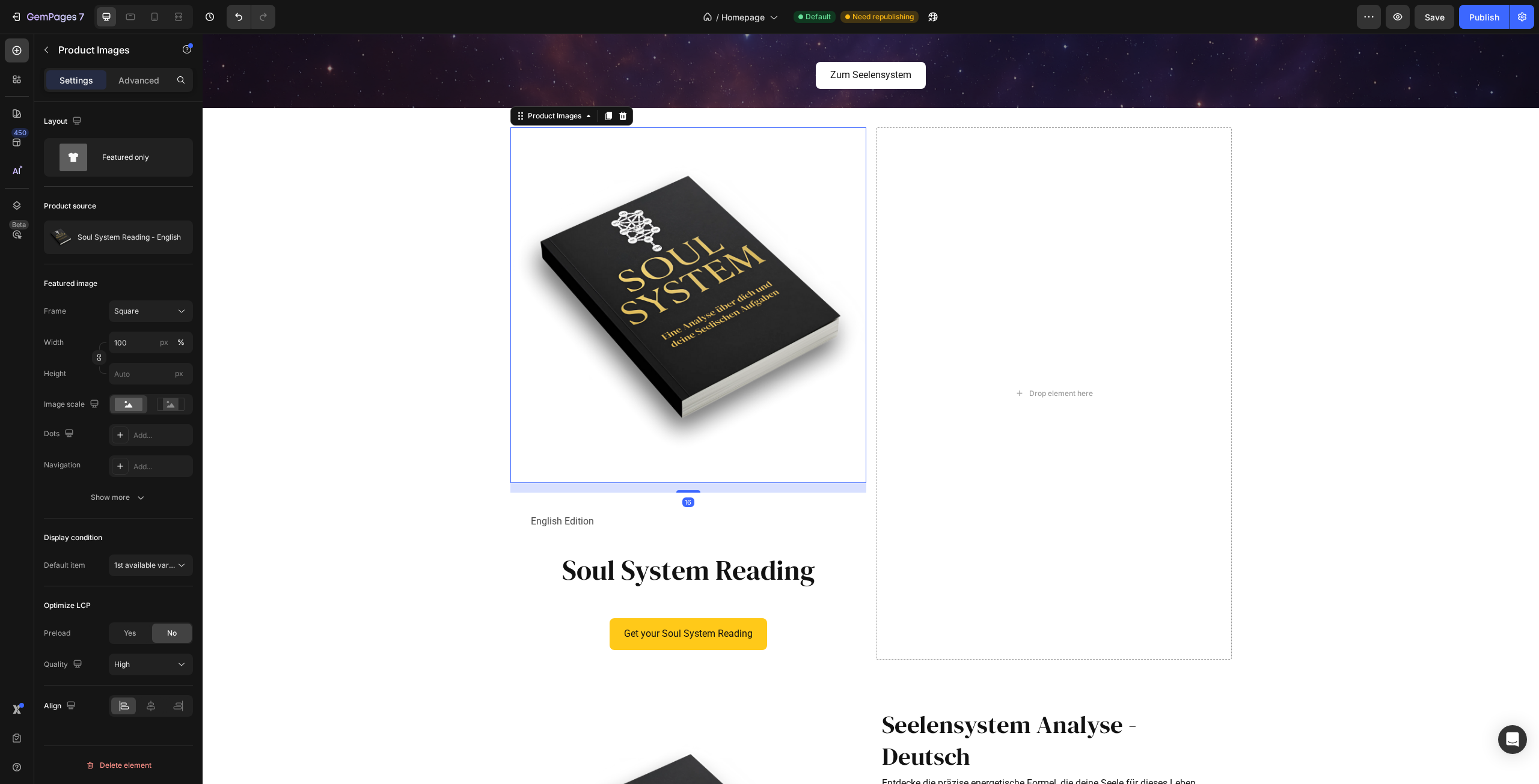
click at [596, 431] on img at bounding box center [688, 305] width 356 height 356
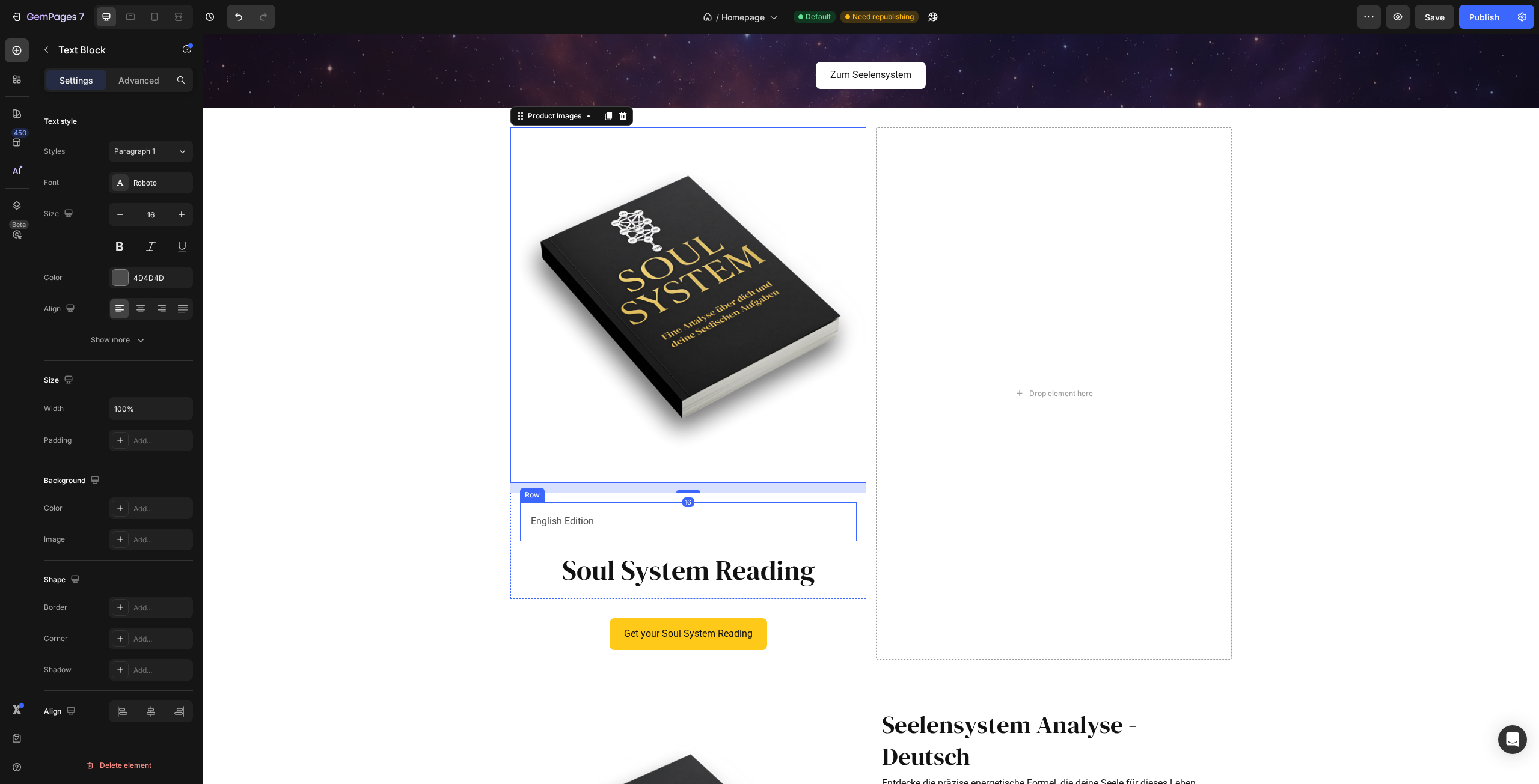
click at [676, 522] on p "English Edition" at bounding box center [689, 522] width 315 height 18
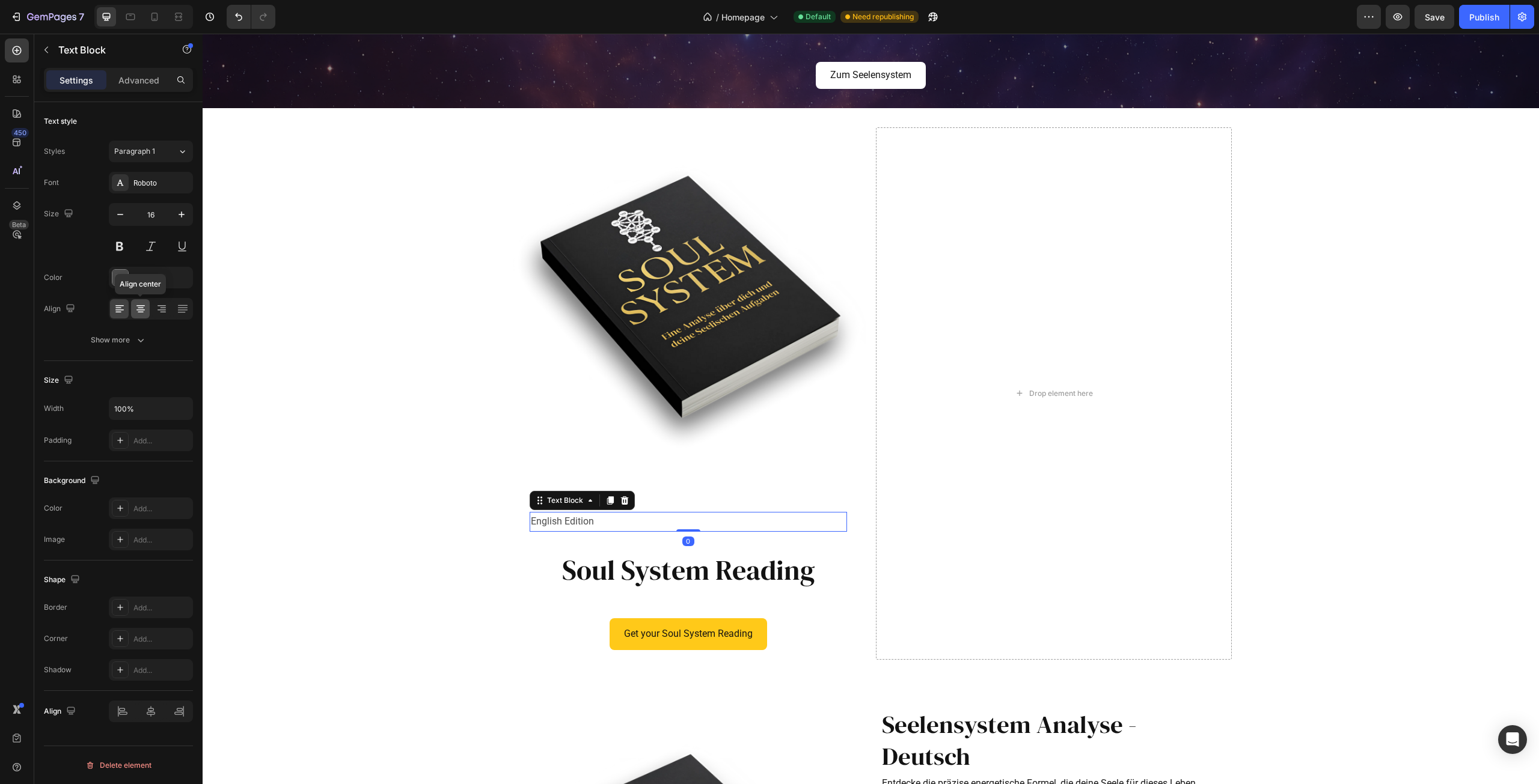
click at [137, 308] on icon at bounding box center [141, 309] width 12 height 12
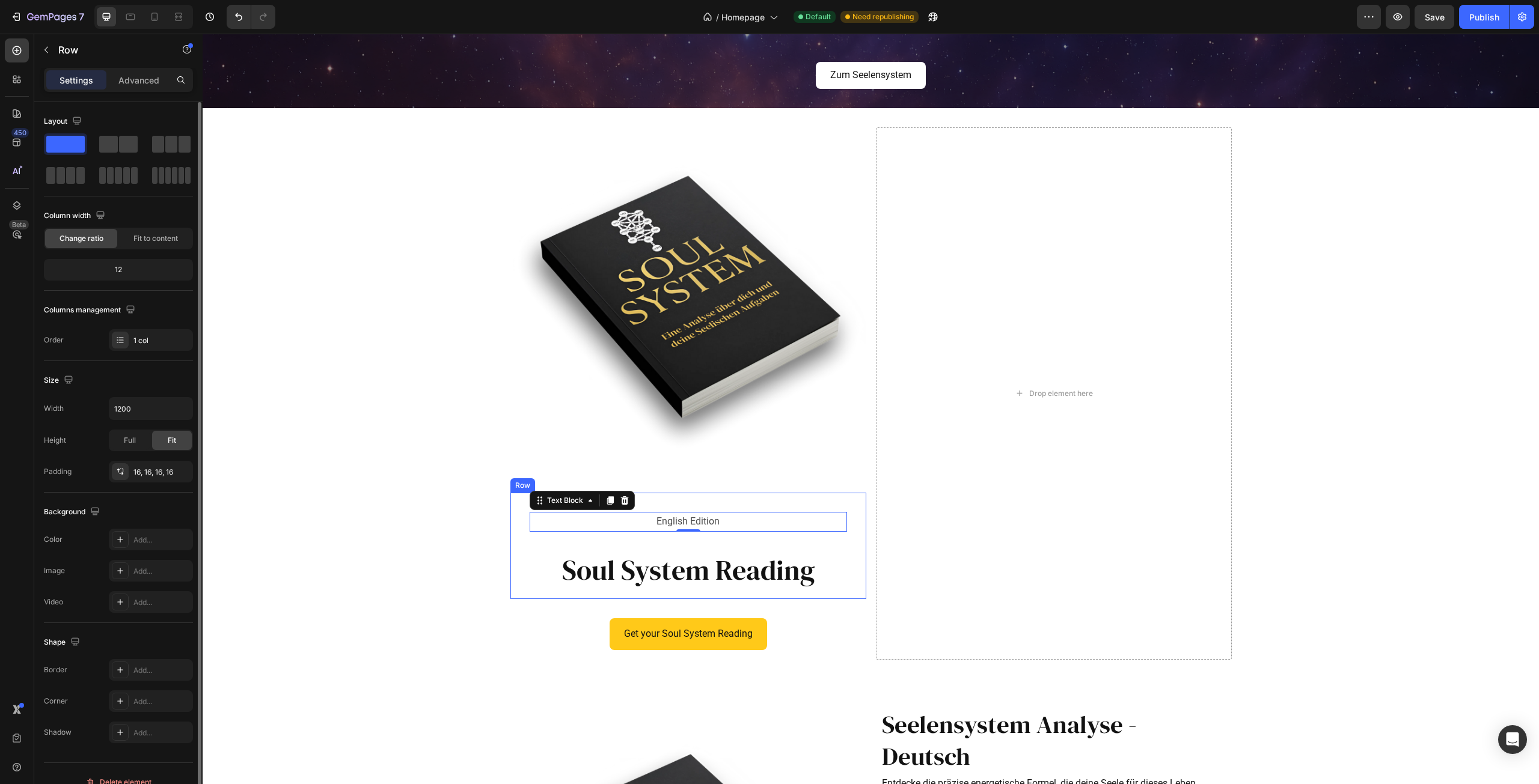
click at [688, 550] on div "English Edition Text Block 0 Row Soul System Reading Heading" at bounding box center [689, 545] width 337 height 87
click at [689, 533] on div "English Edition Text Block Row" at bounding box center [689, 522] width 337 height 39
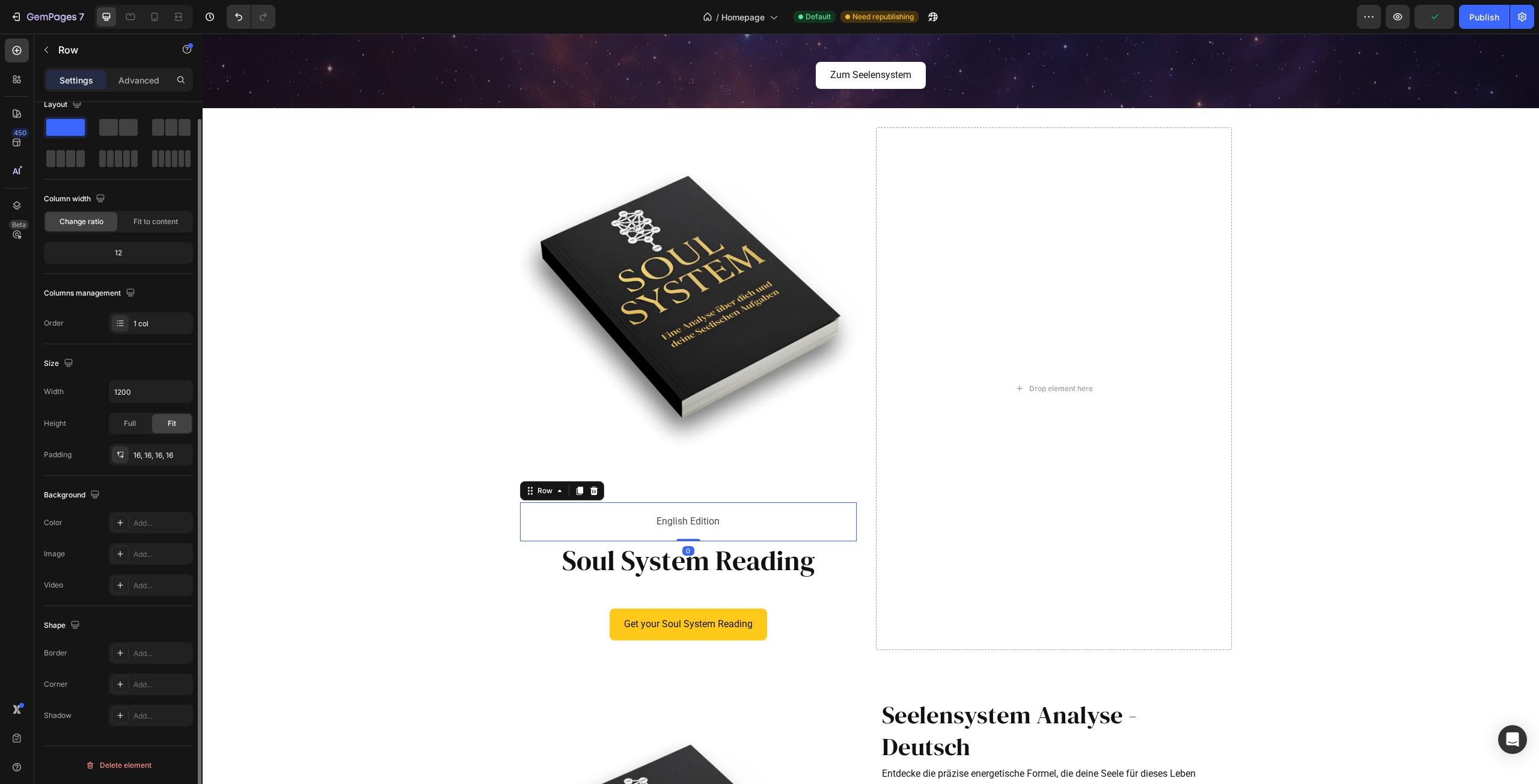
drag, startPoint x: 689, startPoint y: 548, endPoint x: 692, endPoint y: 534, distance: 14.3
click at [686, 523] on div "English Edition Text Block Row 0" at bounding box center [689, 522] width 337 height 39
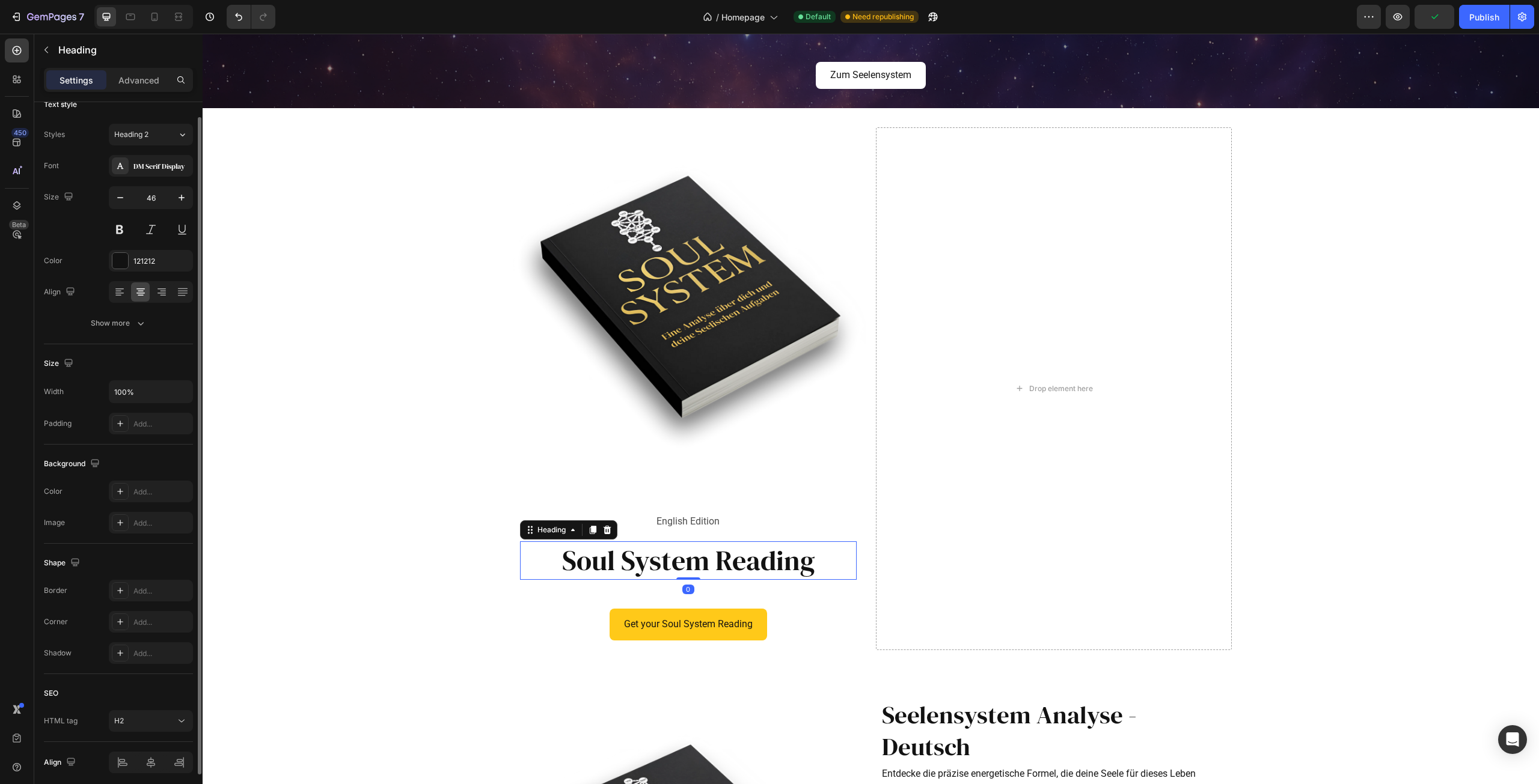
click at [700, 554] on p "Soul System Reading" at bounding box center [689, 560] width 335 height 36
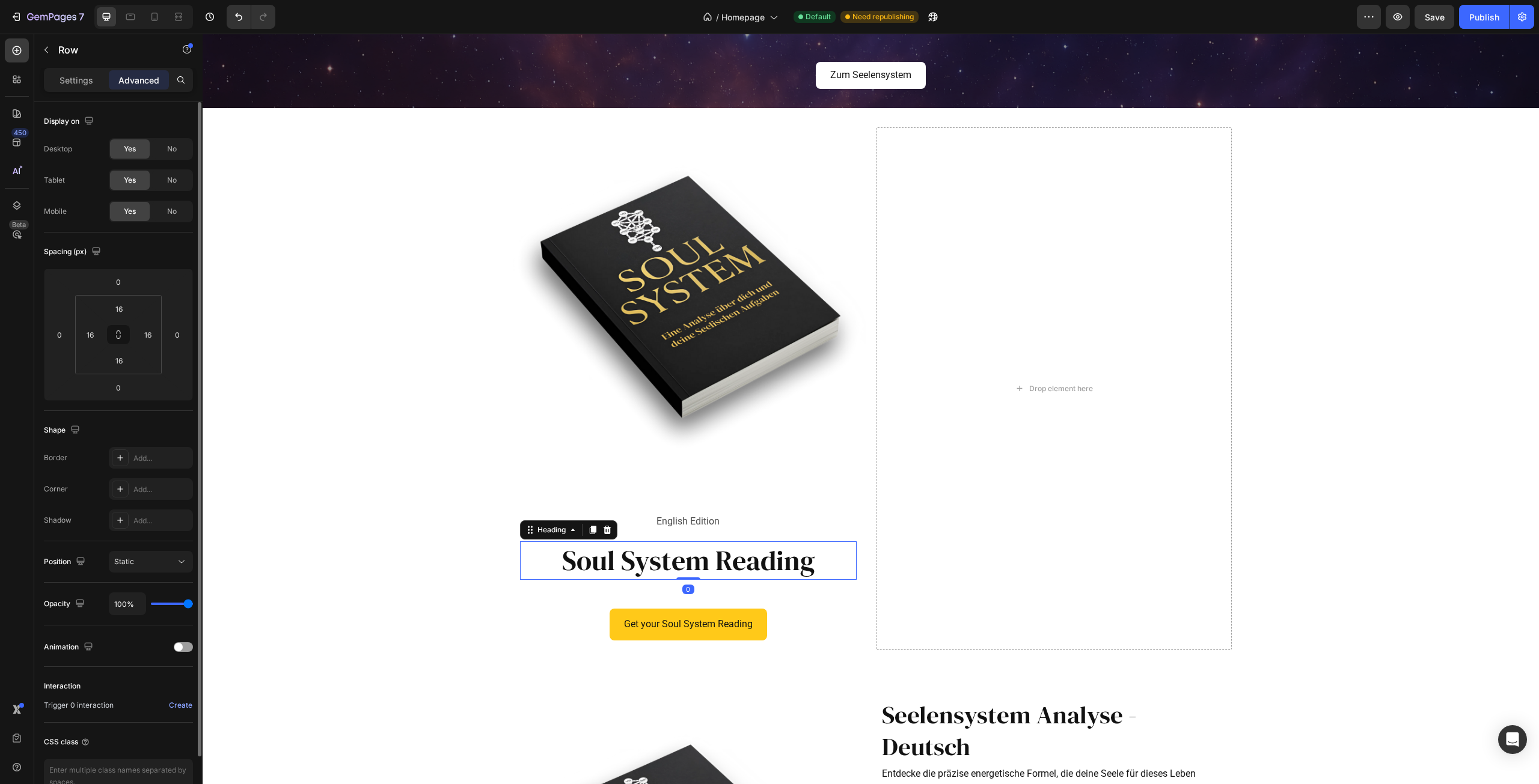
click at [697, 534] on div "English Edition Text Block Row" at bounding box center [689, 522] width 337 height 39
click at [127, 363] on input "16" at bounding box center [118, 361] width 24 height 18
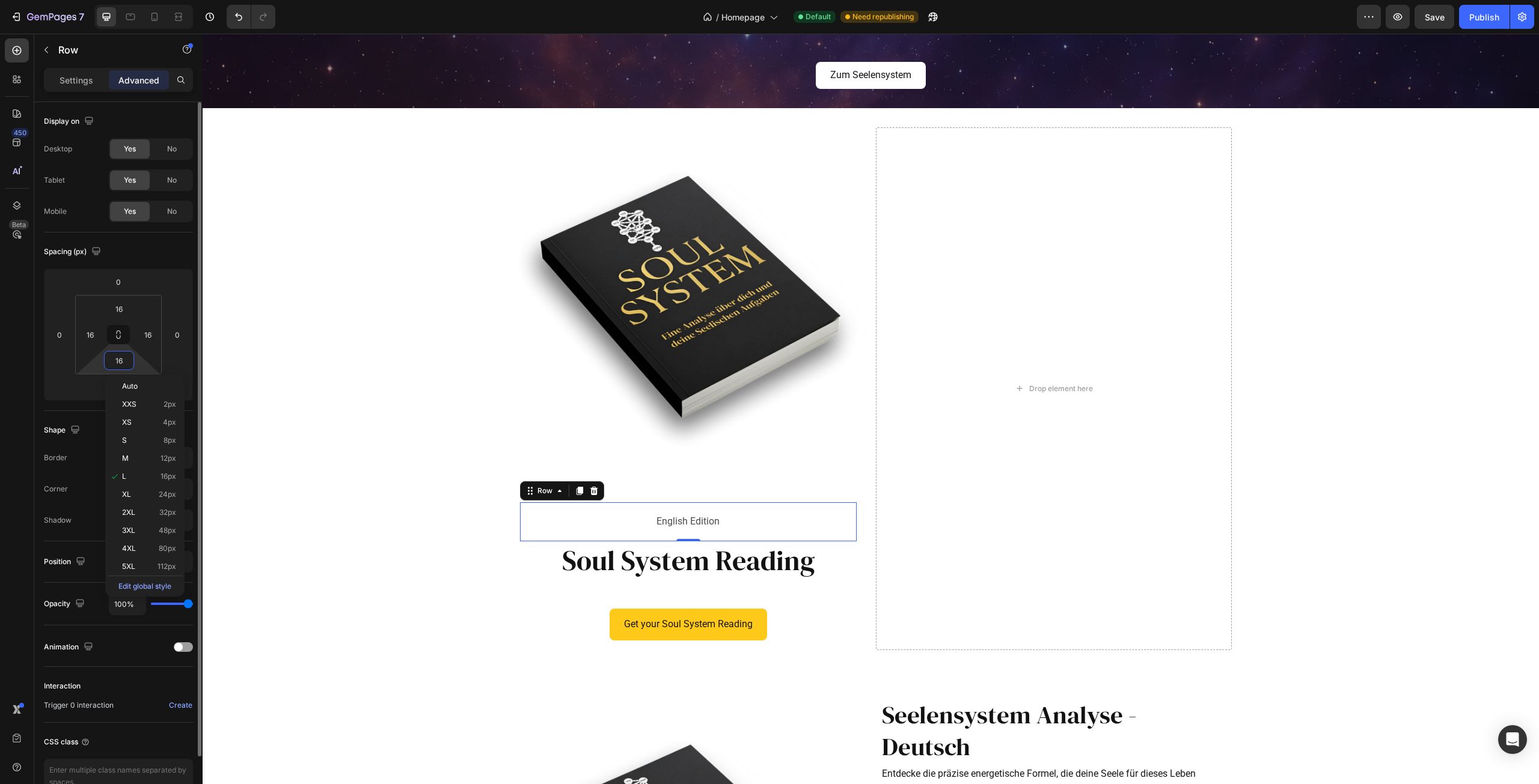
type input "0"
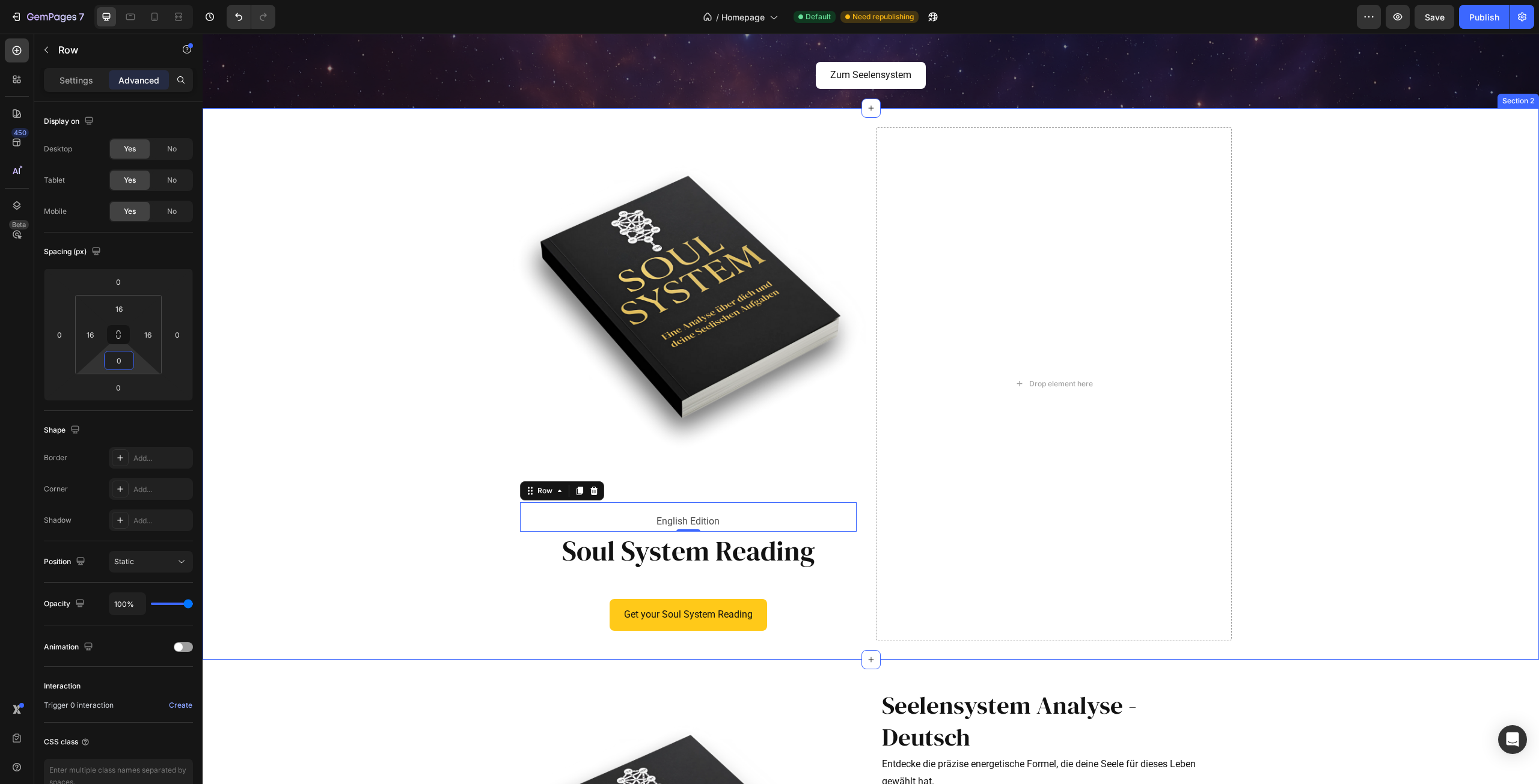
click at [485, 608] on div "Product Images English Edition Text Block Row 0 Soul System Reading Heading Row…" at bounding box center [871, 384] width 1336 height 512
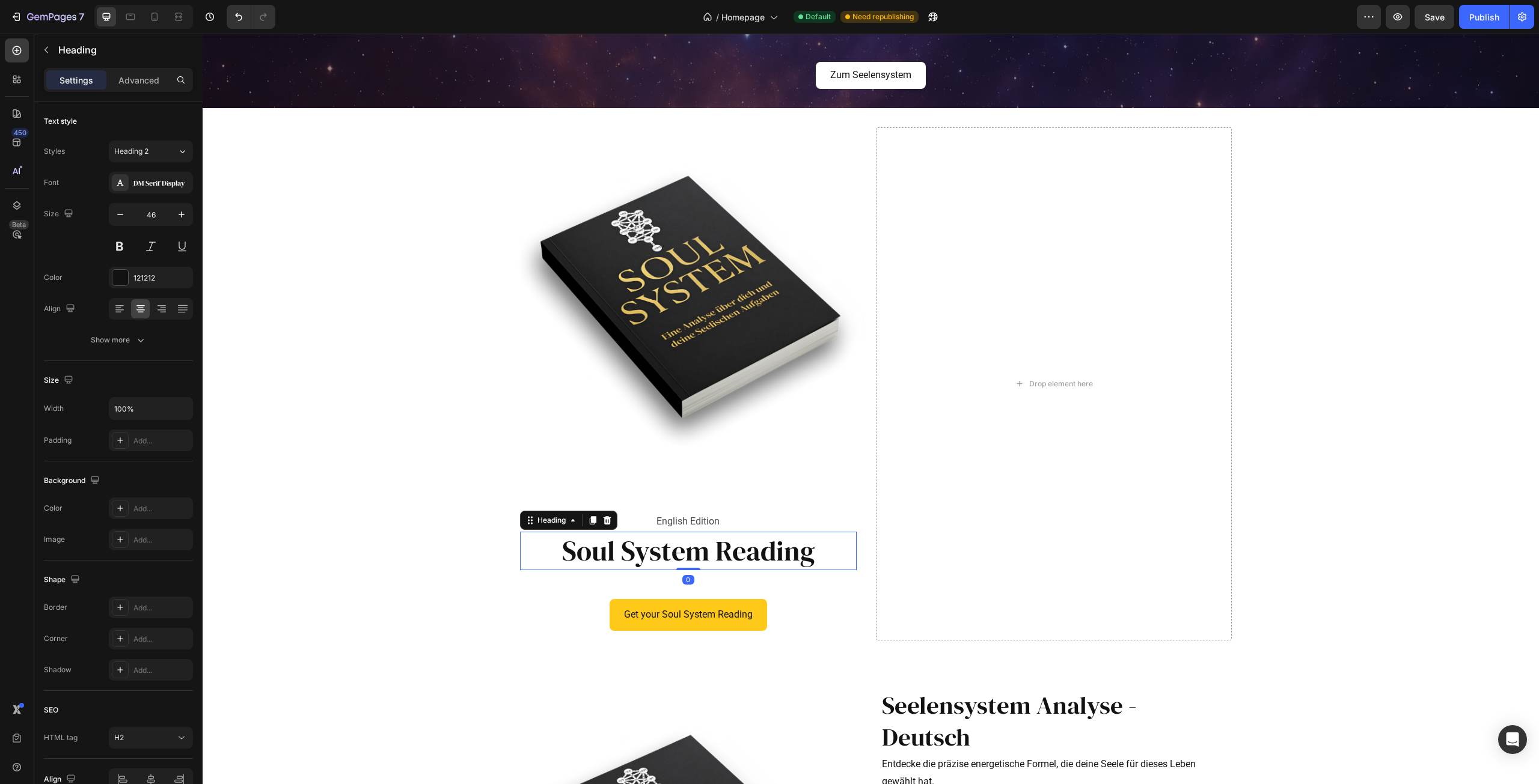
click at [660, 552] on p "Soul System Reading" at bounding box center [689, 551] width 335 height 36
click at [135, 87] on div "Advanced" at bounding box center [139, 80] width 60 height 20
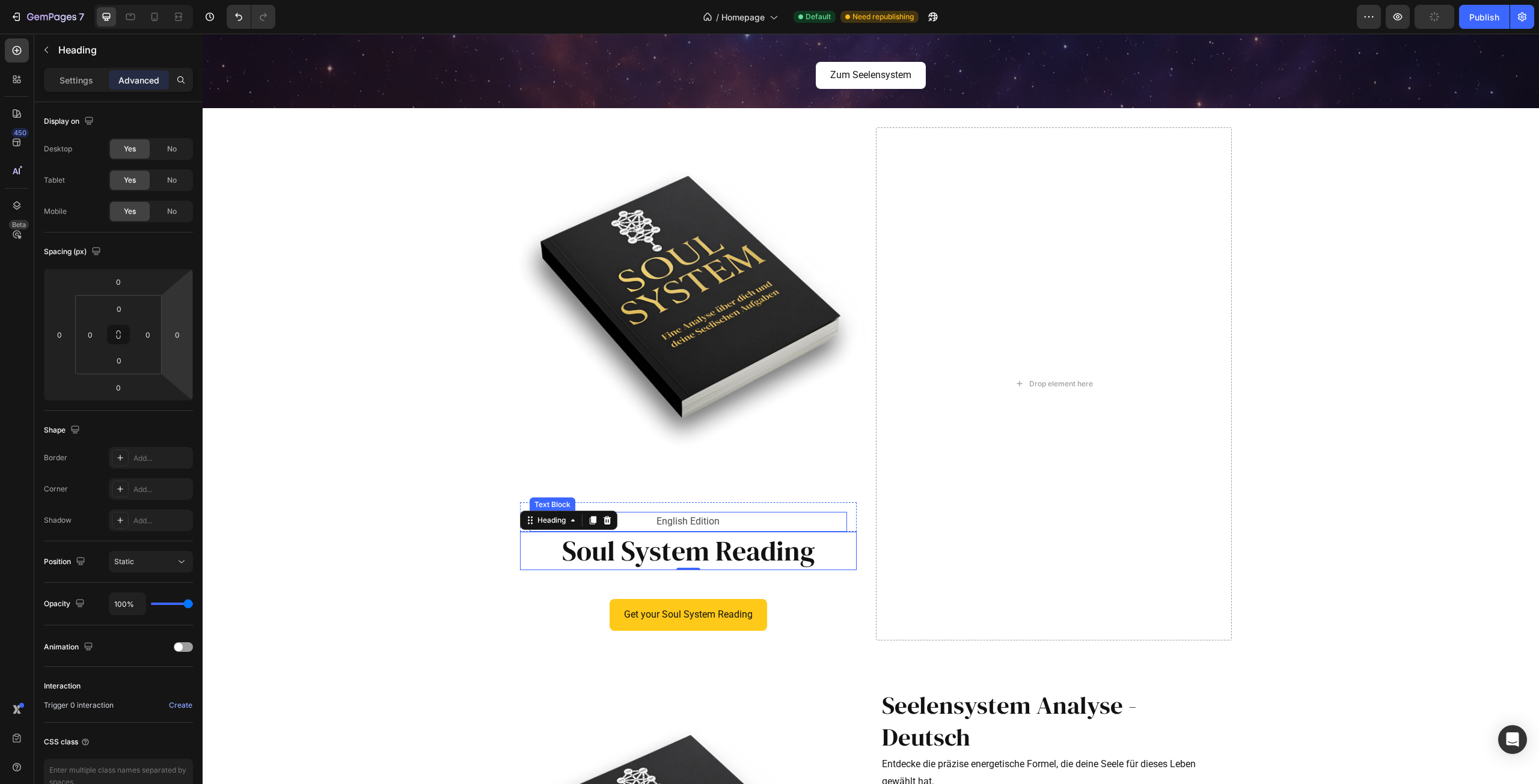
click at [679, 520] on p "English Edition" at bounding box center [689, 522] width 315 height 18
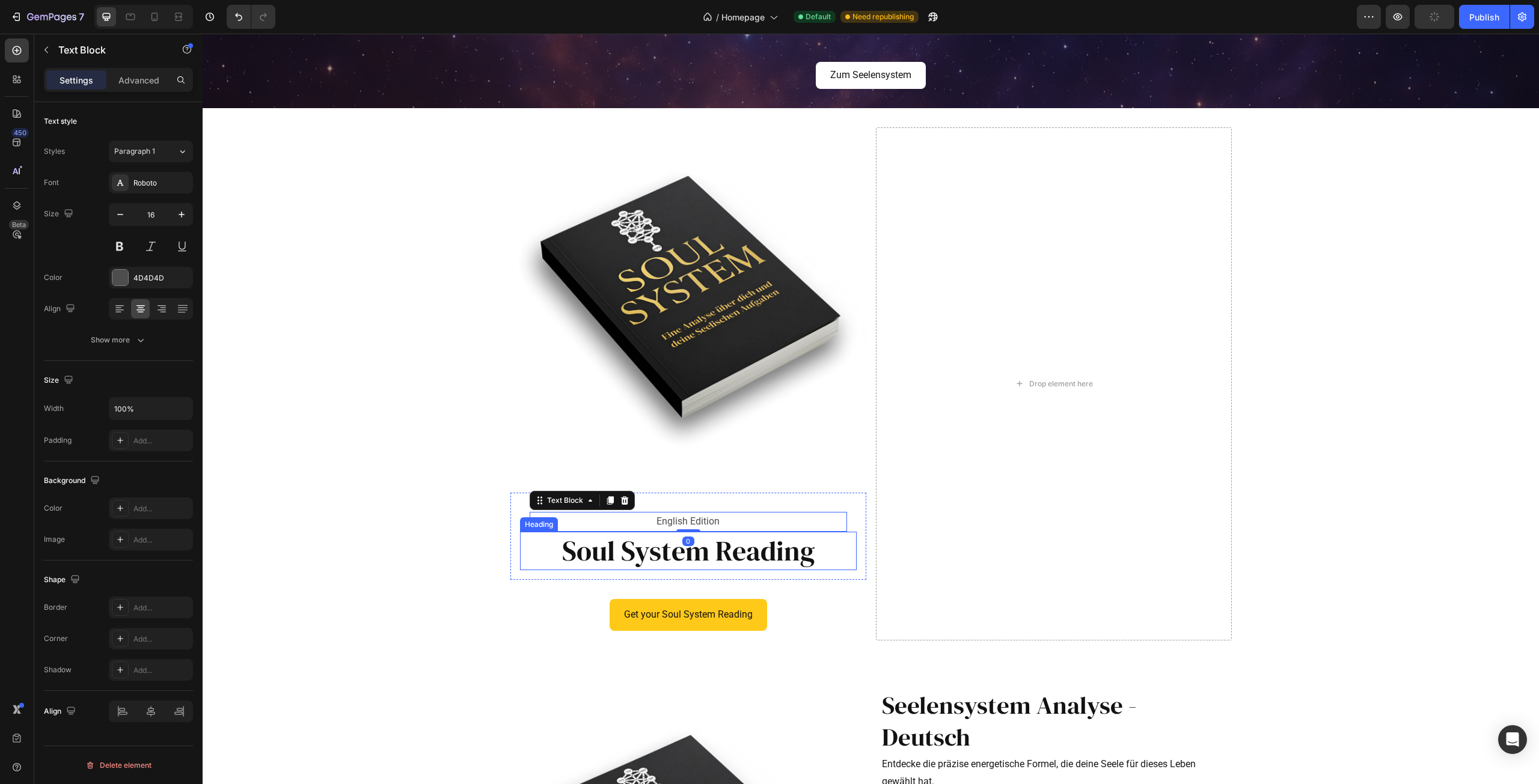
click at [684, 559] on p "Soul System Reading" at bounding box center [689, 551] width 335 height 36
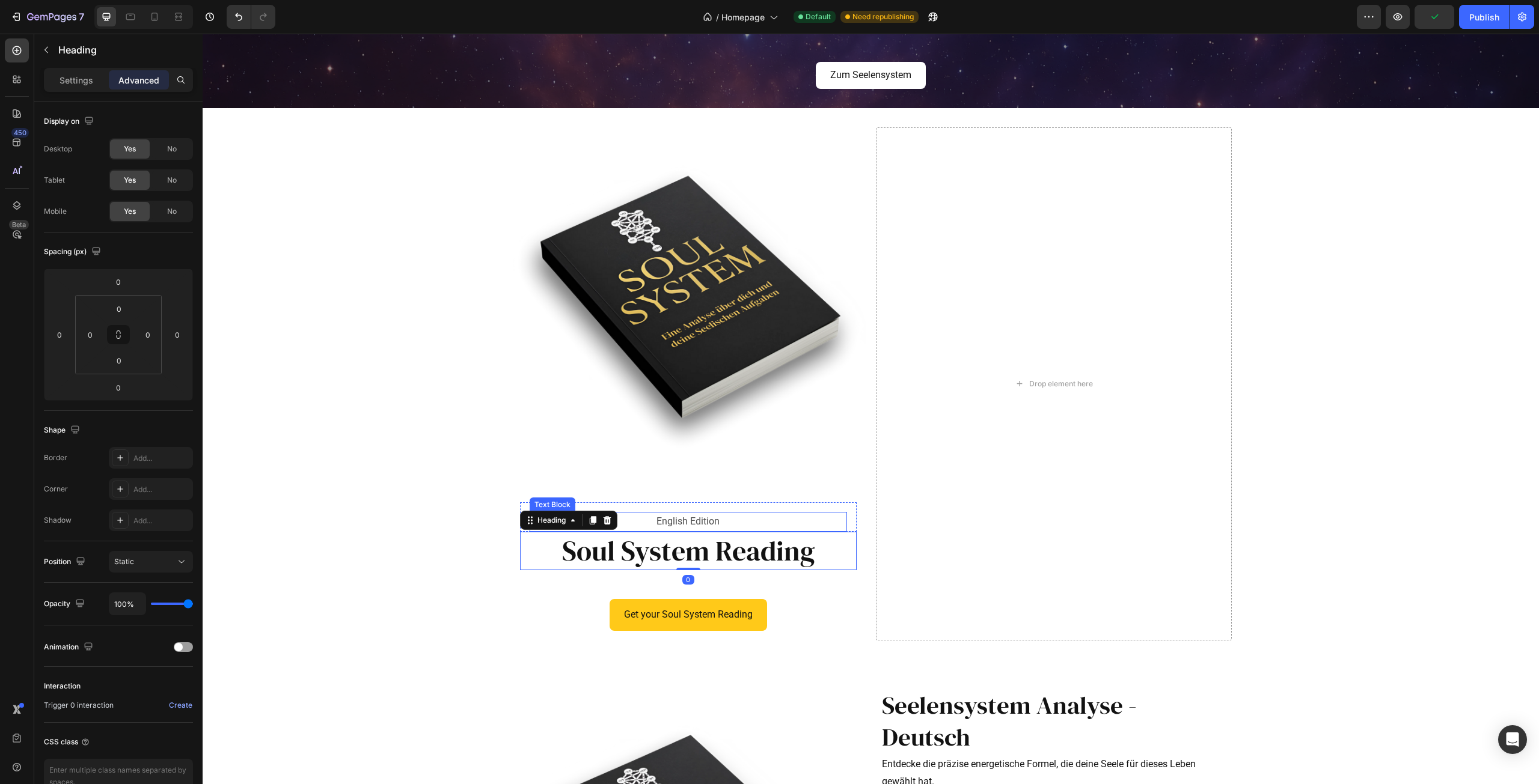
click at [680, 519] on p "English Edition" at bounding box center [689, 522] width 315 height 18
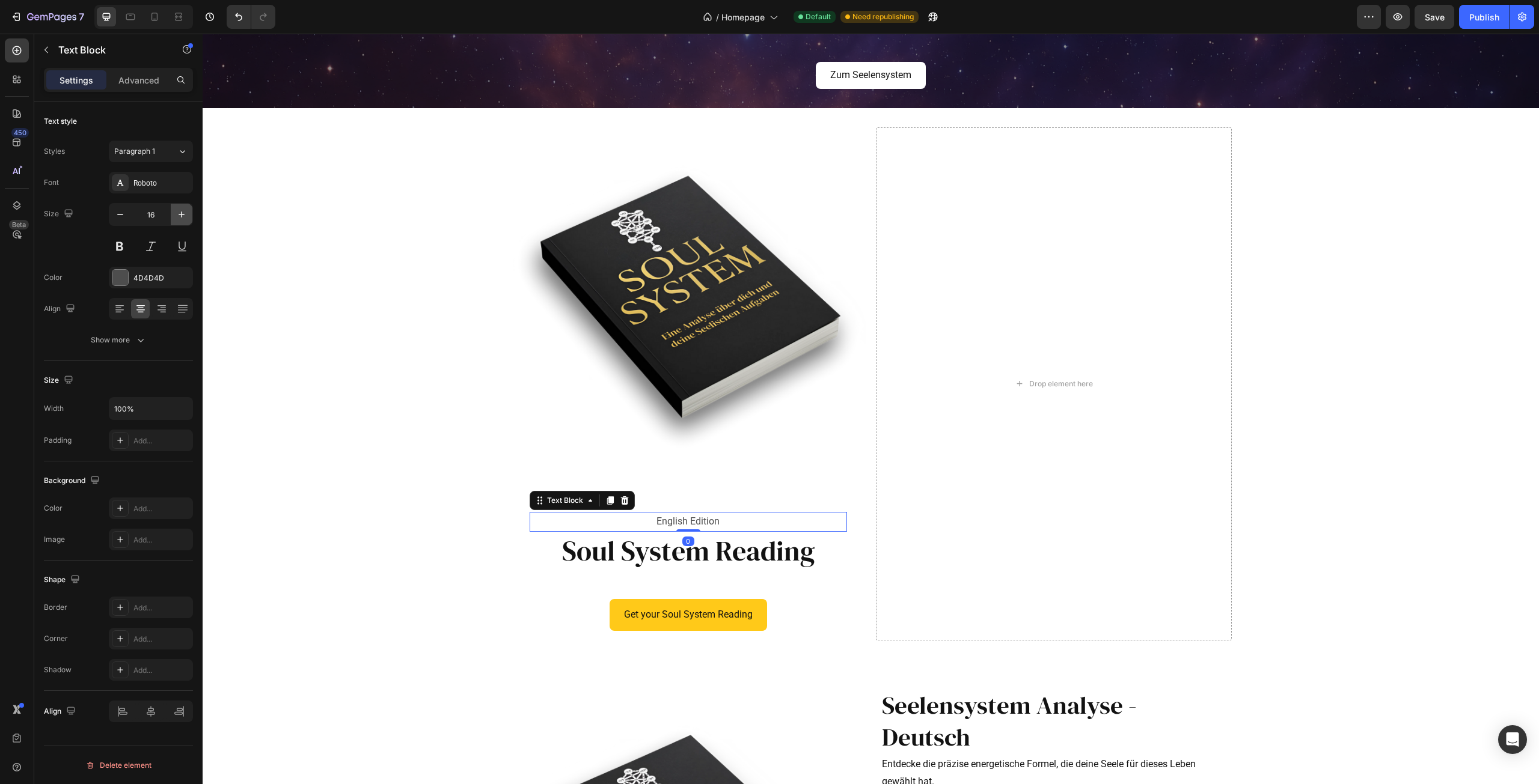
click at [176, 215] on icon "button" at bounding box center [182, 215] width 12 height 12
click at [176, 216] on icon "button" at bounding box center [182, 215] width 12 height 12
type input "19"
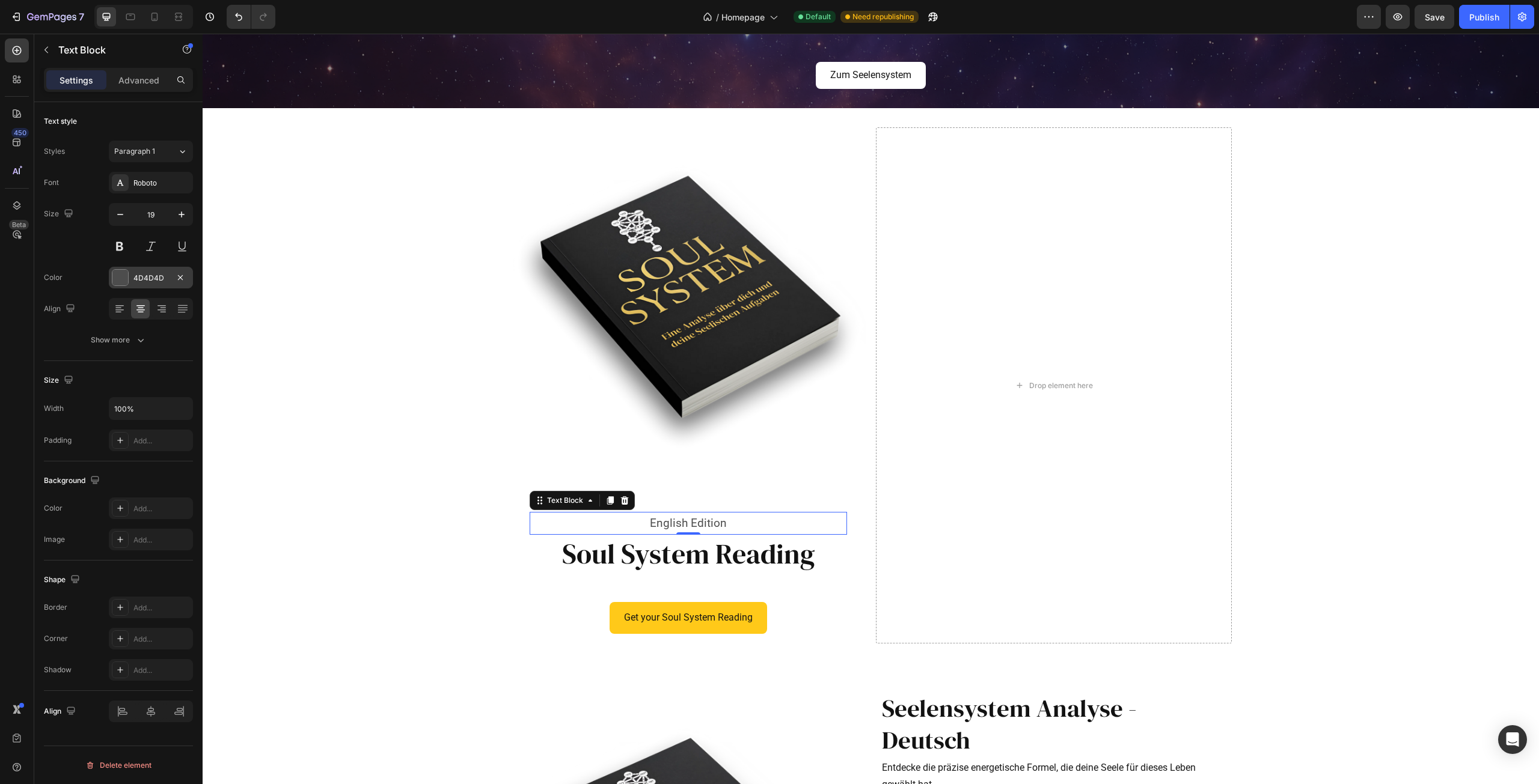
click at [121, 276] on div at bounding box center [120, 278] width 16 height 16
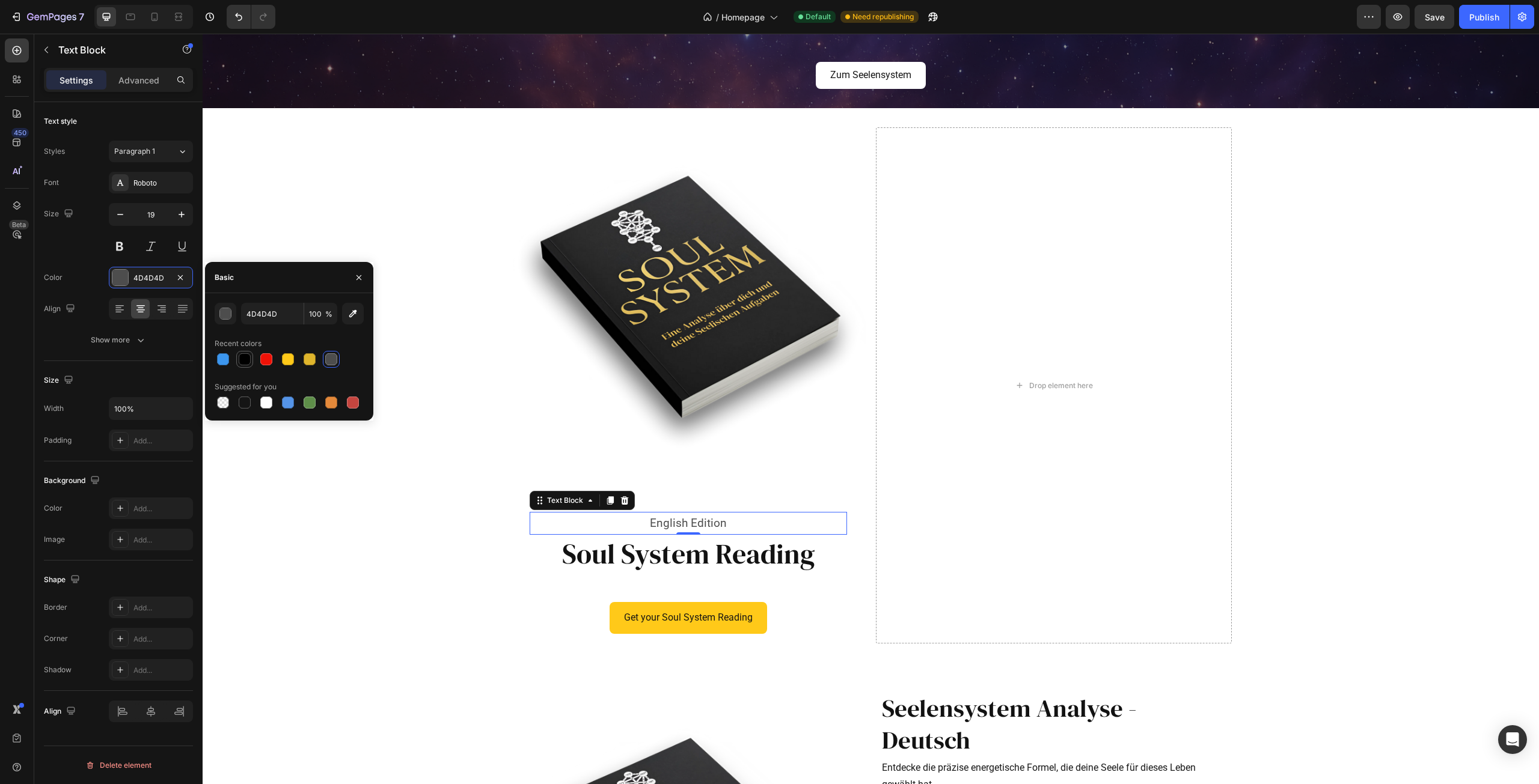
click at [247, 364] on div at bounding box center [245, 359] width 12 height 12
type input "000000"
click at [151, 245] on button at bounding box center [150, 246] width 21 height 21
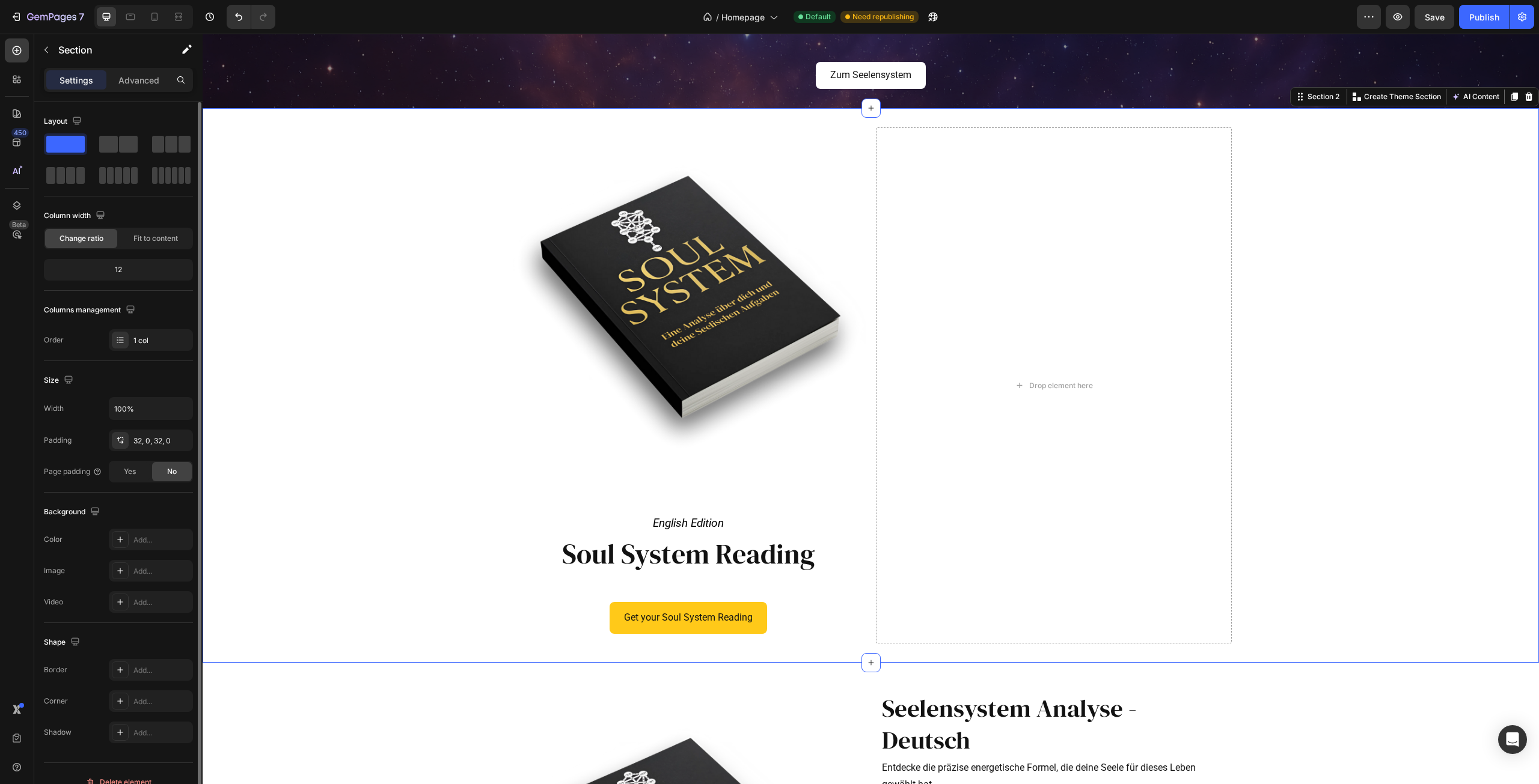
click at [455, 626] on div "Product Images English Edition Text Block Row Soul System Reading Heading Row G…" at bounding box center [871, 386] width 1336 height 516
click at [49, 43] on button "button" at bounding box center [46, 50] width 20 height 20
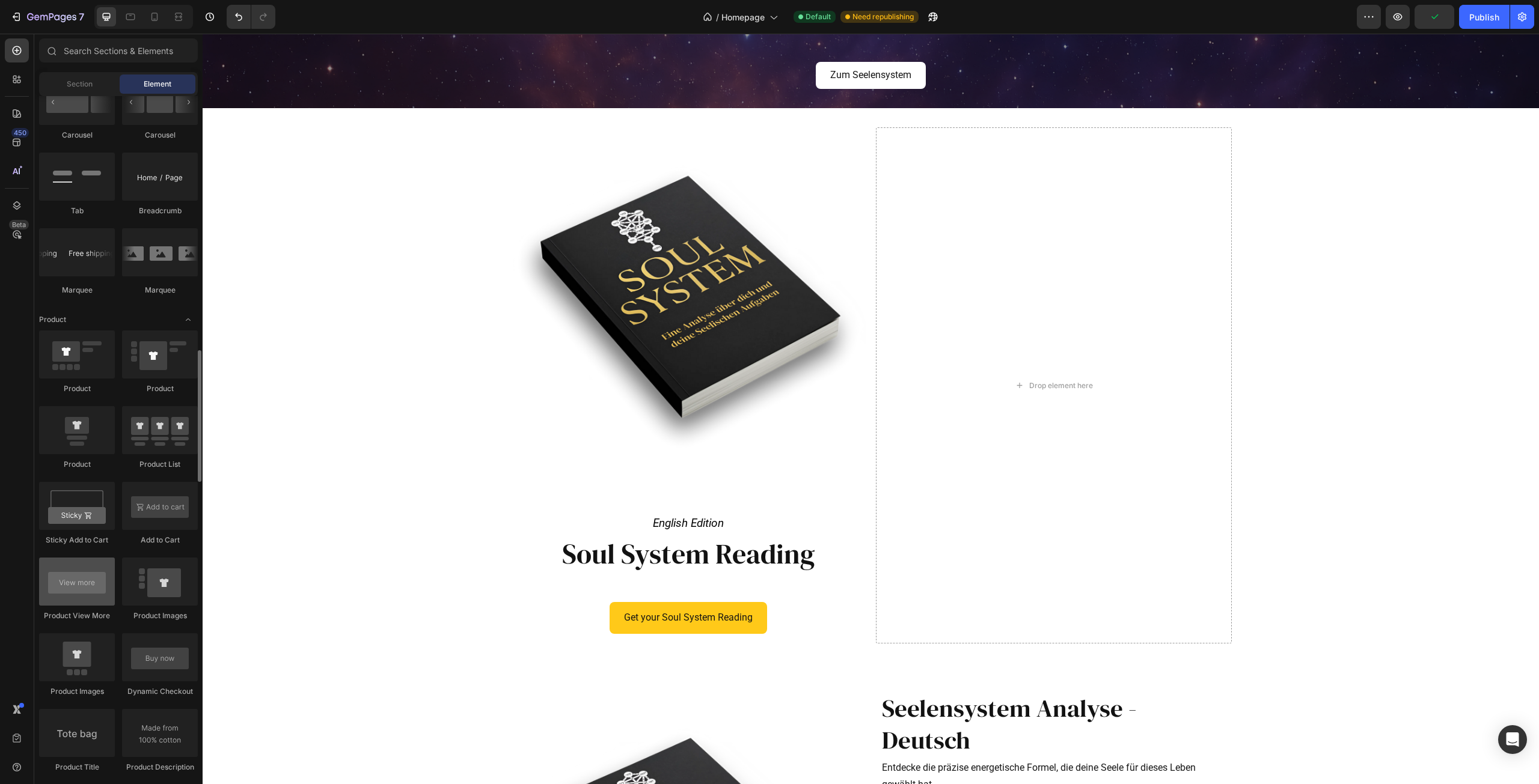
scroll to position [1502, 0]
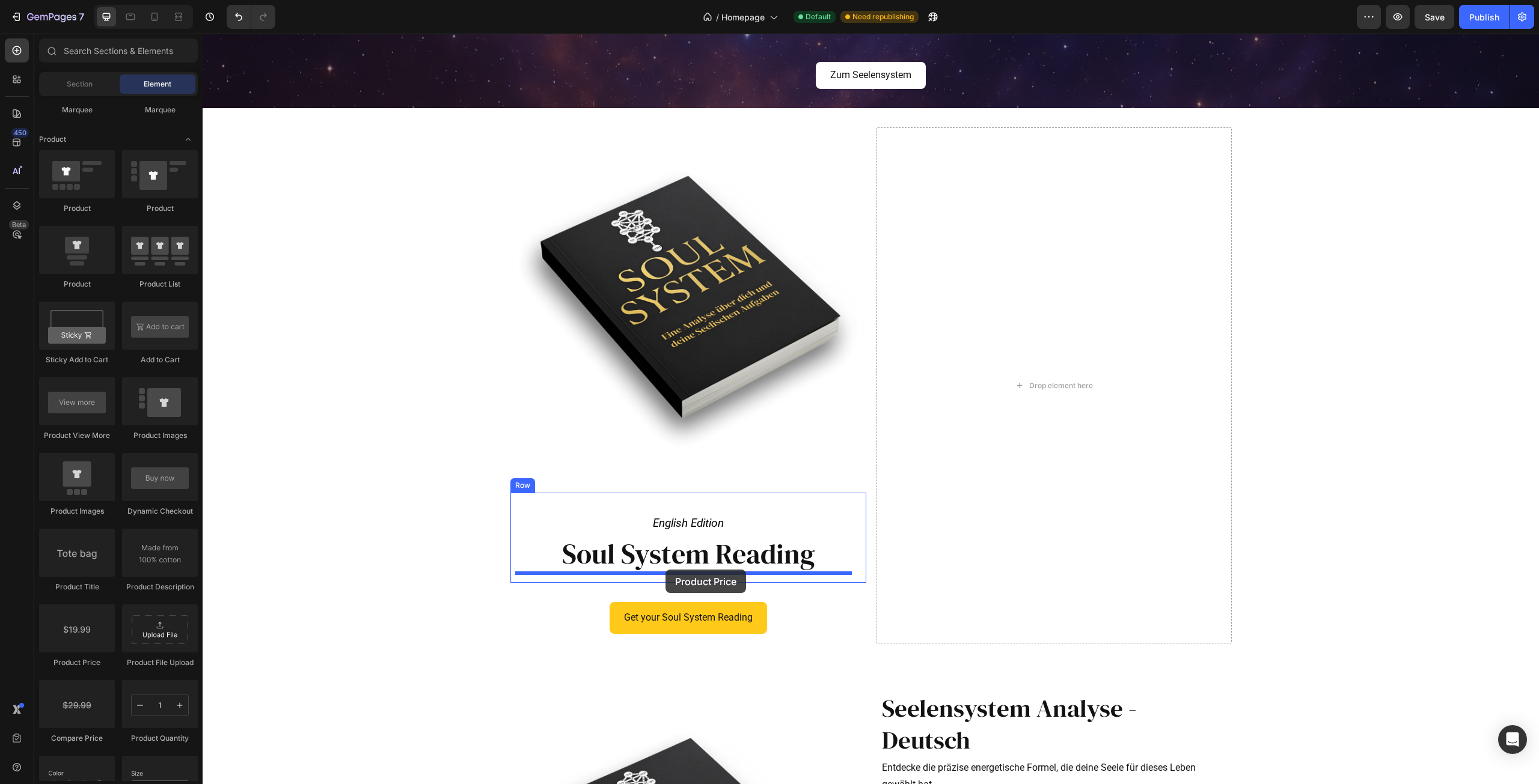
drag, startPoint x: 270, startPoint y: 666, endPoint x: 665, endPoint y: 570, distance: 406.5
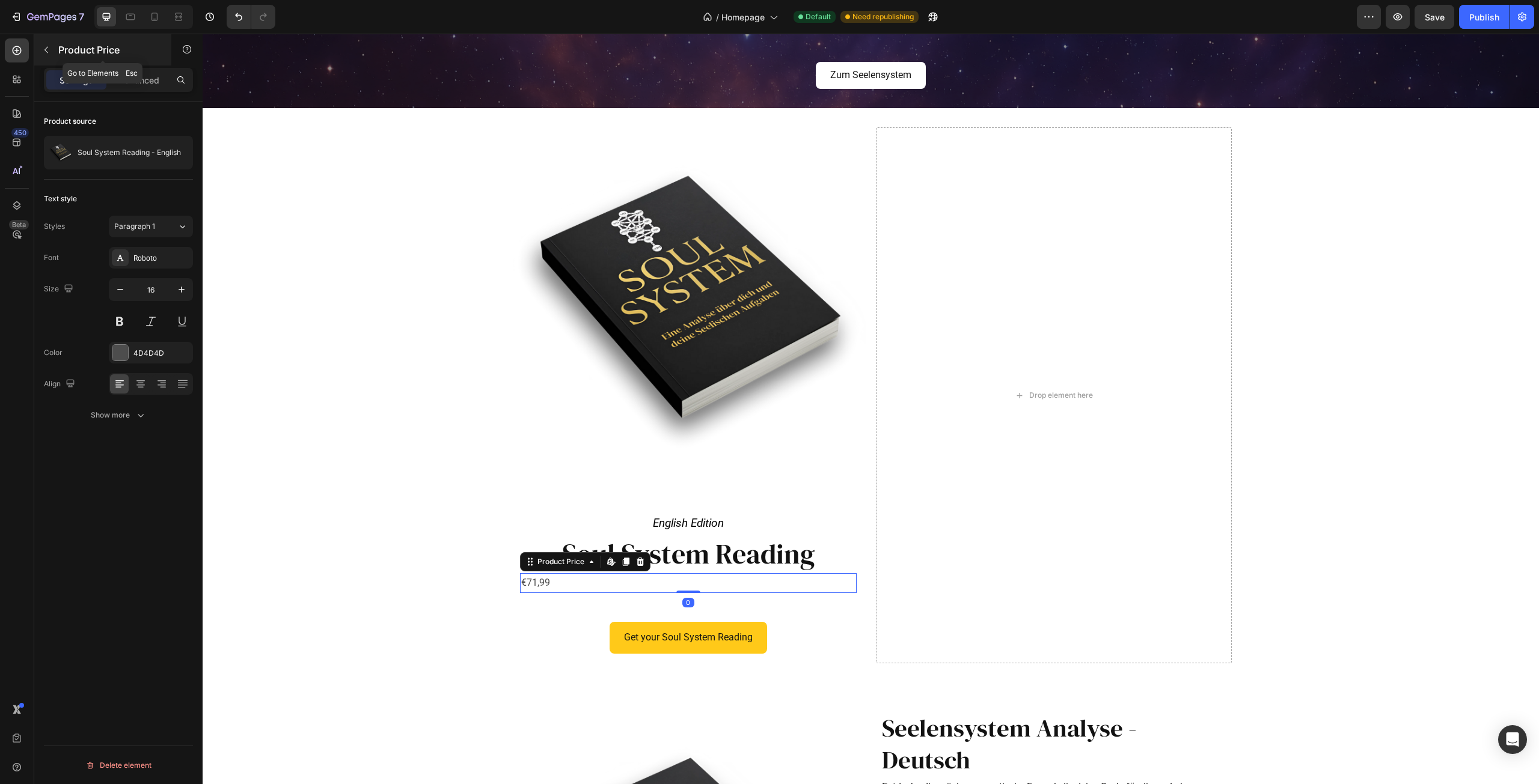
click at [43, 44] on button "button" at bounding box center [46, 50] width 20 height 20
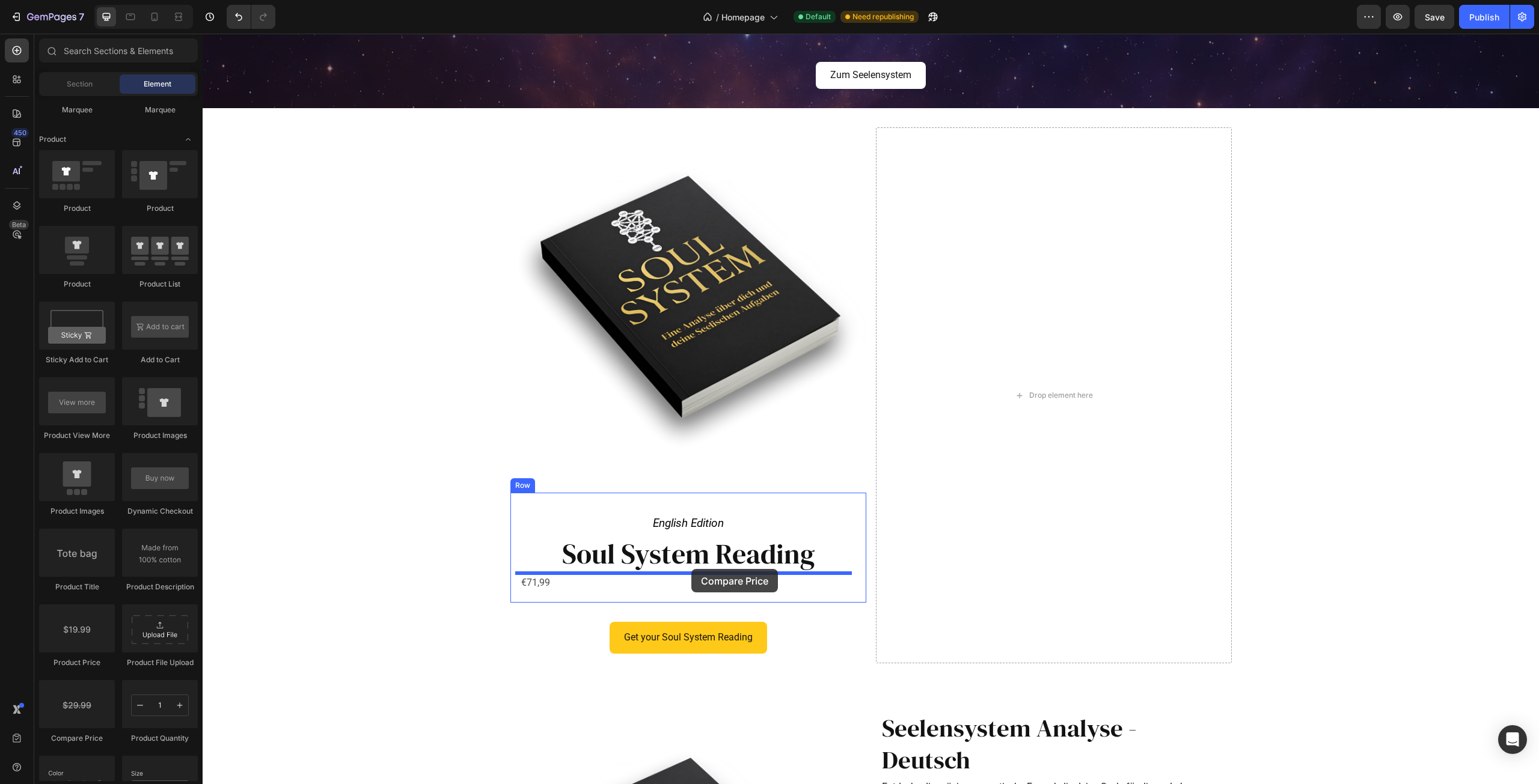
drag, startPoint x: 283, startPoint y: 745, endPoint x: 692, endPoint y: 569, distance: 445.3
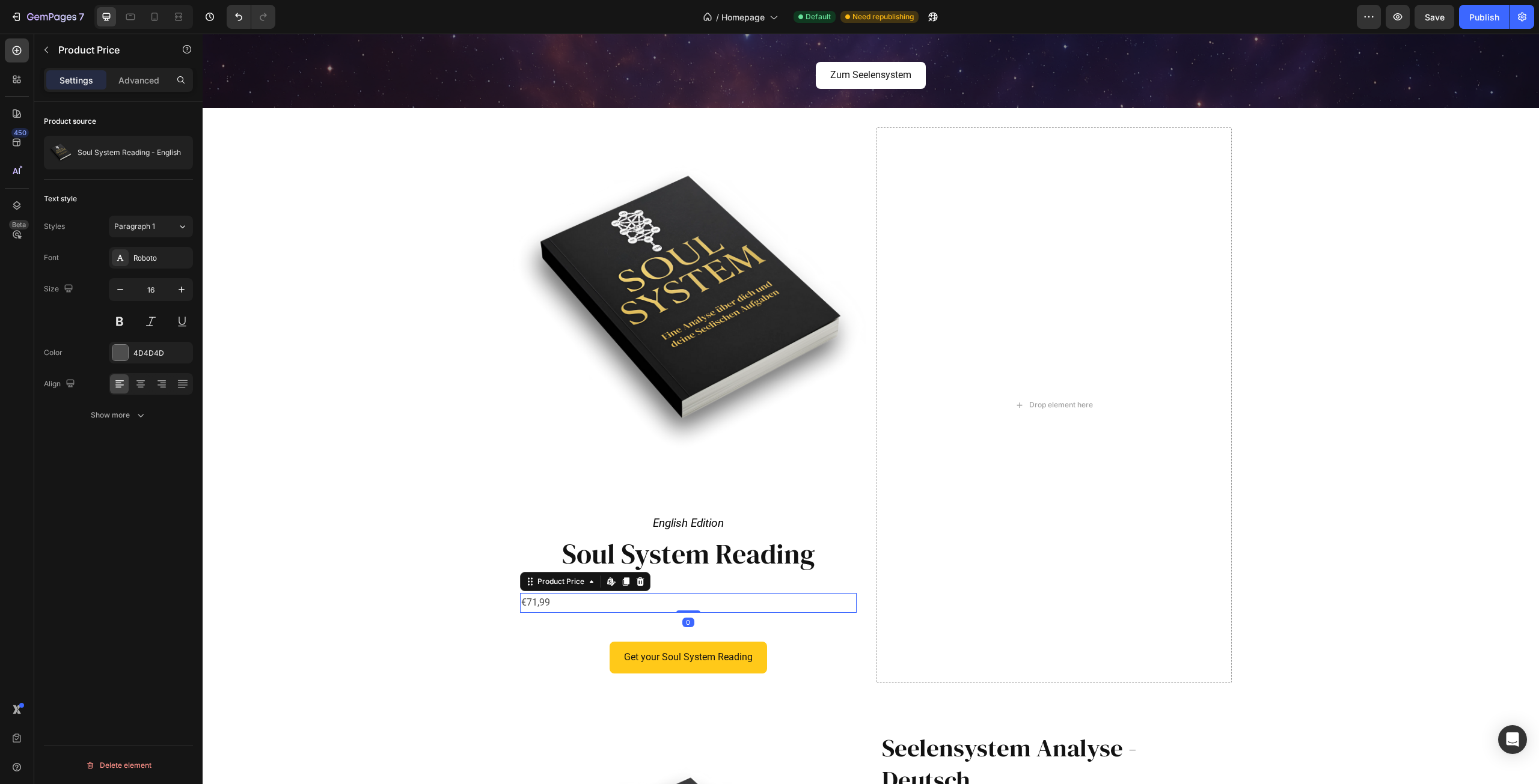
click at [595, 606] on div "€71,99" at bounding box center [689, 603] width 337 height 20
click at [500, 566] on div "Product Images English Edition Text Block Row Soul System Reading Heading €134,…" at bounding box center [871, 405] width 1336 height 555
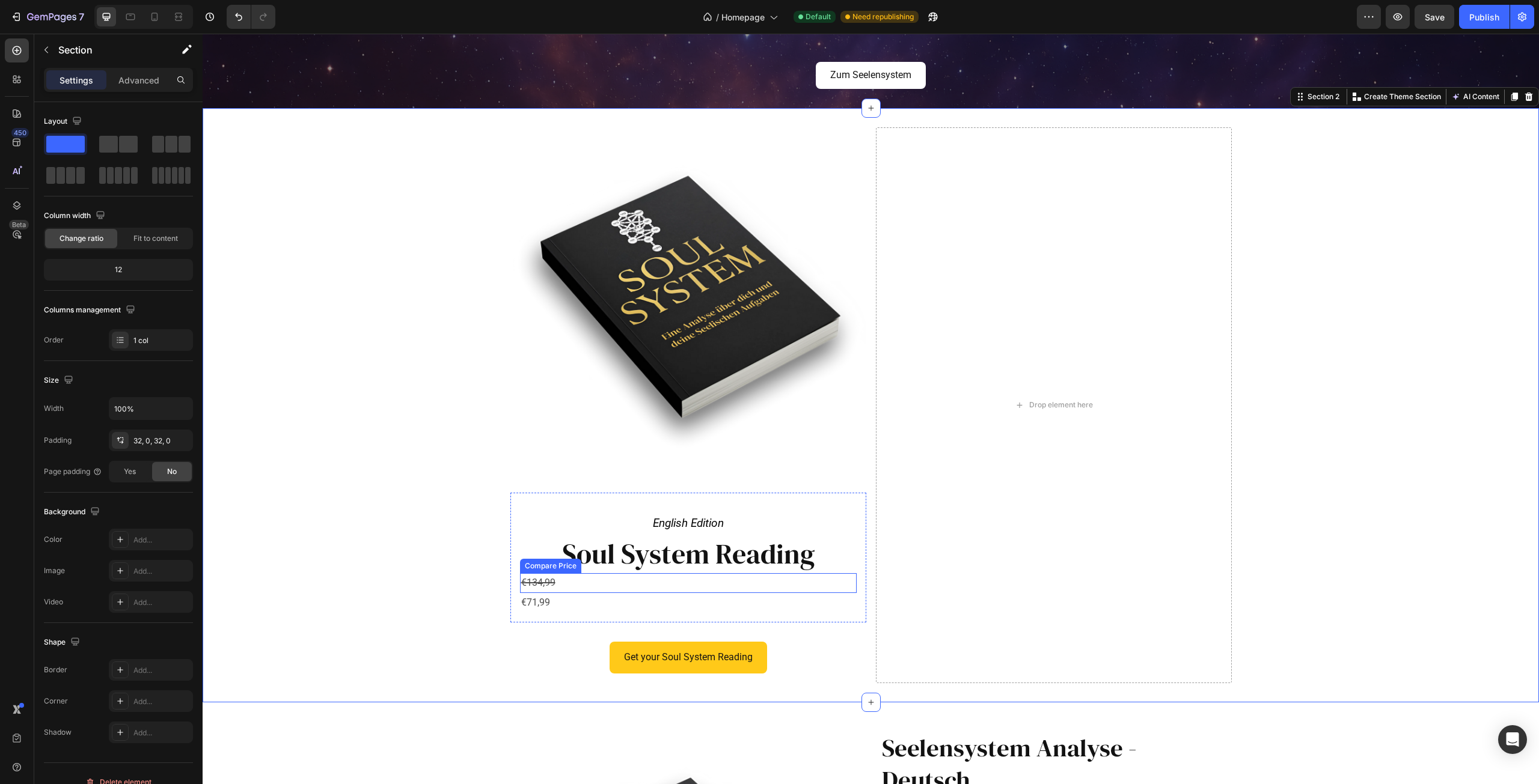
click at [536, 577] on div "€134,99" at bounding box center [689, 583] width 337 height 20
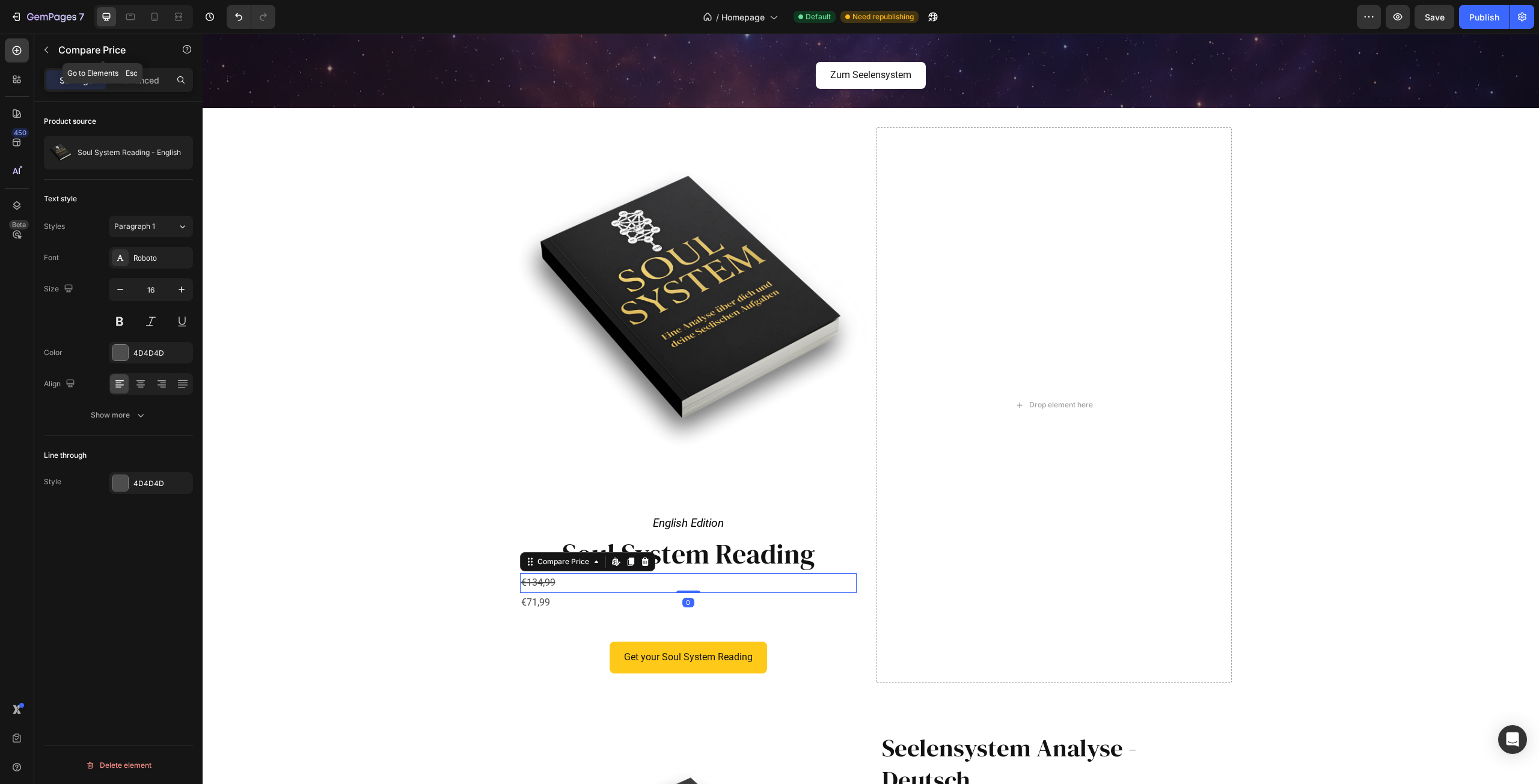
click at [42, 45] on button "button" at bounding box center [46, 50] width 20 height 20
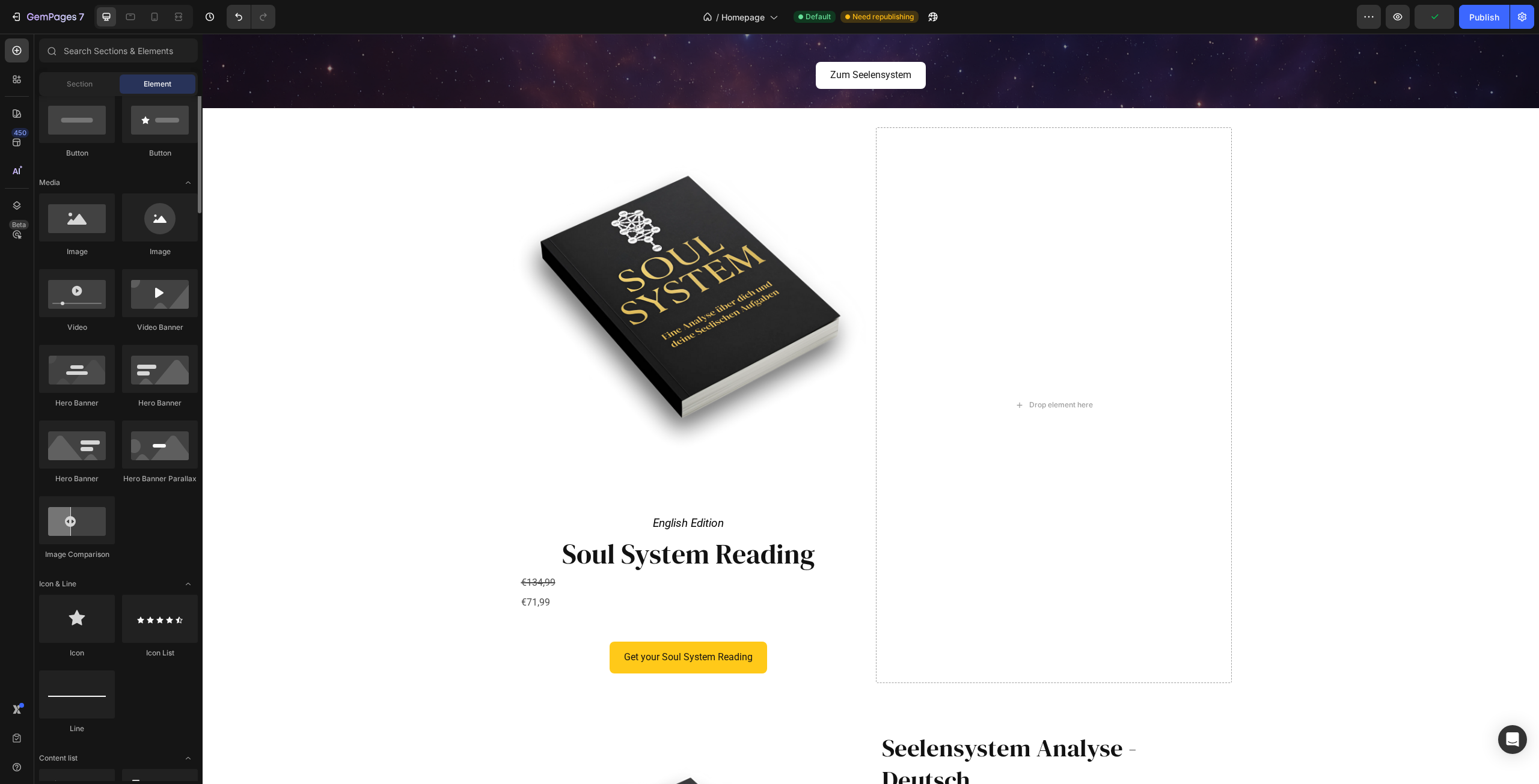
scroll to position [0, 0]
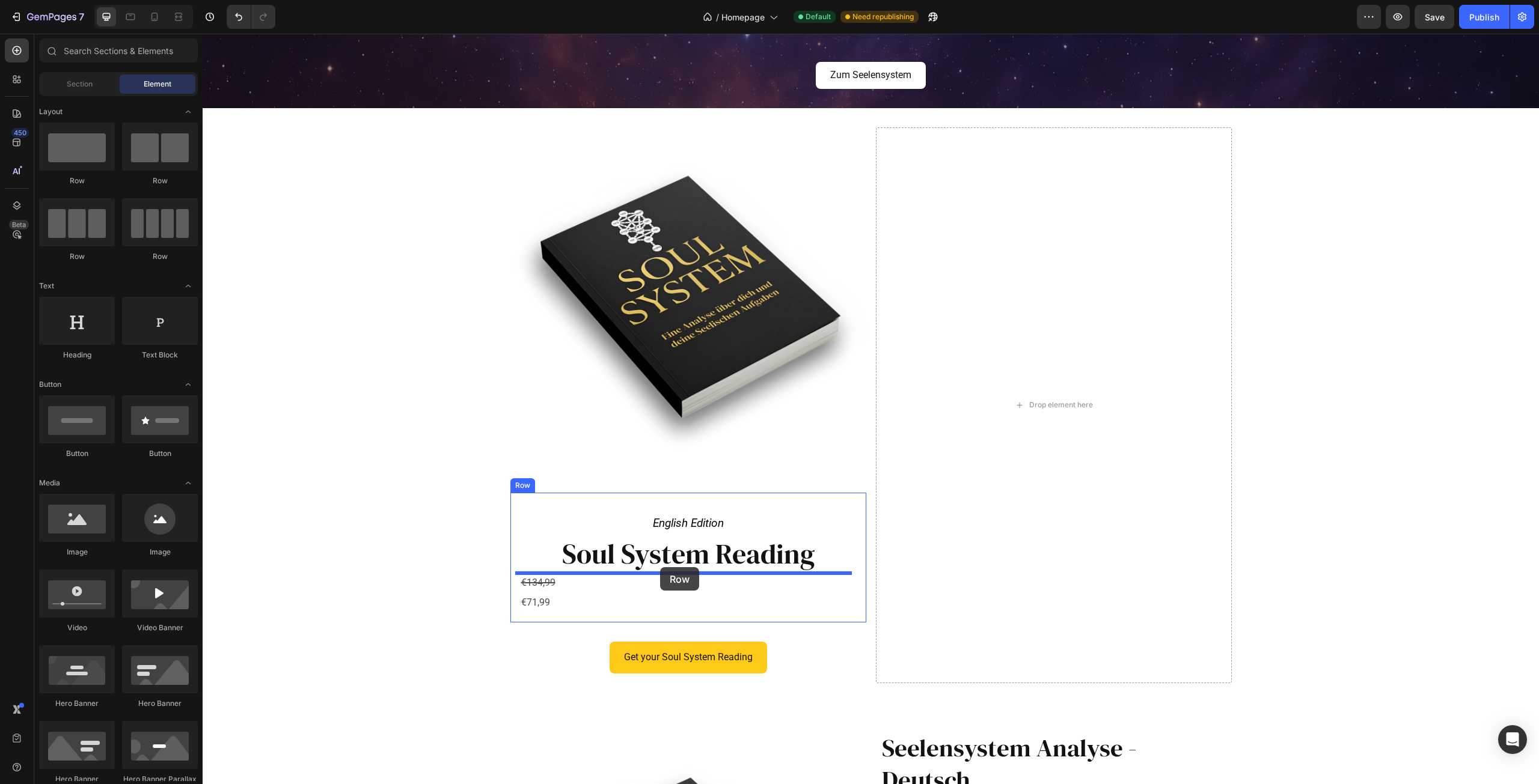
drag, startPoint x: 380, startPoint y: 216, endPoint x: 660, endPoint y: 567, distance: 449.0
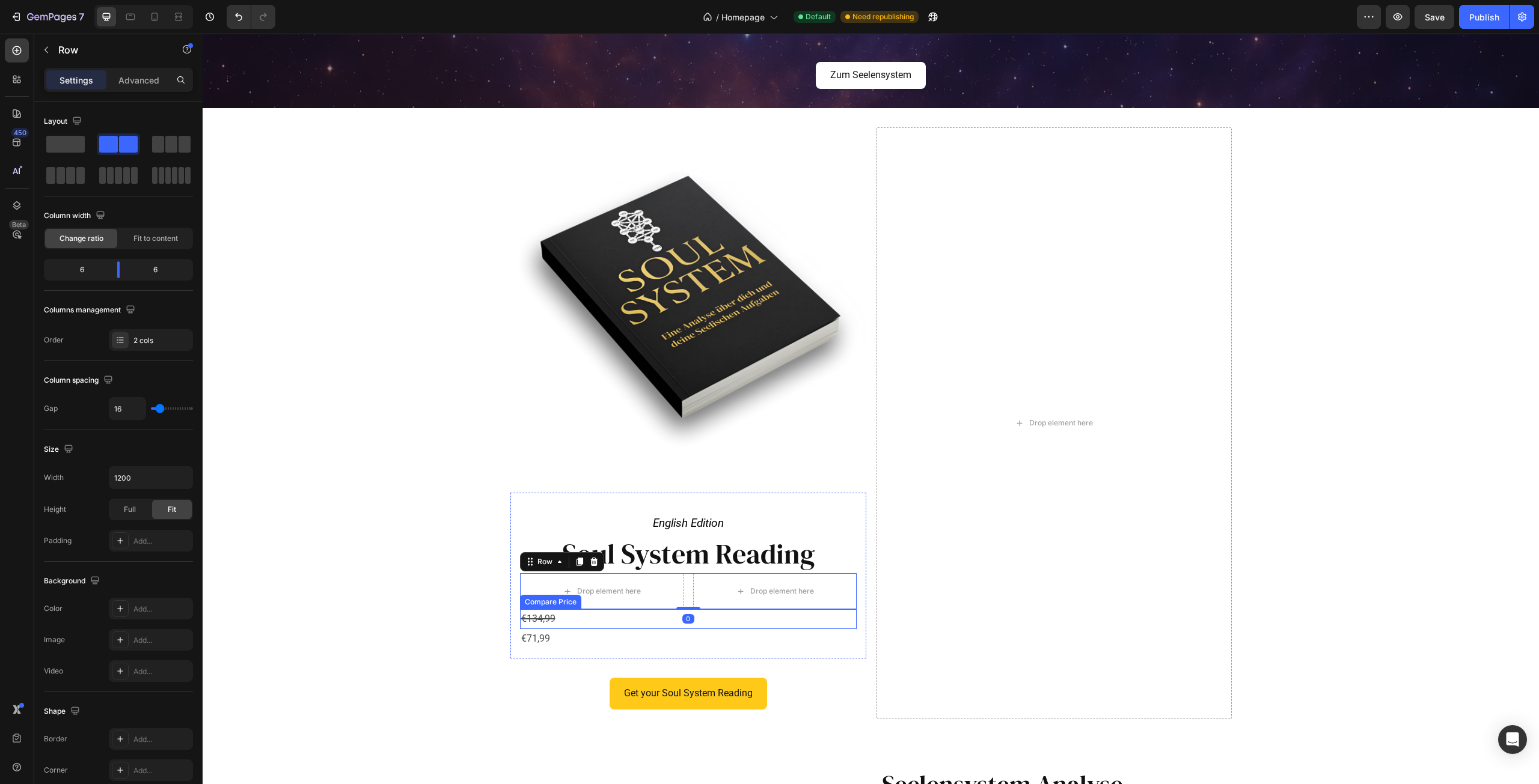
click at [527, 618] on div "€134,99" at bounding box center [689, 619] width 337 height 20
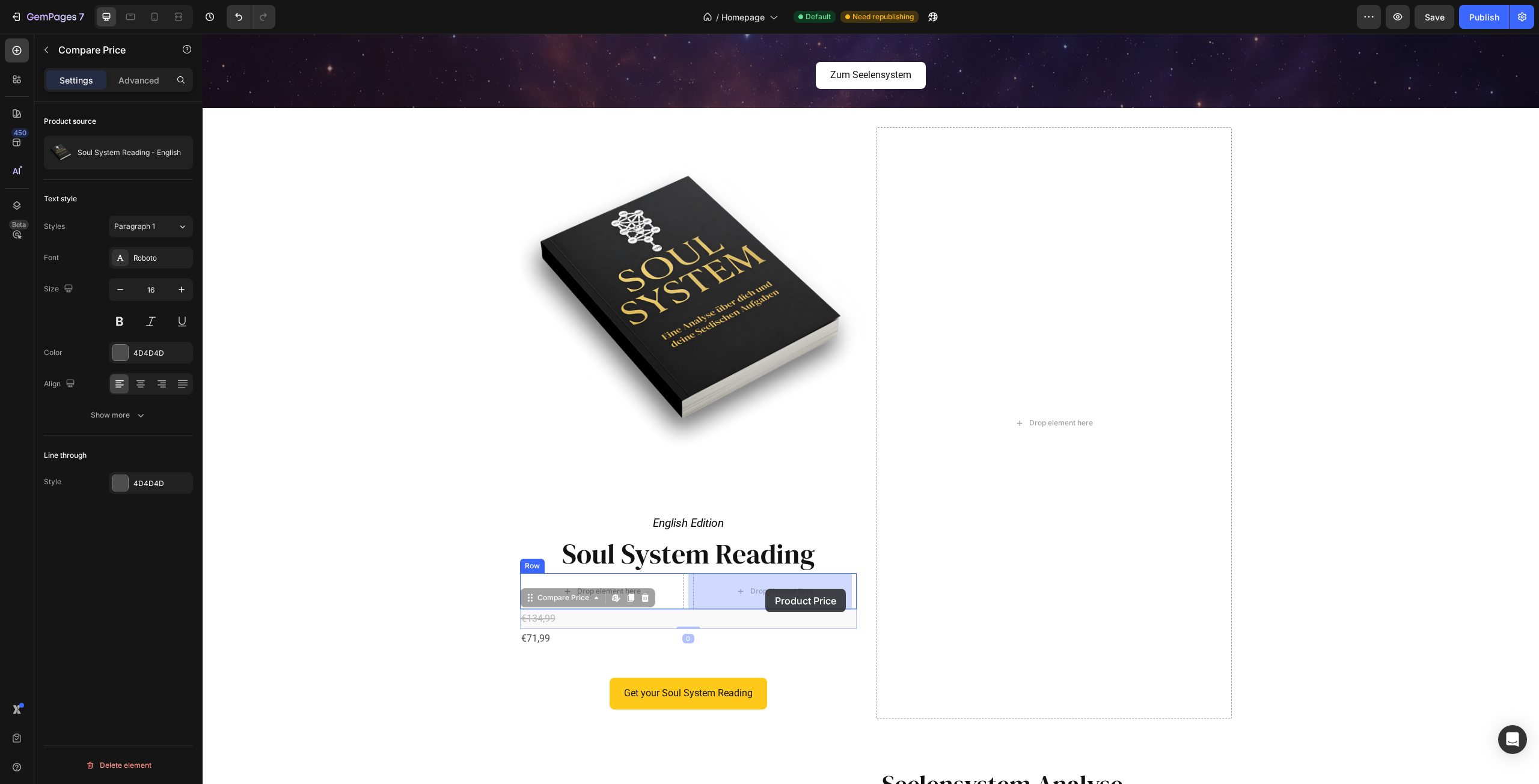
drag, startPoint x: 526, startPoint y: 594, endPoint x: 766, endPoint y: 589, distance: 240.1
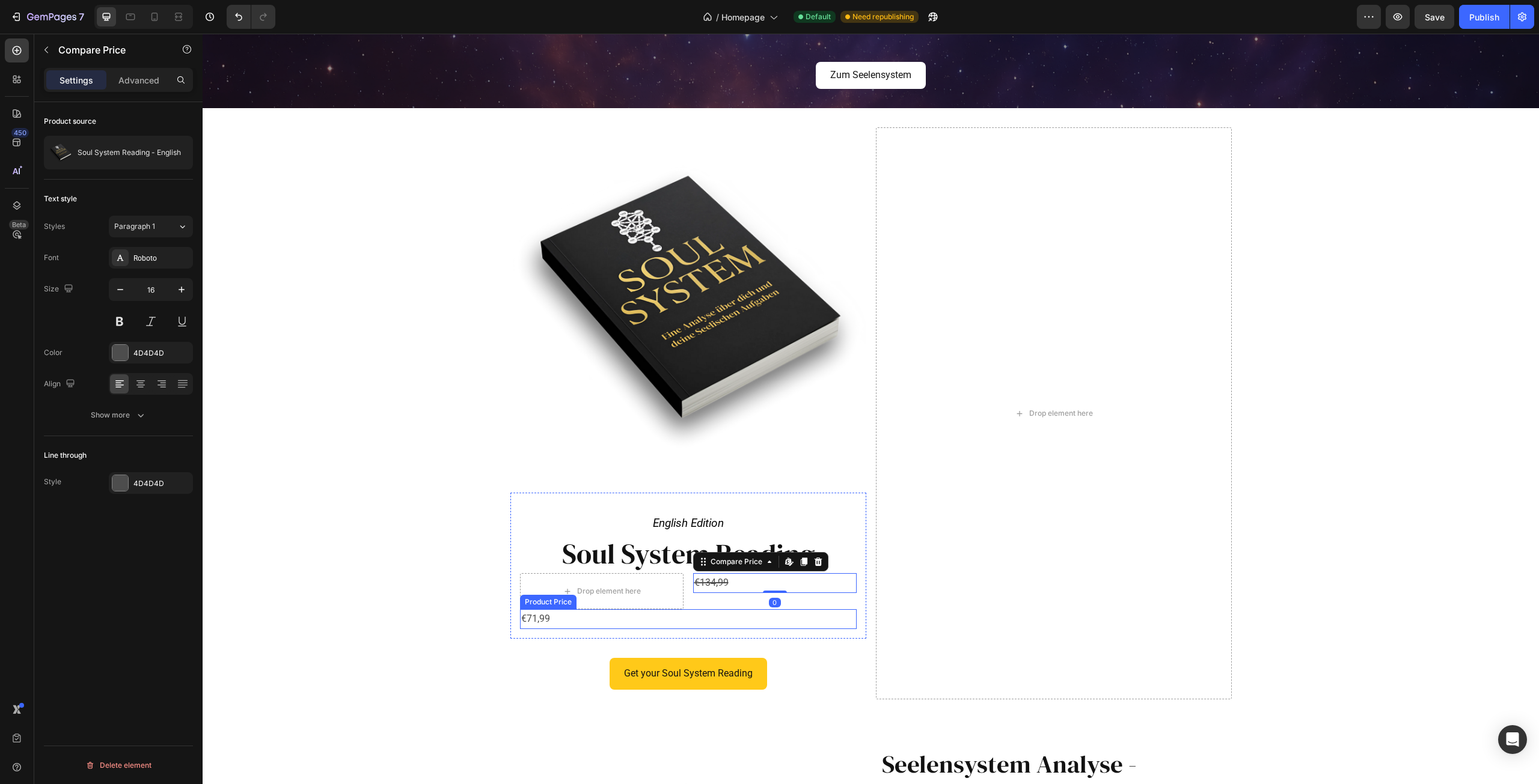
click at [530, 618] on div "€71,99" at bounding box center [689, 619] width 337 height 20
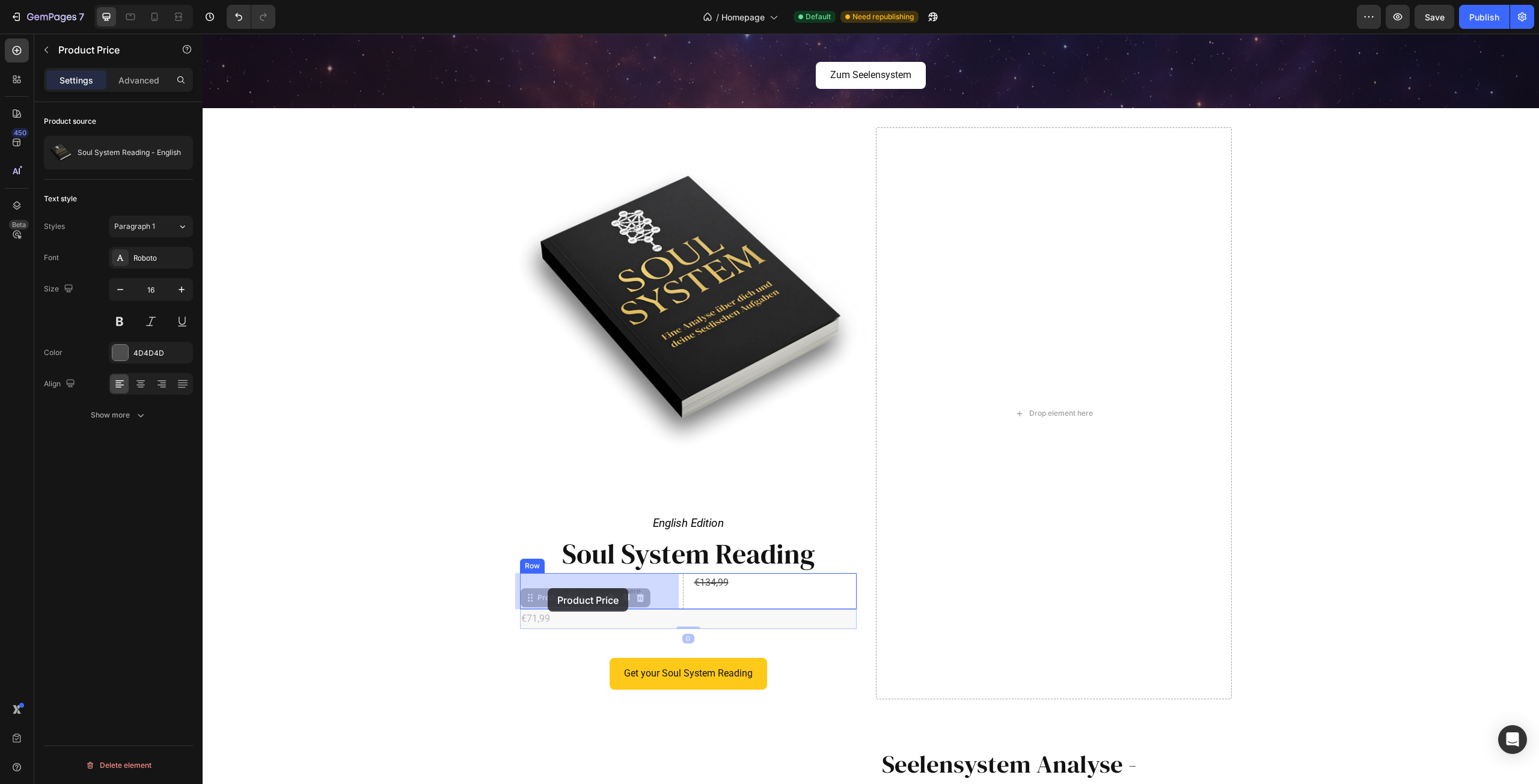
drag, startPoint x: 523, startPoint y: 599, endPoint x: 542, endPoint y: 591, distance: 20.6
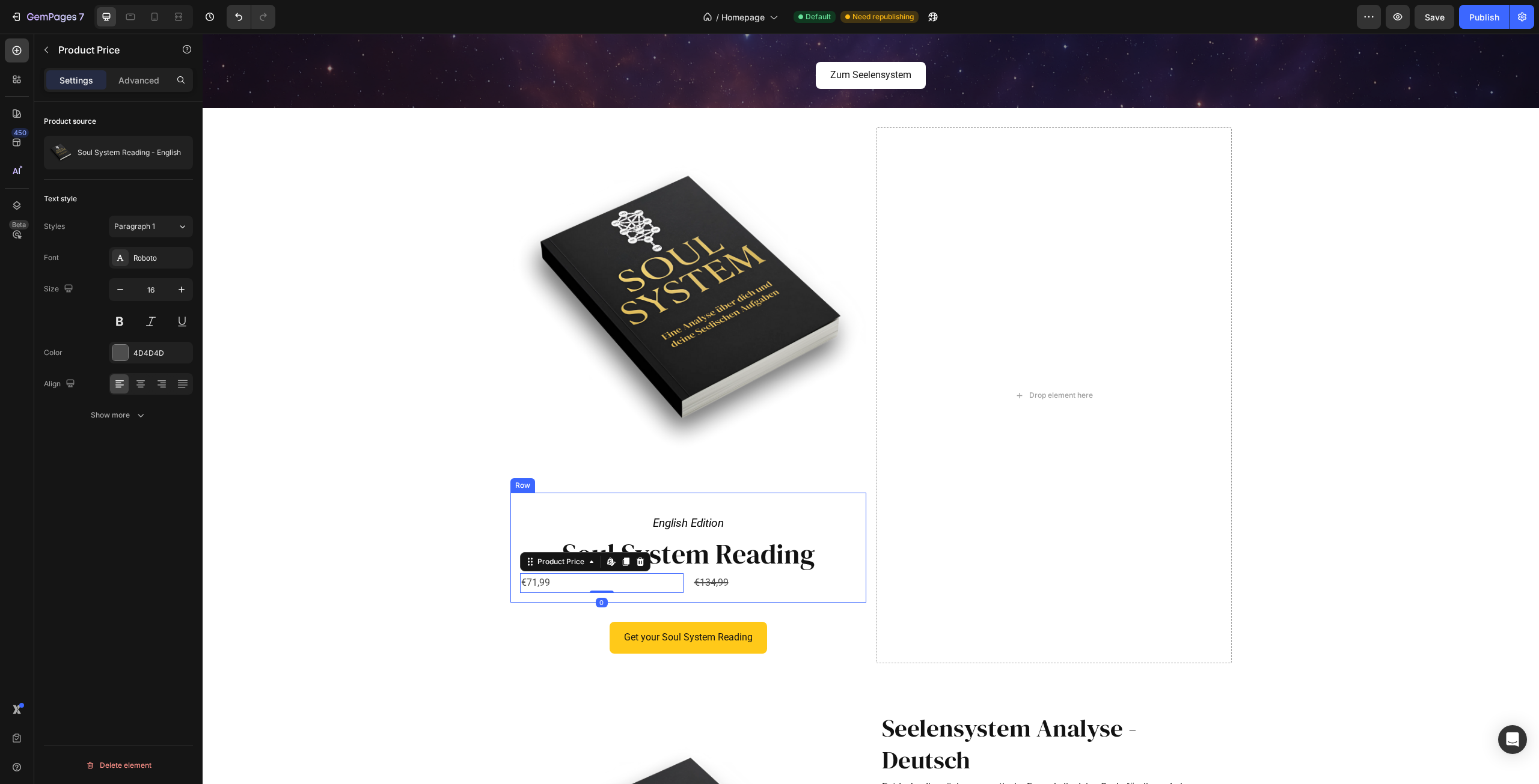
click at [679, 601] on div "English Edition Text Block Row Soul System Reading Heading €71,99 Product Price…" at bounding box center [688, 548] width 356 height 110
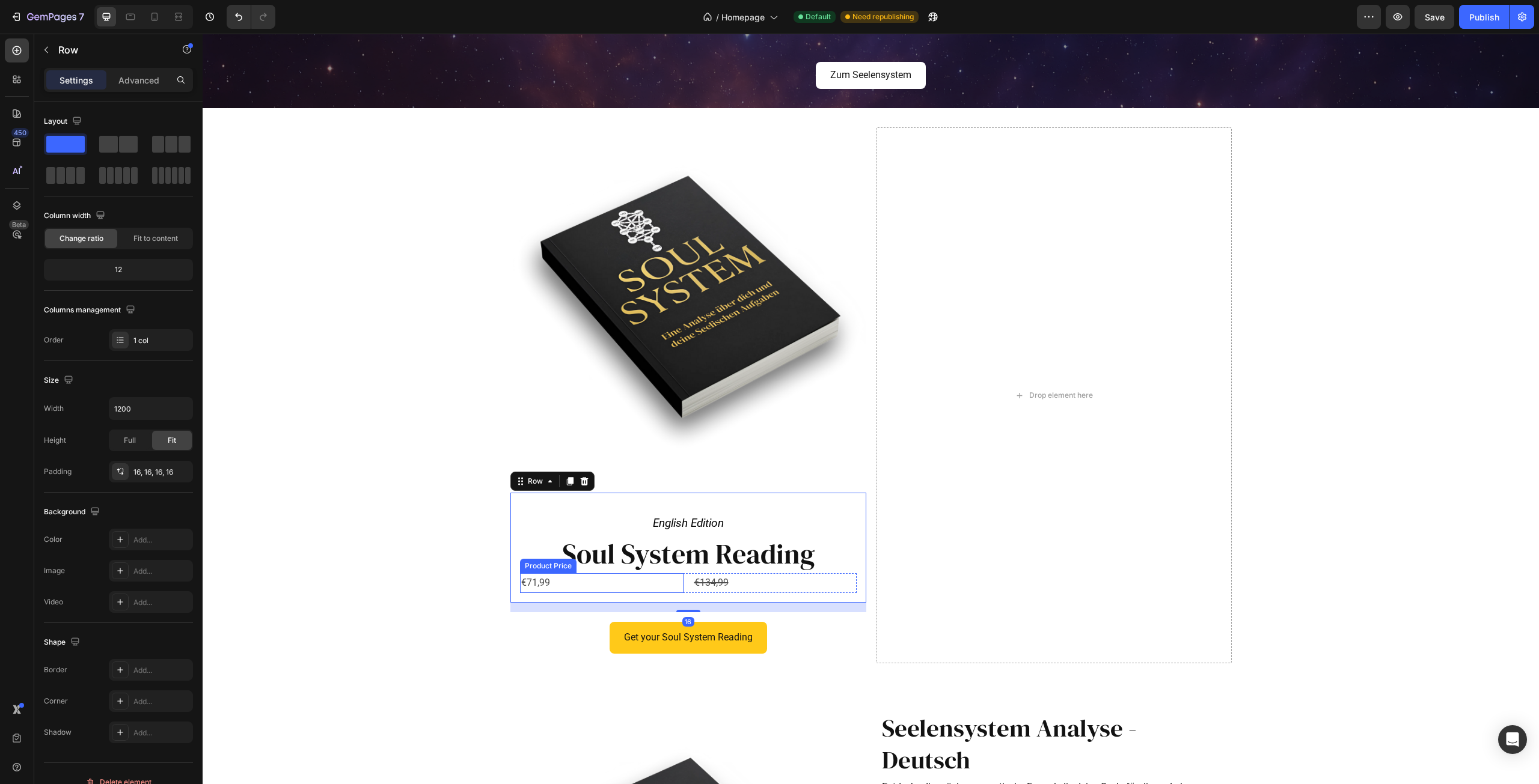
click at [584, 583] on div "€71,99" at bounding box center [602, 583] width 164 height 20
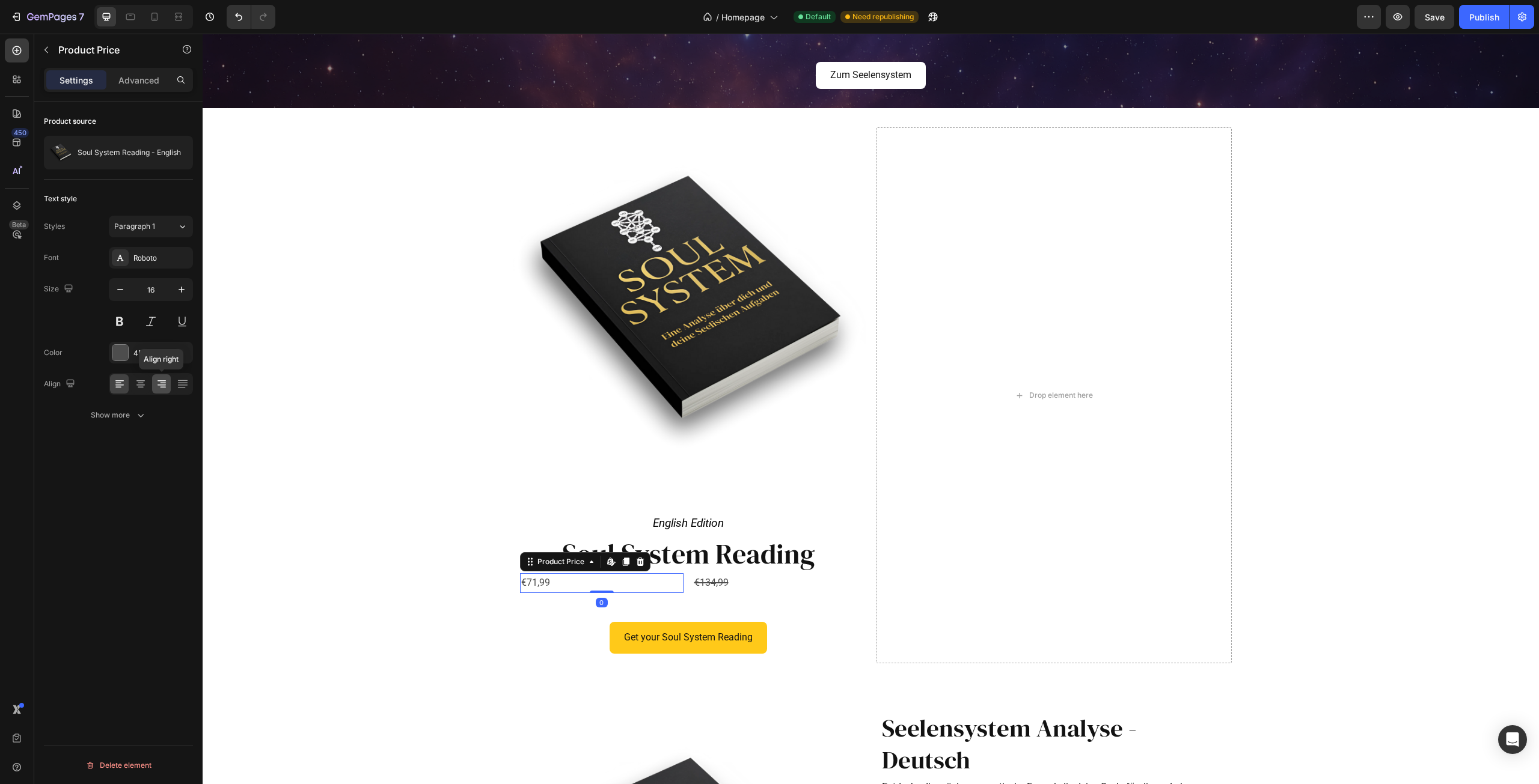
click at [165, 379] on icon at bounding box center [162, 384] width 12 height 12
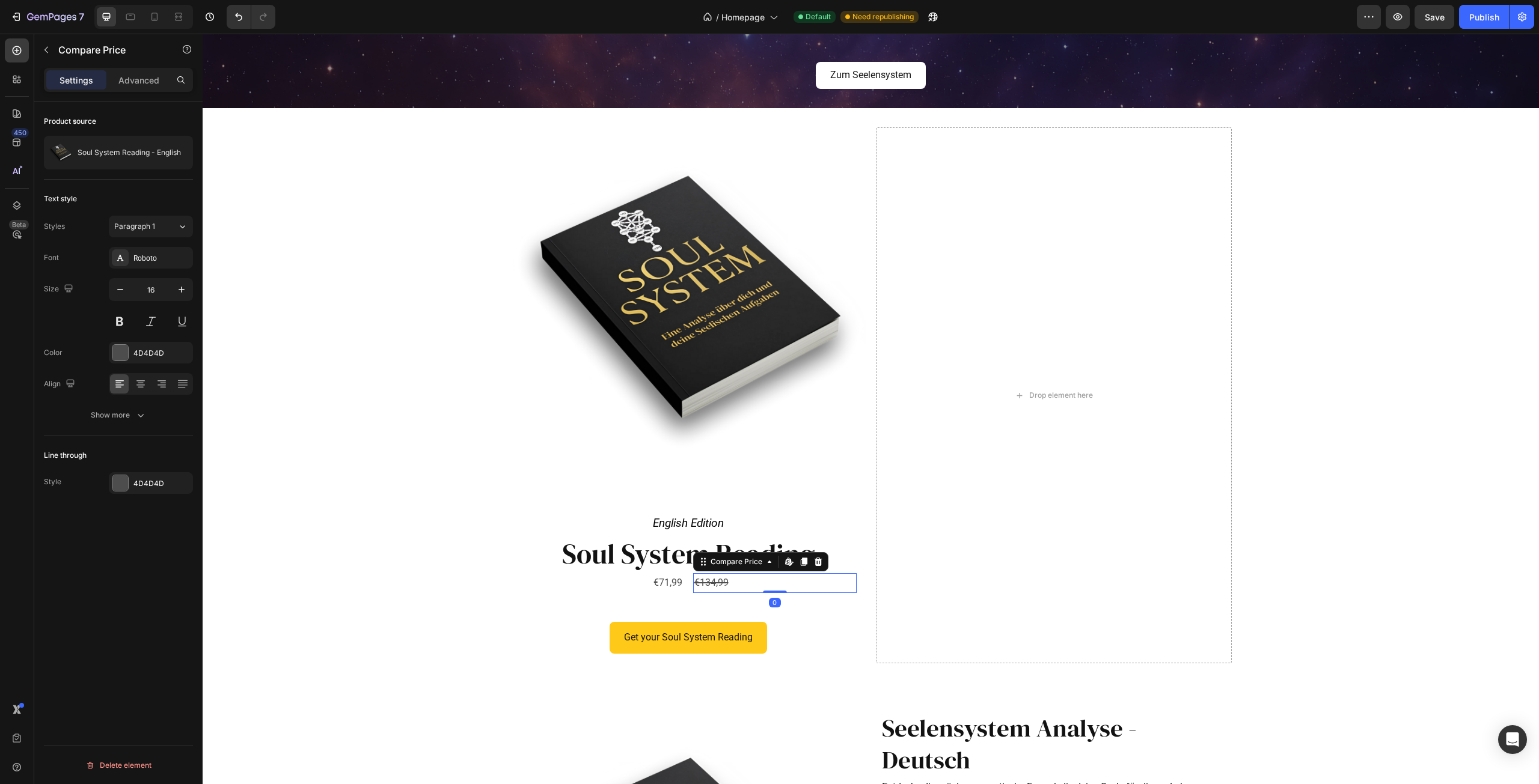
click at [706, 589] on div "€134,99" at bounding box center [775, 583] width 164 height 20
click at [649, 613] on div "Get your Soul System Reading Button Row 0" at bounding box center [688, 638] width 356 height 51
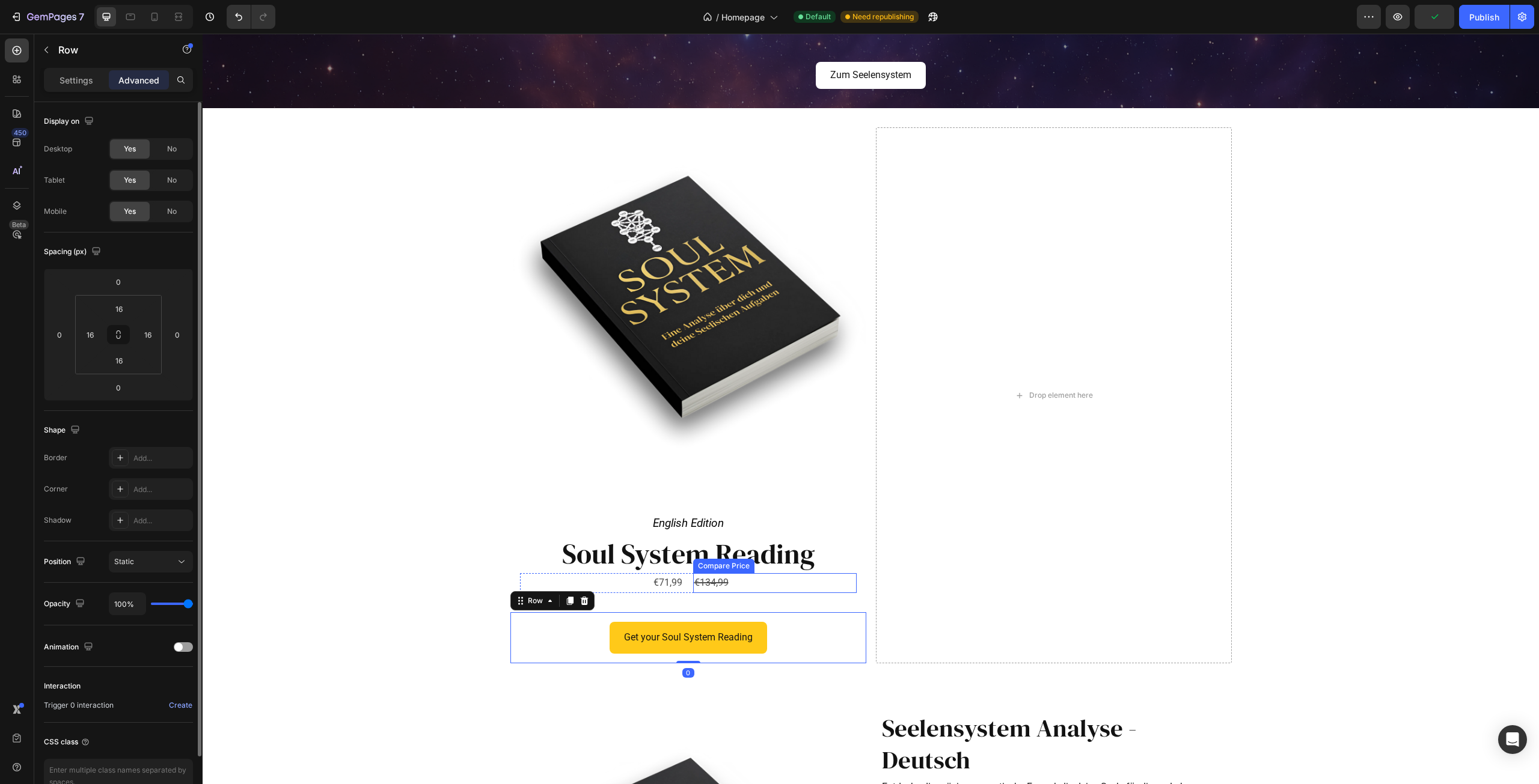
click at [706, 583] on div "€134,99" at bounding box center [775, 583] width 164 height 20
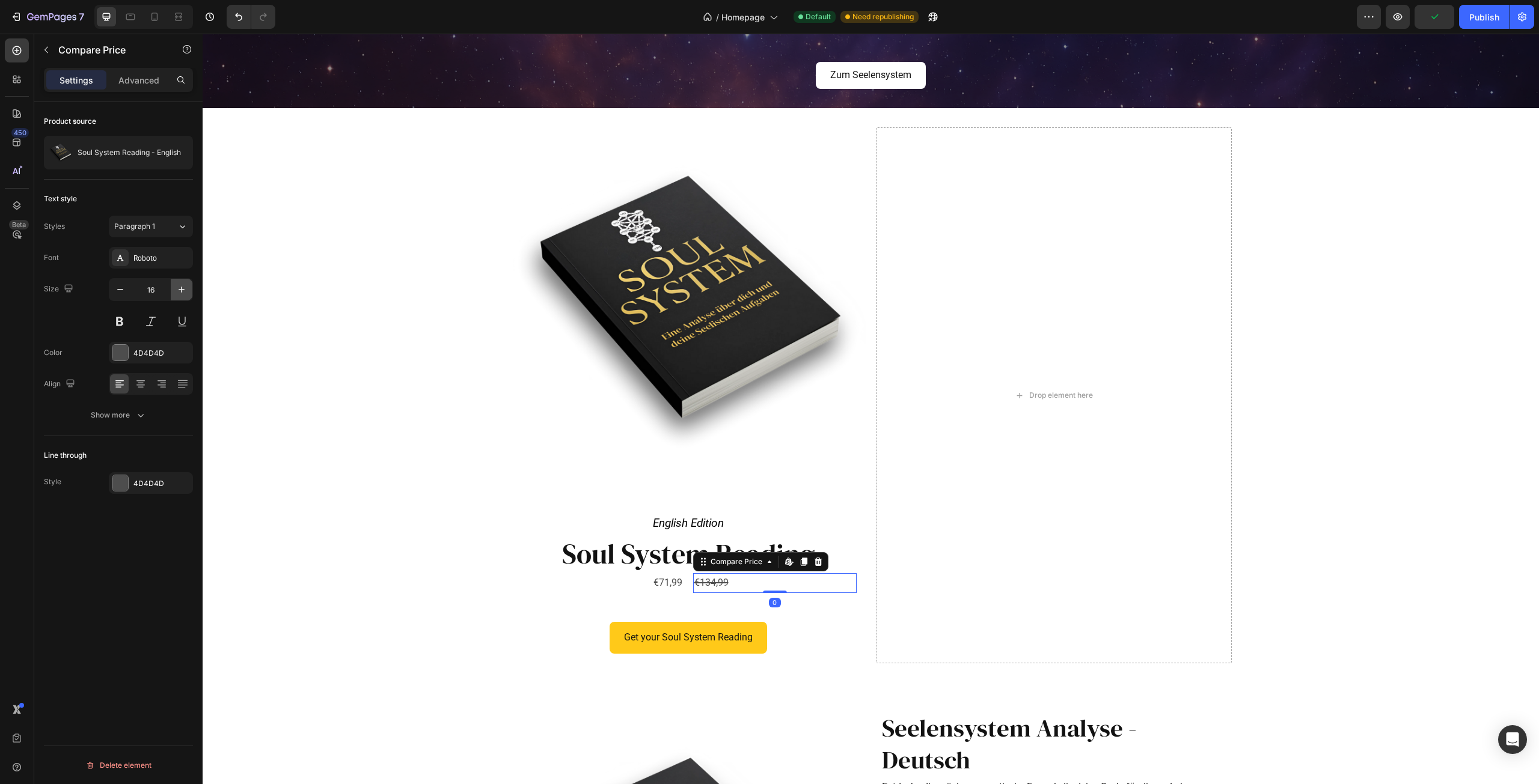
click at [189, 288] on button "button" at bounding box center [181, 289] width 21 height 21
click at [182, 288] on icon "button" at bounding box center [182, 290] width 12 height 12
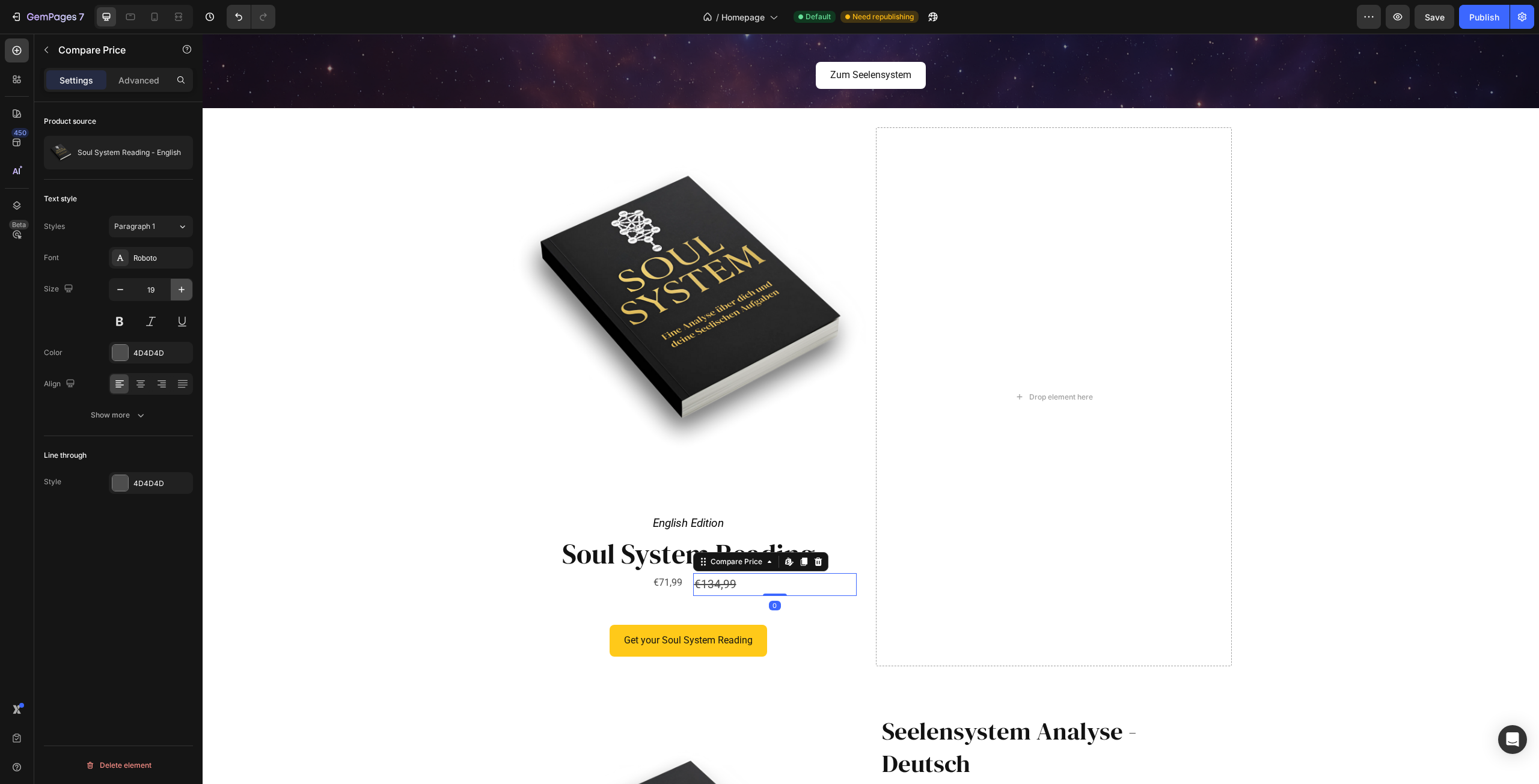
click at [182, 288] on icon "button" at bounding box center [182, 290] width 12 height 12
type input "22"
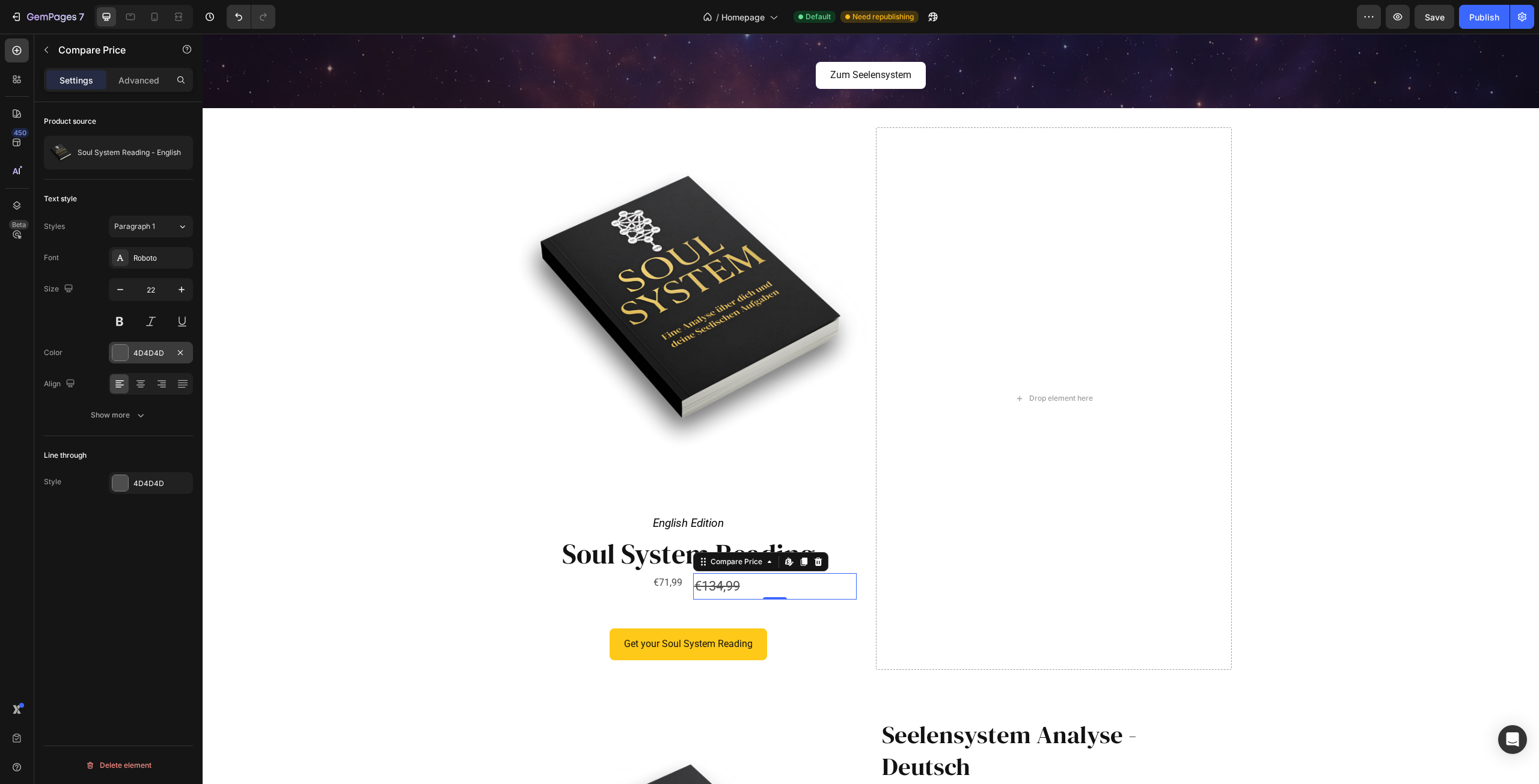
click at [117, 348] on div at bounding box center [120, 353] width 16 height 16
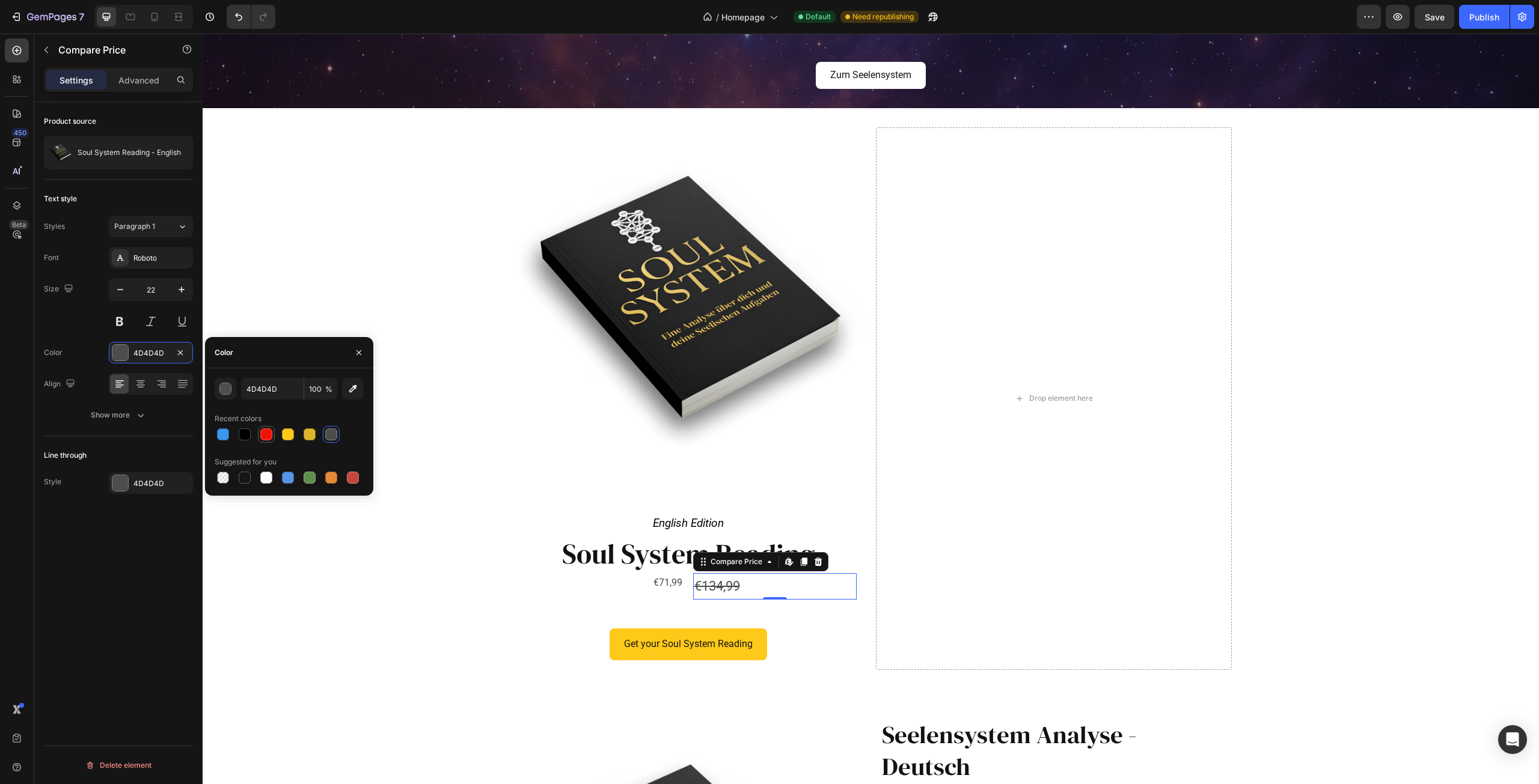
click at [264, 435] on div at bounding box center [266, 434] width 12 height 12
type input "EF1207"
click at [123, 320] on button at bounding box center [119, 321] width 21 height 21
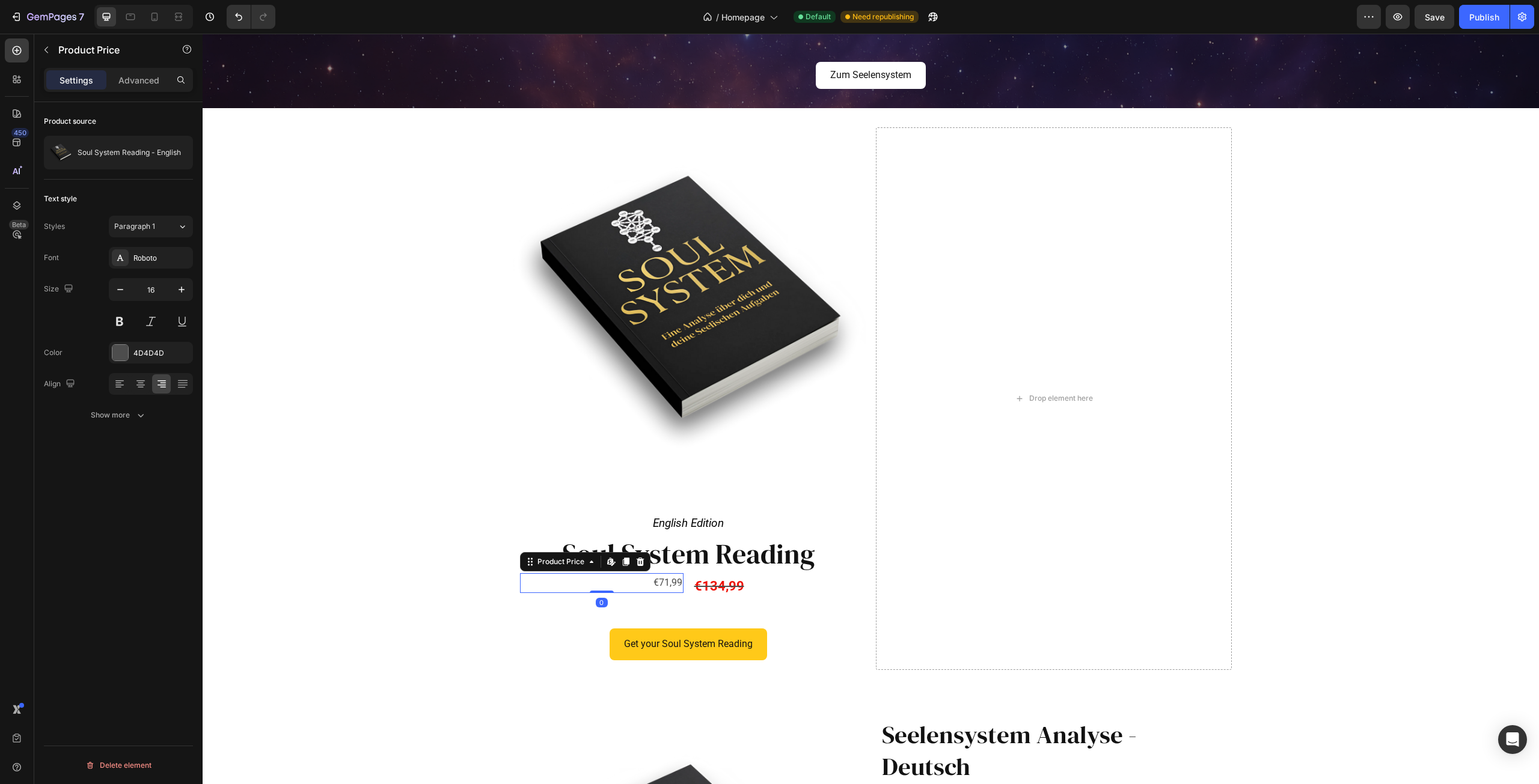
click at [655, 581] on div "€71,99" at bounding box center [602, 583] width 164 height 20
click at [183, 287] on icon "button" at bounding box center [182, 290] width 12 height 12
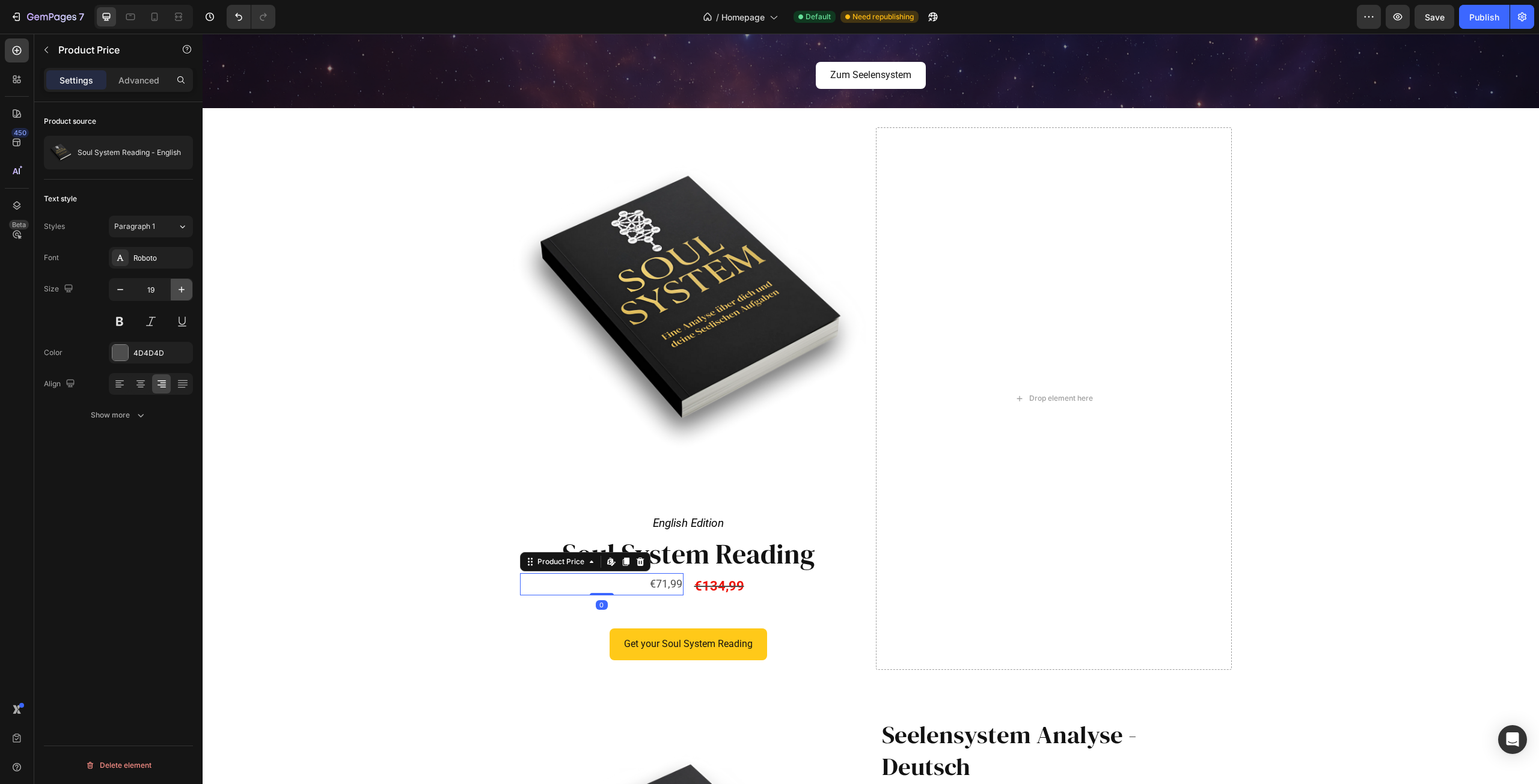
click at [183, 287] on icon "button" at bounding box center [182, 290] width 12 height 12
type input "22"
click at [117, 327] on button at bounding box center [119, 321] width 21 height 21
click at [129, 354] on div "4D4D4D" at bounding box center [151, 352] width 84 height 21
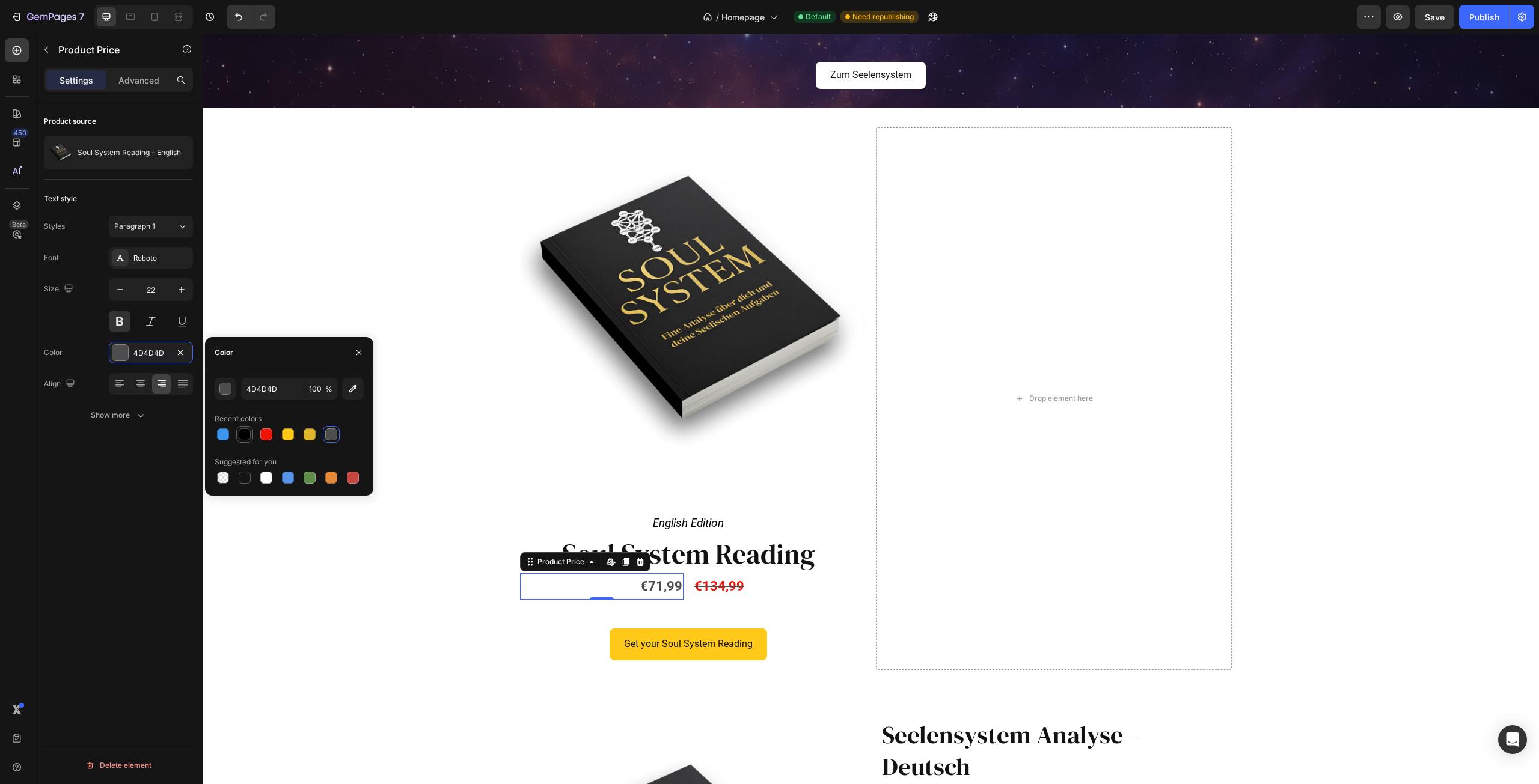
click at [247, 434] on div at bounding box center [245, 434] width 12 height 12
type input "000000"
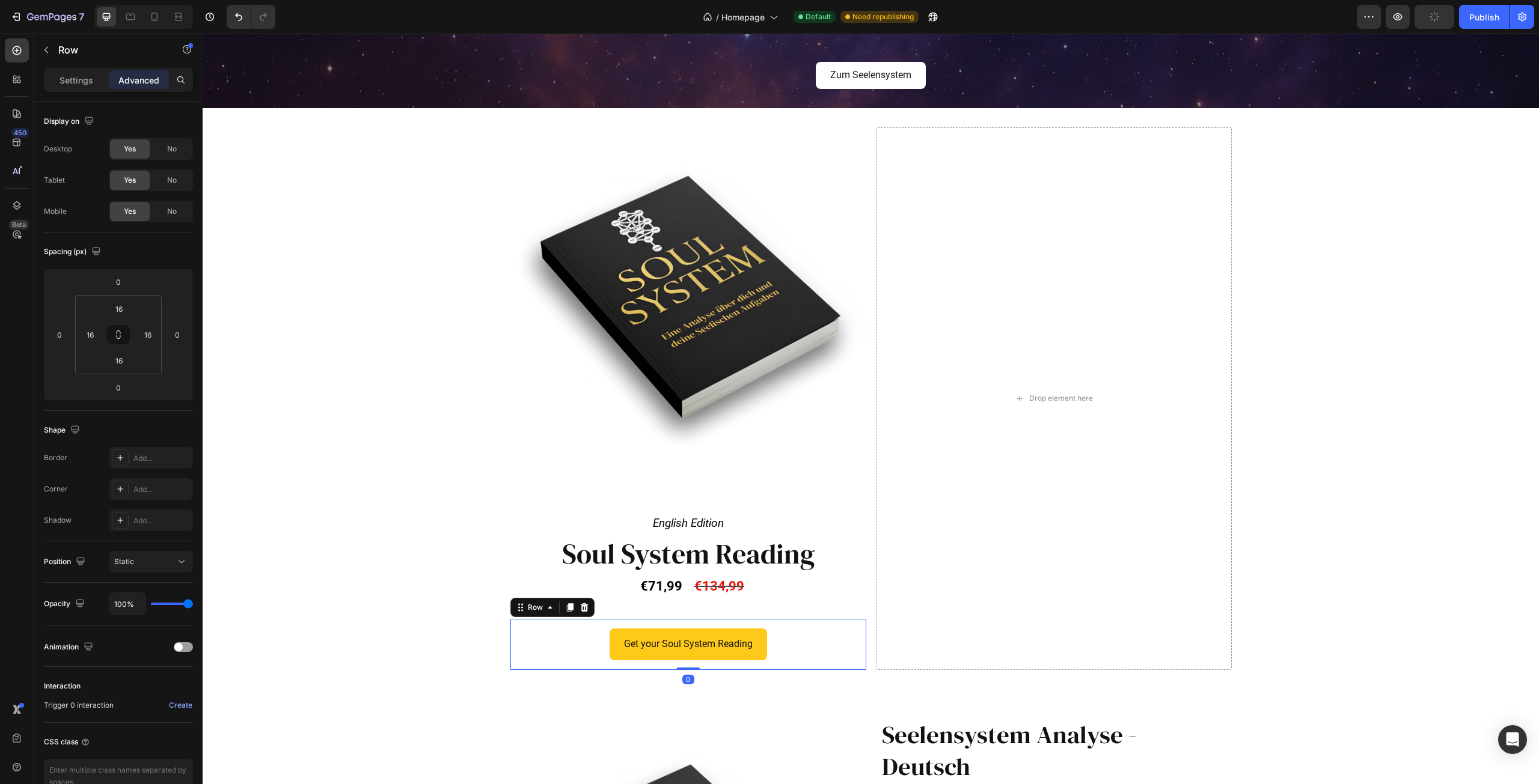
click at [527, 662] on div "Get your Soul System Reading Button Row 0" at bounding box center [688, 644] width 356 height 51
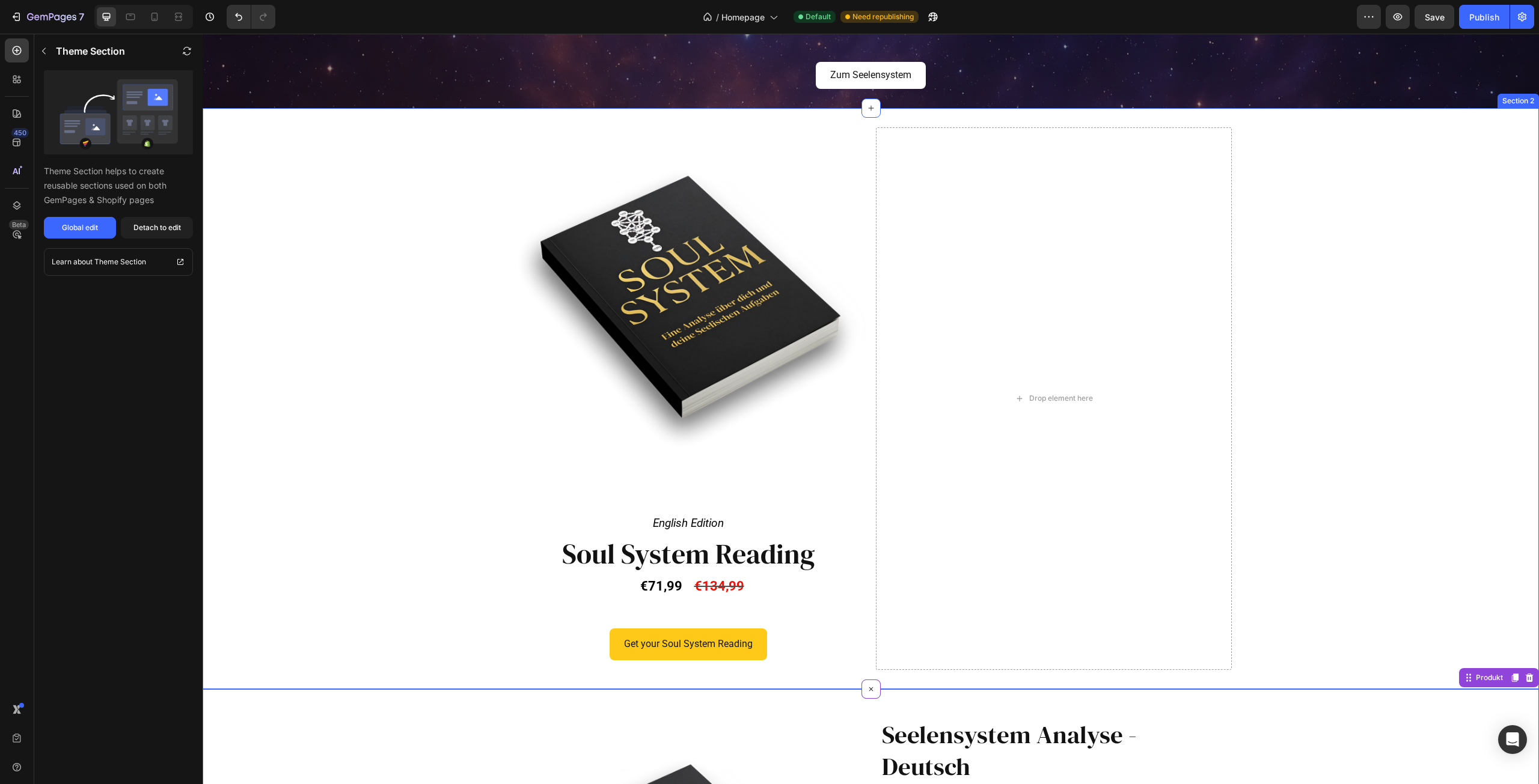
click at [1400, 373] on div "Product Images English Edition Text Block Row Soul System Reading Heading €71,9…" at bounding box center [871, 398] width 1336 height 542
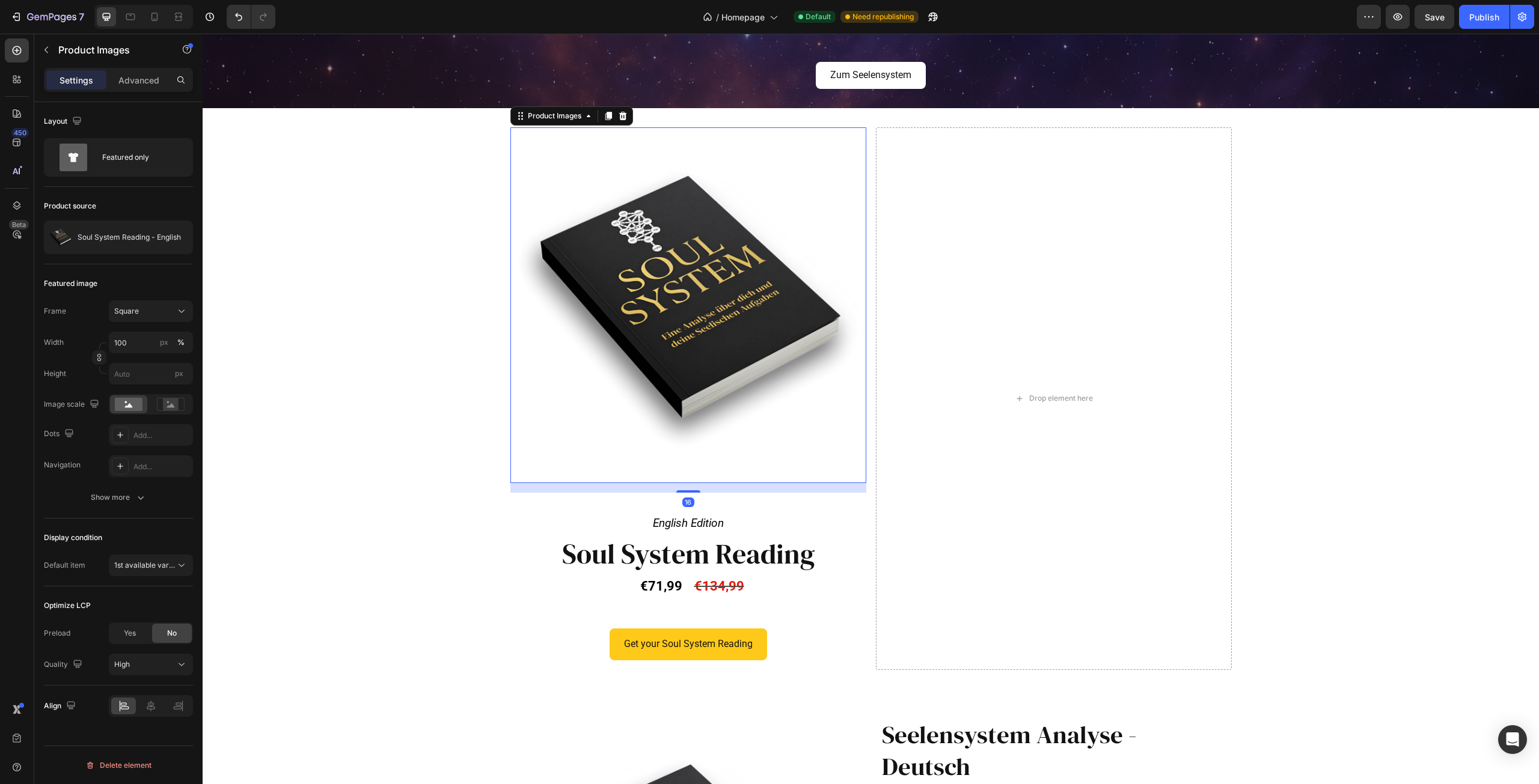
click at [792, 135] on img at bounding box center [688, 305] width 356 height 356
click at [561, 120] on div "Product Images" at bounding box center [555, 116] width 59 height 11
click at [540, 101] on div "Row 1 col" at bounding box center [534, 95] width 46 height 20
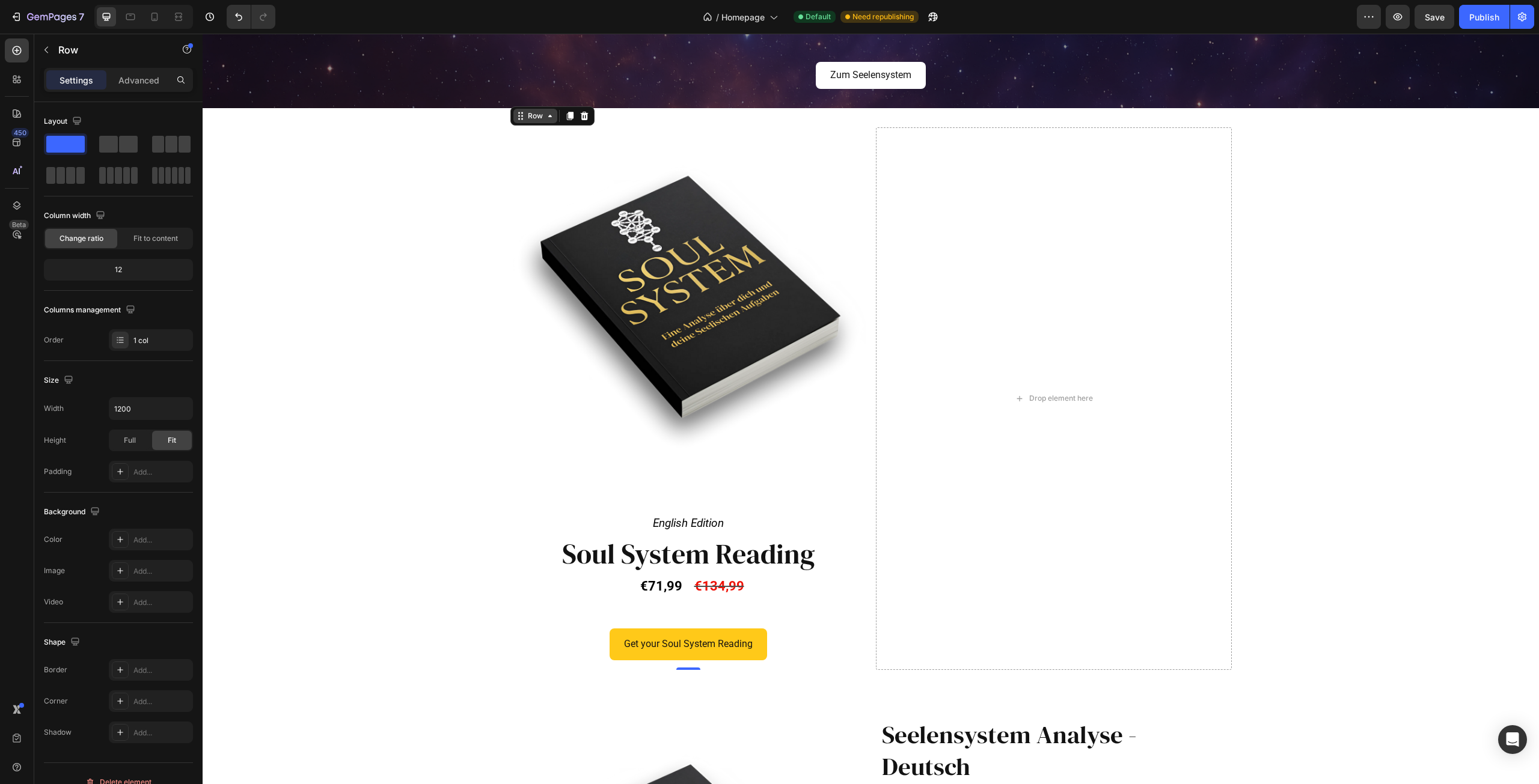
click at [545, 112] on icon at bounding box center [550, 116] width 10 height 10
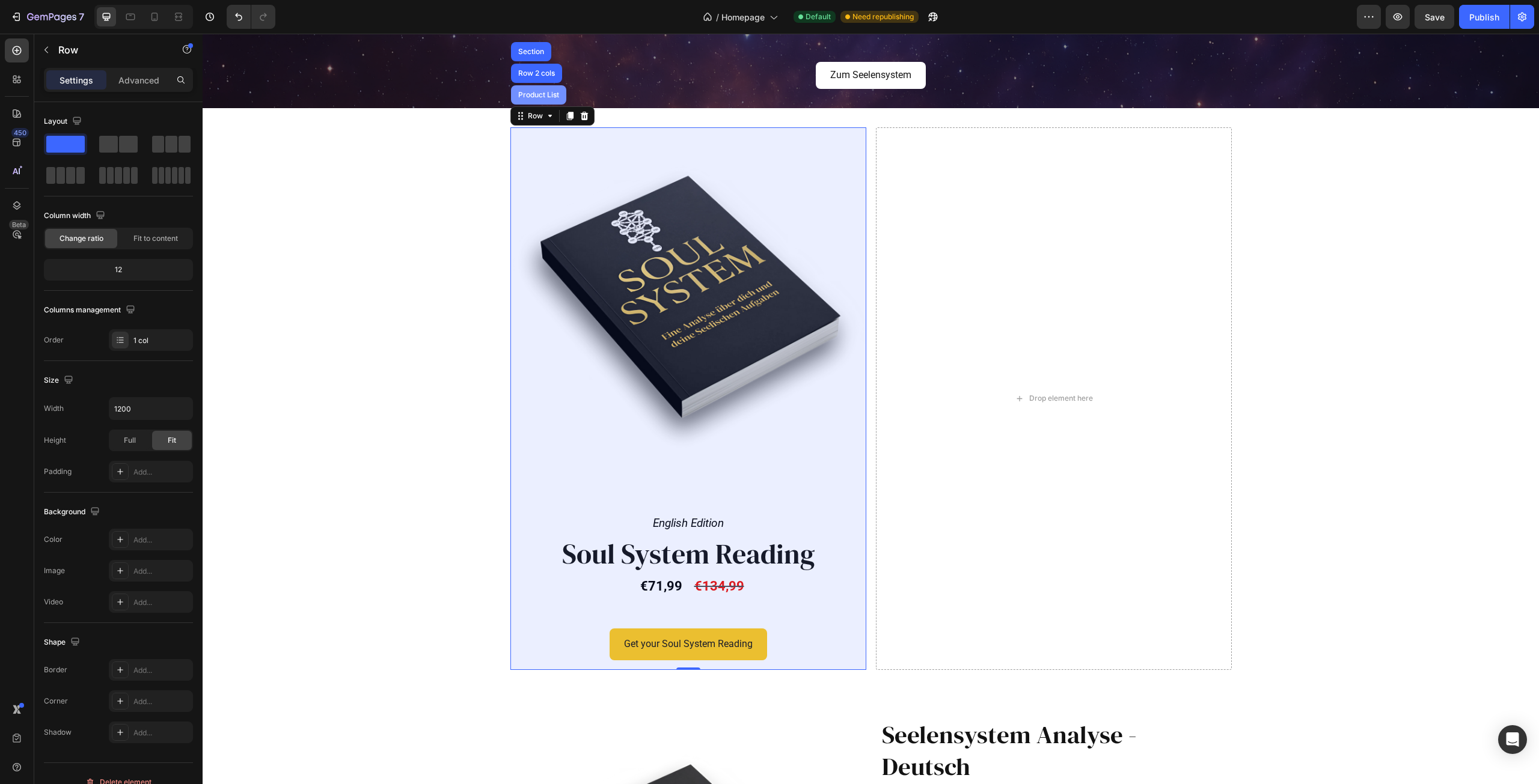
click at [537, 89] on div "Product List" at bounding box center [538, 95] width 56 height 20
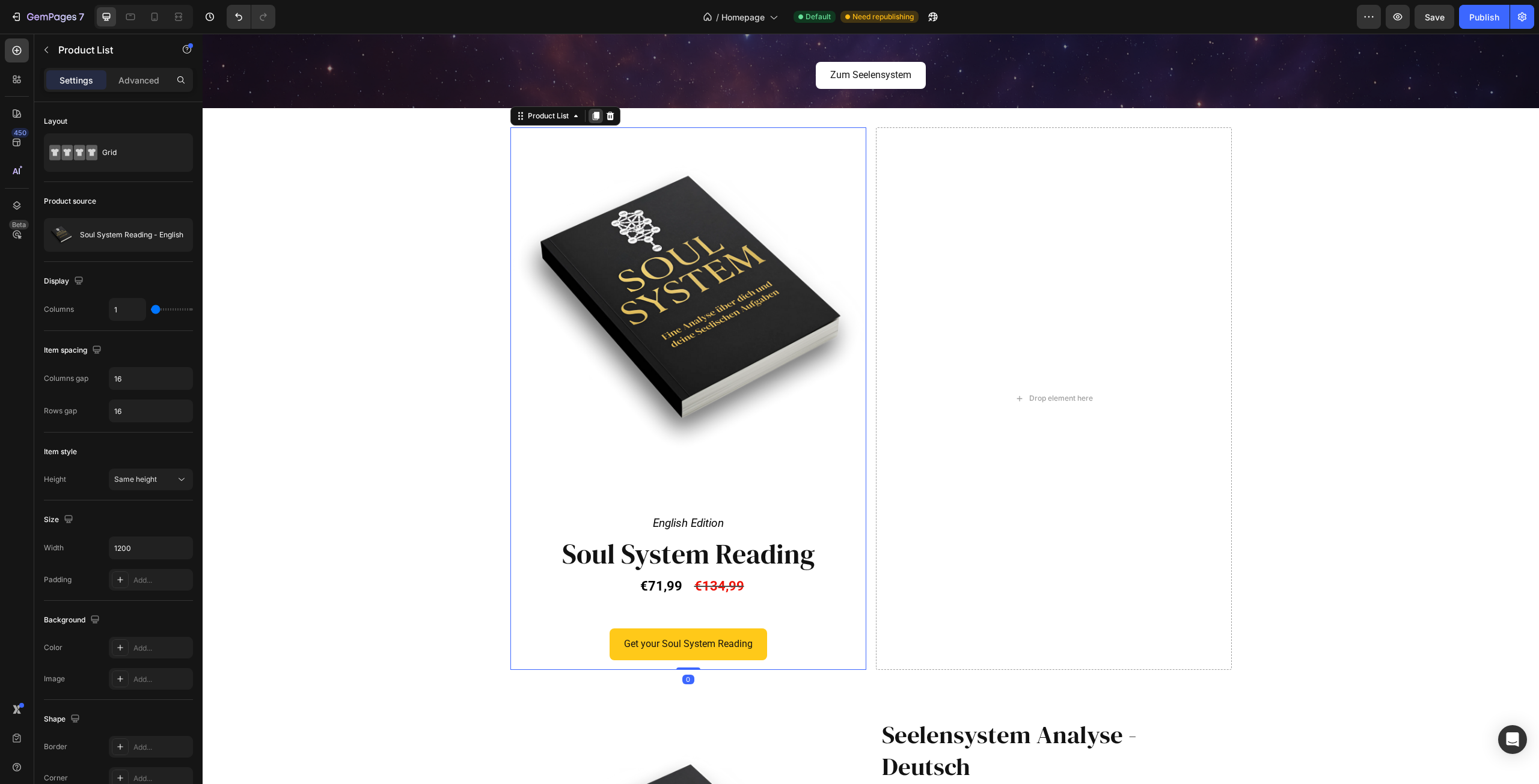
click at [592, 119] on icon at bounding box center [596, 116] width 10 height 10
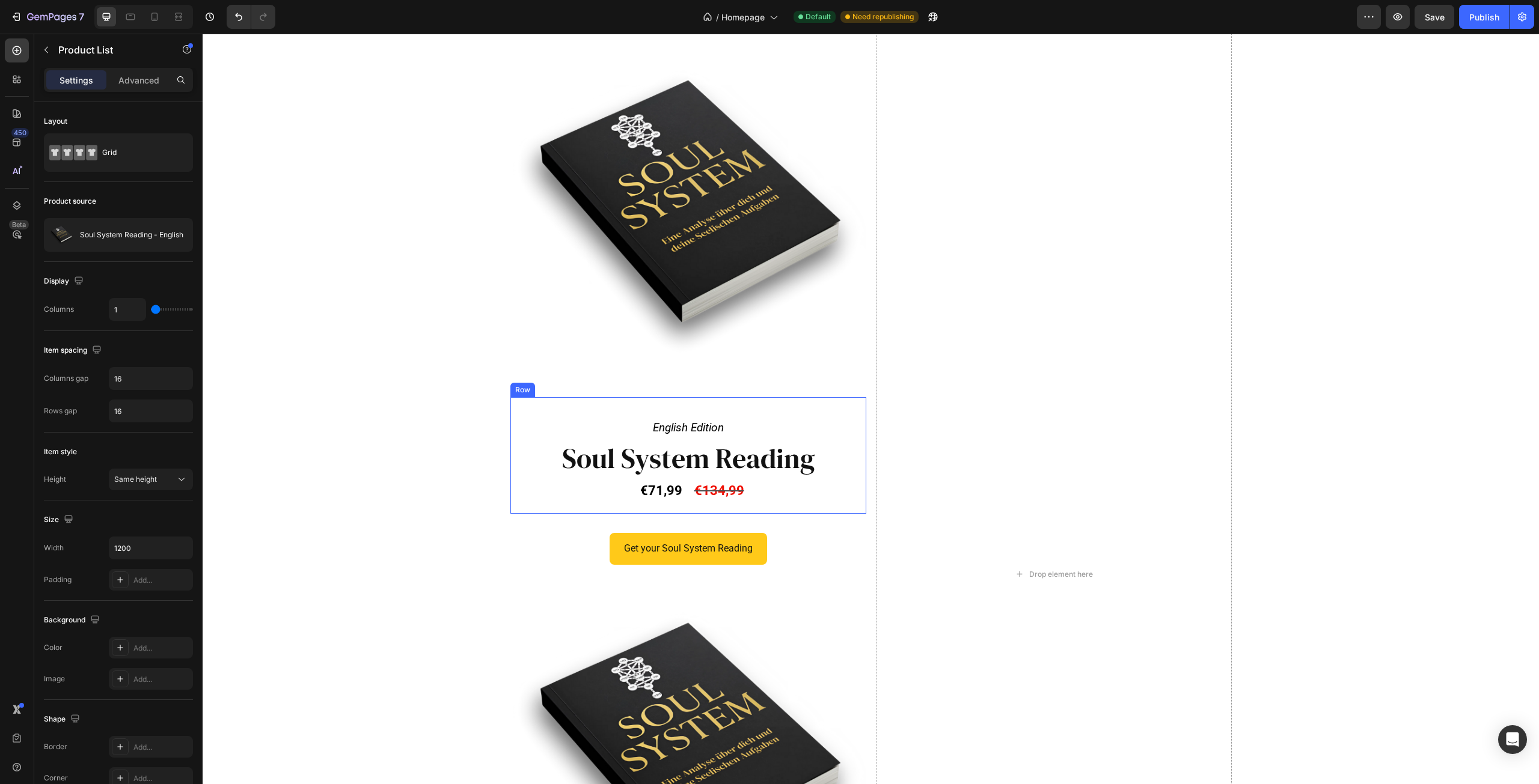
scroll to position [414, 0]
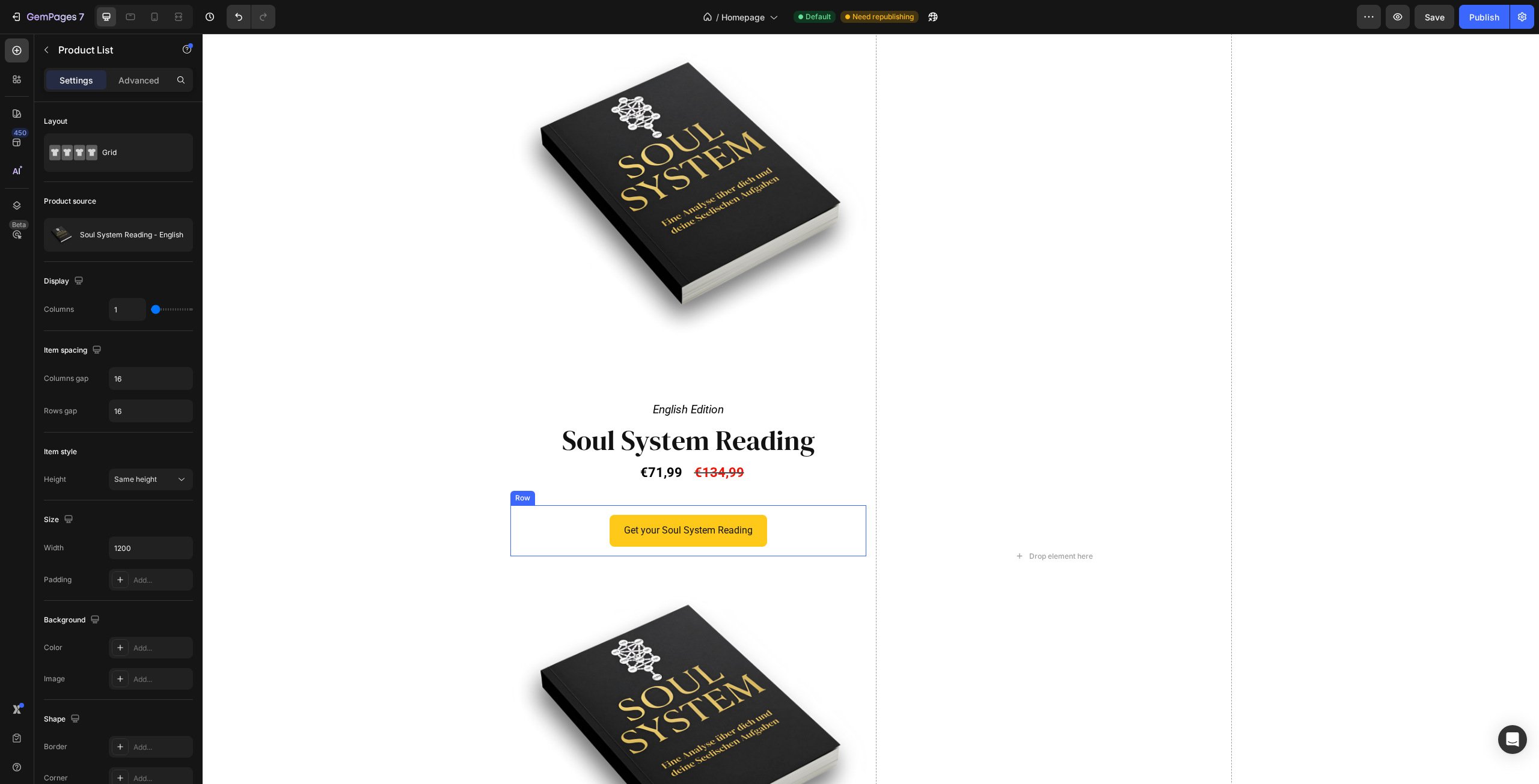
click at [838, 510] on div "Get your Soul System Reading Button Row" at bounding box center [688, 531] width 356 height 51
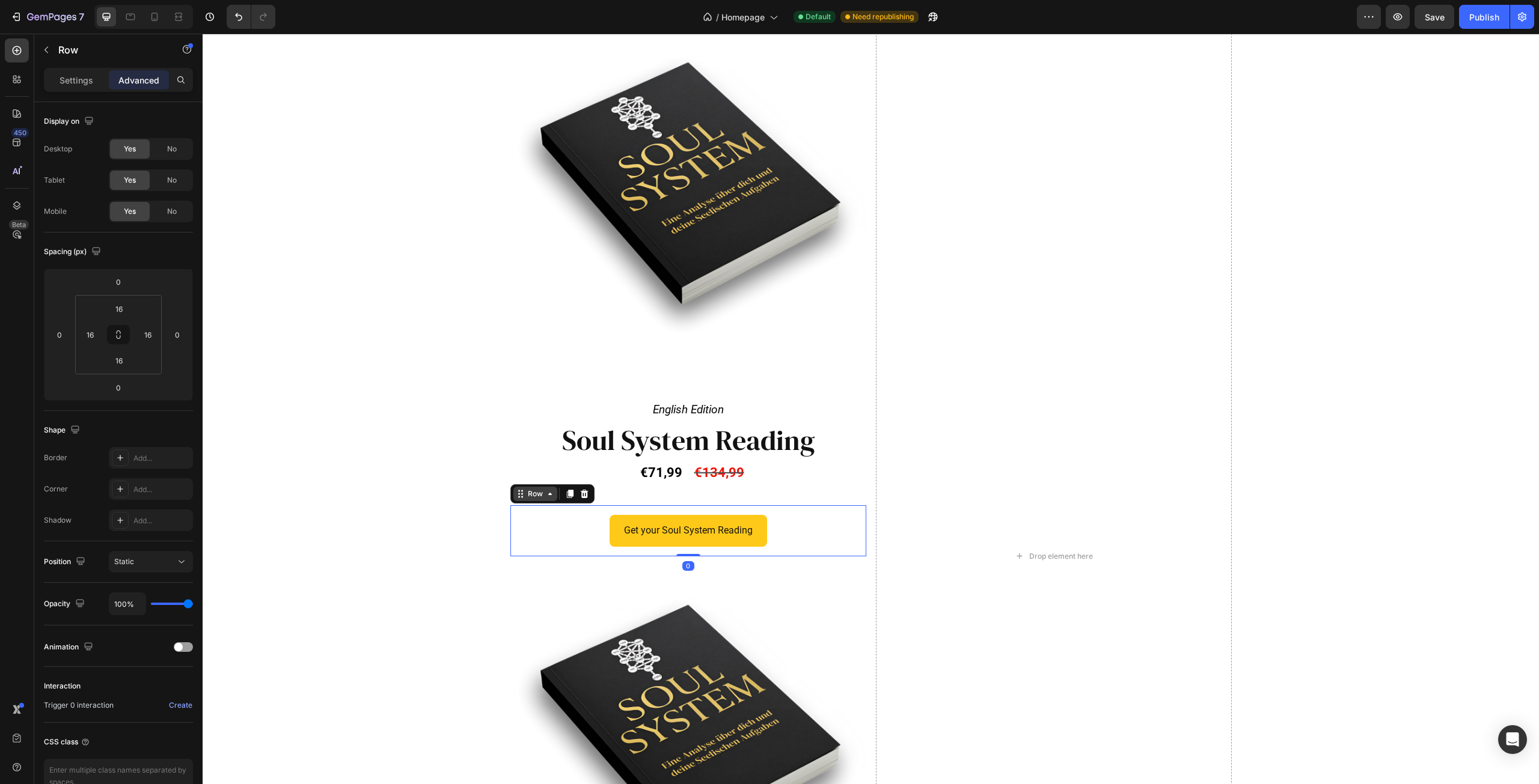
click at [527, 493] on div "Row" at bounding box center [535, 494] width 20 height 11
click at [562, 579] on img at bounding box center [688, 734] width 356 height 356
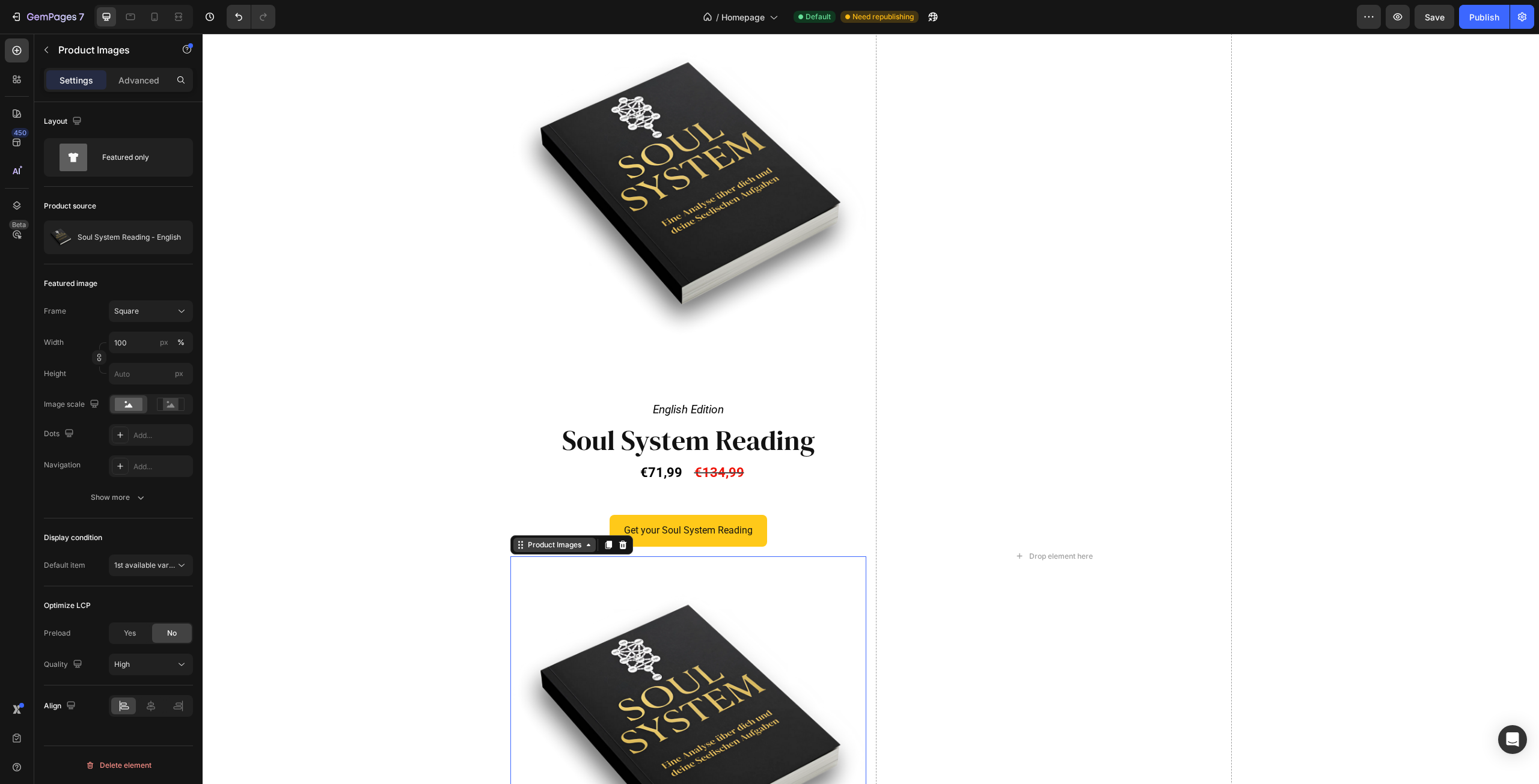
click at [547, 547] on div "Product Images" at bounding box center [555, 545] width 59 height 11
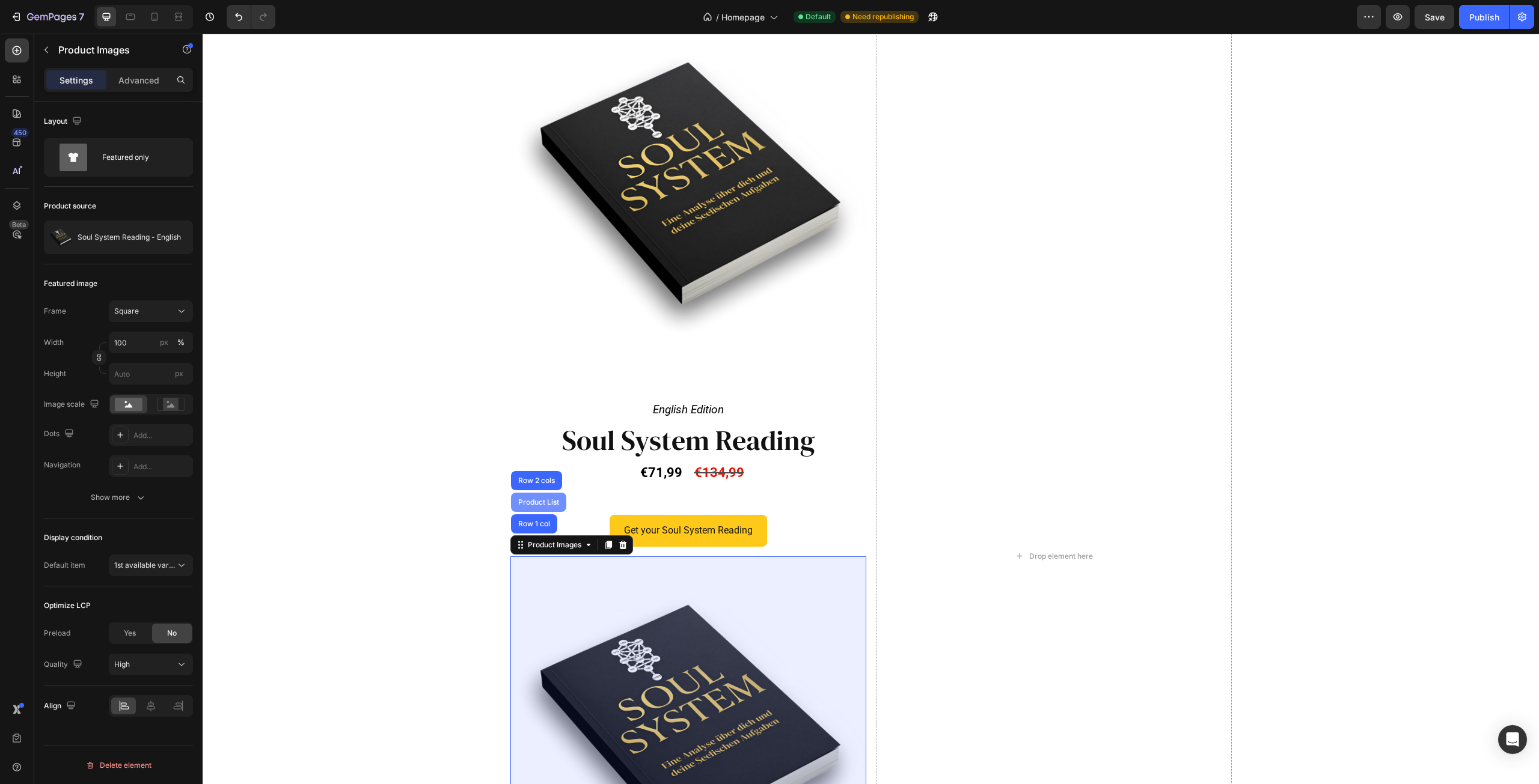
click at [531, 502] on div "Product List" at bounding box center [538, 502] width 46 height 7
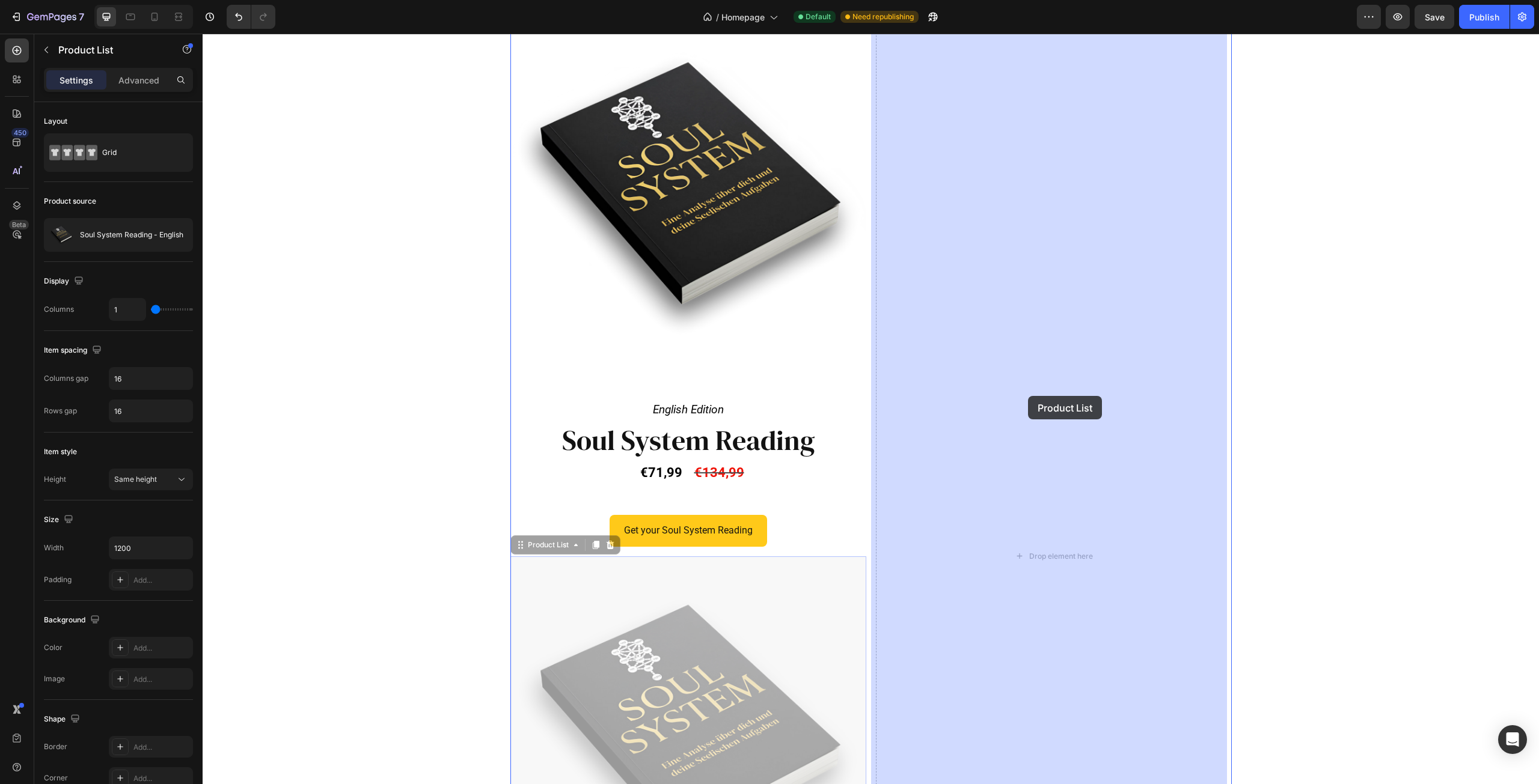
drag, startPoint x: 529, startPoint y: 546, endPoint x: 1026, endPoint y: 394, distance: 519.7
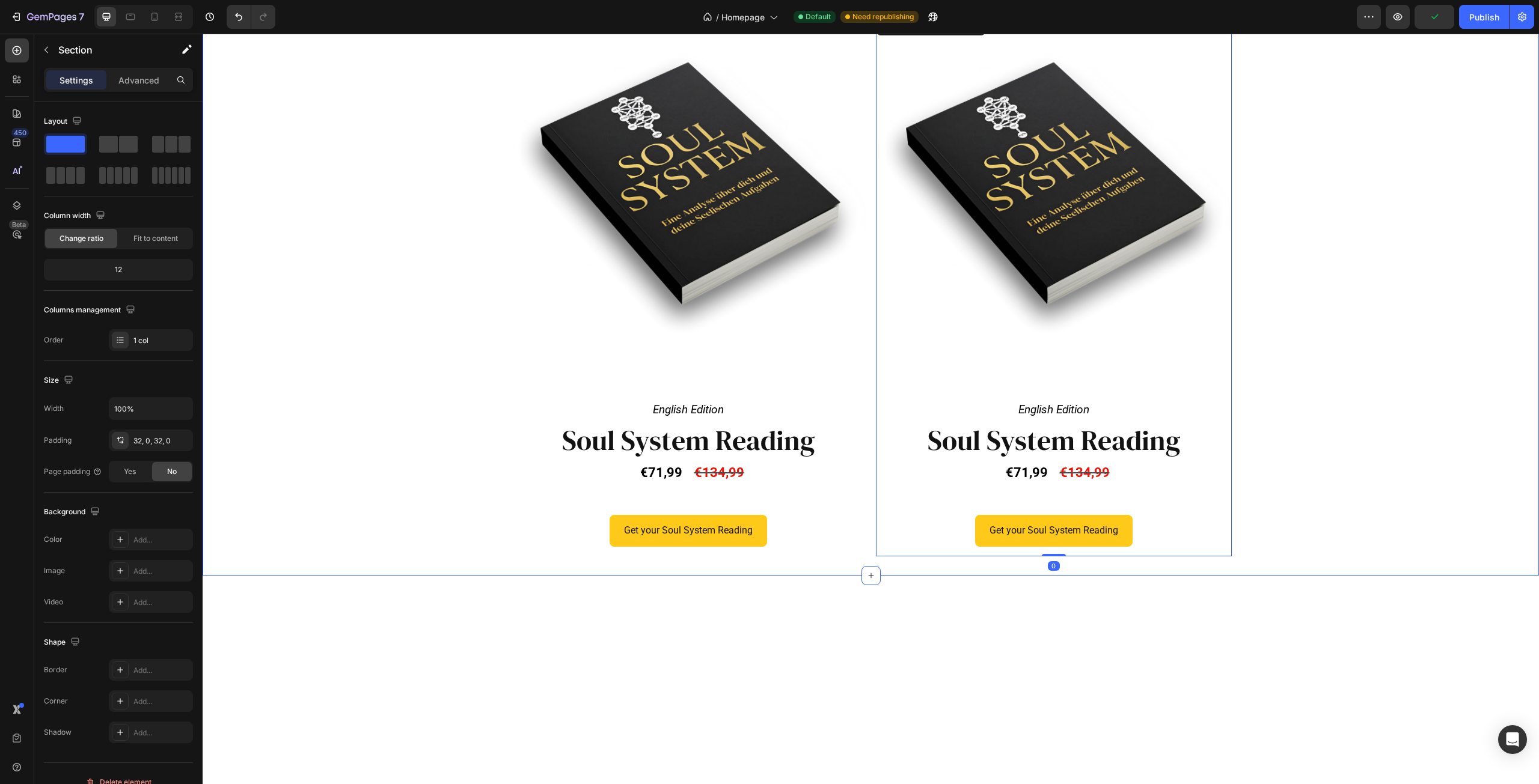
click at [1291, 428] on div "Product Images English Edition Text Block Row Soul System Reading Heading €71,9…" at bounding box center [871, 285] width 1336 height 542
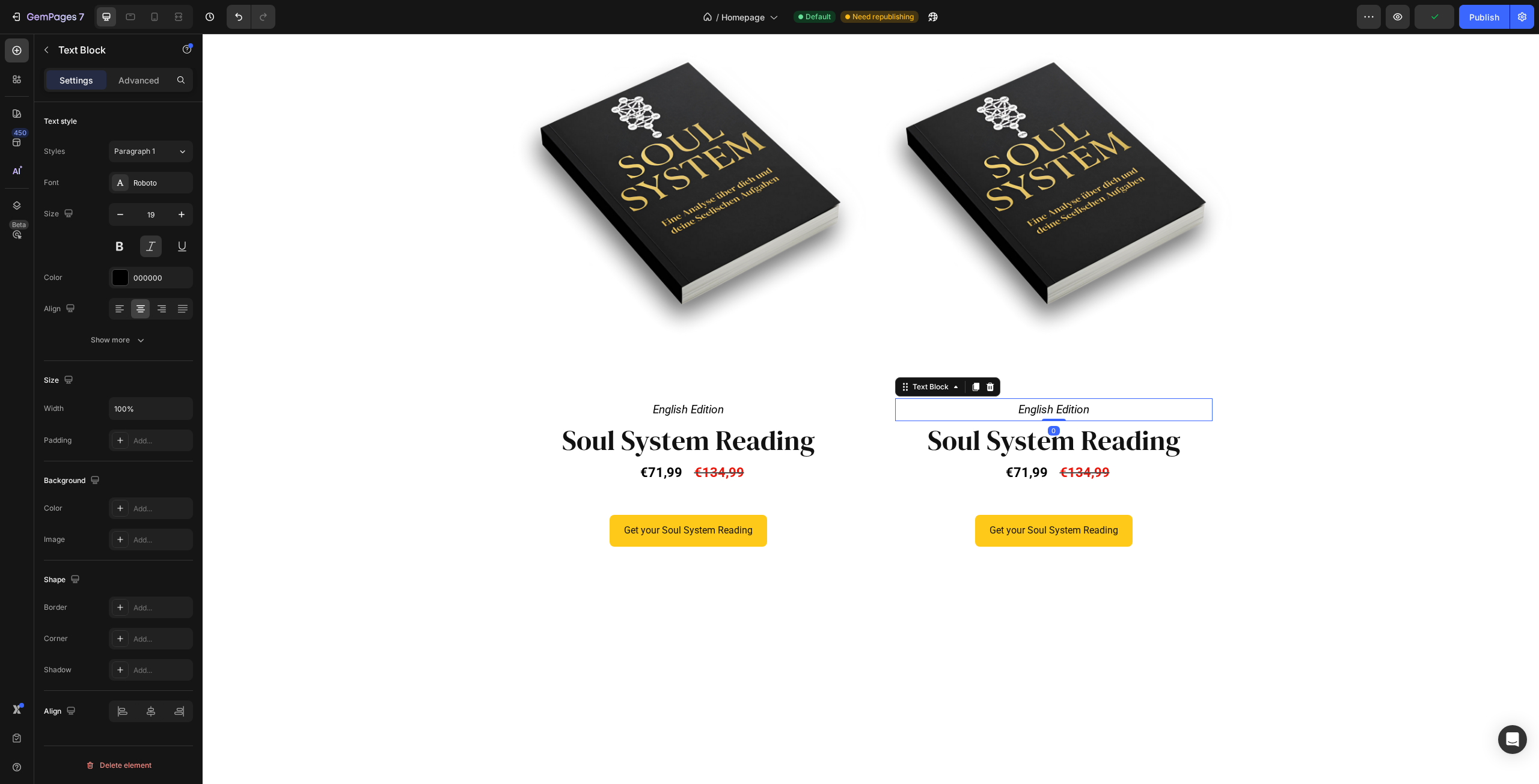
click at [1034, 406] on p "English Edition" at bounding box center [1054, 409] width 315 height 20
click at [1034, 406] on p "English Edition" at bounding box center [1054, 409] width 315 height 20
click at [1032, 436] on h2 "Soul System Reading" at bounding box center [1054, 440] width 337 height 38
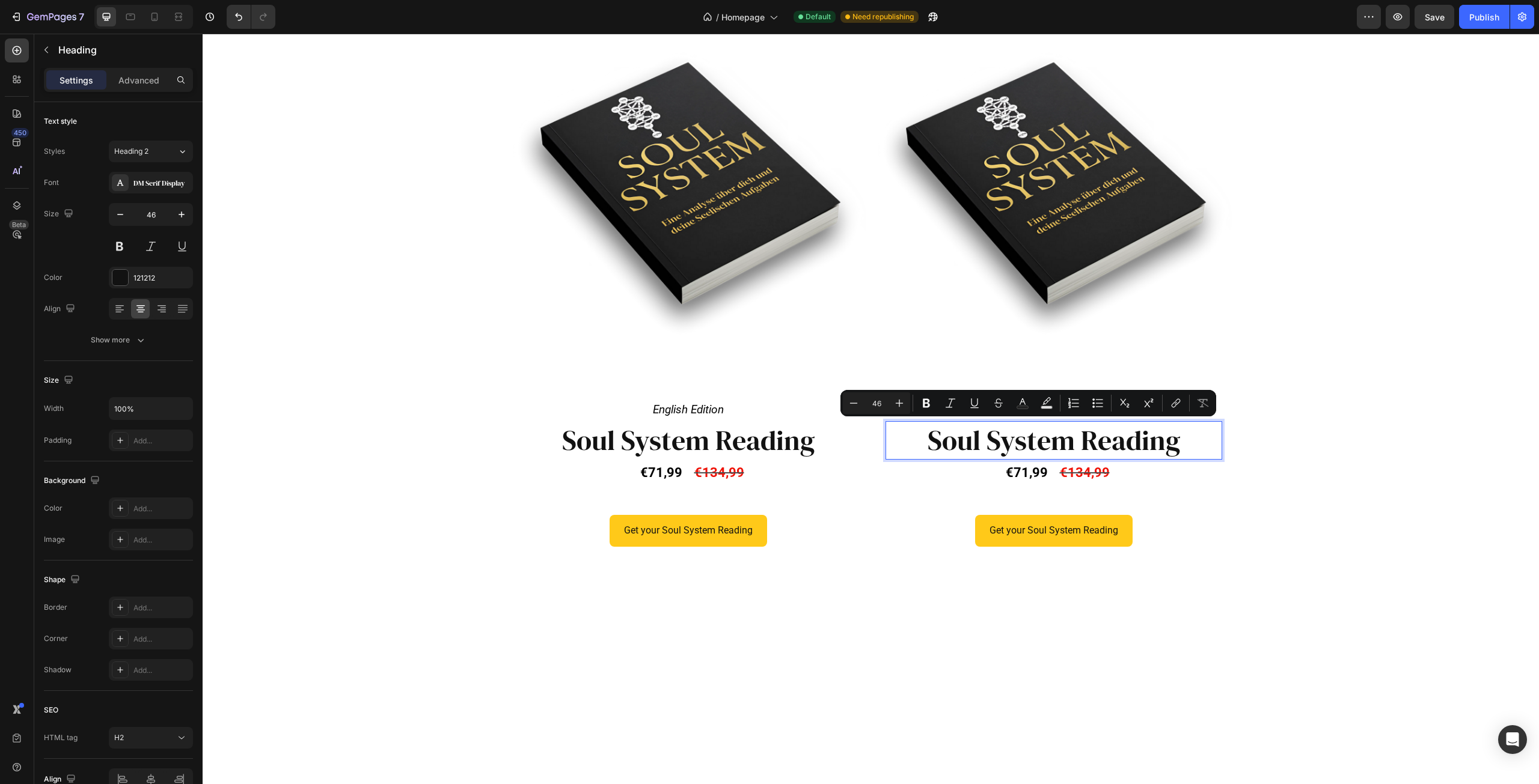
click at [1071, 440] on p "Soul System Reading" at bounding box center [1054, 440] width 335 height 36
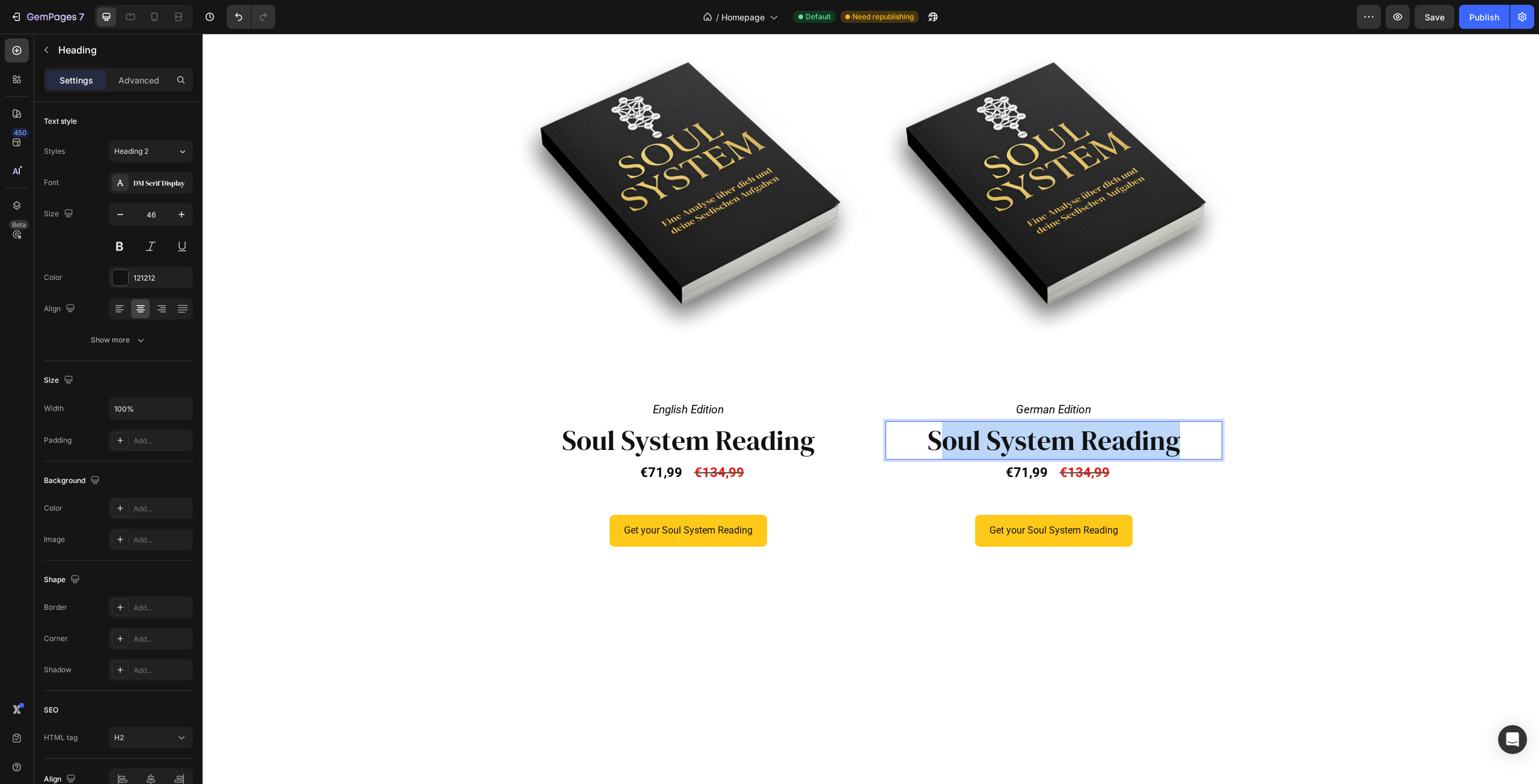
drag, startPoint x: 1175, startPoint y: 438, endPoint x: 932, endPoint y: 444, distance: 243.1
click at [932, 444] on p "Soul System Reading" at bounding box center [1054, 440] width 335 height 36
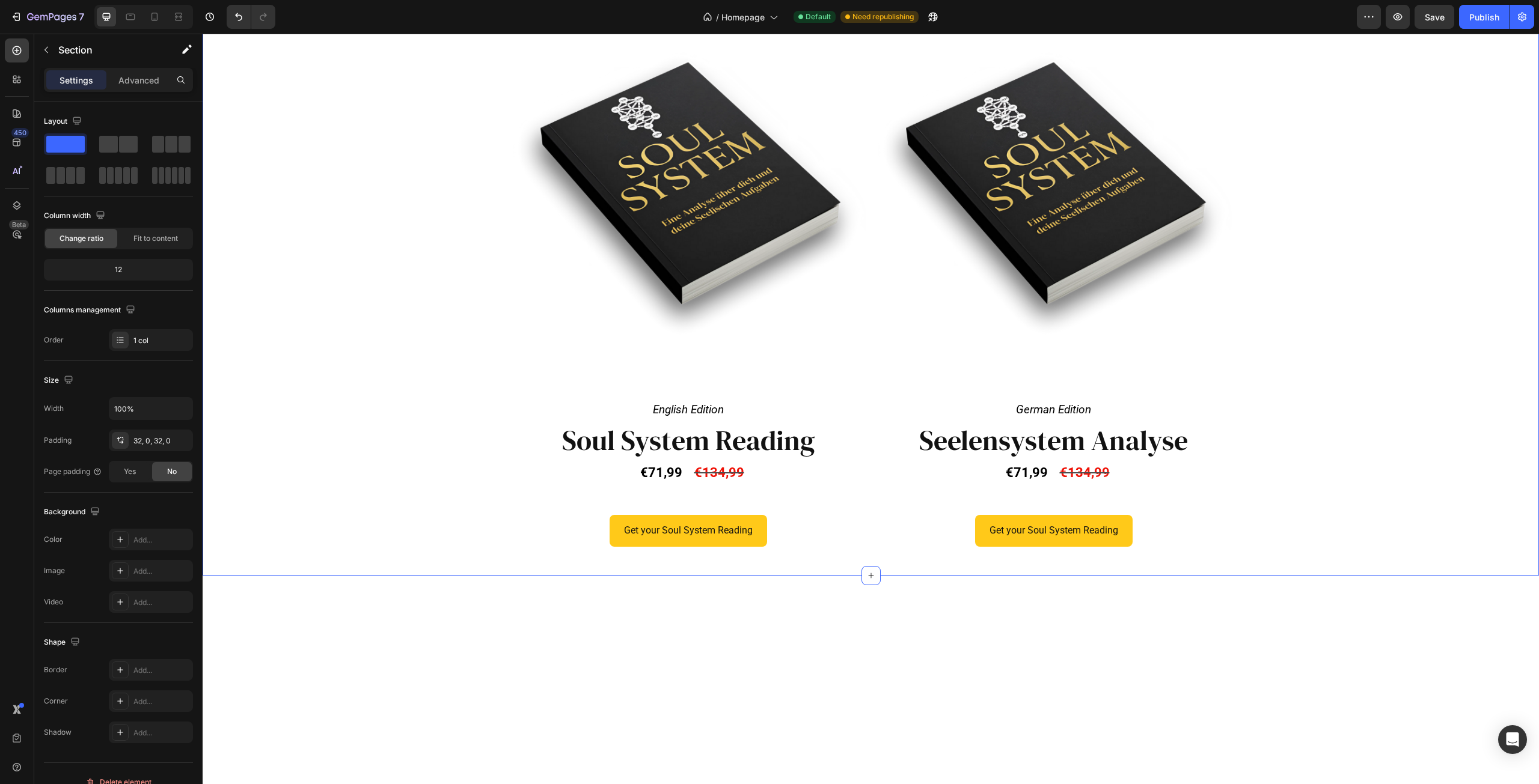
click at [1231, 555] on div "Product Images English Edition Text Block Row Soul System Reading Heading €71,9…" at bounding box center [871, 285] width 1336 height 542
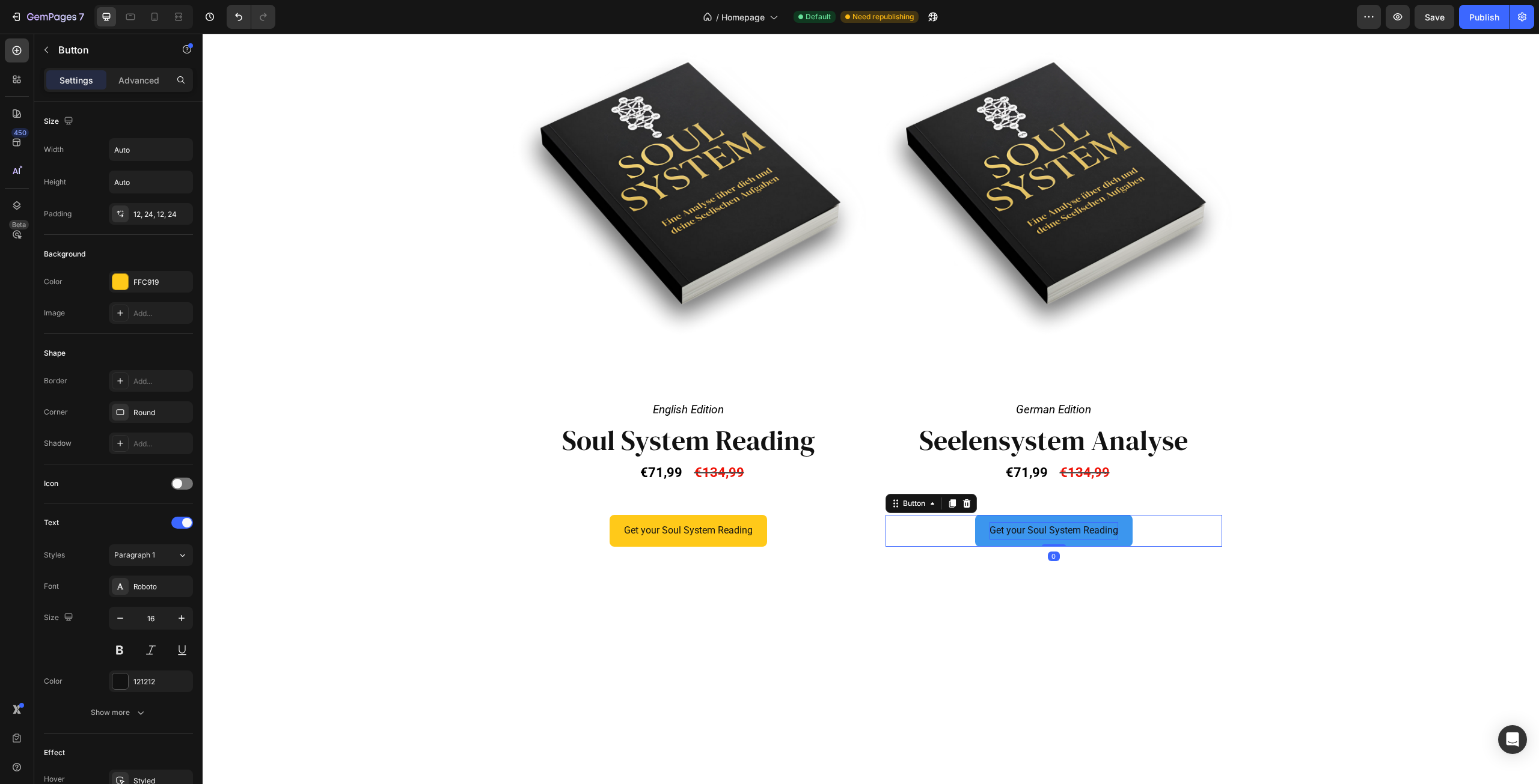
click at [1088, 531] on p "Get your Soul System Reading" at bounding box center [1054, 531] width 129 height 18
click at [1088, 530] on p "Get your Soul System Reading" at bounding box center [1054, 531] width 129 height 18
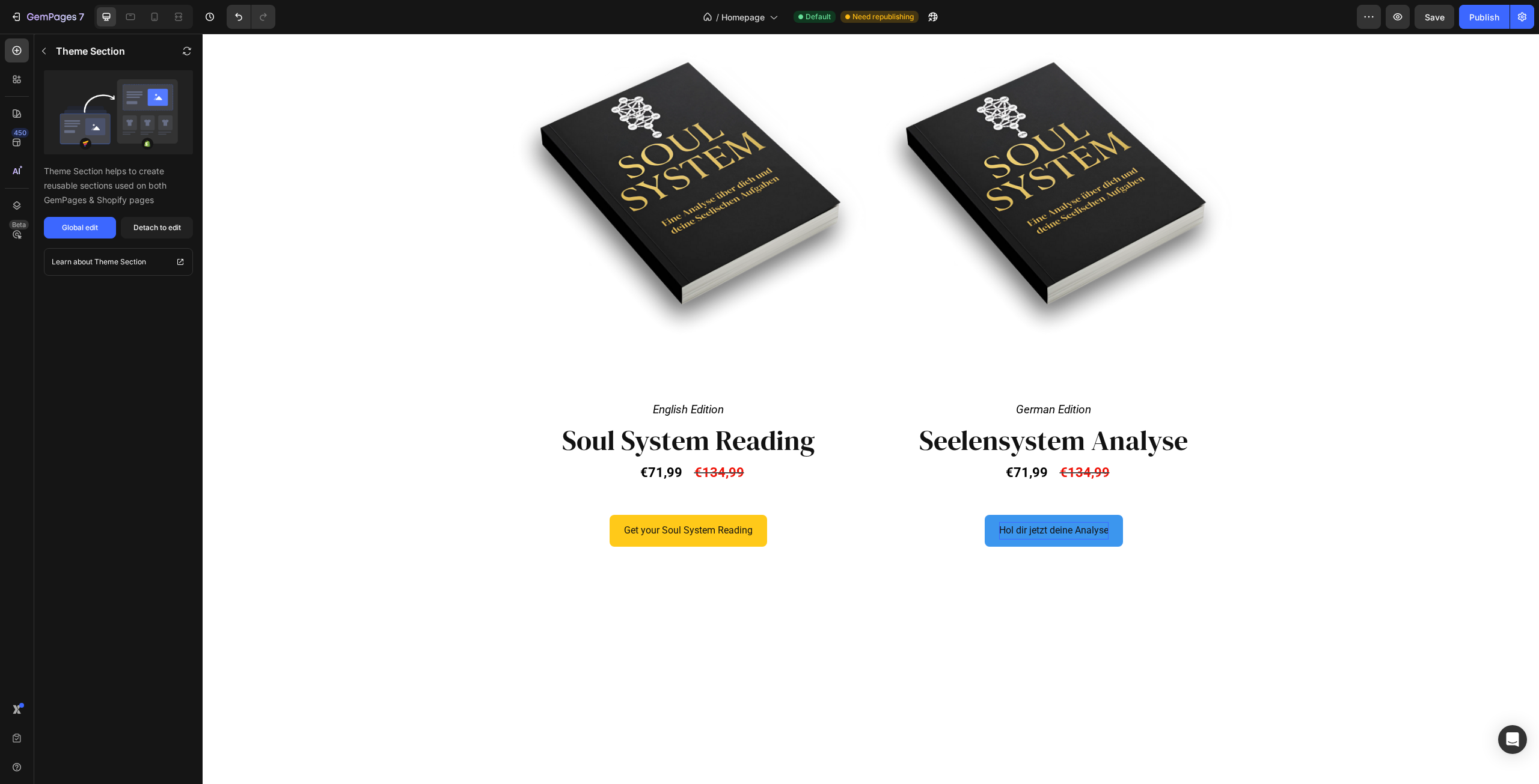
click at [1105, 523] on link "Hol dir jetzt deine Analyse" at bounding box center [1054, 531] width 139 height 32
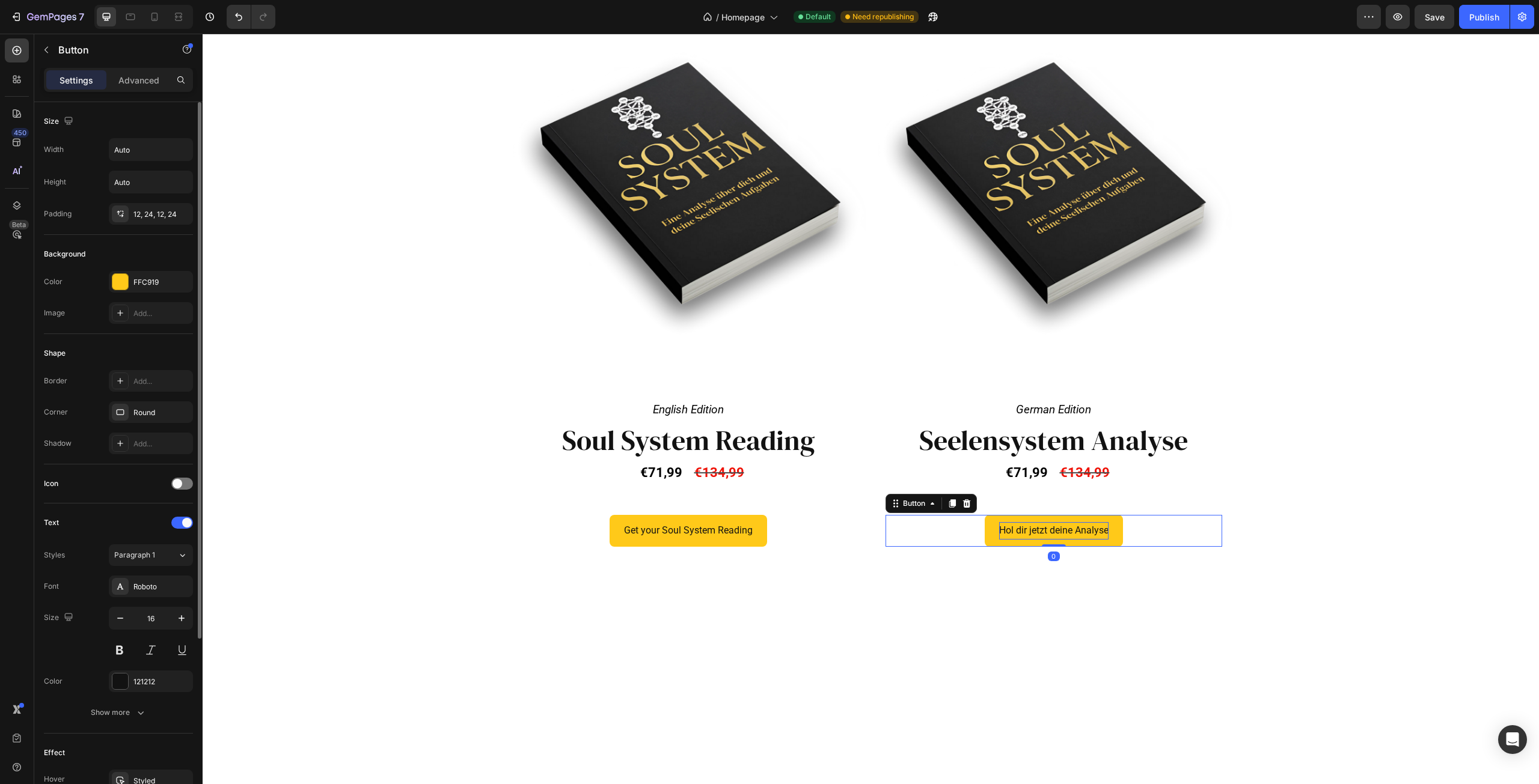
scroll to position [239, 0]
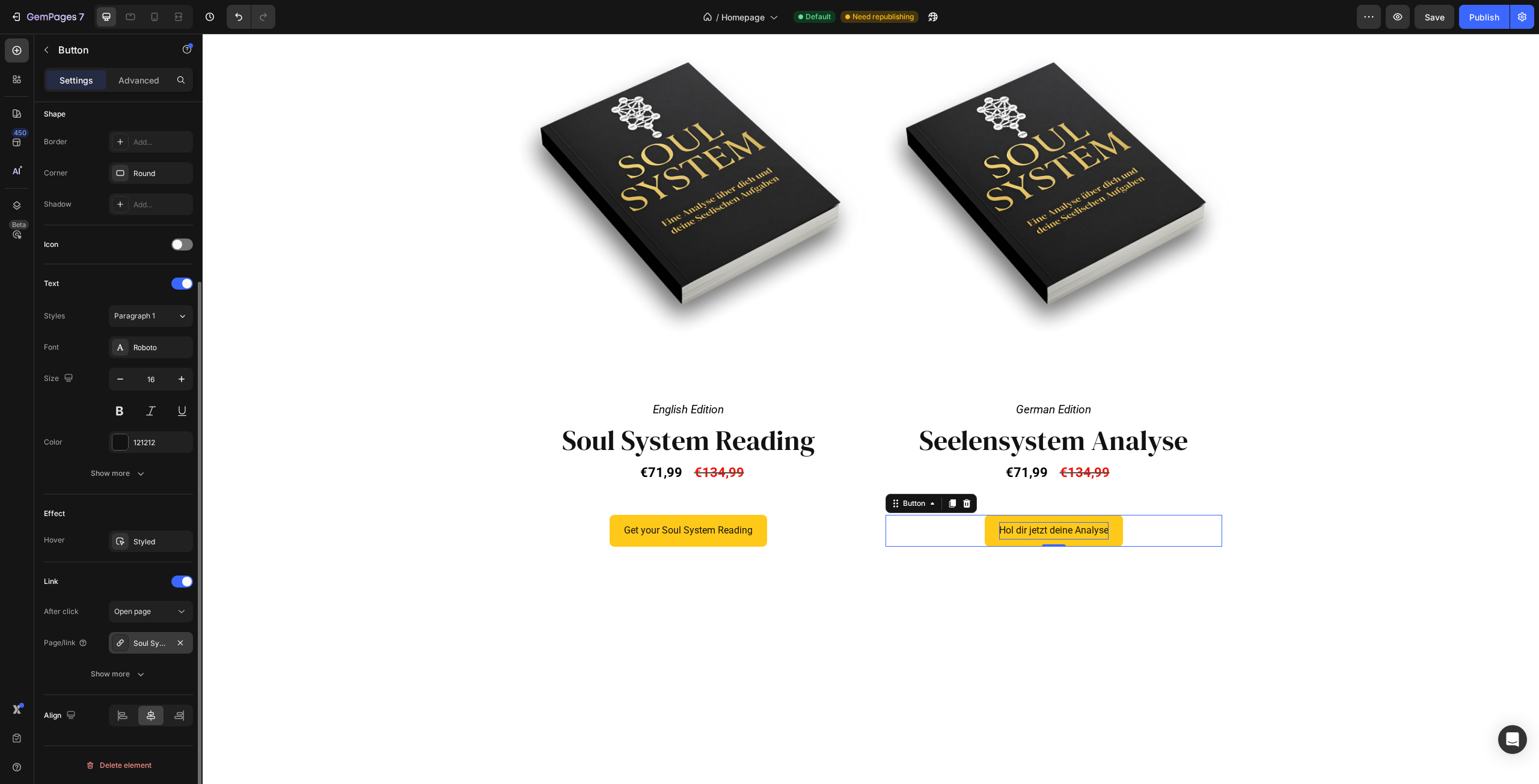
click at [169, 645] on div "Soul System Reading - English" at bounding box center [151, 642] width 84 height 21
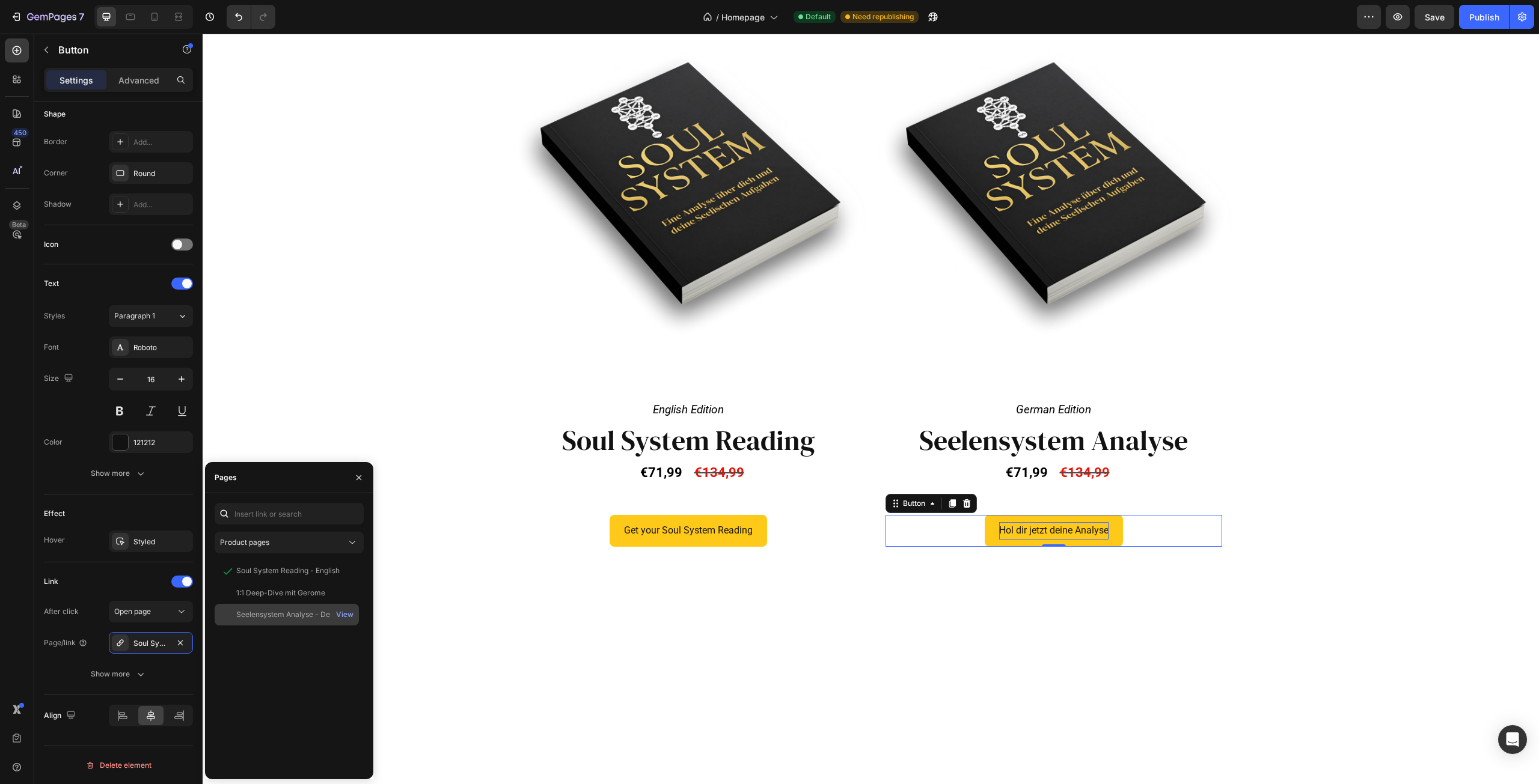
click at [280, 614] on div "Seelensystem Analyse - Deutsch" at bounding box center [292, 615] width 112 height 11
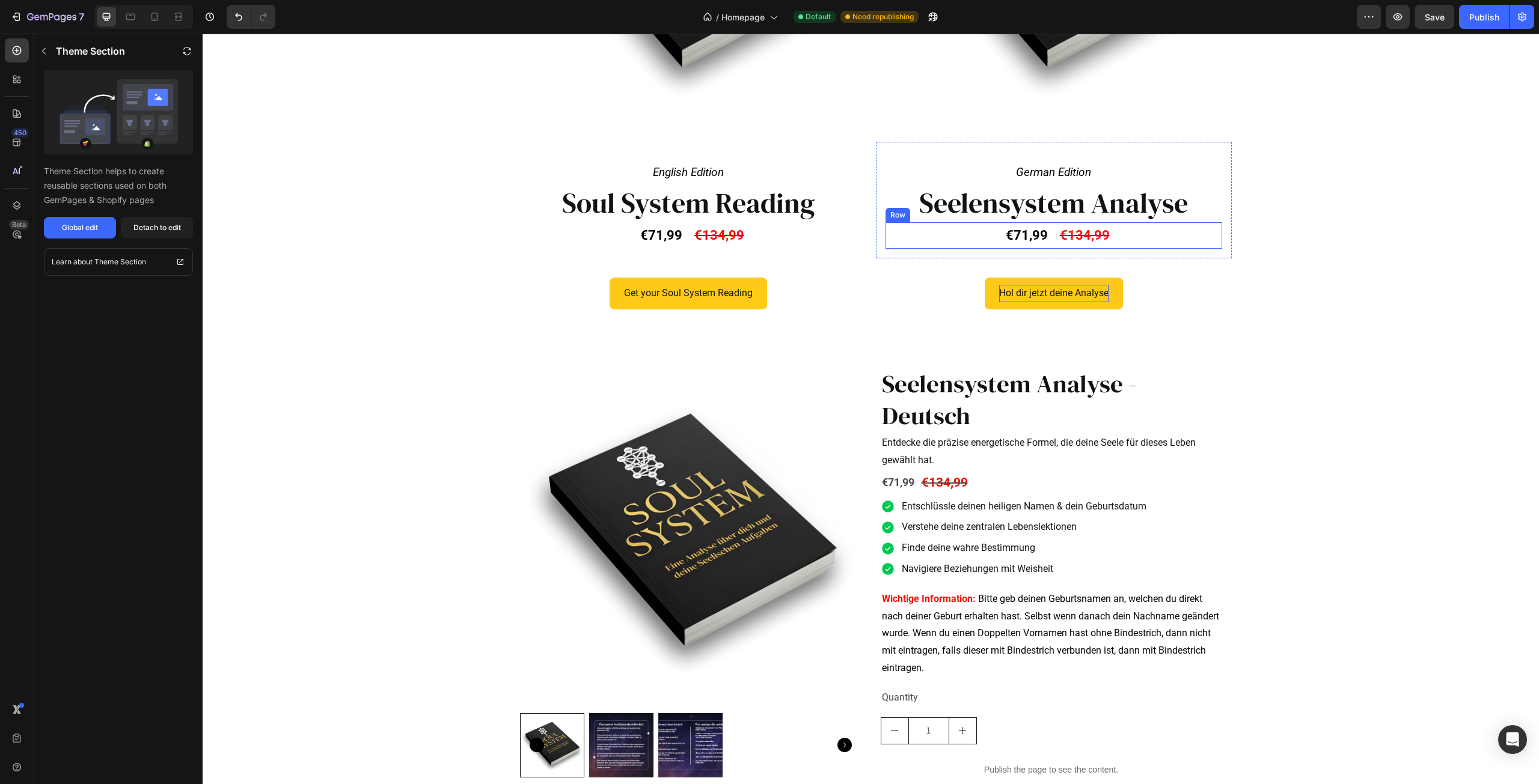
scroll to position [654, 0]
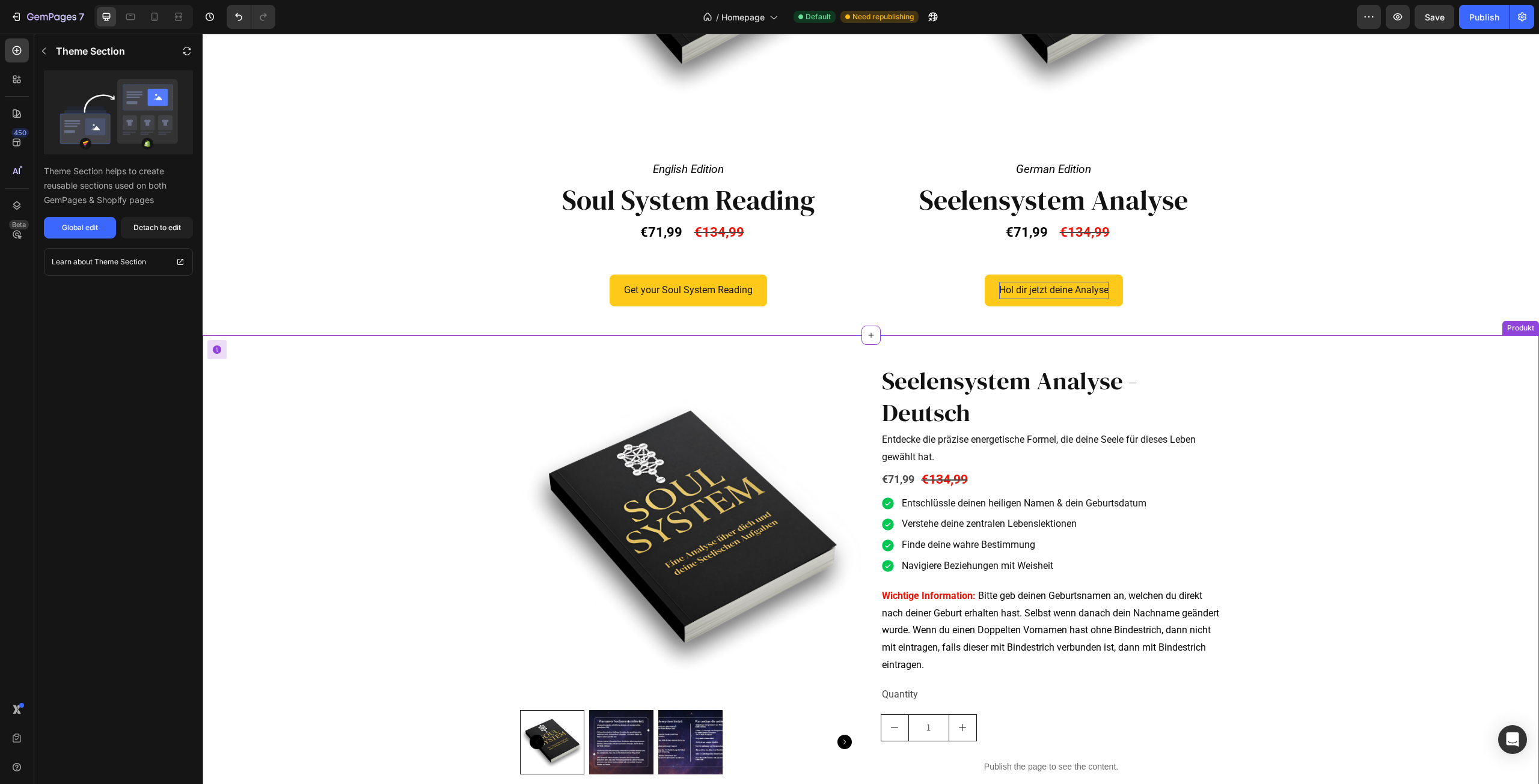
click at [1381, 403] on div "Product Images Seelensystem Analyse - Deutsch Product Title Entdecke die präzis…" at bounding box center [871, 574] width 1336 height 439
click at [396, 403] on div "Product Images Seelensystem Analyse - Deutsch Product Title Entdecke die präzis…" at bounding box center [871, 574] width 1336 height 439
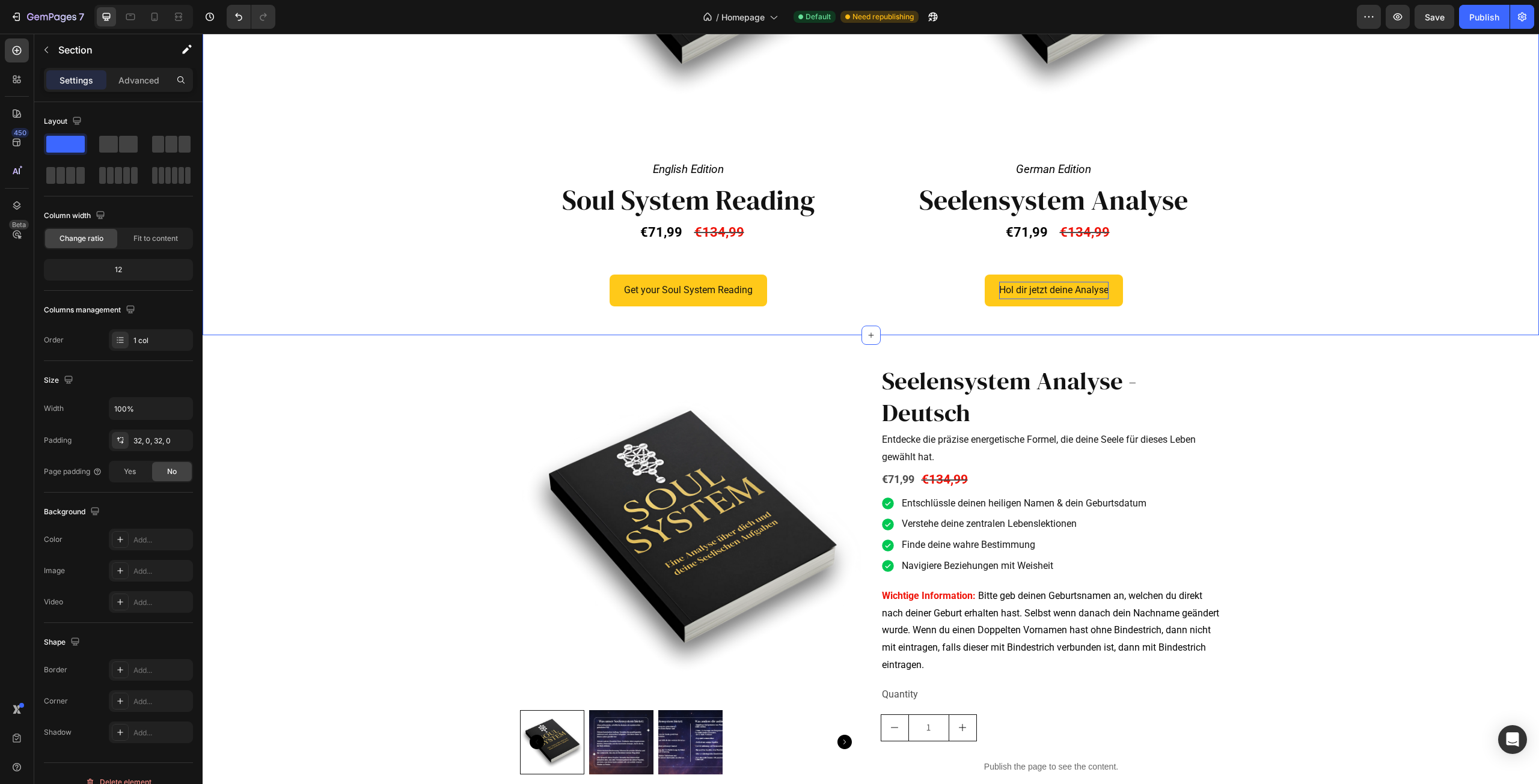
click at [1408, 288] on div "Product Images English Edition Text Block Row Soul System Reading Heading €71,9…" at bounding box center [871, 45] width 1336 height 542
click at [1422, 361] on div "Product Images Seelensystem Analyse - Deutsch Product Title Entdecke die präzis…" at bounding box center [871, 574] width 1336 height 439
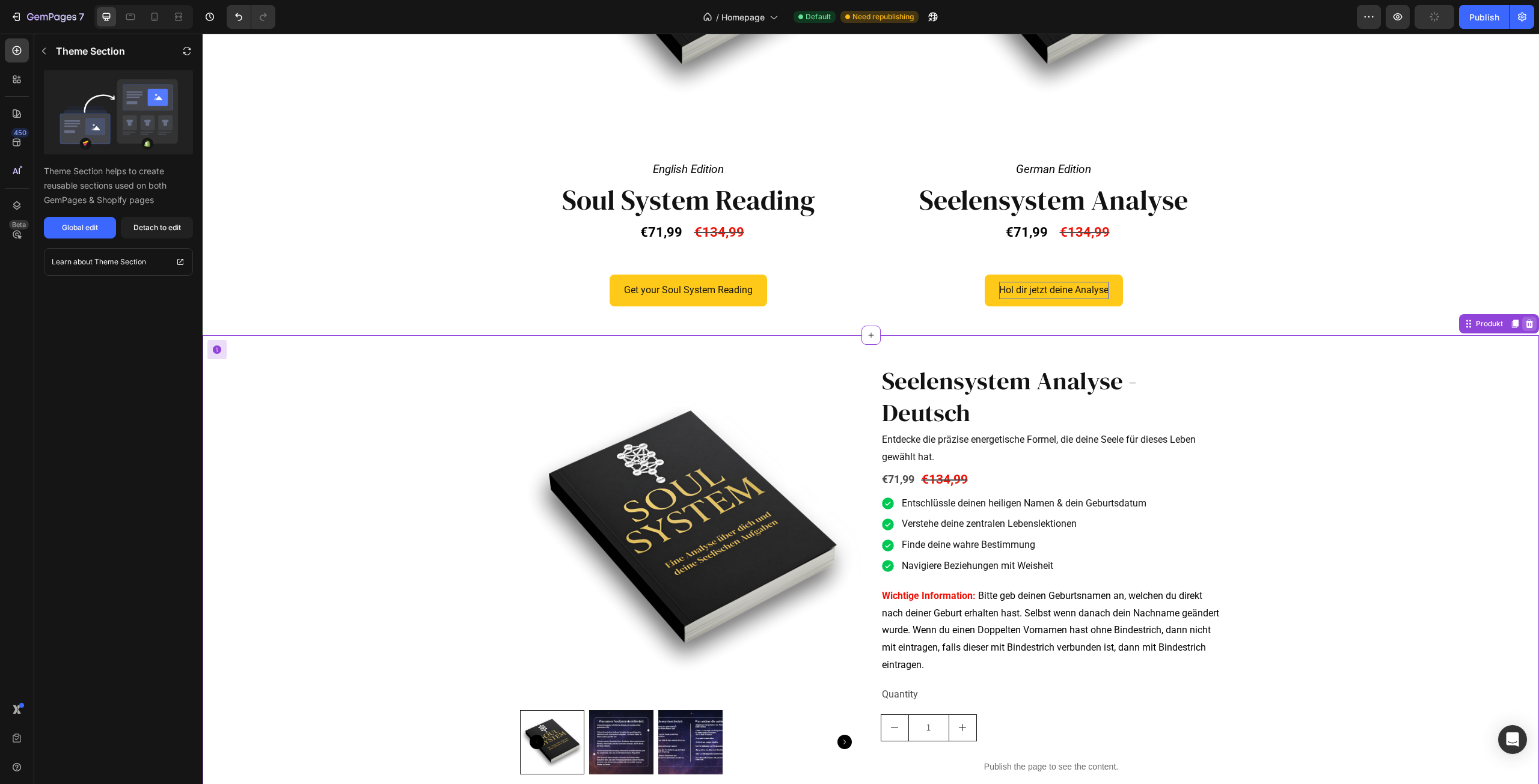
click at [1526, 327] on icon at bounding box center [1530, 323] width 8 height 9
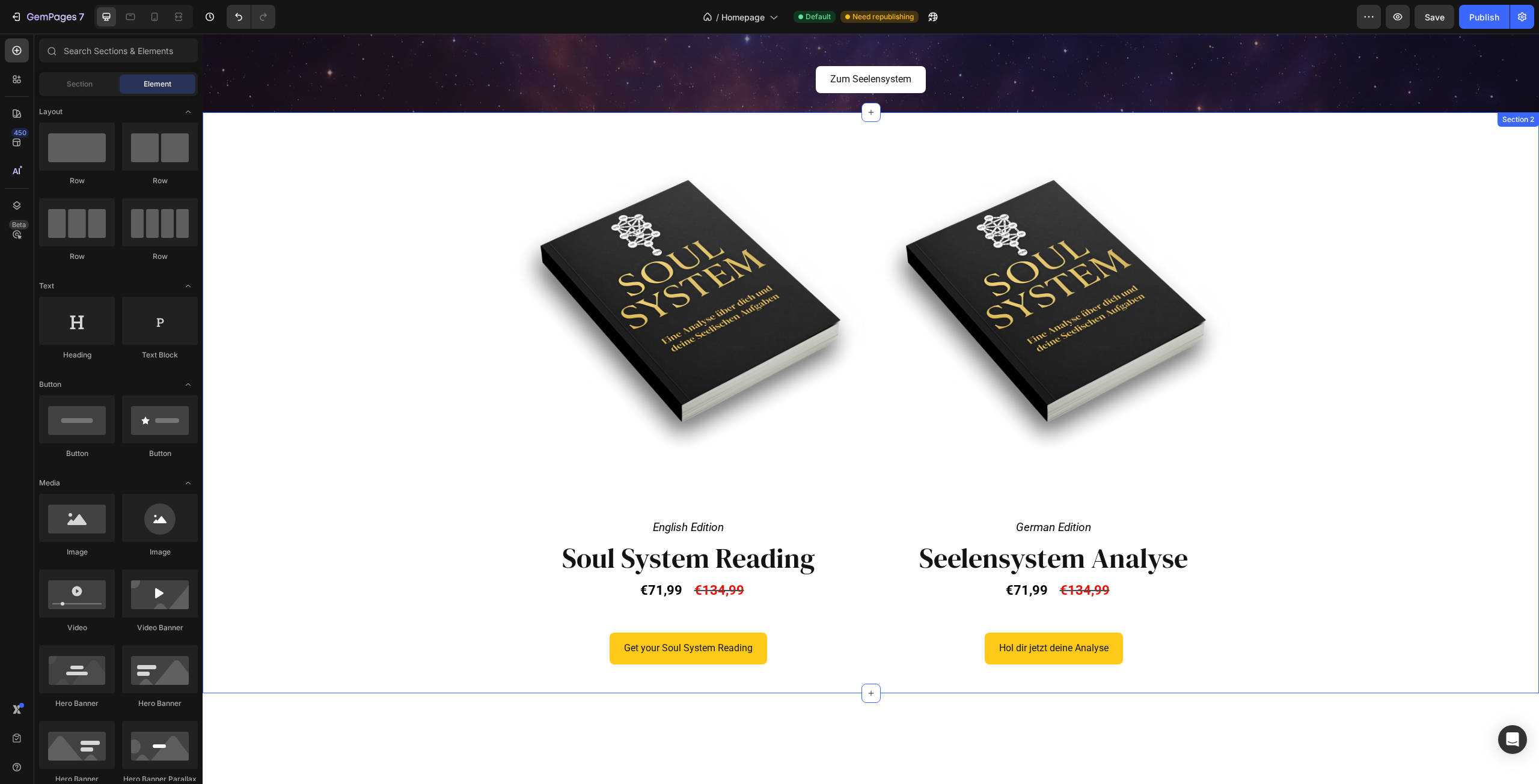
scroll to position [0, 0]
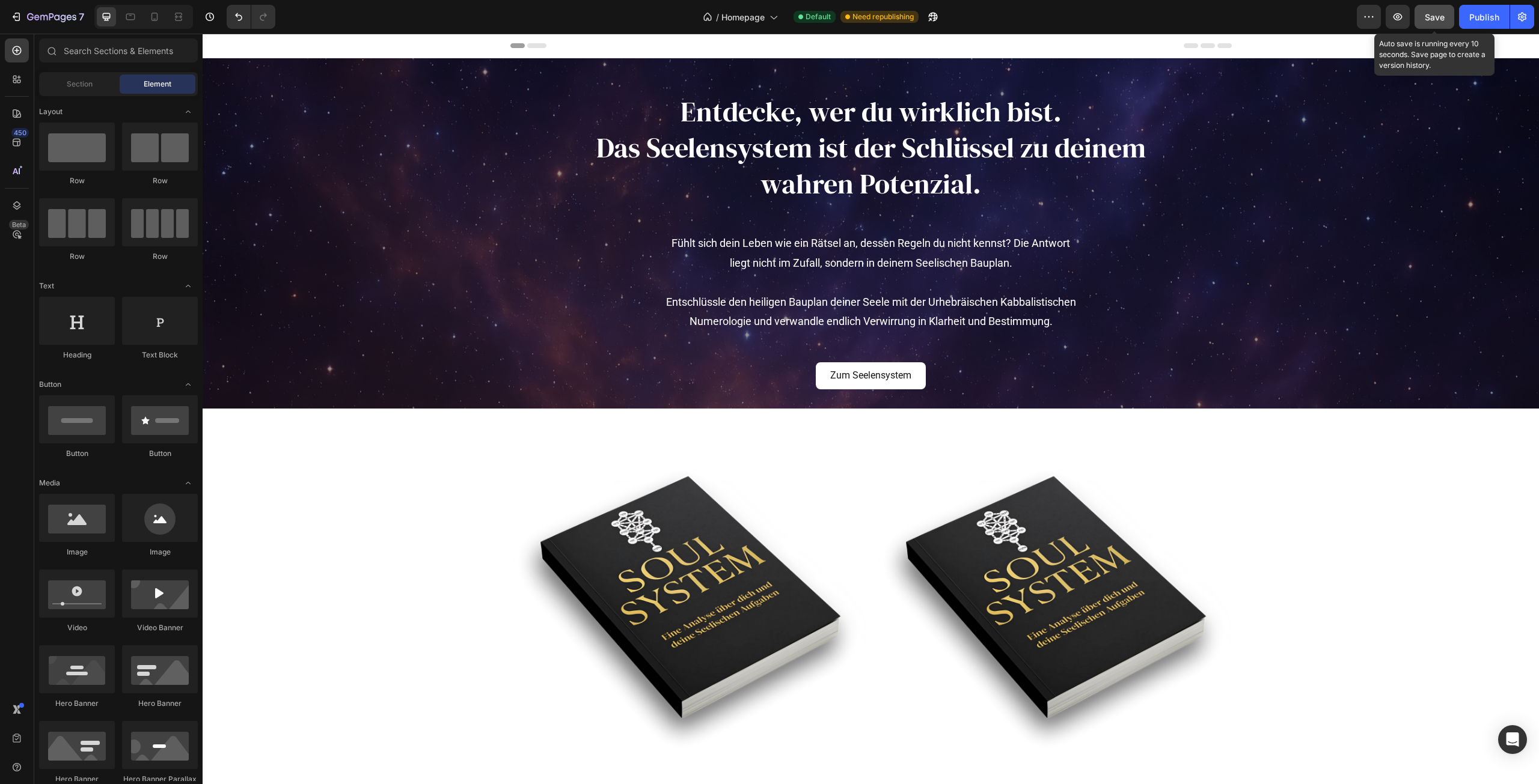
click at [1439, 18] on span "Save" at bounding box center [1435, 17] width 20 height 10
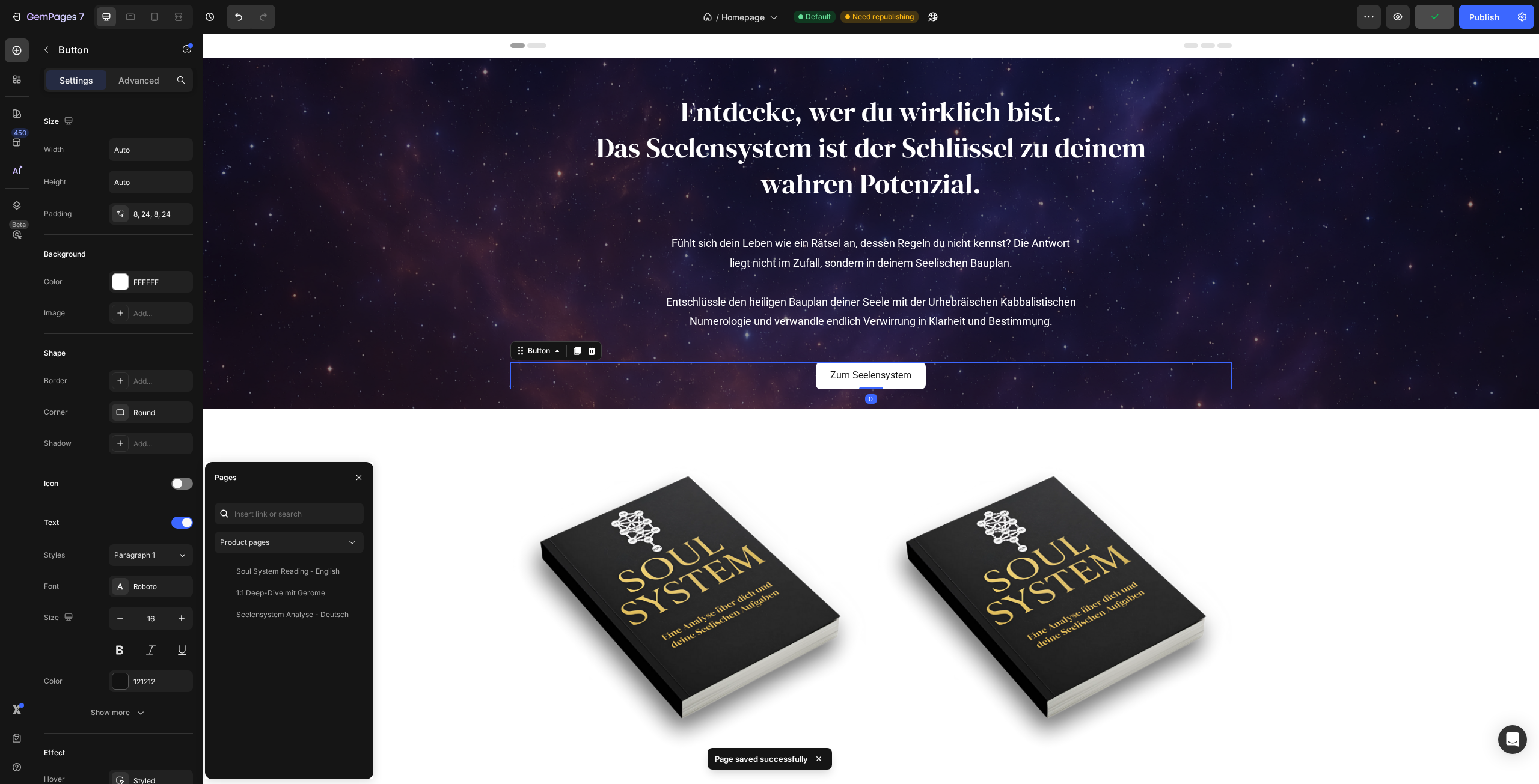
click at [927, 372] on div "Zum Seelensystem Button 0" at bounding box center [871, 376] width 722 height 27
click at [587, 351] on icon at bounding box center [591, 351] width 8 height 9
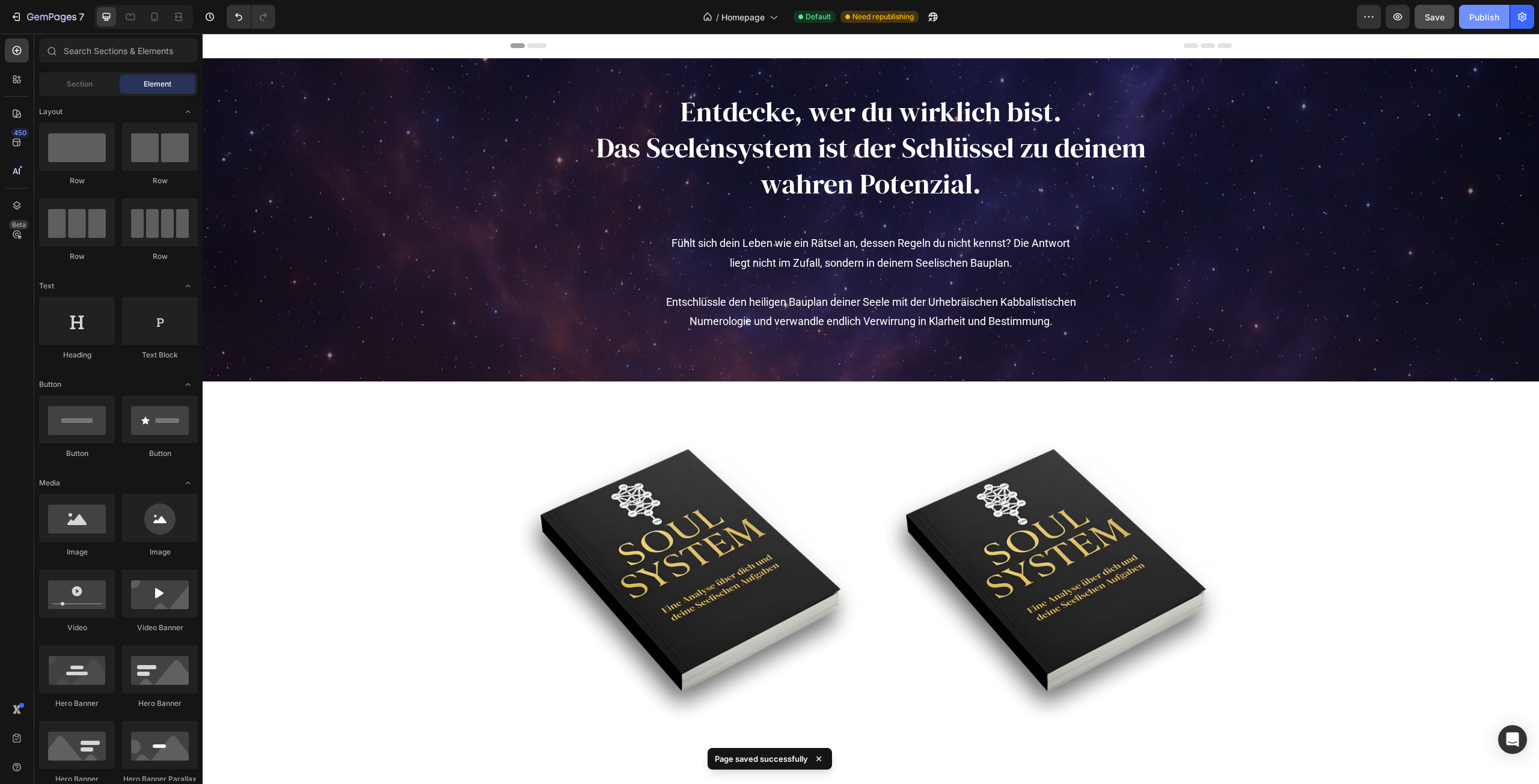
click at [1482, 17] on div "Publish" at bounding box center [1484, 17] width 30 height 13
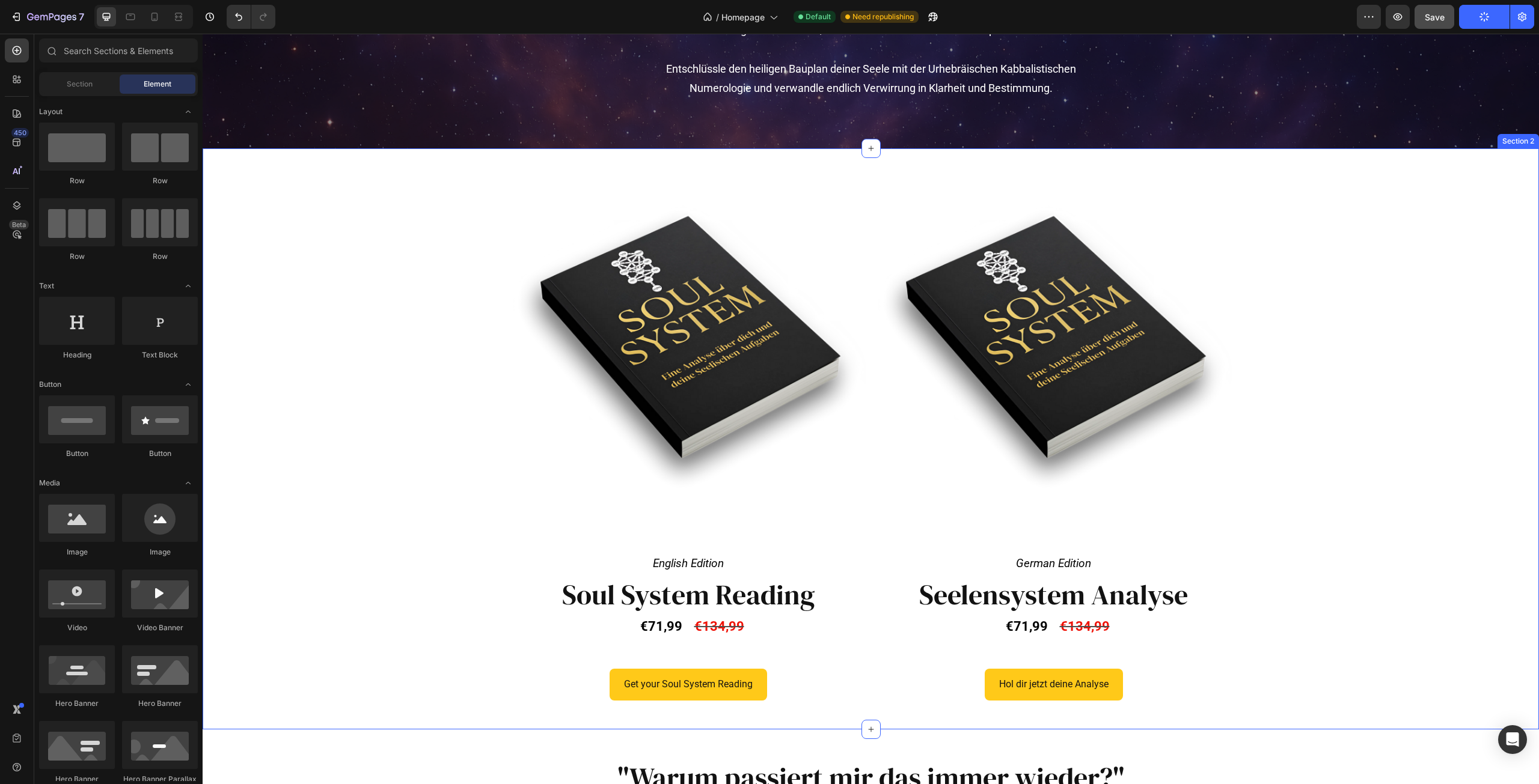
scroll to position [240, 0]
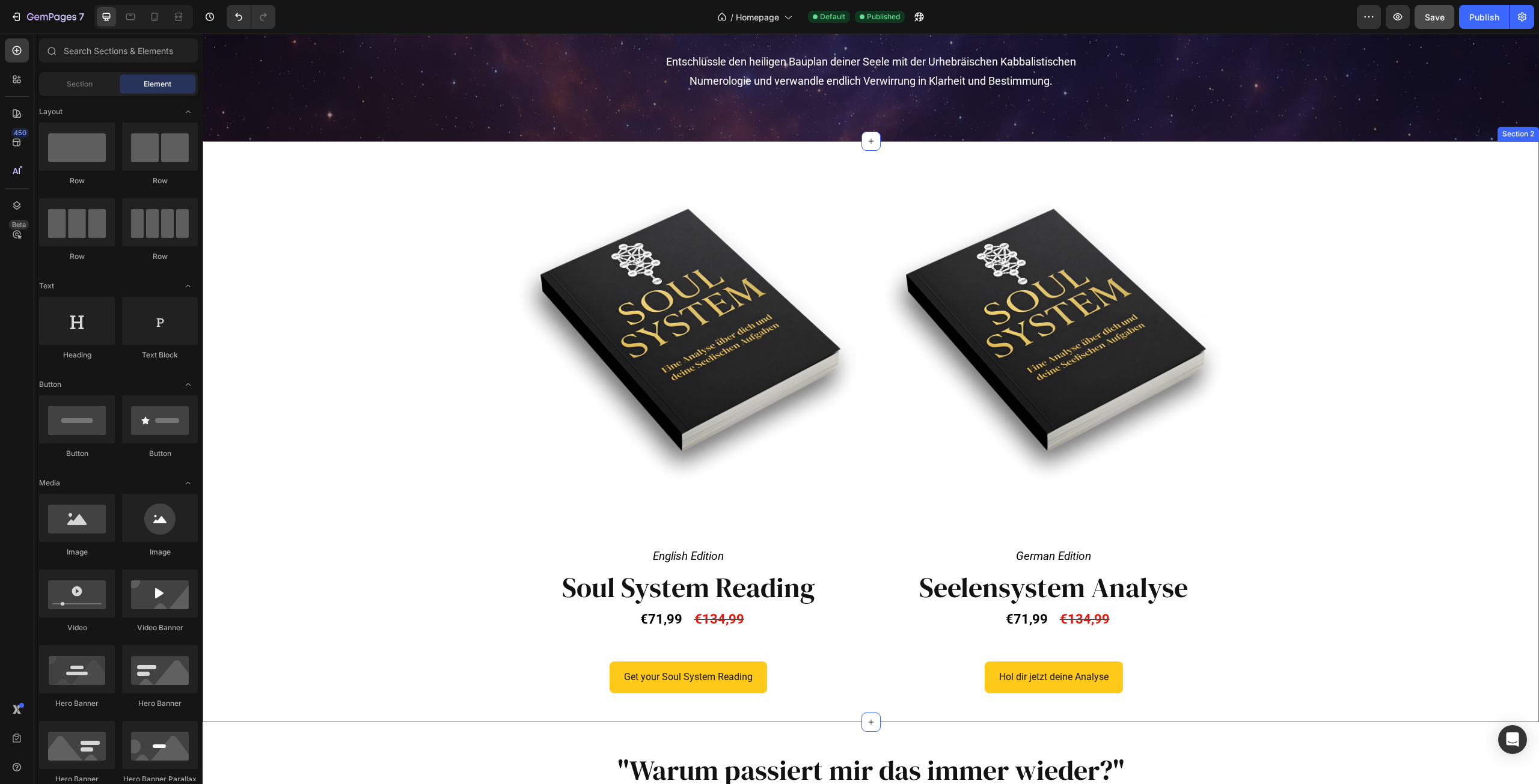
click at [1204, 158] on div "Product Images English Edition Text Block Row Soul System Reading Heading €71,9…" at bounding box center [871, 431] width 1336 height 580
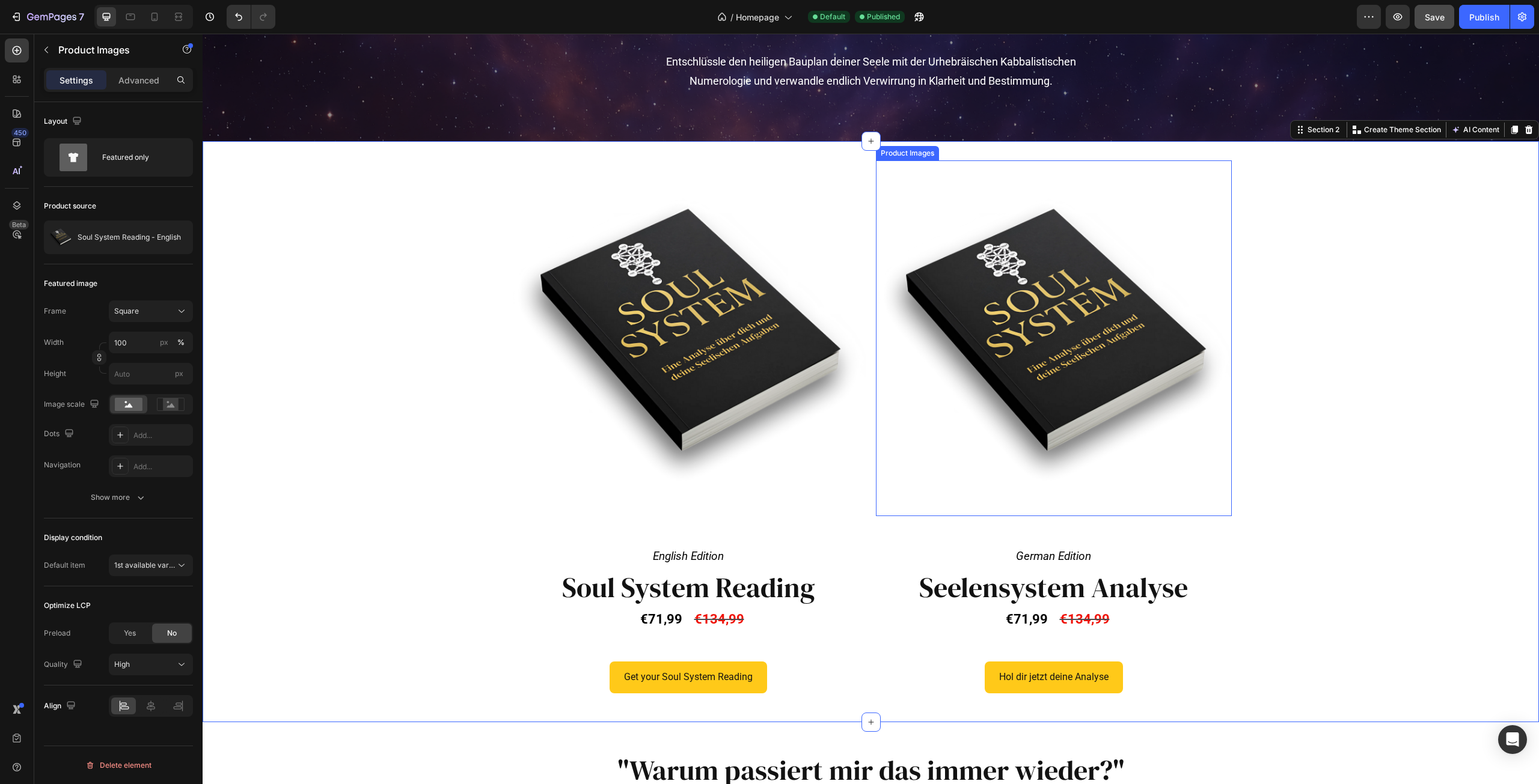
click at [1146, 211] on img at bounding box center [1054, 338] width 356 height 356
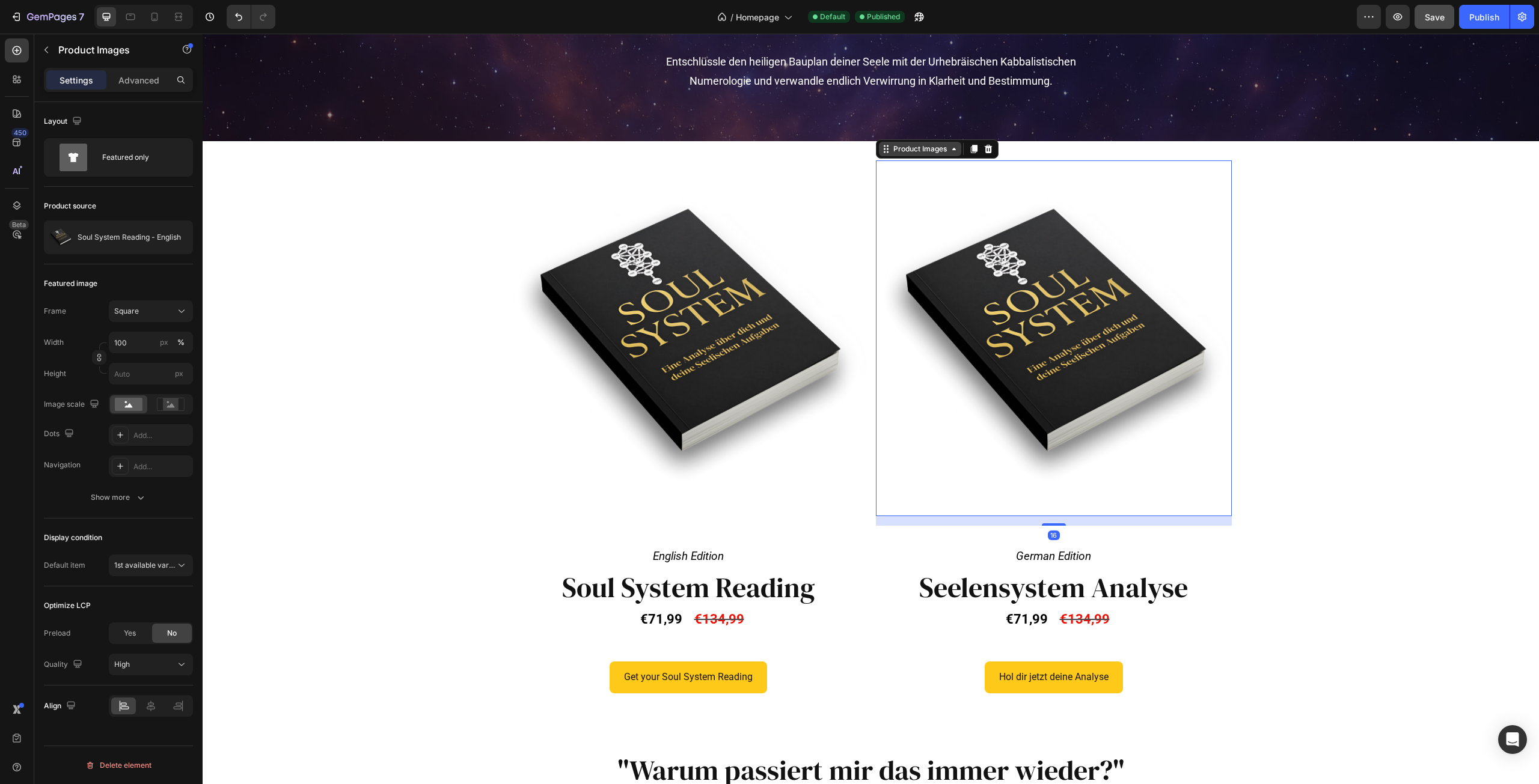
click at [933, 156] on div "Product Images" at bounding box center [920, 149] width 82 height 15
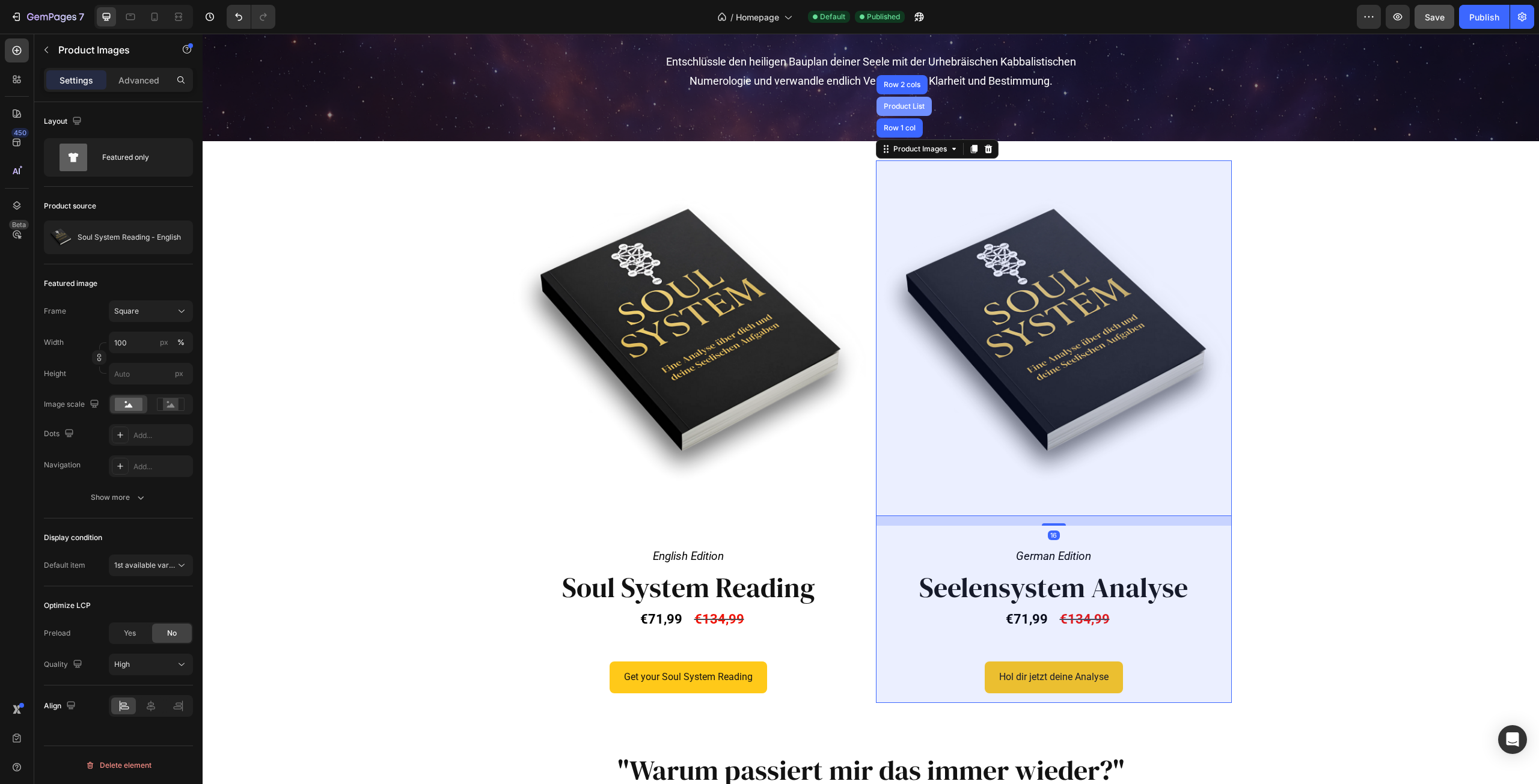
click at [907, 106] on div "Product List" at bounding box center [904, 106] width 46 height 7
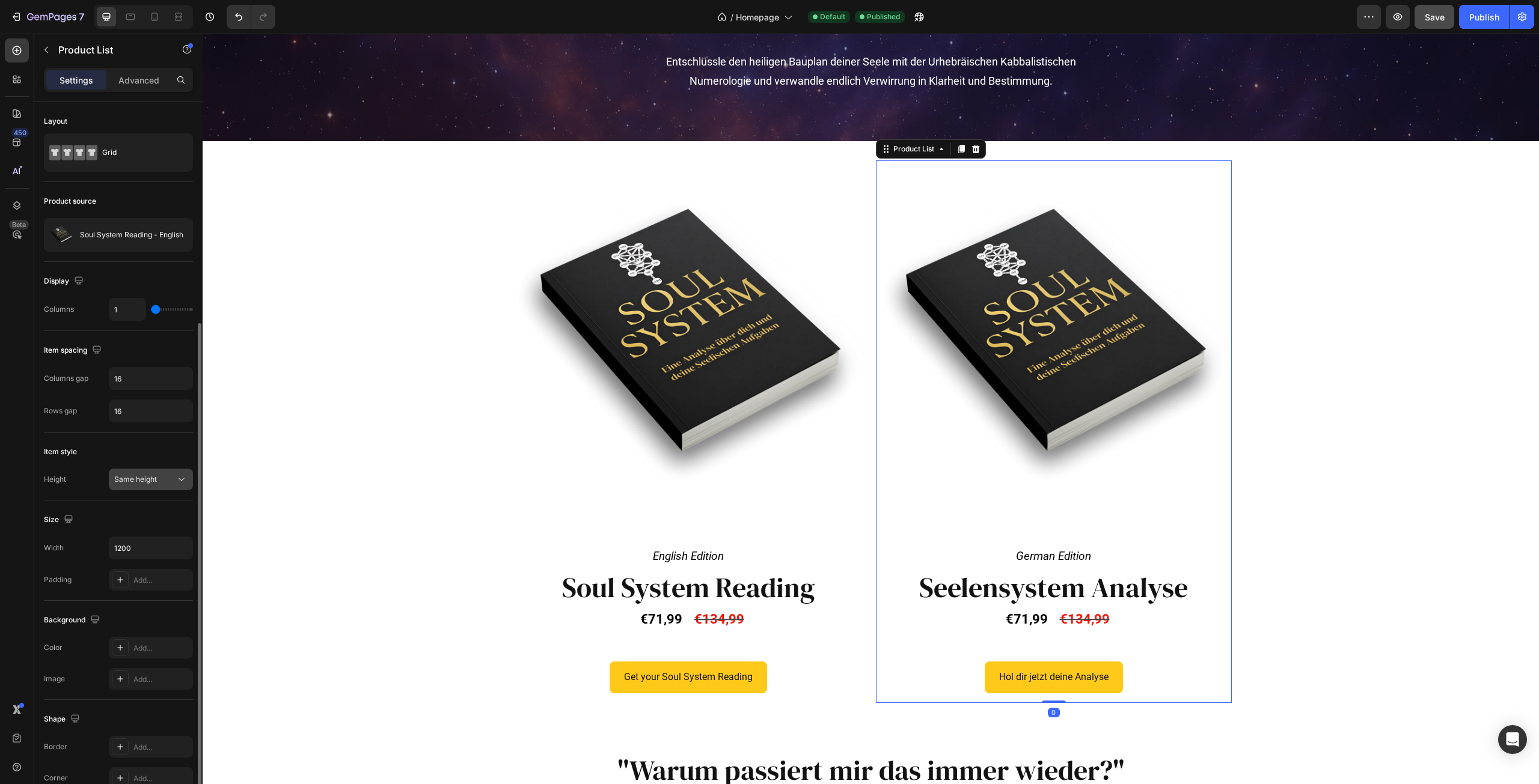
scroll to position [135, 0]
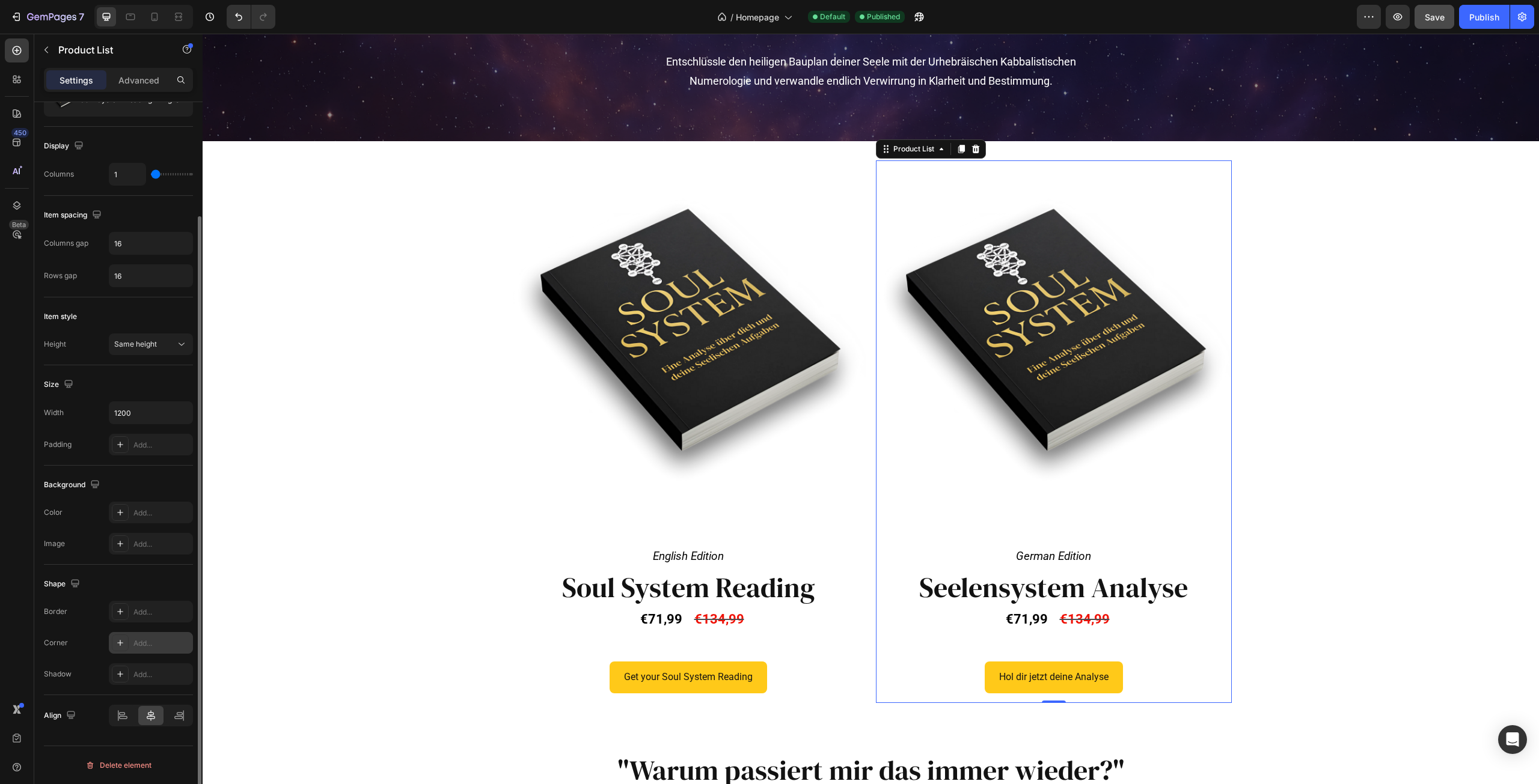
click at [121, 647] on icon at bounding box center [120, 643] width 10 height 10
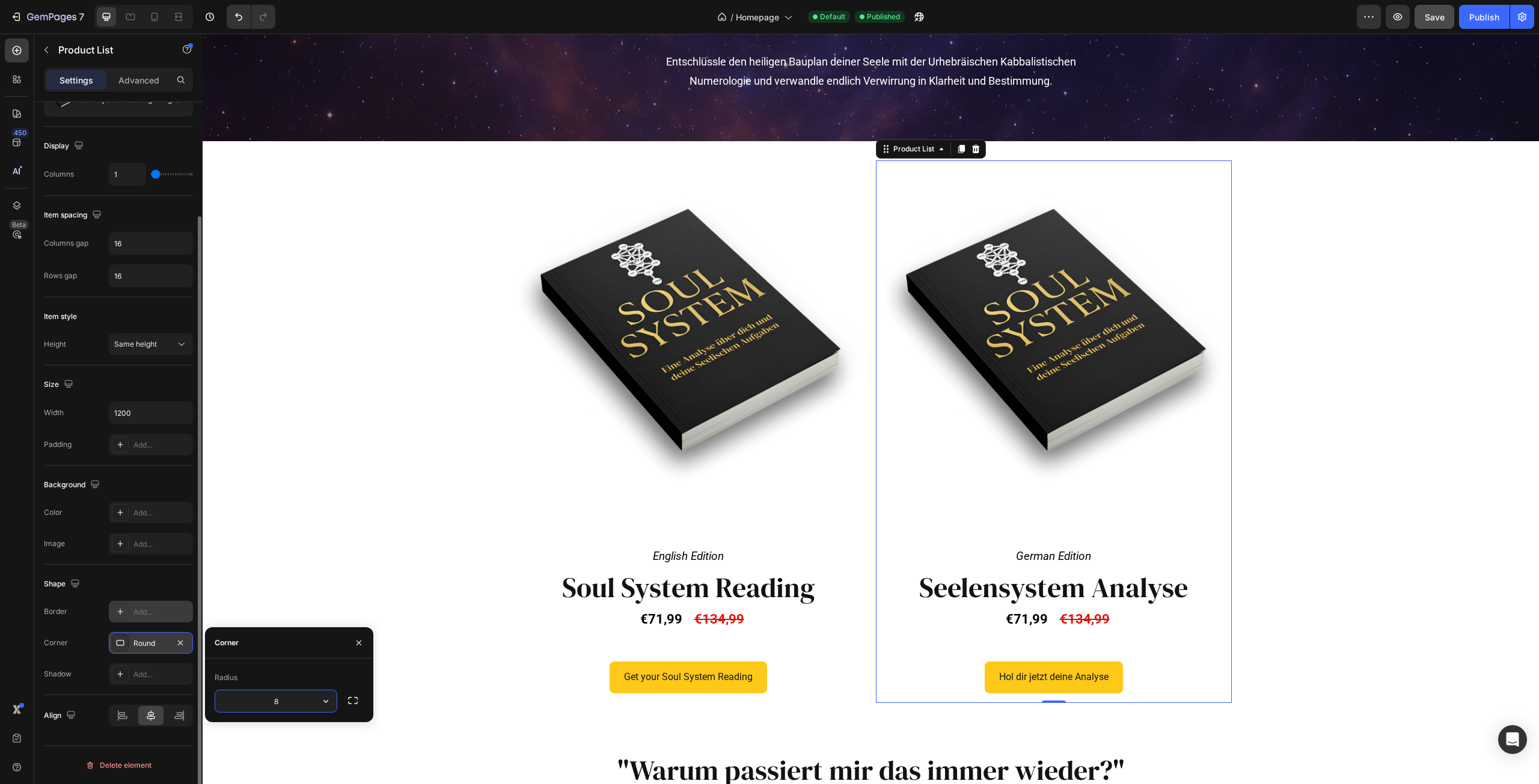
click at [116, 614] on icon at bounding box center [120, 612] width 10 height 10
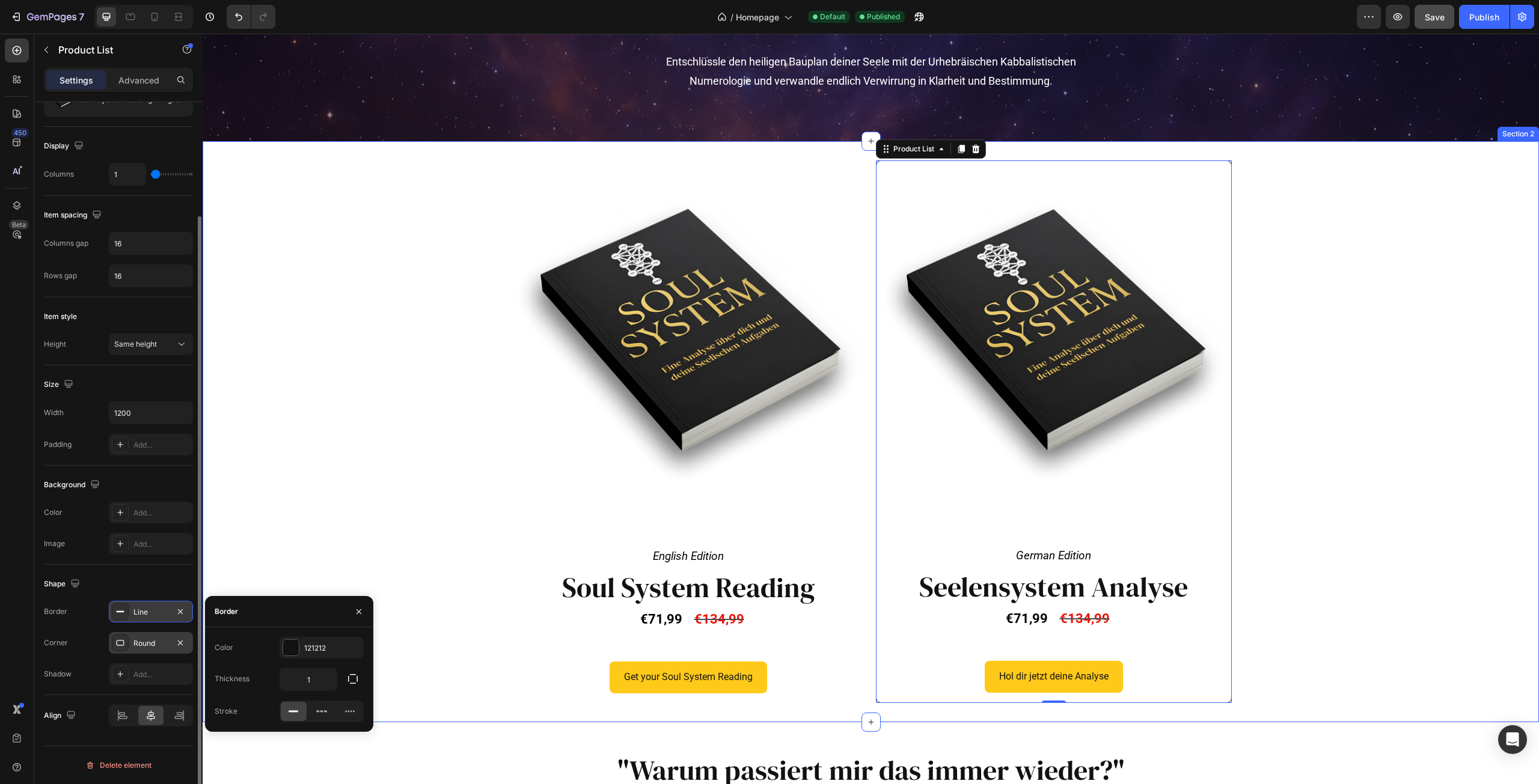
click at [407, 531] on div "Product Images English Edition Text Block Row Soul System Reading Heading €71,9…" at bounding box center [871, 431] width 1336 height 542
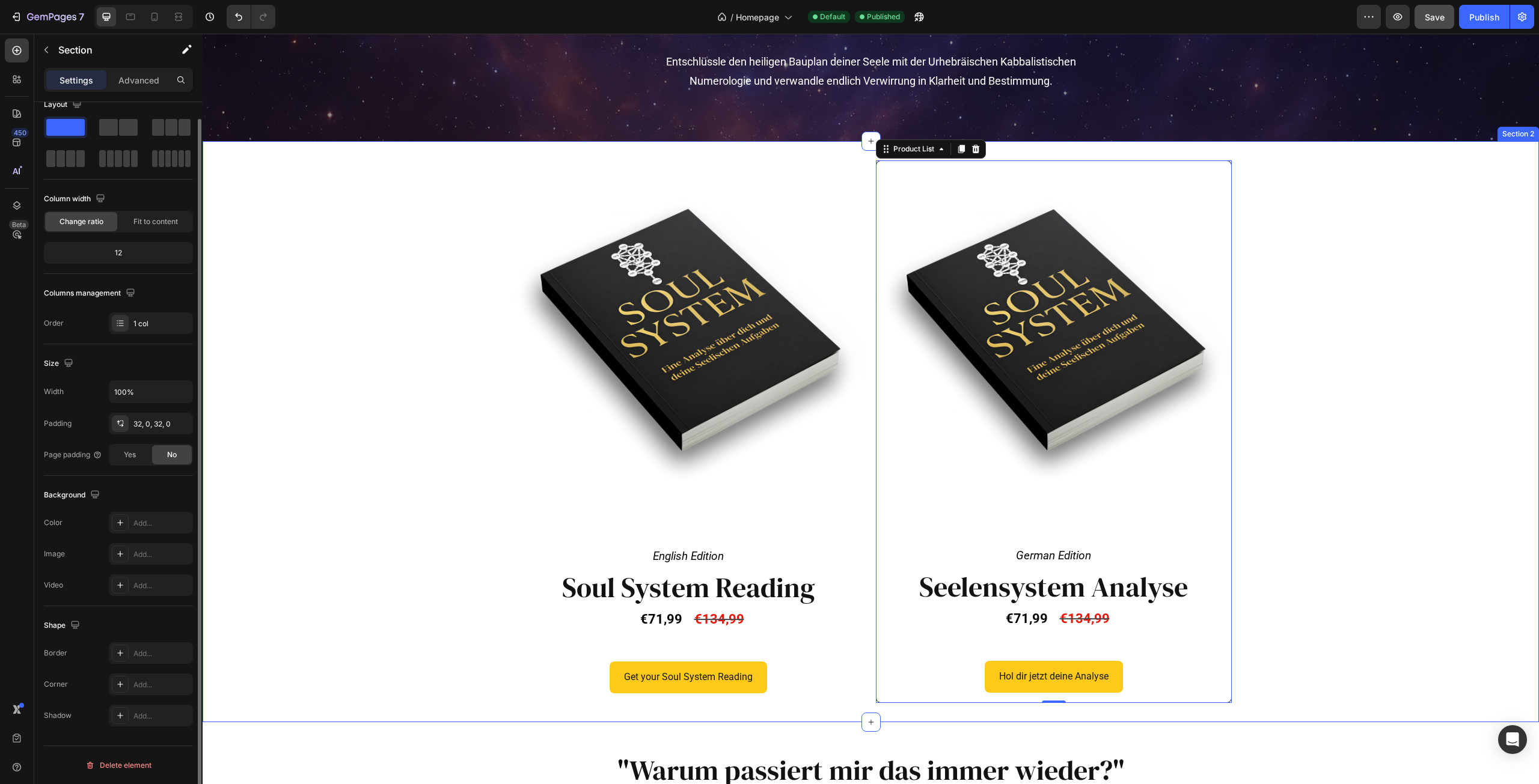
scroll to position [0, 0]
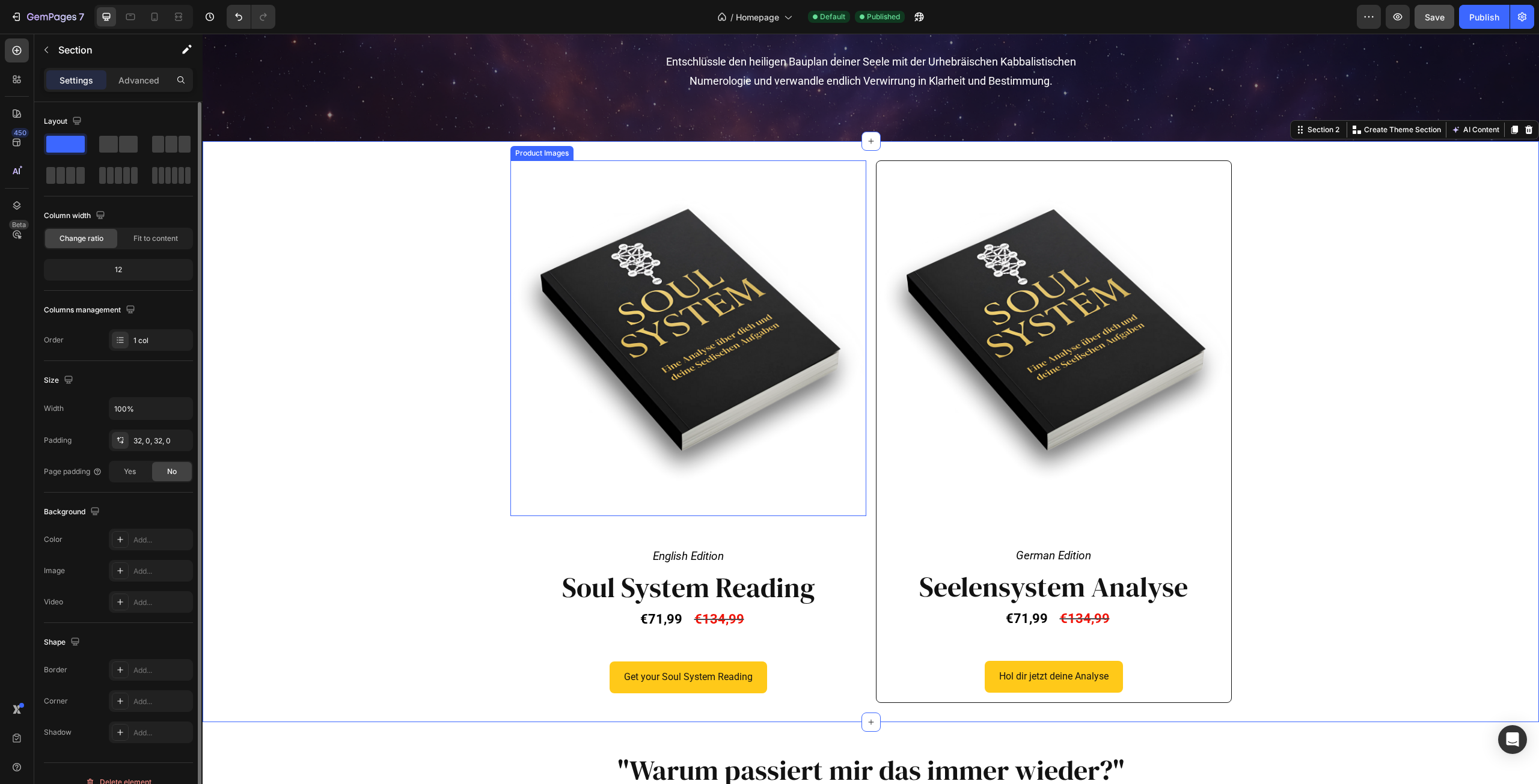
click at [770, 190] on img at bounding box center [688, 338] width 356 height 356
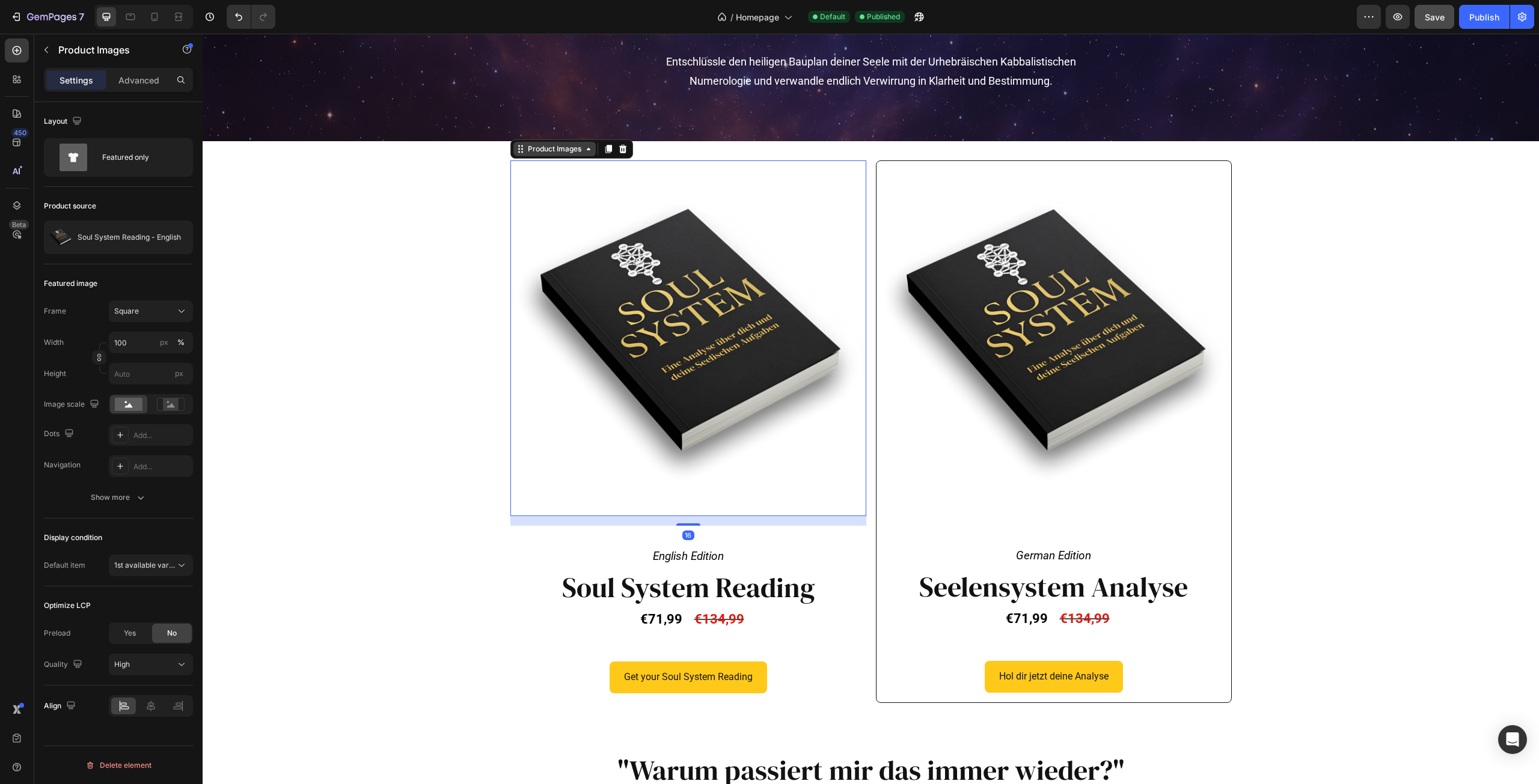
click at [570, 148] on div "Product Images" at bounding box center [555, 149] width 59 height 11
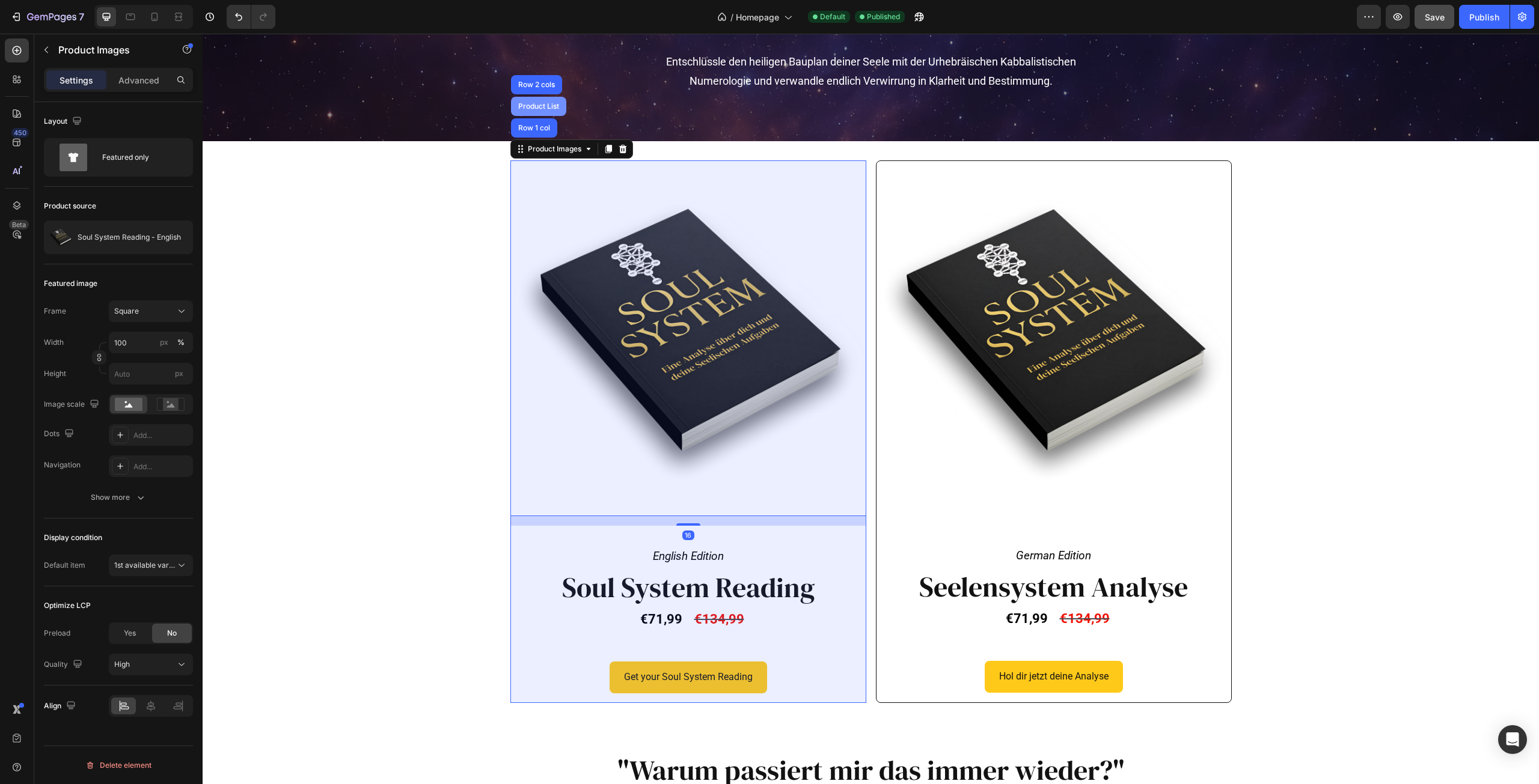
click at [532, 114] on div "Product List" at bounding box center [538, 107] width 56 height 20
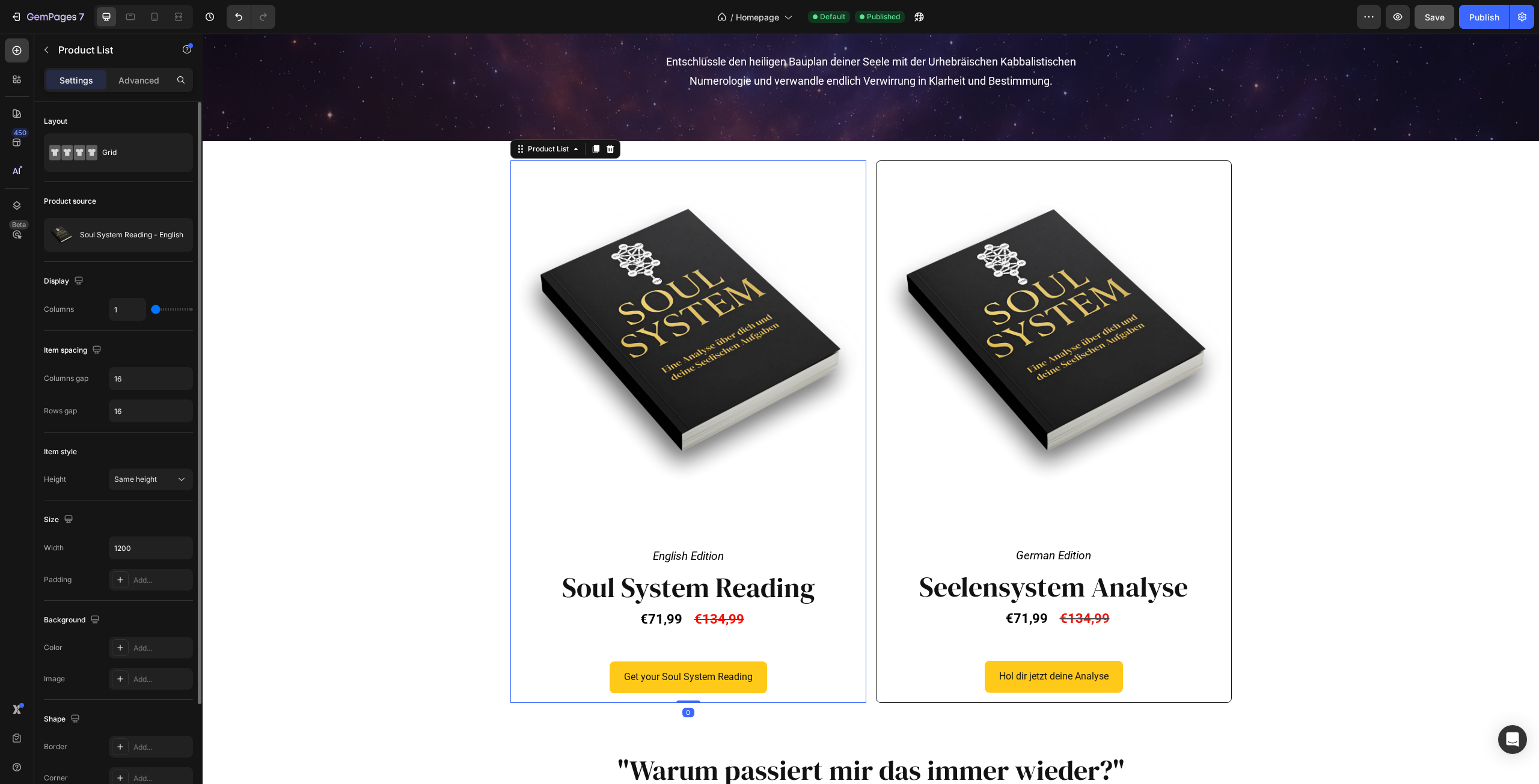
scroll to position [135, 0]
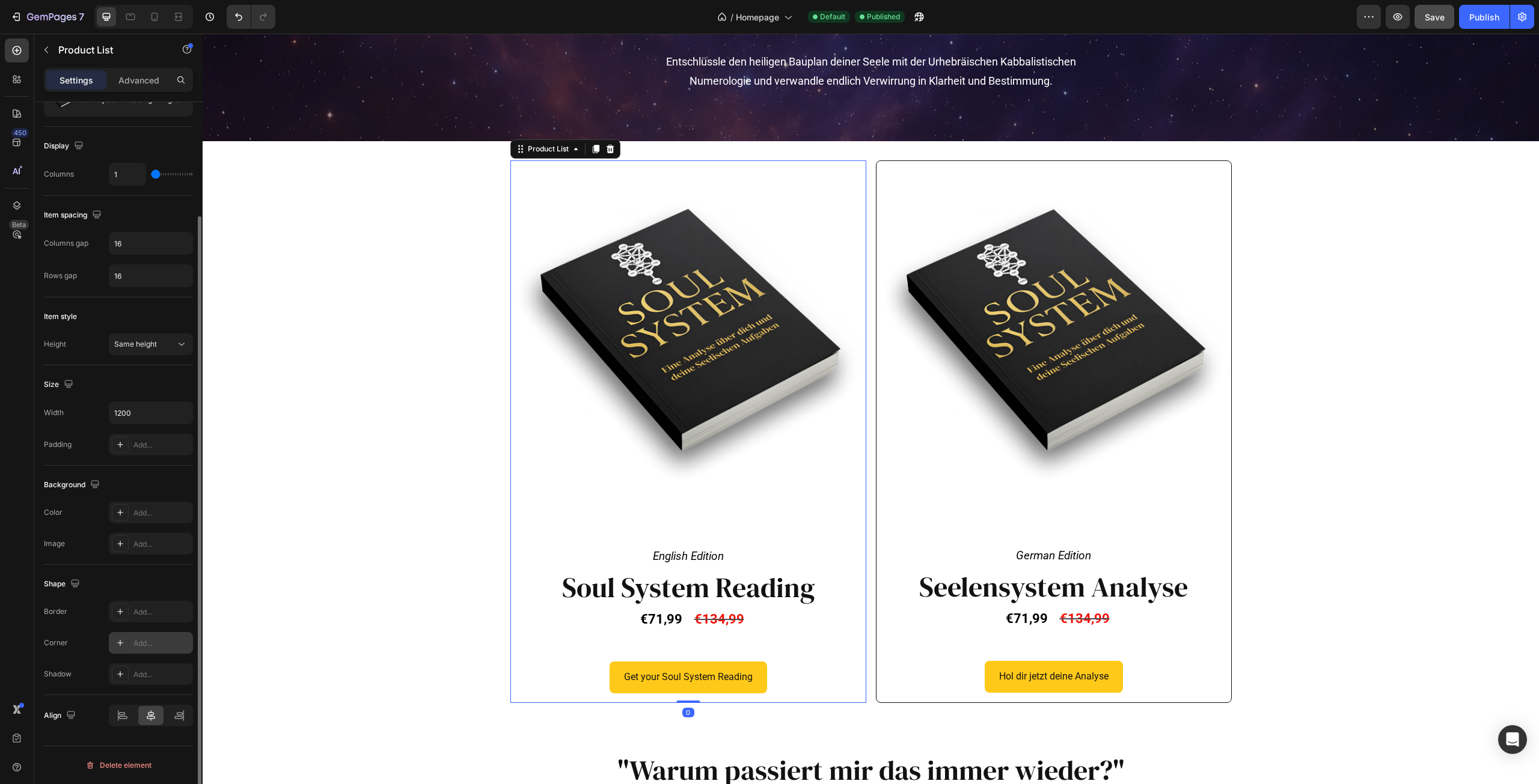
click at [120, 647] on icon at bounding box center [120, 643] width 10 height 10
click at [117, 613] on icon at bounding box center [120, 612] width 10 height 10
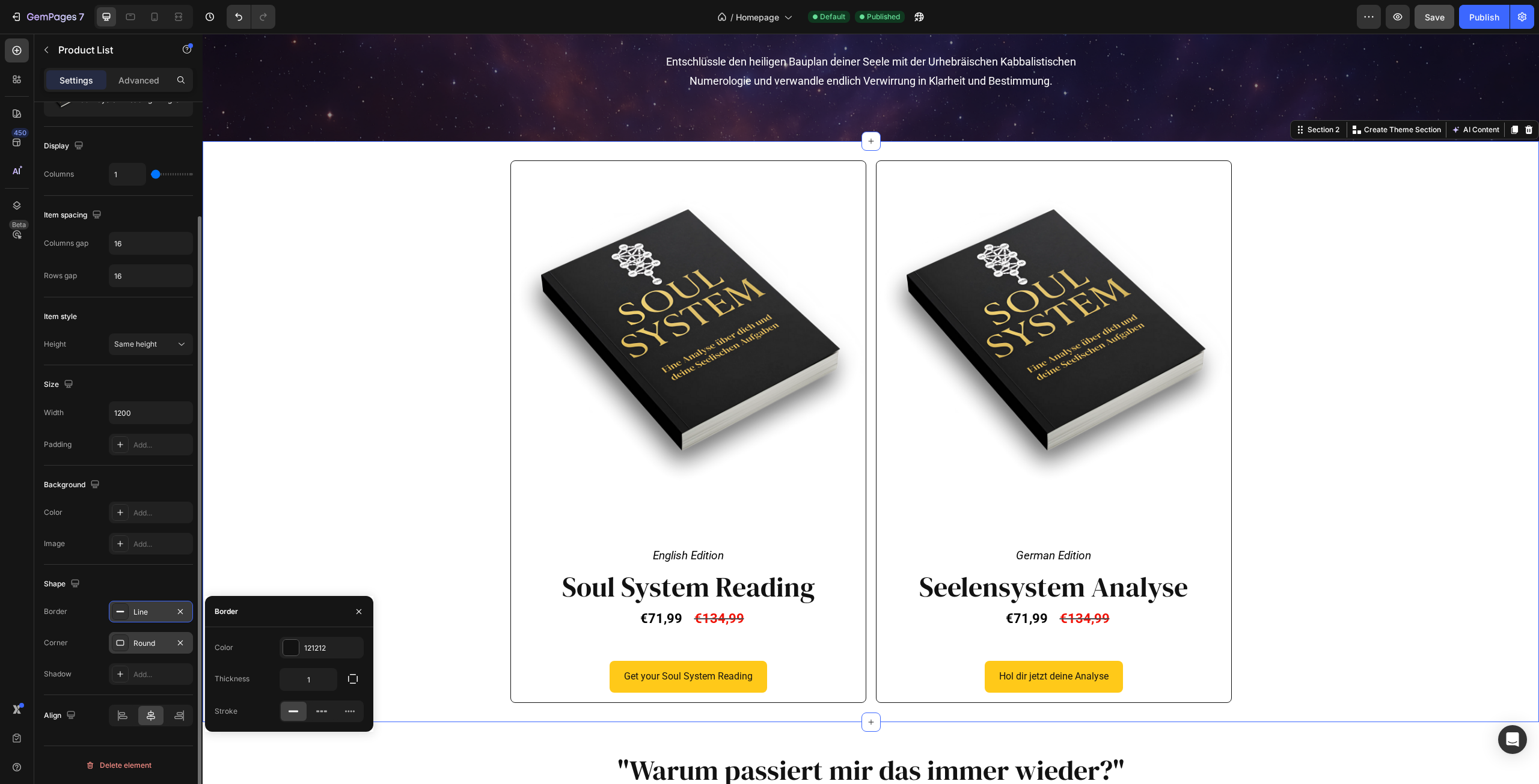
click at [322, 503] on div "Product Images English Edition Text Block Row Soul System Reading Heading €71,9…" at bounding box center [871, 431] width 1336 height 542
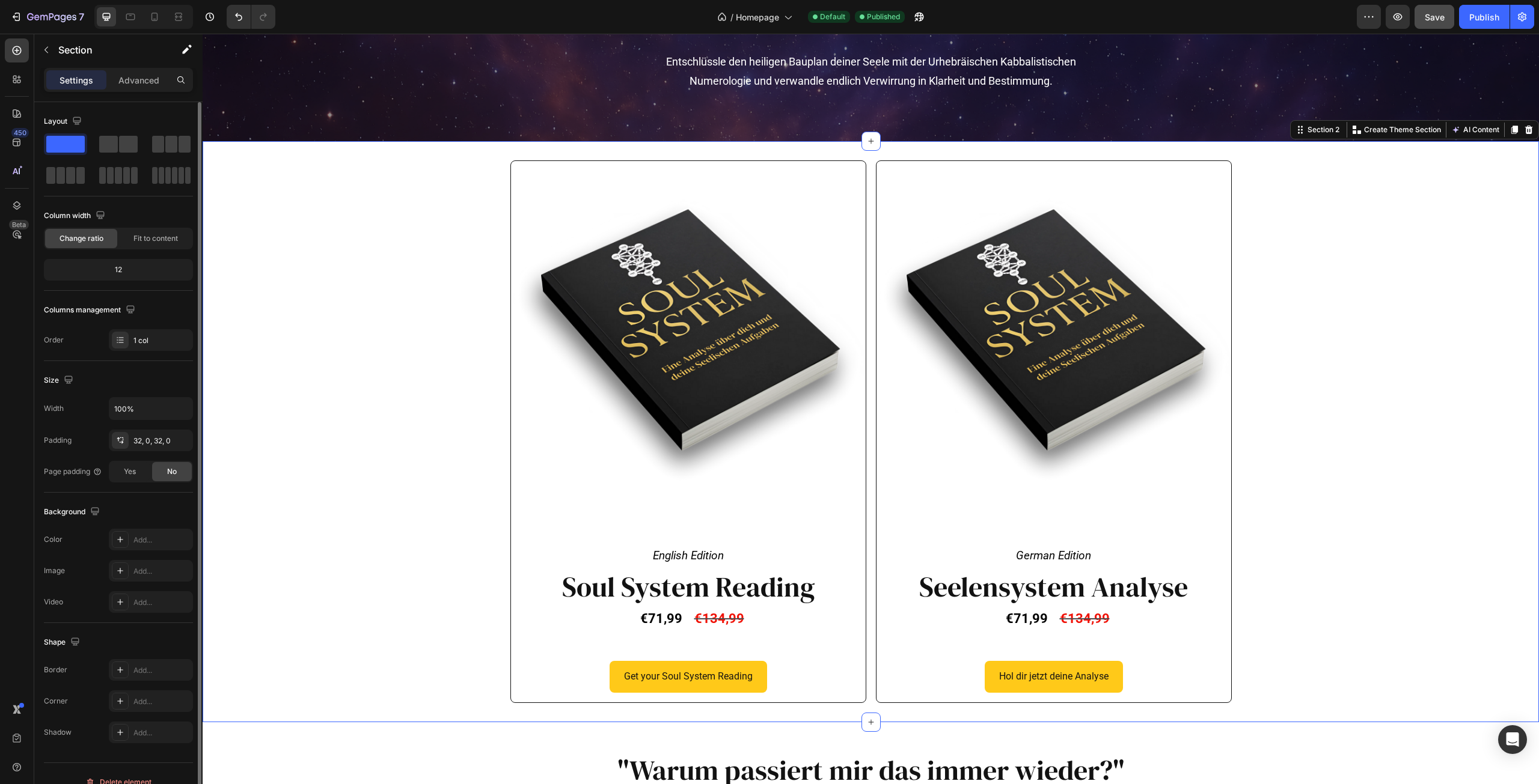
click at [1353, 396] on div "Product Images English Edition Text Block Row Soul System Reading Heading €71,9…" at bounding box center [871, 431] width 1336 height 542
click at [150, 7] on div at bounding box center [144, 16] width 99 height 24
click at [156, 15] on icon at bounding box center [154, 17] width 12 height 12
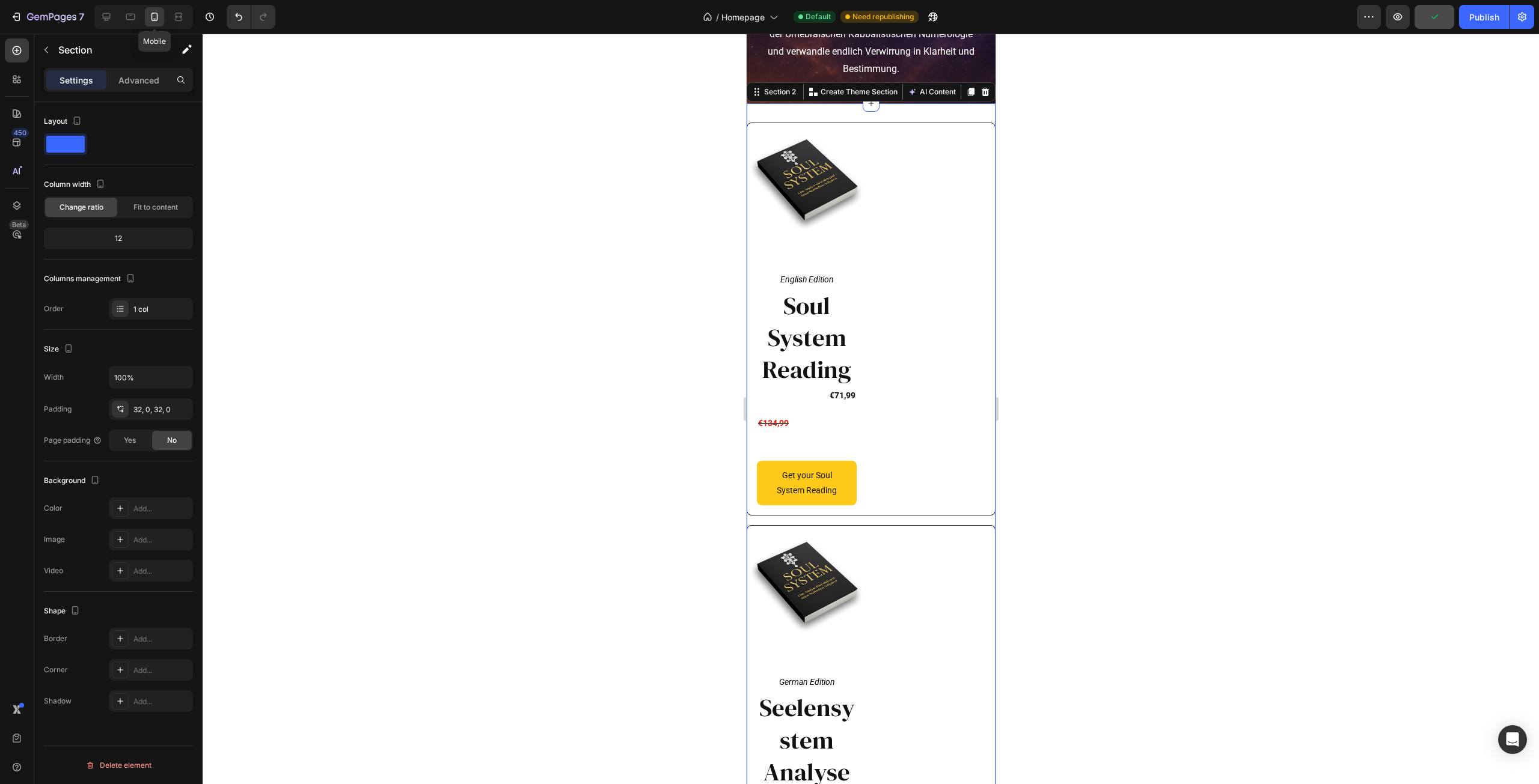
scroll to position [305, 0]
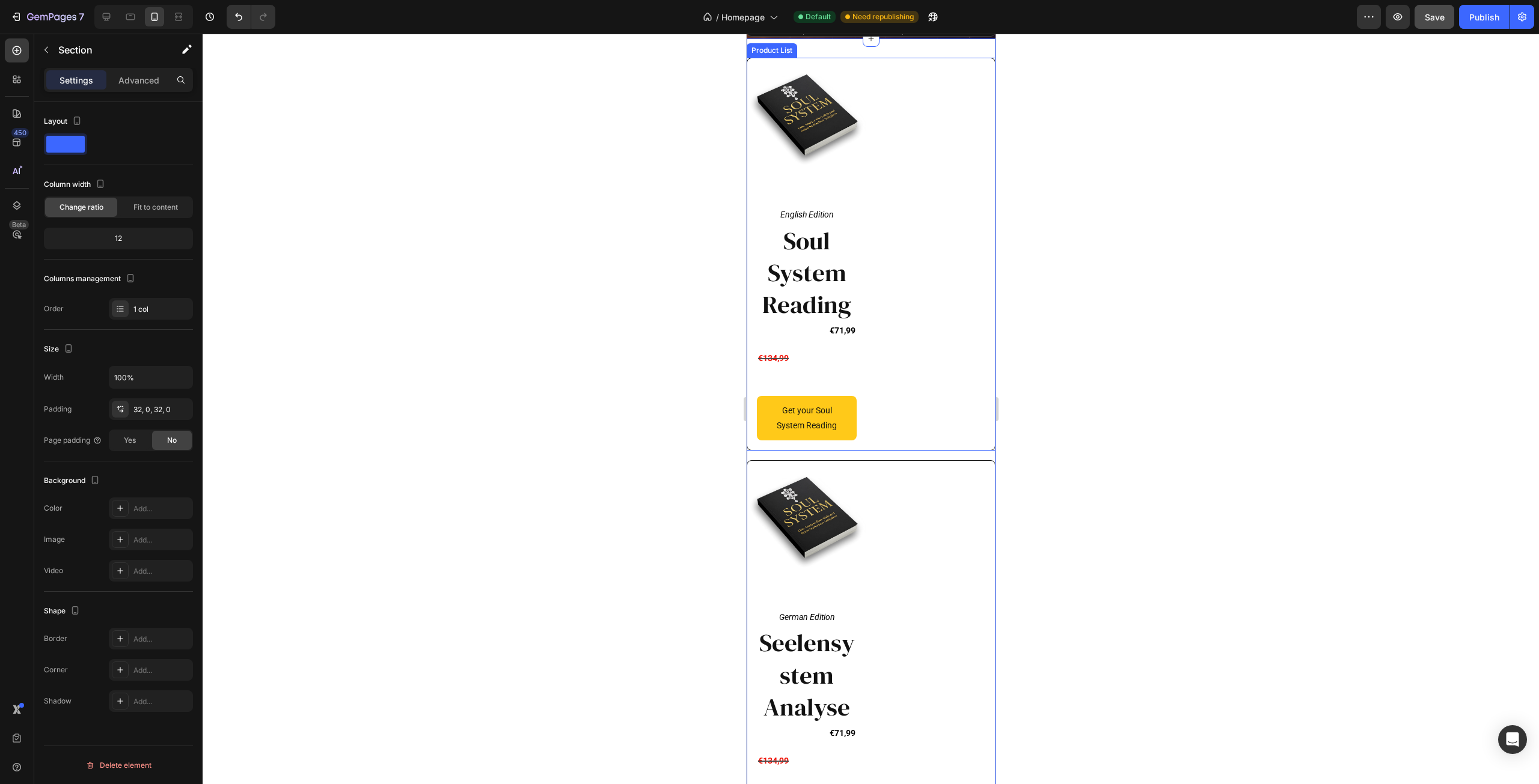
click at [892, 120] on div "Product Images English Edition Text Block Row Soul System Reading Heading €71,9…" at bounding box center [871, 254] width 248 height 392
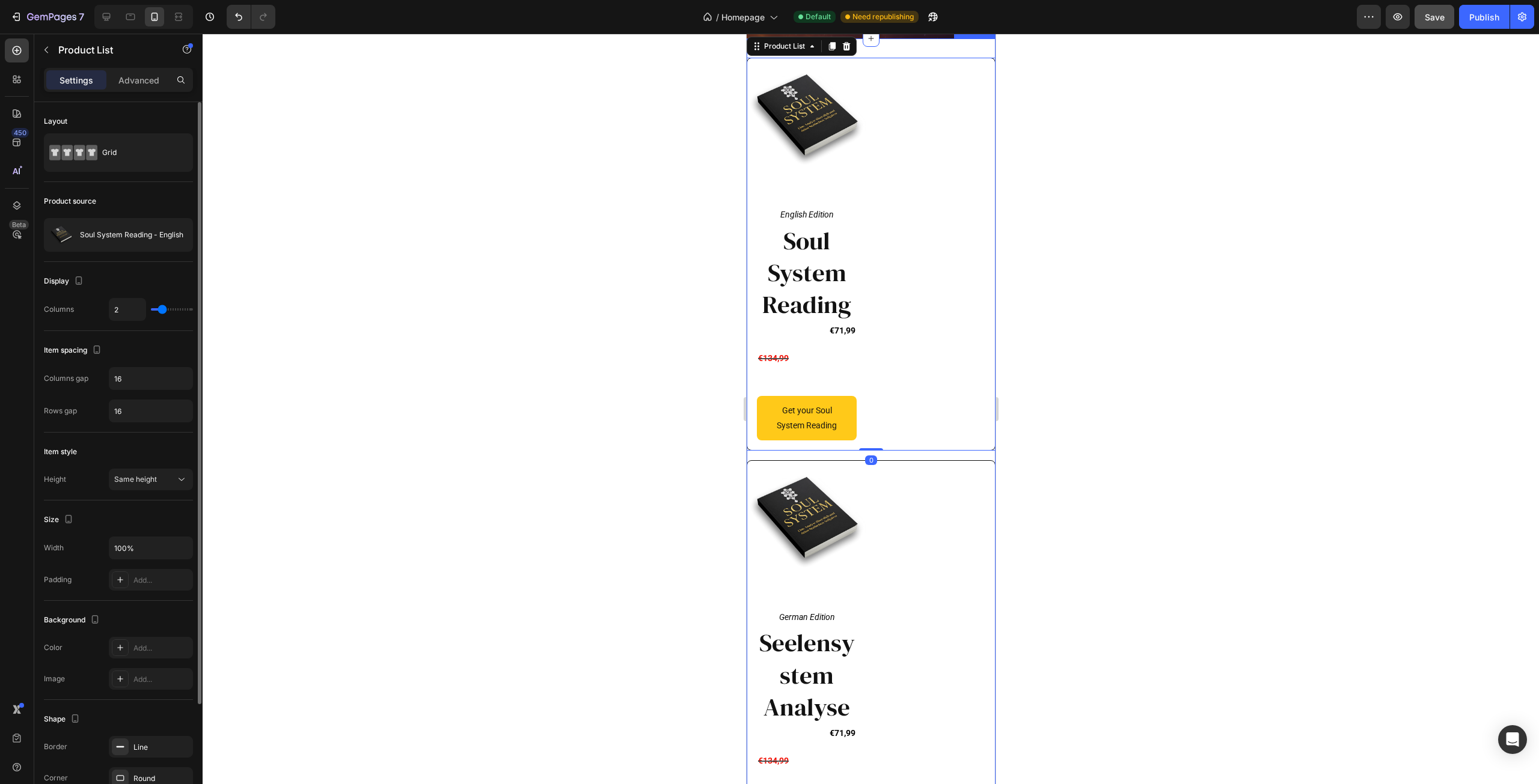
click at [903, 82] on div "Product Images English Edition Text Block Row Soul System Reading Heading €71,9…" at bounding box center [871, 455] width 249 height 834
click at [917, 121] on div "Product Images English Edition Text Block Row Soul System Reading Heading €71,9…" at bounding box center [871, 254] width 248 height 392
click at [800, 52] on div "Product List" at bounding box center [784, 46] width 46 height 11
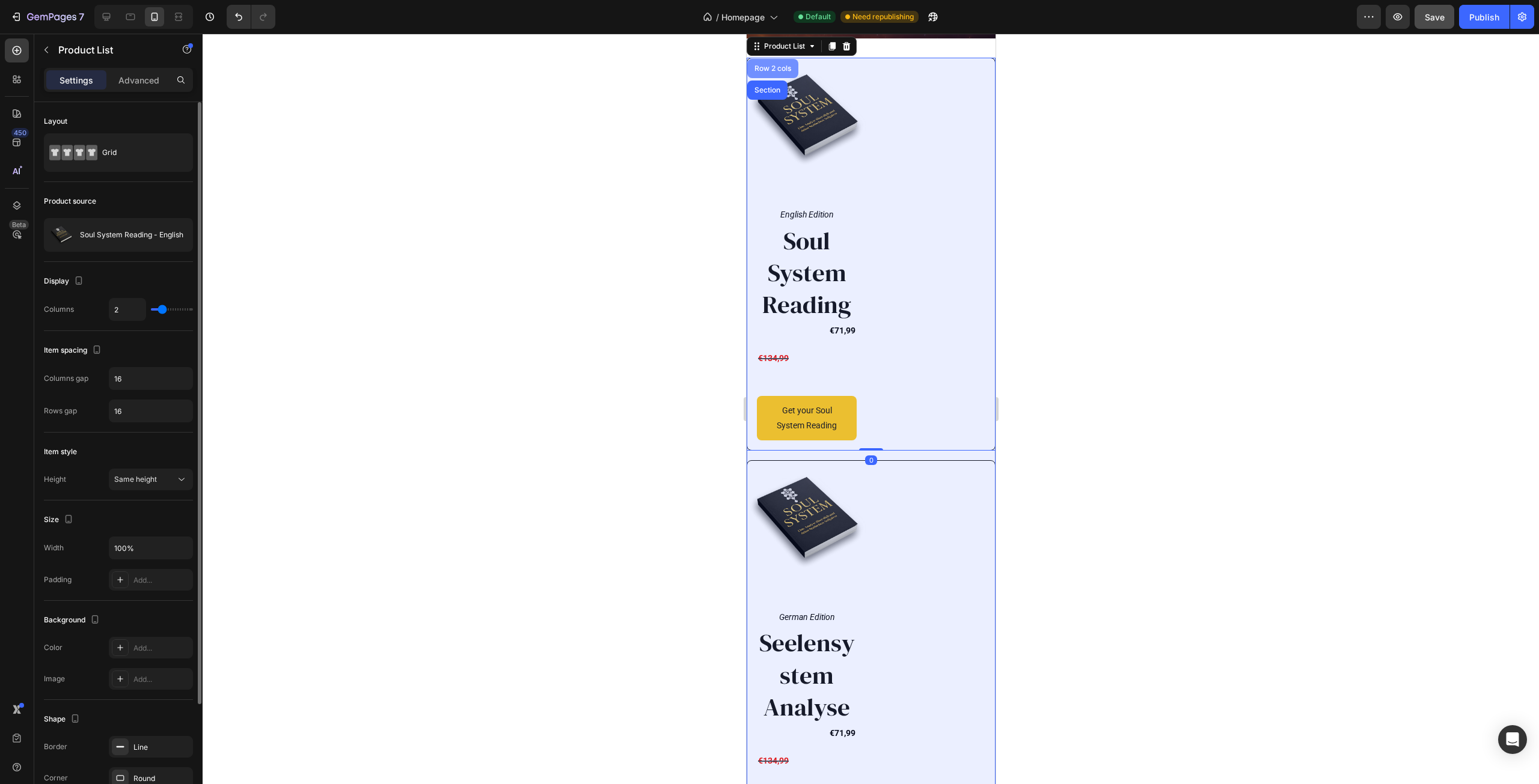
click at [779, 78] on div "Row 2 cols" at bounding box center [772, 69] width 51 height 20
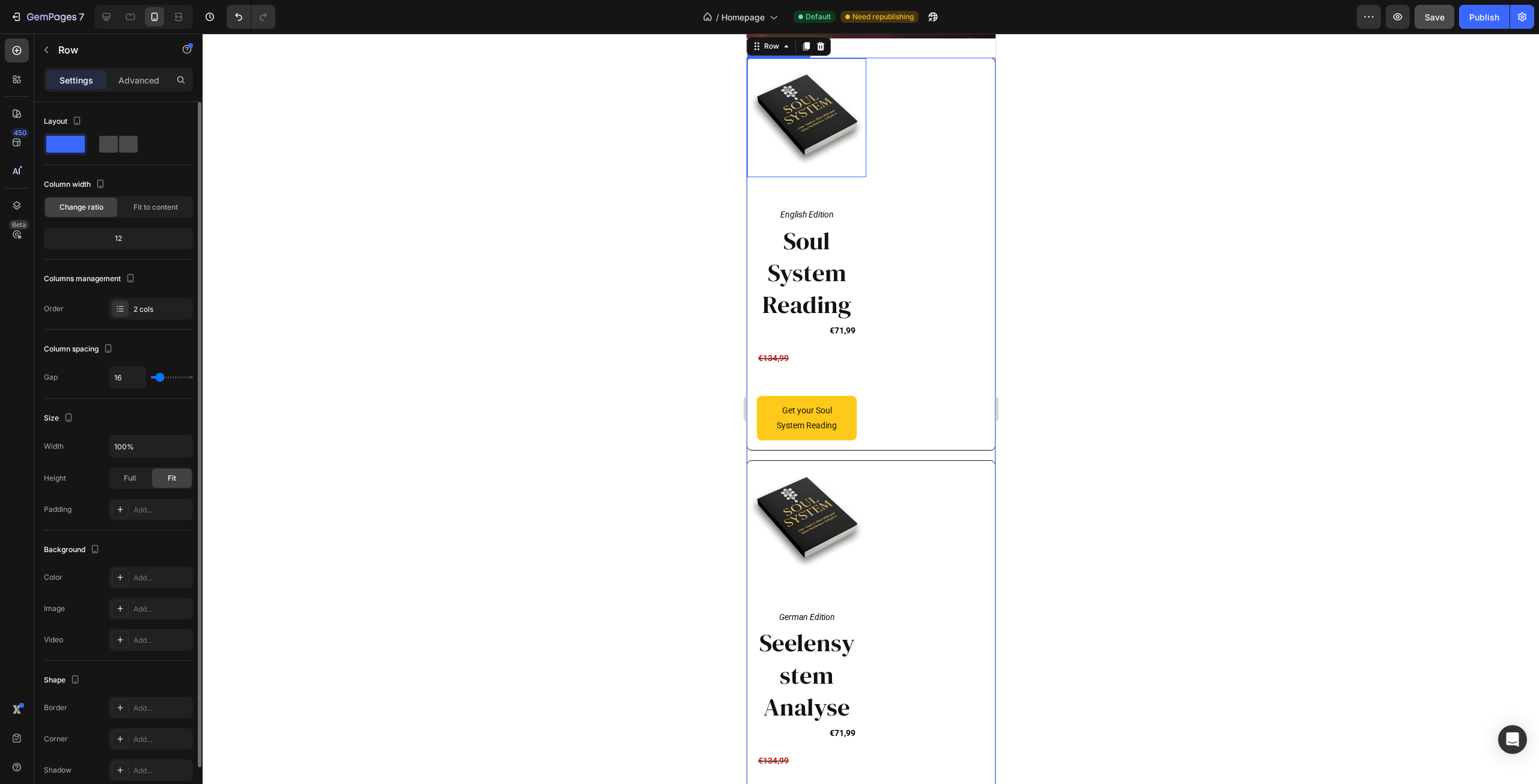
click at [114, 145] on span at bounding box center [108, 145] width 19 height 17
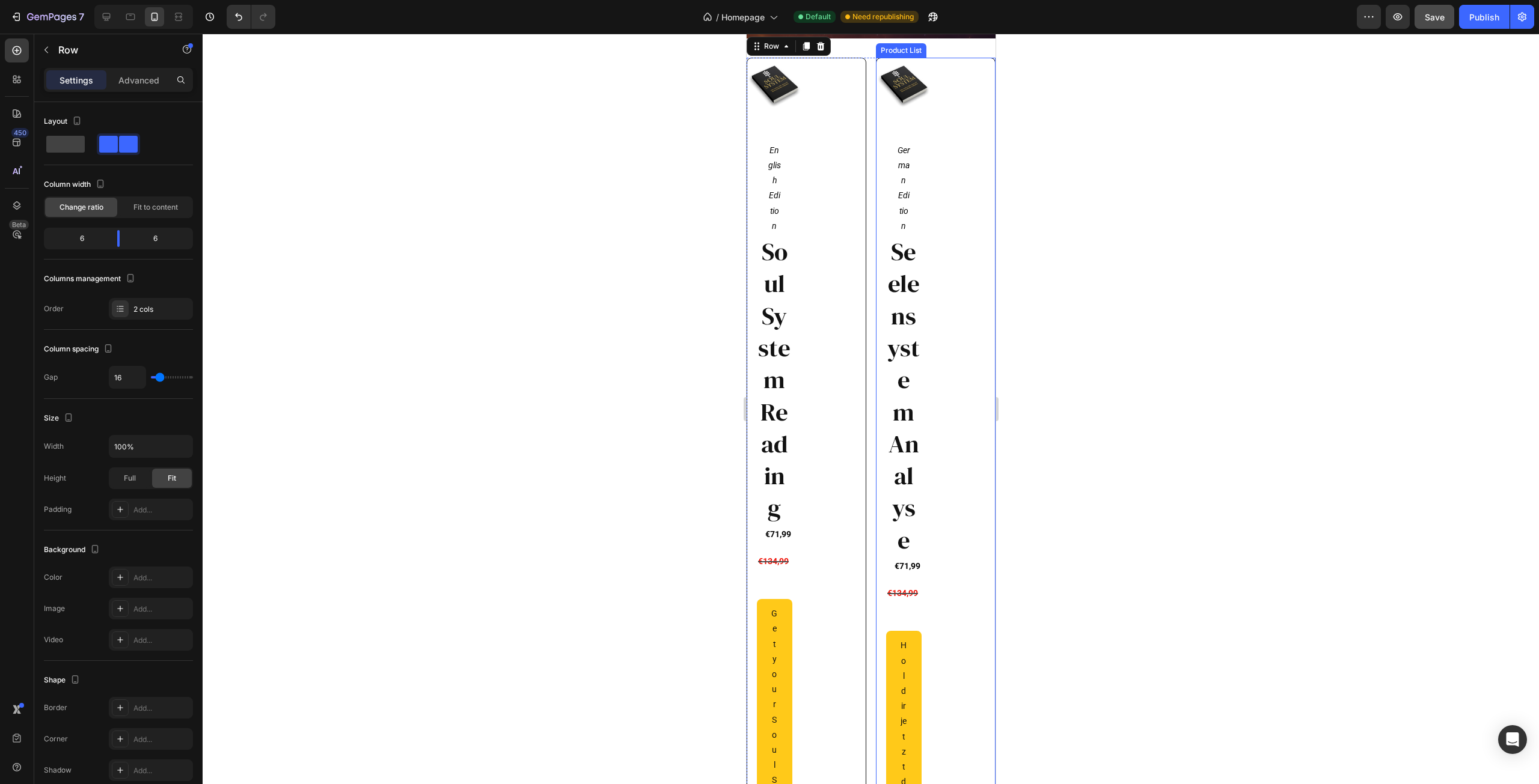
click at [939, 177] on div "Product Images German Edition Text Block Row Seelensystem Analyse Heading €71,9…" at bounding box center [935, 501] width 118 height 885
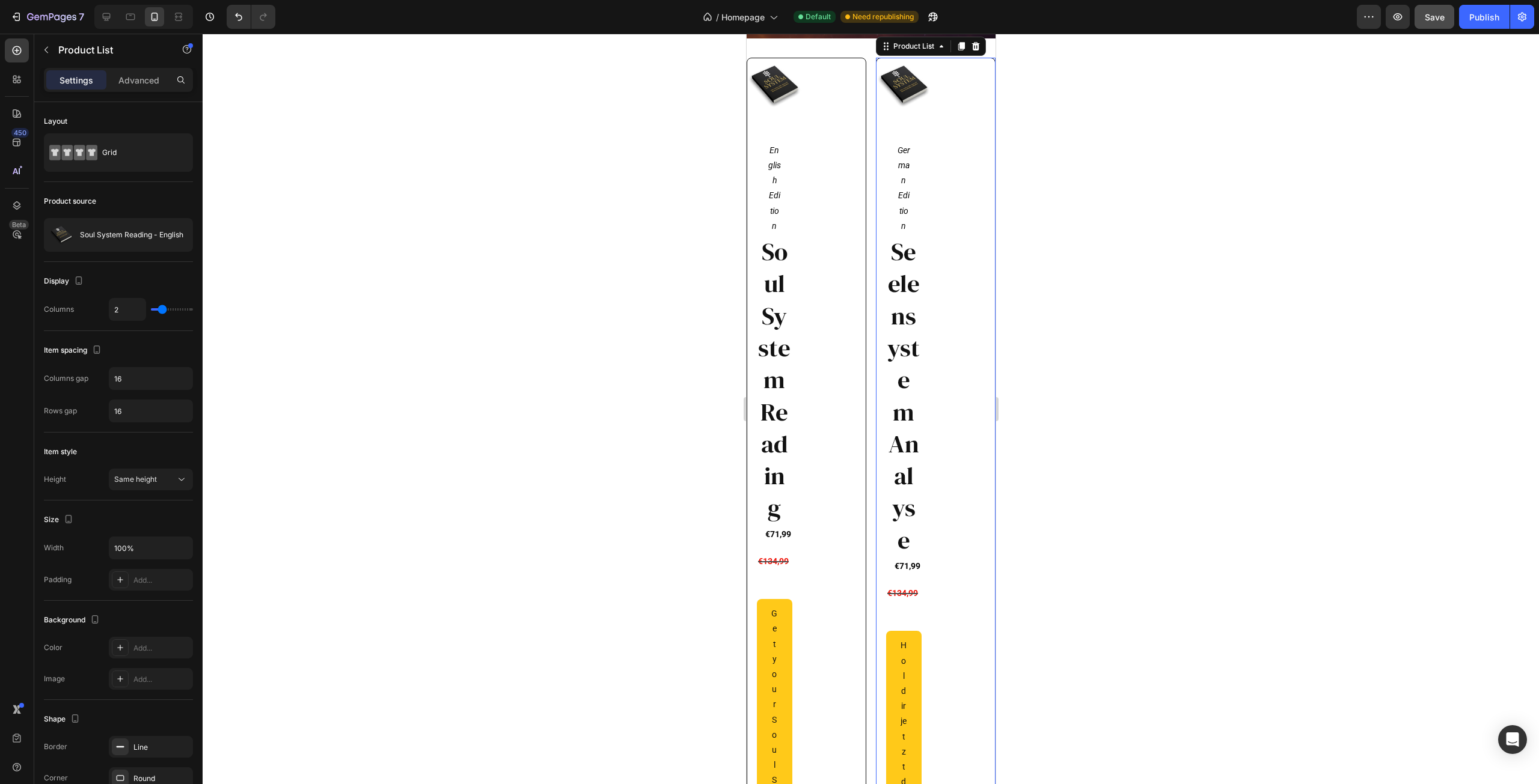
click at [960, 198] on div "Product Images German Edition Text Block Row Seelensystem Analyse Heading €71,9…" at bounding box center [935, 501] width 118 height 885
click at [820, 192] on div "Product Images English Edition Text Block Row Soul System Reading Heading €71,9…" at bounding box center [806, 523] width 118 height 929
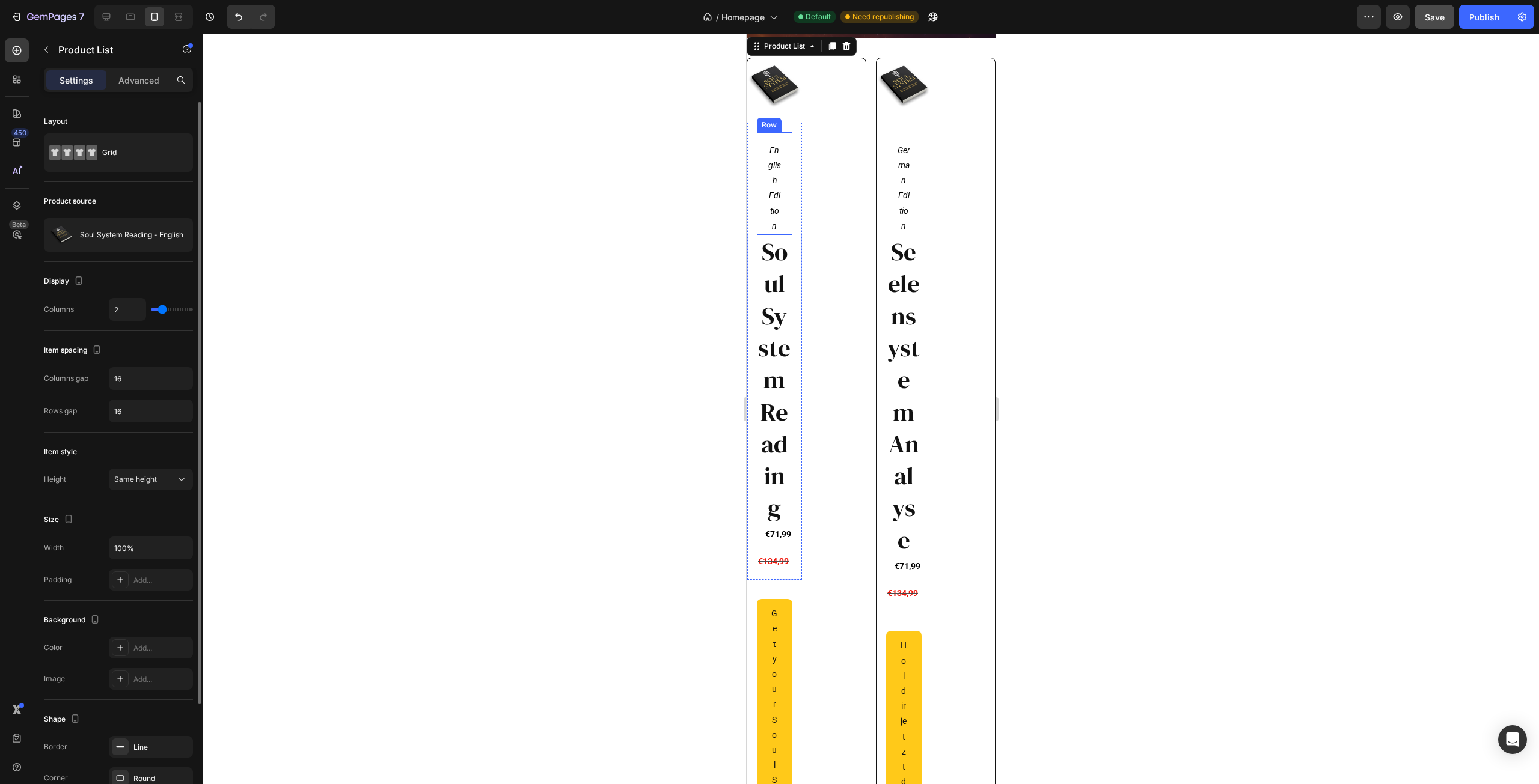
type input "1"
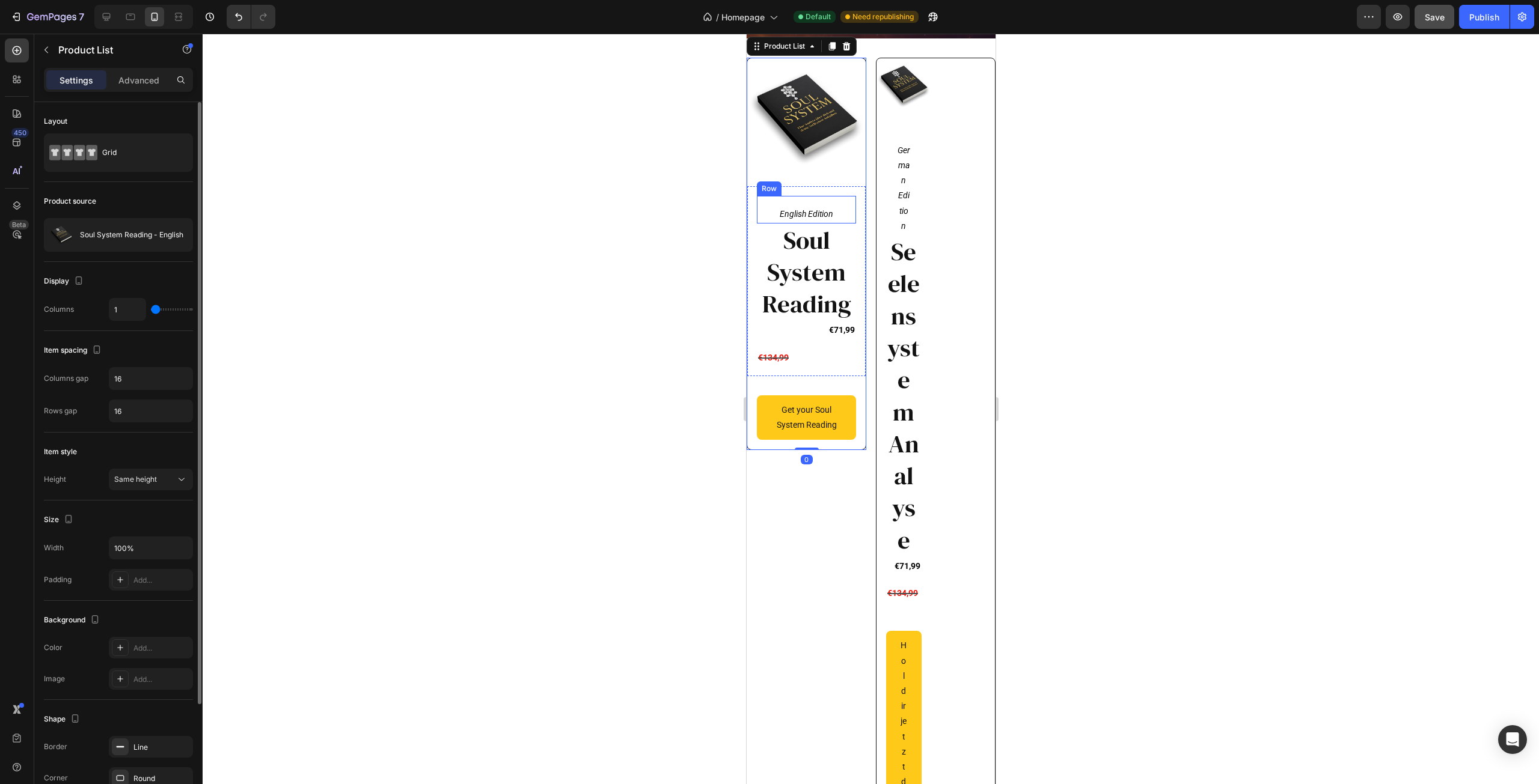
drag, startPoint x: 162, startPoint y: 307, endPoint x: 148, endPoint y: 307, distance: 14.0
type input "1"
click at [151, 308] on input "range" at bounding box center [172, 309] width 42 height 2
click at [964, 204] on div "Product Images German Edition Text Block Row Seelensystem Analyse Heading €71,9…" at bounding box center [935, 501] width 118 height 885
type input "1"
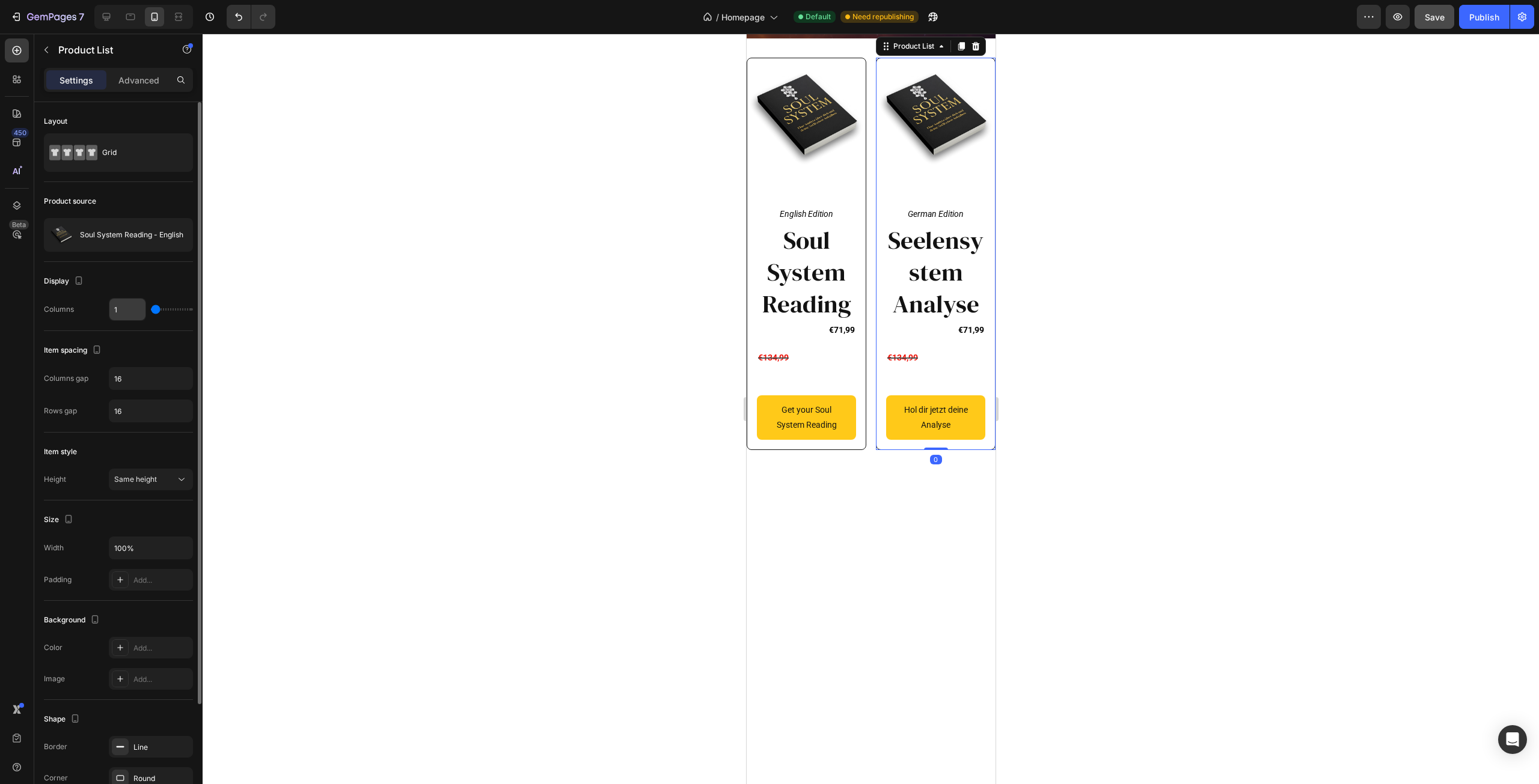
drag, startPoint x: 161, startPoint y: 312, endPoint x: 145, endPoint y: 309, distance: 16.3
type input "1"
click at [151, 311] on input "range" at bounding box center [172, 309] width 42 height 2
click at [485, 284] on div at bounding box center [871, 409] width 1336 height 750
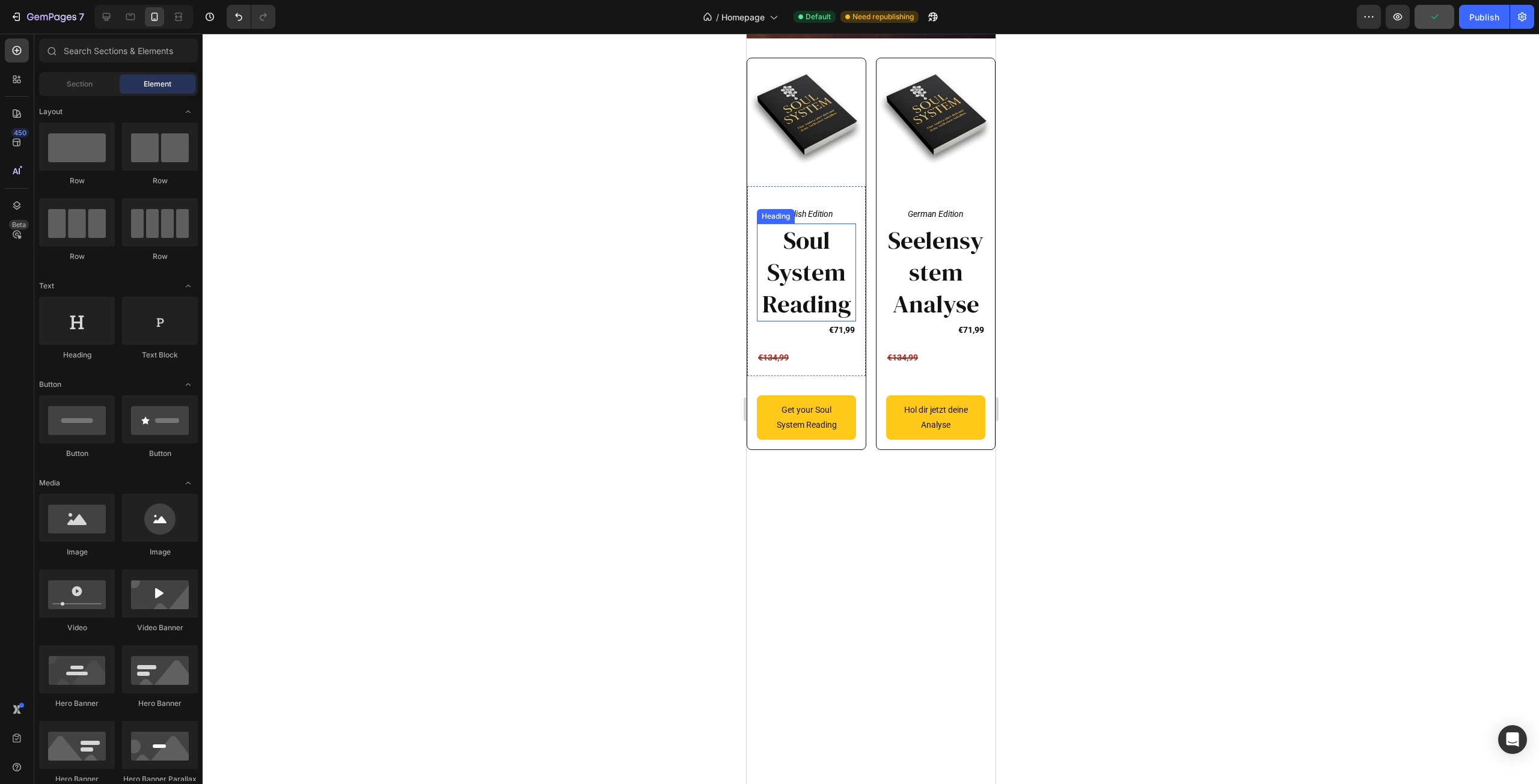
click at [802, 277] on h2 "Soul System Reading" at bounding box center [806, 273] width 99 height 99
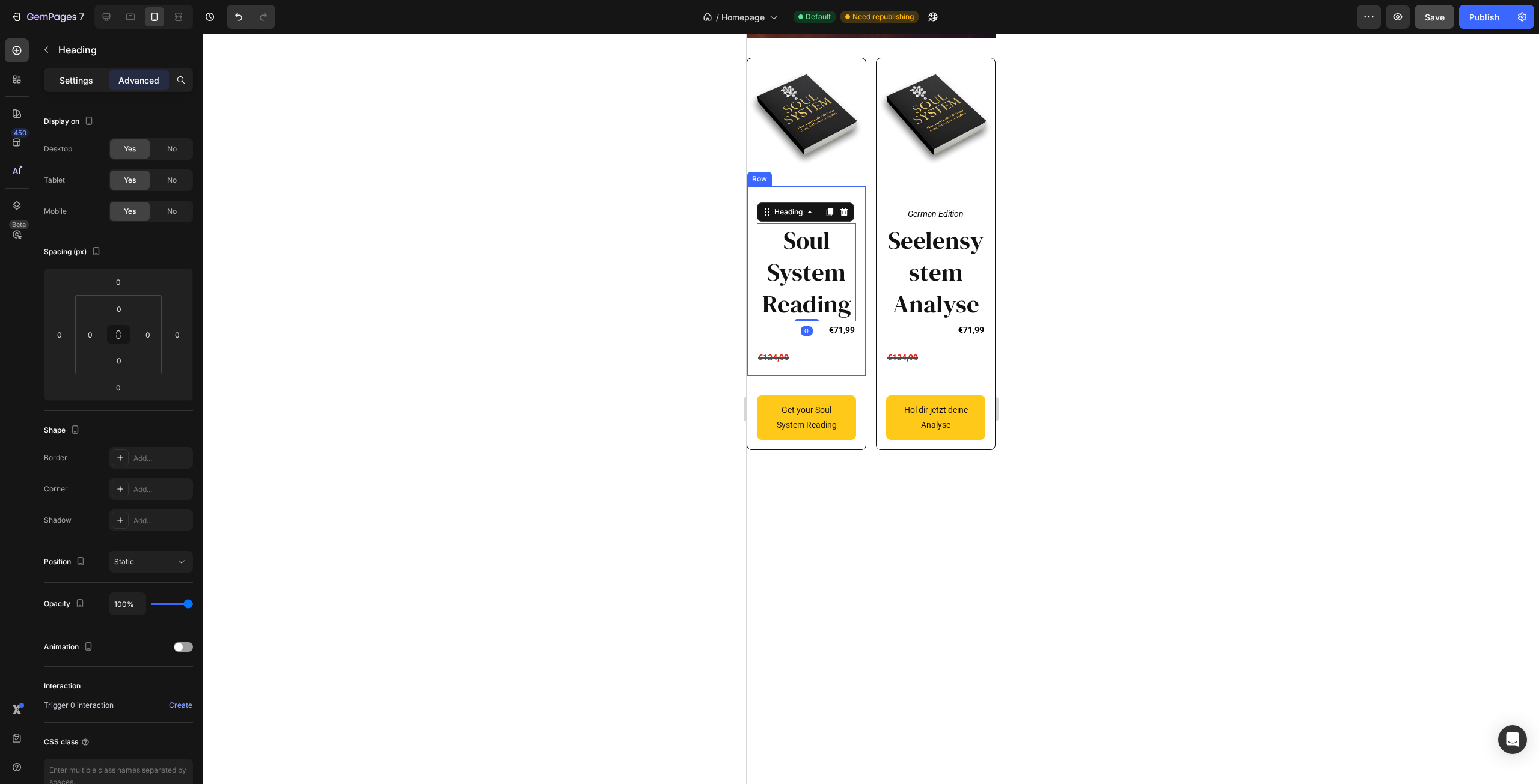
click at [90, 80] on p "Settings" at bounding box center [76, 80] width 34 height 13
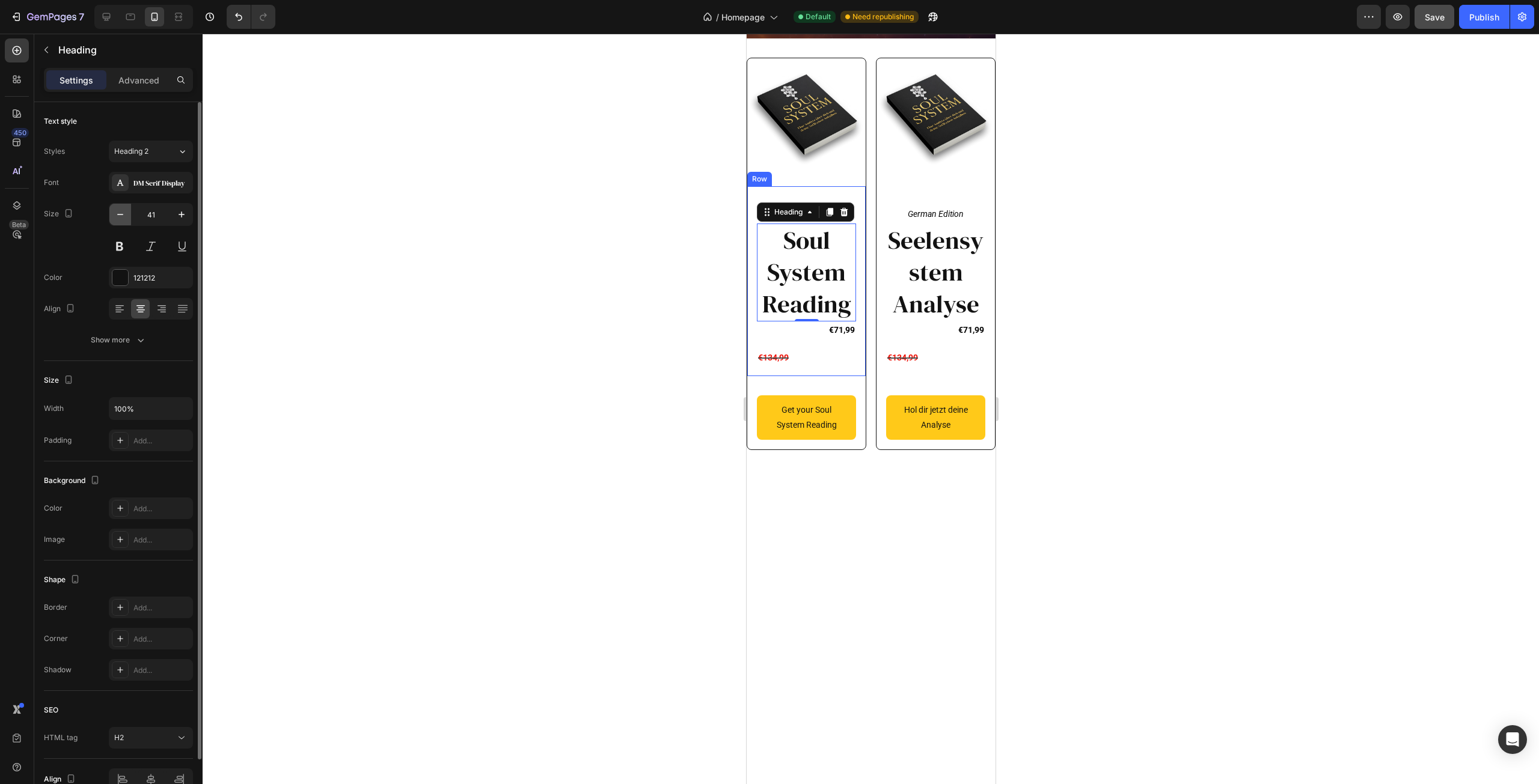
click at [122, 215] on icon "button" at bounding box center [120, 215] width 12 height 12
click at [121, 215] on icon "button" at bounding box center [120, 215] width 6 height 1
click at [121, 215] on icon "button" at bounding box center [120, 215] width 6 height 1
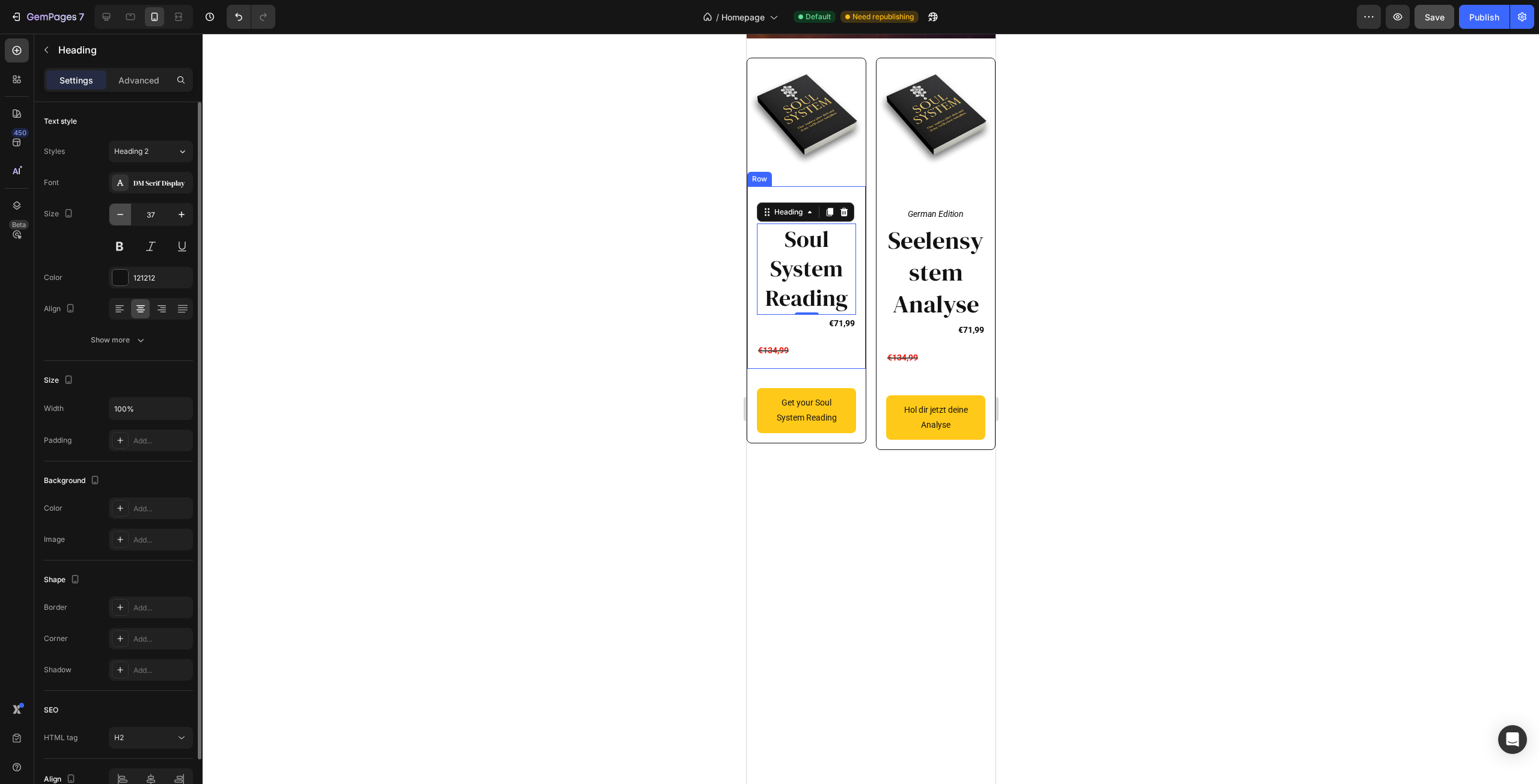
click at [120, 215] on icon "button" at bounding box center [120, 215] width 6 height 1
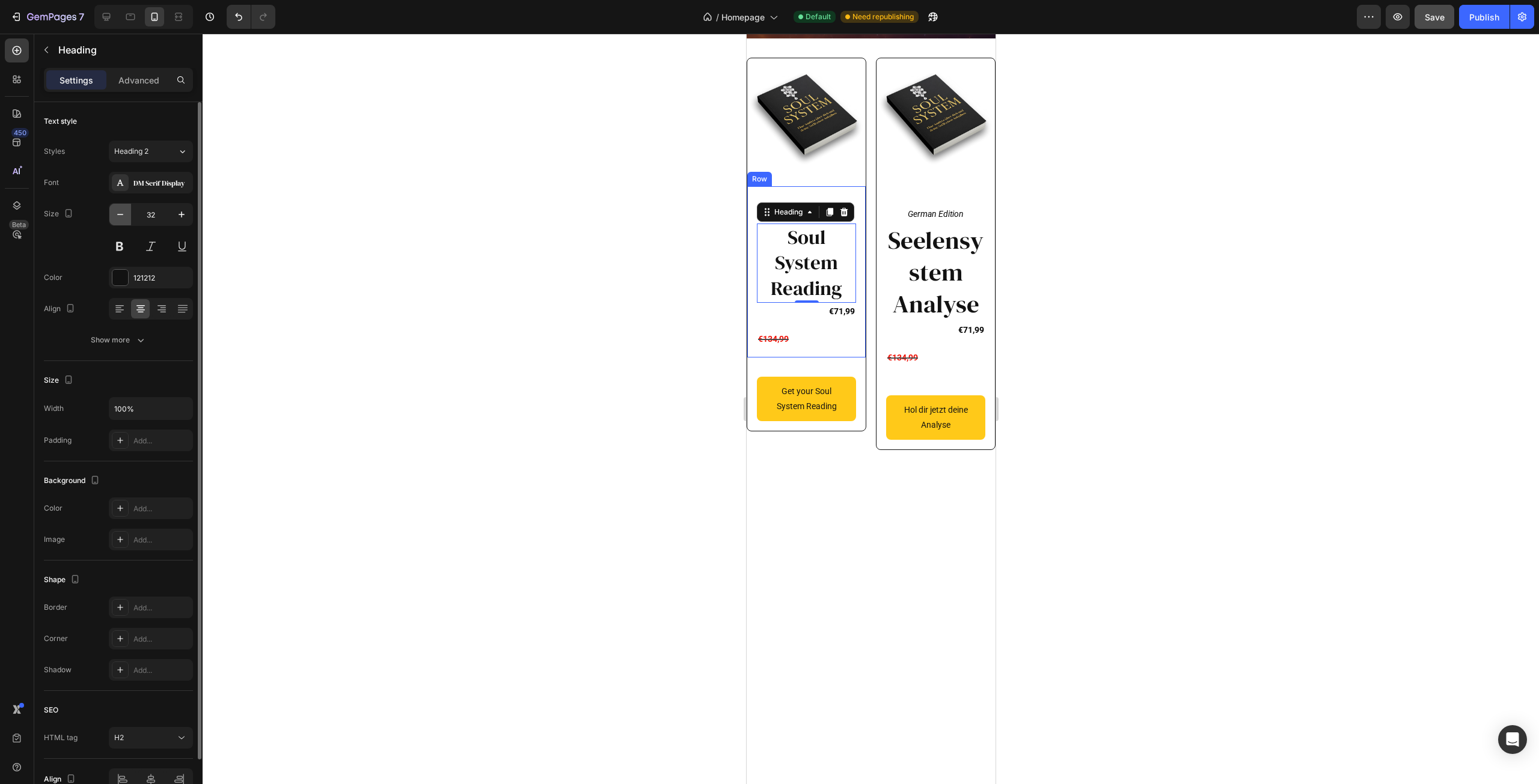
click at [120, 215] on icon "button" at bounding box center [120, 215] width 6 height 1
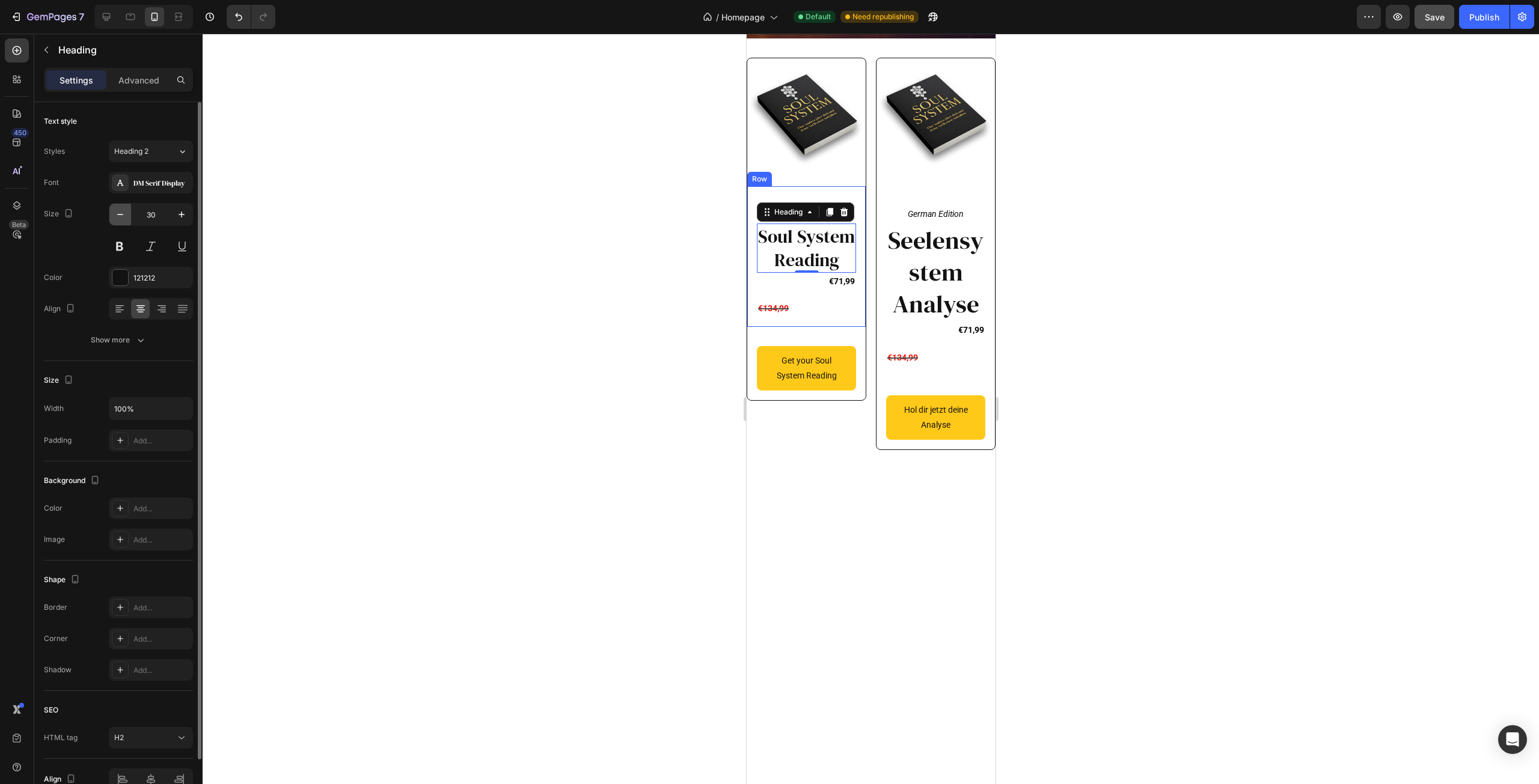
click at [120, 215] on icon "button" at bounding box center [120, 215] width 6 height 1
click at [120, 215] on icon "button" at bounding box center [120, 215] width 6 height 1
type input "25"
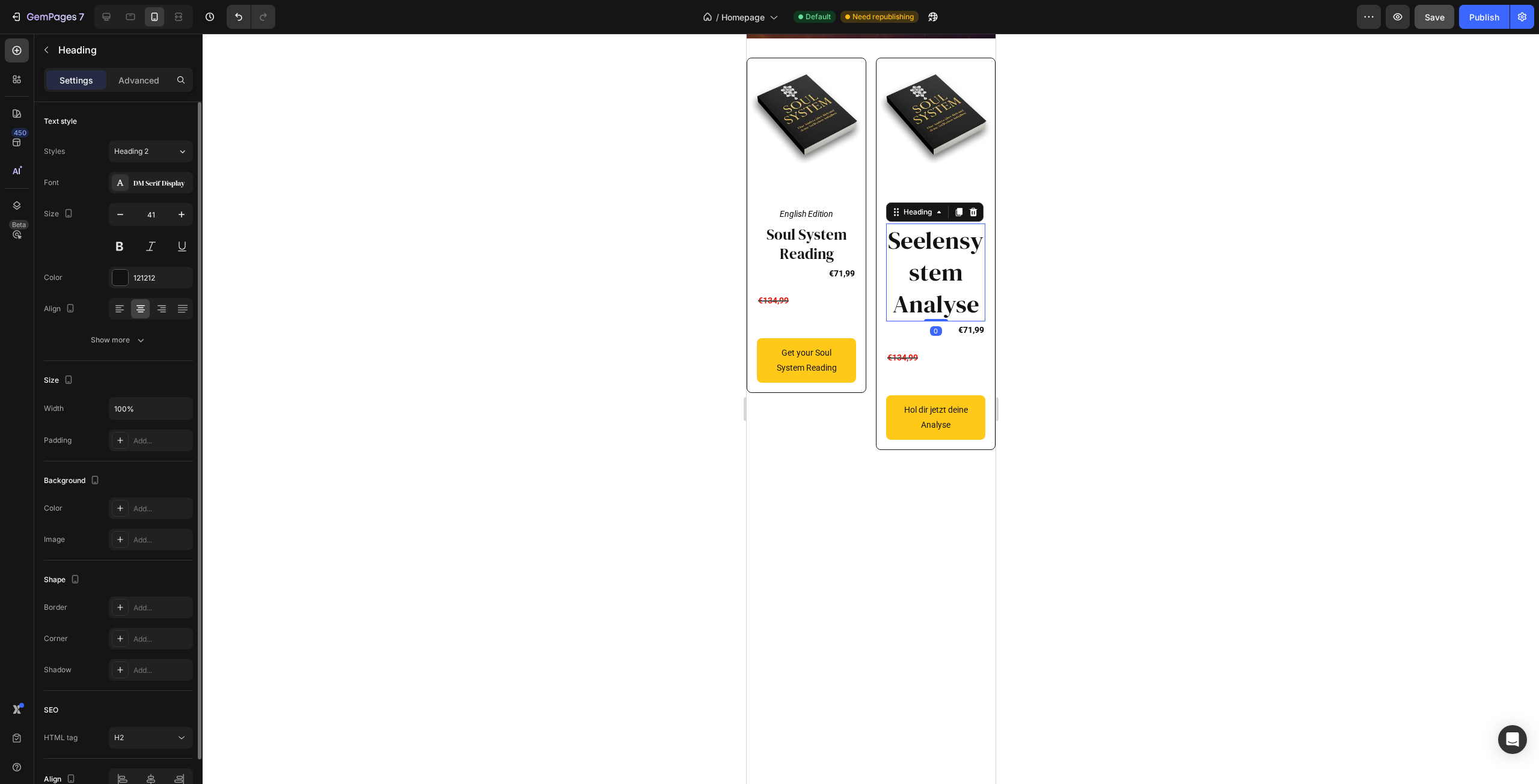
drag, startPoint x: 930, startPoint y: 323, endPoint x: 1468, endPoint y: 320, distance: 538.0
click at [930, 322] on h2 "Seelensystem Analyse" at bounding box center [935, 273] width 99 height 99
click at [119, 215] on icon "button" at bounding box center [120, 215] width 6 height 1
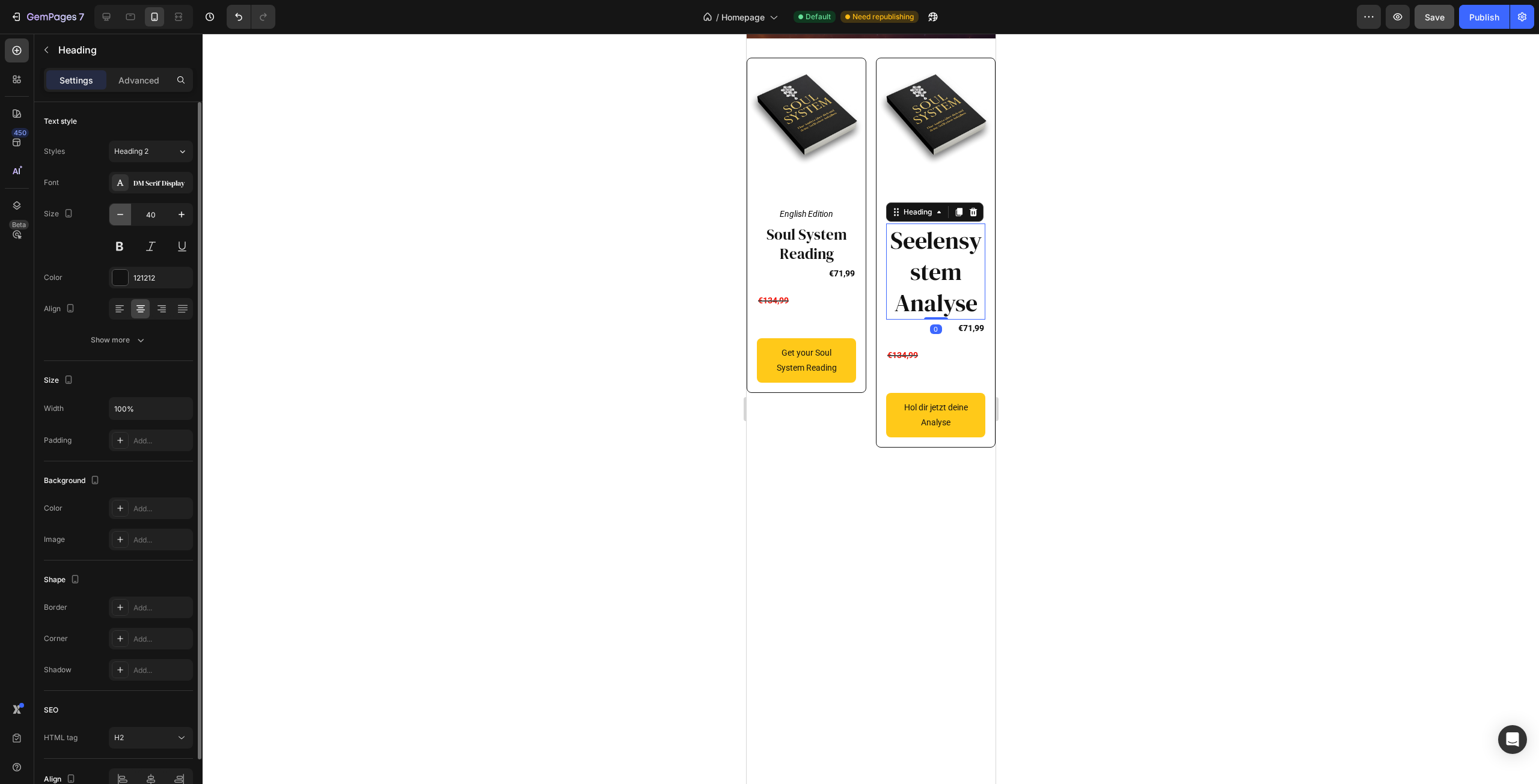
click at [119, 215] on icon "button" at bounding box center [120, 215] width 6 height 1
click at [120, 215] on icon "button" at bounding box center [120, 215] width 6 height 1
click at [120, 214] on icon "button" at bounding box center [120, 215] width 12 height 12
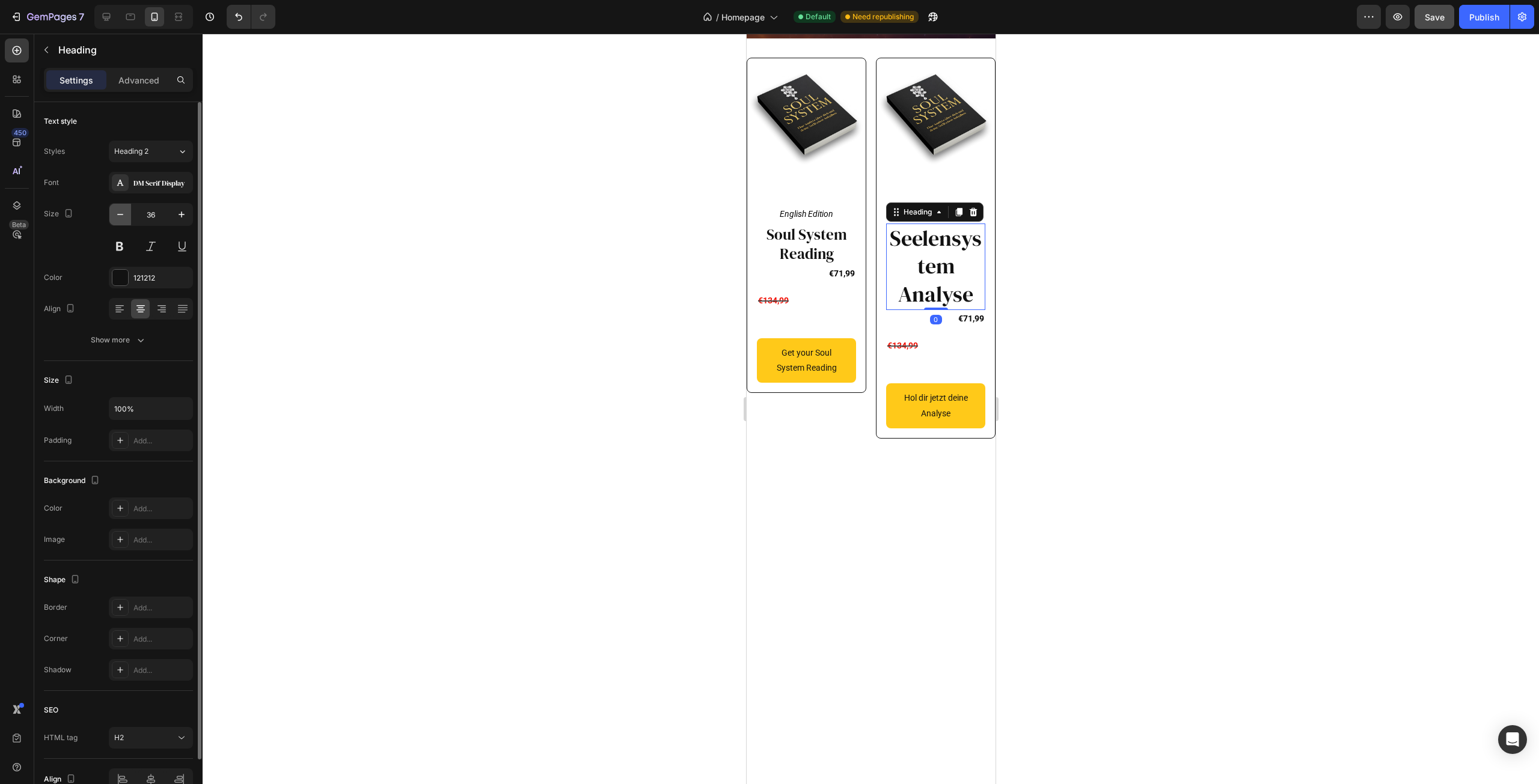
click at [119, 214] on icon "button" at bounding box center [120, 215] width 12 height 12
click at [119, 213] on icon "button" at bounding box center [120, 215] width 12 height 12
click at [118, 213] on icon "button" at bounding box center [120, 215] width 12 height 12
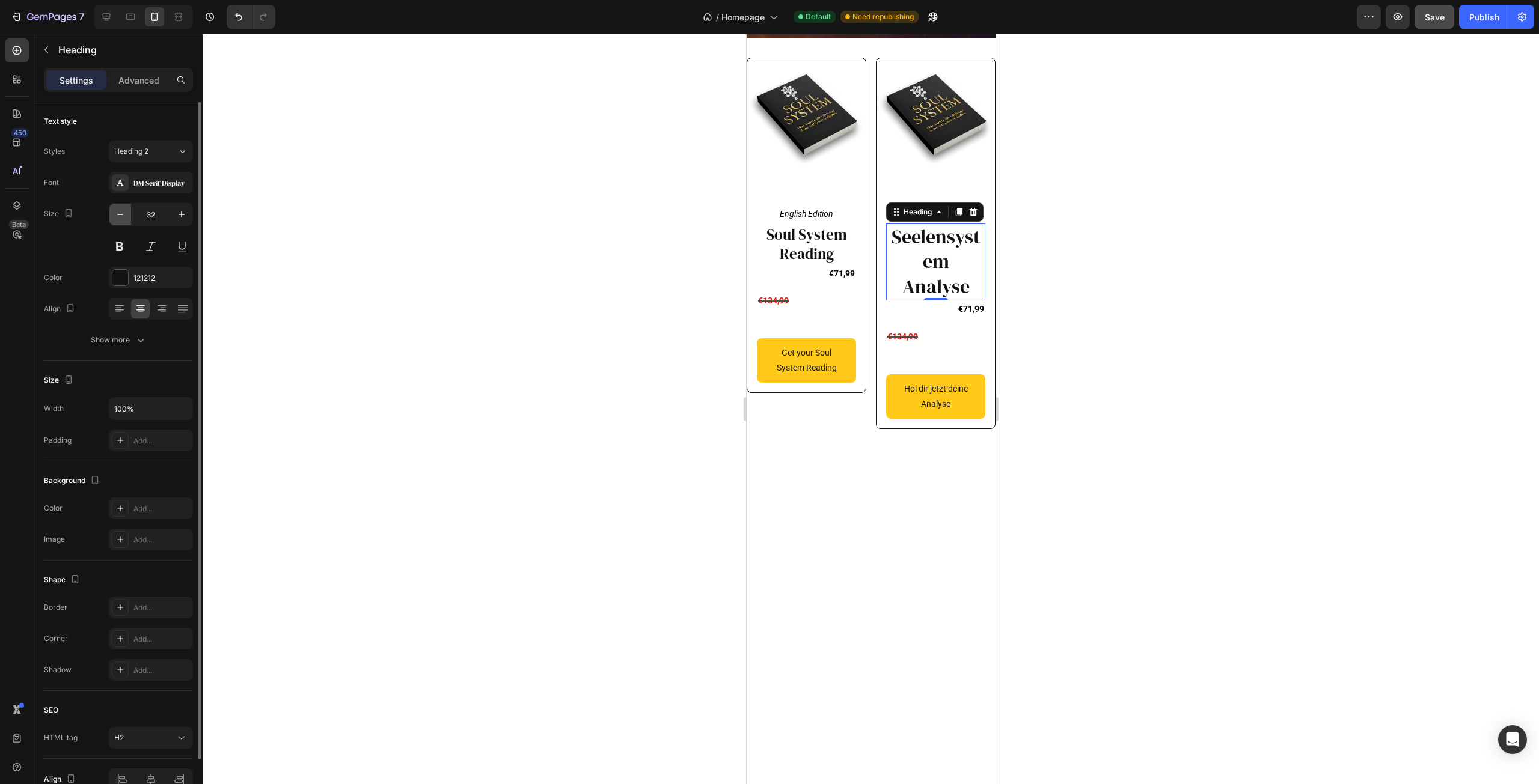
click at [118, 213] on icon "button" at bounding box center [120, 215] width 12 height 12
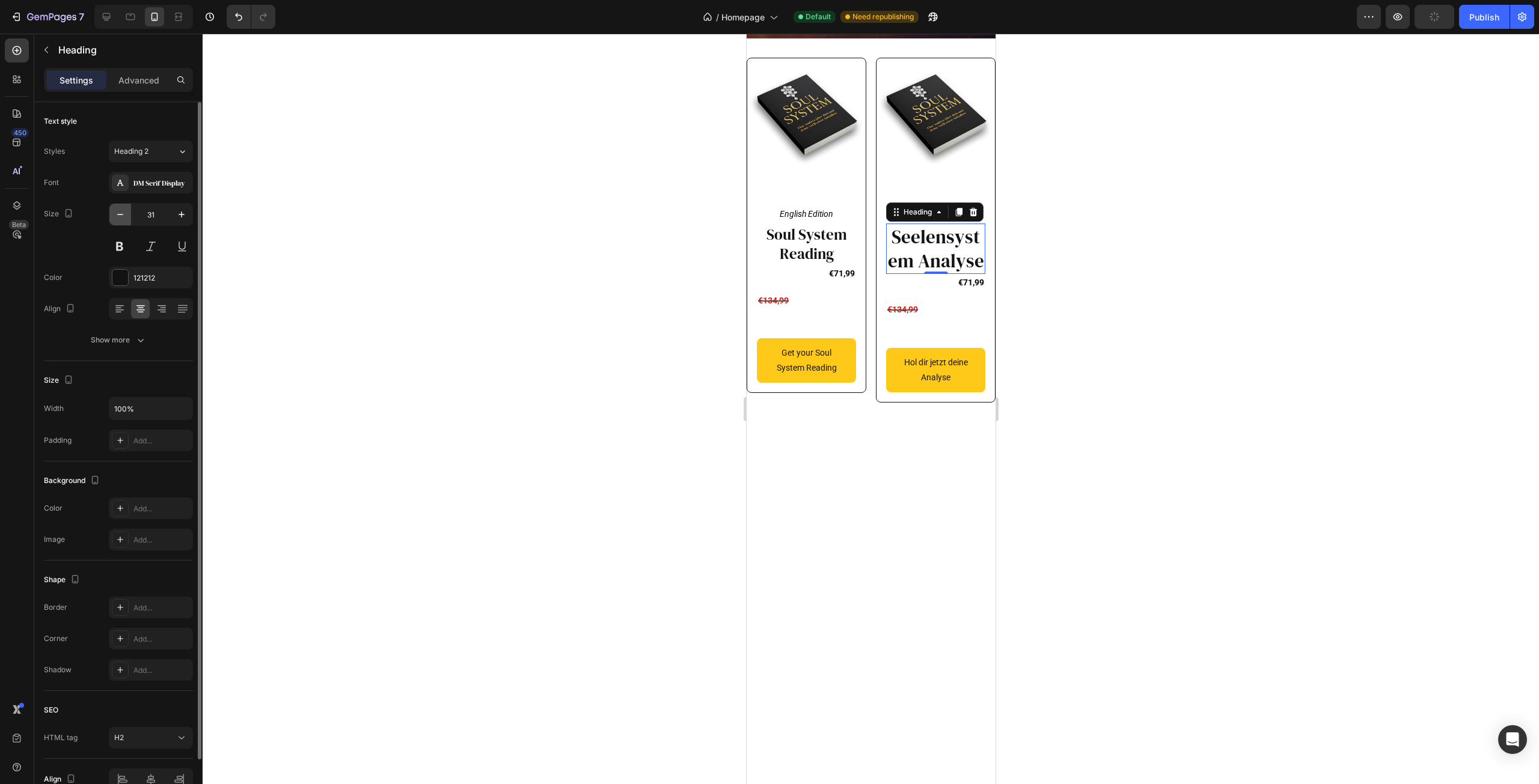
click at [118, 213] on icon "button" at bounding box center [120, 215] width 12 height 12
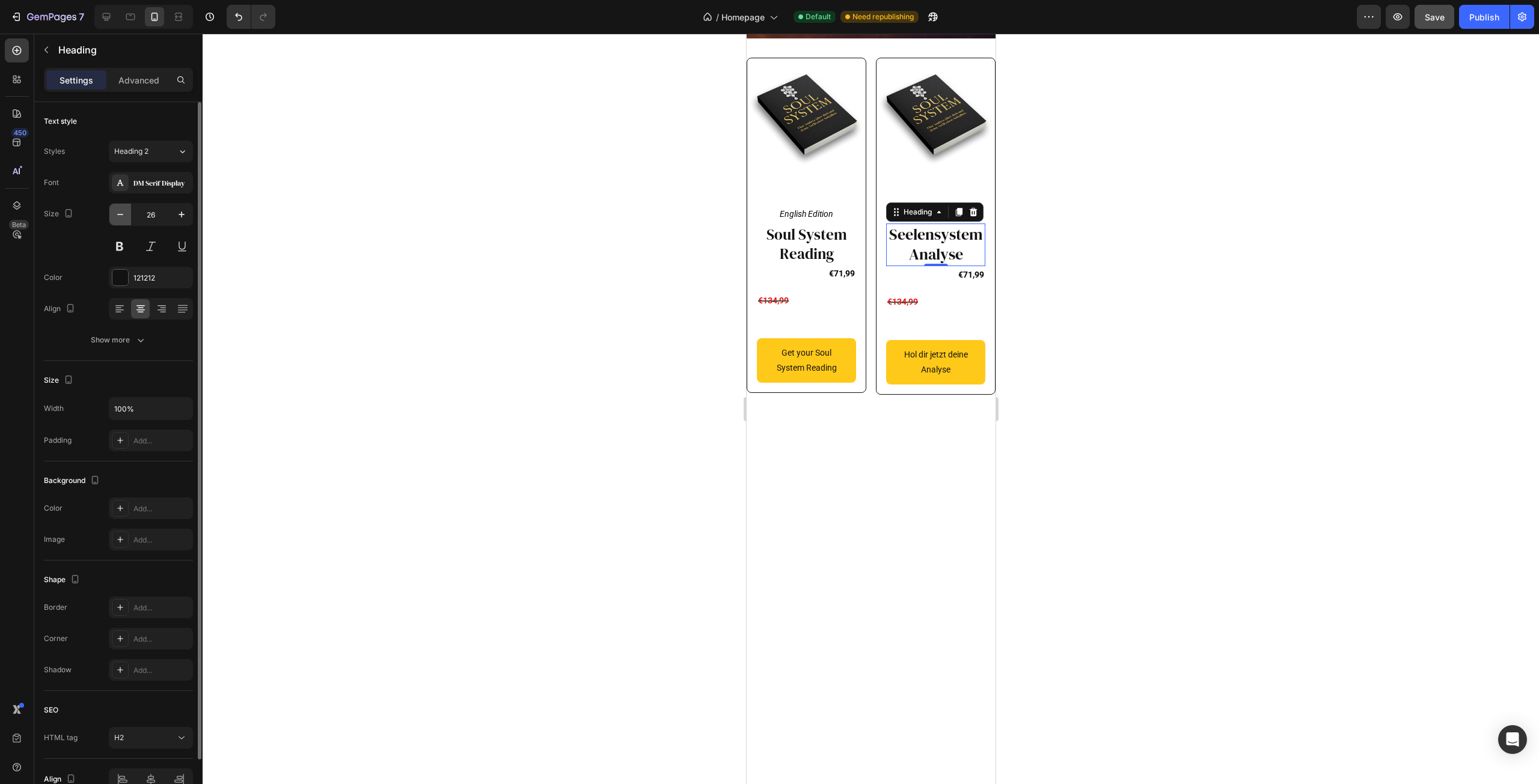
type input "25"
click at [802, 282] on div "€71,99" at bounding box center [806, 273] width 99 height 18
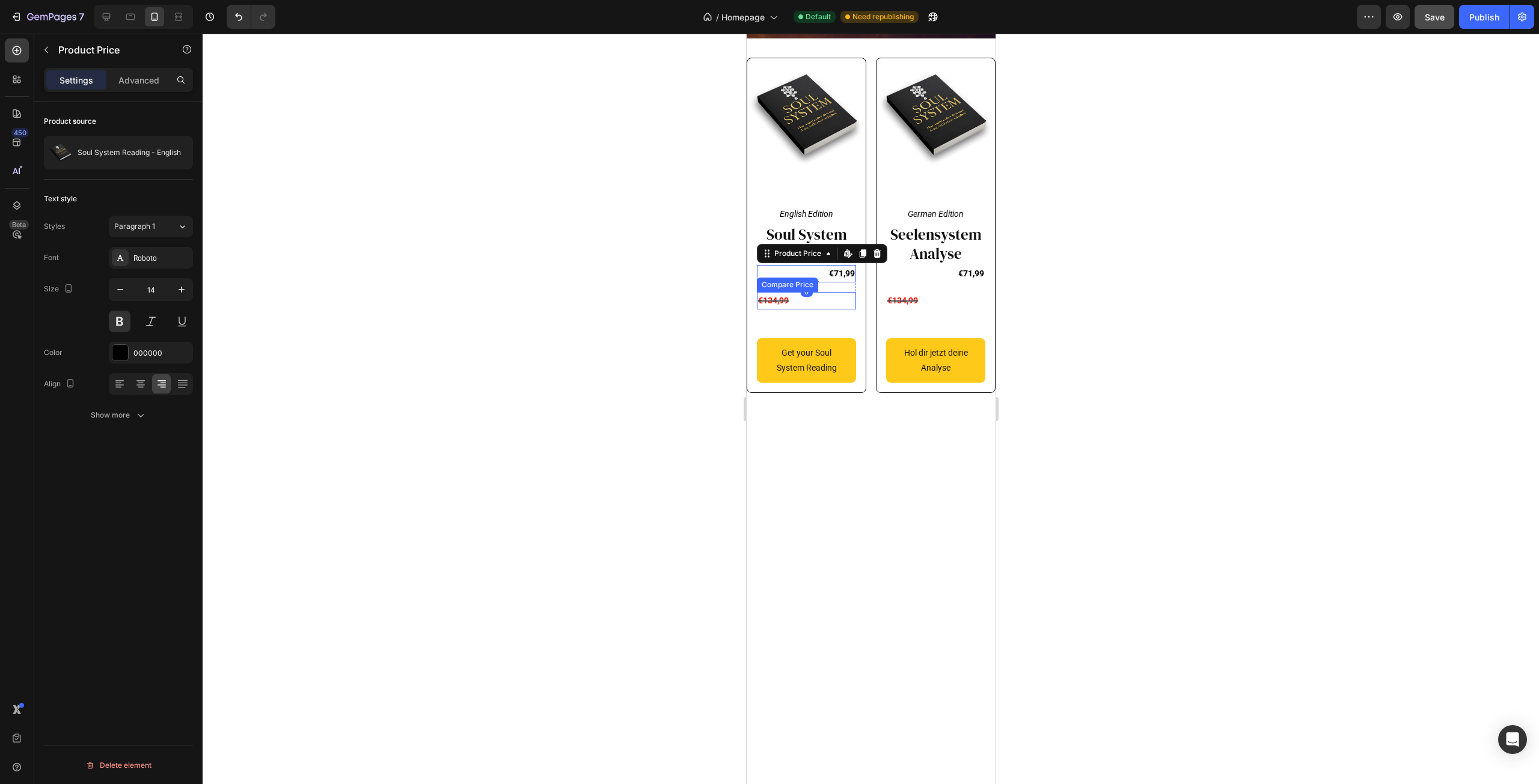
click at [817, 309] on div "€134,99" at bounding box center [806, 301] width 99 height 18
click at [805, 286] on div "Compare Price" at bounding box center [800, 281] width 57 height 11
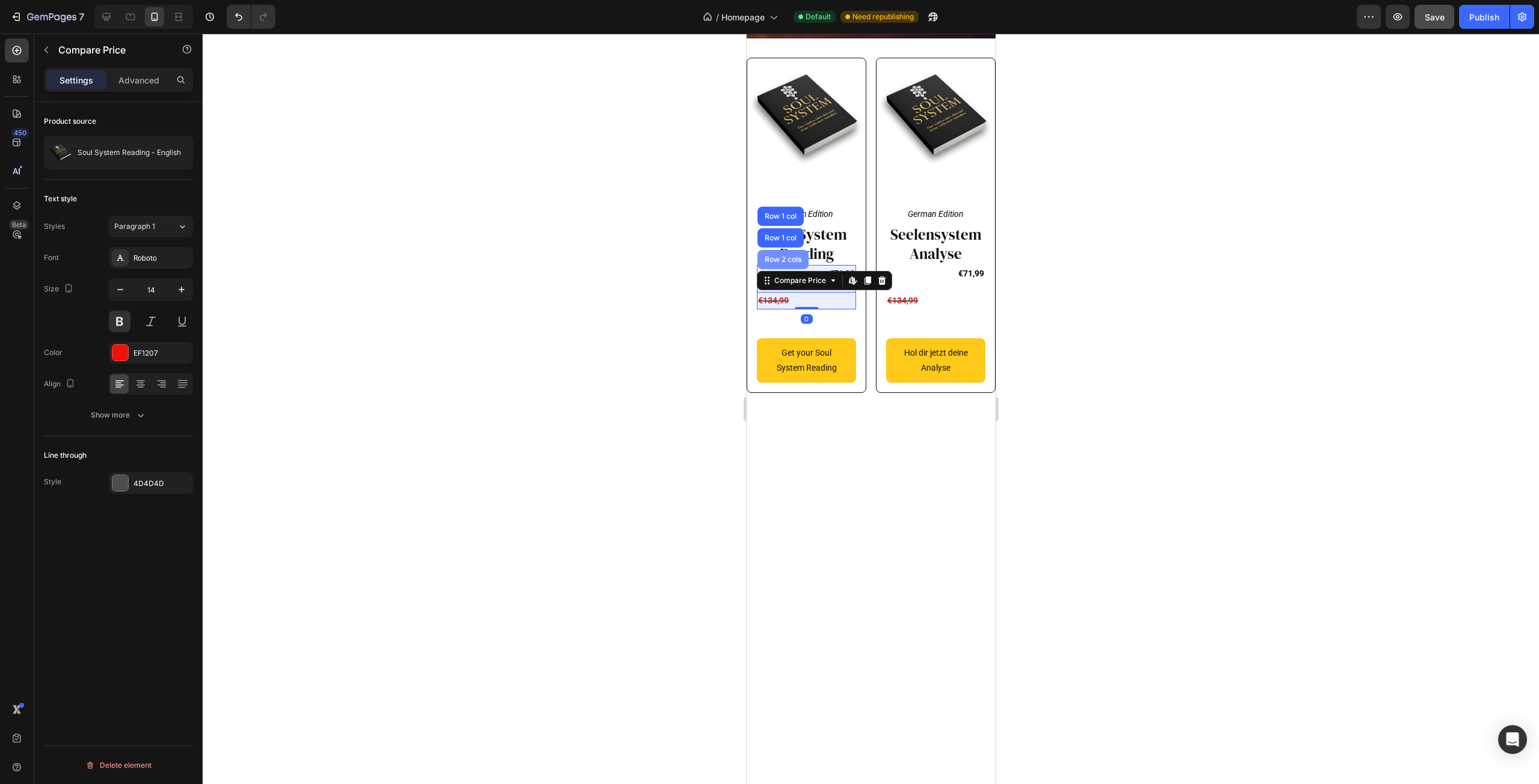
click at [789, 269] on div "Row 2 cols" at bounding box center [783, 260] width 51 height 20
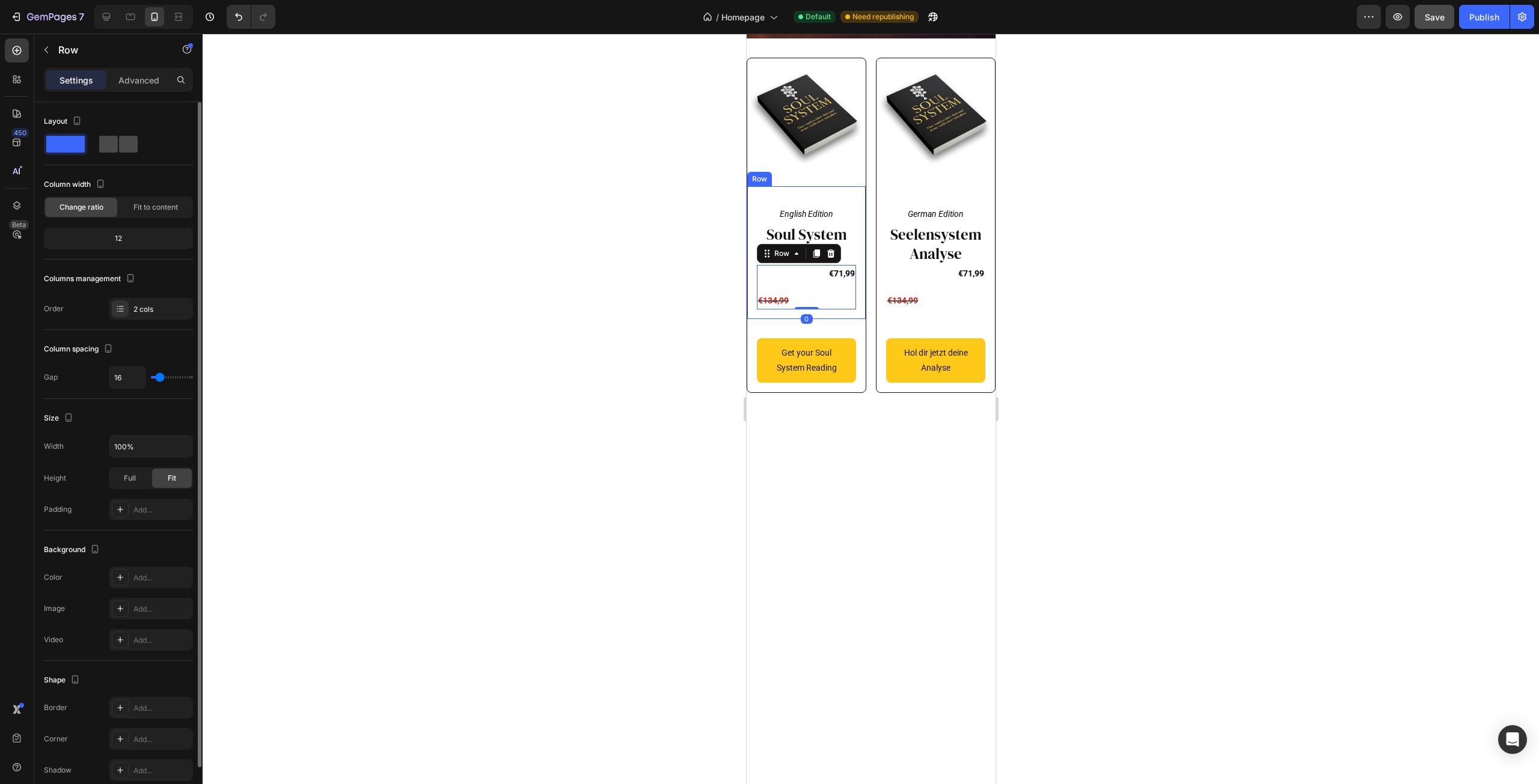
click at [125, 147] on span at bounding box center [128, 145] width 19 height 17
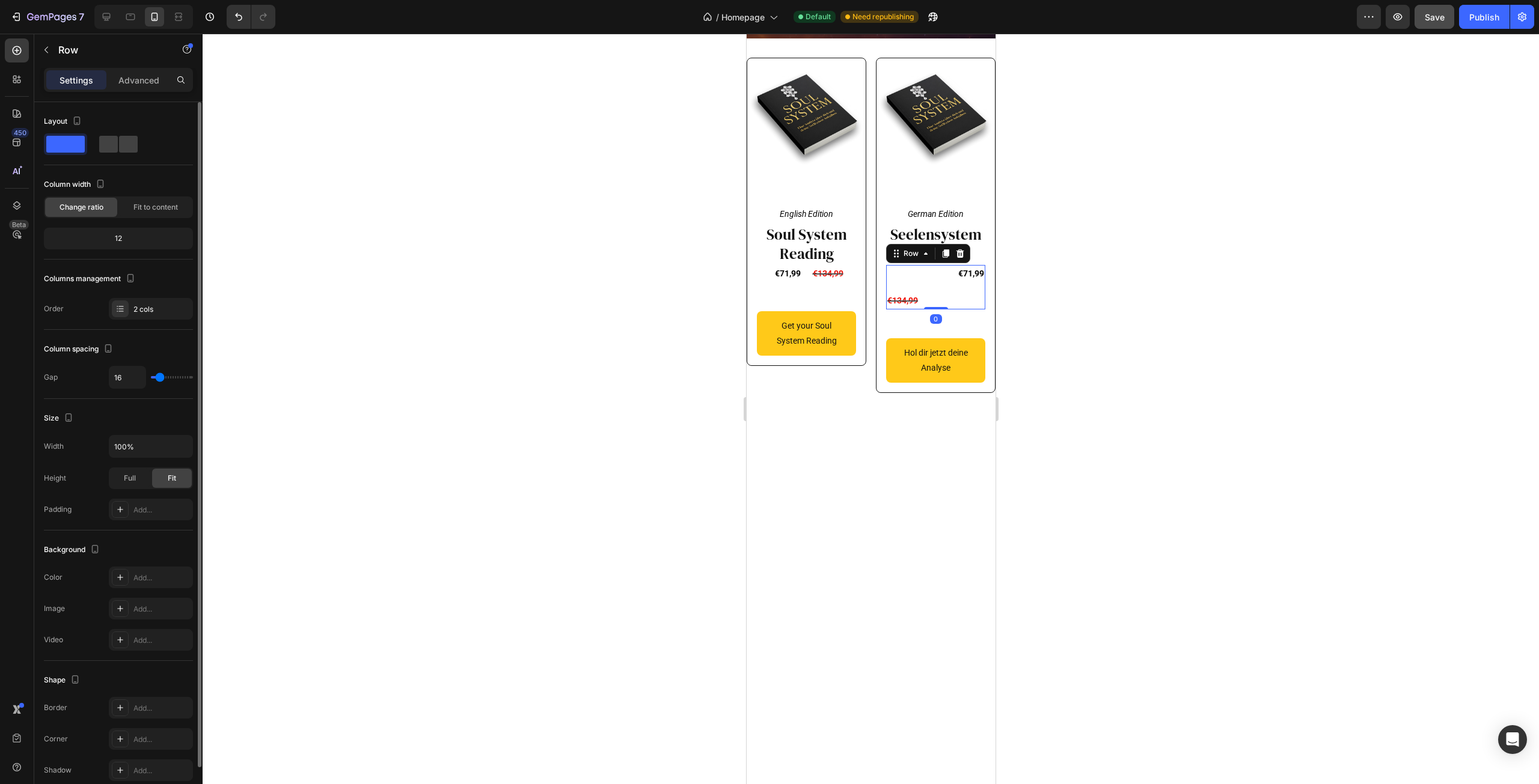
click at [943, 309] on div "€71,99 Product Price Product Price €134,99 Compare Price Compare Price Row 0" at bounding box center [935, 287] width 99 height 45
click at [125, 148] on span at bounding box center [128, 145] width 19 height 17
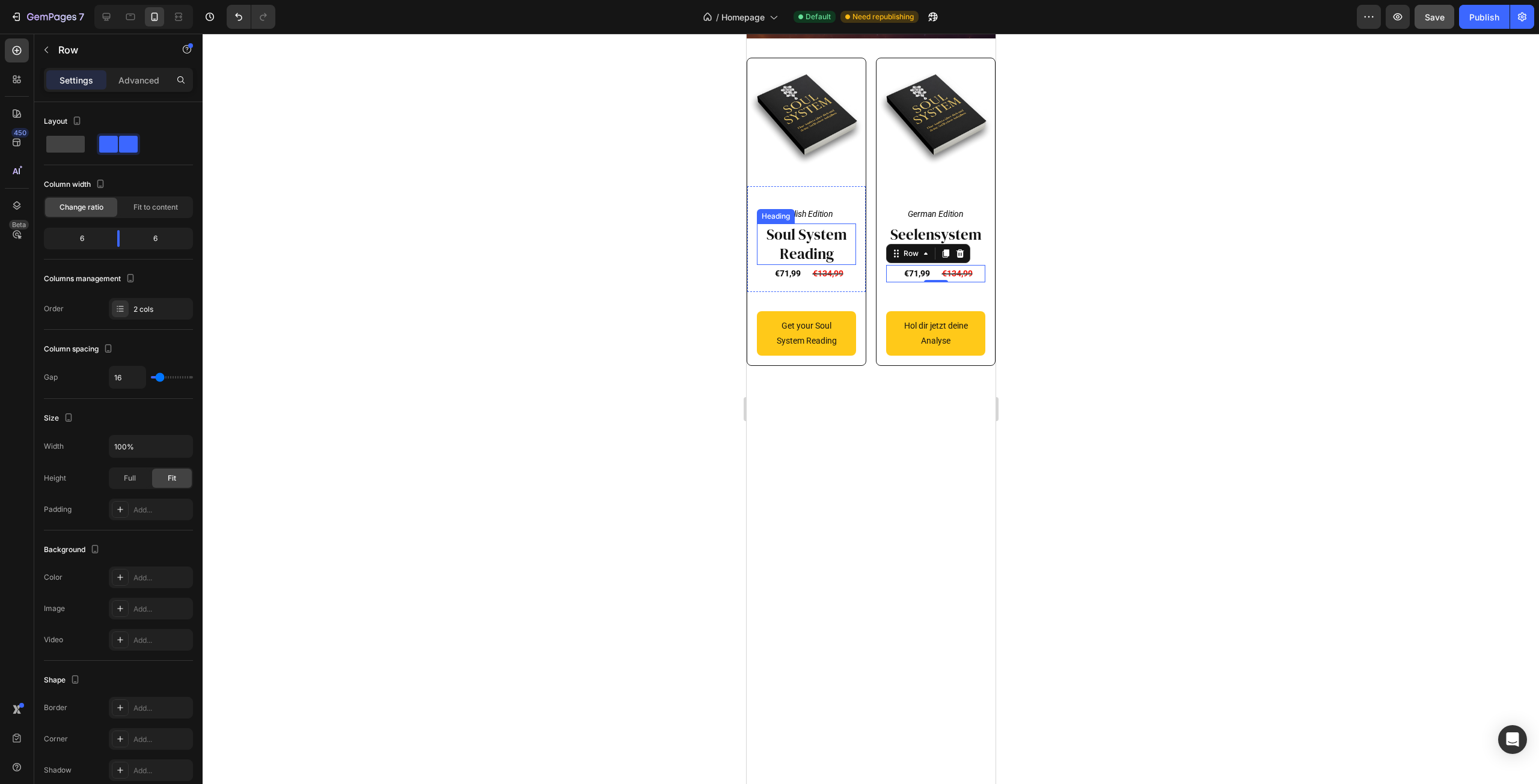
click at [620, 327] on div at bounding box center [871, 409] width 1336 height 750
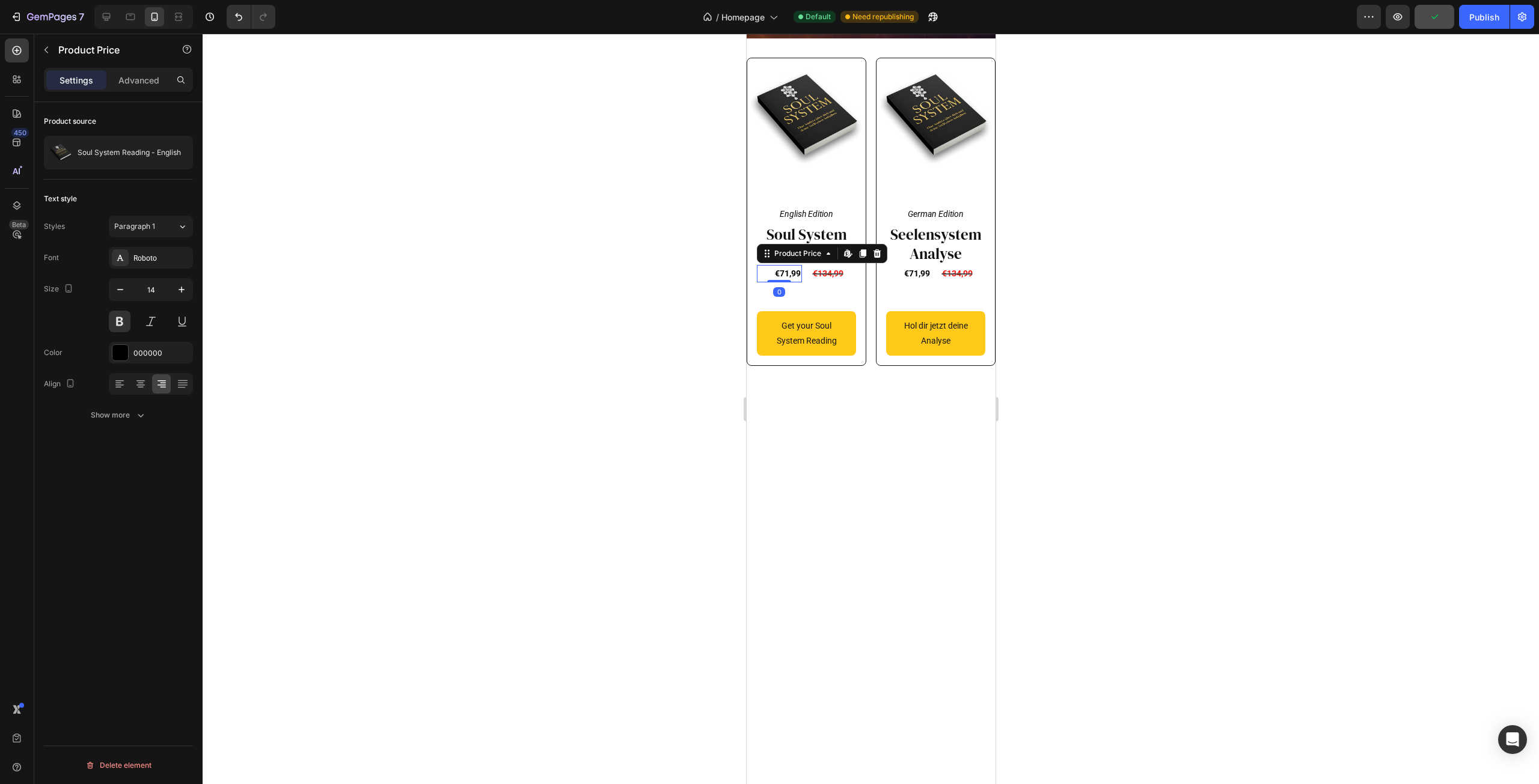
click at [794, 282] on div "€71,99" at bounding box center [779, 273] width 45 height 18
click at [181, 281] on button "button" at bounding box center [181, 289] width 21 height 21
type input "16"
click at [815, 282] on div "€134,99" at bounding box center [834, 273] width 45 height 18
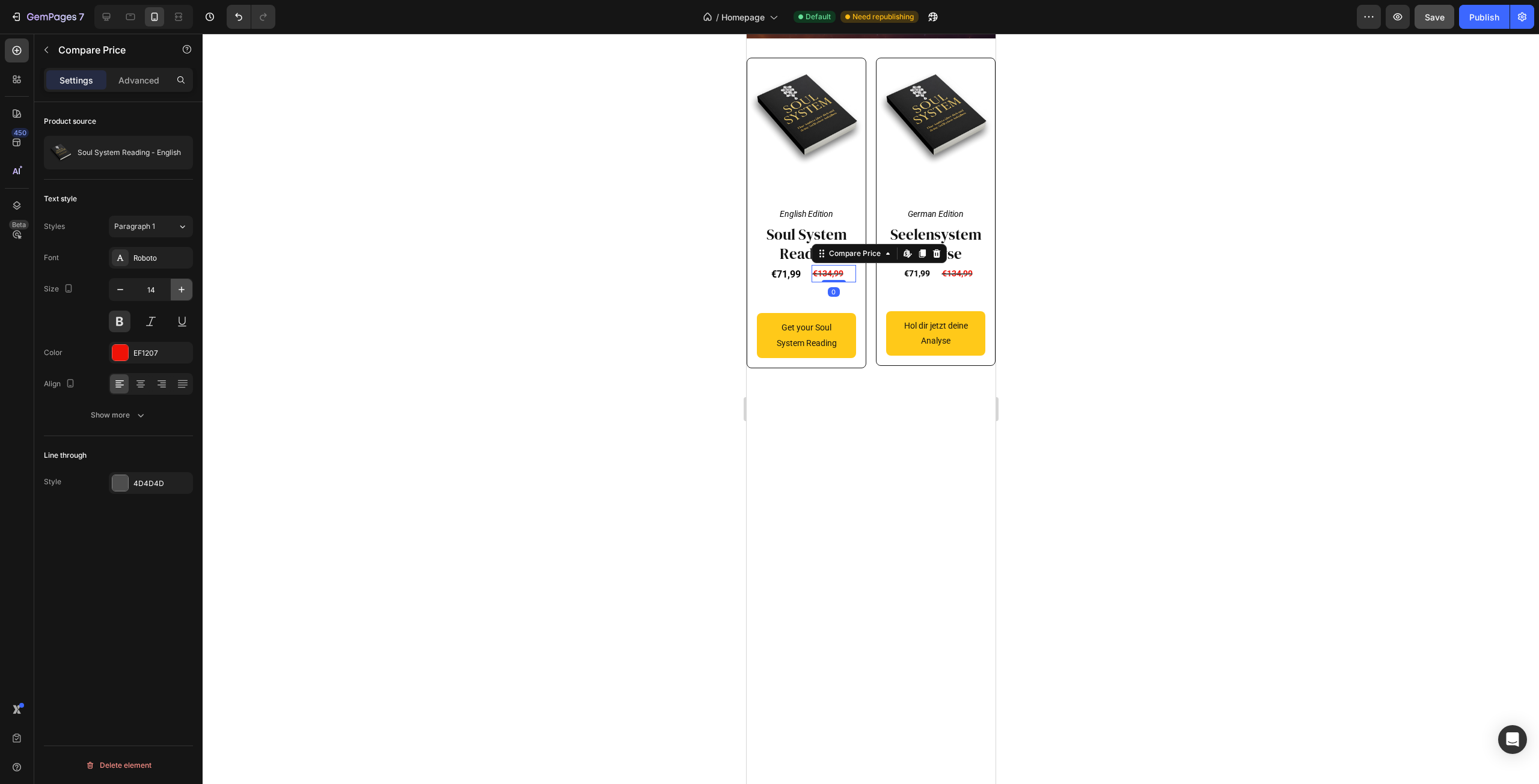
click at [181, 290] on icon "button" at bounding box center [181, 290] width 6 height 6
click at [123, 290] on icon "button" at bounding box center [120, 290] width 12 height 12
type input "16"
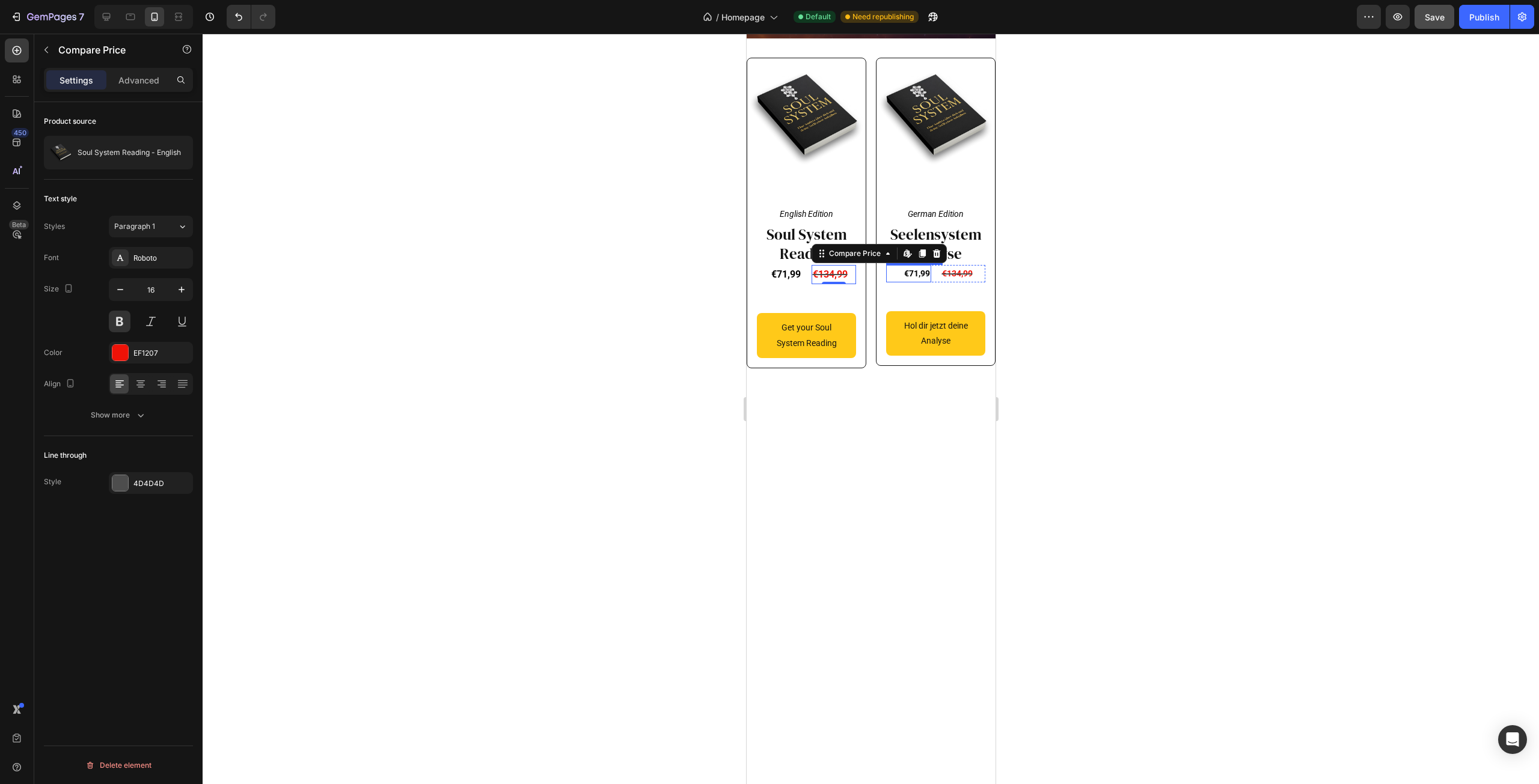
click at [903, 282] on div "€71,99" at bounding box center [908, 273] width 45 height 18
click at [181, 291] on icon "button" at bounding box center [181, 290] width 6 height 6
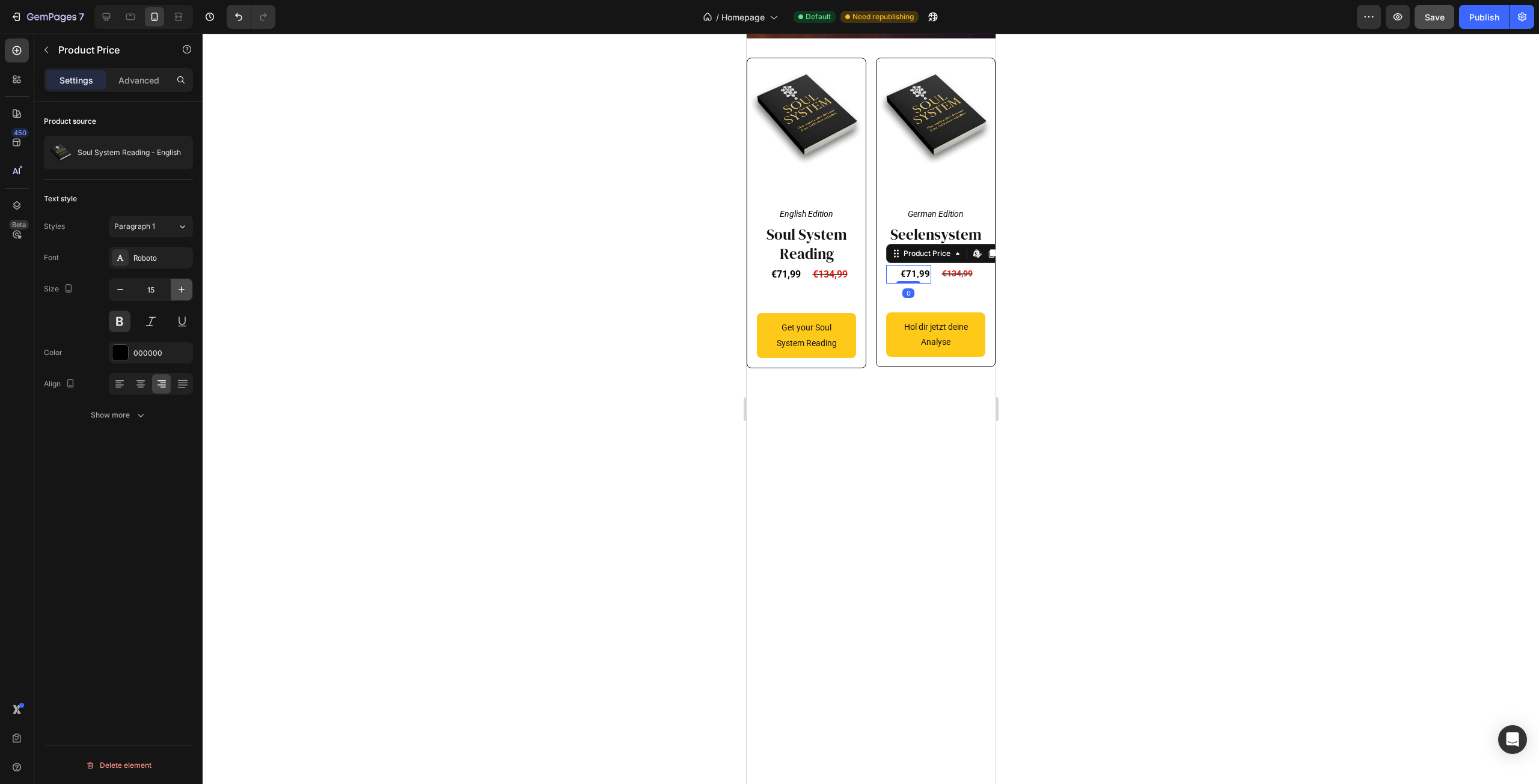
click at [181, 291] on icon "button" at bounding box center [182, 290] width 12 height 12
click at [116, 289] on icon "button" at bounding box center [120, 290] width 12 height 12
type input "16"
click at [958, 282] on div "€134,99" at bounding box center [963, 273] width 45 height 18
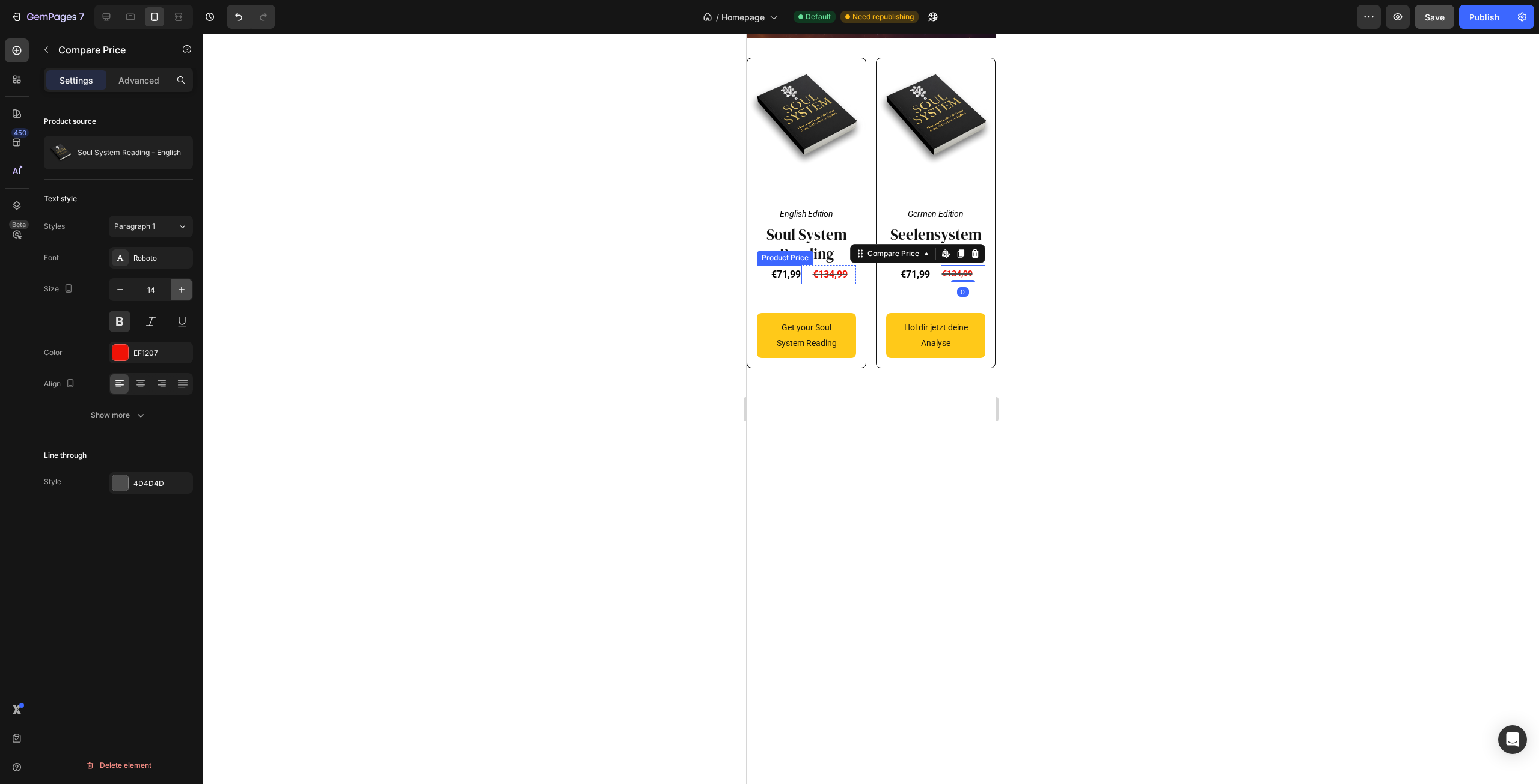
click at [176, 293] on button "button" at bounding box center [181, 289] width 21 height 21
click at [176, 293] on icon "button" at bounding box center [182, 290] width 12 height 12
type input "17"
click at [472, 314] on div at bounding box center [871, 409] width 1336 height 750
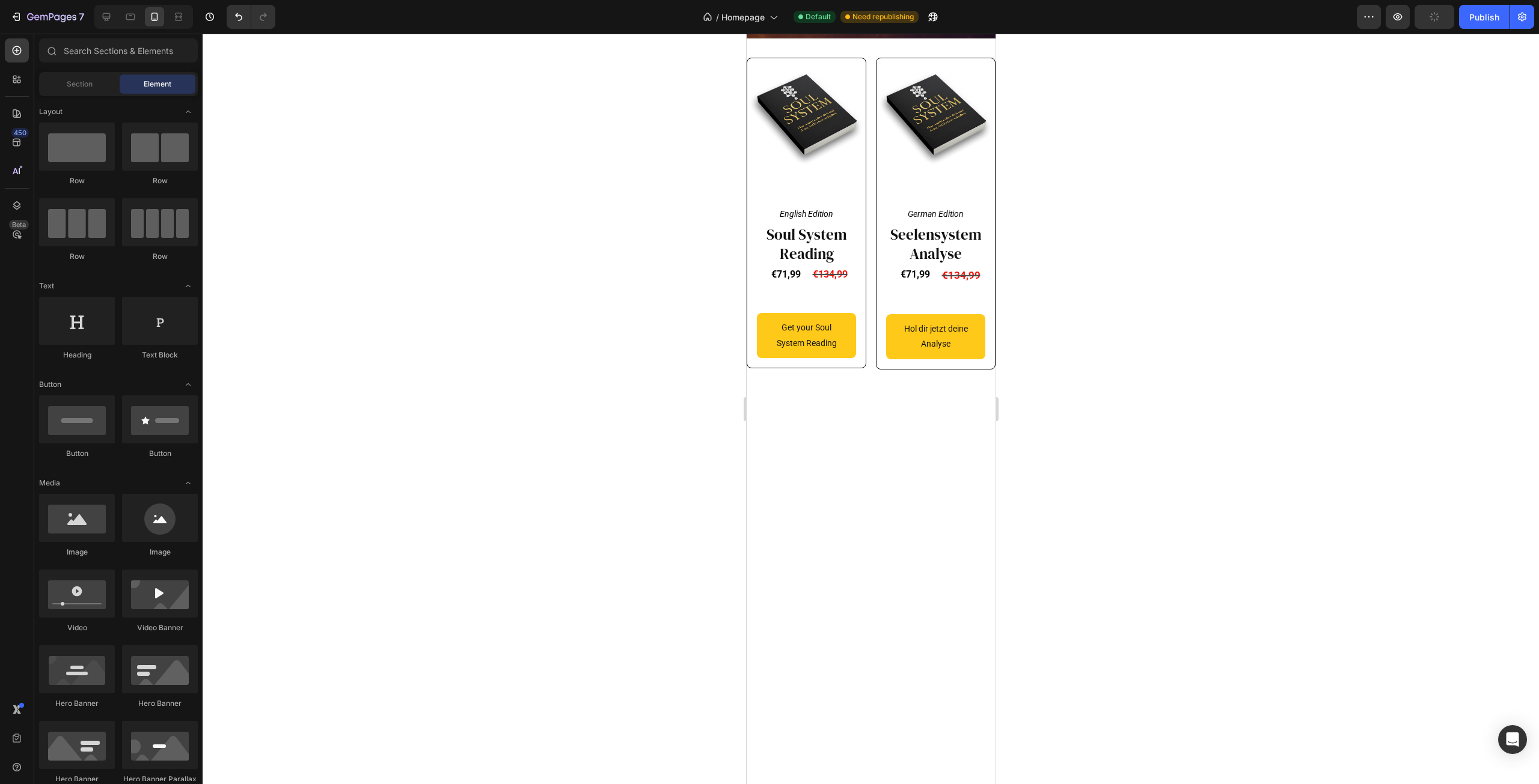
click at [1120, 384] on div at bounding box center [871, 409] width 1336 height 750
click at [1141, 351] on div at bounding box center [871, 409] width 1336 height 750
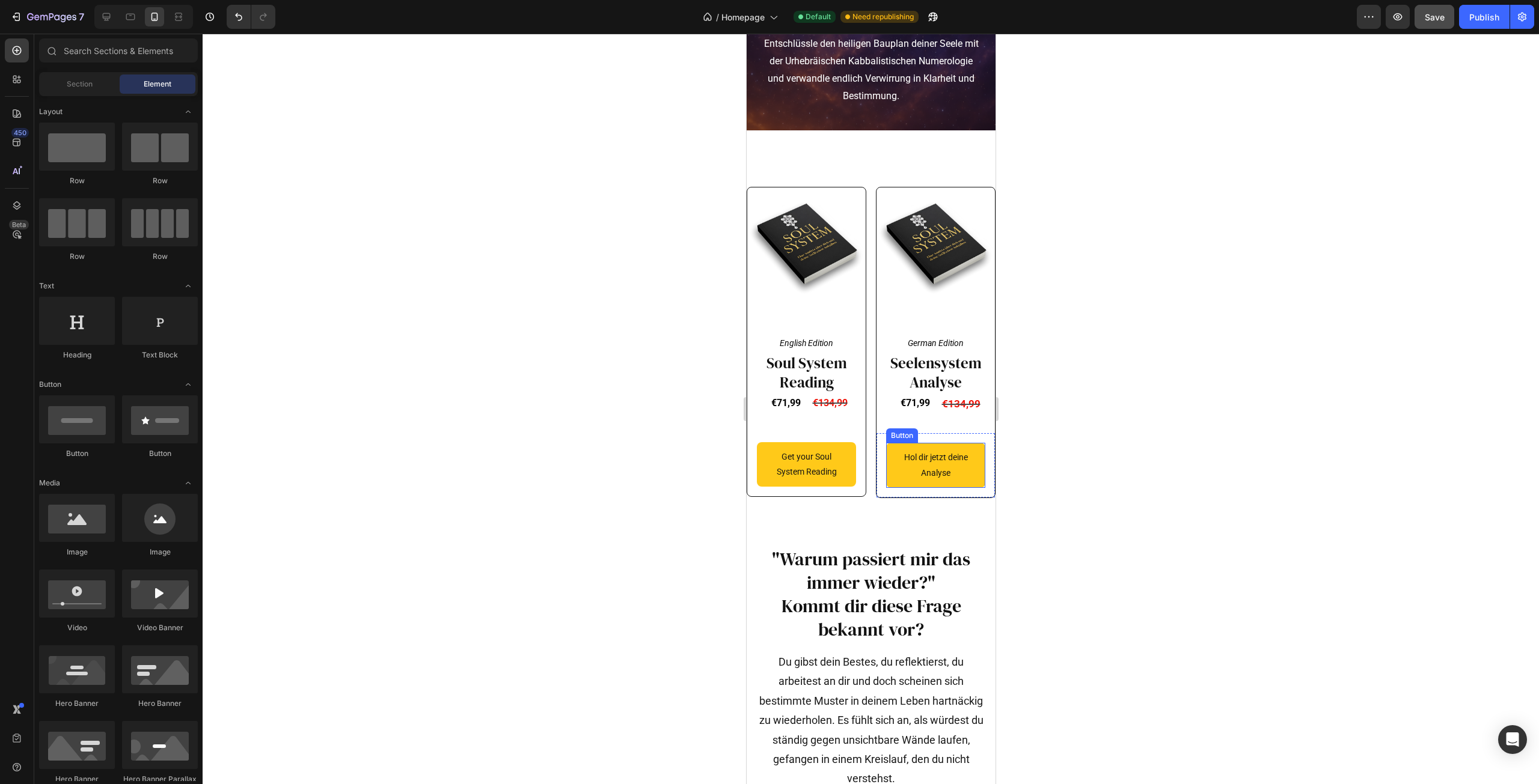
scroll to position [185, 0]
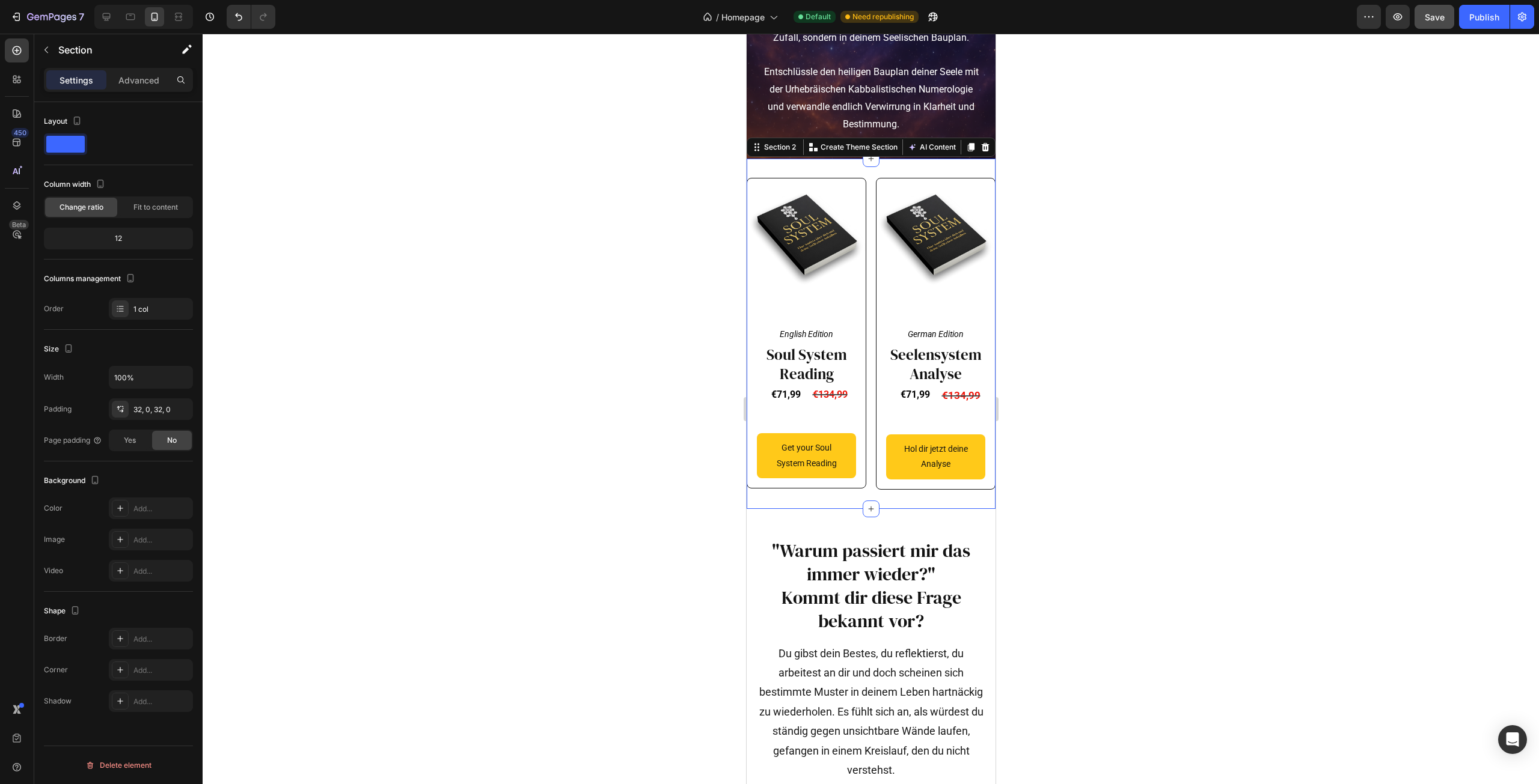
click at [950, 206] on div "Product Images English Edition Text Block Row Soul System Reading Heading €71,9…" at bounding box center [871, 333] width 249 height 350
click at [131, 82] on p "Advanced" at bounding box center [139, 80] width 41 height 13
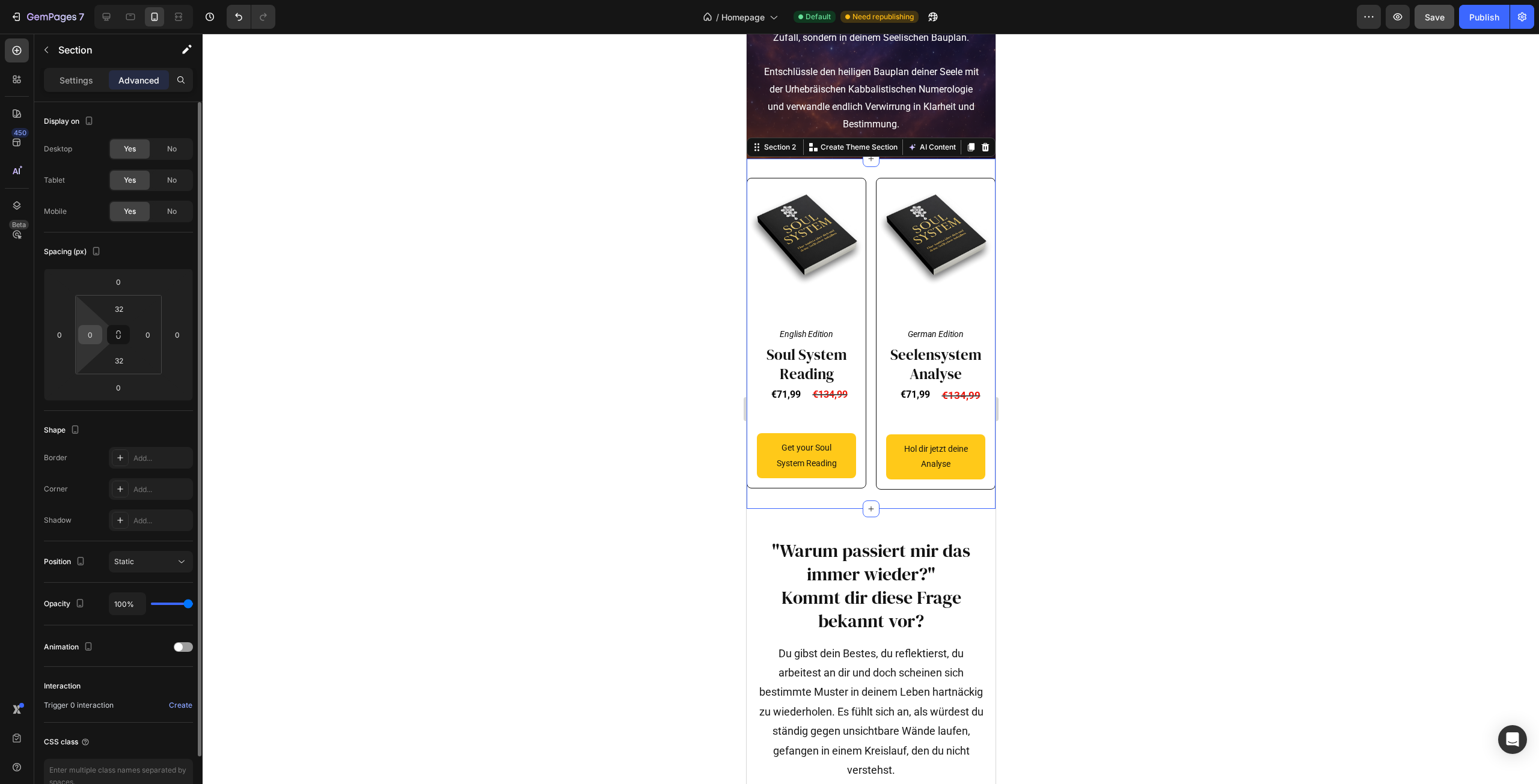
click at [98, 333] on input "0" at bounding box center [90, 335] width 18 height 18
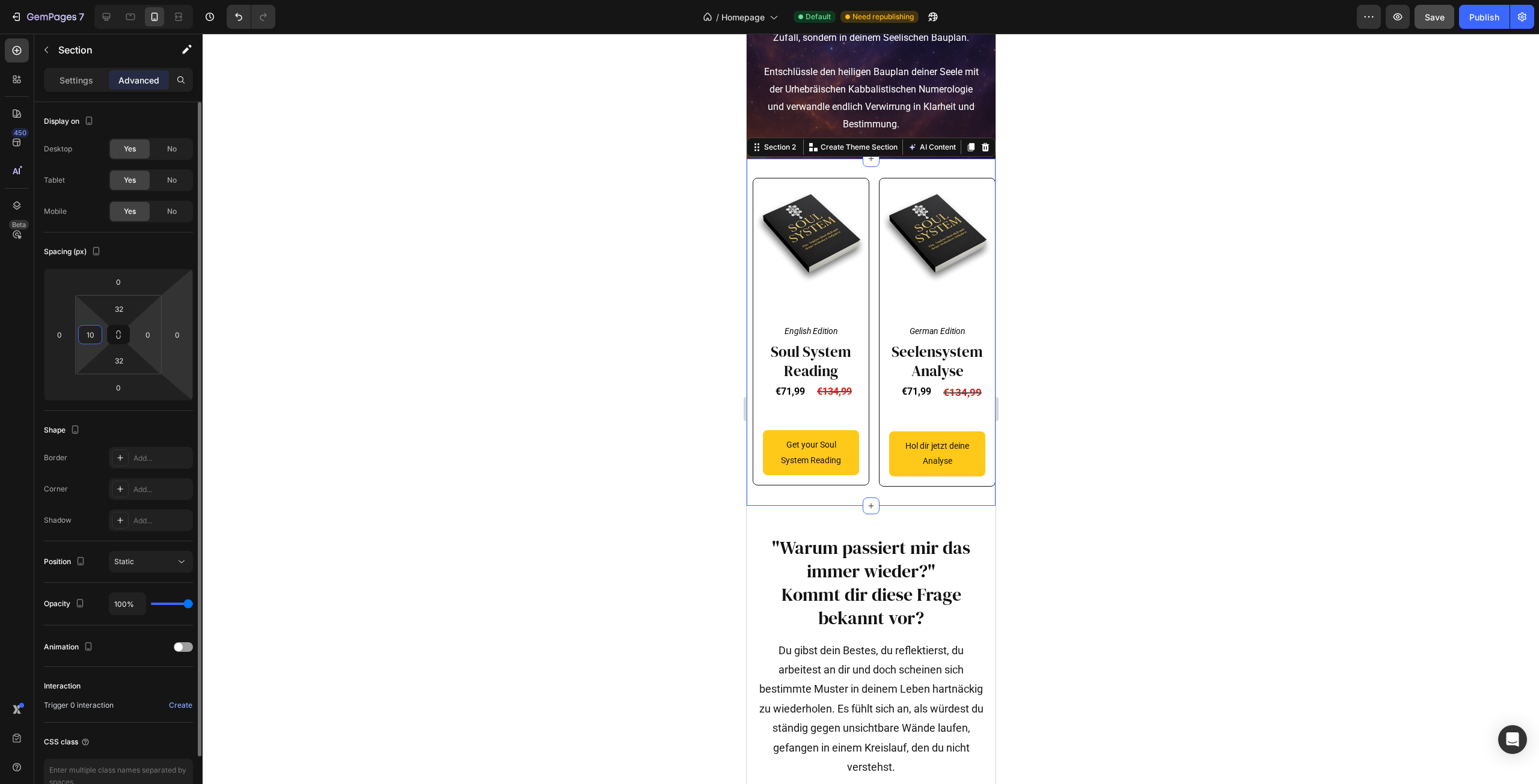
type input "10"
click at [160, 0] on html "7 Version history / Homepage Default Need republishing Preview Save Publish 450…" at bounding box center [769, 0] width 1539 height 0
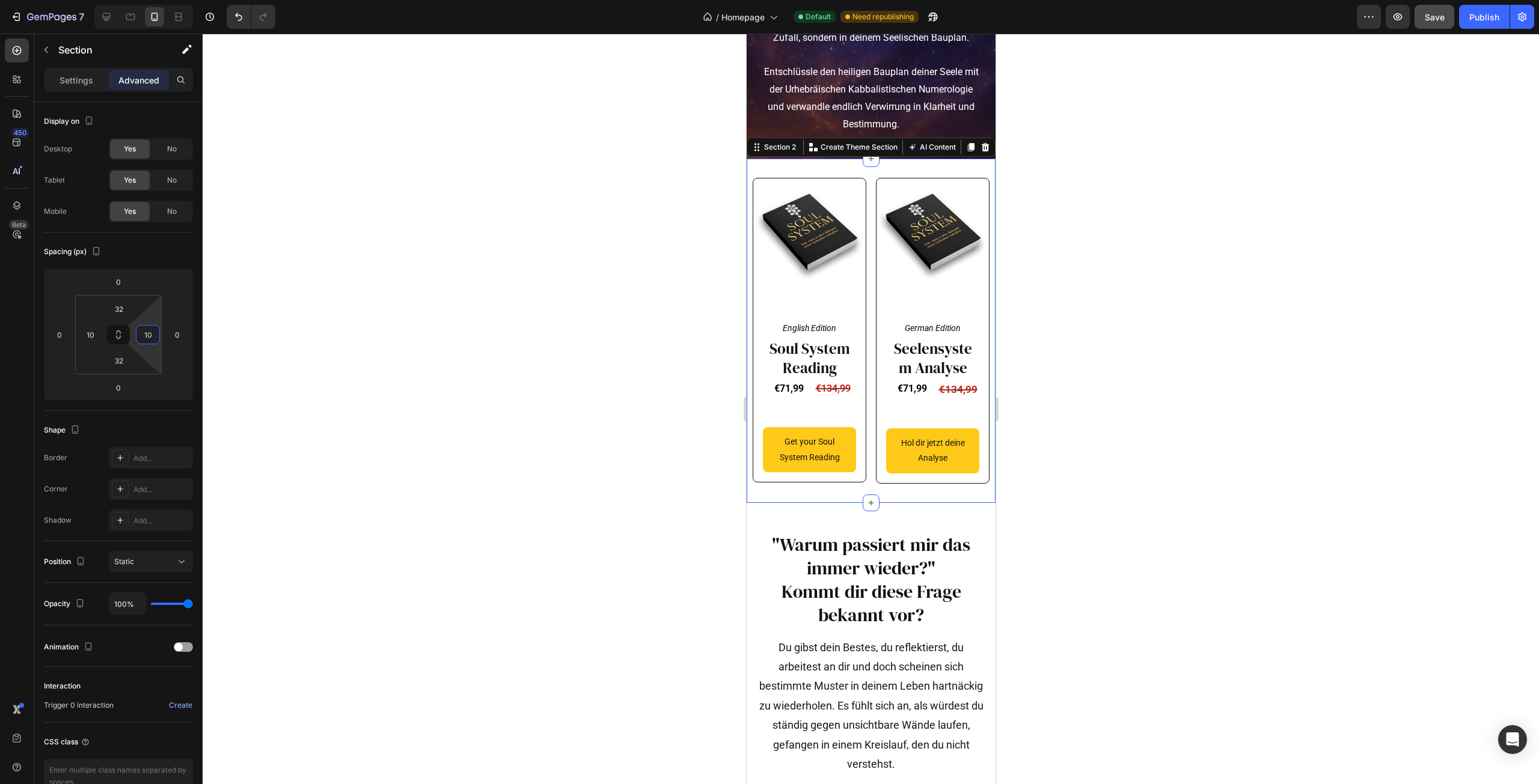
type input "10"
click at [391, 398] on div at bounding box center [871, 409] width 1336 height 750
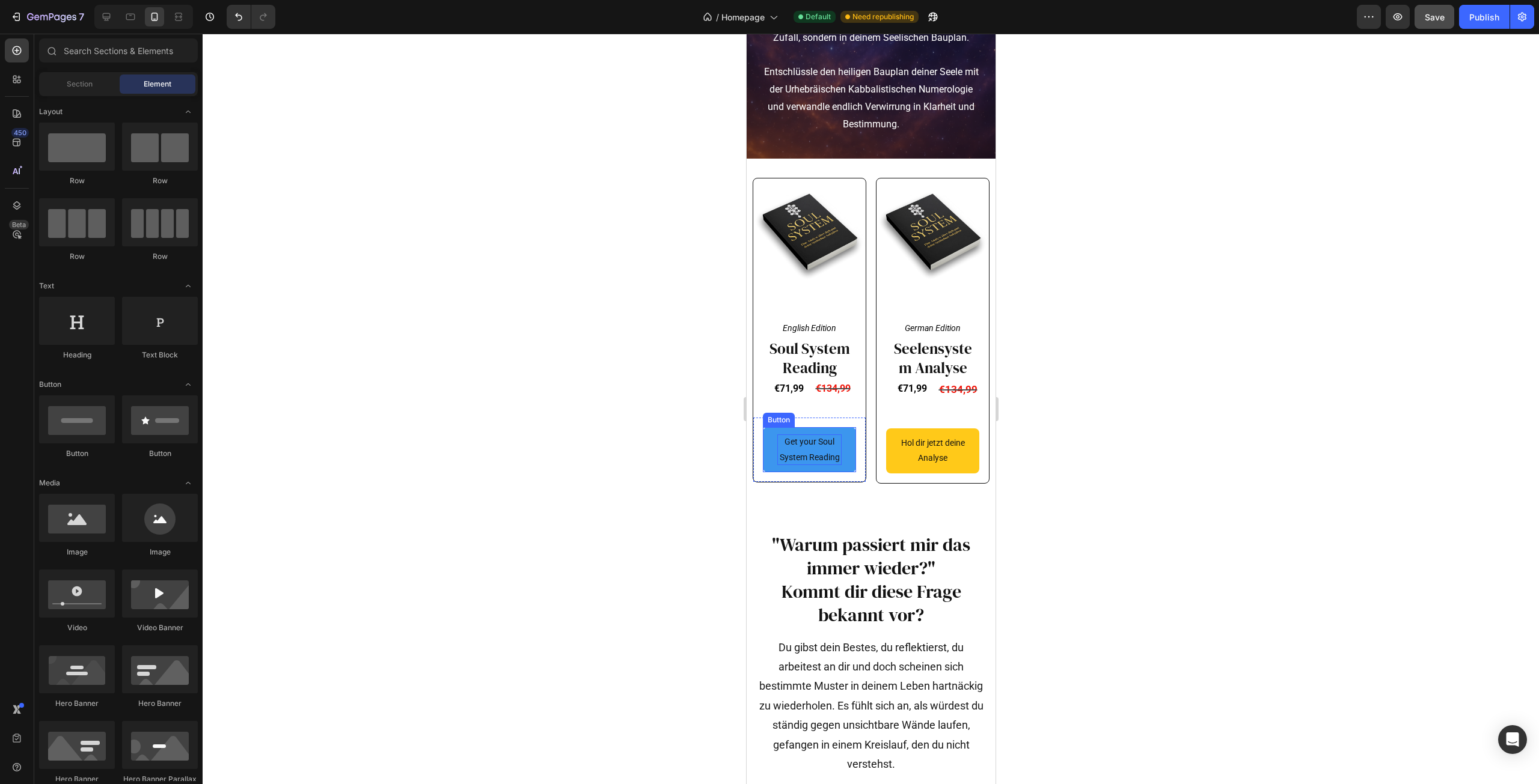
click at [794, 464] on p "Get your Soul System Reading" at bounding box center [808, 449] width 64 height 30
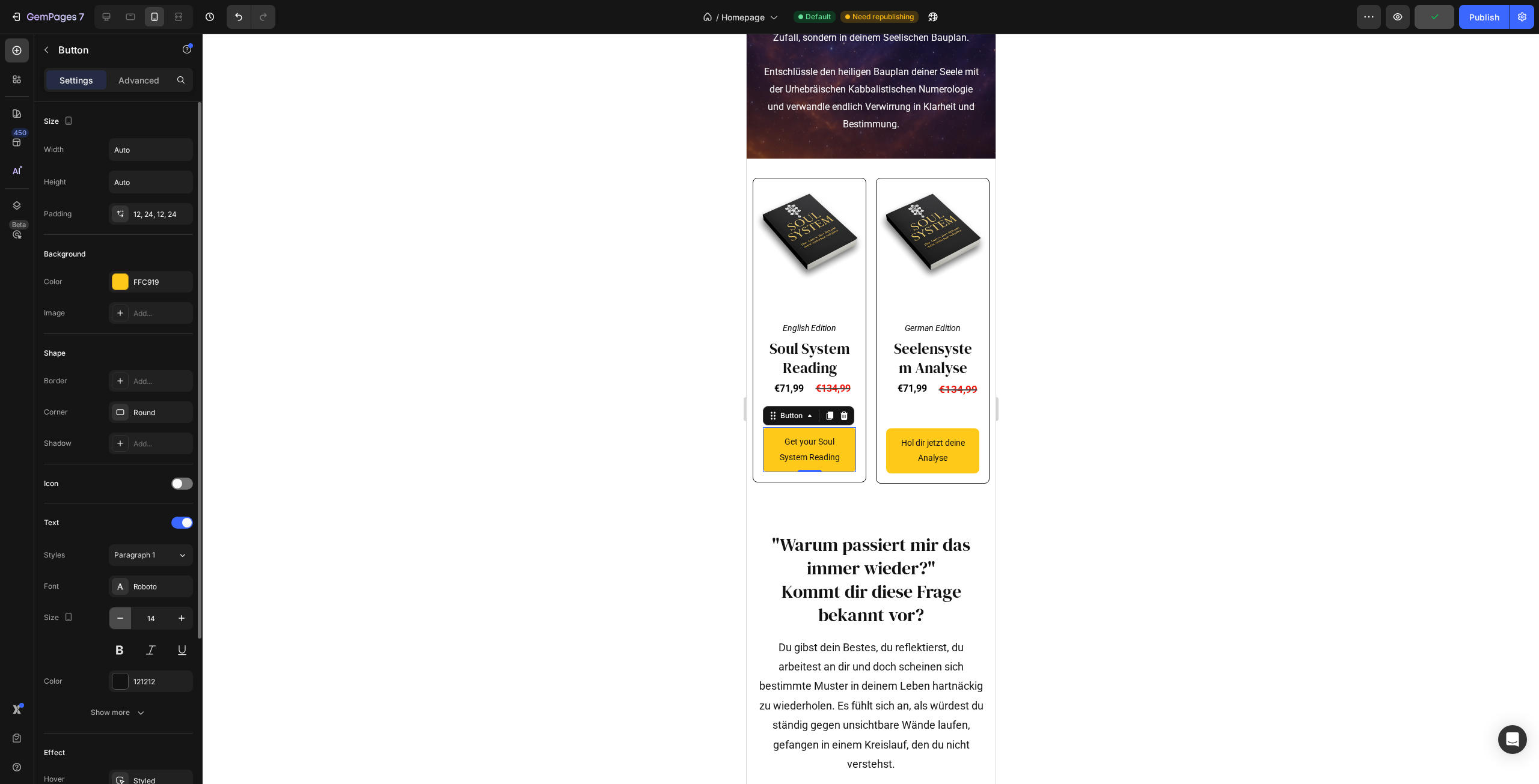
click at [123, 619] on icon "button" at bounding box center [120, 619] width 12 height 12
type input "12"
click at [122, 645] on button at bounding box center [119, 650] width 21 height 21
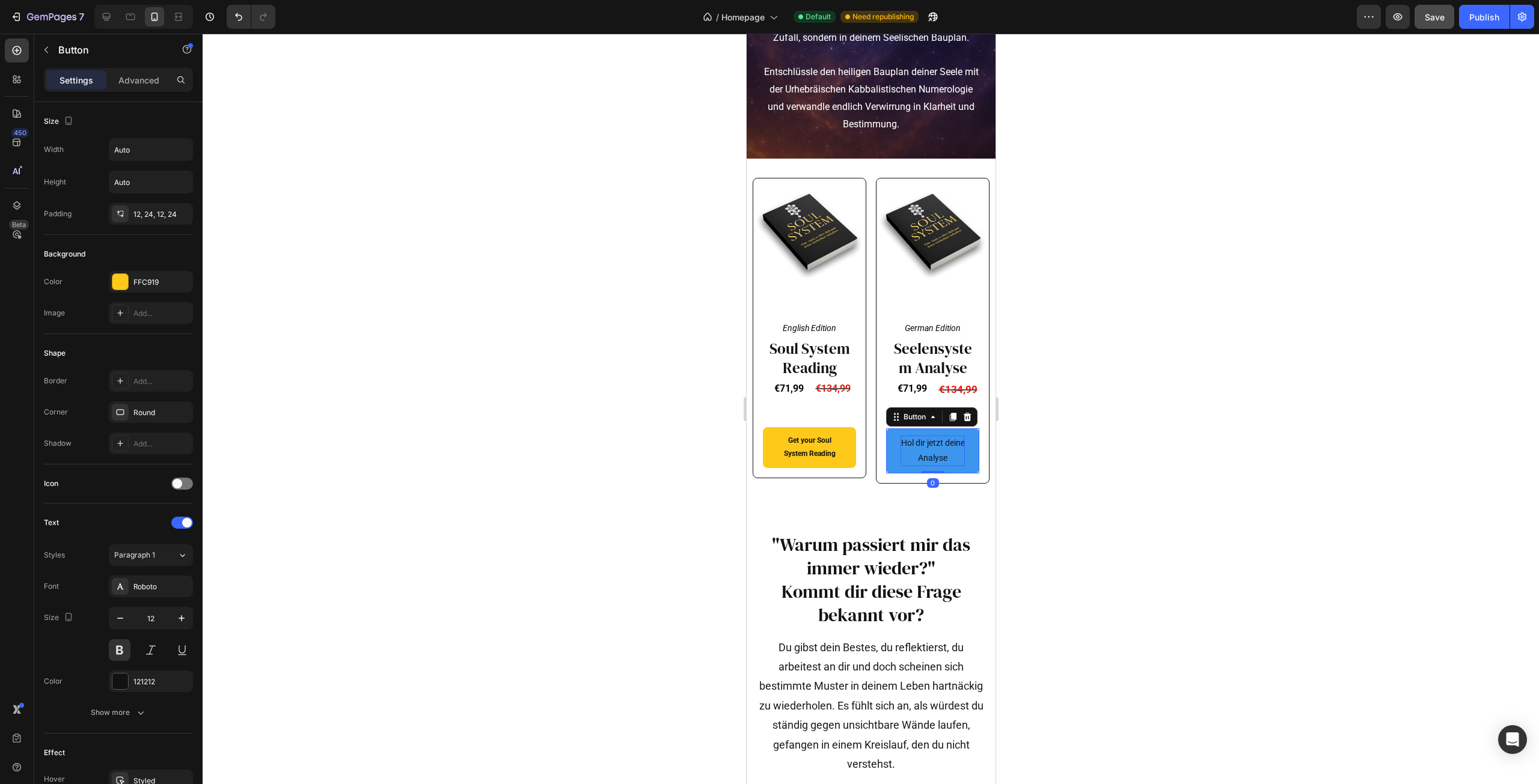
click at [900, 466] on p "Hol dir jetzt deine Analyse" at bounding box center [932, 450] width 64 height 30
click at [120, 615] on icon "button" at bounding box center [120, 619] width 12 height 12
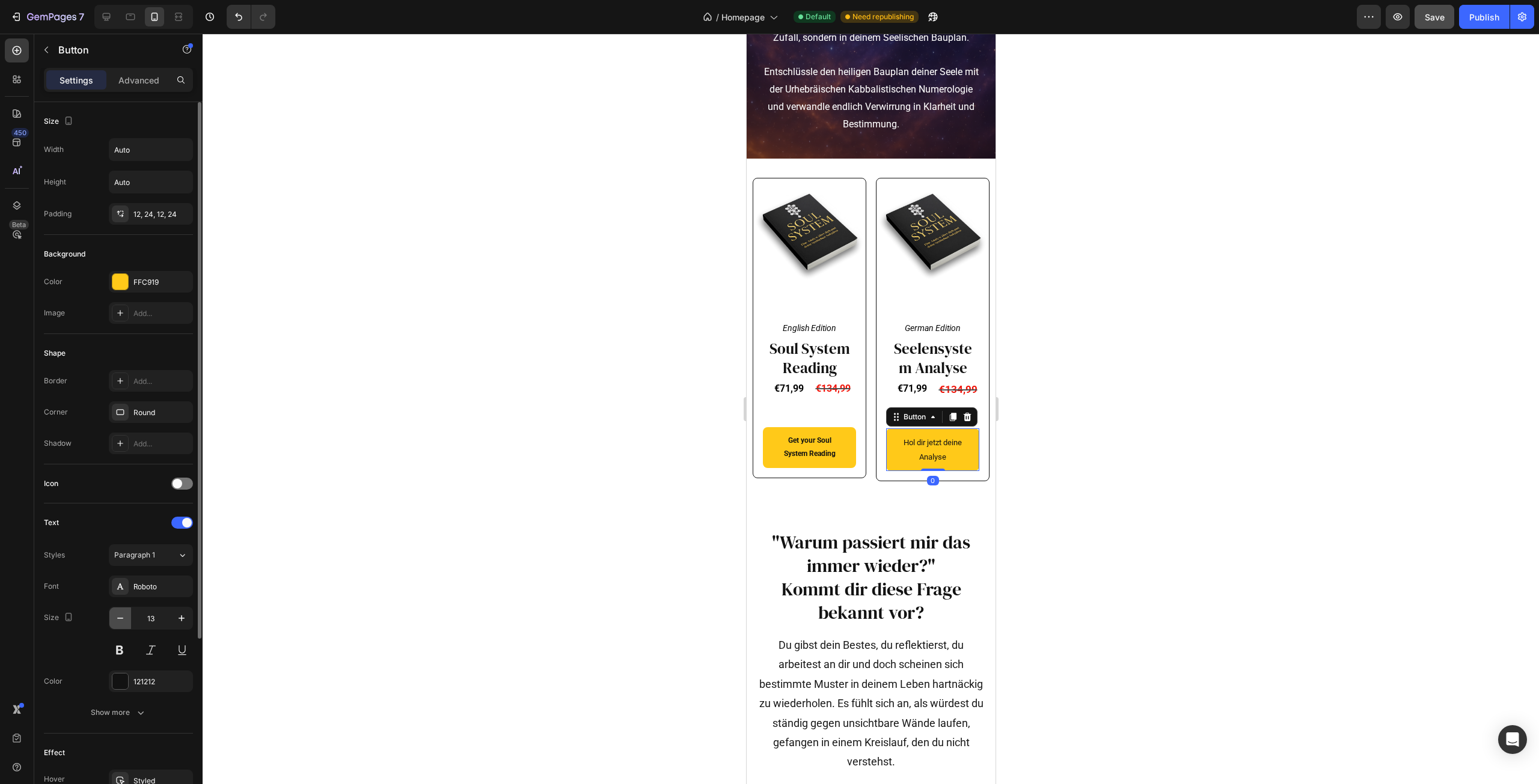
type input "12"
click at [123, 648] on button at bounding box center [119, 650] width 21 height 21
click at [411, 561] on div at bounding box center [871, 409] width 1336 height 750
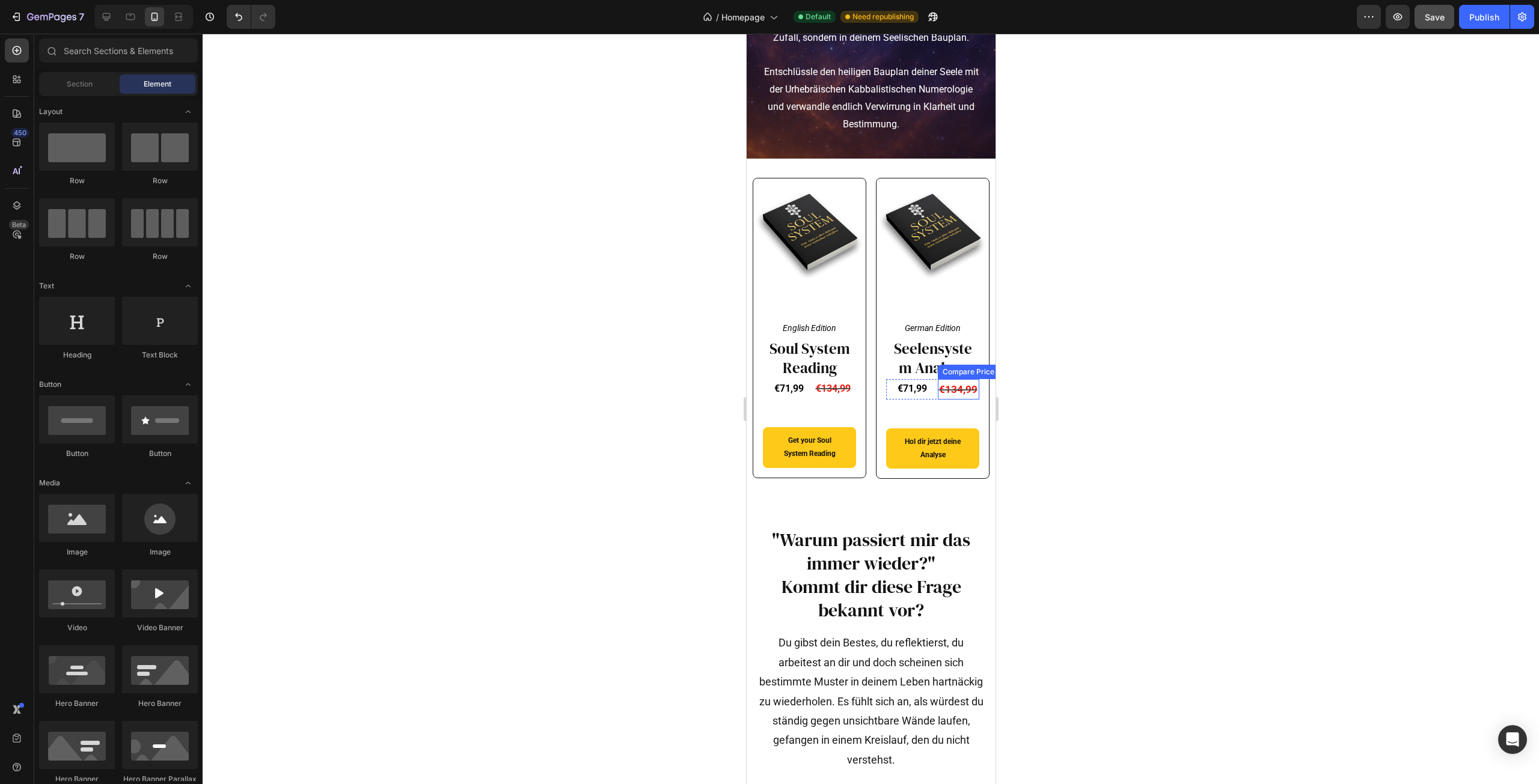
click at [940, 400] on div "€134,99" at bounding box center [958, 389] width 42 height 21
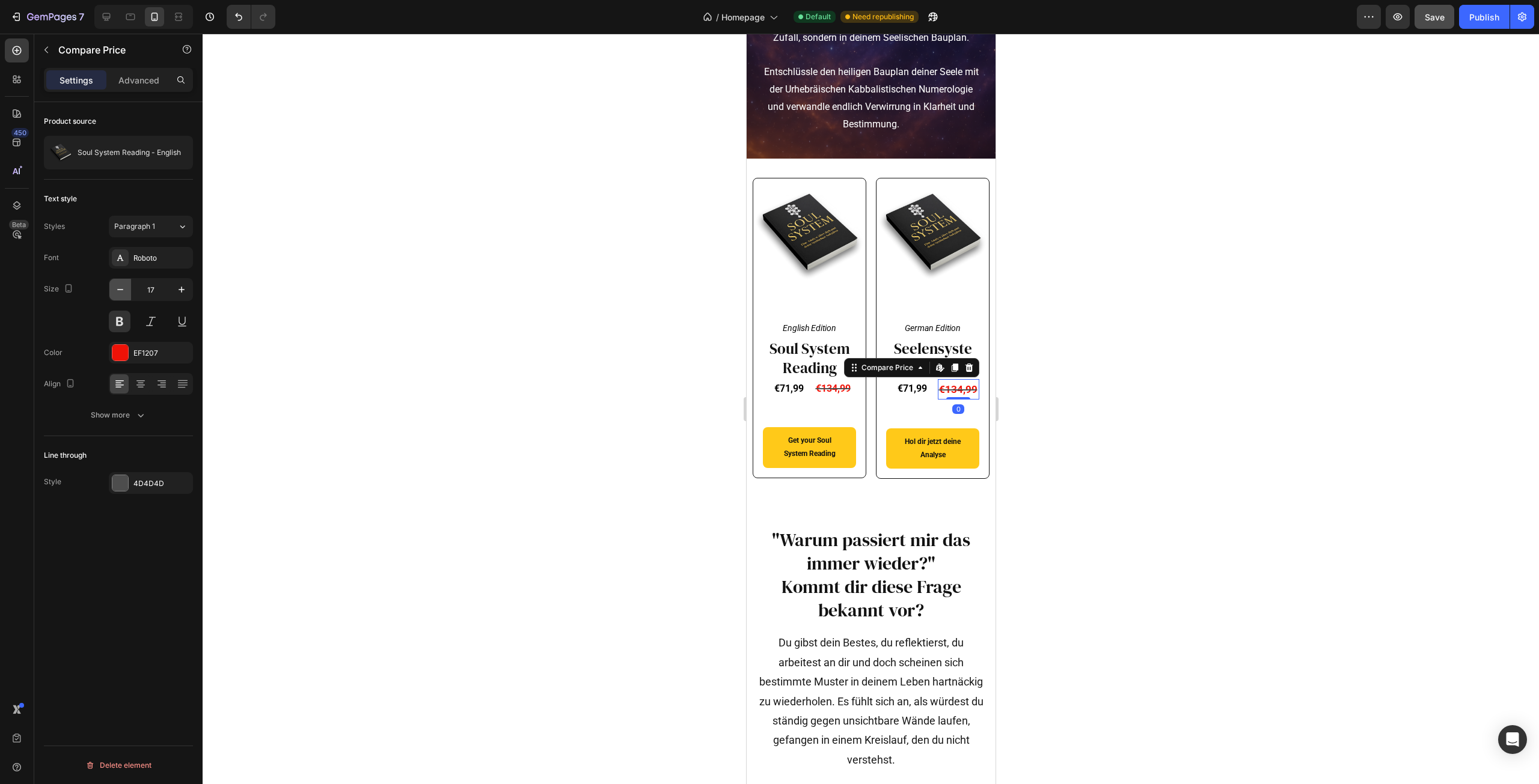
click at [118, 287] on icon "button" at bounding box center [120, 290] width 12 height 12
type input "16"
click at [1171, 384] on div at bounding box center [871, 409] width 1336 height 750
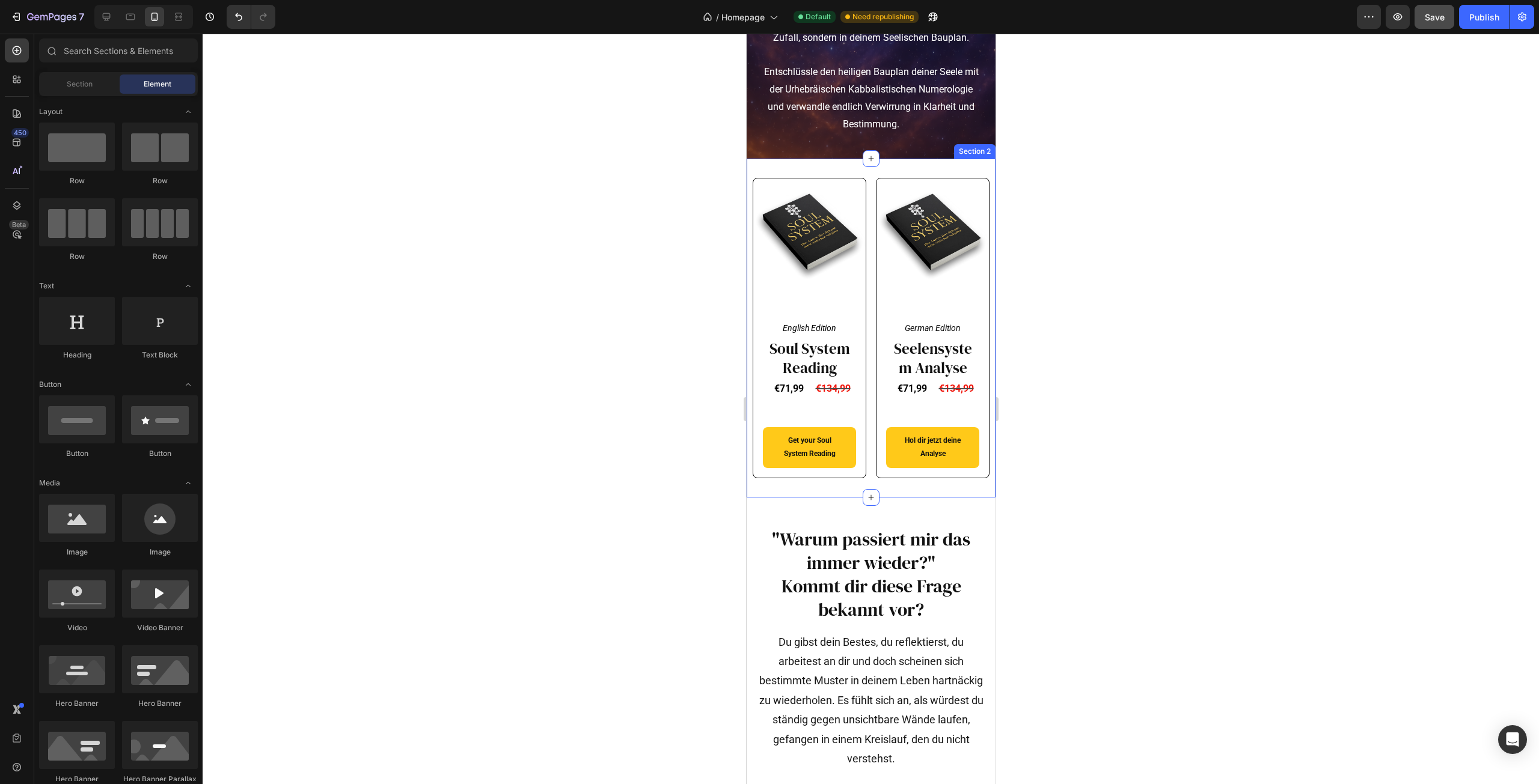
click at [1437, 21] on span "Save" at bounding box center [1435, 17] width 20 height 10
click at [924, 379] on h2 "Seelensystem Analyse" at bounding box center [932, 358] width 93 height 41
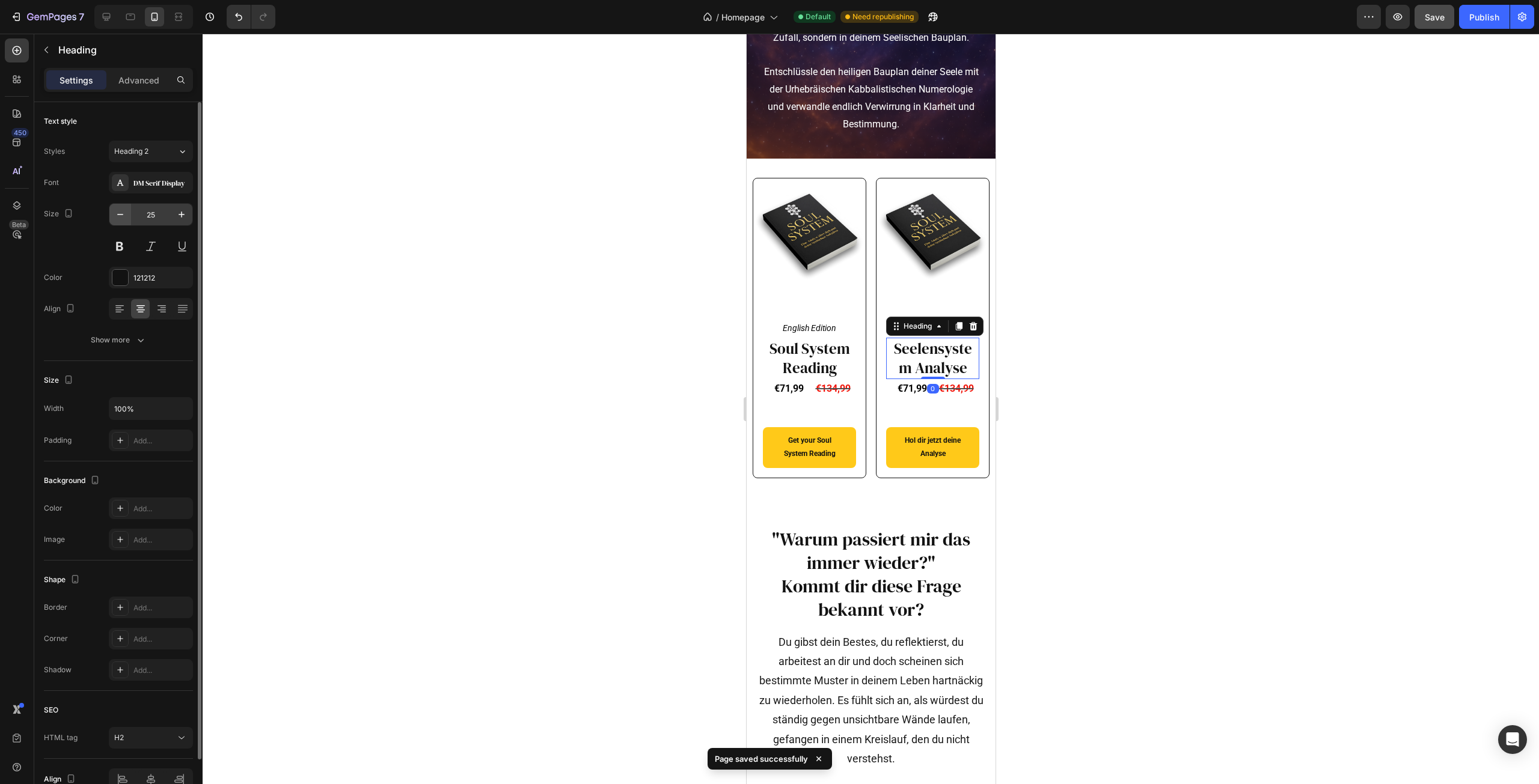
click at [128, 218] on button "button" at bounding box center [120, 214] width 21 height 21
type input "23"
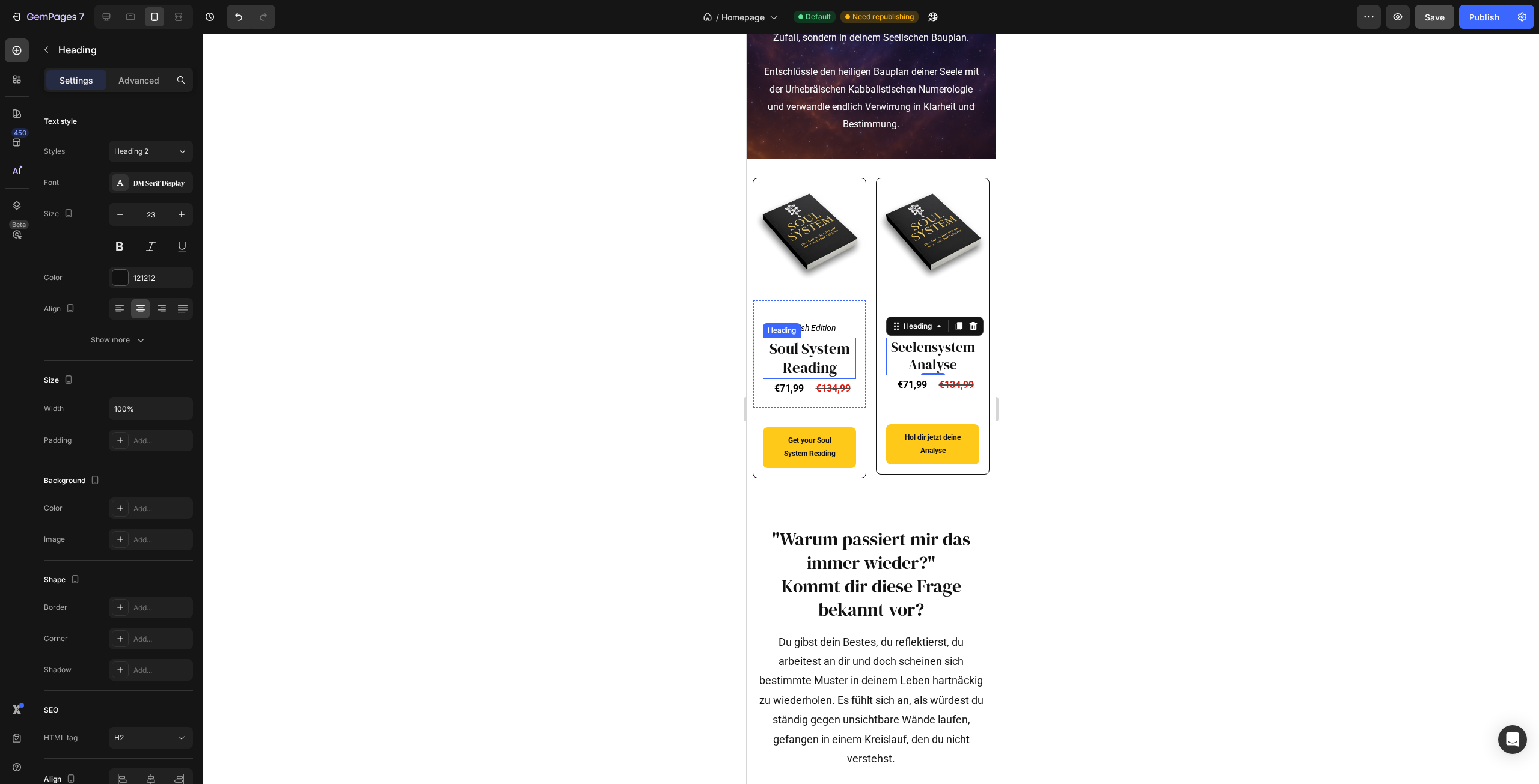
click at [813, 379] on h2 "Soul System Reading" at bounding box center [809, 358] width 93 height 41
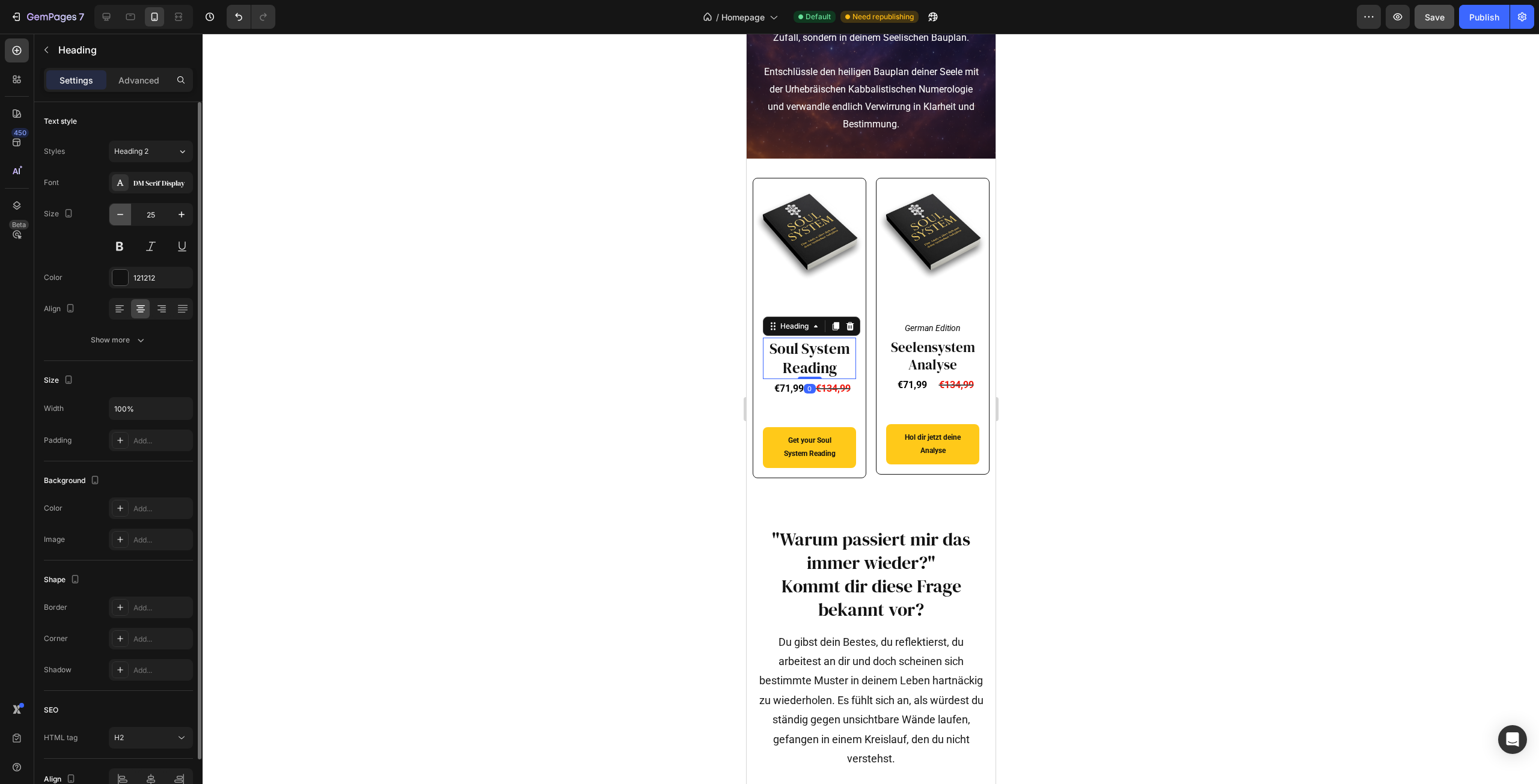
click at [124, 212] on icon "button" at bounding box center [120, 215] width 12 height 12
type input "23"
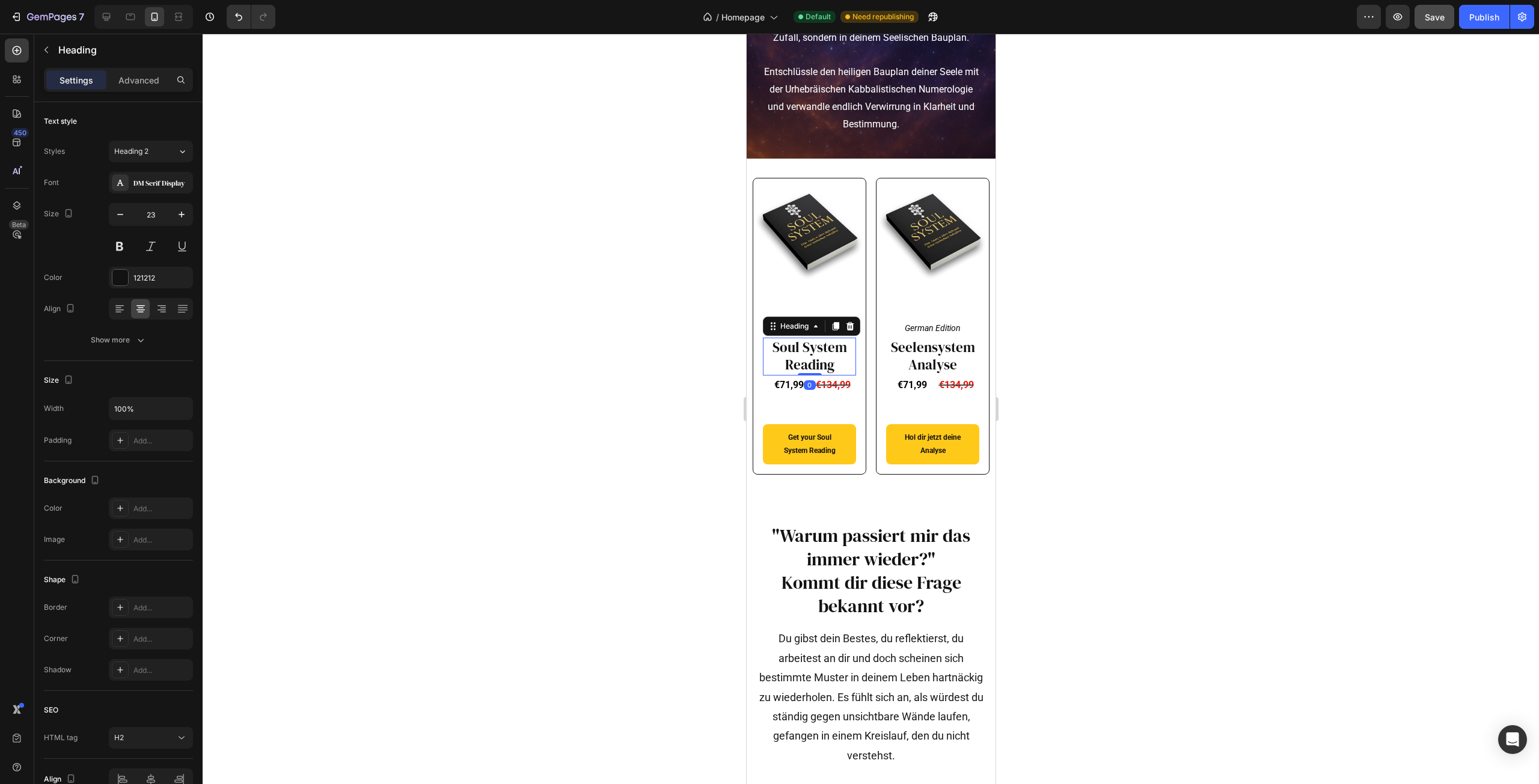
click at [563, 361] on div at bounding box center [871, 409] width 1336 height 750
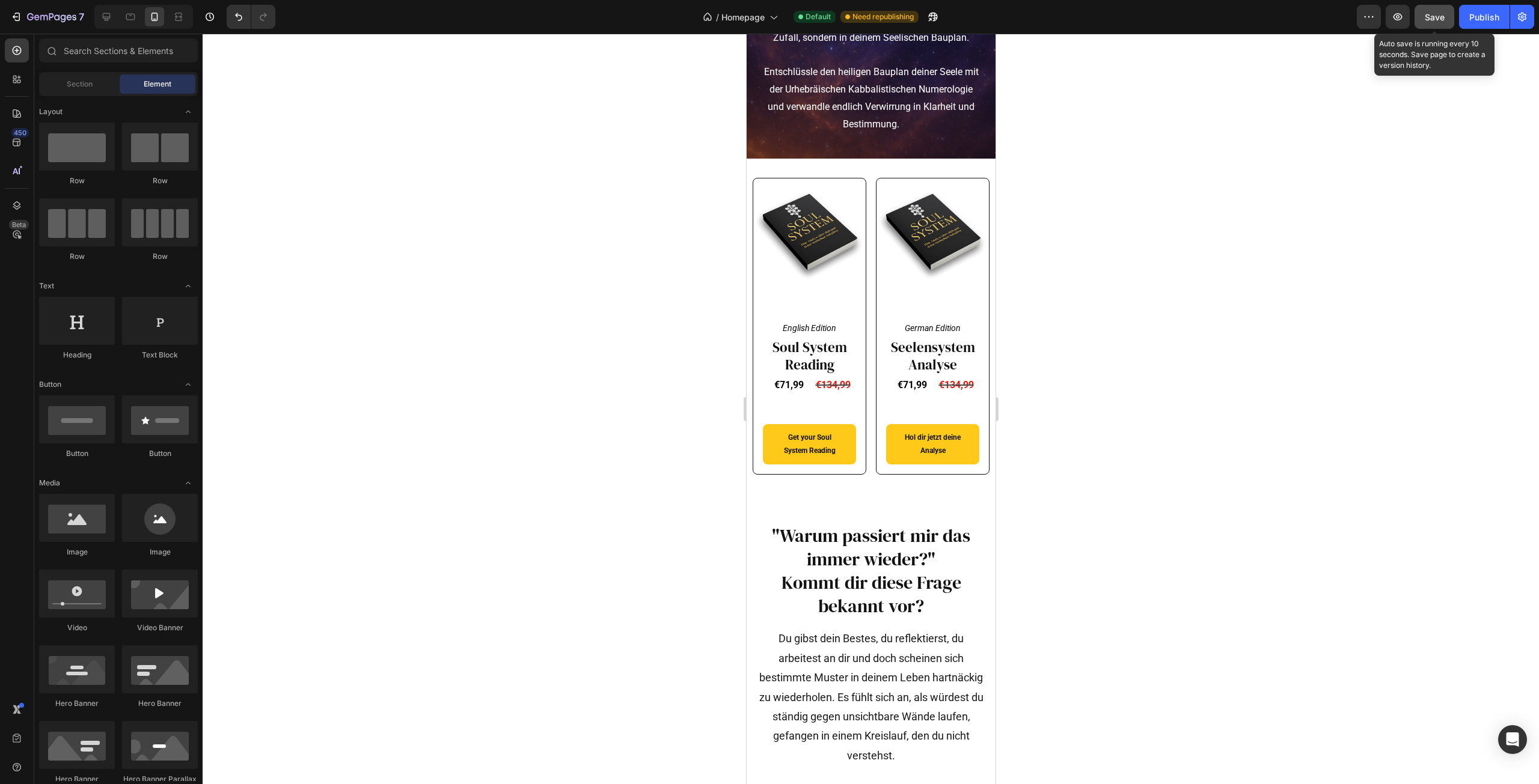
click at [1432, 8] on button "Save" at bounding box center [1434, 16] width 40 height 24
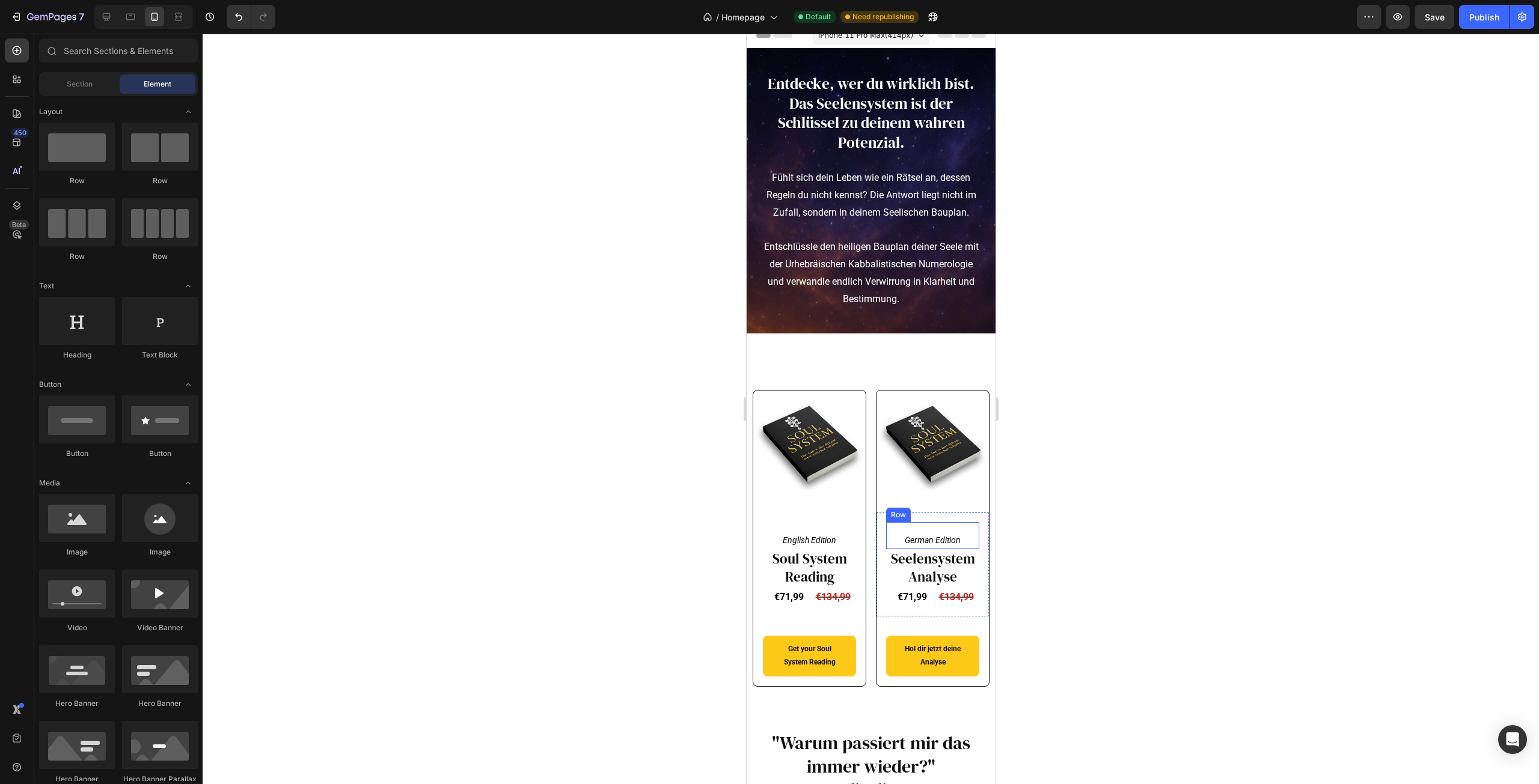
scroll to position [0, 0]
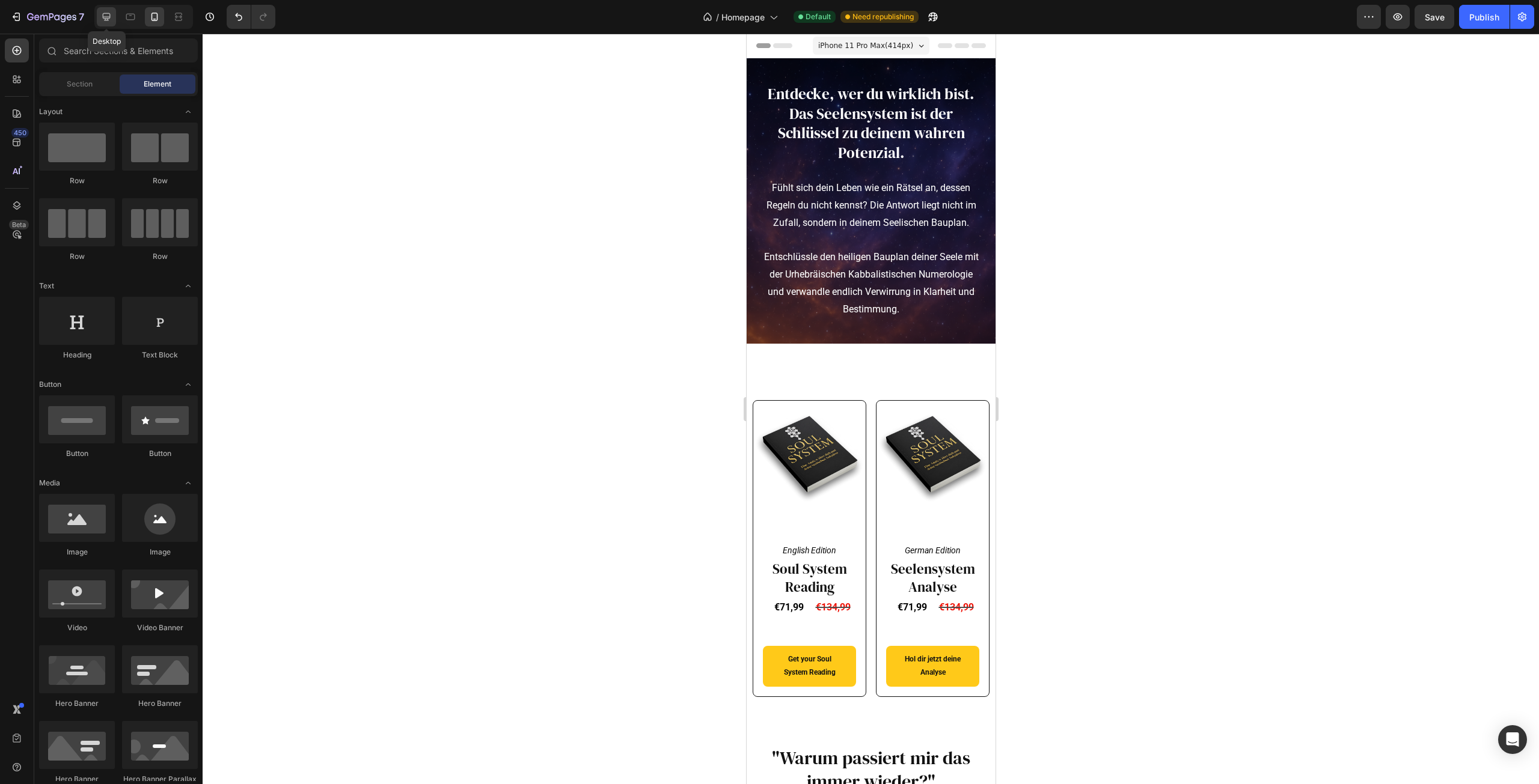
click at [104, 13] on icon at bounding box center [106, 17] width 8 height 8
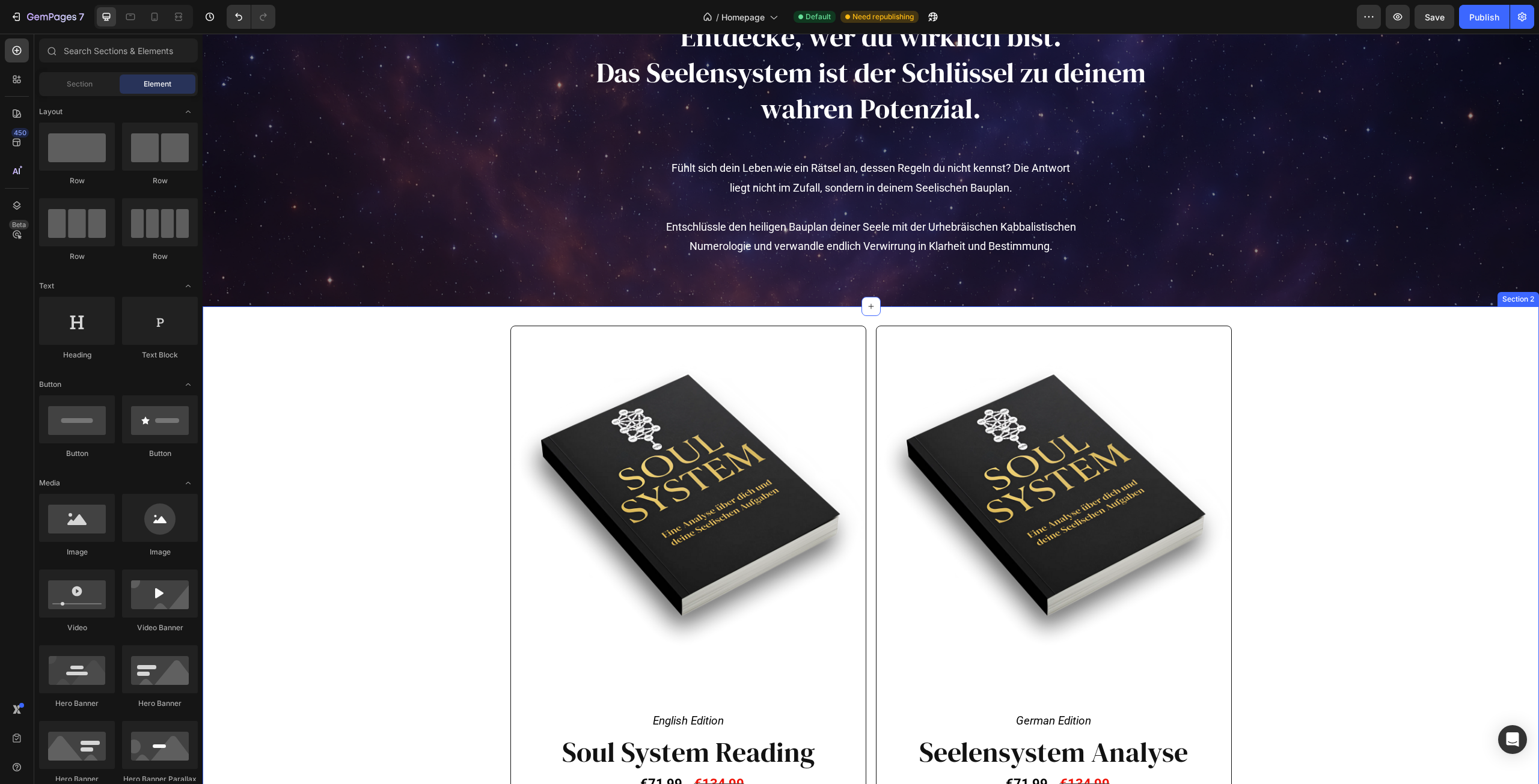
scroll to position [361, 0]
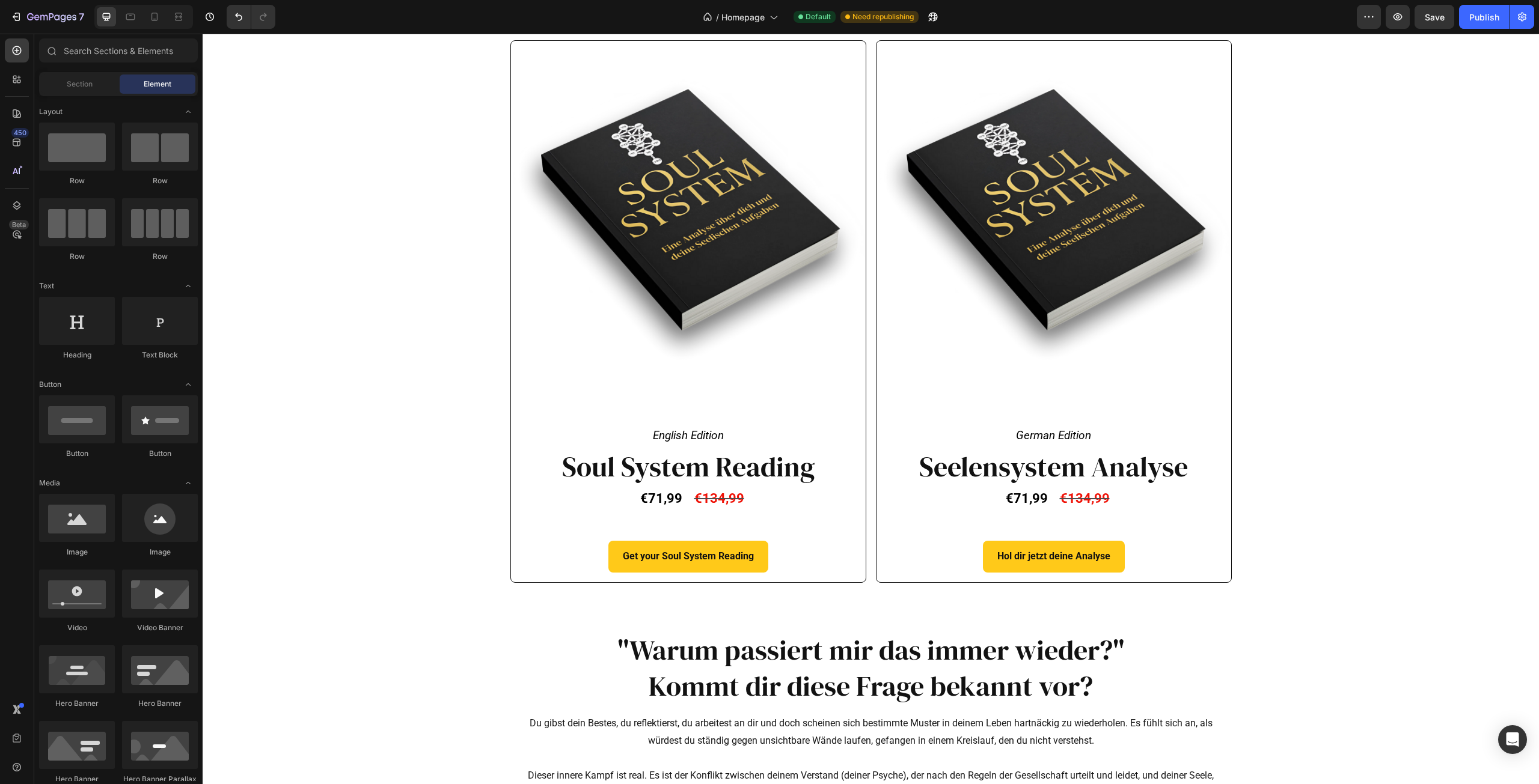
click at [1428, 19] on span "Save" at bounding box center [1435, 17] width 20 height 10
click at [1483, 16] on div "Publish" at bounding box center [1484, 17] width 30 height 13
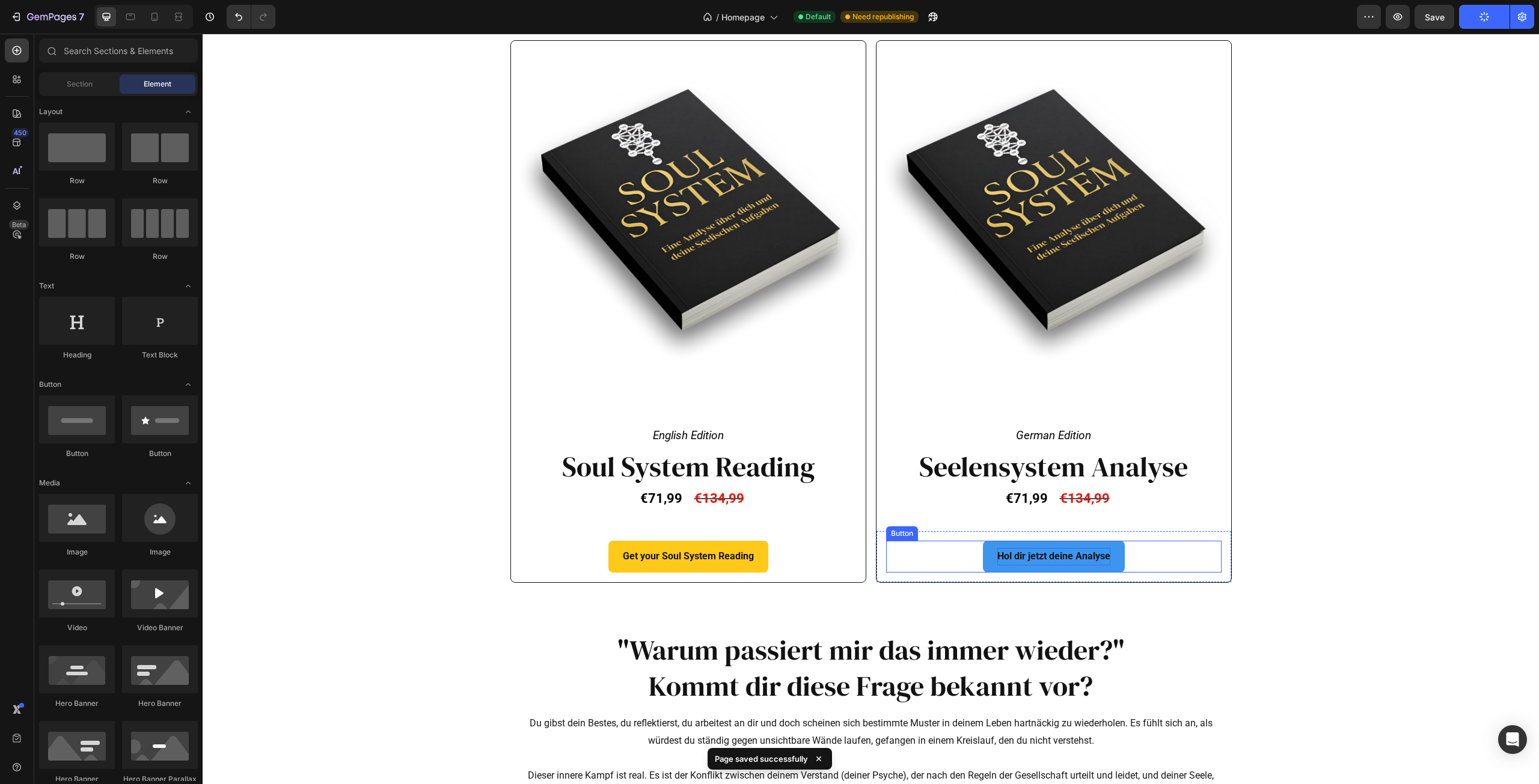
click at [1073, 555] on p "Hol dir jetzt deine Analyse" at bounding box center [1054, 556] width 113 height 18
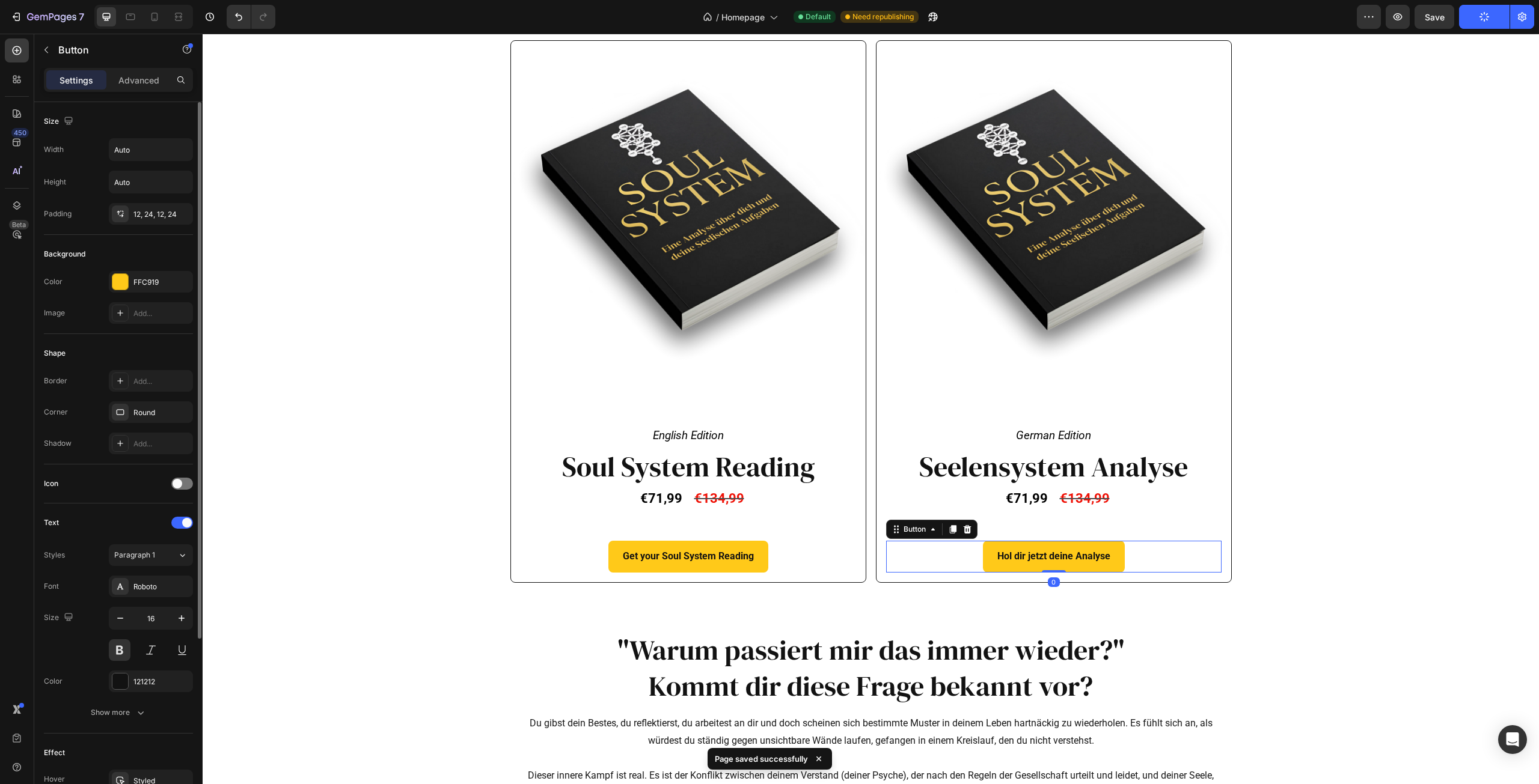
scroll to position [239, 0]
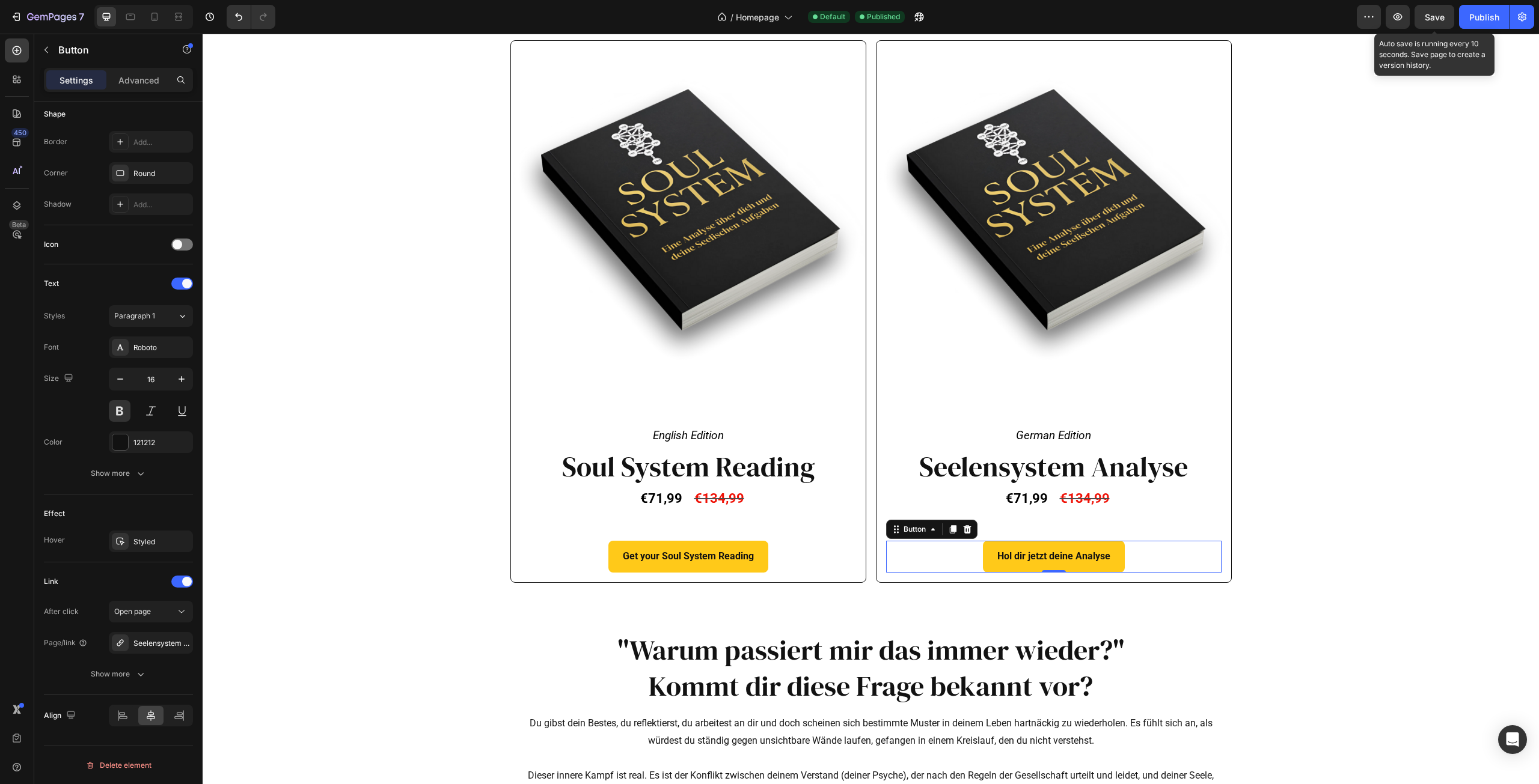
click at [1433, 16] on span "Save" at bounding box center [1435, 17] width 20 height 10
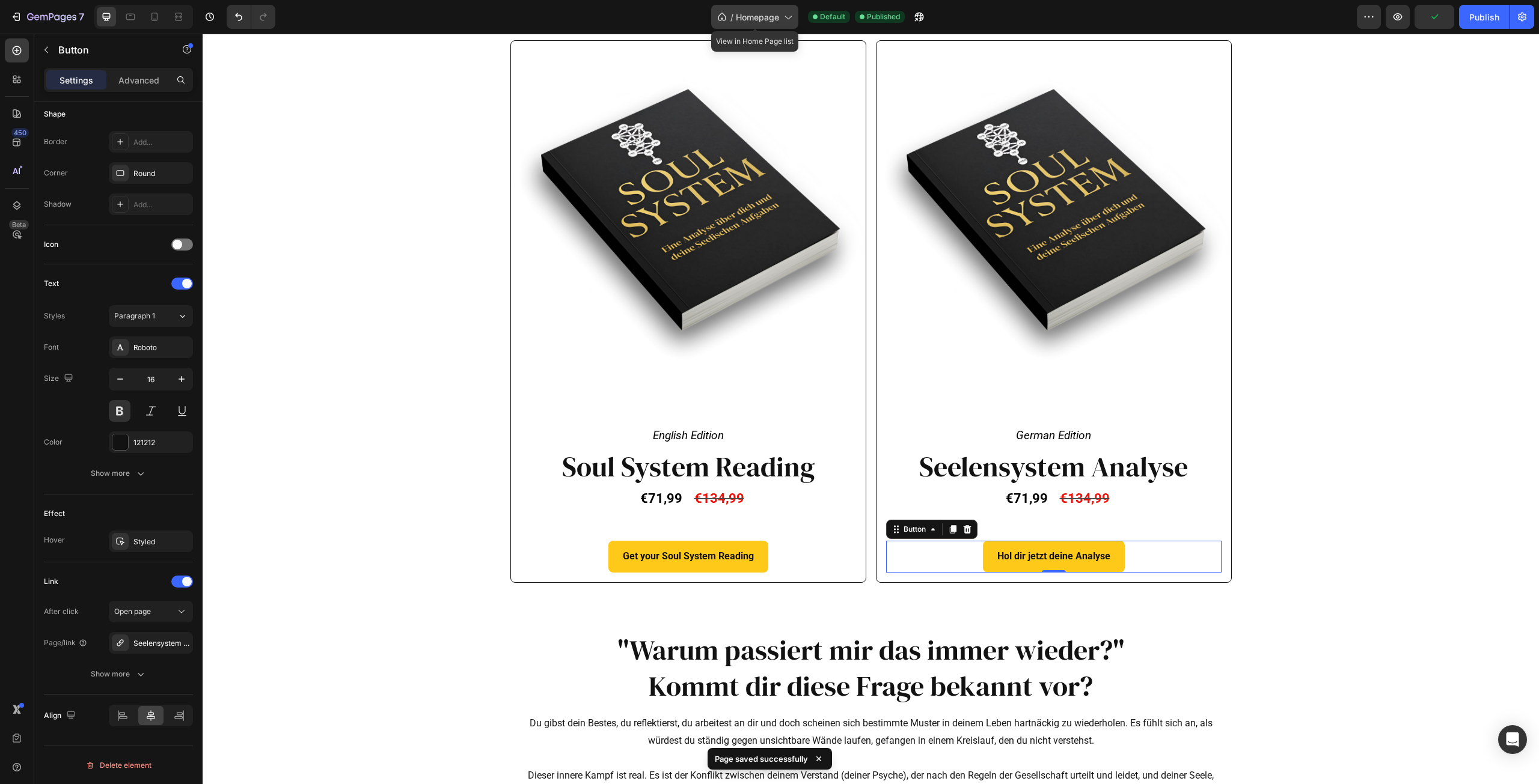
click at [788, 12] on icon at bounding box center [788, 17] width 12 height 12
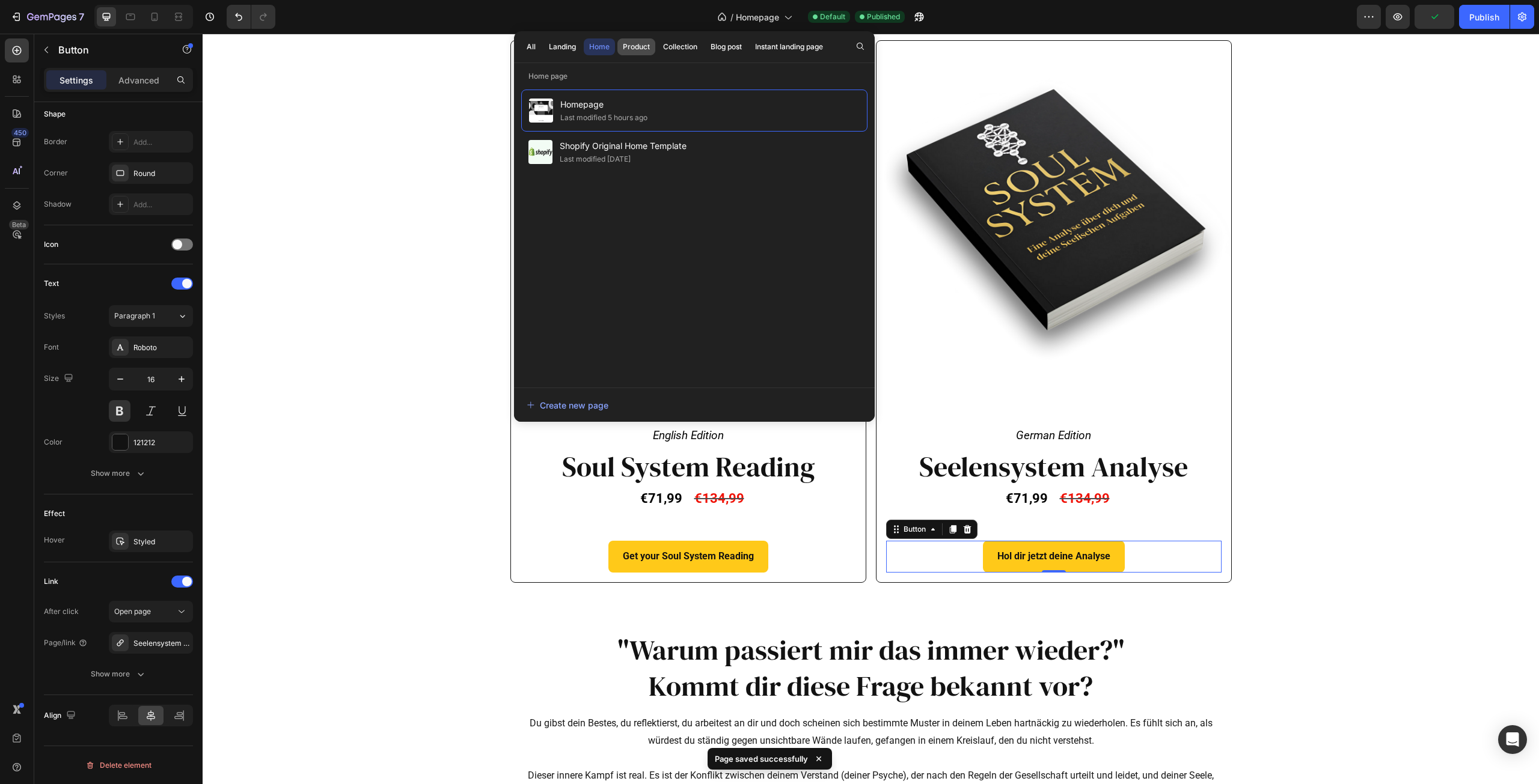
click at [634, 45] on div "Product" at bounding box center [636, 47] width 27 height 11
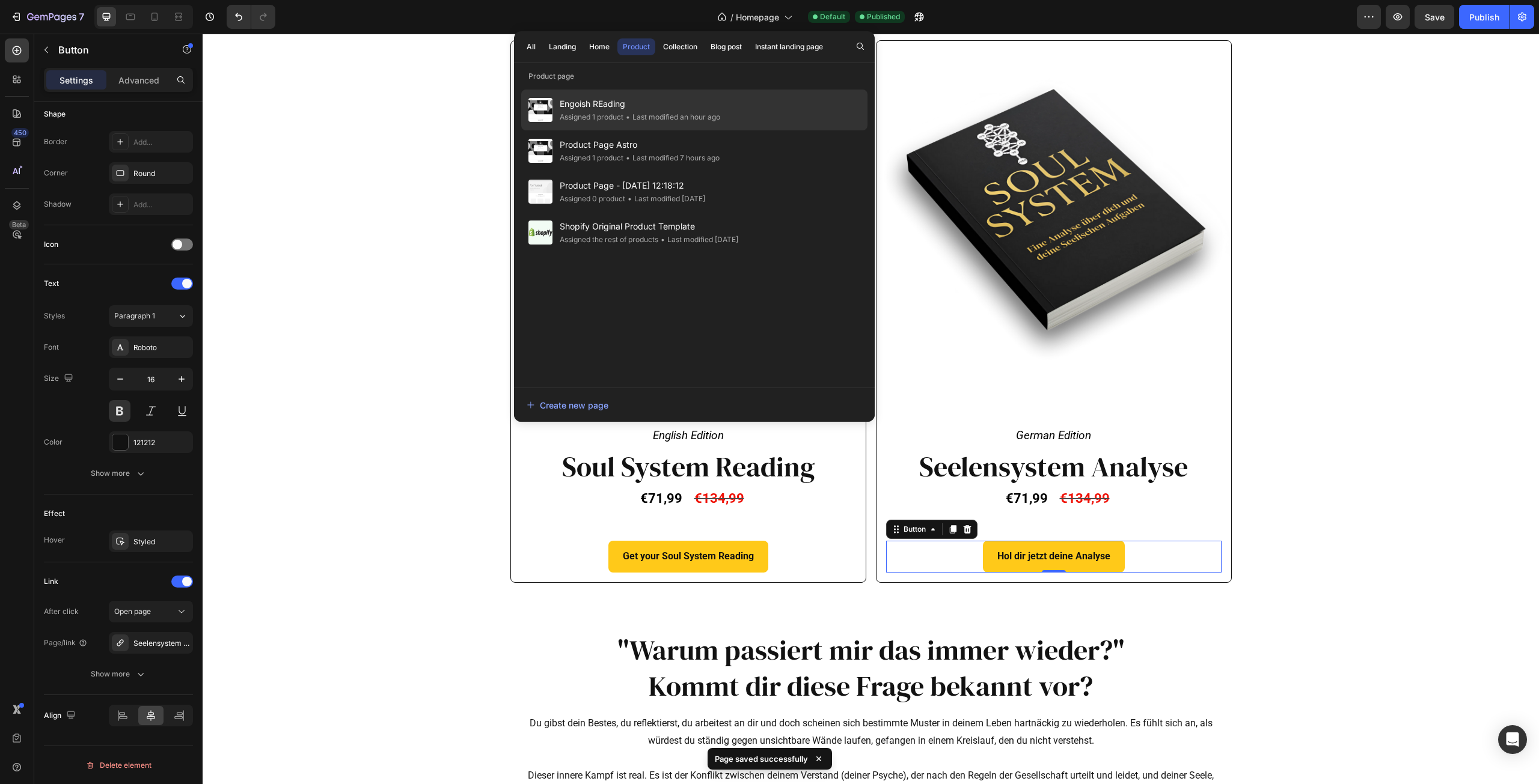
click at [650, 112] on div "• Last modified an hour ago" at bounding box center [672, 117] width 97 height 12
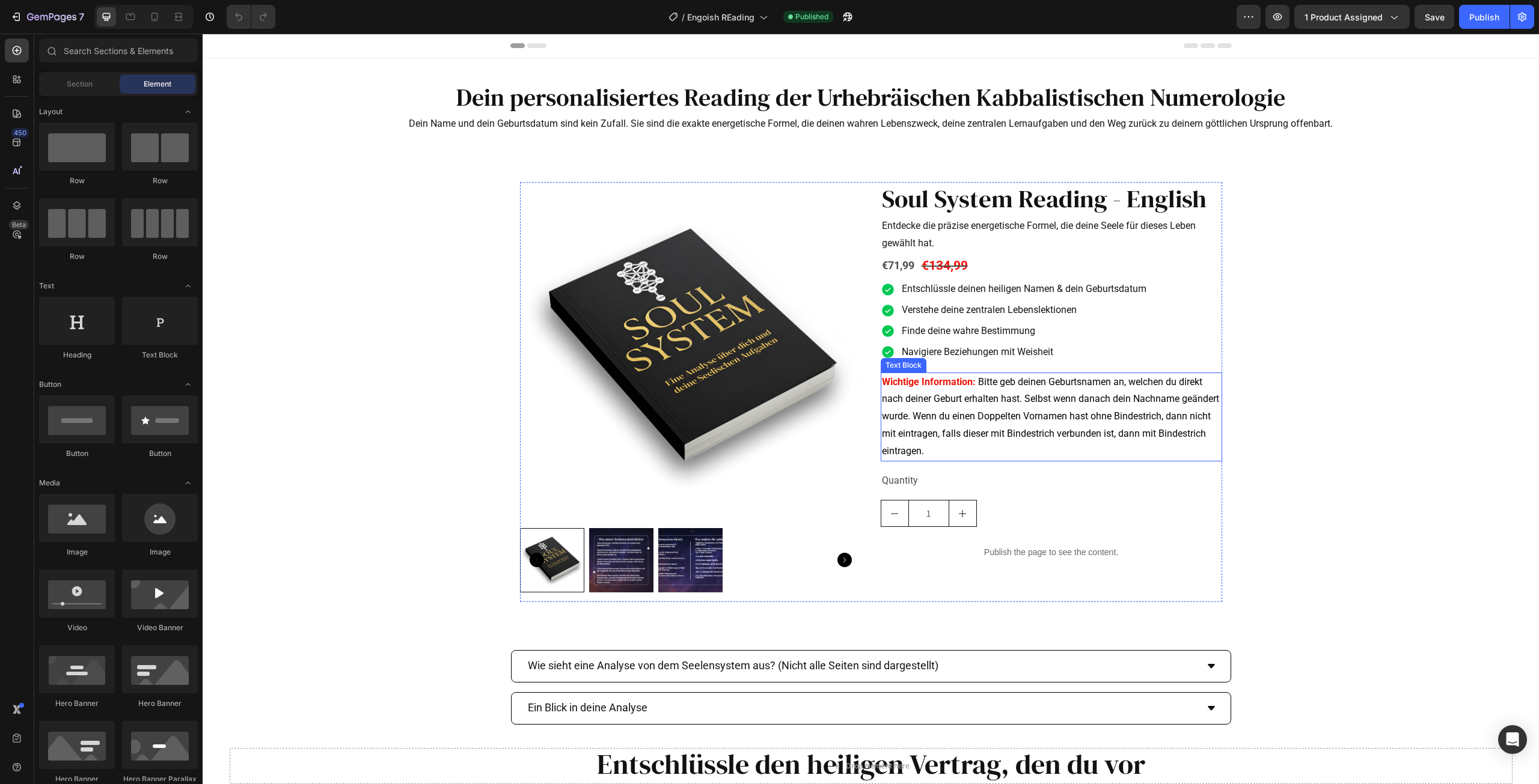
click at [957, 389] on p "Wichtige Information: Bitte geb deinen Geburtsnamen an, welchen du direkt nach …" at bounding box center [1051, 417] width 339 height 87
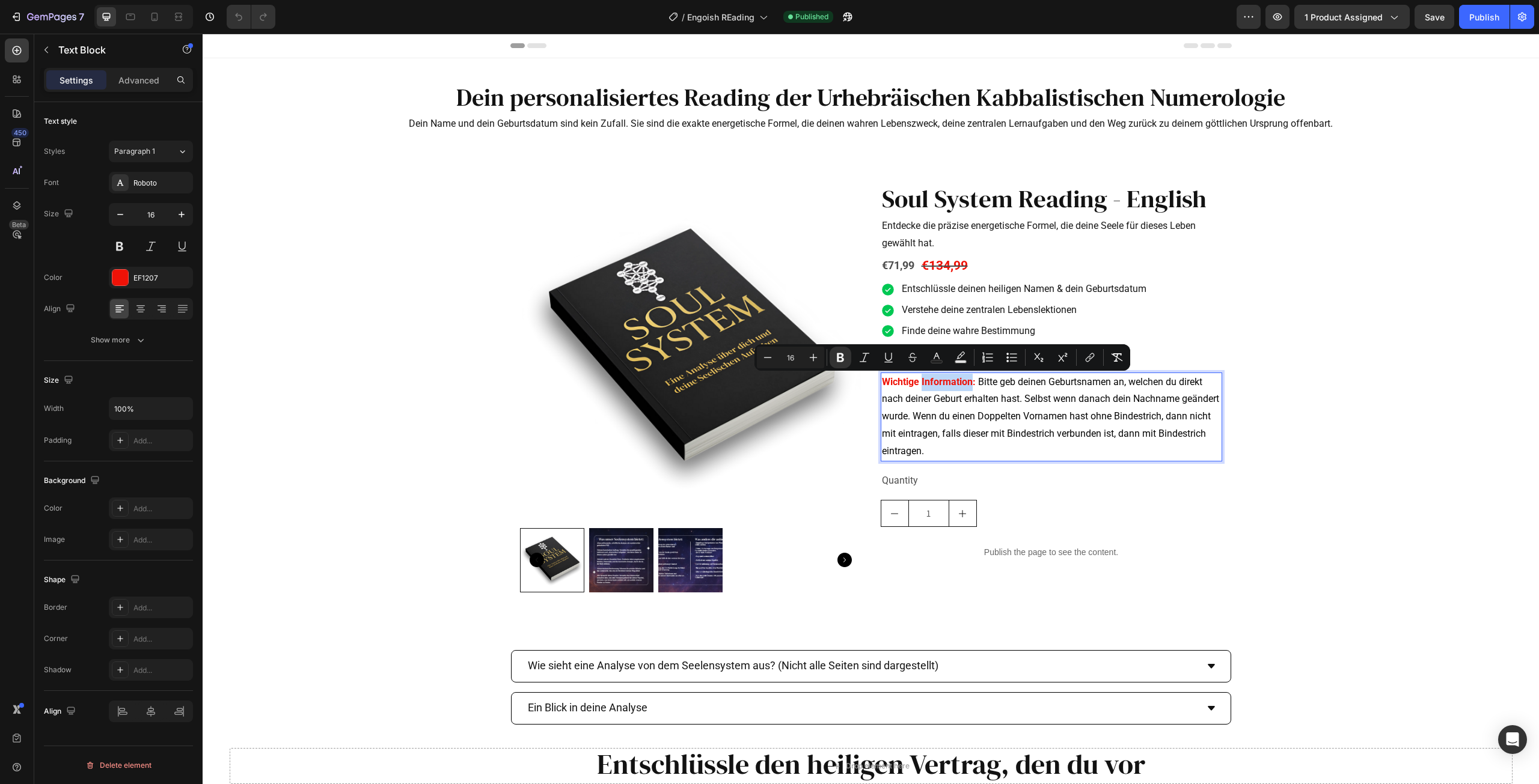
click at [946, 381] on strong "Wichtige Information:" at bounding box center [929, 382] width 94 height 12
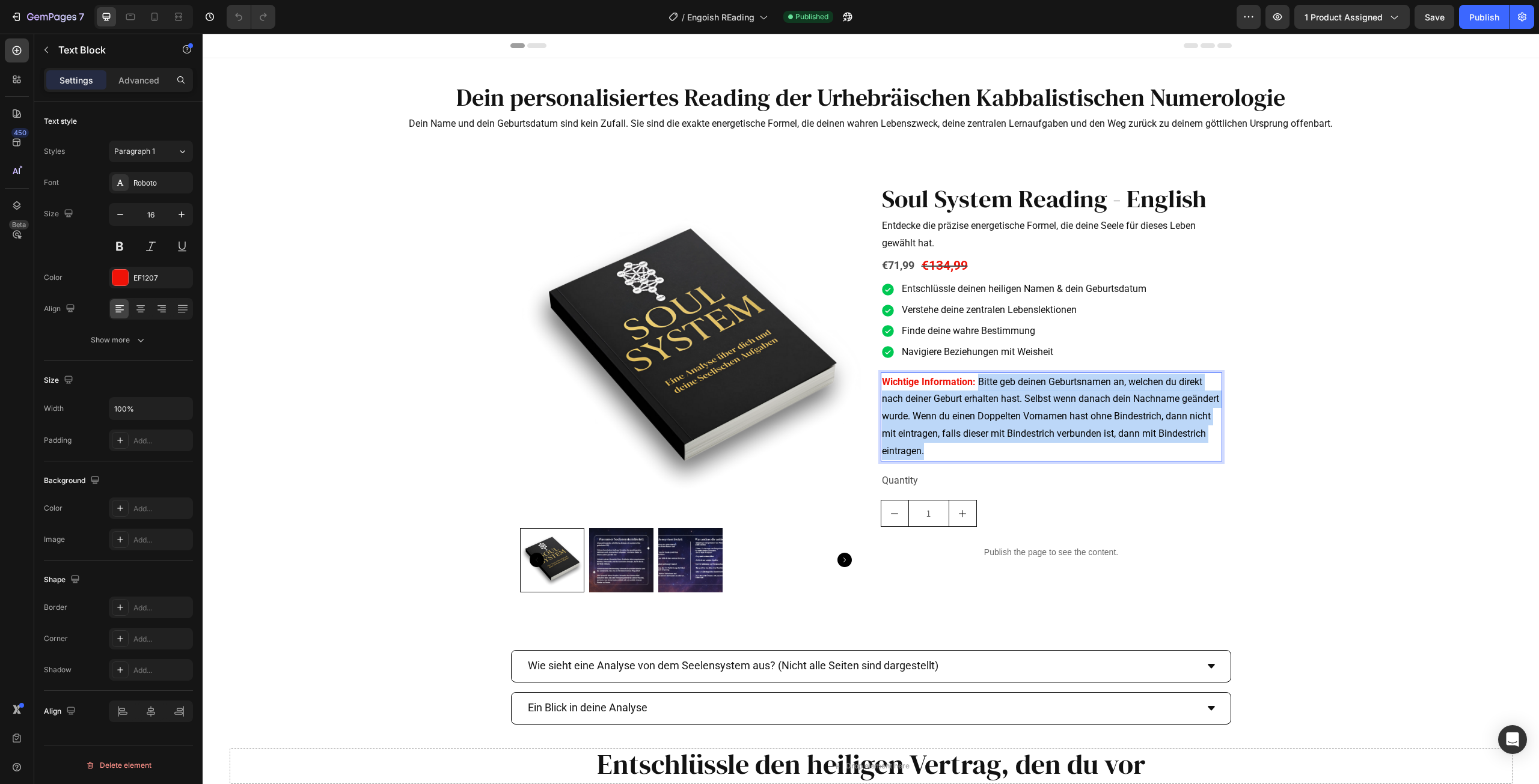
drag, startPoint x: 972, startPoint y: 381, endPoint x: 1003, endPoint y: 456, distance: 81.2
click at [1003, 456] on p "Wichtige Information: Bitte geb deinen Geburtsnamen an, welchen du direkt nach …" at bounding box center [1051, 417] width 339 height 87
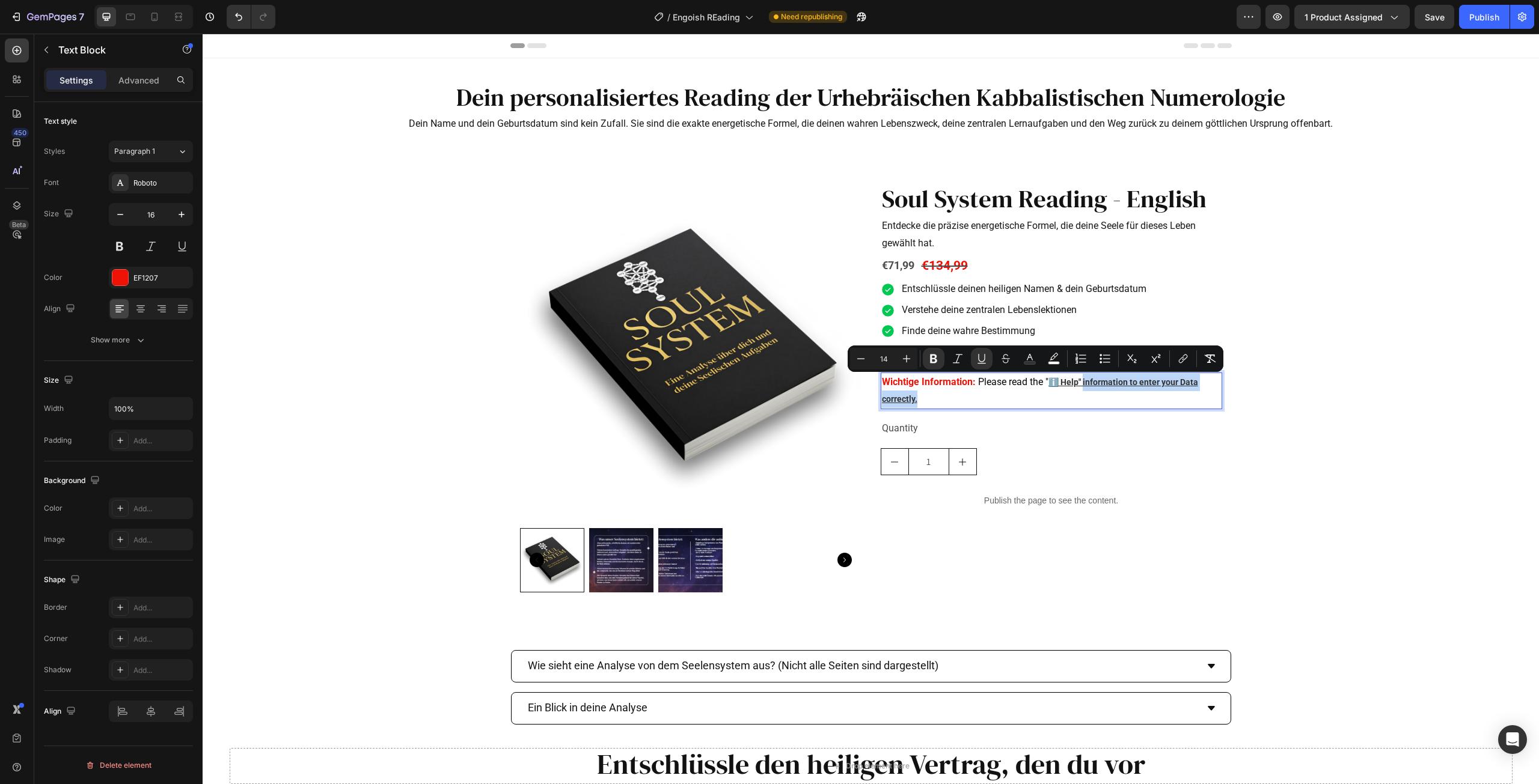
drag, startPoint x: 1081, startPoint y: 380, endPoint x: 1090, endPoint y: 402, distance: 23.8
click at [1090, 402] on p "Wichtige Information: Please read the " ℹ️ Help" information to enter your Data…" at bounding box center [1051, 391] width 339 height 35
click at [979, 362] on icon "Editor contextual toolbar" at bounding box center [982, 359] width 12 height 12
click at [1029, 393] on p "Wichtige Information: Please read the " ℹ️ Help" information to enter your Data…" at bounding box center [1051, 391] width 339 height 35
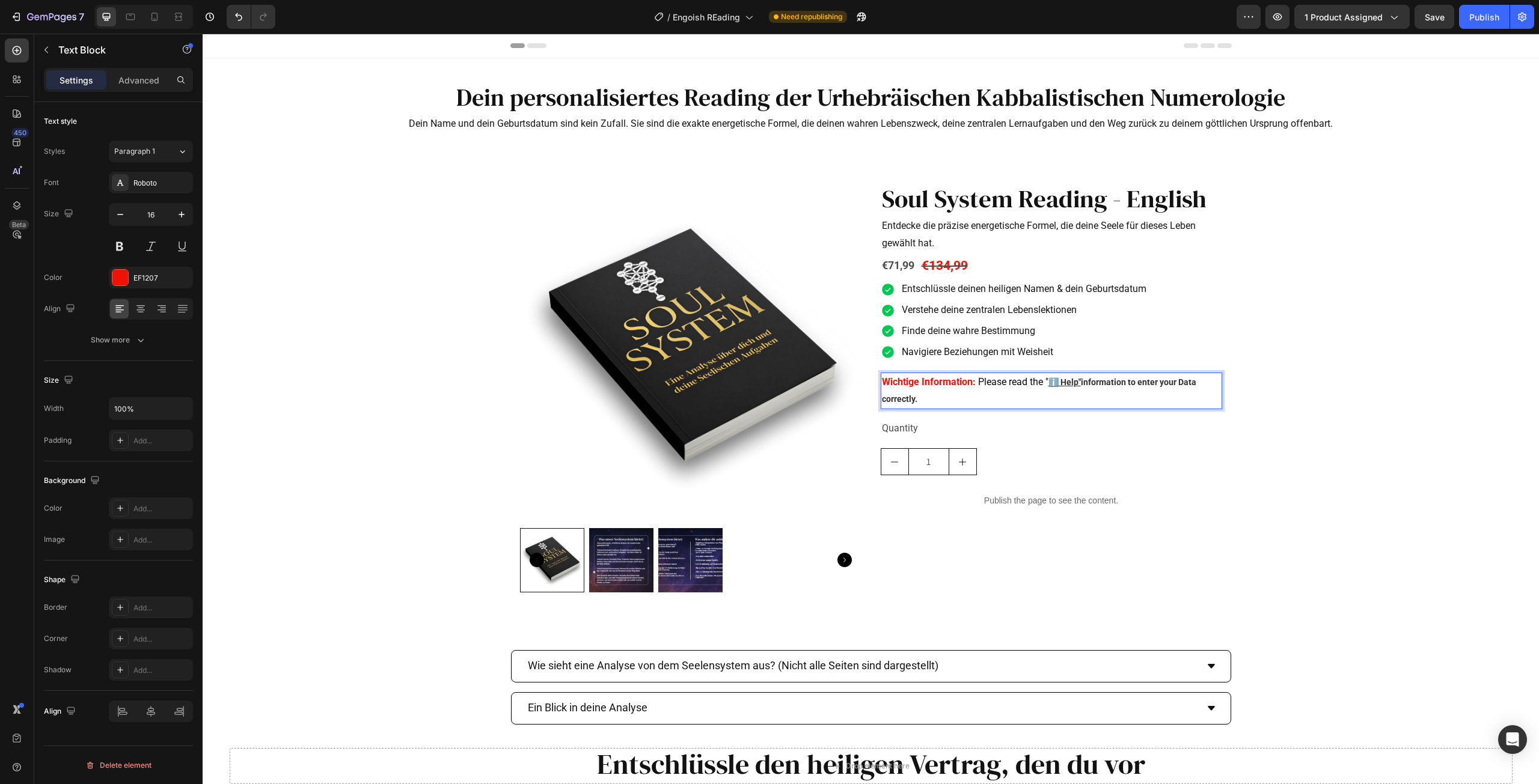
click at [1079, 388] on p "Wichtige Information: Please read the " ℹ️ Help" information to enter your Data…" at bounding box center [1051, 391] width 339 height 35
click at [1080, 388] on p "Wichtige Information: Please read the " ℹ️ Help" information to enter your Data…" at bounding box center [1051, 391] width 339 height 35
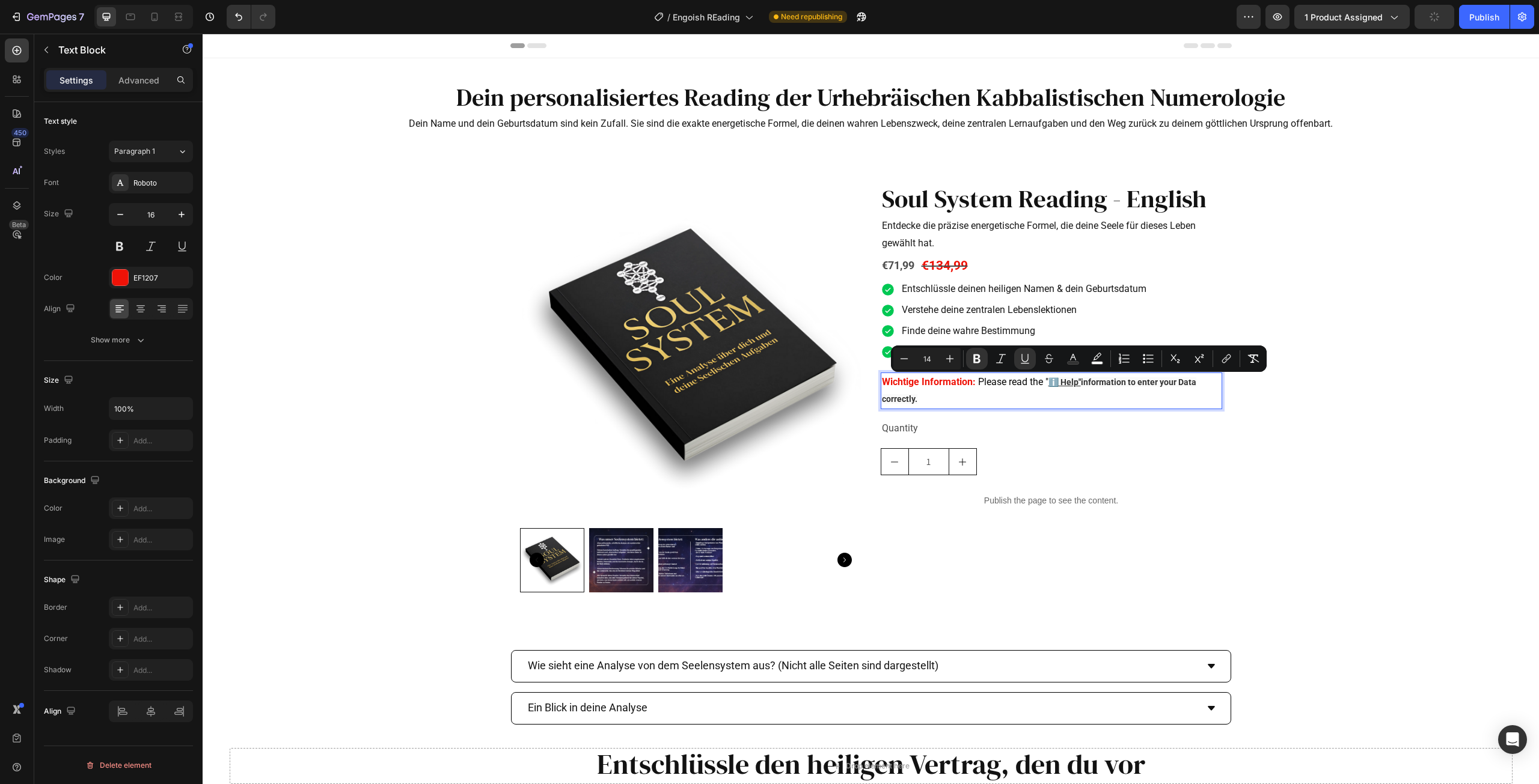
click at [1079, 386] on strong "ℹ️ Help" information to enter your Data correctly." at bounding box center [1039, 390] width 314 height 27
click at [1023, 365] on button "Underline" at bounding box center [1024, 358] width 21 height 21
click at [1038, 398] on p "Wichtige Information: Please read the " ℹ️ Help" information to enter your Data…" at bounding box center [1051, 391] width 339 height 35
drag, startPoint x: 1081, startPoint y: 383, endPoint x: 1094, endPoint y: 400, distance: 21.4
click at [1094, 400] on p "Wichtige Information: Please read the " ℹ️ Help" information to enter your Data…" at bounding box center [1051, 391] width 339 height 35
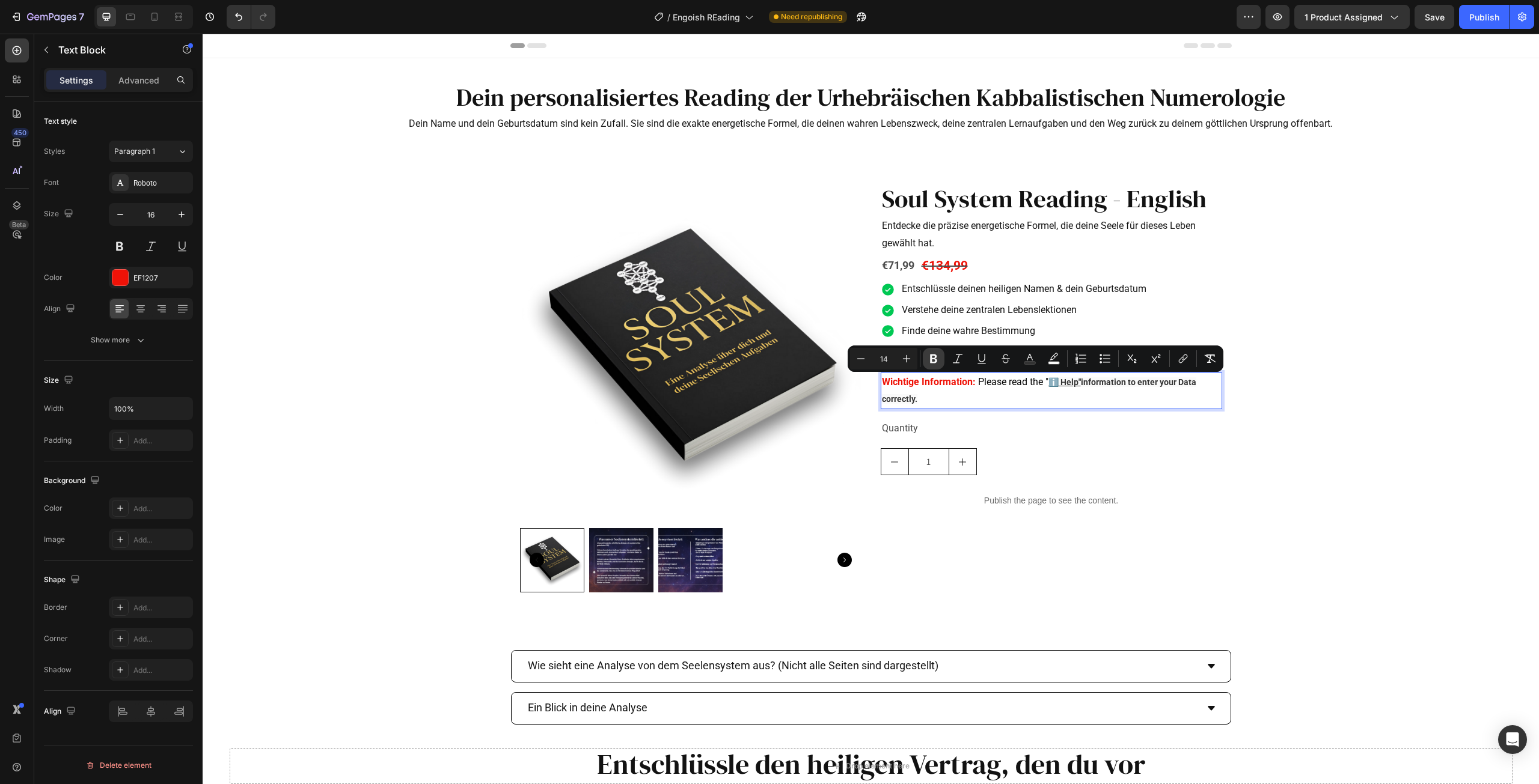
click at [936, 352] on button "Bold" at bounding box center [933, 358] width 21 height 21
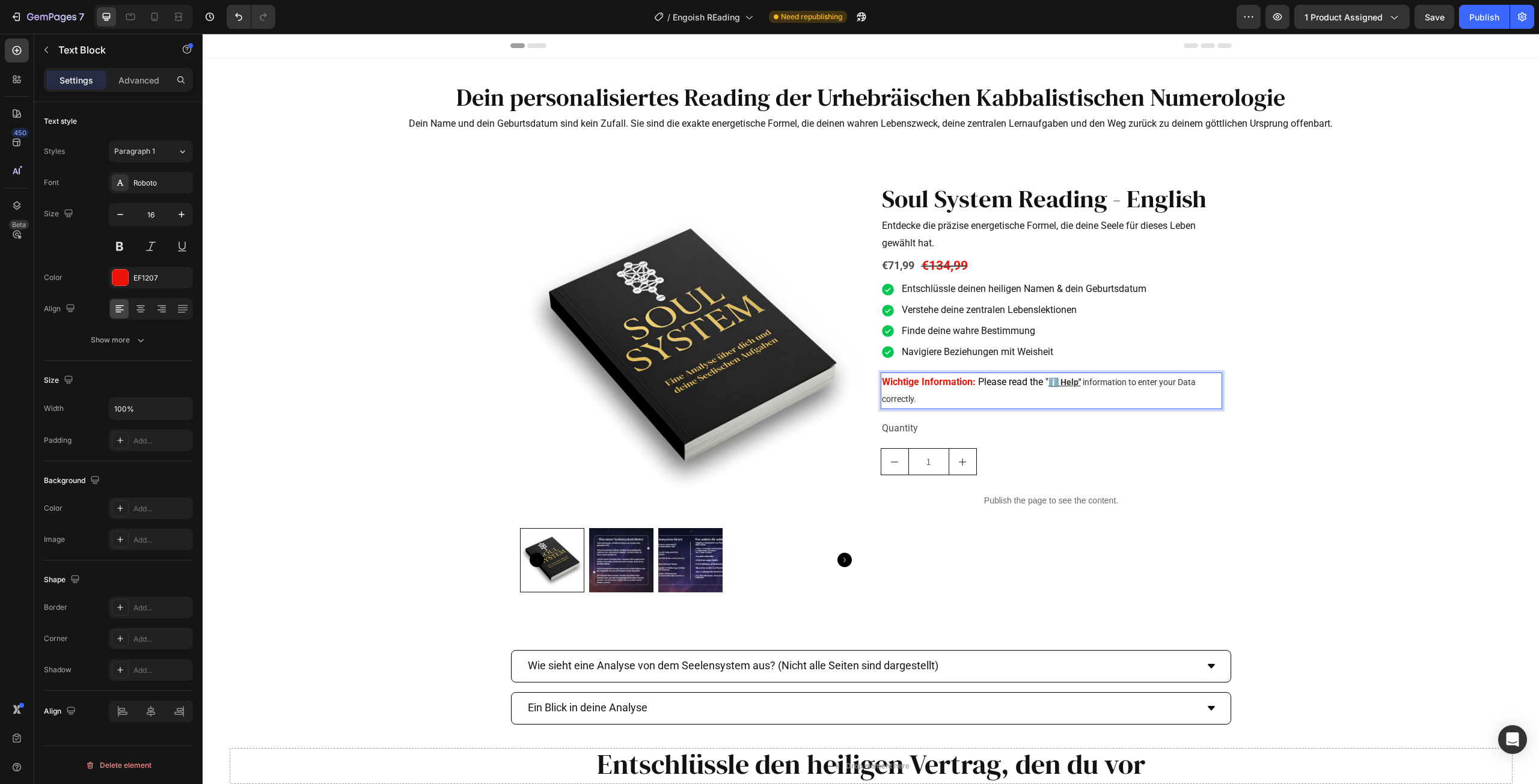
click at [1423, 31] on div "7 Version history / Engoish REading Need republishing Preview 1 product assigne…" at bounding box center [769, 17] width 1539 height 34
click at [1432, 25] on button "Save" at bounding box center [1434, 16] width 40 height 24
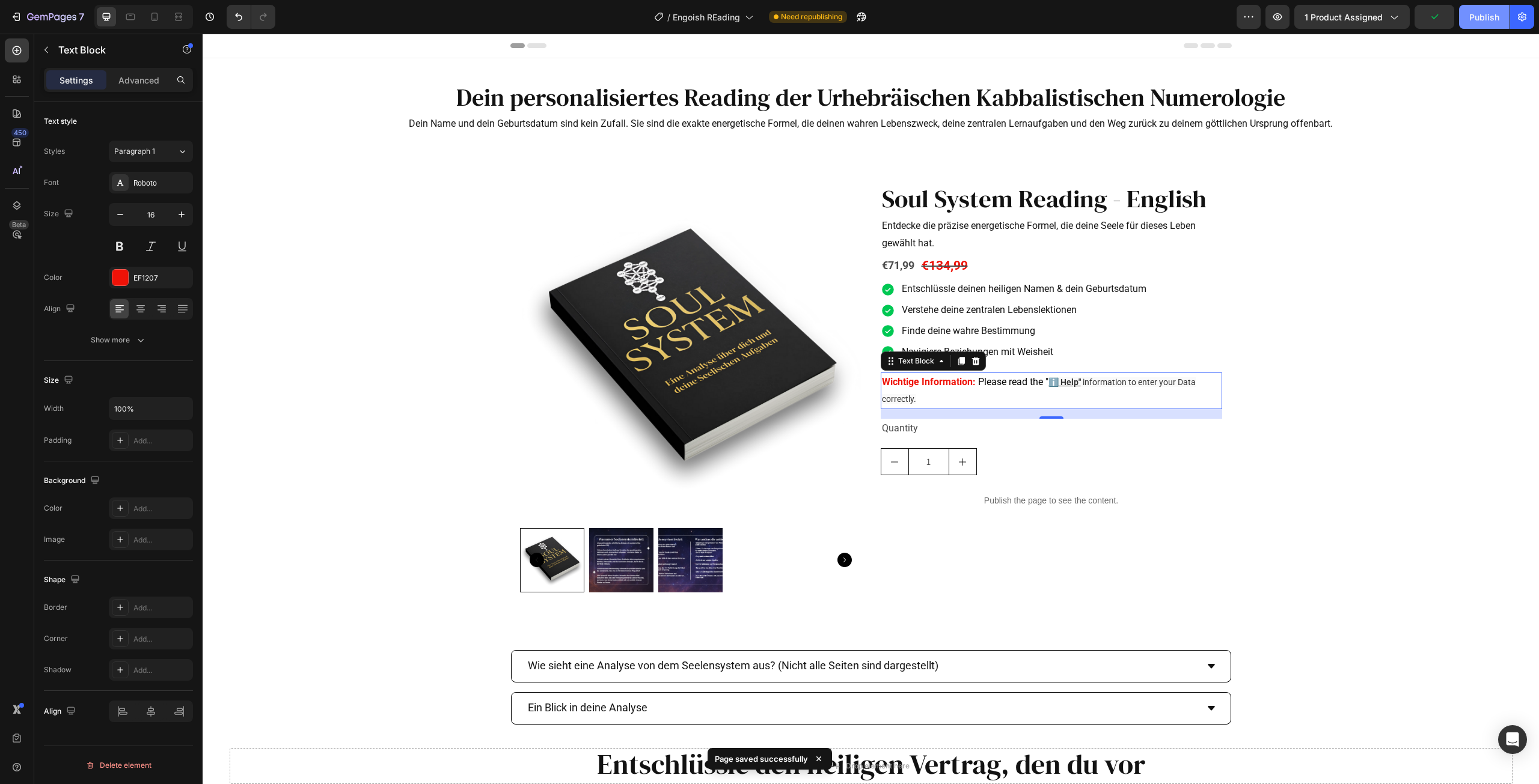
click at [1473, 21] on div "Publish" at bounding box center [1484, 17] width 30 height 13
